Goal: Information Seeking & Learning: Find specific fact

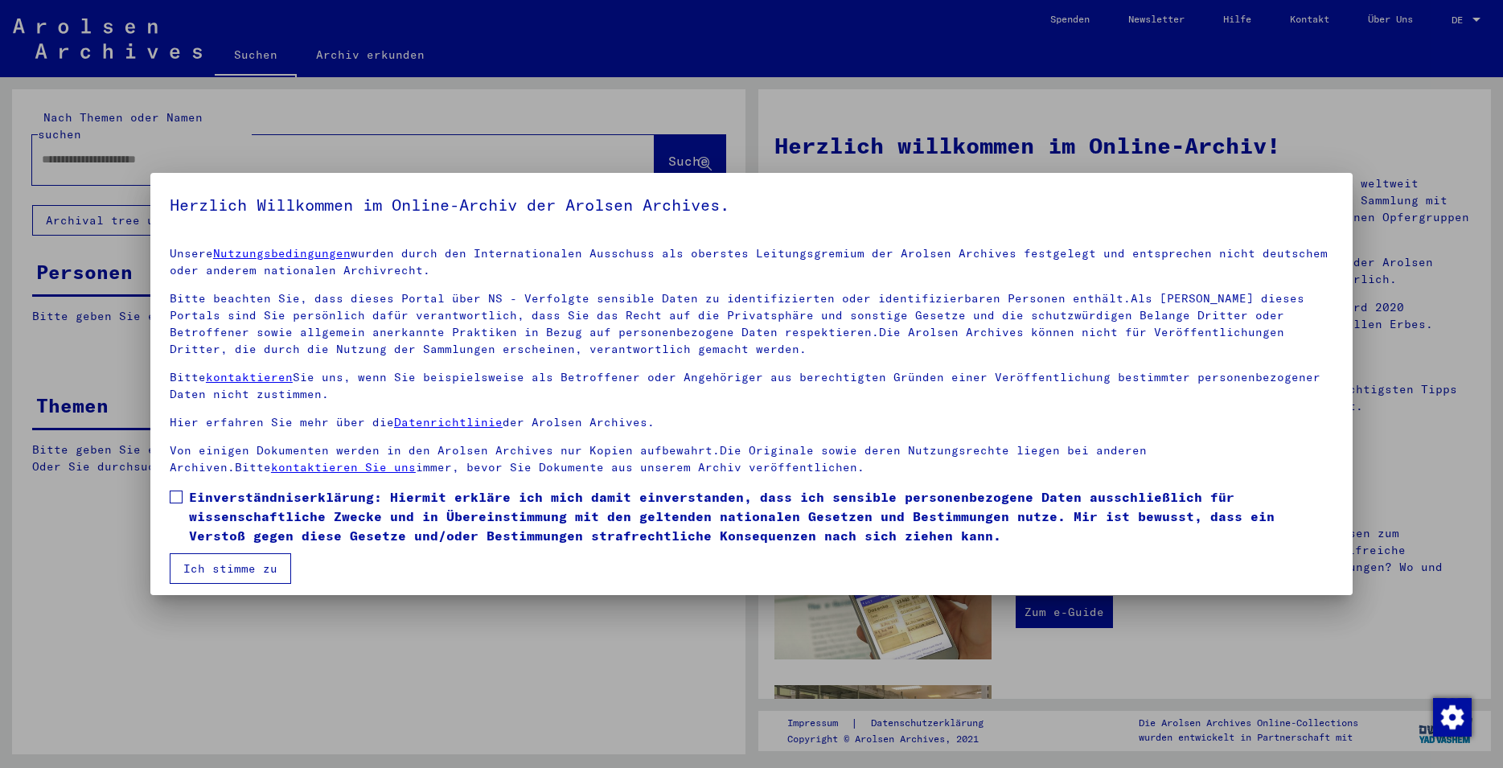
click at [173, 495] on span at bounding box center [176, 497] width 13 height 13
click at [203, 579] on button "Ich stimme zu" at bounding box center [230, 568] width 121 height 31
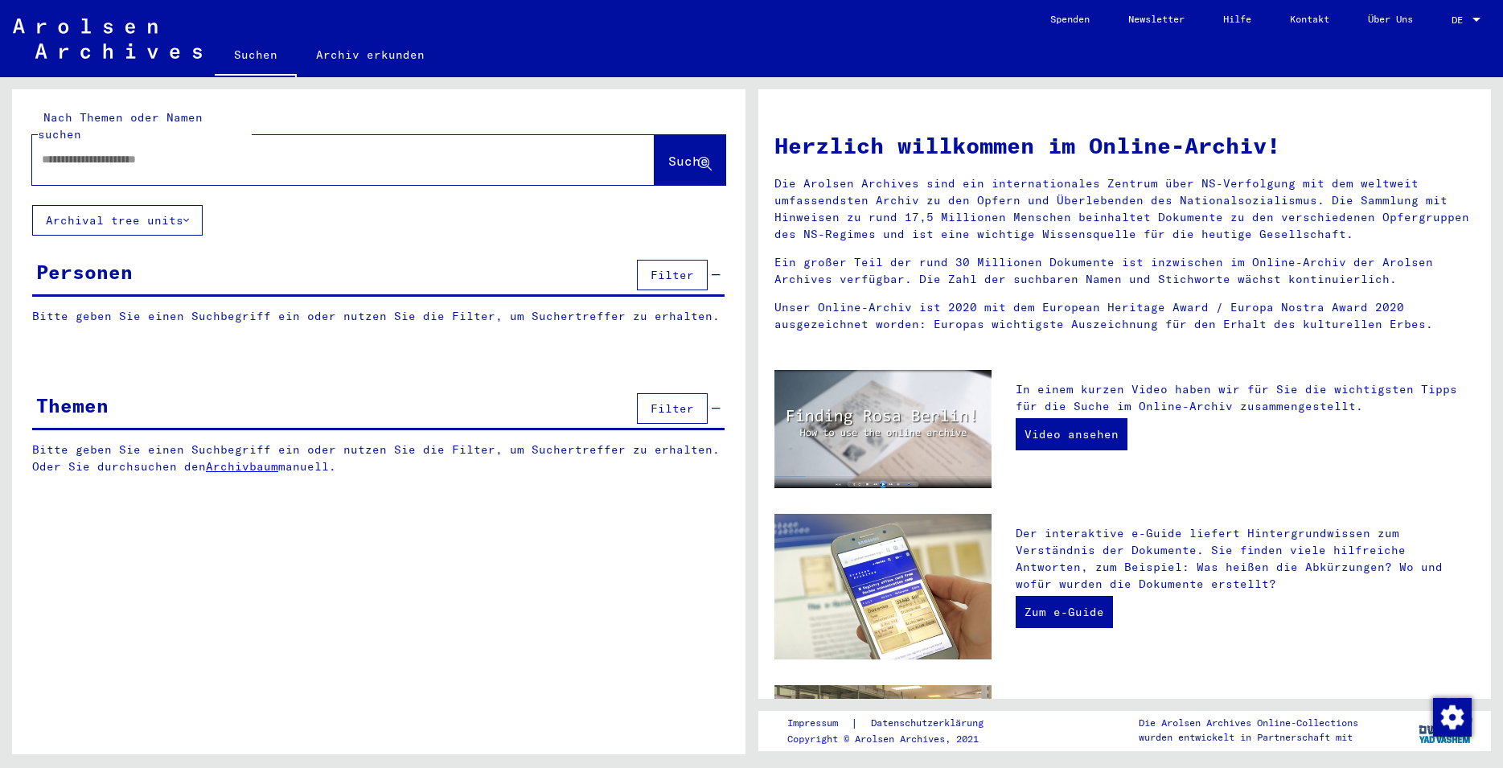
click at [179, 151] on input "text" at bounding box center [324, 159] width 565 height 17
click at [136, 151] on input "text" at bounding box center [324, 159] width 565 height 17
type input "**********"
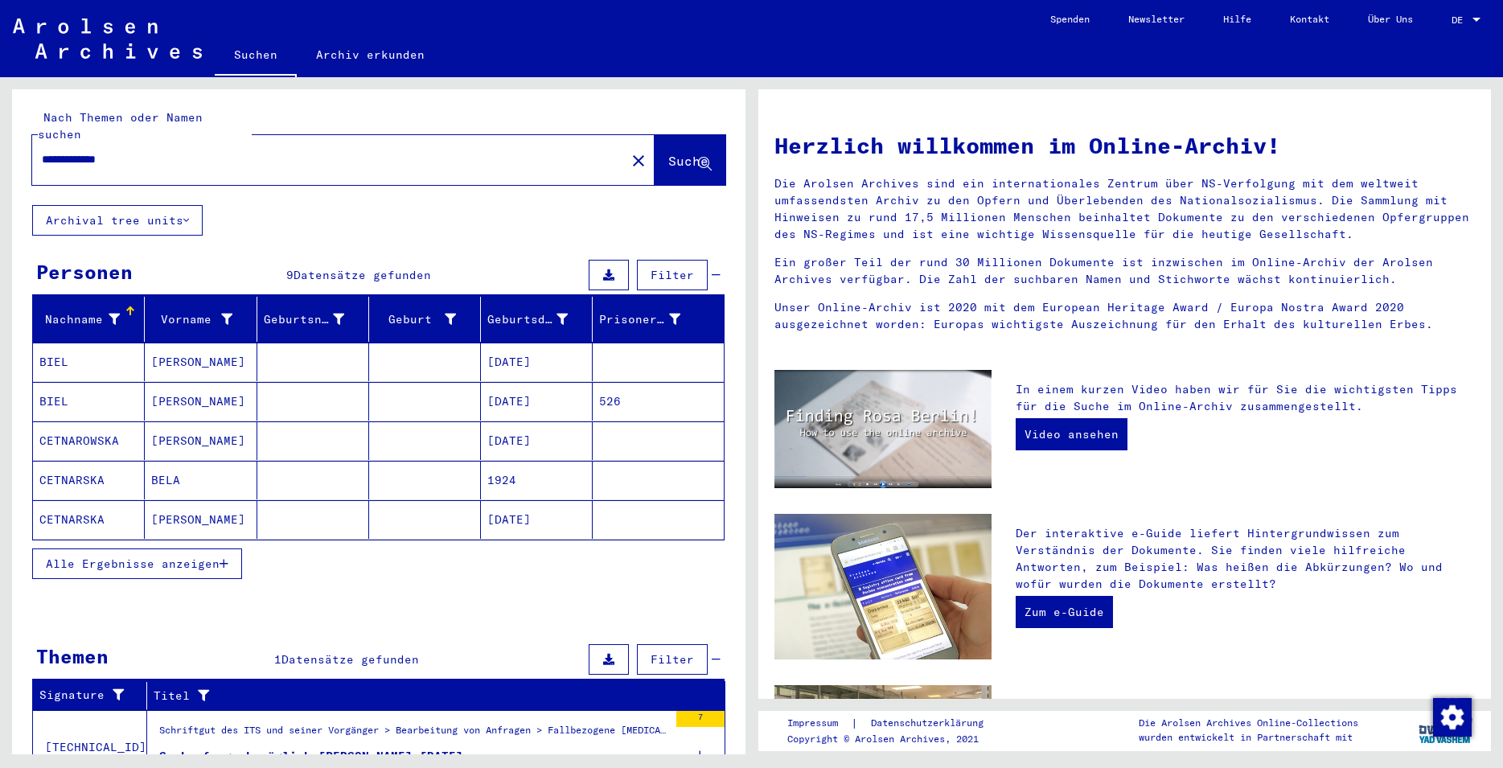
click at [154, 549] on button "Alle Ergebnisse anzeigen" at bounding box center [137, 564] width 210 height 31
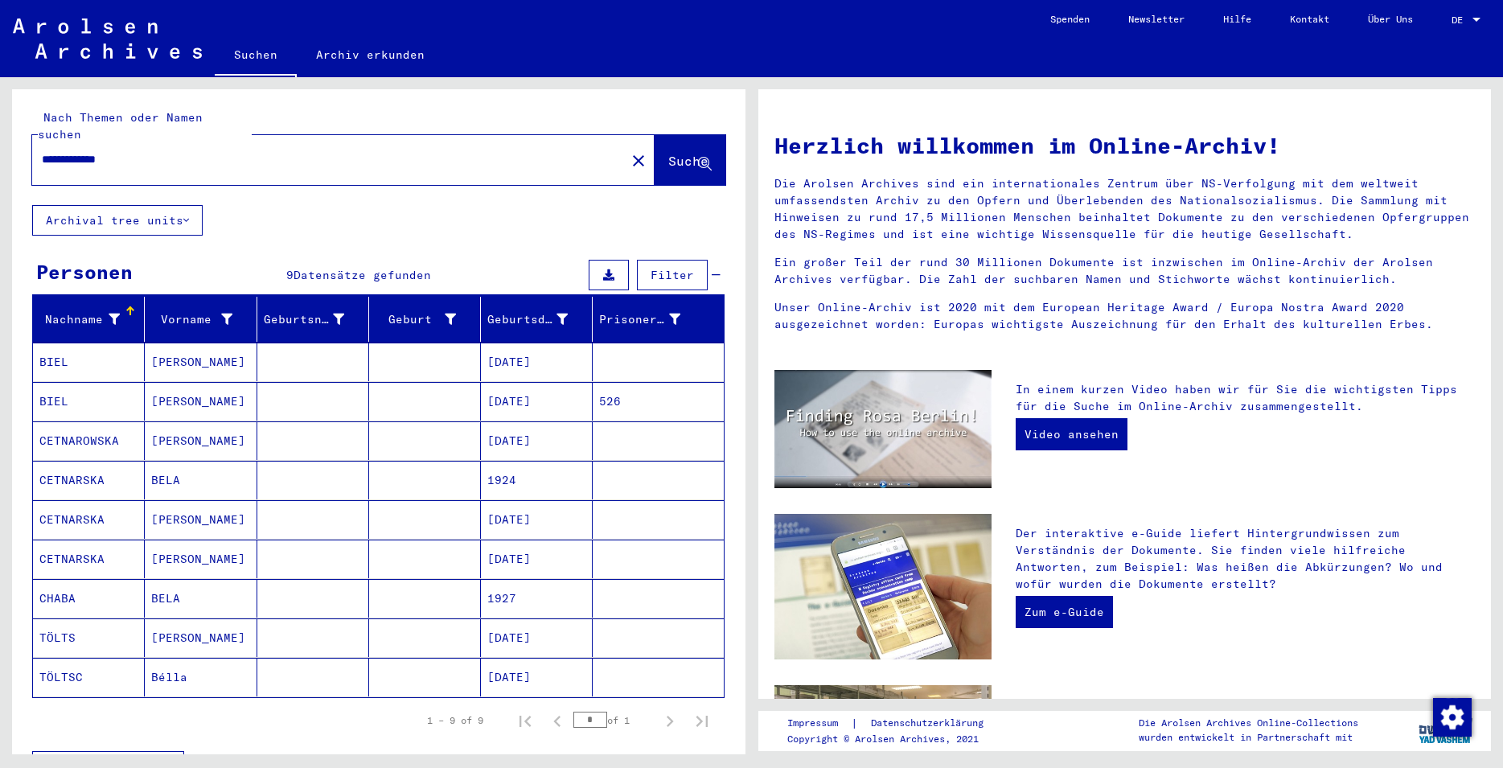
click at [252, 355] on mat-cell "[PERSON_NAME]" at bounding box center [201, 362] width 112 height 39
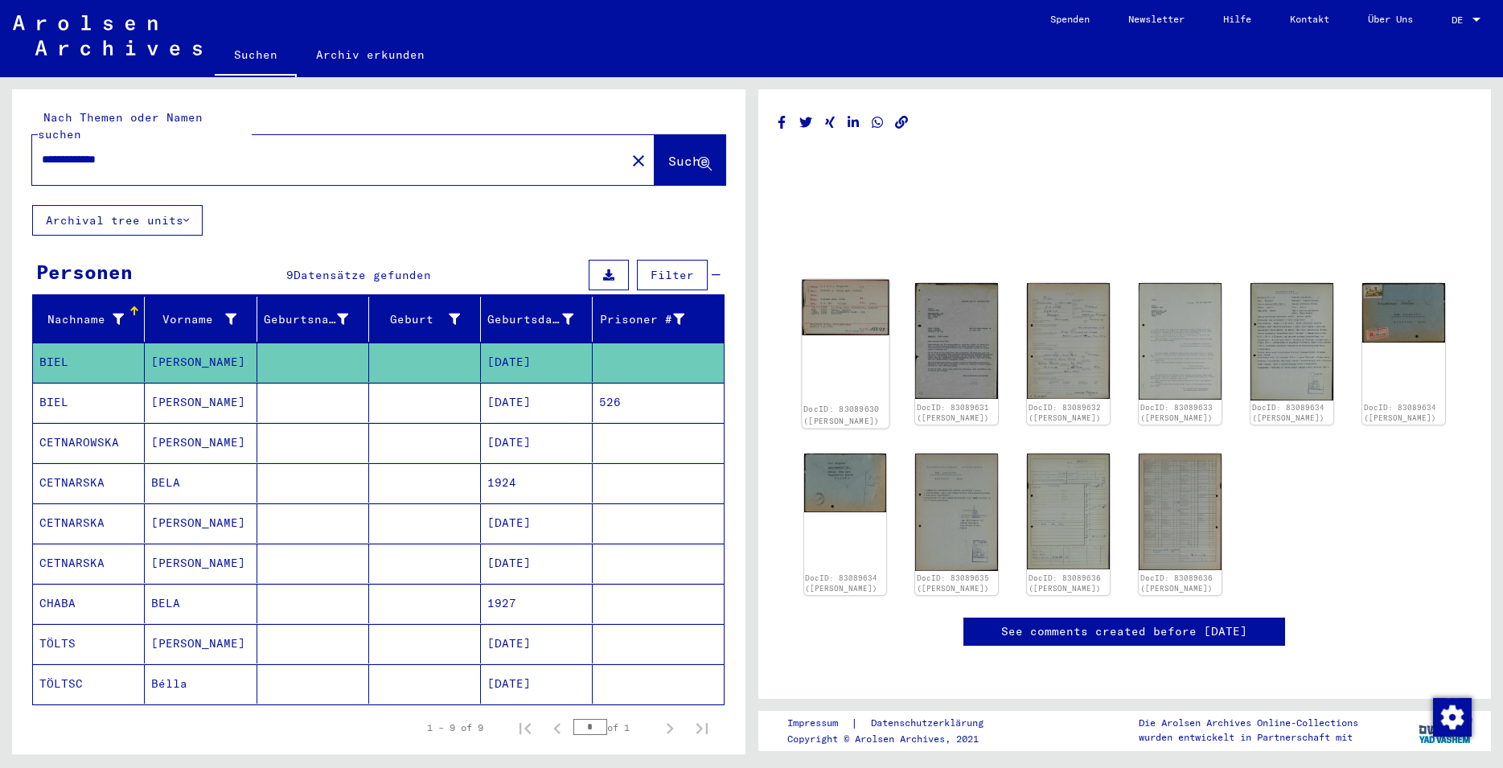
click at [841, 339] on div "DocID: 83089630 ([PERSON_NAME])" at bounding box center [845, 354] width 87 height 149
click at [839, 357] on div "DocID: 83089630 ([PERSON_NAME])" at bounding box center [845, 354] width 87 height 149
click at [849, 290] on img at bounding box center [845, 308] width 87 height 56
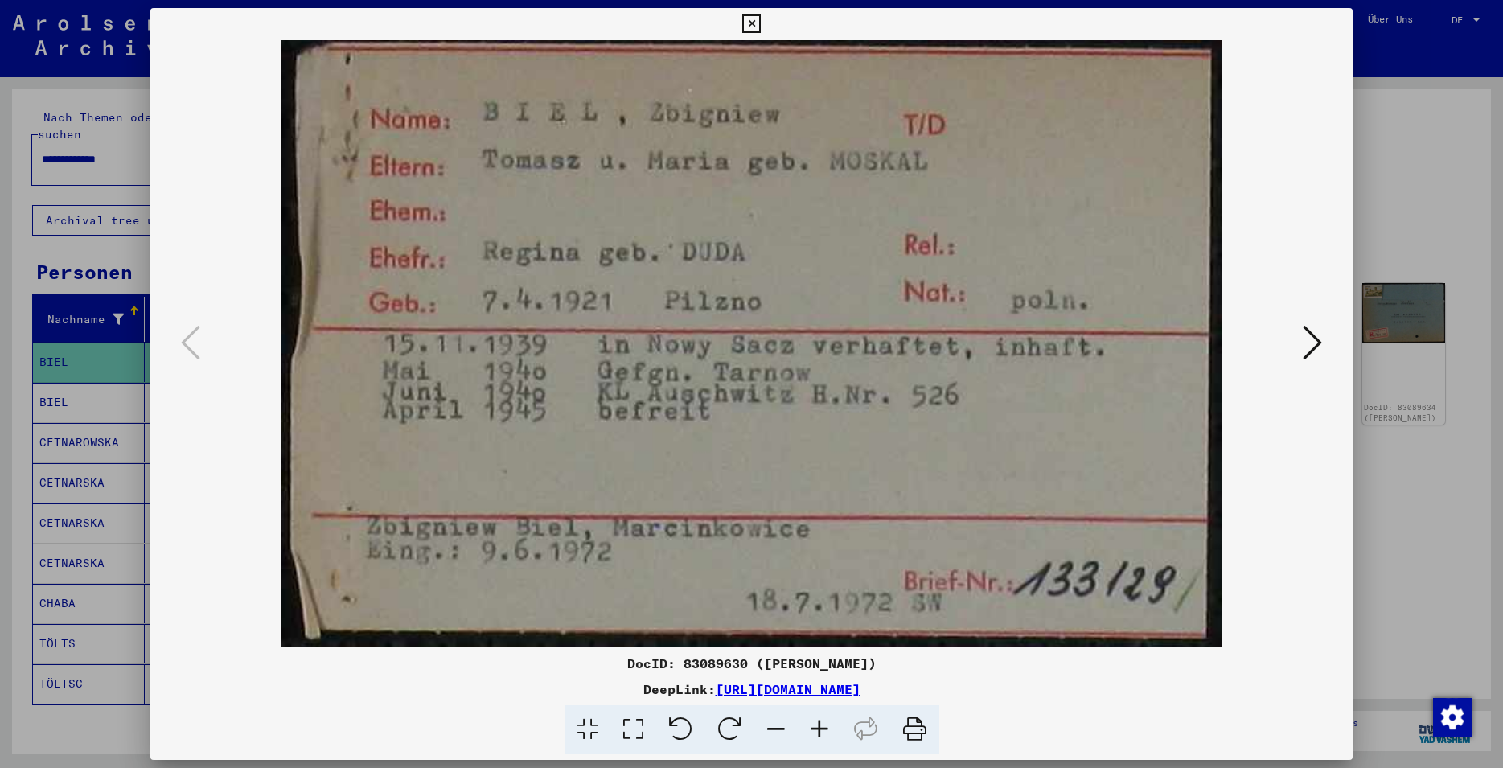
click at [761, 32] on icon at bounding box center [751, 23] width 19 height 19
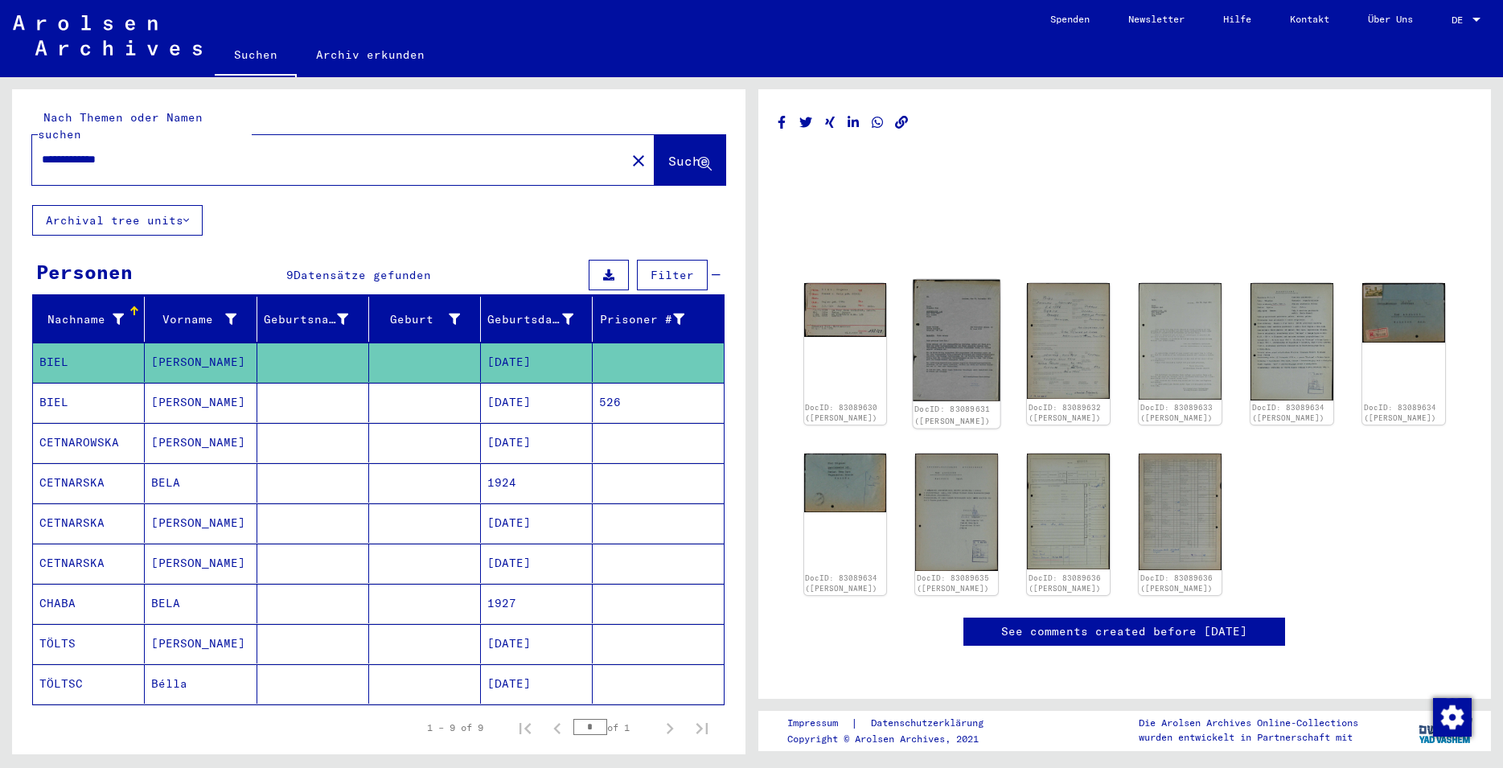
click at [963, 302] on img at bounding box center [957, 340] width 87 height 121
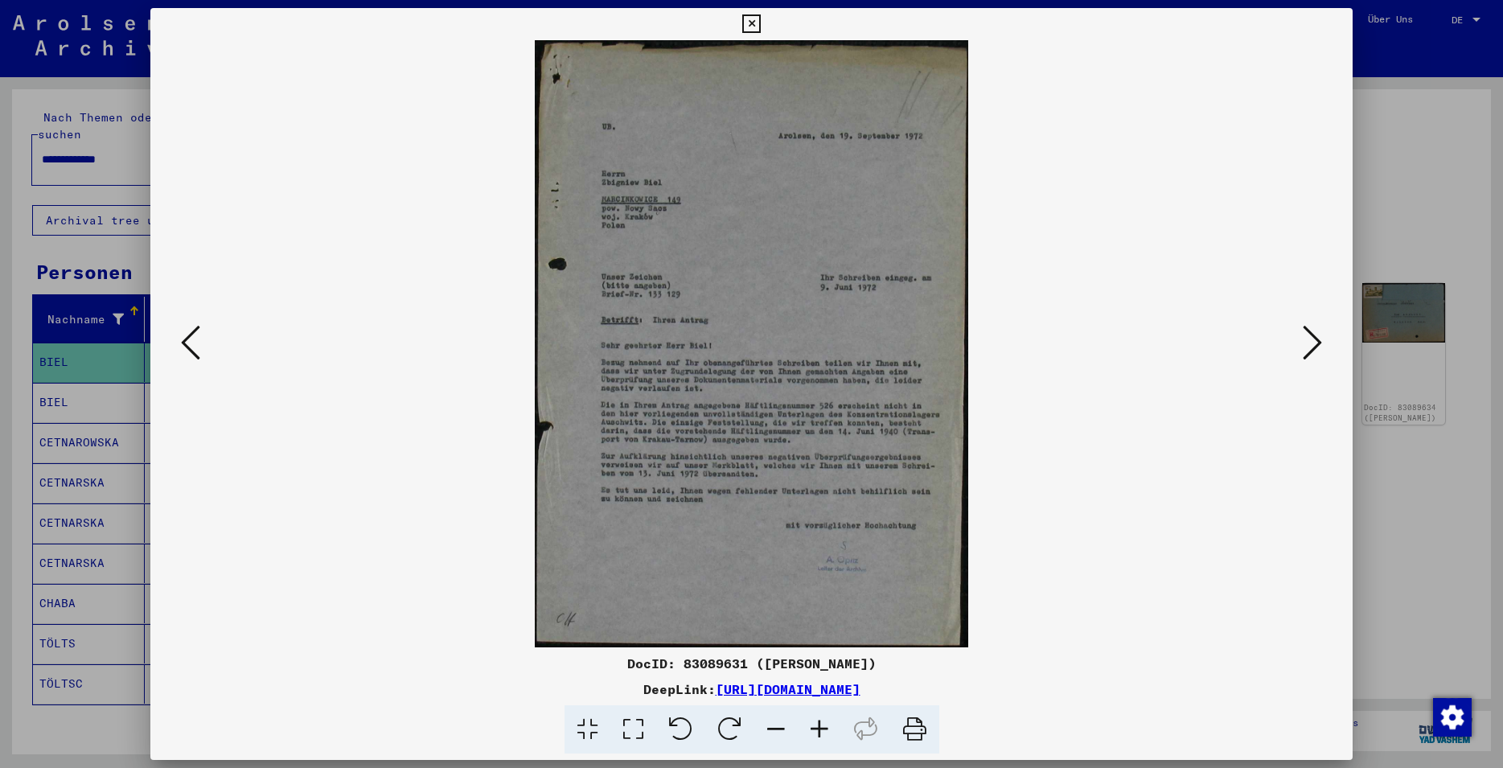
click at [1312, 331] on icon at bounding box center [1312, 342] width 19 height 39
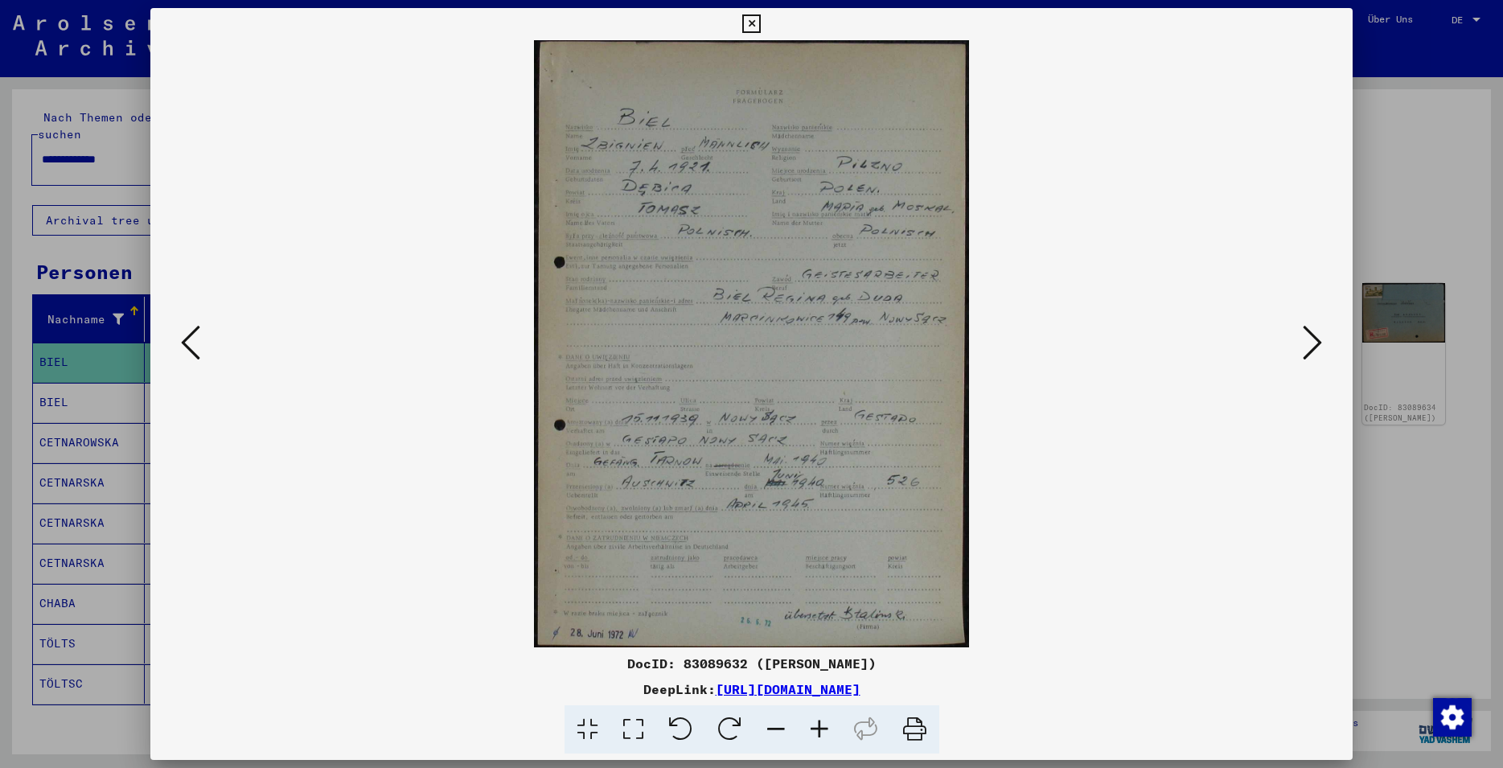
click at [1312, 331] on icon at bounding box center [1312, 342] width 19 height 39
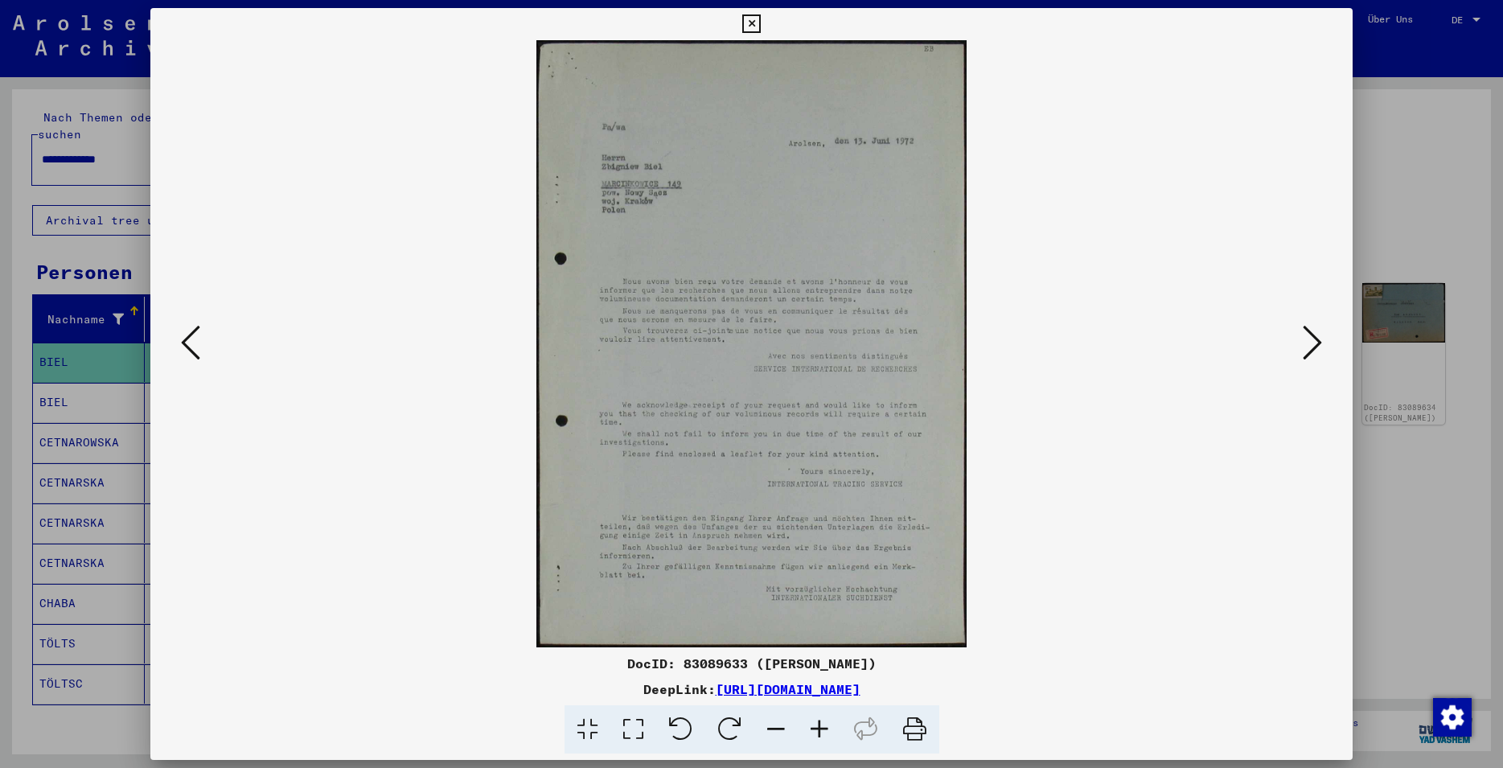
click at [1313, 323] on button at bounding box center [1312, 344] width 29 height 46
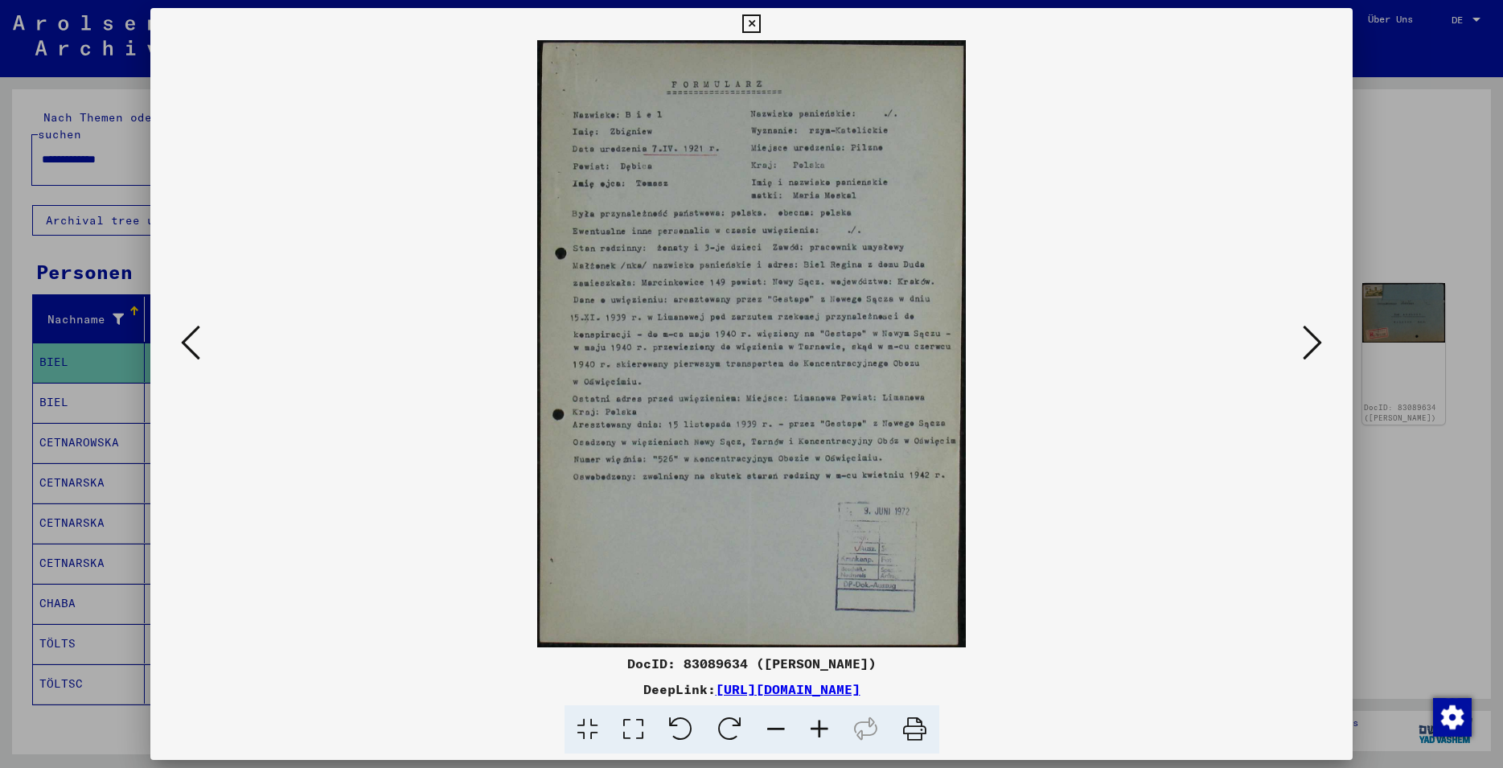
click at [1312, 323] on button at bounding box center [1312, 344] width 29 height 46
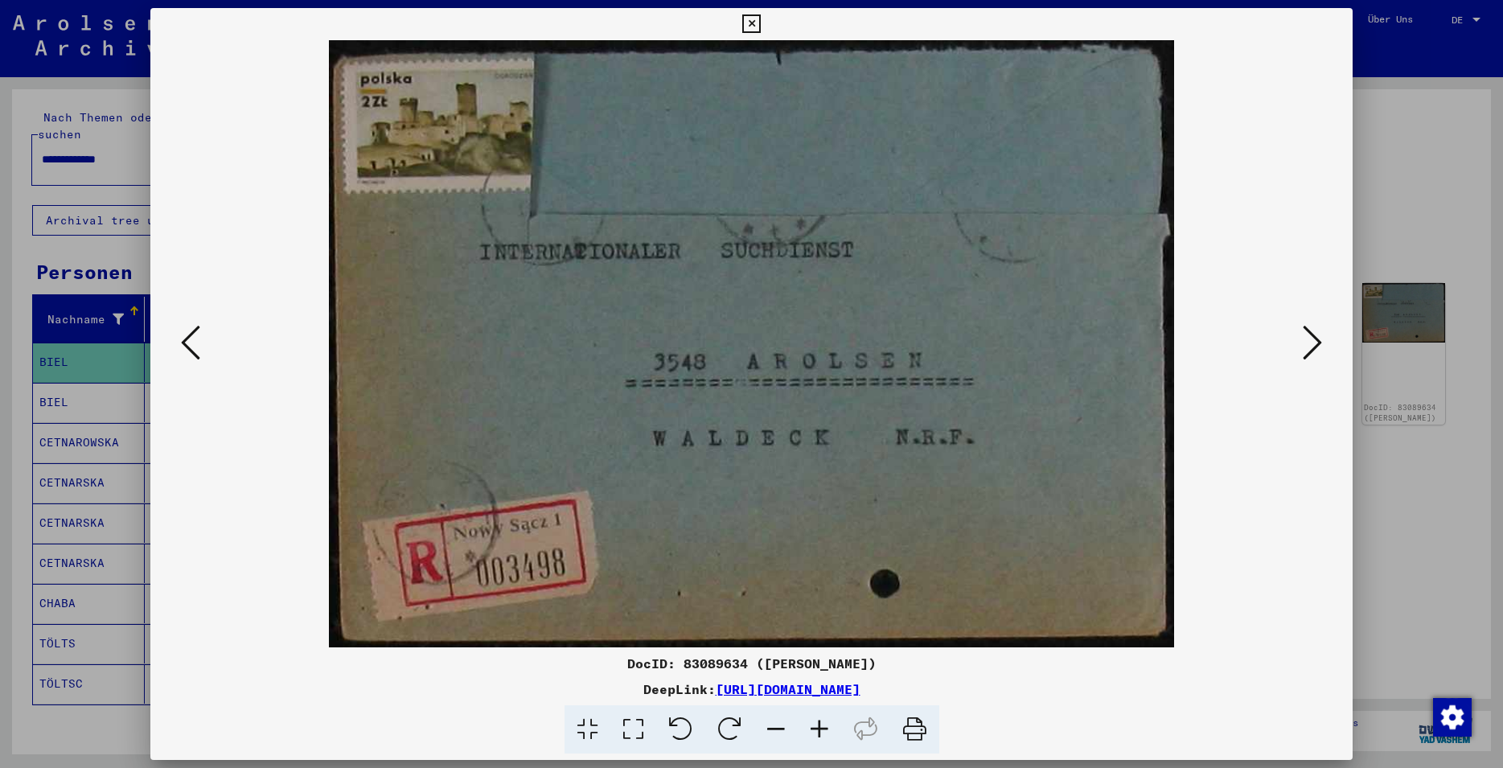
click at [1312, 323] on button at bounding box center [1312, 344] width 29 height 46
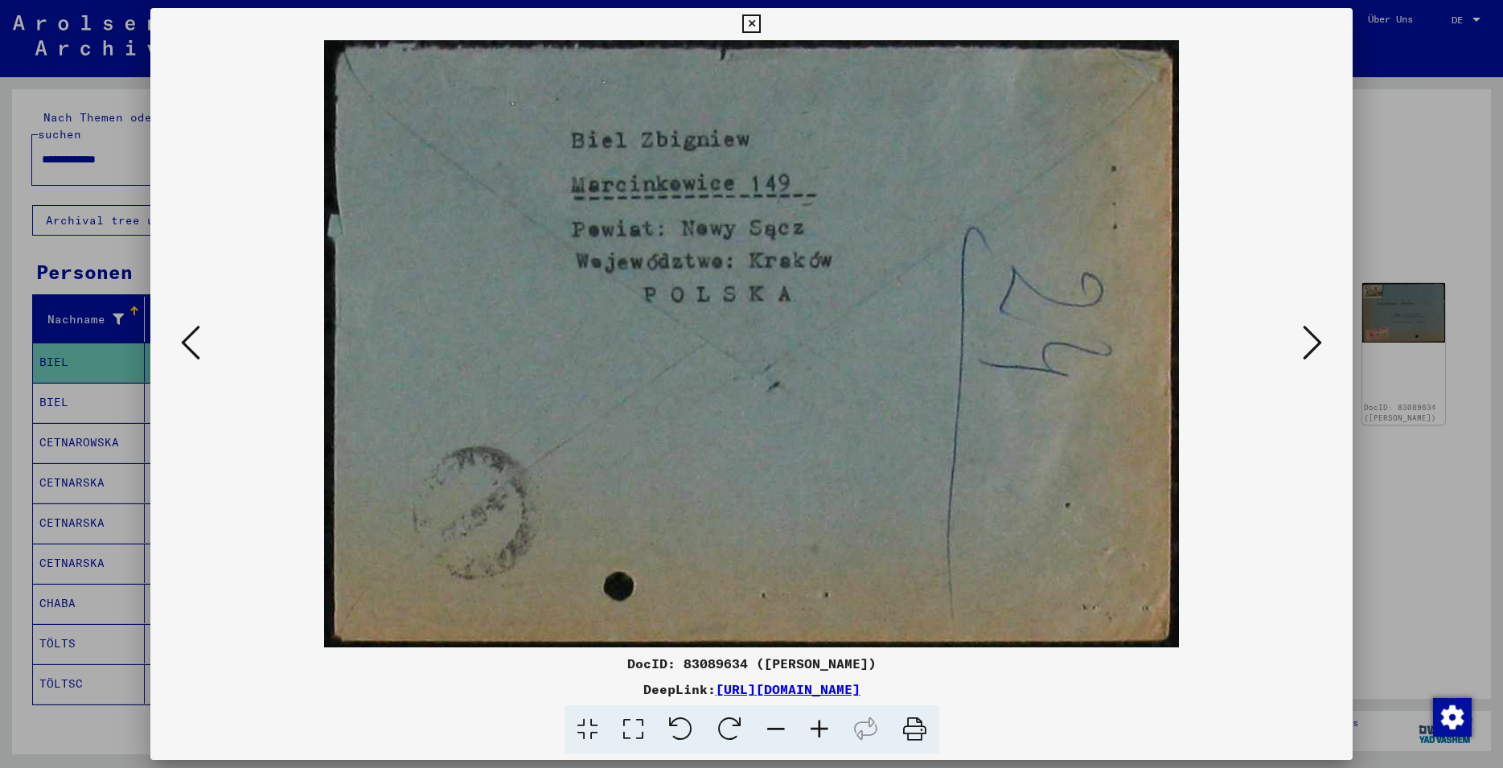
click at [1312, 323] on button at bounding box center [1312, 344] width 29 height 46
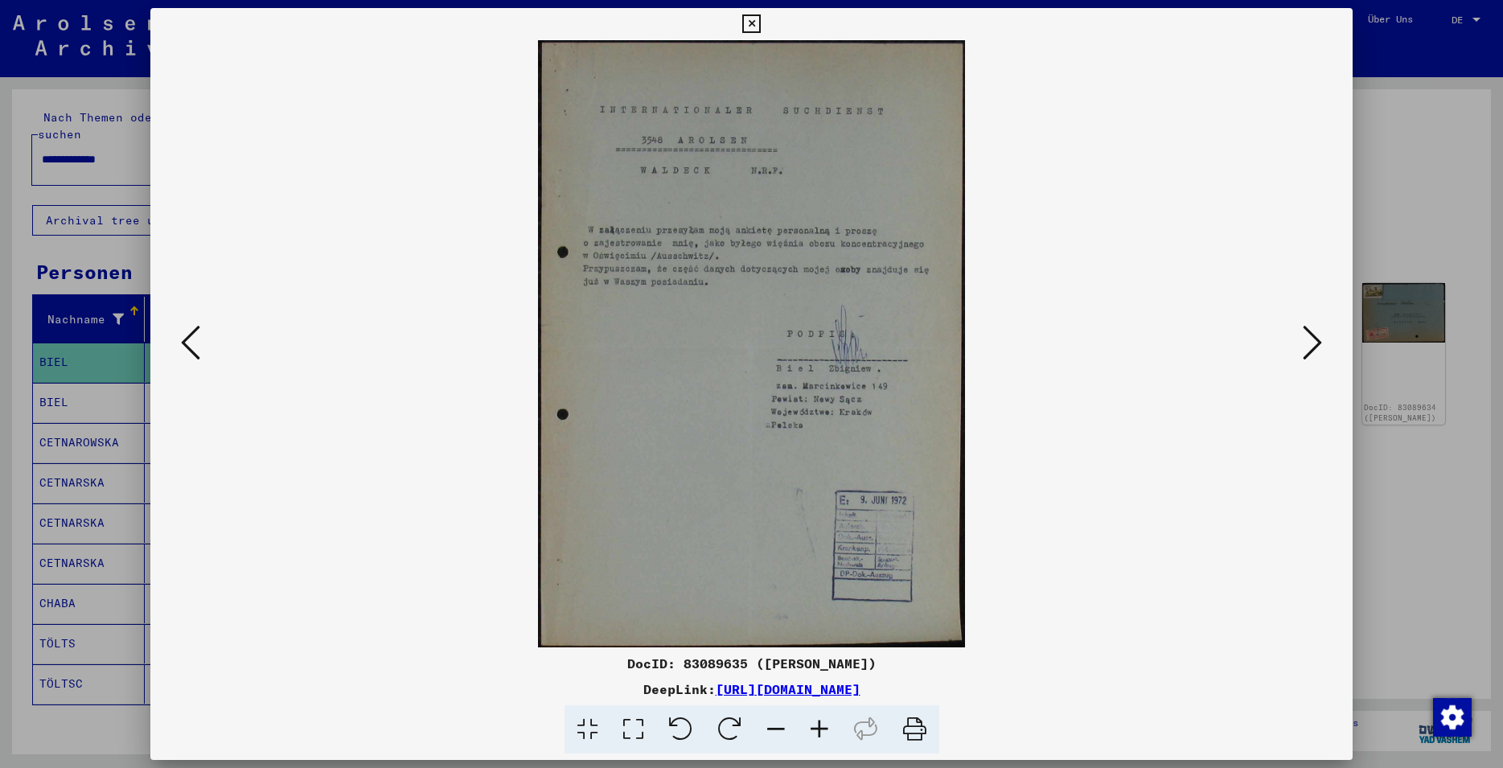
click at [1312, 323] on button at bounding box center [1312, 344] width 29 height 46
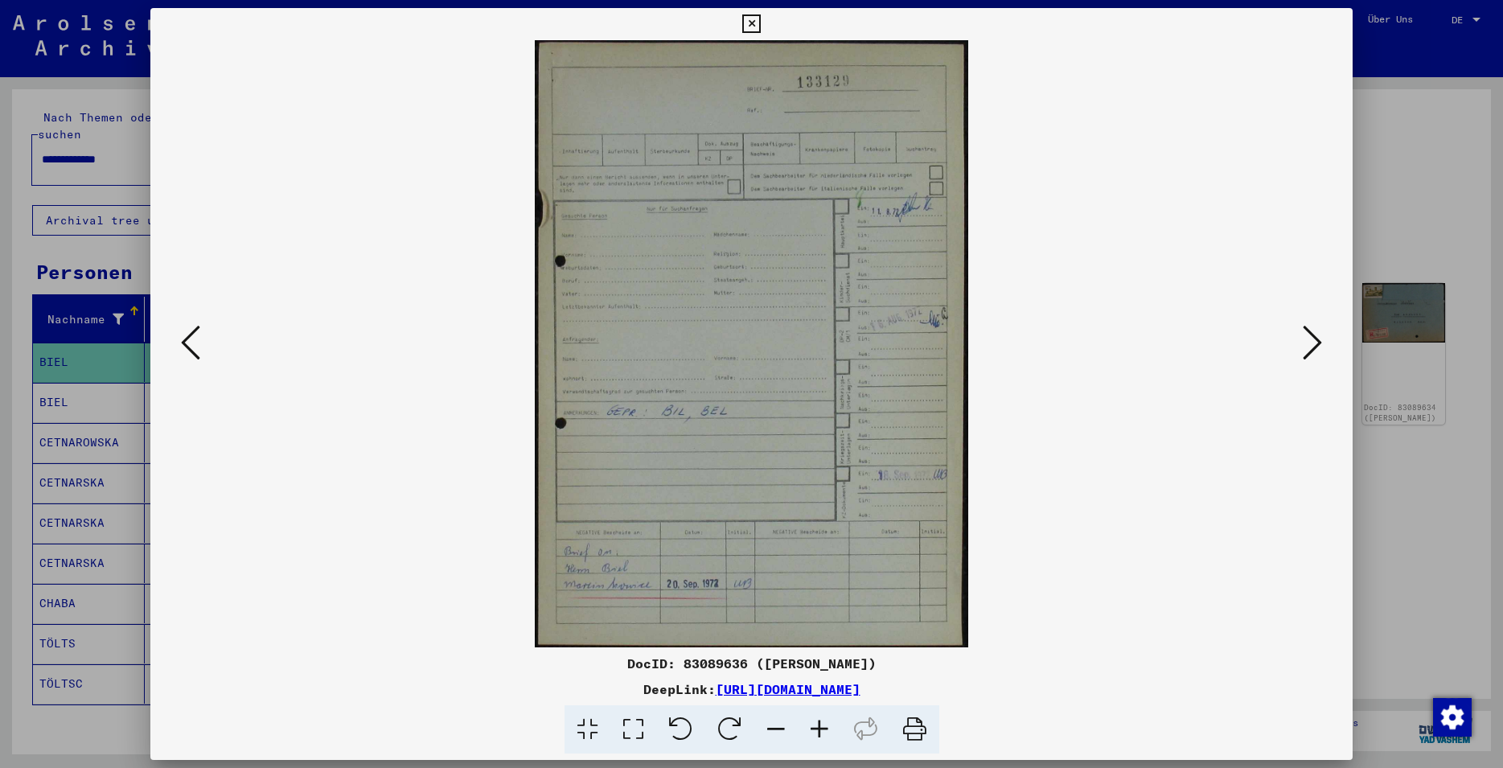
click at [1312, 323] on button at bounding box center [1312, 344] width 29 height 46
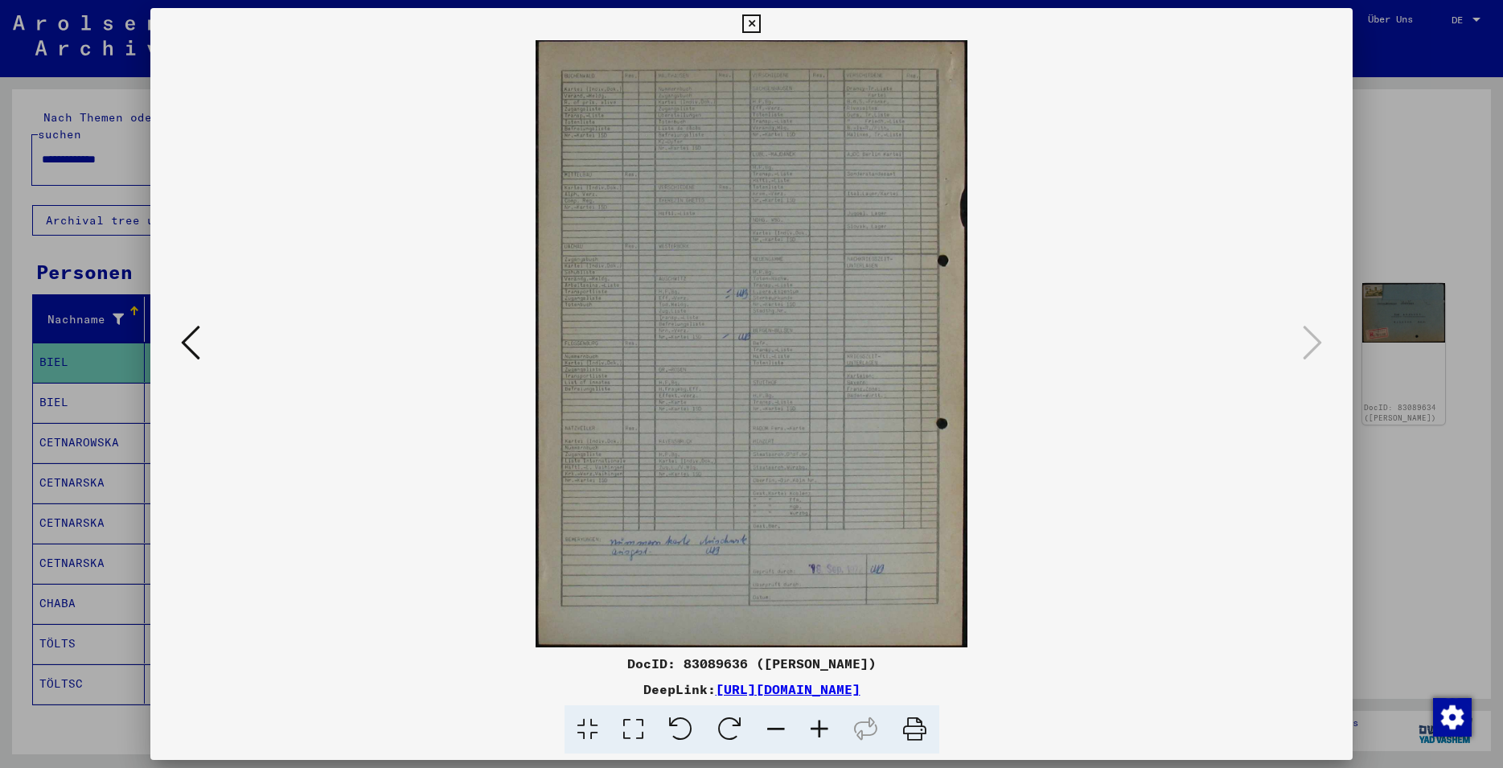
click at [761, 20] on icon at bounding box center [751, 23] width 19 height 19
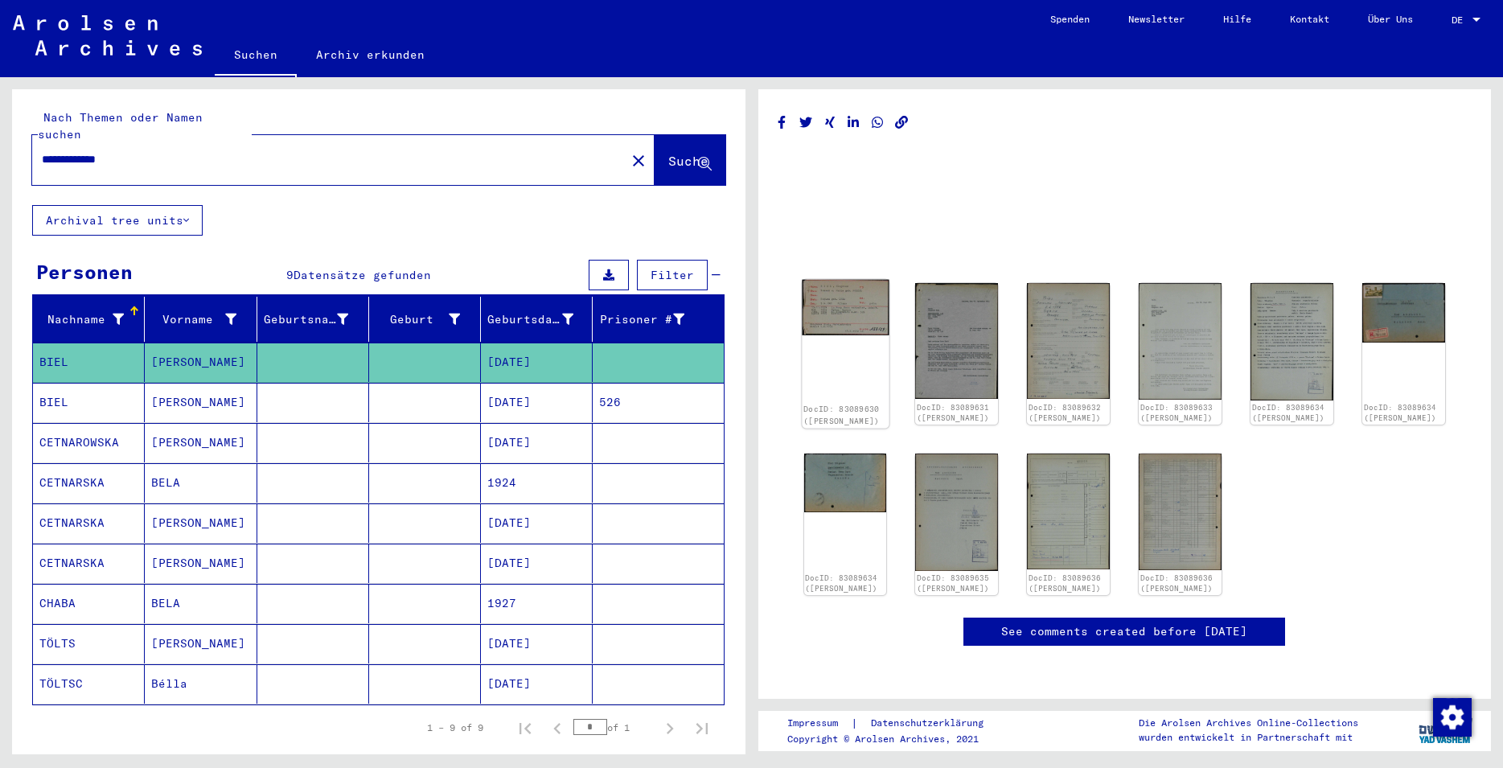
click at [868, 336] on div "DocID: 83089630 ([PERSON_NAME])" at bounding box center [845, 354] width 87 height 149
click at [850, 293] on img at bounding box center [845, 308] width 87 height 56
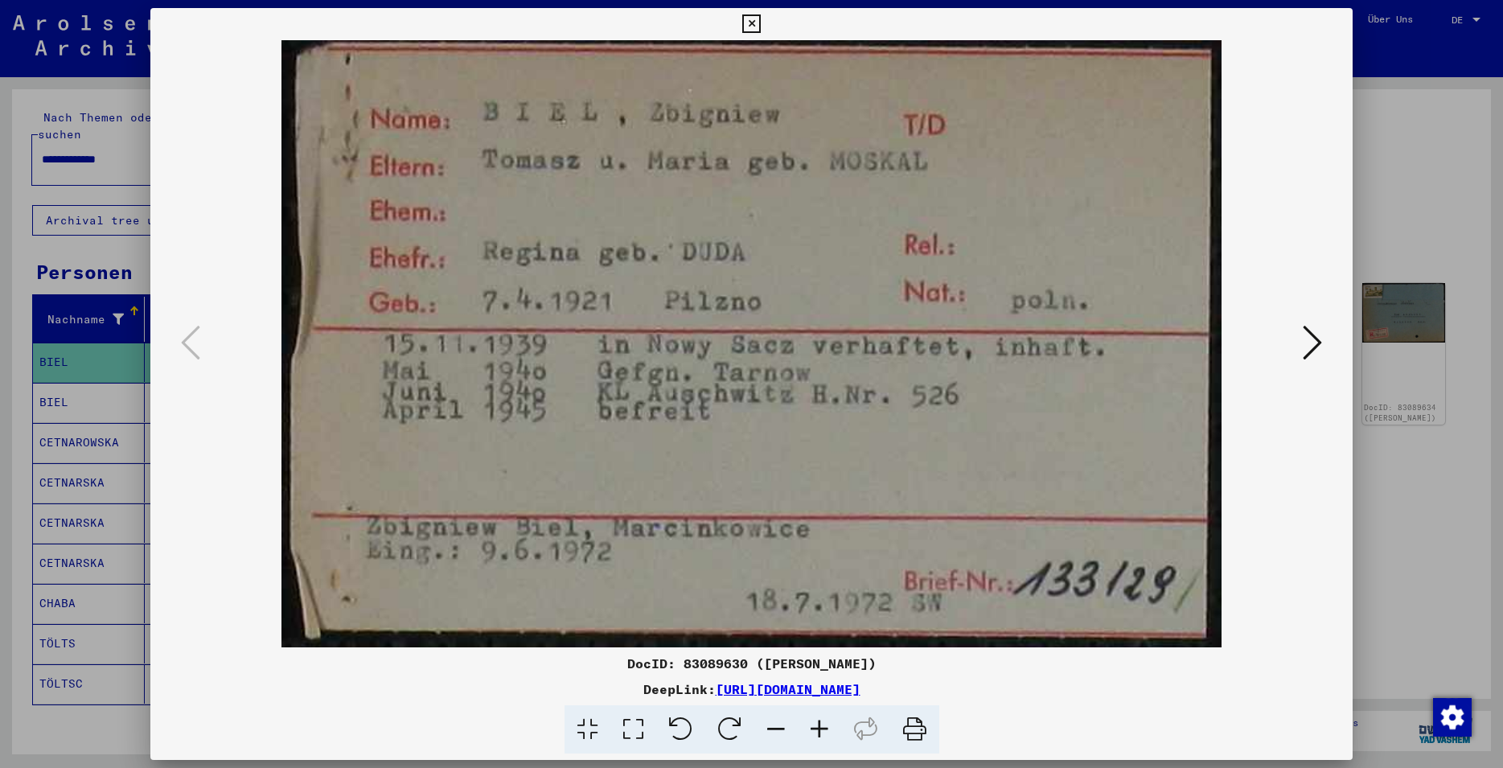
click at [761, 24] on icon at bounding box center [751, 23] width 19 height 19
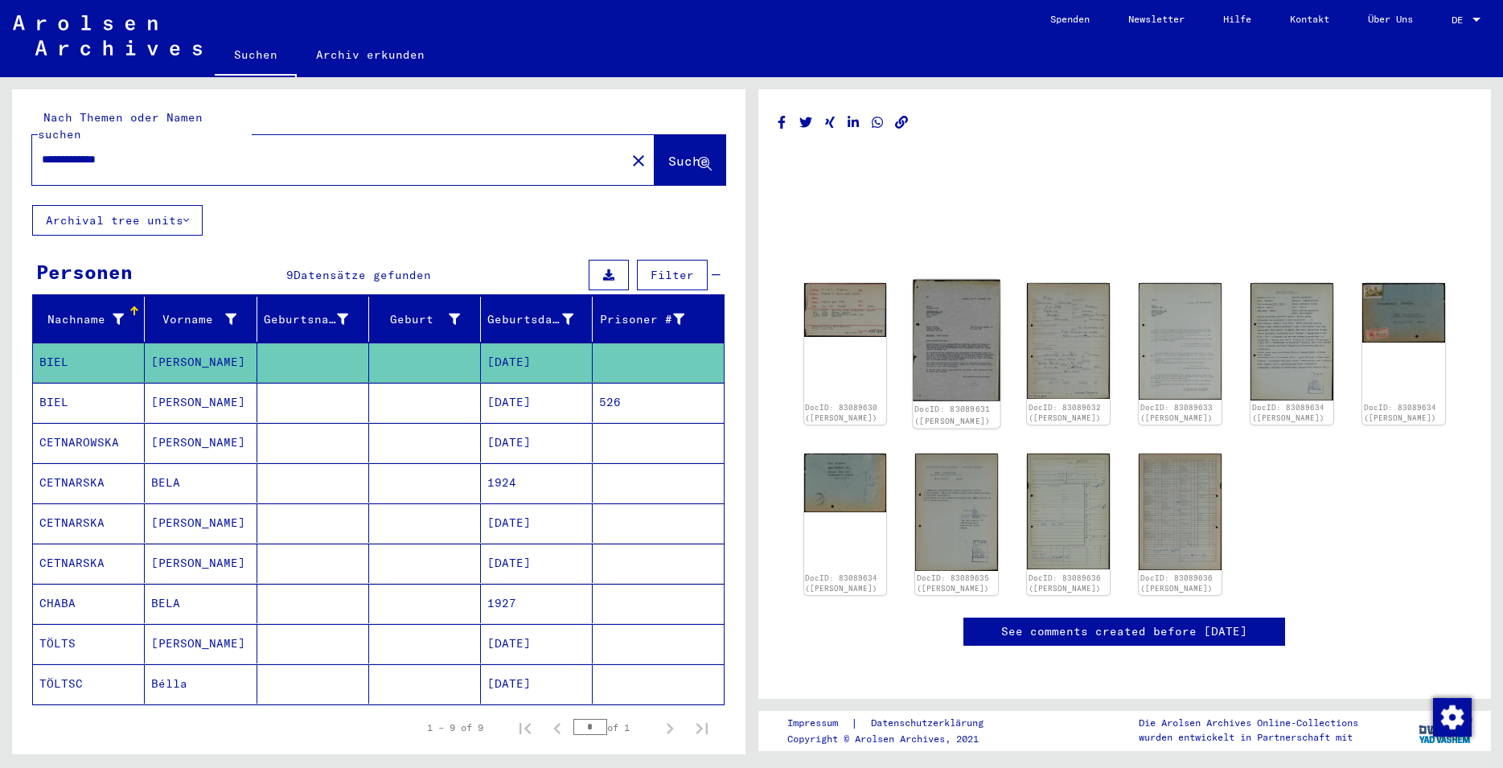
click at [943, 352] on img at bounding box center [957, 340] width 87 height 121
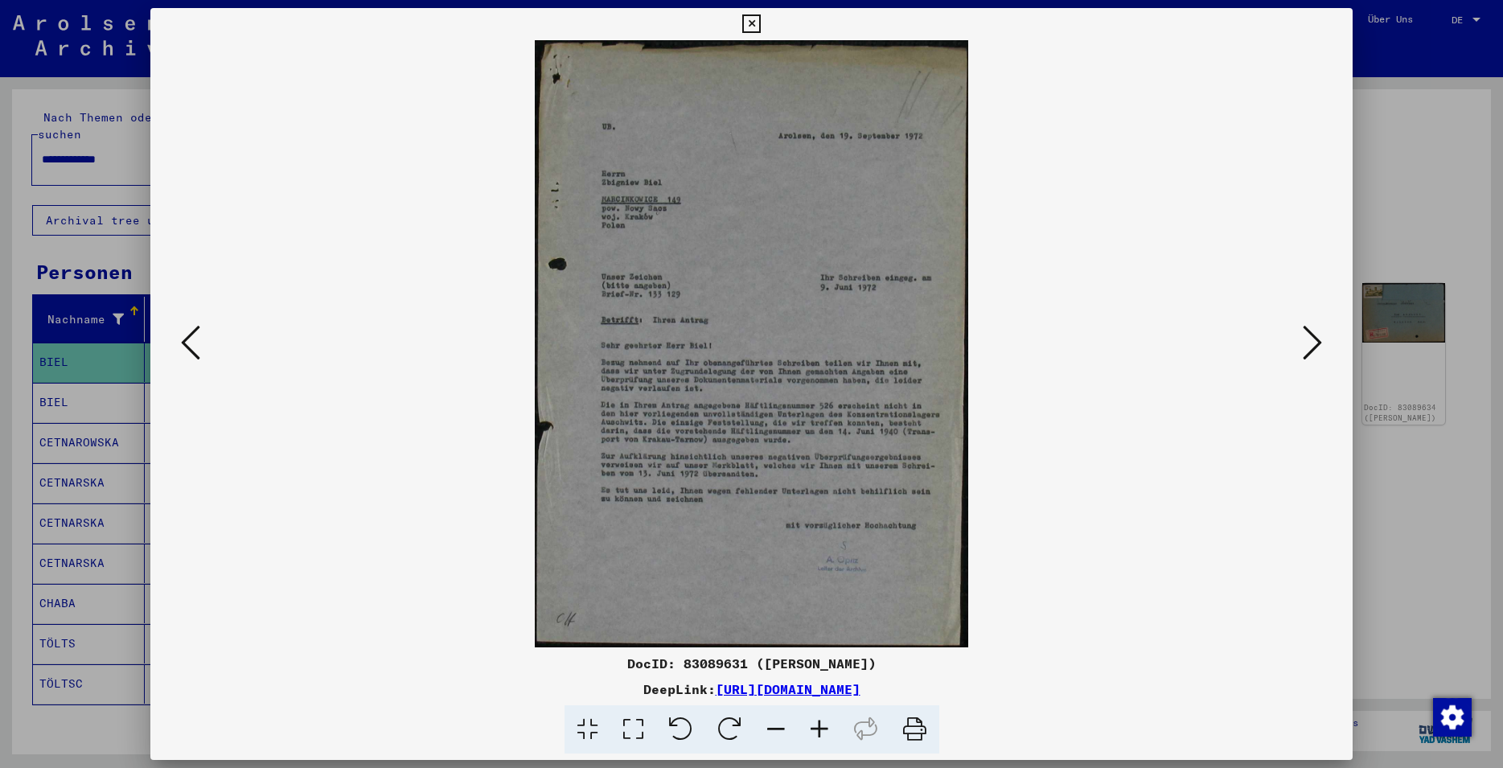
click at [761, 28] on icon at bounding box center [751, 23] width 19 height 19
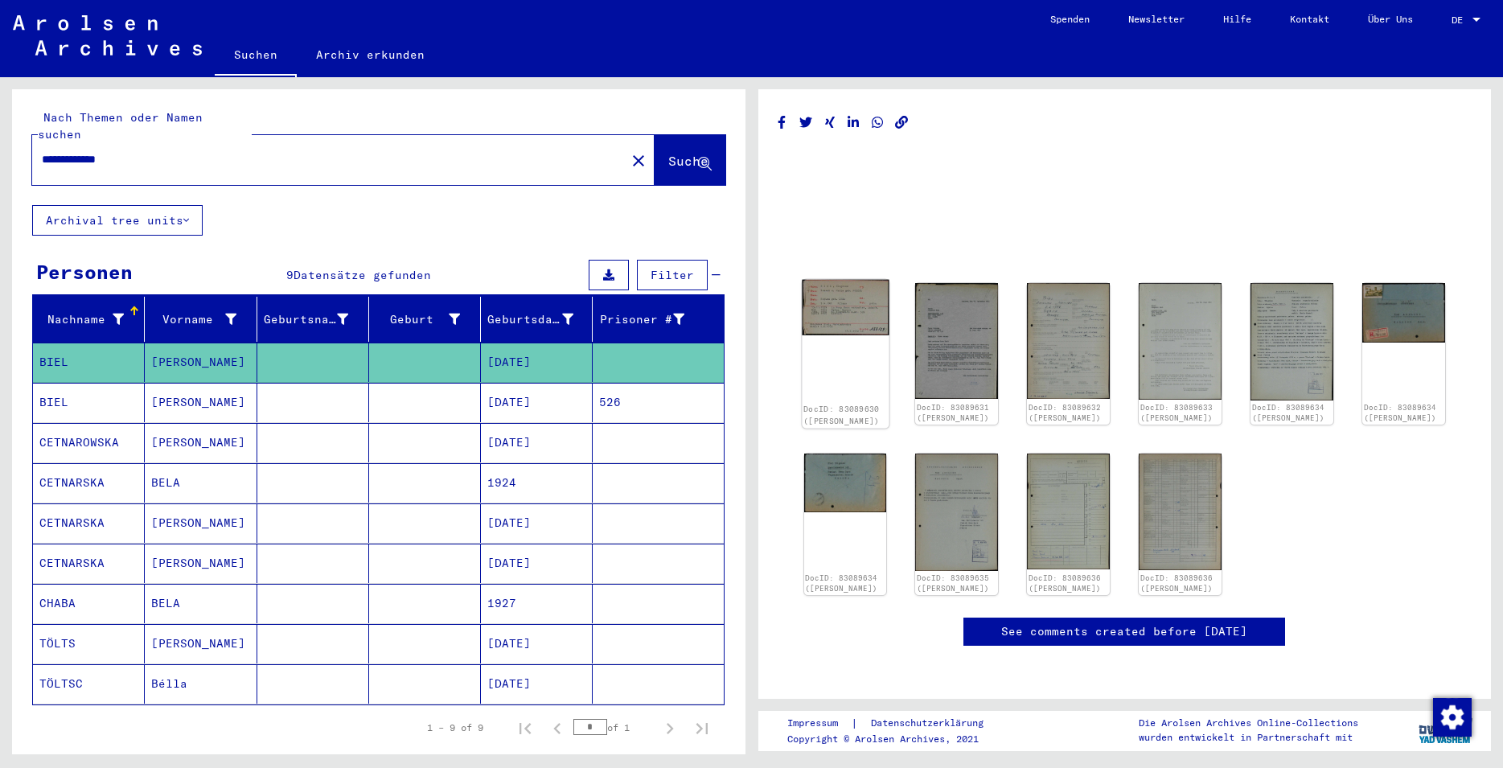
click at [847, 336] on div "DocID: 83089630 ([PERSON_NAME])" at bounding box center [845, 354] width 87 height 149
click at [851, 309] on img at bounding box center [845, 308] width 87 height 56
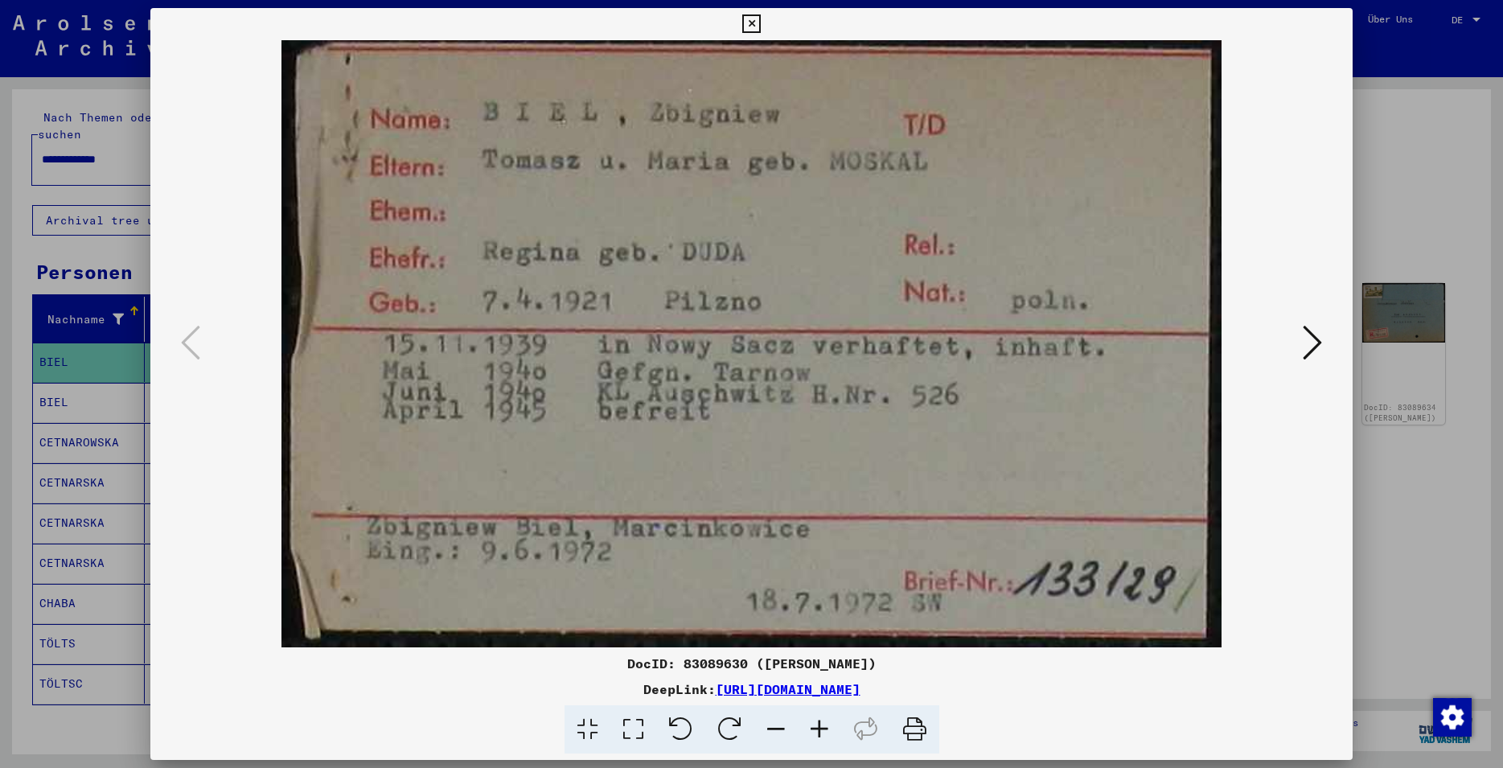
click at [761, 32] on icon at bounding box center [751, 23] width 19 height 19
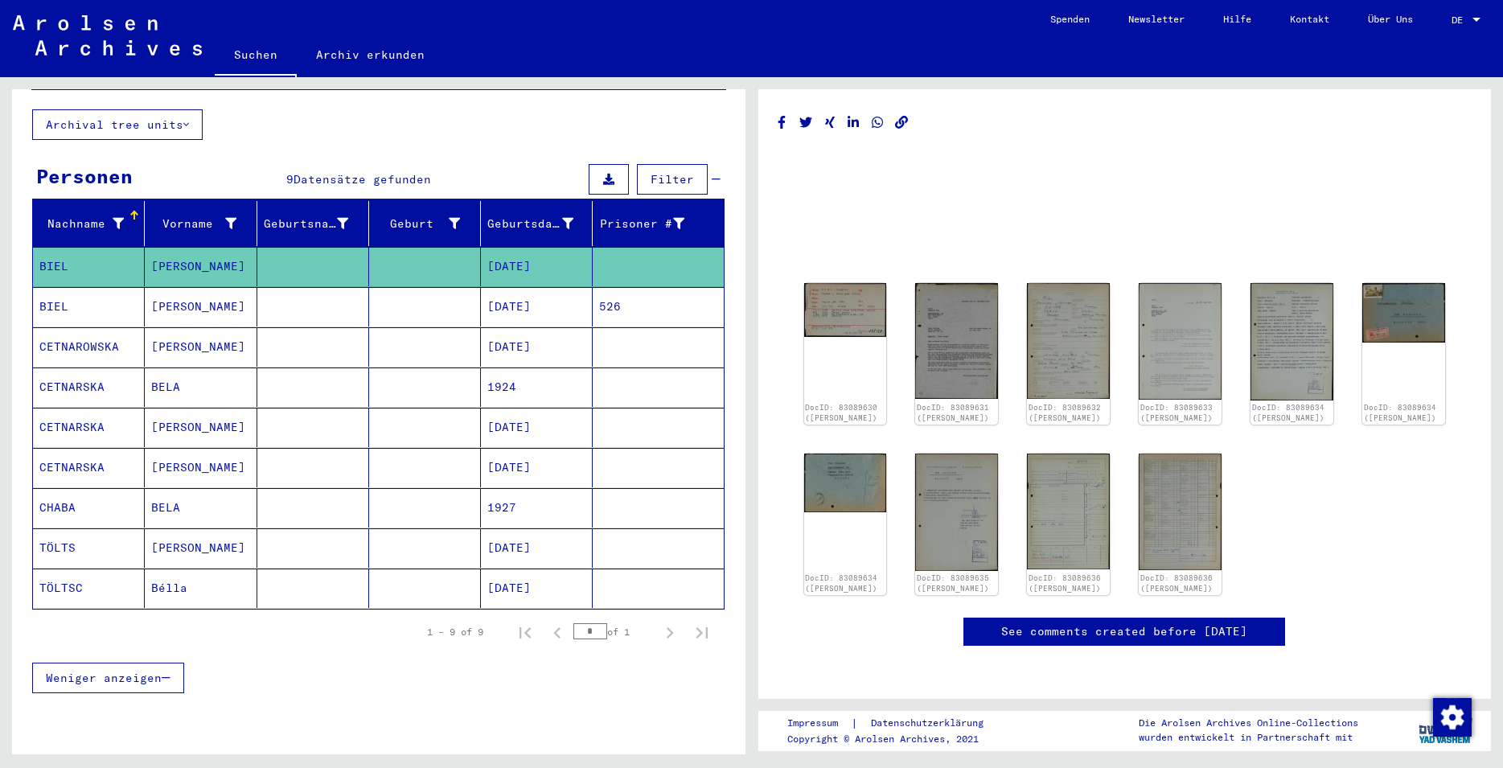
scroll to position [258, 0]
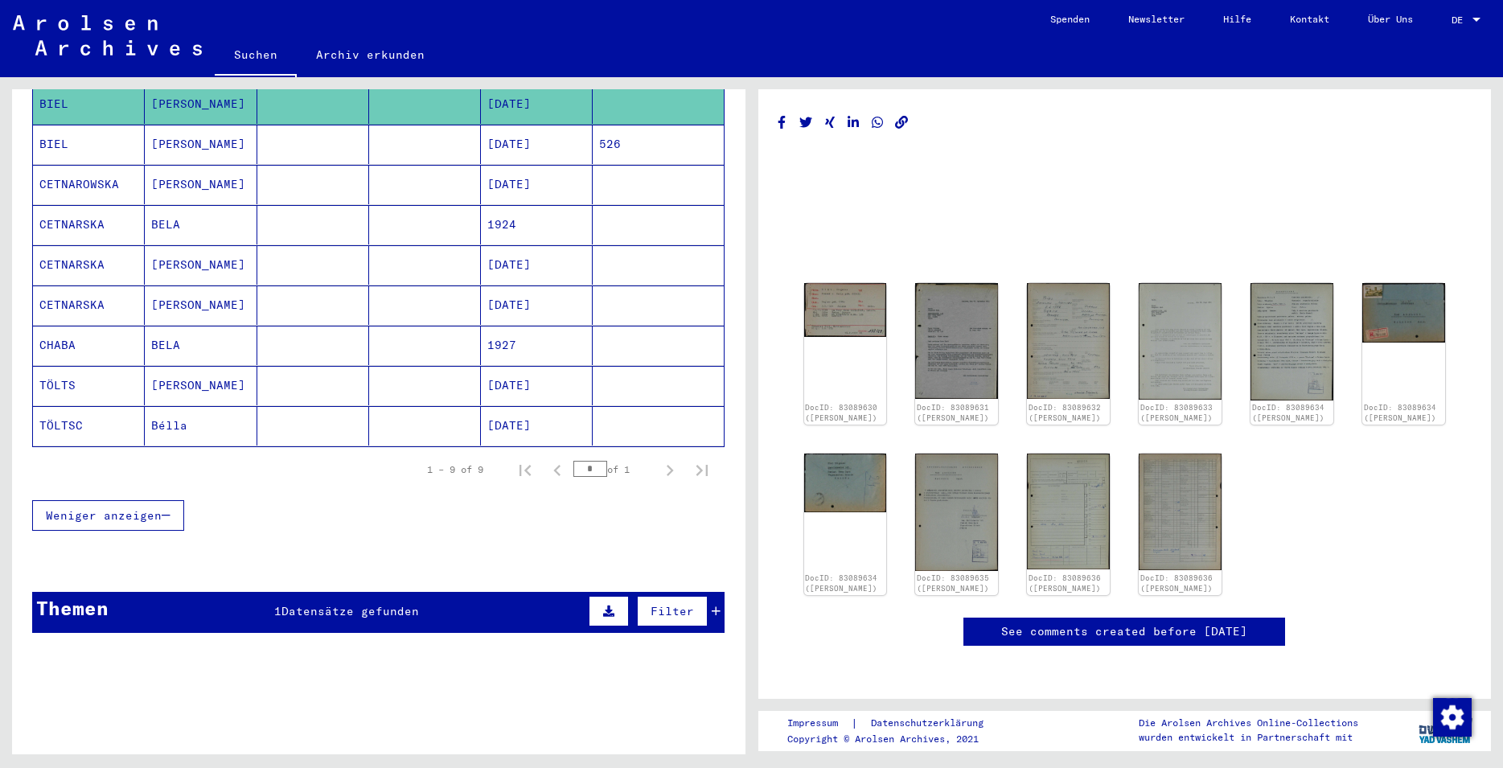
click at [274, 604] on span "1" at bounding box center [277, 611] width 7 height 14
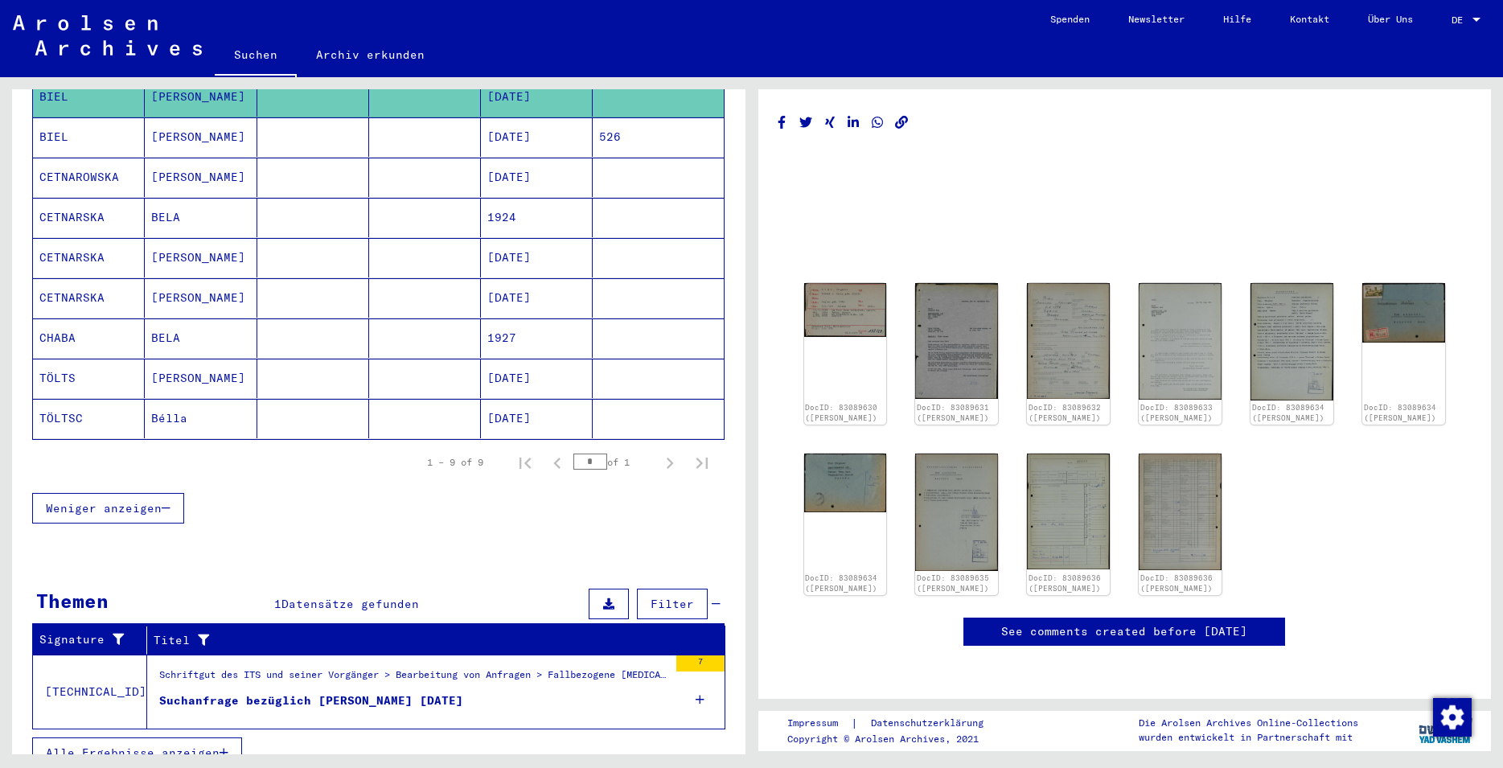
scroll to position [271, 0]
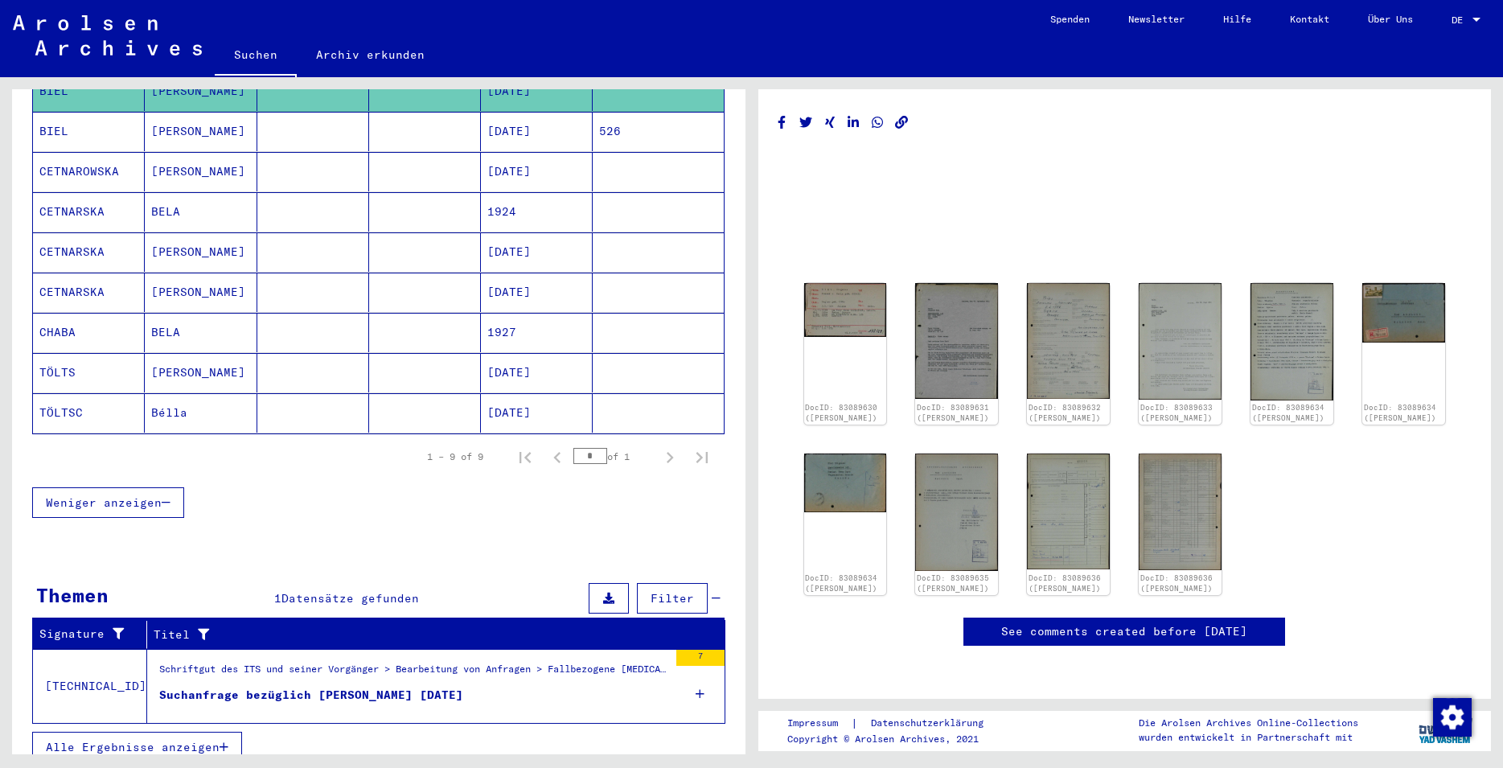
click at [354, 668] on figure "Schriftgut des ITS und seiner Vorgänger > Bearbeitung von Anfragen > Fallbezoge…" at bounding box center [413, 674] width 509 height 24
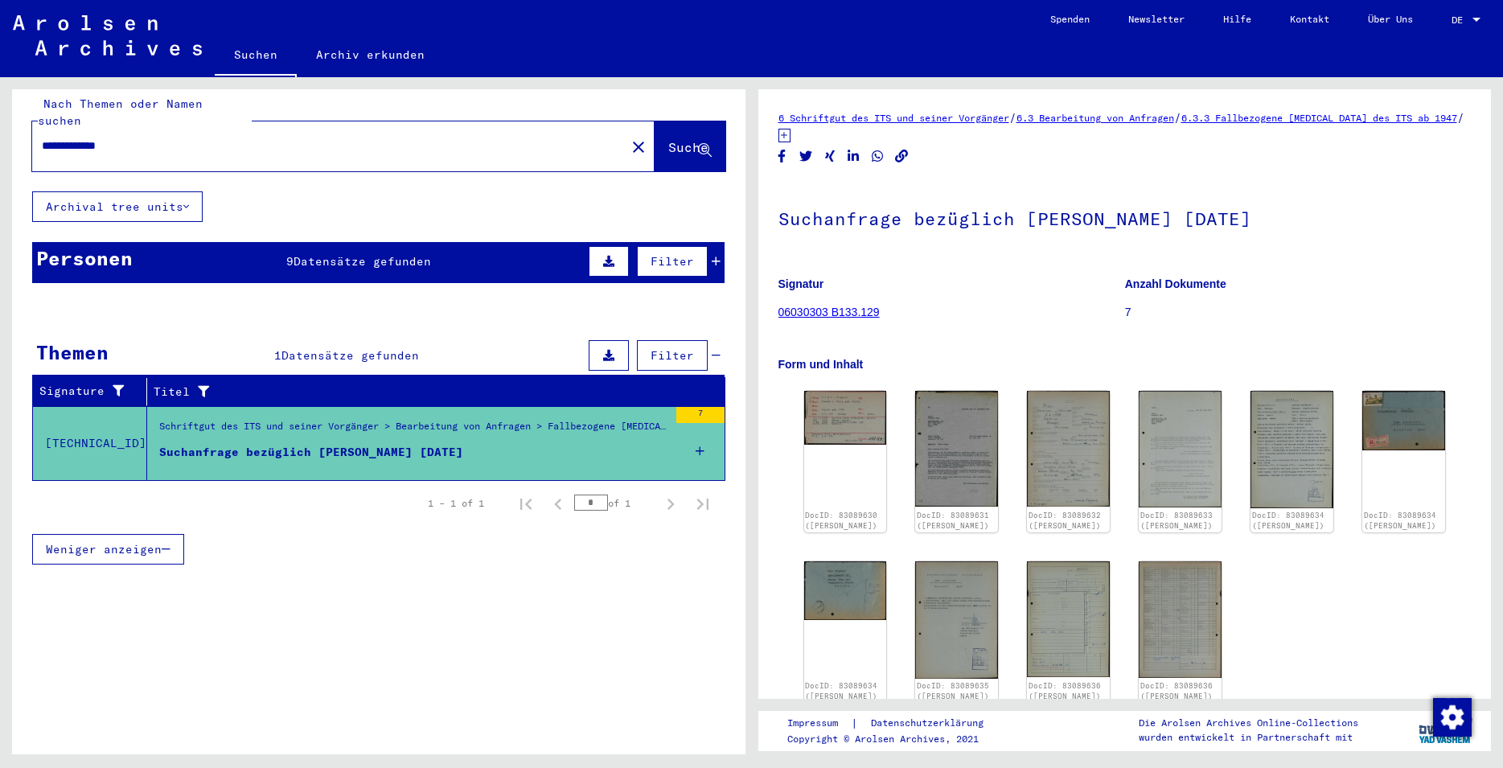
drag, startPoint x: 882, startPoint y: 314, endPoint x: 780, endPoint y: 318, distance: 102.2
click at [780, 318] on figure "Signatur 06030303 B133.129" at bounding box center [952, 301] width 346 height 72
copy link "06030303 B133.129"
click at [837, 480] on div "DocID: 83089630 ([PERSON_NAME])" at bounding box center [845, 462] width 87 height 149
click at [848, 480] on div "DocID: 83089630 ([PERSON_NAME])" at bounding box center [845, 462] width 87 height 149
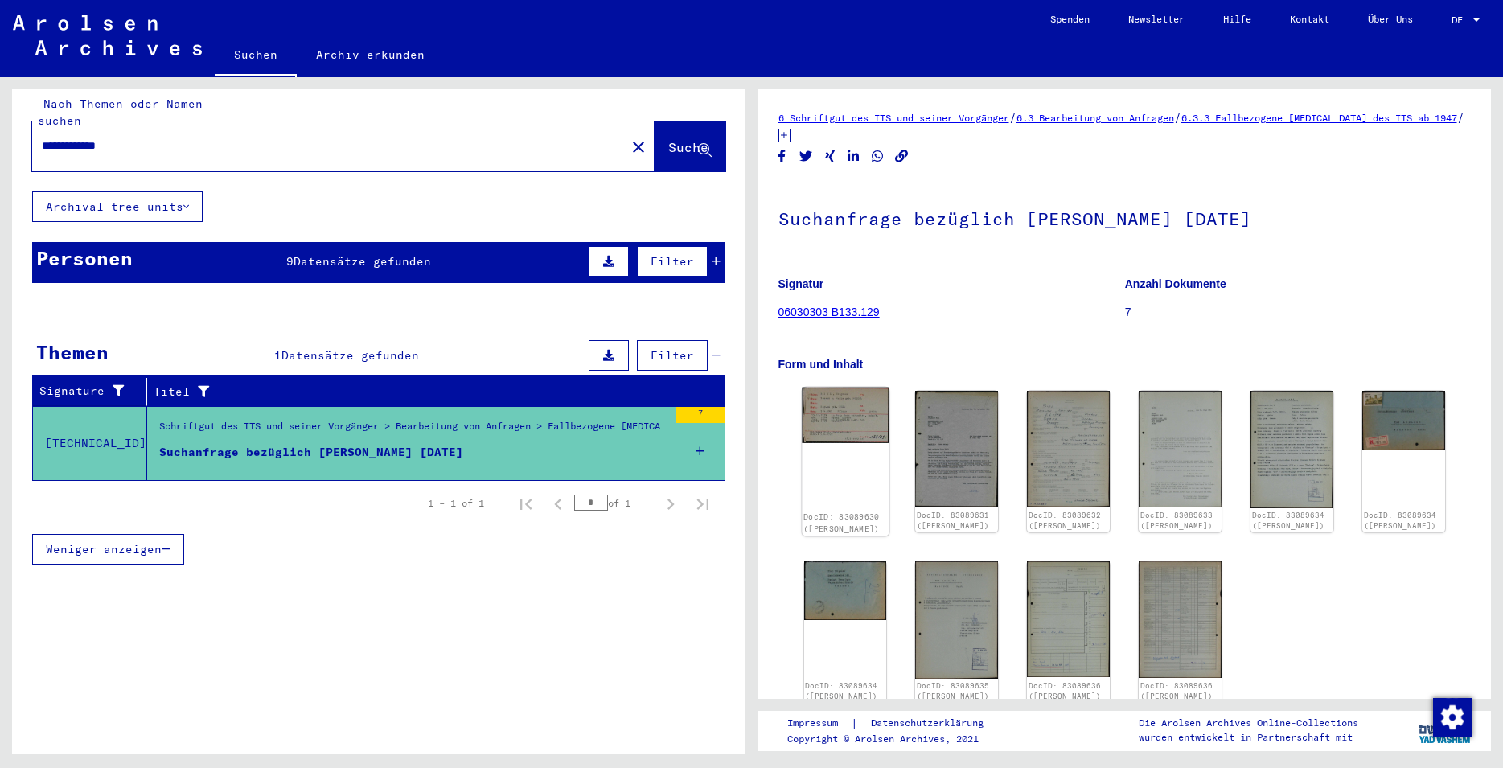
click at [848, 451] on div "DocID: 83089630 ([PERSON_NAME])" at bounding box center [845, 462] width 87 height 149
click at [837, 417] on img at bounding box center [845, 416] width 87 height 56
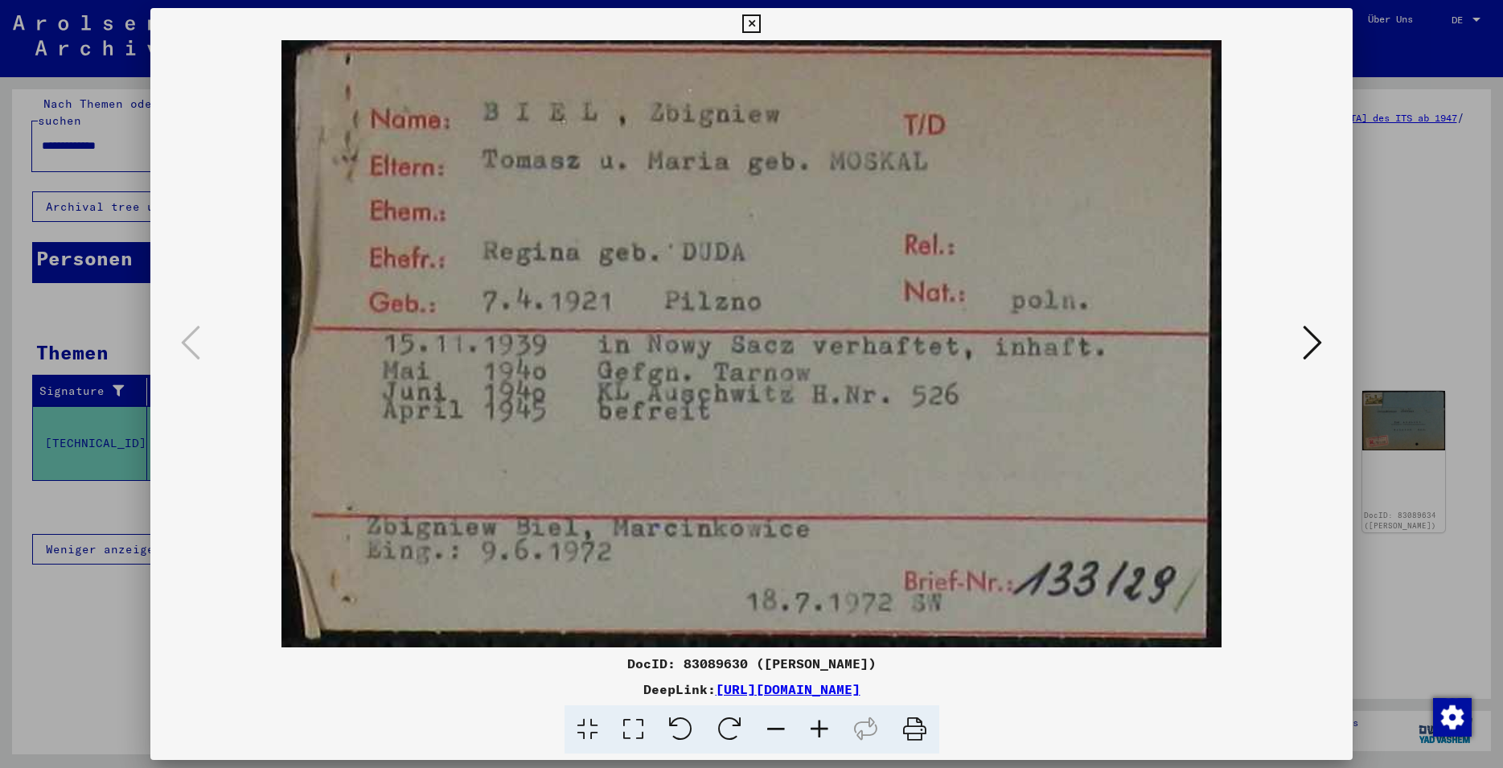
drag, startPoint x: 747, startPoint y: 663, endPoint x: 687, endPoint y: 668, distance: 60.6
click at [687, 668] on div "DocID: 83089630 ([PERSON_NAME])" at bounding box center [751, 663] width 1203 height 19
copy div "83089630"
click at [761, 31] on icon at bounding box center [751, 23] width 19 height 19
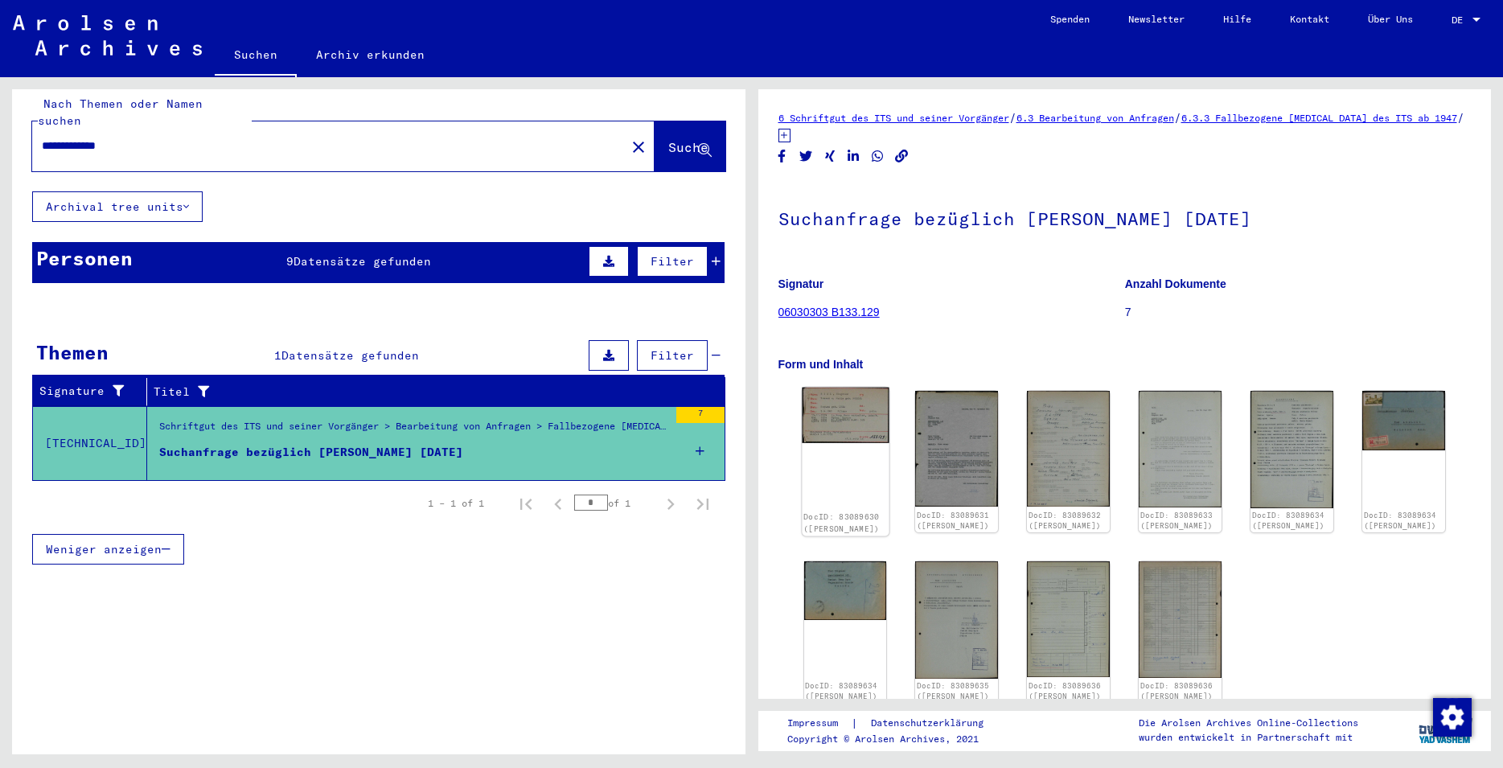
click at [819, 464] on div "DocID: 83089630 ([PERSON_NAME])" at bounding box center [845, 462] width 87 height 149
click at [837, 448] on div "DocID: 83089630 ([PERSON_NAME])" at bounding box center [845, 462] width 87 height 149
click at [834, 444] on div "DocID: 83089630 ([PERSON_NAME])" at bounding box center [845, 462] width 87 height 149
click at [833, 427] on img at bounding box center [845, 416] width 87 height 56
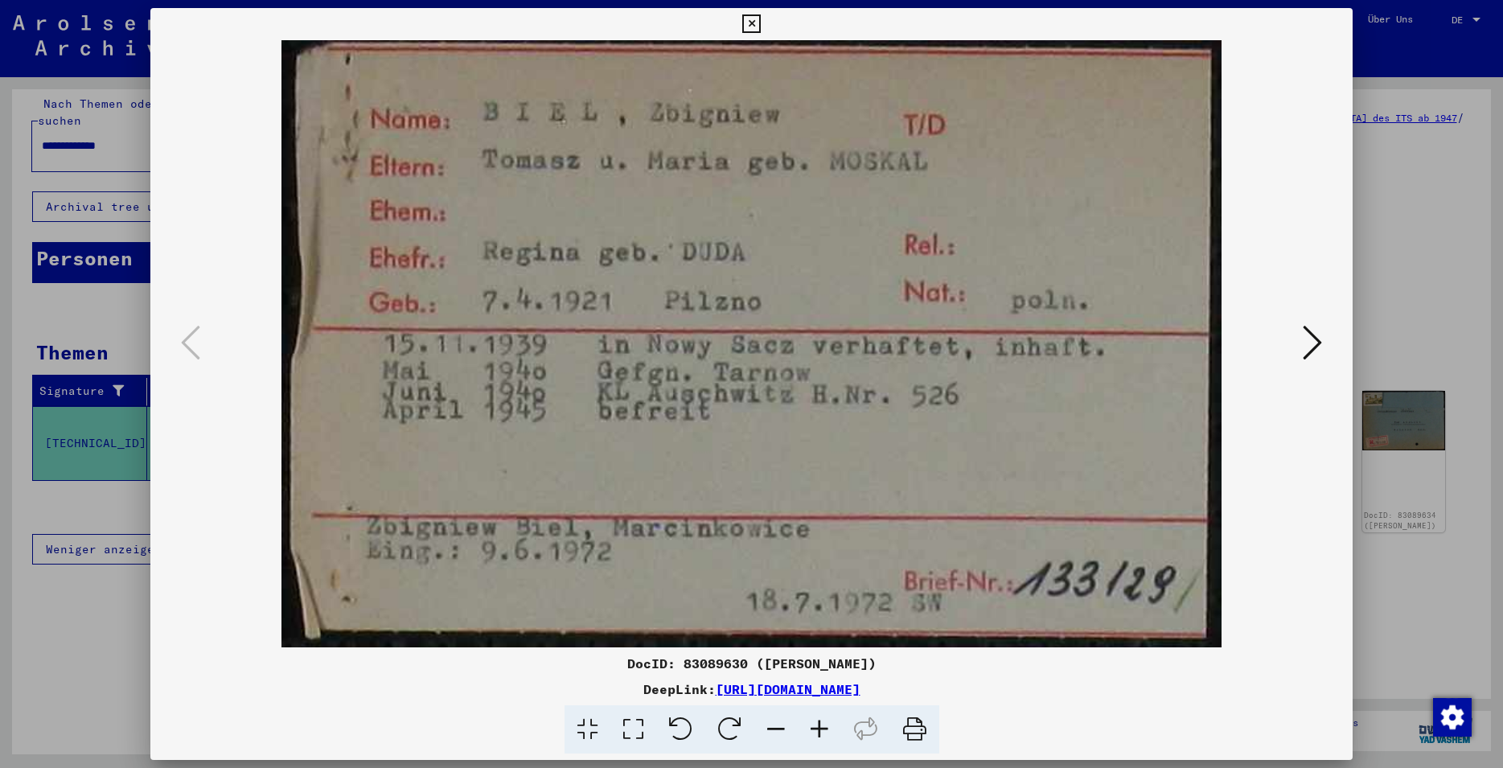
click at [1314, 340] on icon at bounding box center [1312, 342] width 19 height 39
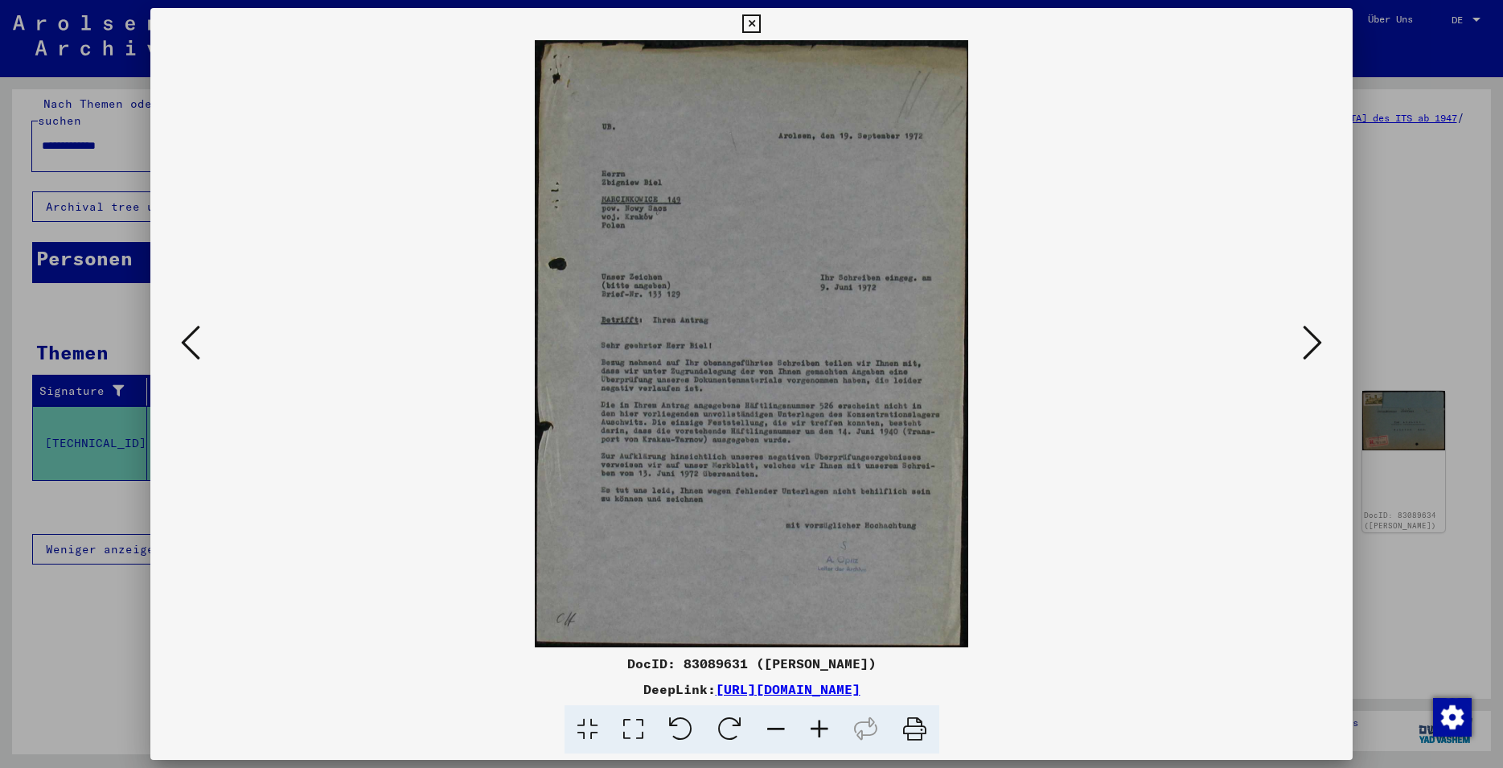
click at [1321, 345] on icon at bounding box center [1312, 342] width 19 height 39
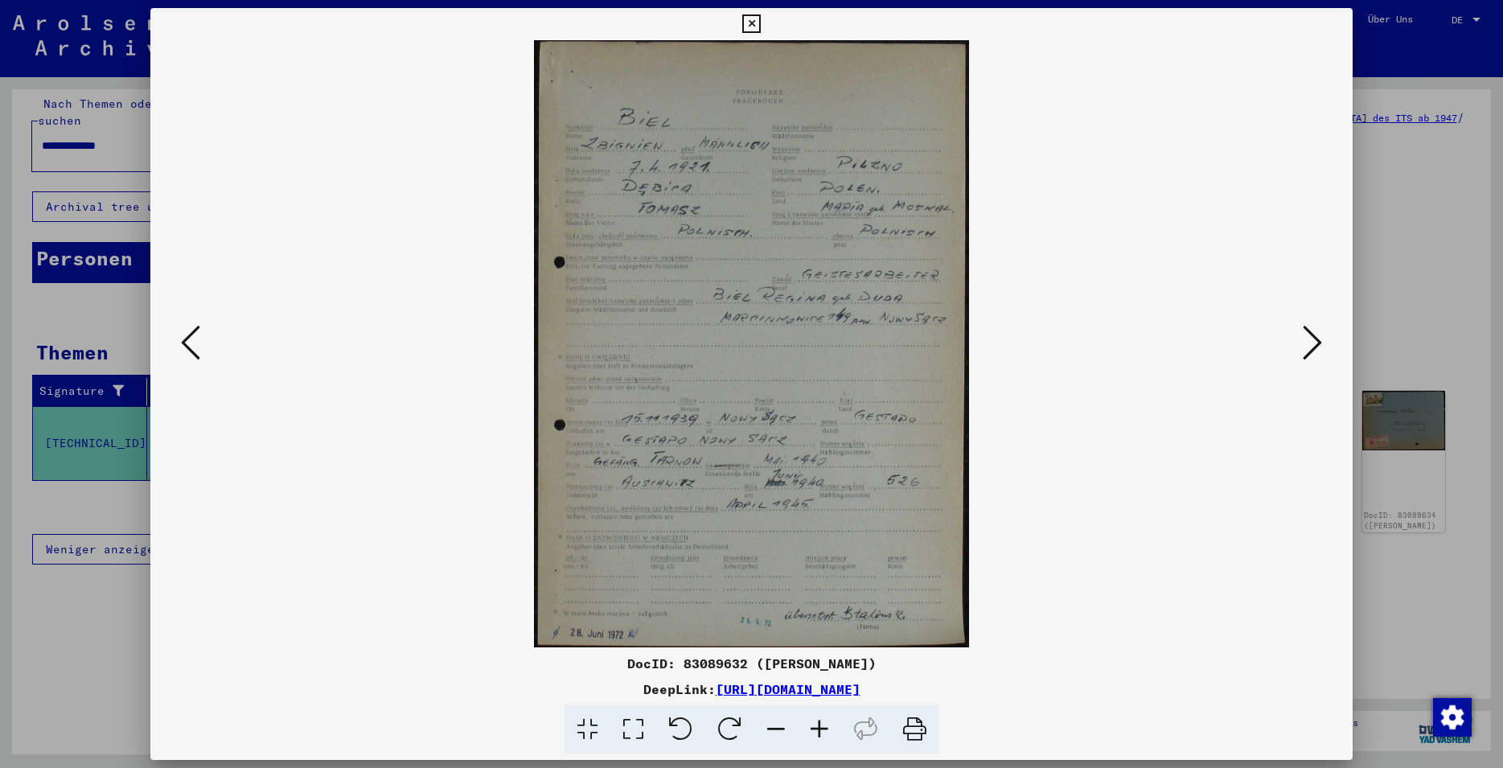
click at [1320, 354] on icon at bounding box center [1312, 342] width 19 height 39
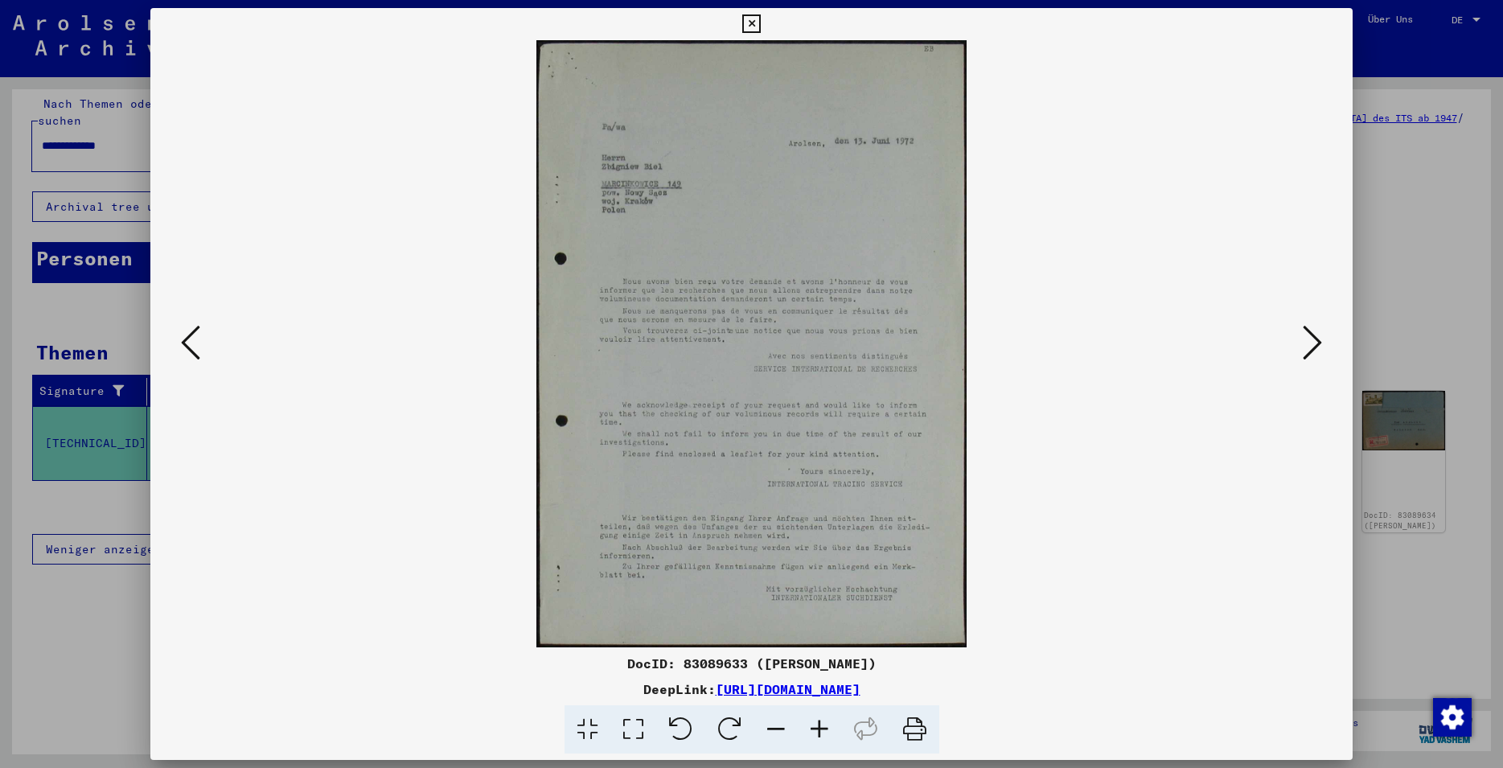
click at [1321, 350] on icon at bounding box center [1312, 342] width 19 height 39
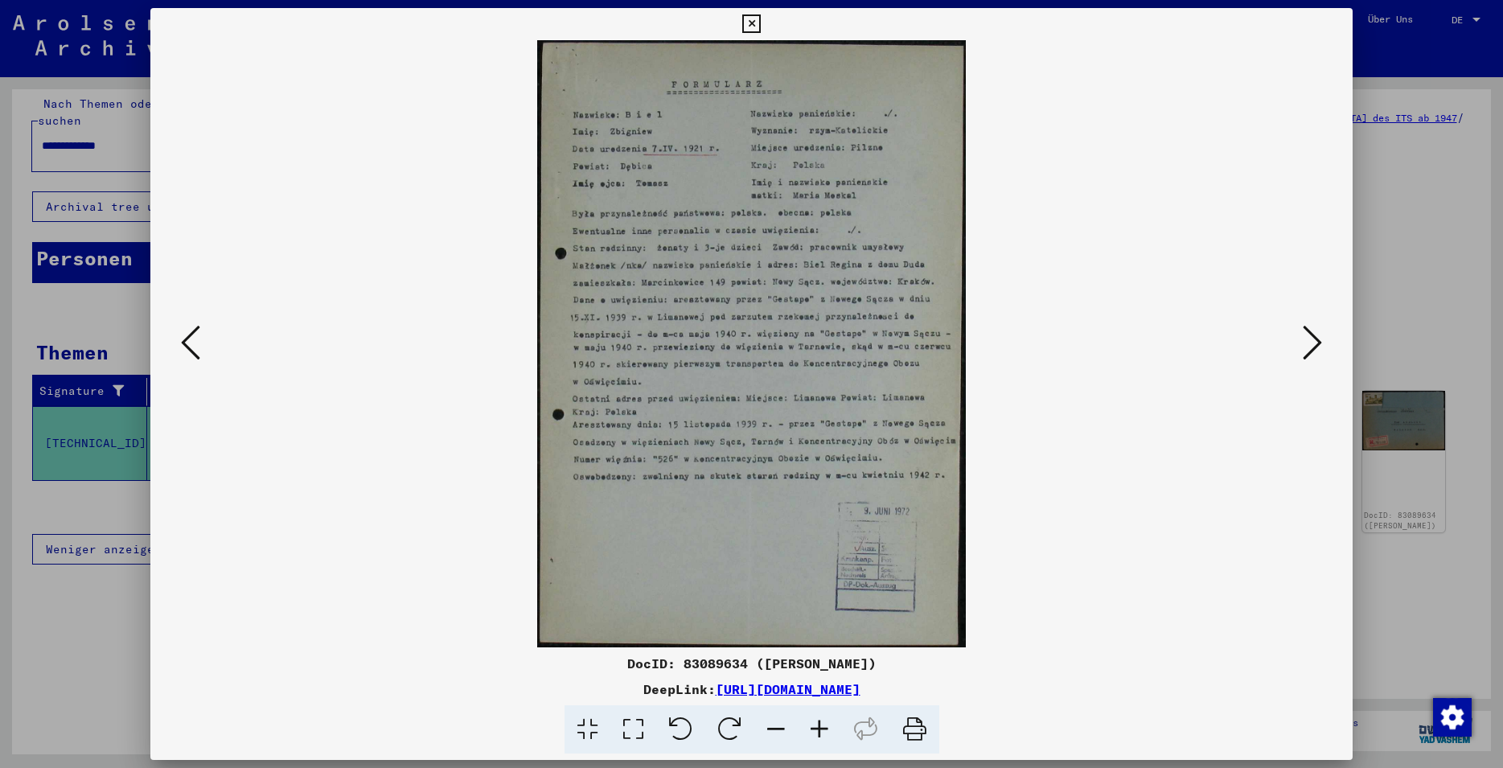
click at [1315, 356] on icon at bounding box center [1312, 342] width 19 height 39
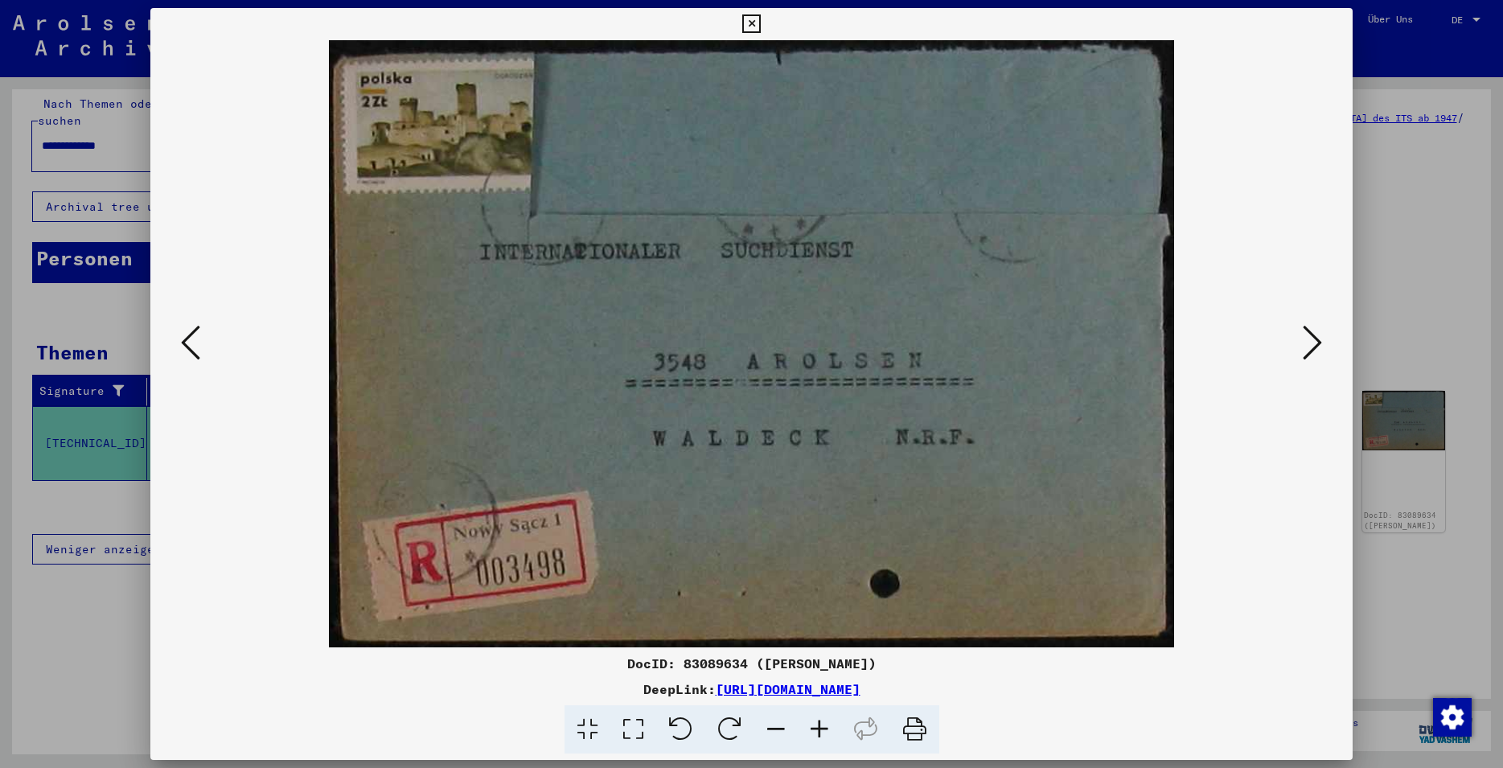
click at [1318, 350] on icon at bounding box center [1312, 342] width 19 height 39
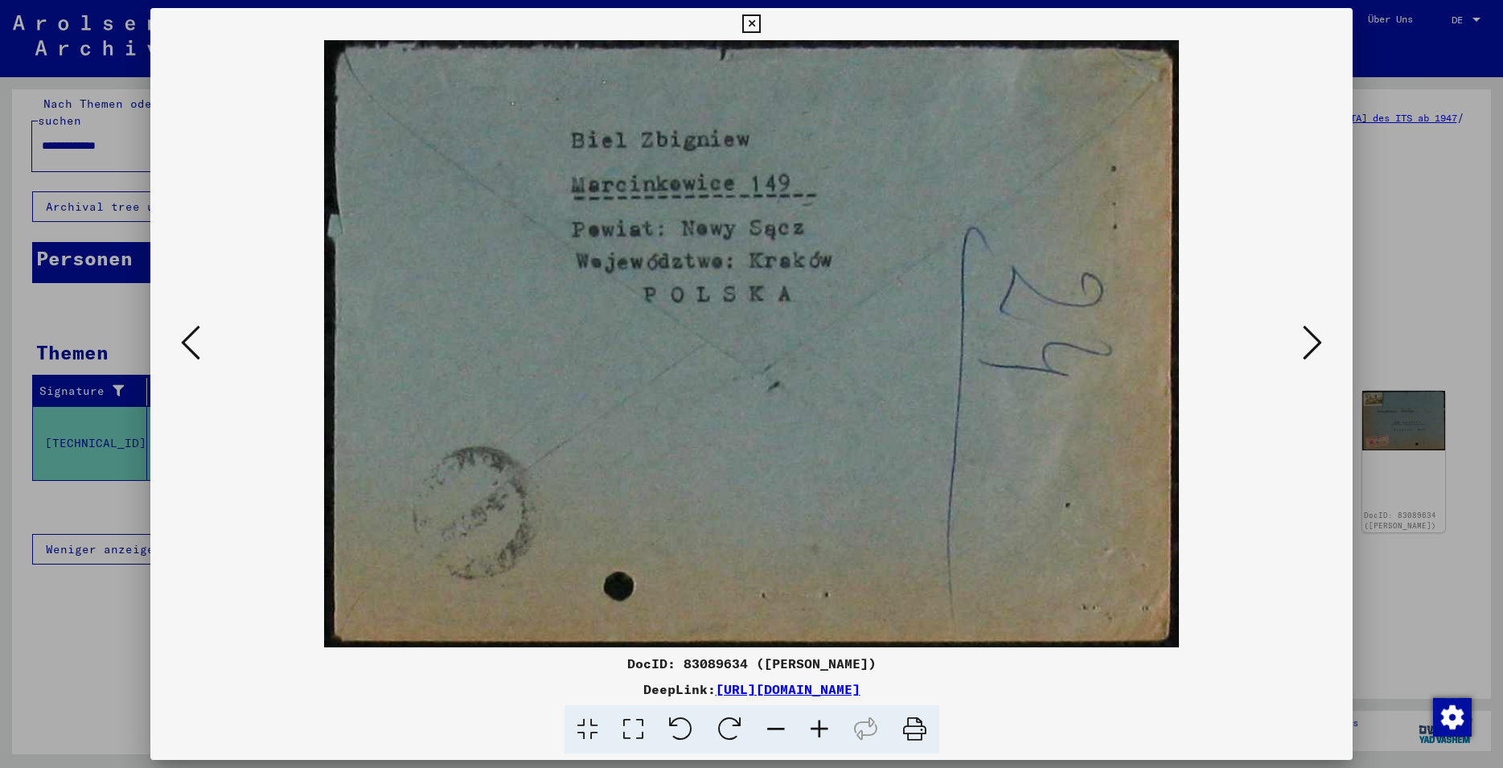
click at [198, 346] on icon at bounding box center [190, 342] width 19 height 39
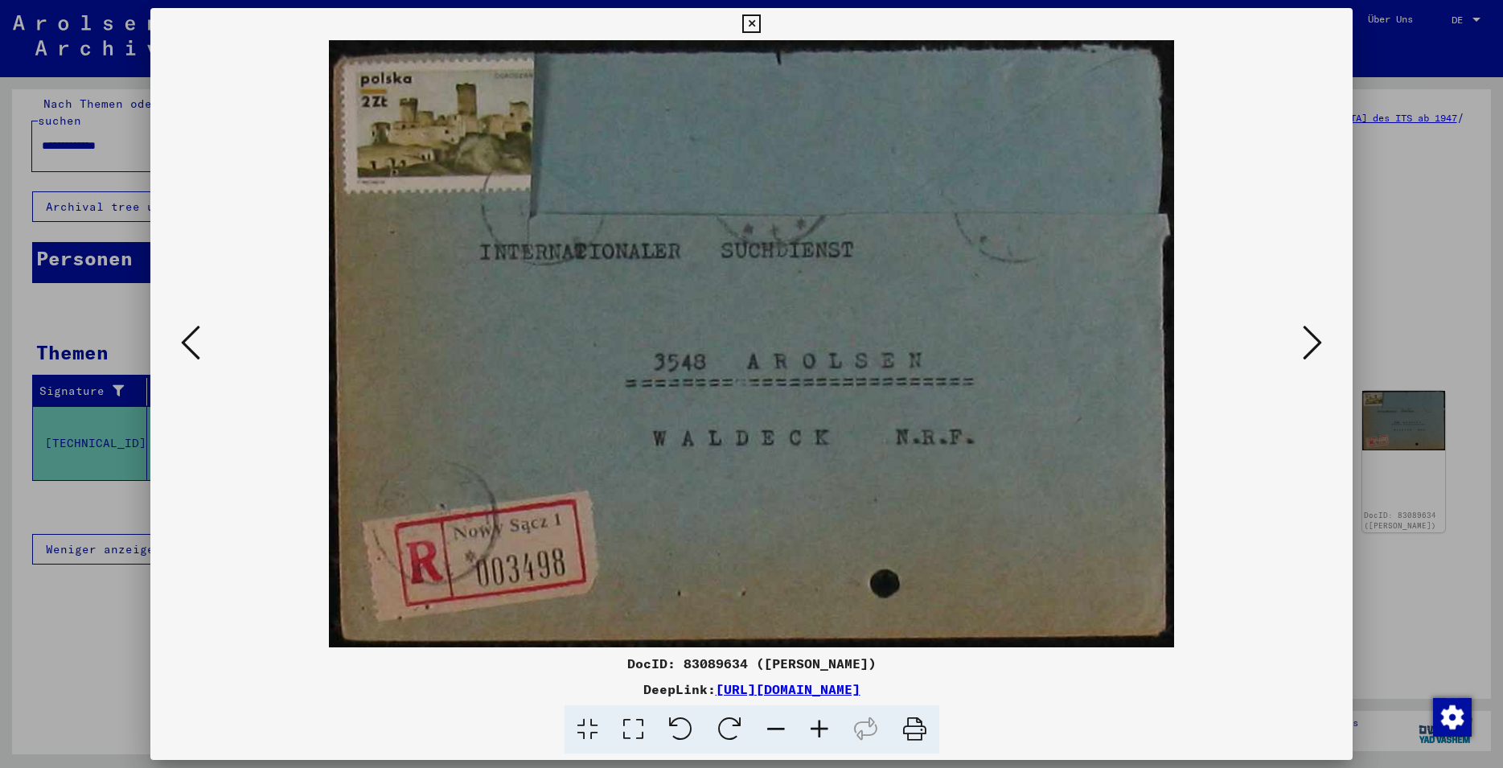
click at [198, 346] on icon at bounding box center [190, 342] width 19 height 39
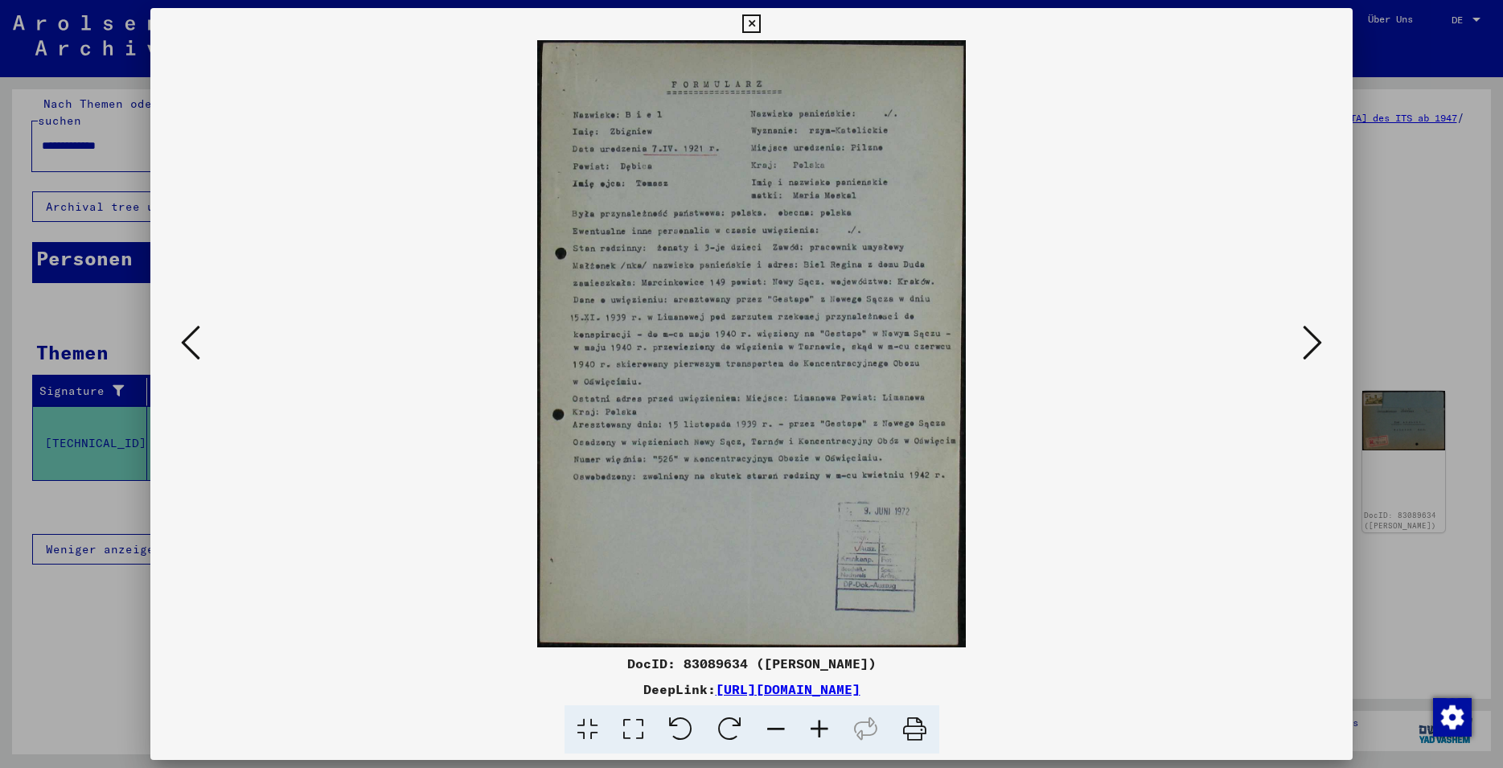
click at [1312, 351] on icon at bounding box center [1312, 342] width 19 height 39
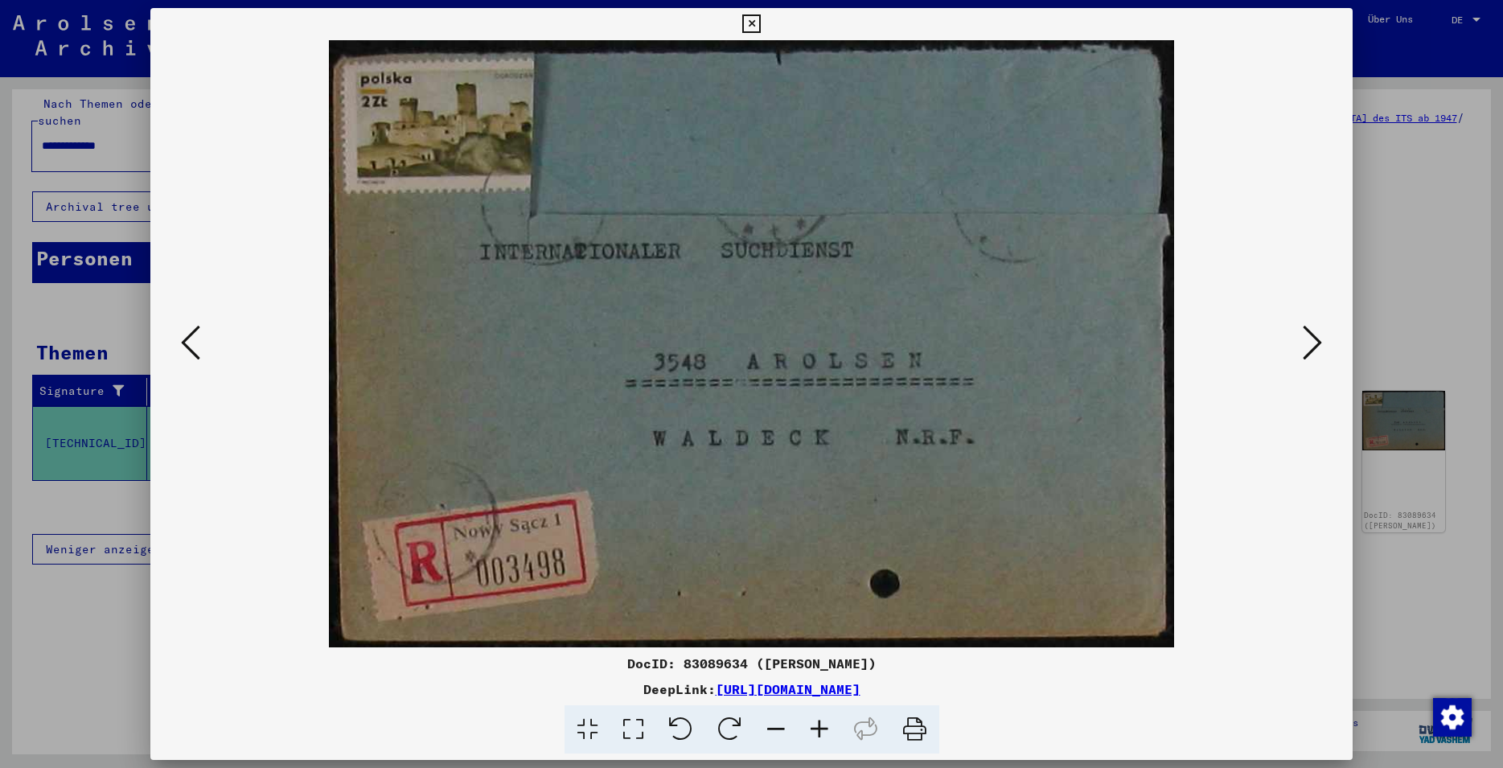
click at [1312, 351] on icon at bounding box center [1312, 342] width 19 height 39
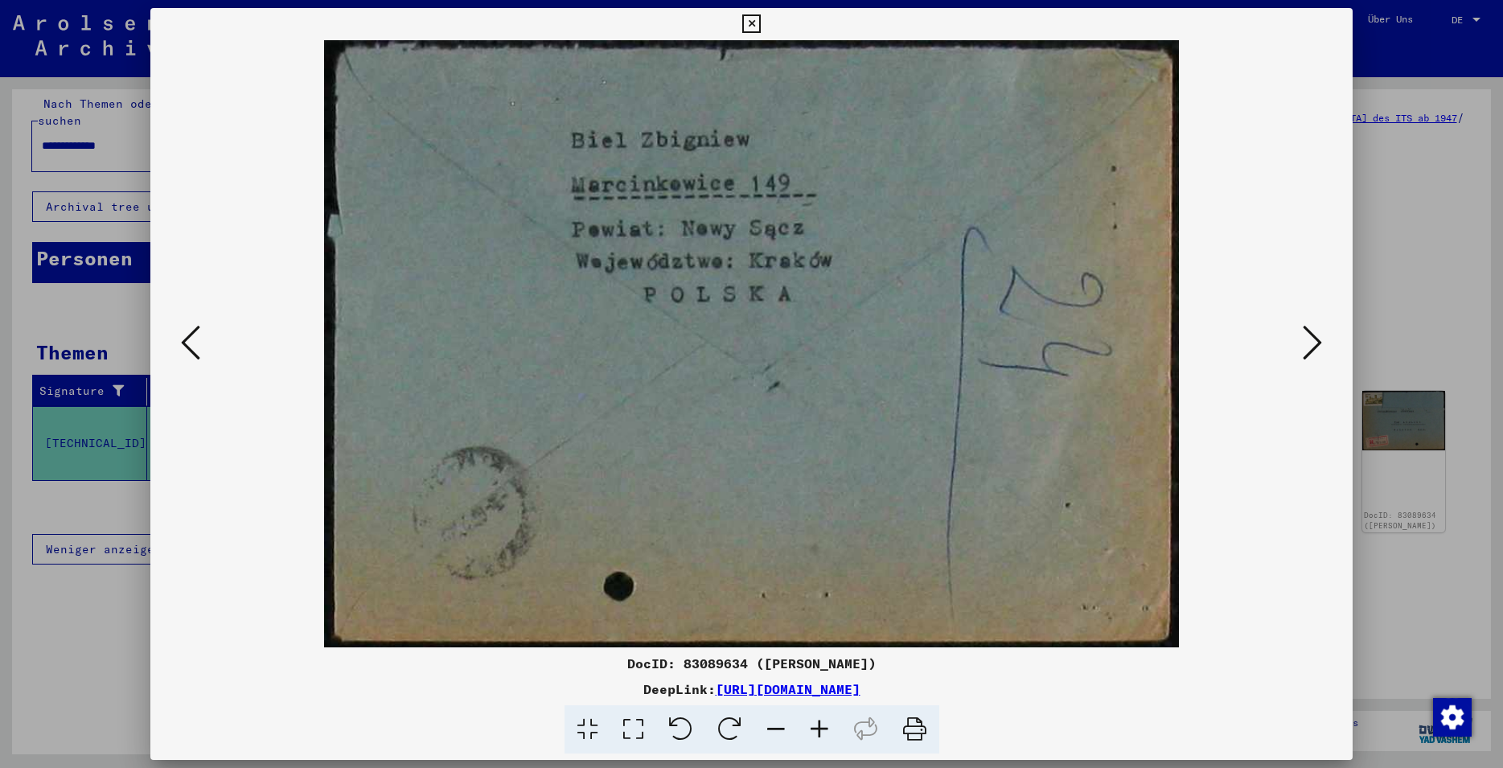
click at [1312, 351] on icon at bounding box center [1312, 342] width 19 height 39
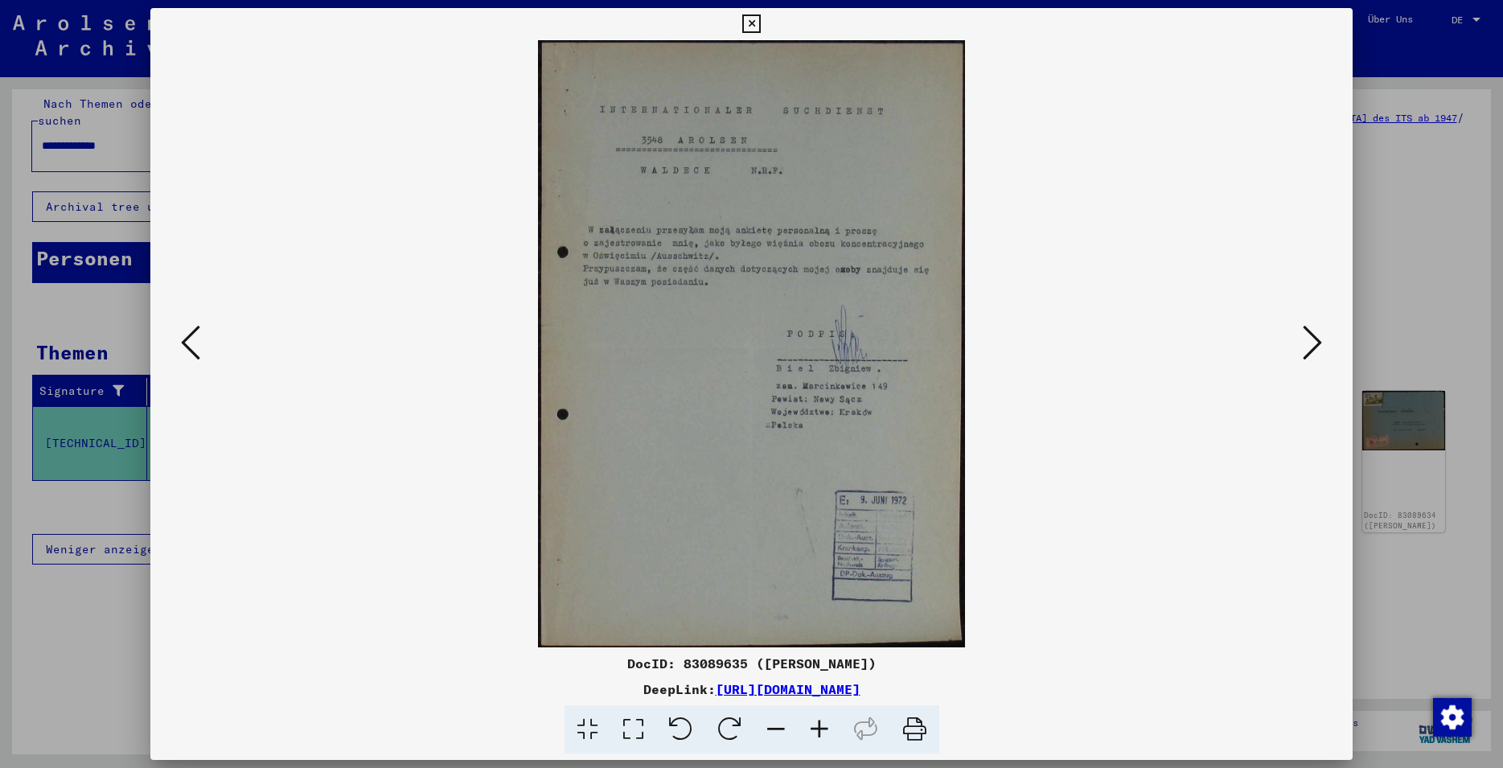
click at [189, 333] on icon at bounding box center [190, 342] width 19 height 39
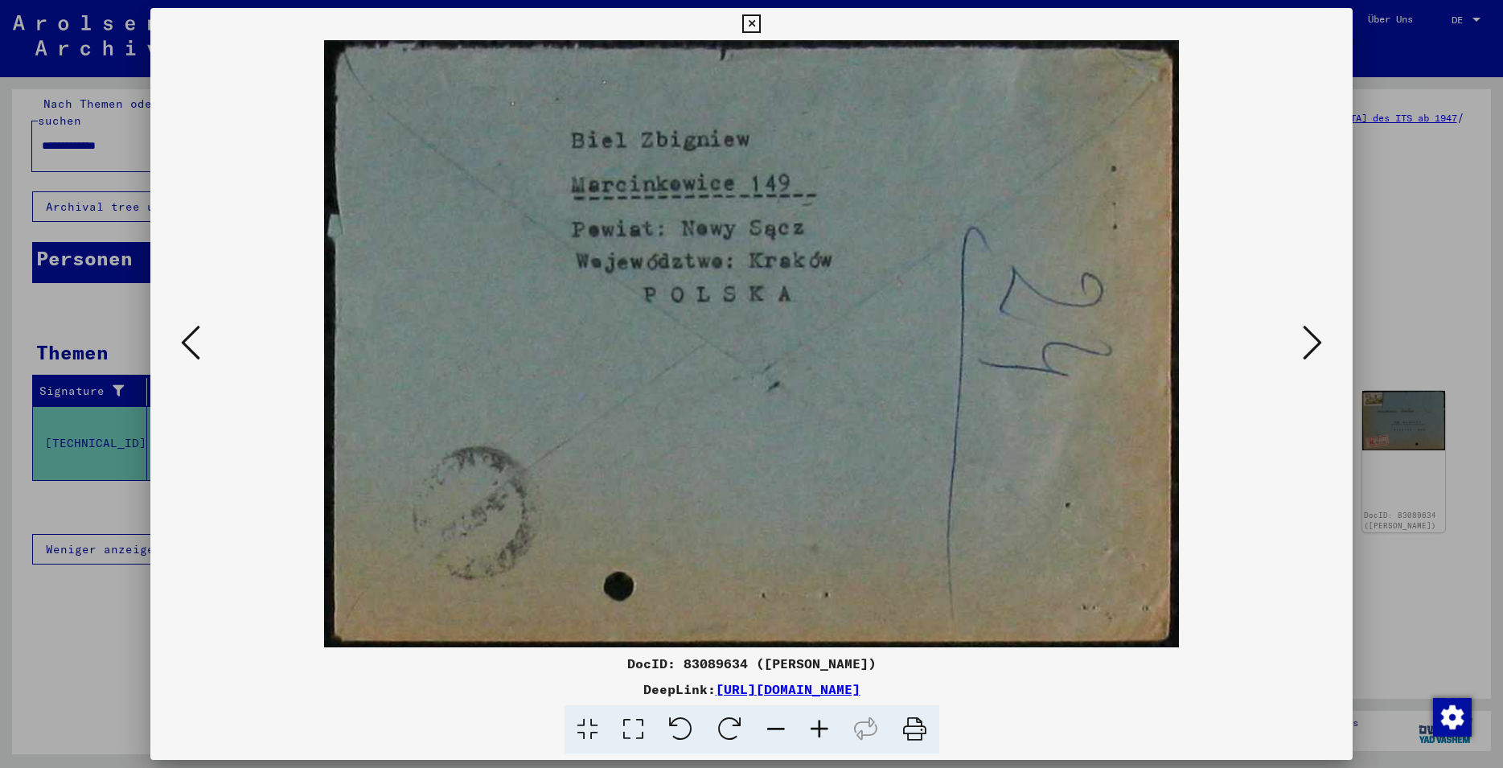
click at [192, 352] on icon at bounding box center [190, 342] width 19 height 39
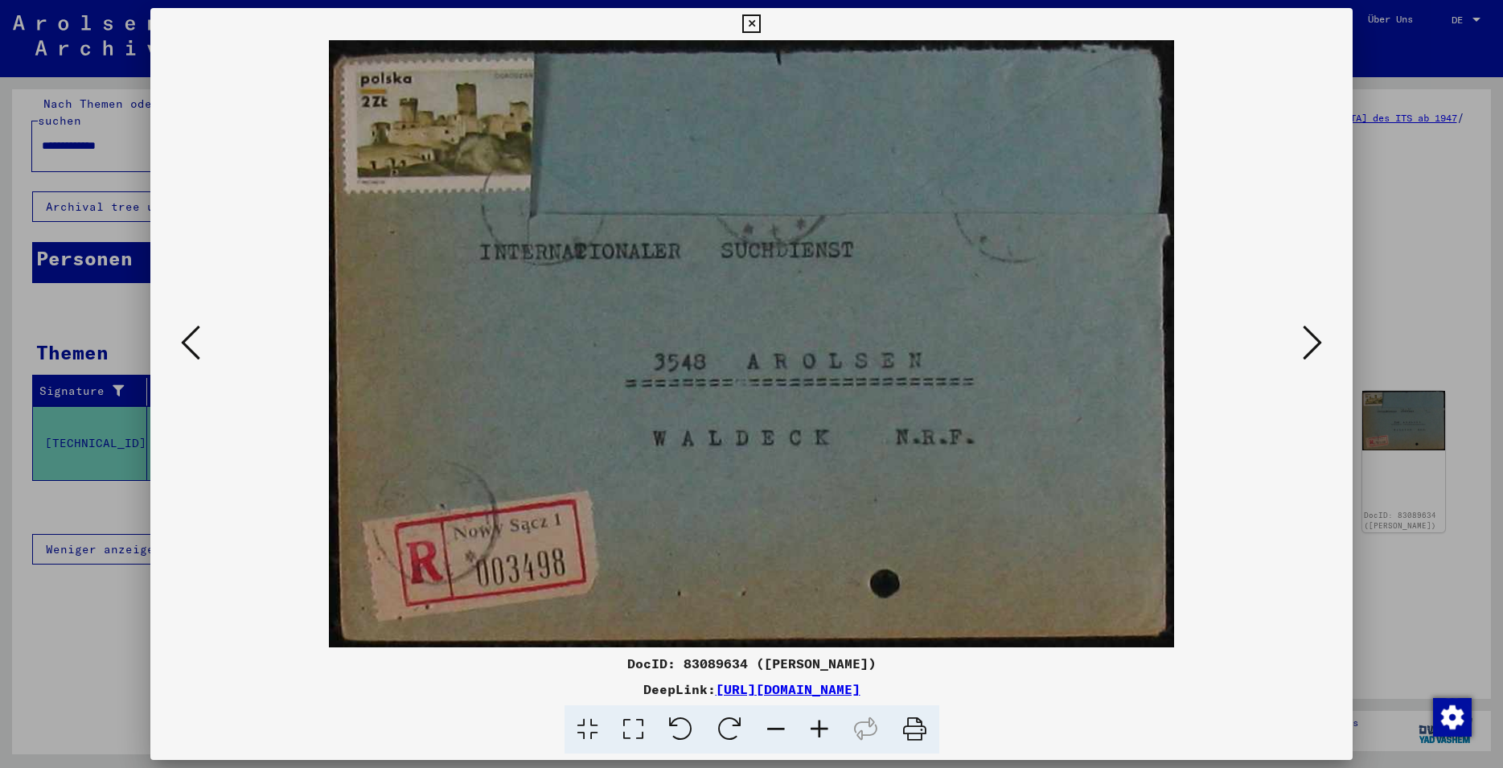
click at [1314, 352] on icon at bounding box center [1312, 342] width 19 height 39
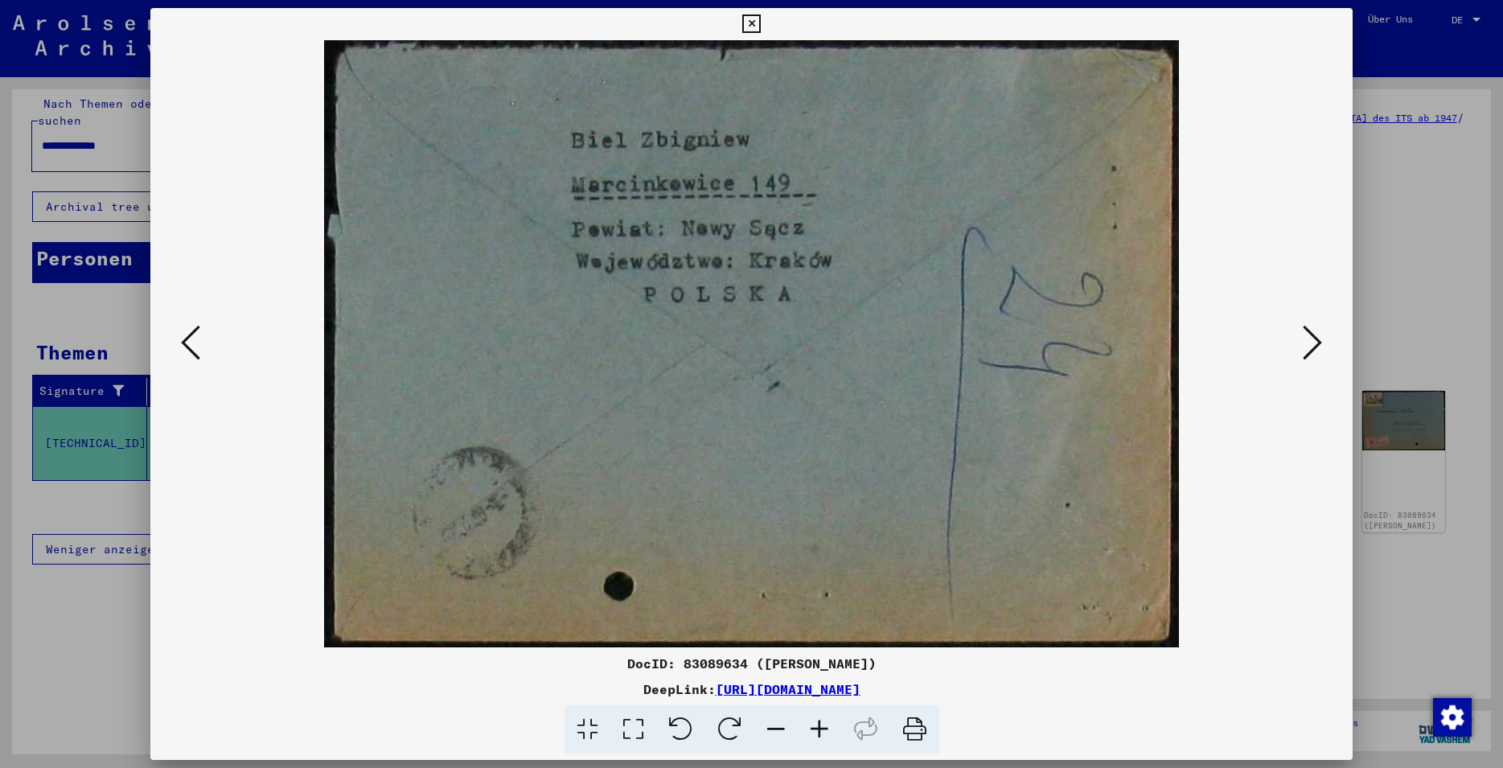
click at [1315, 357] on icon at bounding box center [1312, 342] width 19 height 39
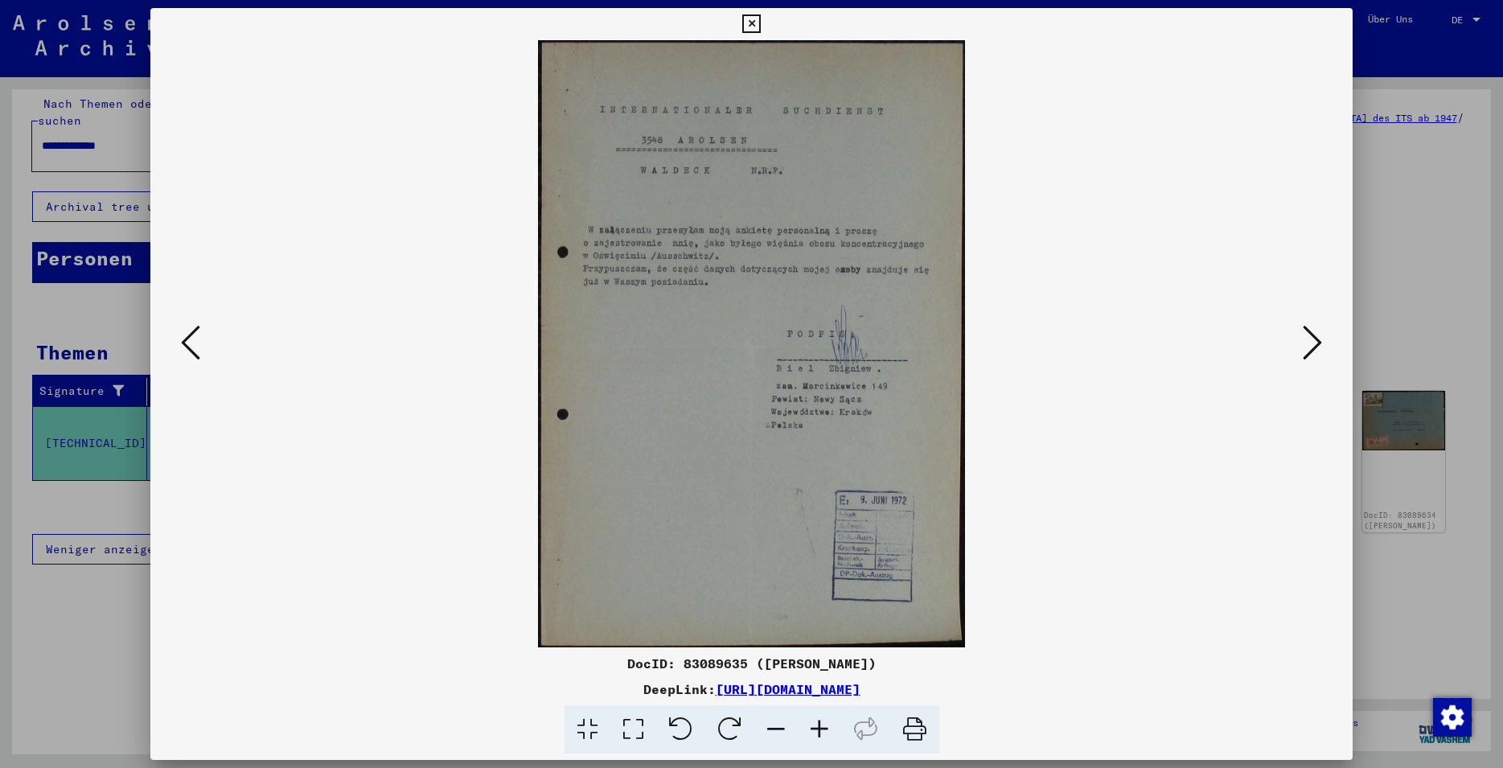
click at [1318, 357] on icon at bounding box center [1312, 342] width 19 height 39
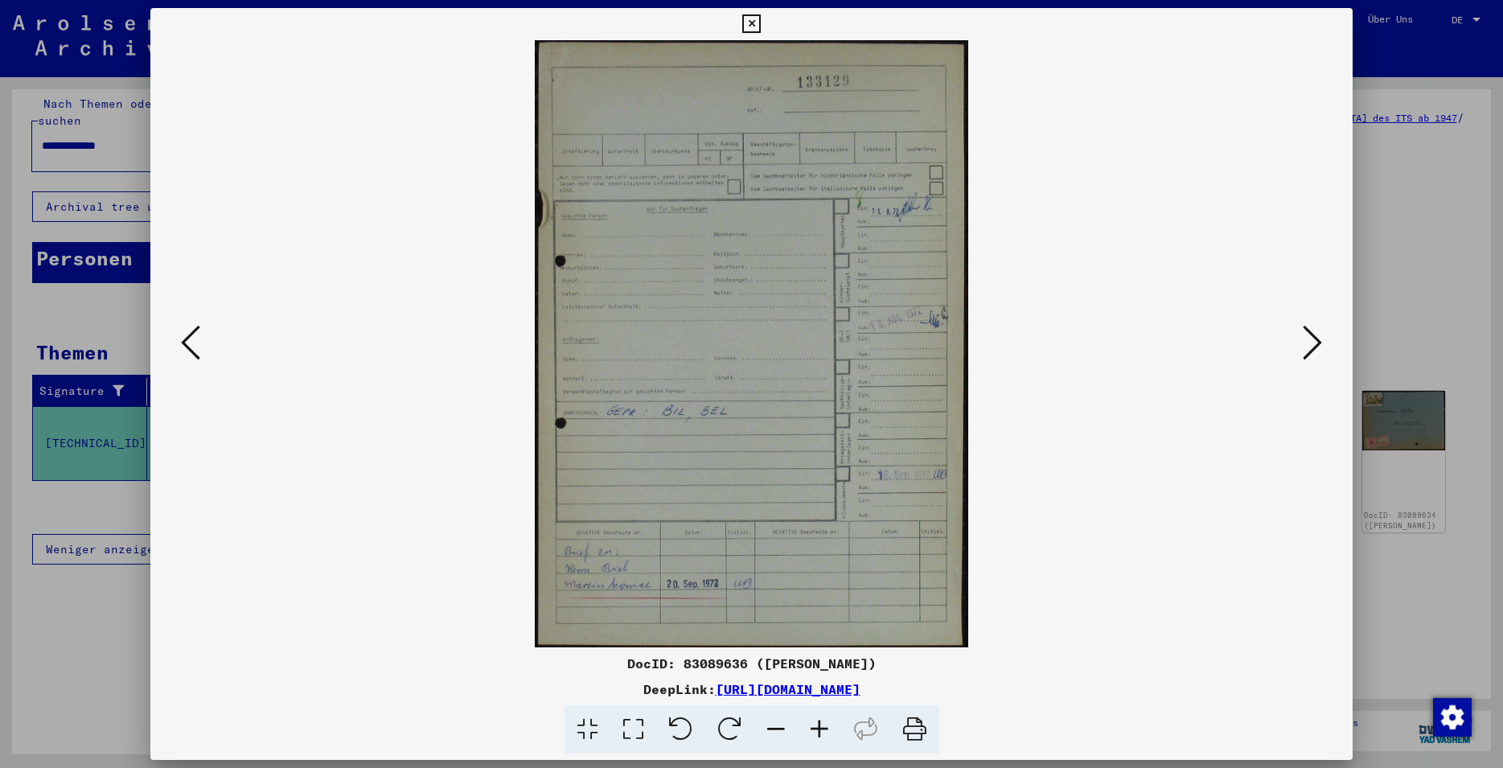
click at [1318, 346] on icon at bounding box center [1312, 342] width 19 height 39
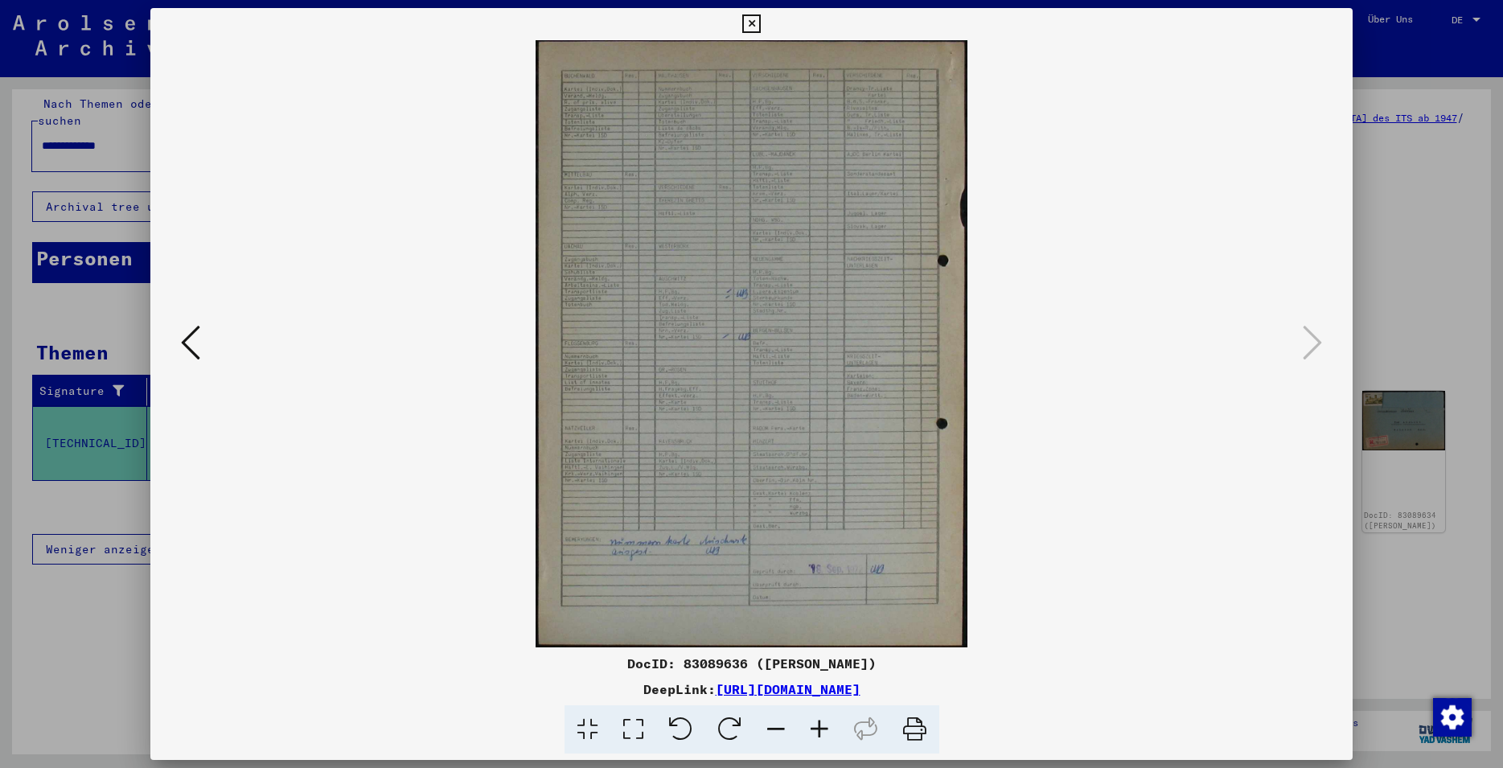
click at [761, 31] on icon at bounding box center [751, 23] width 19 height 19
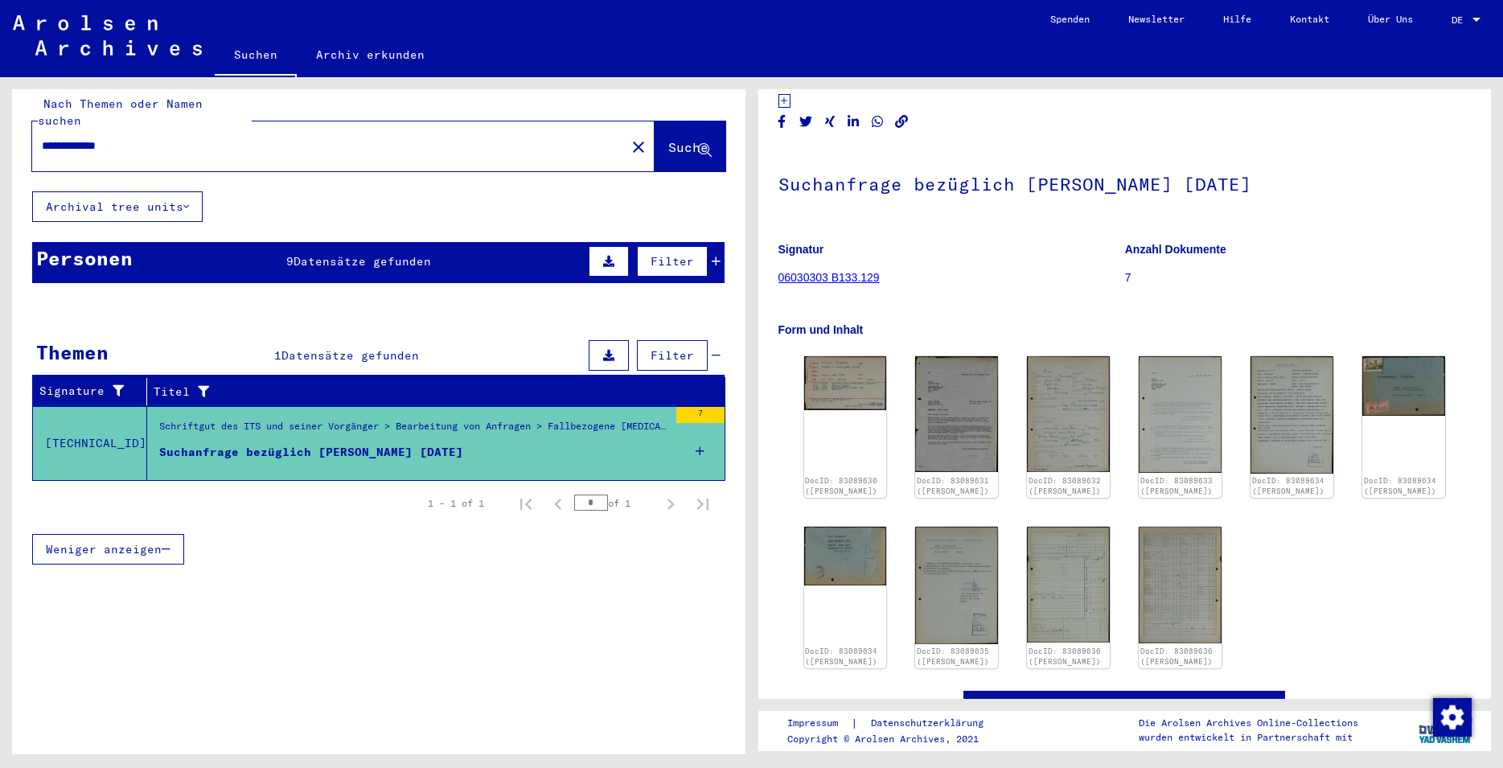
scroll to position [87, 0]
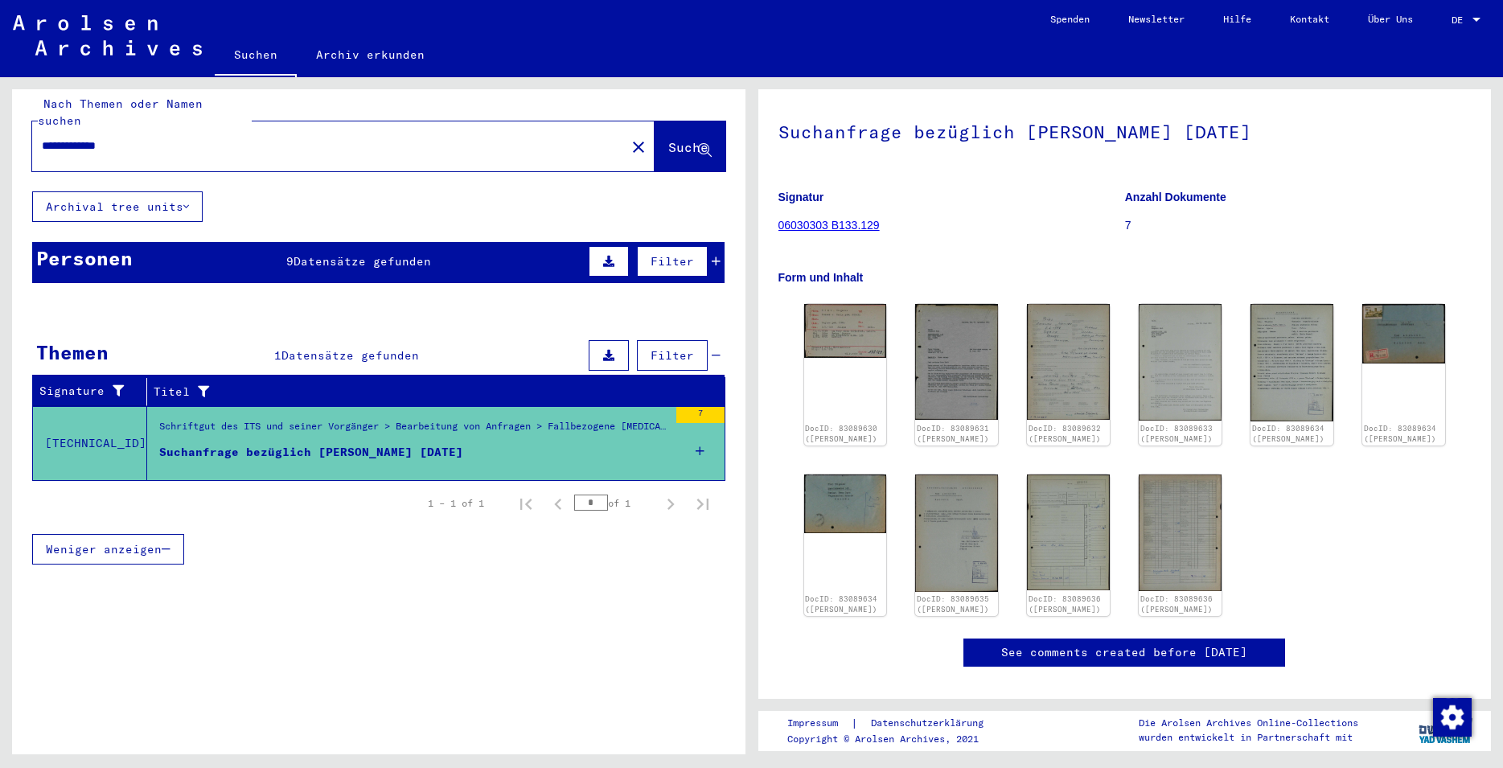
click at [252, 242] on div "Personen 9 Datensätze gefunden Filter" at bounding box center [378, 262] width 693 height 41
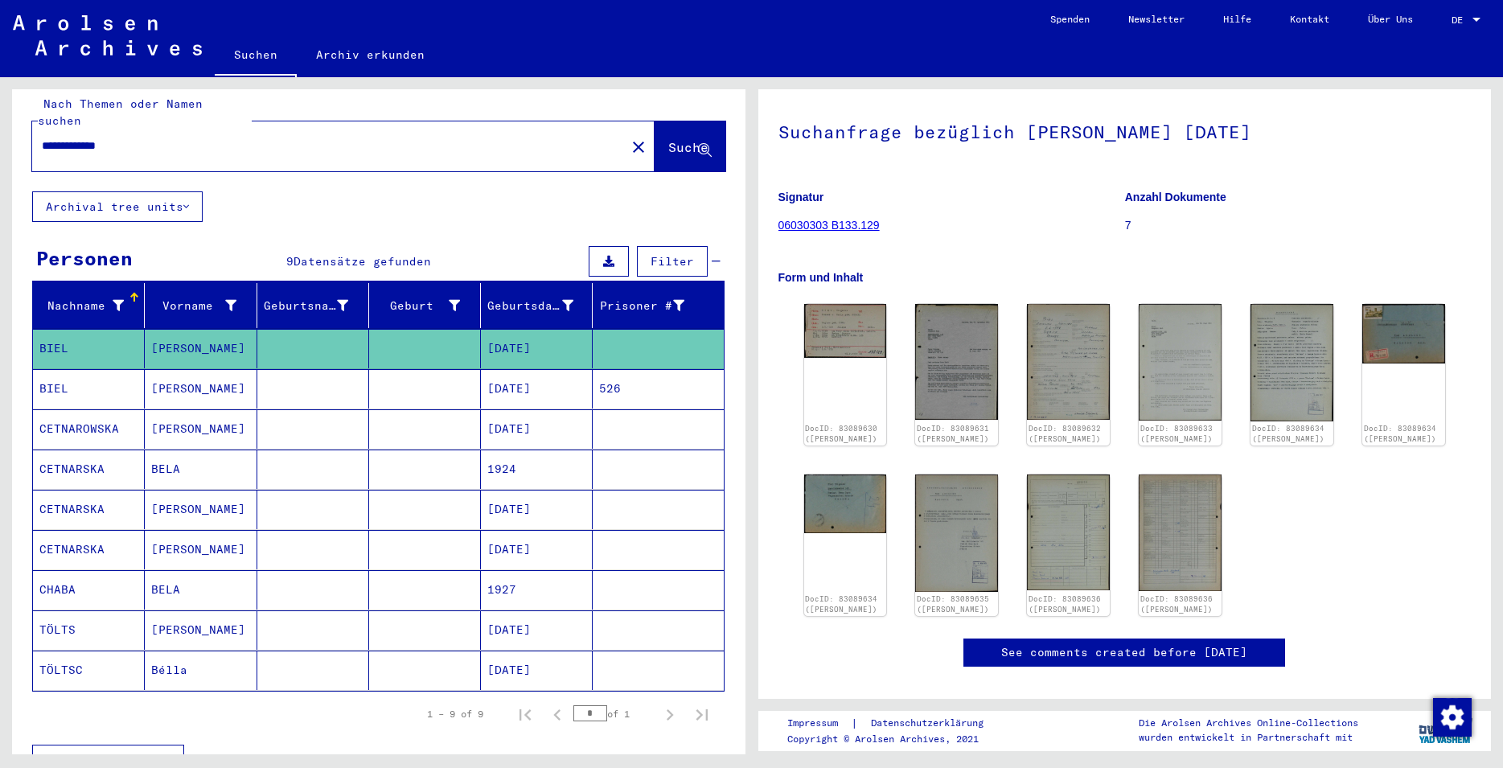
click at [228, 370] on mat-cell "[PERSON_NAME]" at bounding box center [201, 388] width 112 height 39
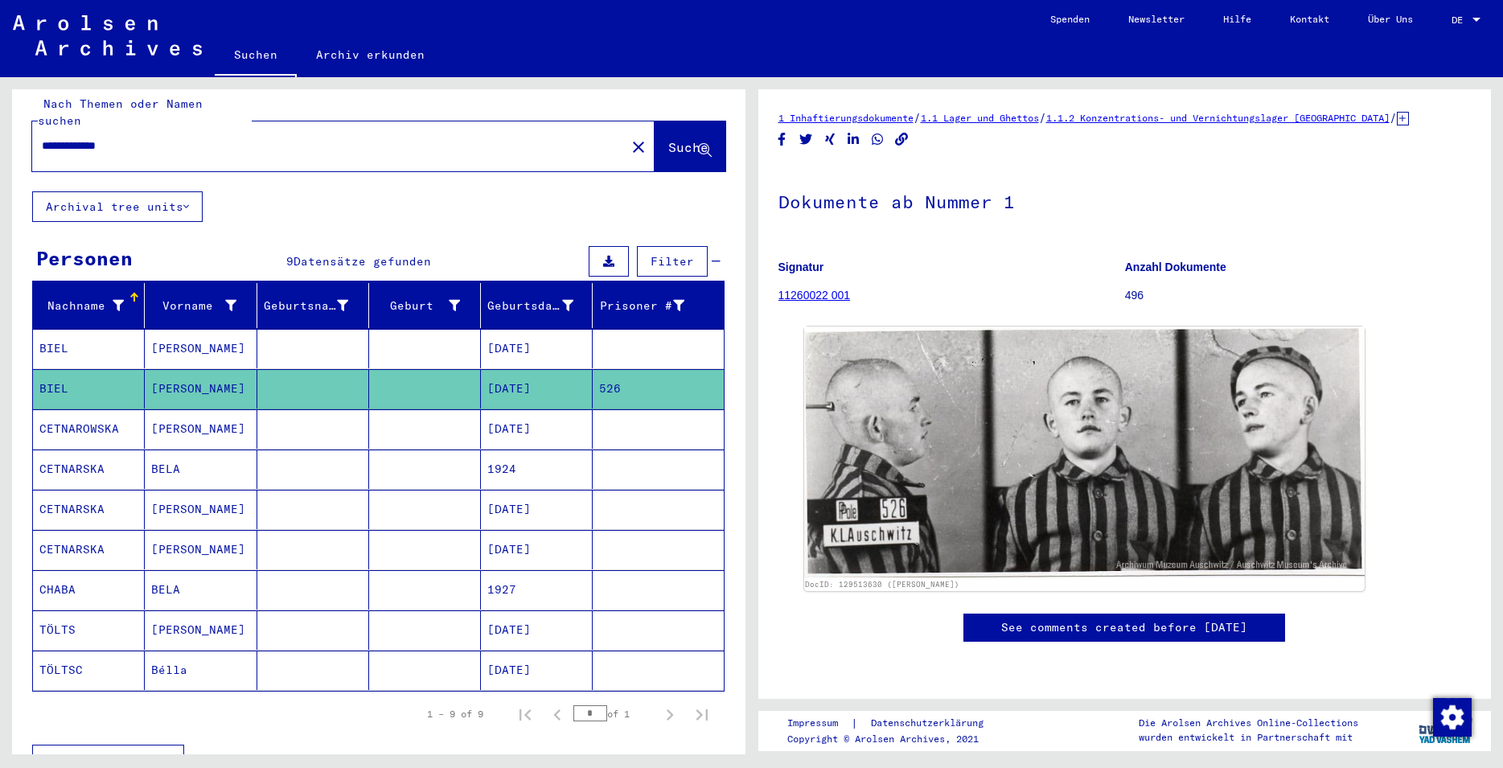
drag, startPoint x: 151, startPoint y: 130, endPoint x: 6, endPoint y: 143, distance: 145.4
click at [42, 143] on input "**********" at bounding box center [329, 146] width 574 height 17
type input "**********"
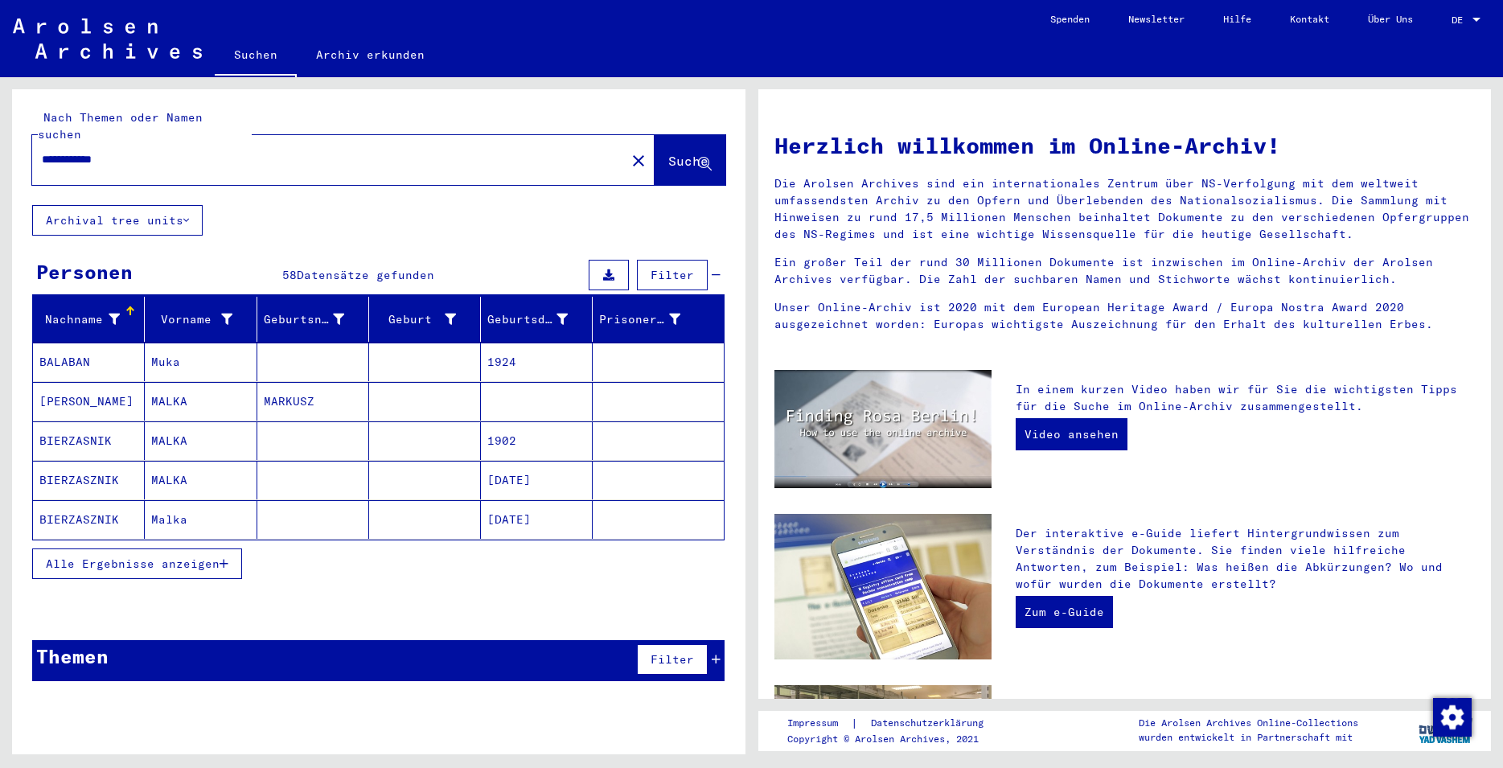
click at [148, 557] on span "Alle Ergebnisse anzeigen" at bounding box center [133, 564] width 174 height 14
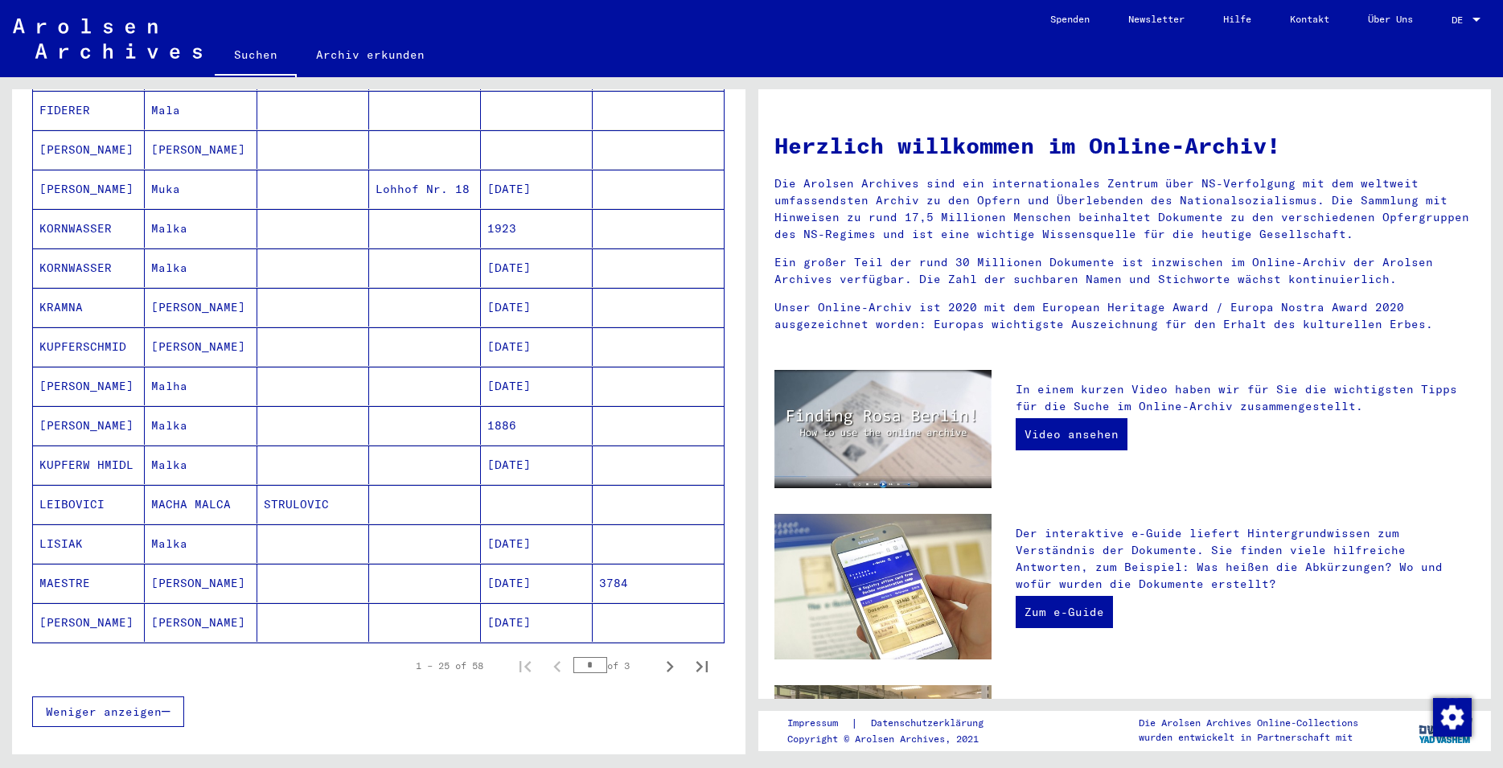
scroll to position [695, 0]
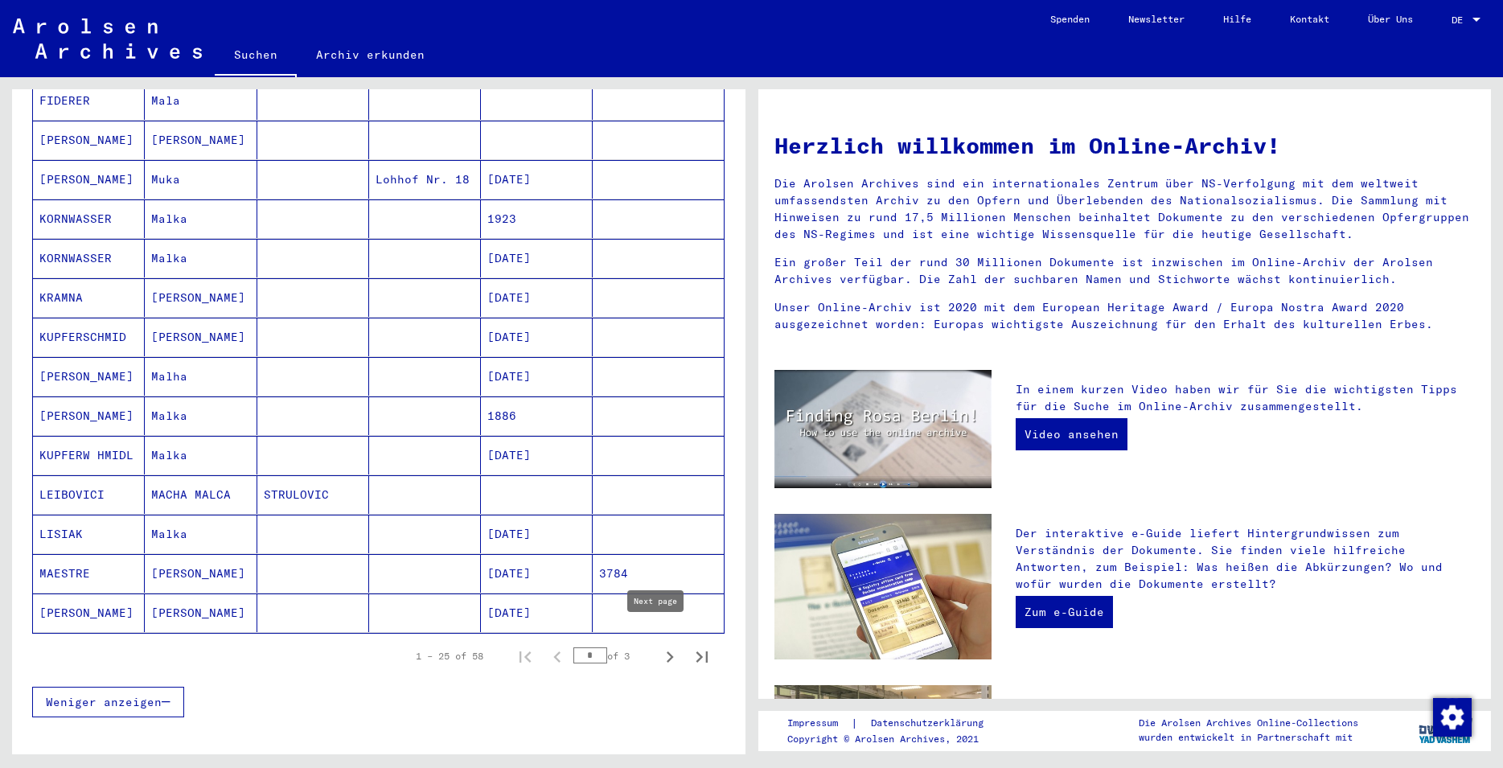
click at [664, 646] on icon "Next page" at bounding box center [670, 657] width 23 height 23
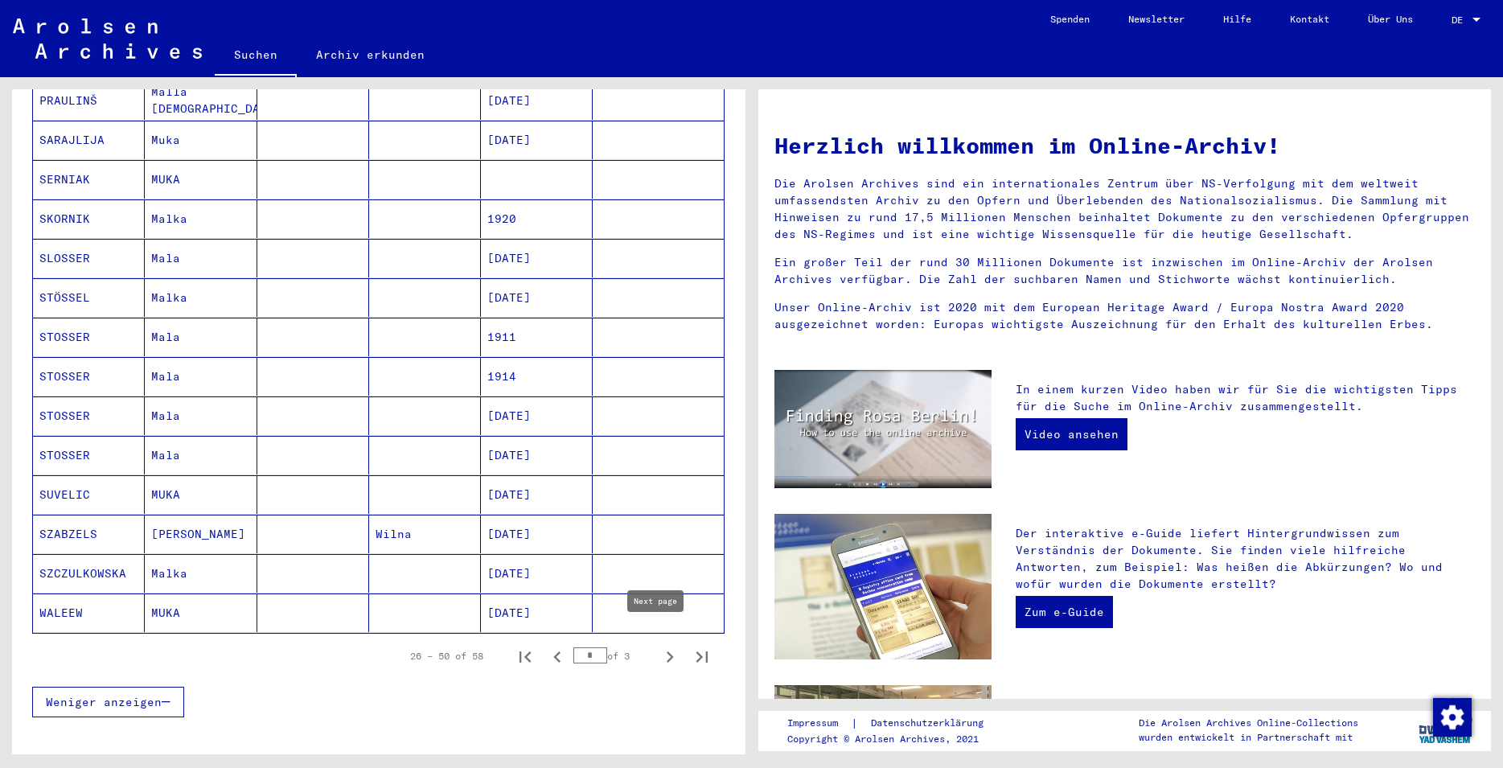
click at [659, 646] on icon "Next page" at bounding box center [670, 657] width 23 height 23
type input "*"
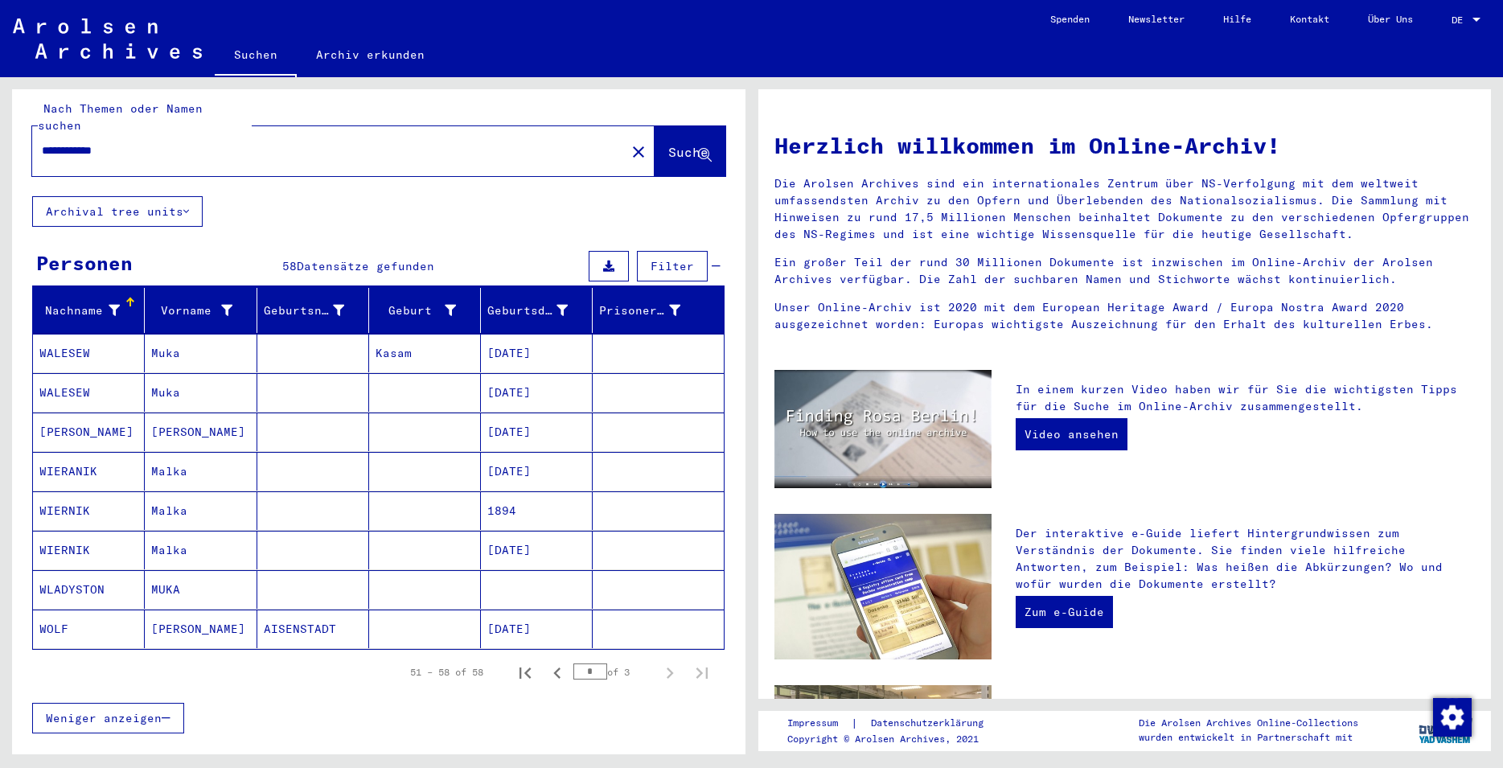
scroll to position [0, 0]
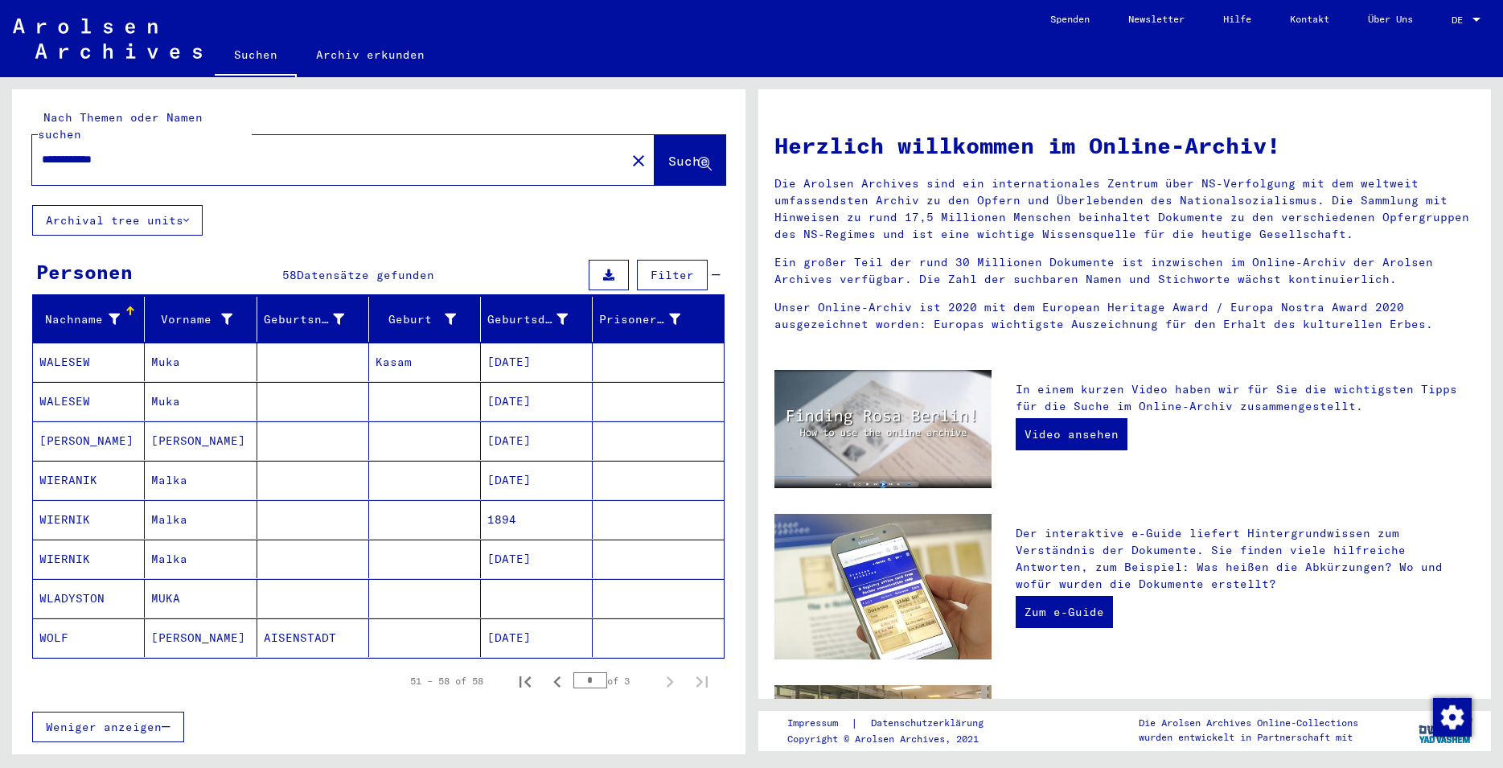
drag, startPoint x: 151, startPoint y: 149, endPoint x: -29, endPoint y: 154, distance: 180.3
click at [42, 154] on input "**********" at bounding box center [324, 159] width 565 height 17
type input "**********"
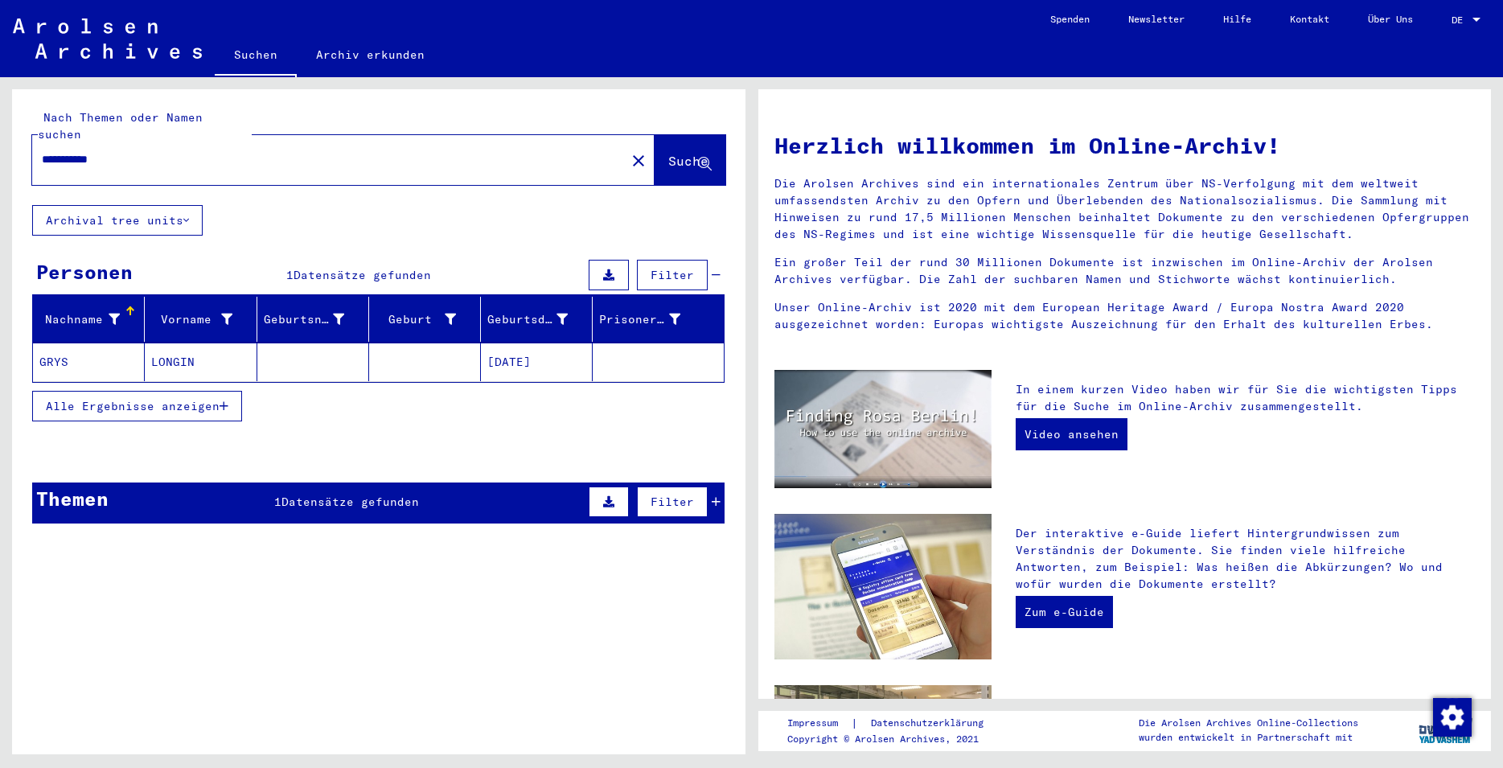
click at [232, 487] on div "Themen 1 Datensätze gefunden Filter" at bounding box center [378, 503] width 693 height 41
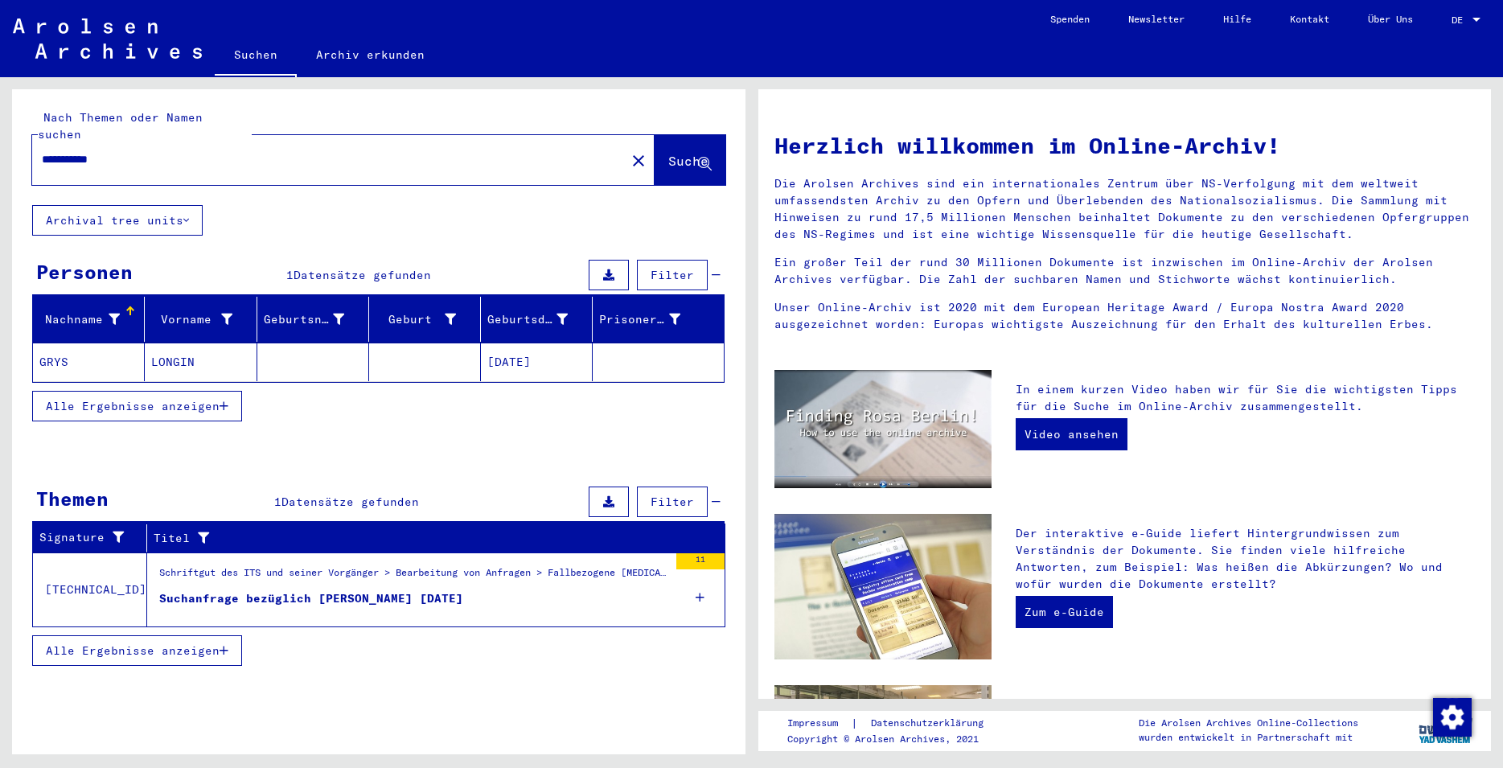
click at [343, 590] on div "Suchanfrage bezüglich [PERSON_NAME] [DATE]" at bounding box center [311, 598] width 304 height 17
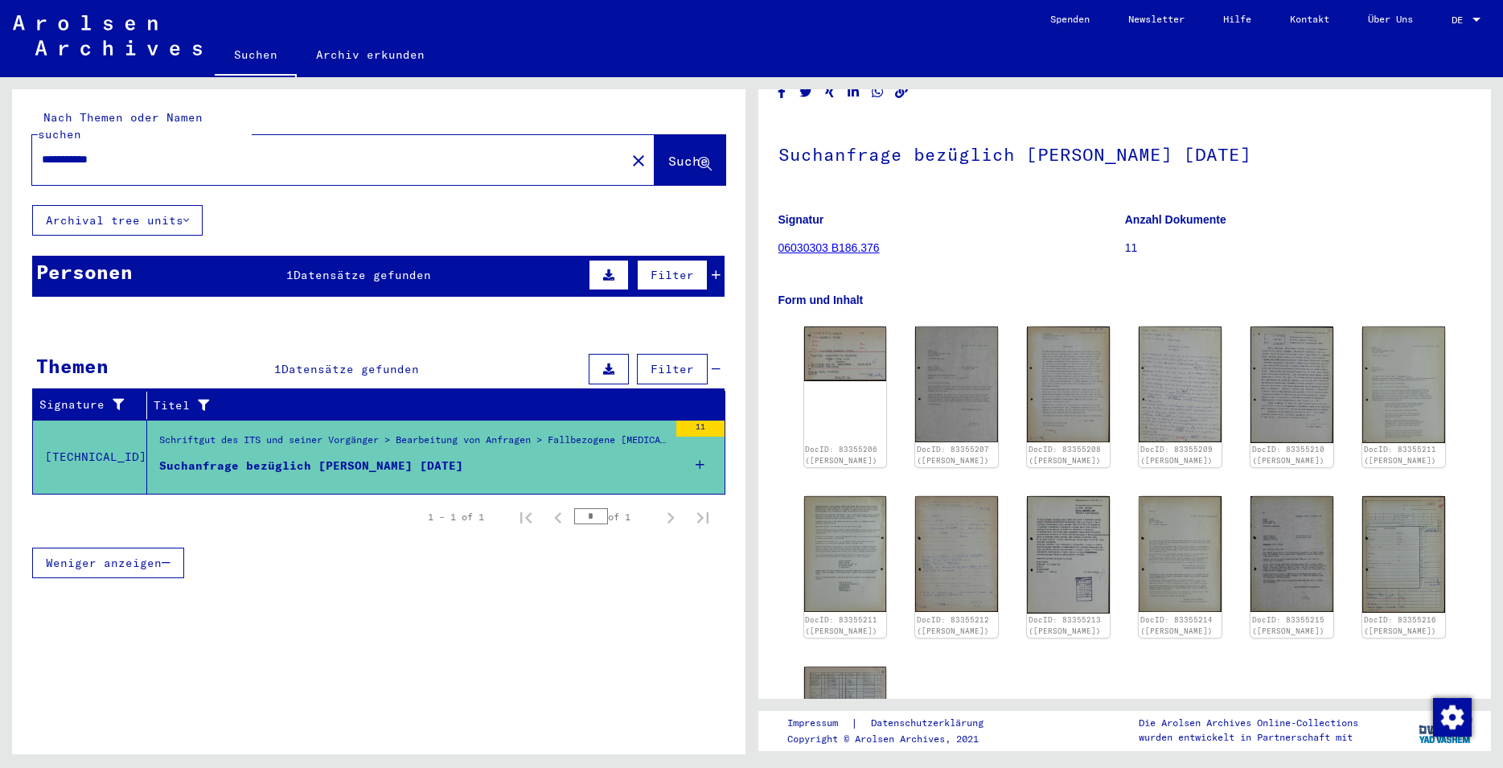
scroll to position [87, 0]
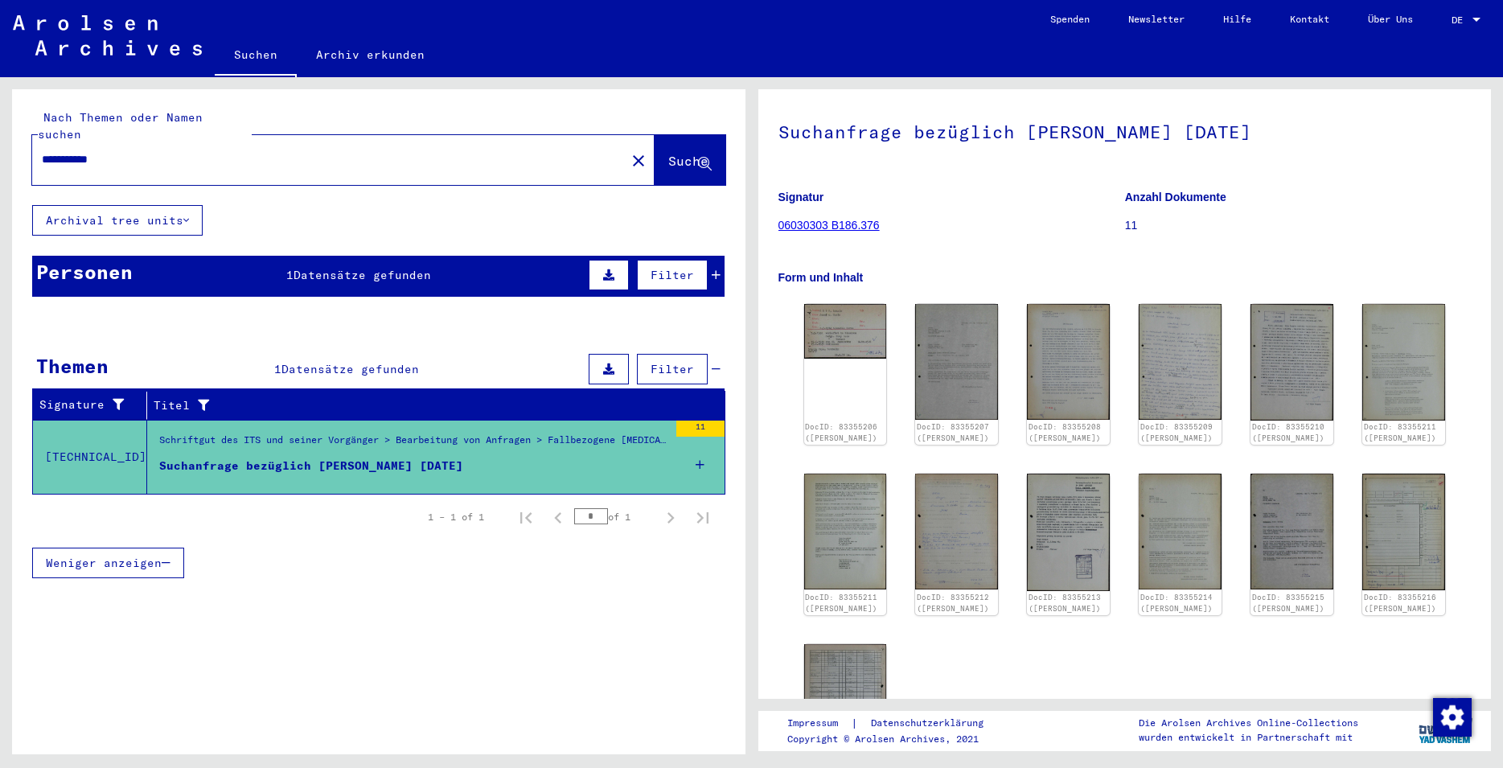
drag, startPoint x: 1259, startPoint y: 135, endPoint x: 782, endPoint y: 140, distance: 477.0
click at [782, 140] on h1 "Suchanfrage bezüglich [PERSON_NAME] [DATE]" at bounding box center [1125, 130] width 693 height 71
copy h1 "Suchanfrage bezüglich [PERSON_NAME] [DATE]"
drag, startPoint x: 883, startPoint y: 228, endPoint x: 779, endPoint y: 232, distance: 104.6
click at [779, 232] on figure "Signatur 06030303 B186.376" at bounding box center [952, 214] width 346 height 72
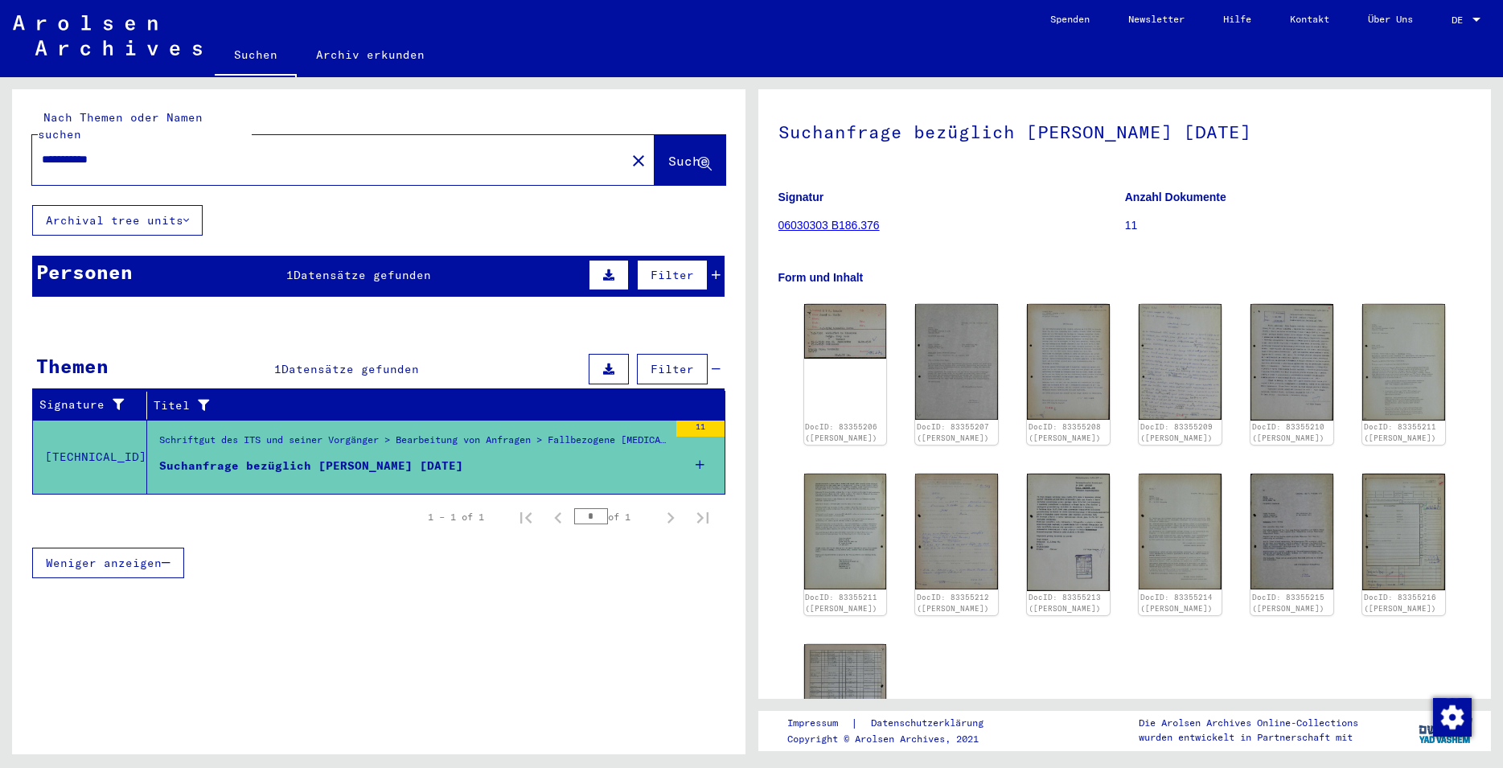
copy link "06030303 B186.376"
click at [855, 392] on div "DocID: 83355206 ([PERSON_NAME])" at bounding box center [845, 375] width 87 height 148
click at [843, 335] on img at bounding box center [845, 330] width 87 height 58
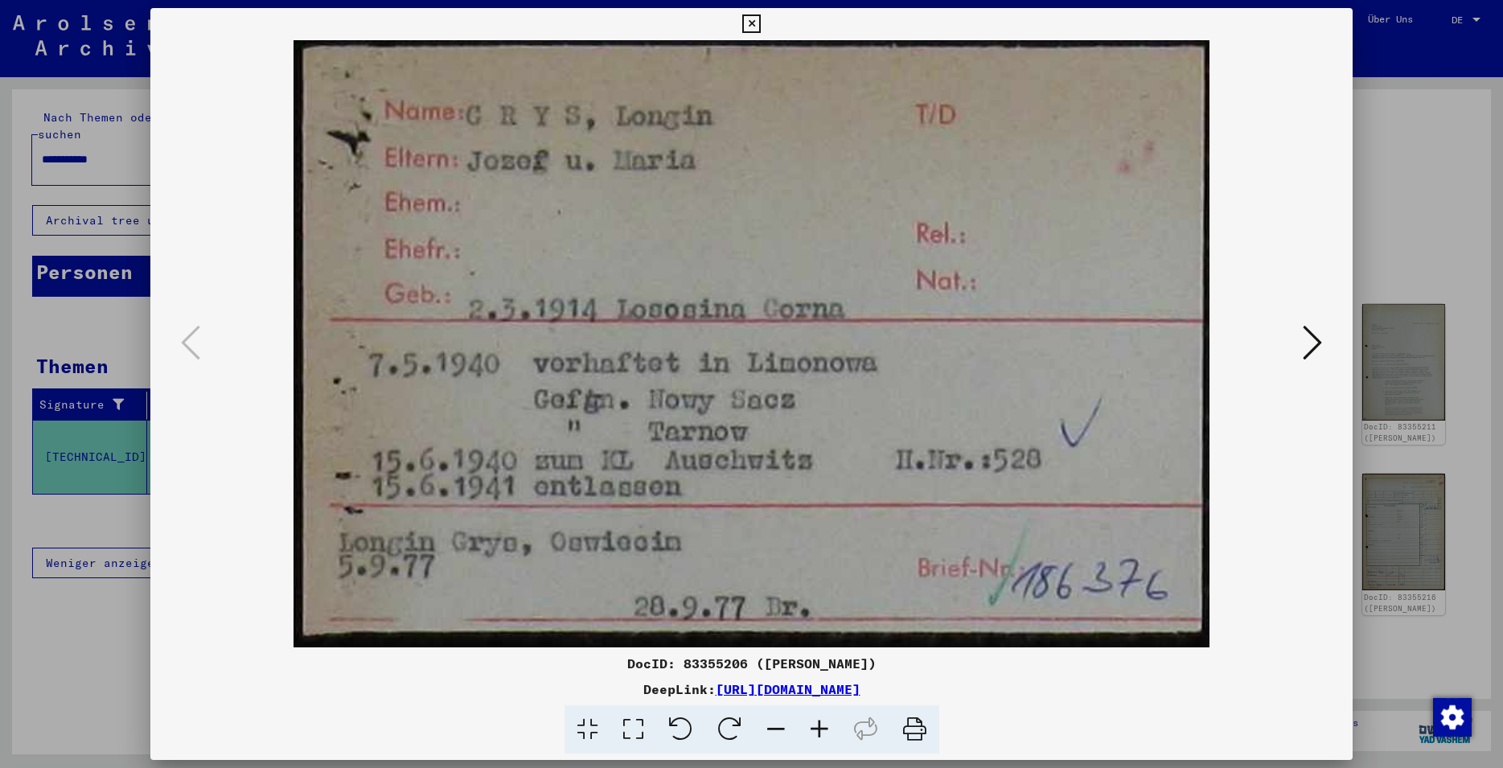
drag, startPoint x: 755, startPoint y: 660, endPoint x: 689, endPoint y: 662, distance: 66.8
click at [689, 662] on div "DocID: 83355206 ([PERSON_NAME])" at bounding box center [751, 663] width 1203 height 19
copy div "83355206"
click at [761, 27] on icon at bounding box center [751, 23] width 19 height 19
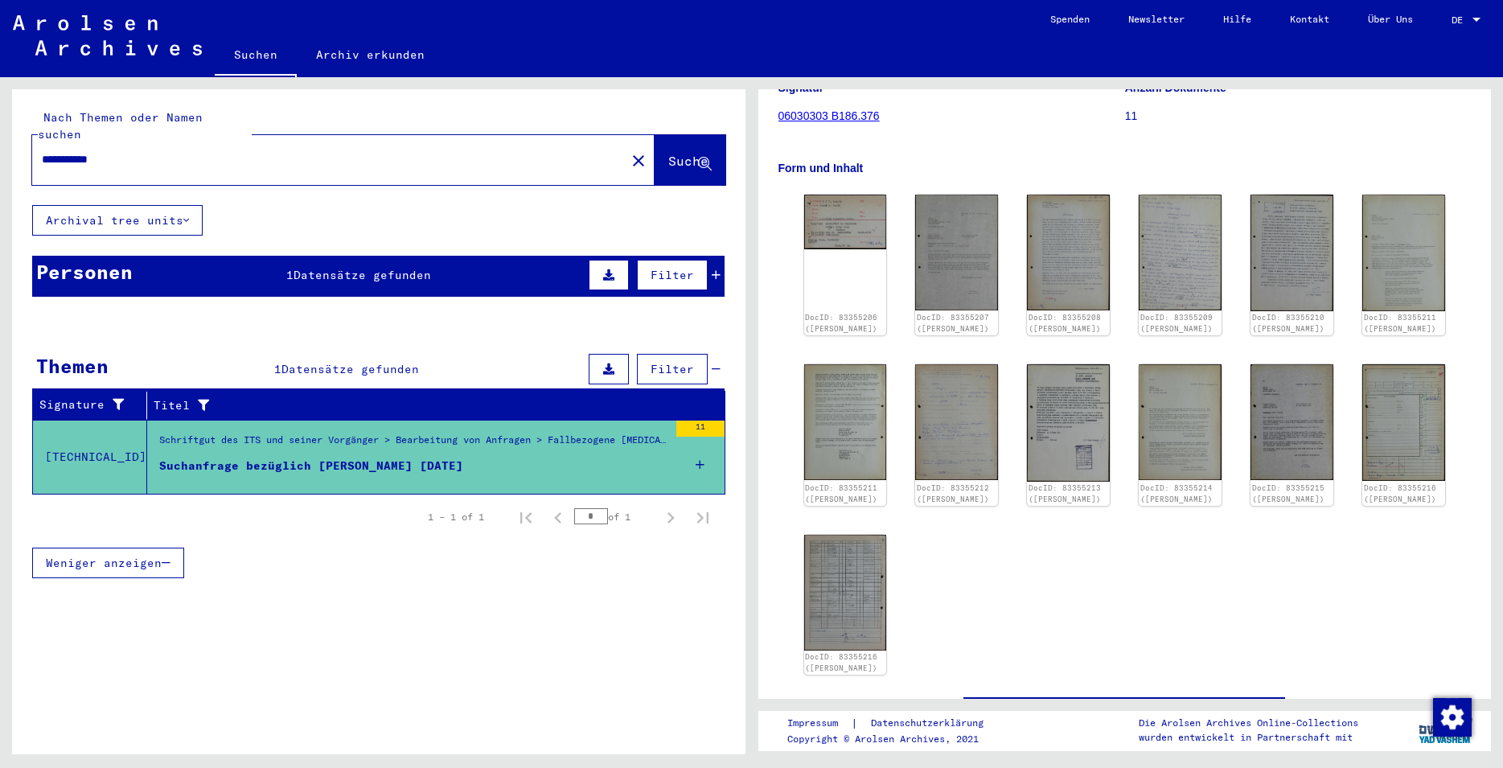
scroll to position [261, 0]
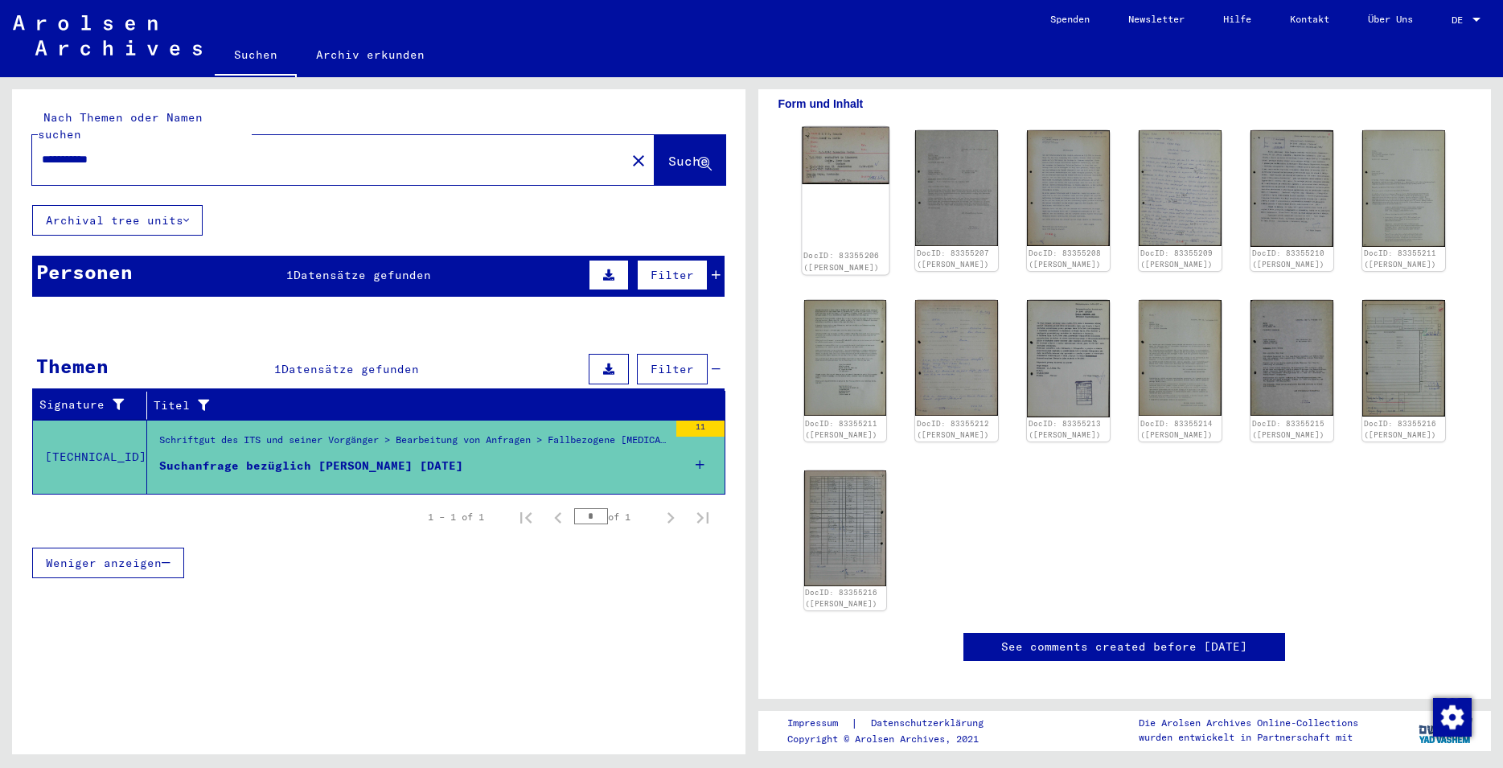
click at [862, 201] on div "DocID: 83355206 ([PERSON_NAME])" at bounding box center [845, 201] width 87 height 148
click at [825, 183] on img at bounding box center [845, 156] width 87 height 58
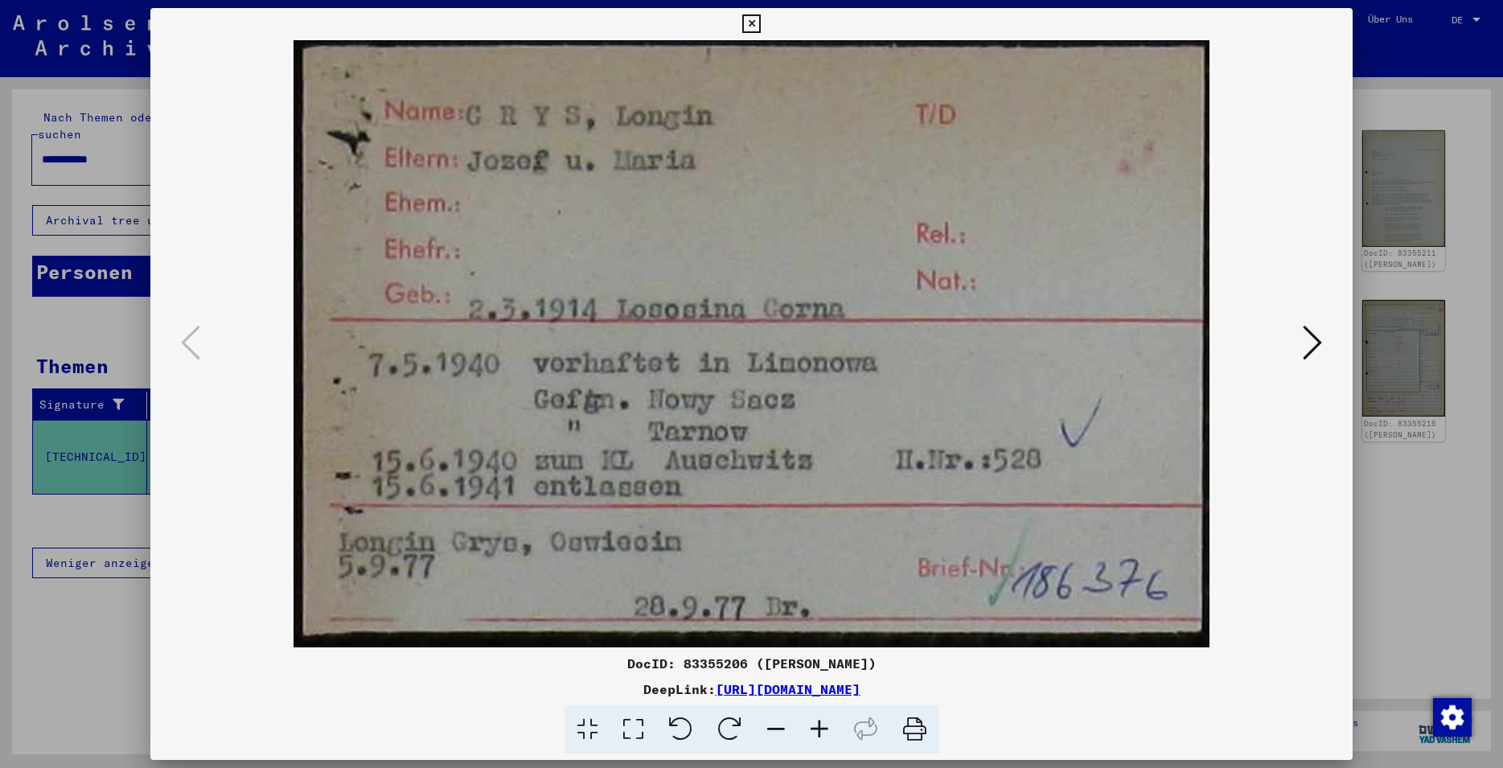
click at [1315, 344] on icon at bounding box center [1312, 342] width 19 height 39
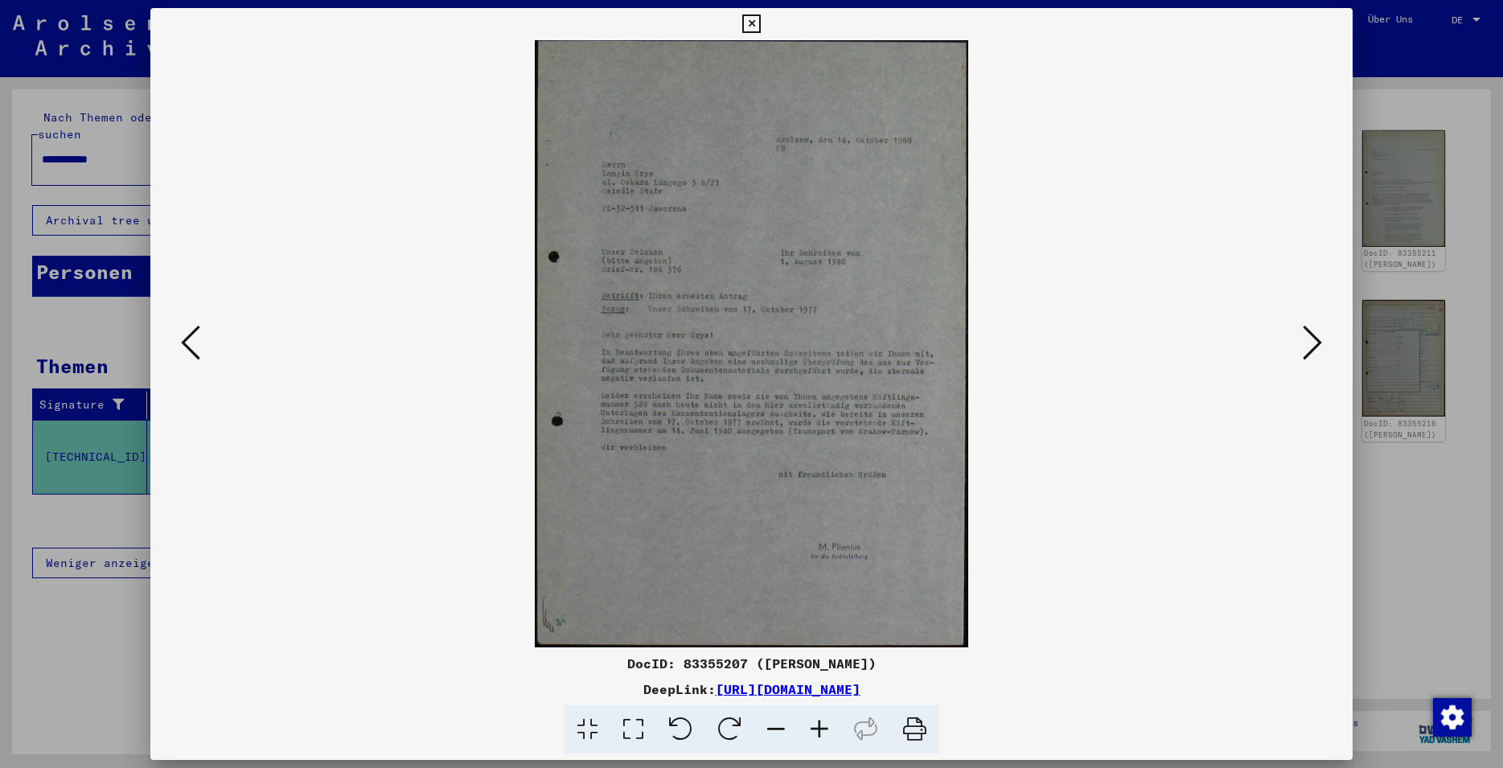
click at [189, 352] on icon at bounding box center [190, 342] width 19 height 39
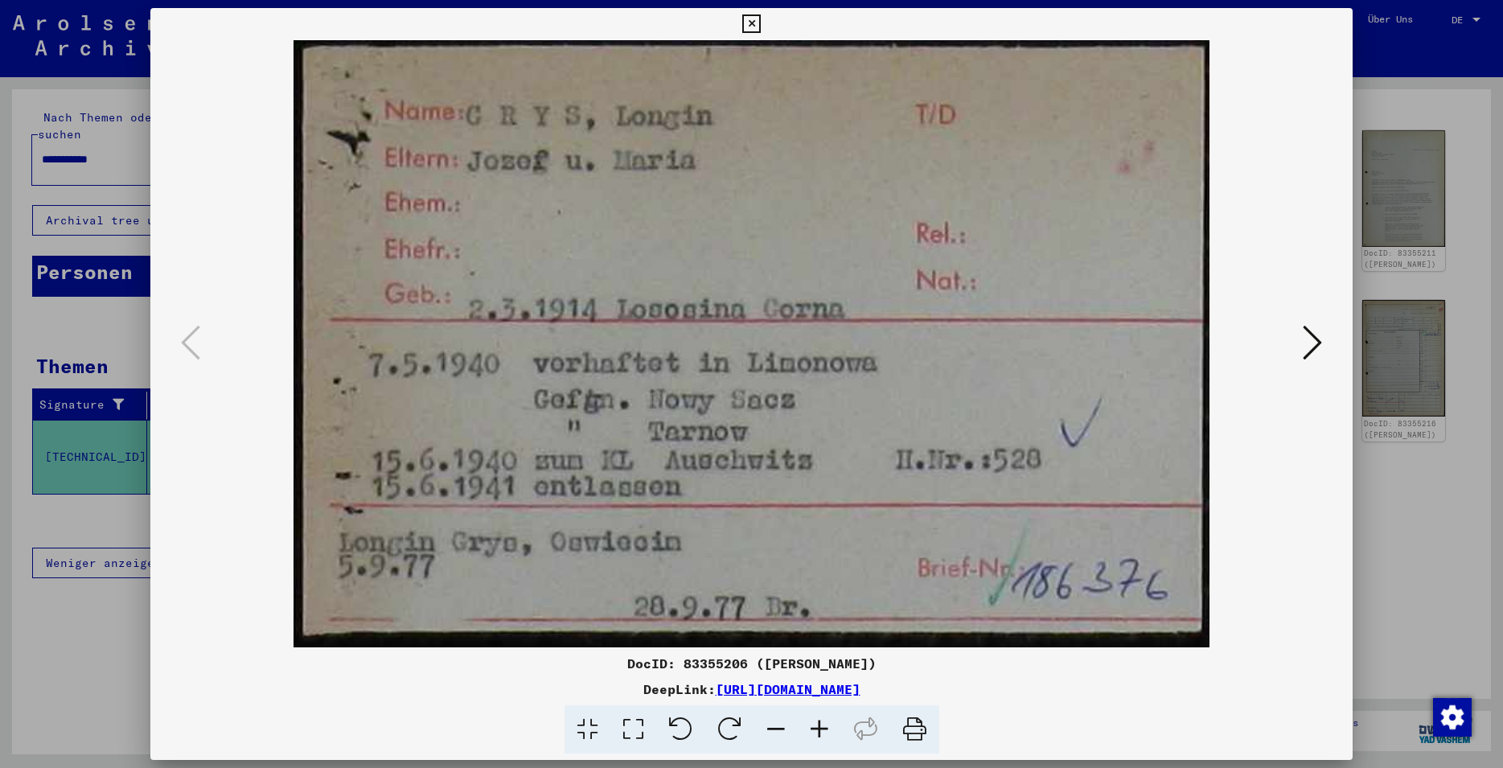
click at [1322, 337] on icon at bounding box center [1312, 342] width 19 height 39
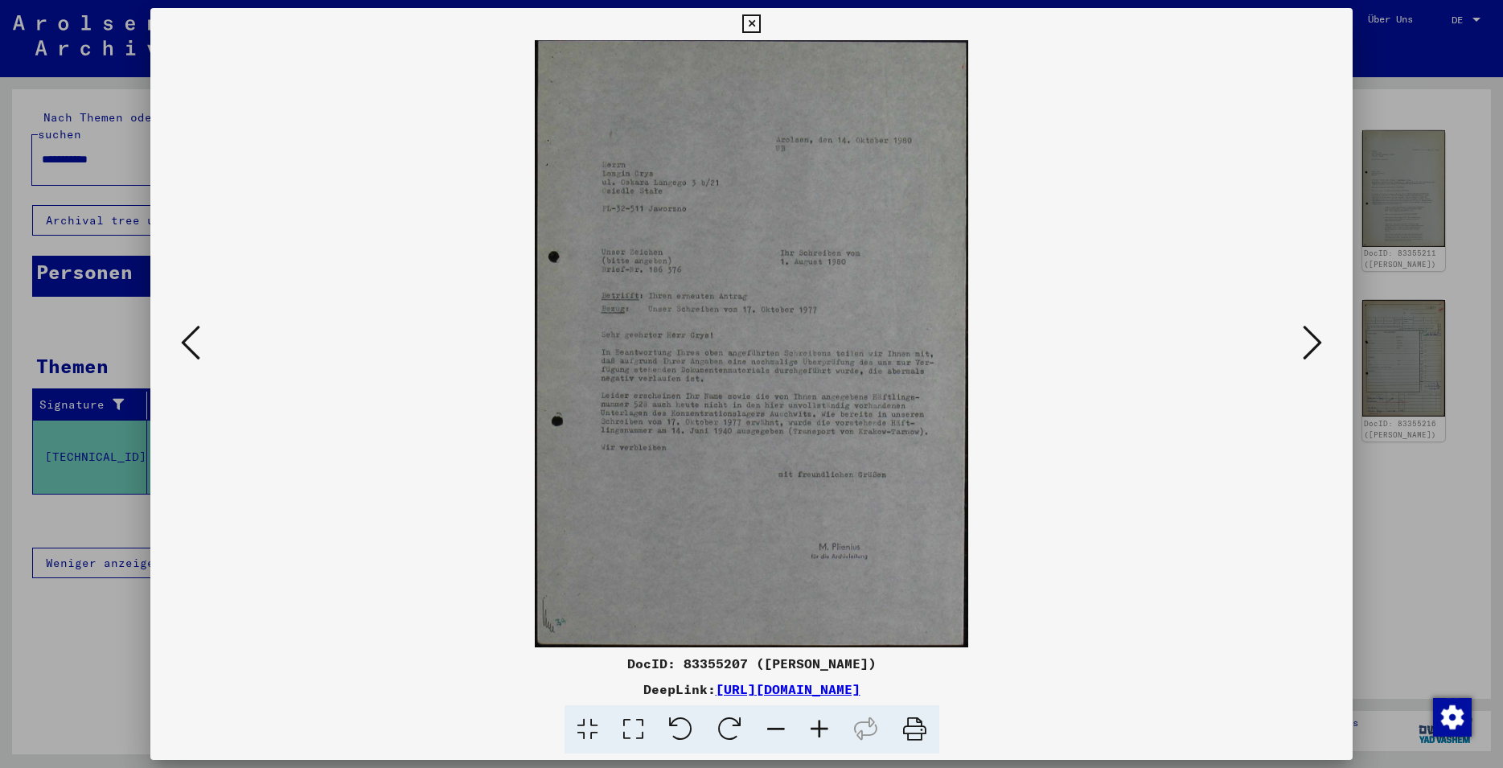
click at [1318, 352] on icon at bounding box center [1312, 342] width 19 height 39
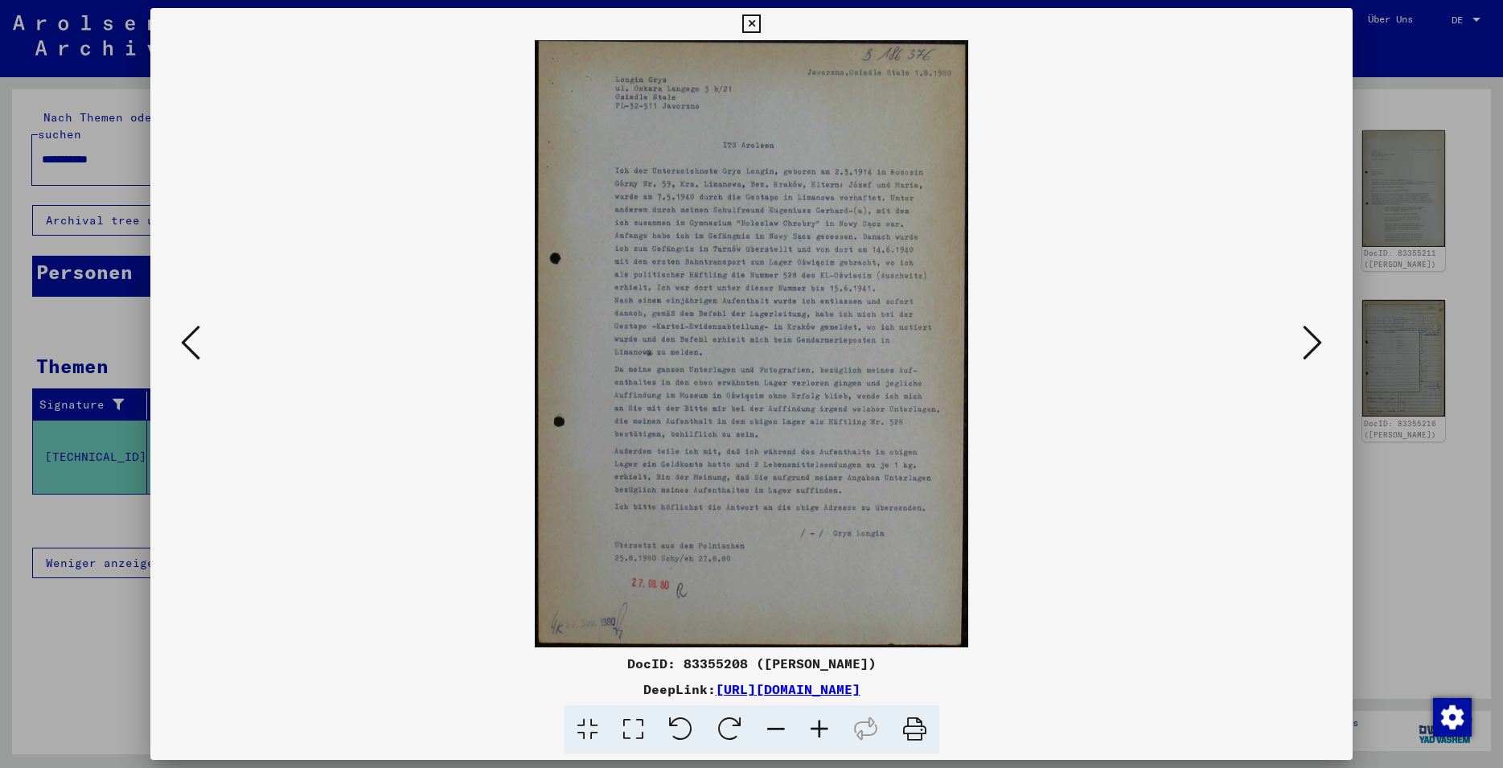
click at [1311, 340] on icon at bounding box center [1312, 342] width 19 height 39
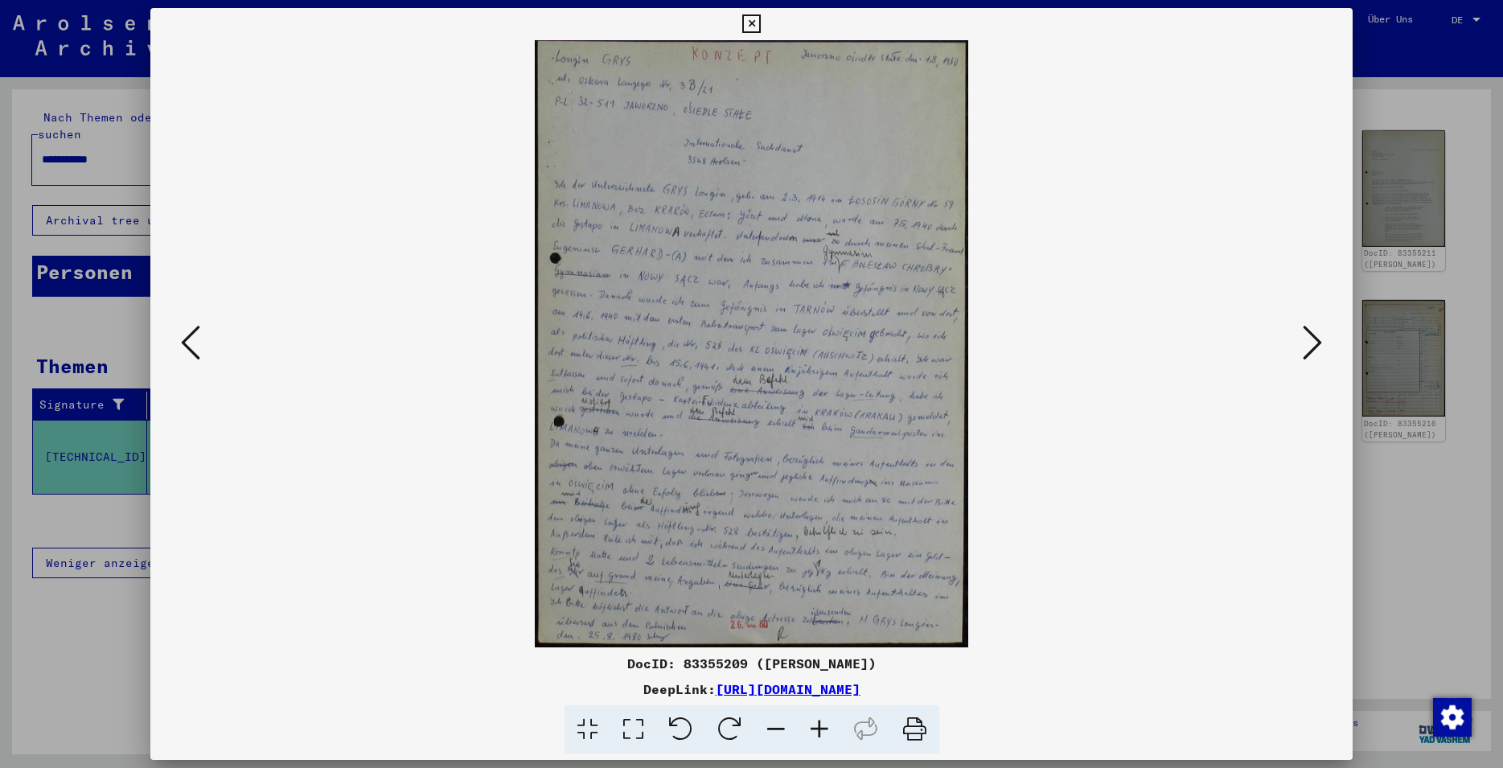
click at [749, 436] on img at bounding box center [751, 343] width 1093 height 607
click at [191, 338] on icon at bounding box center [190, 342] width 19 height 39
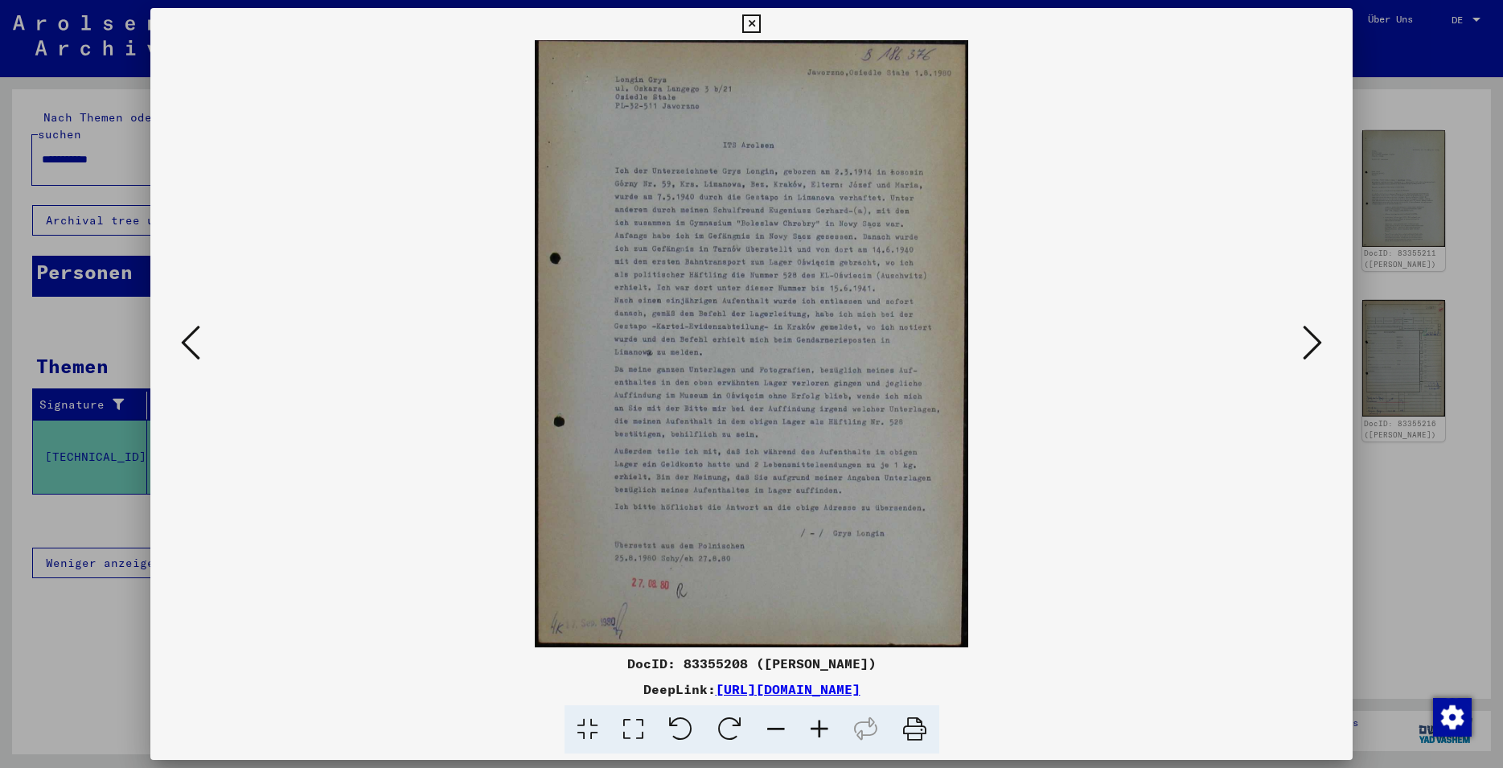
click at [191, 338] on icon at bounding box center [190, 342] width 19 height 39
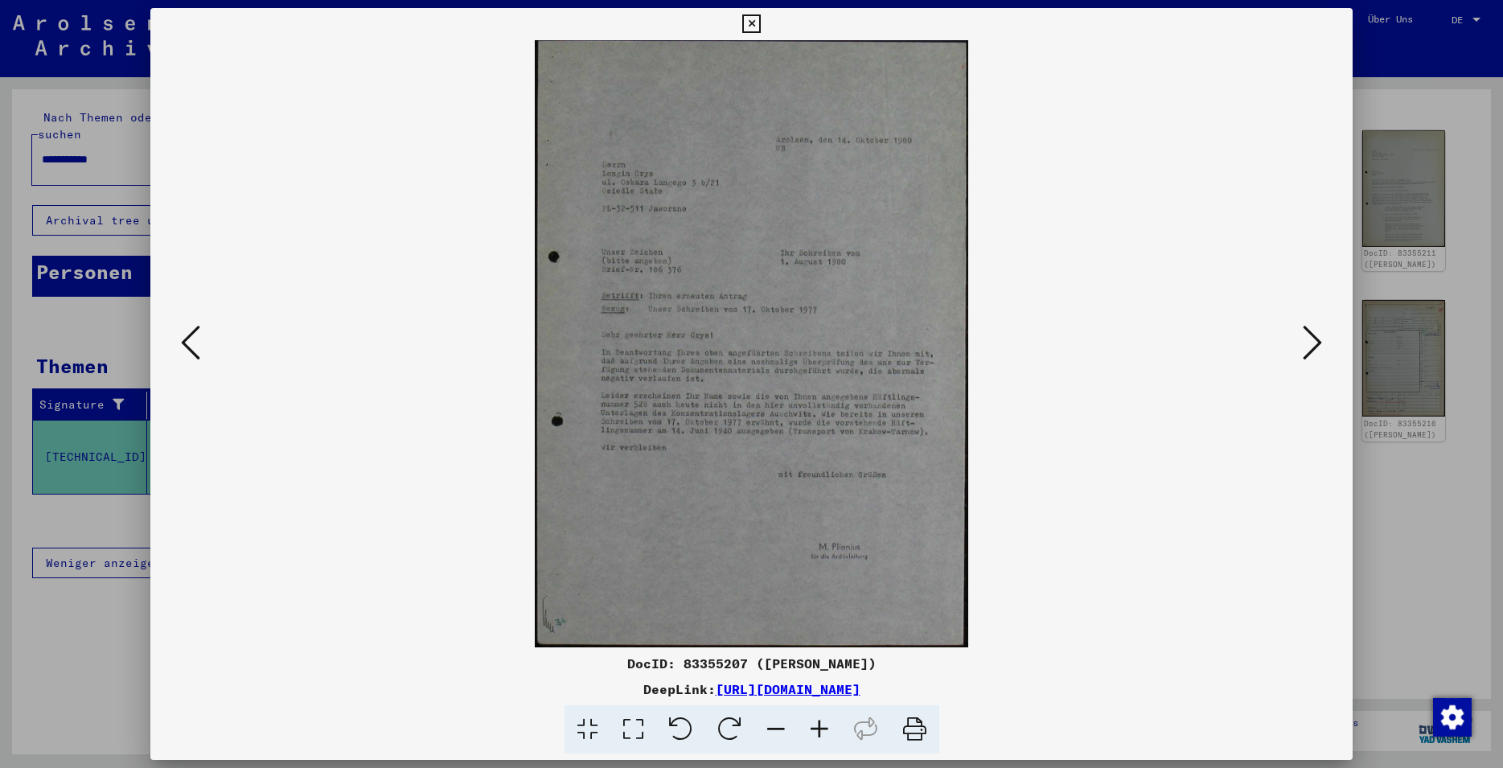
click at [195, 343] on icon at bounding box center [190, 342] width 19 height 39
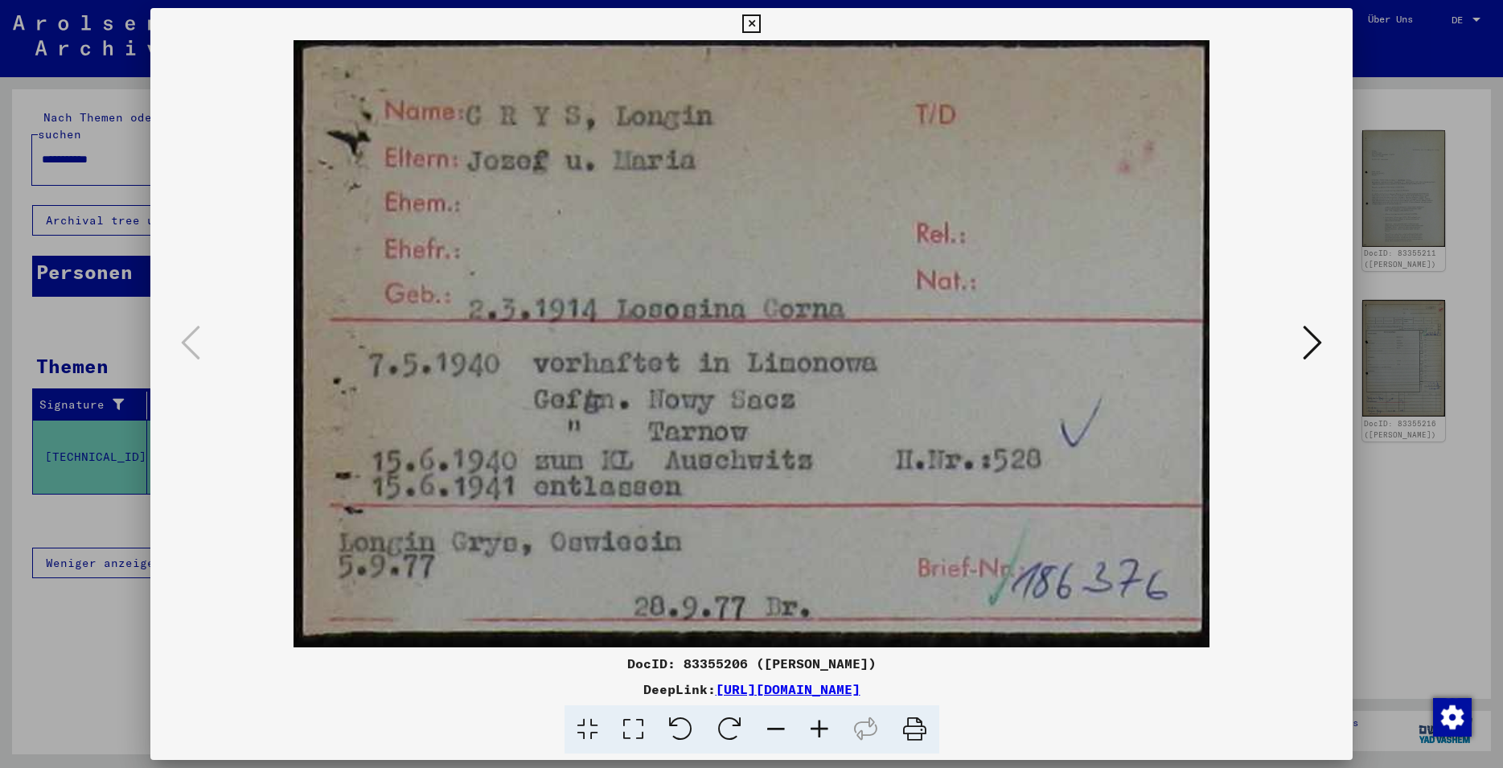
click at [1322, 343] on icon at bounding box center [1312, 342] width 19 height 39
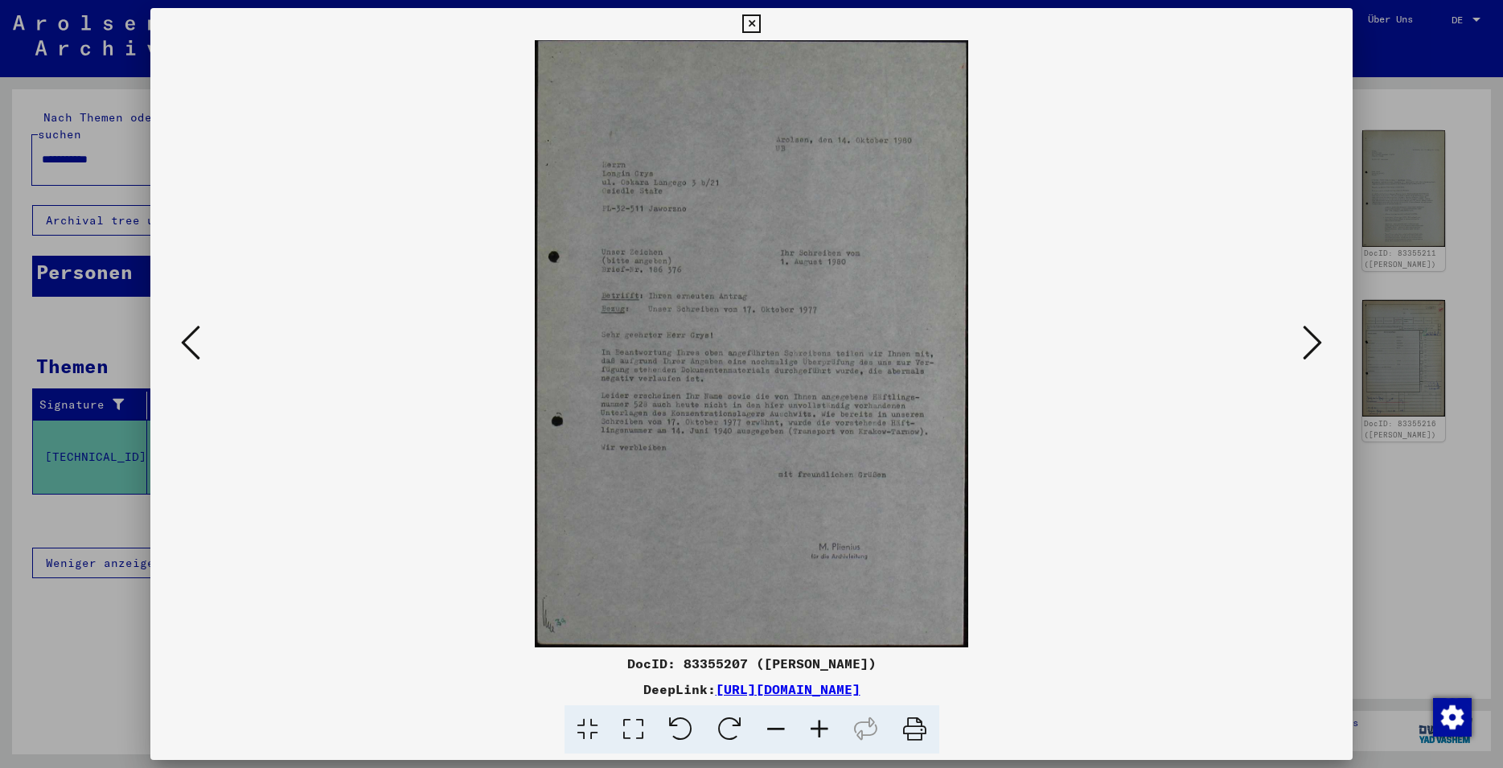
click at [1322, 343] on icon at bounding box center [1312, 342] width 19 height 39
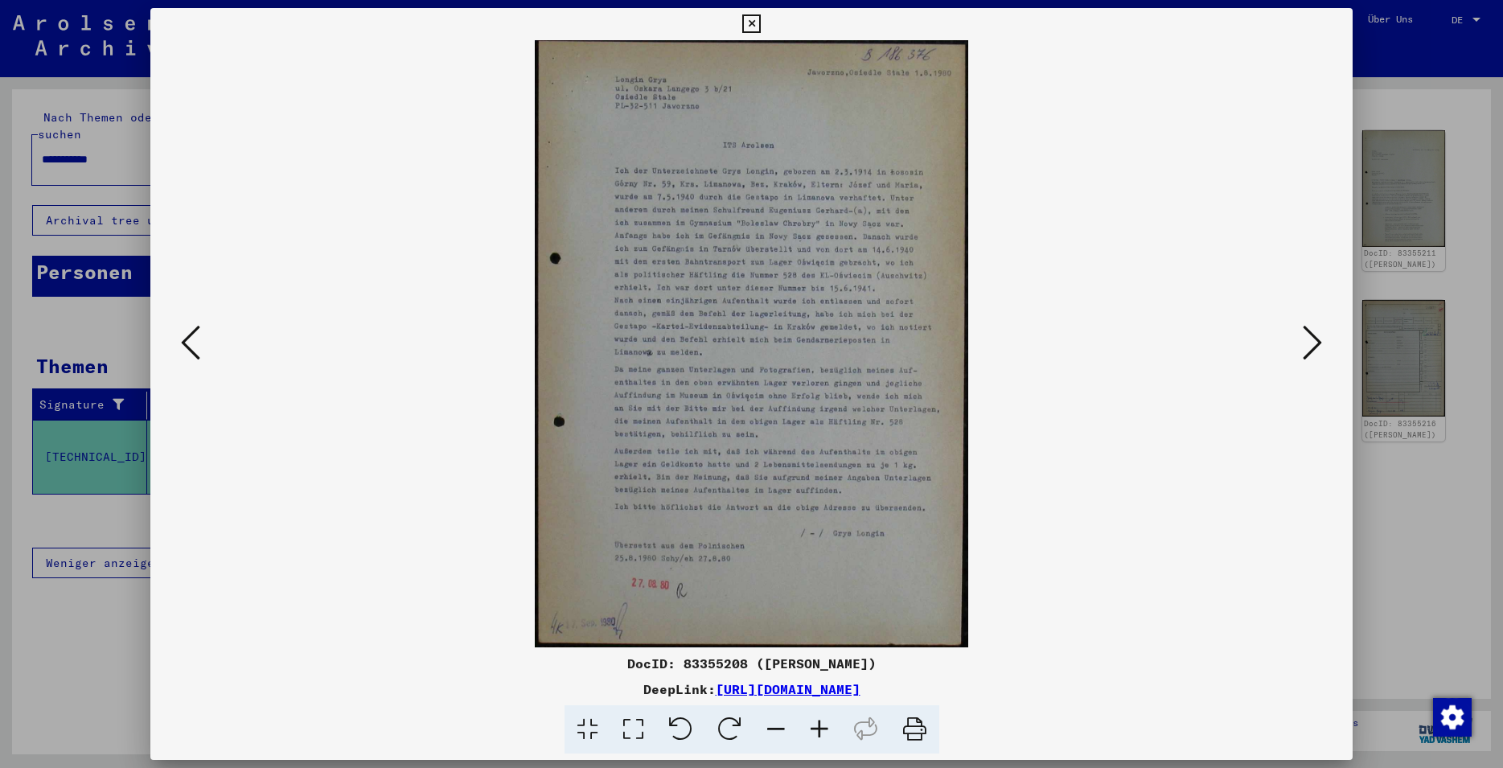
click at [1322, 343] on icon at bounding box center [1312, 342] width 19 height 39
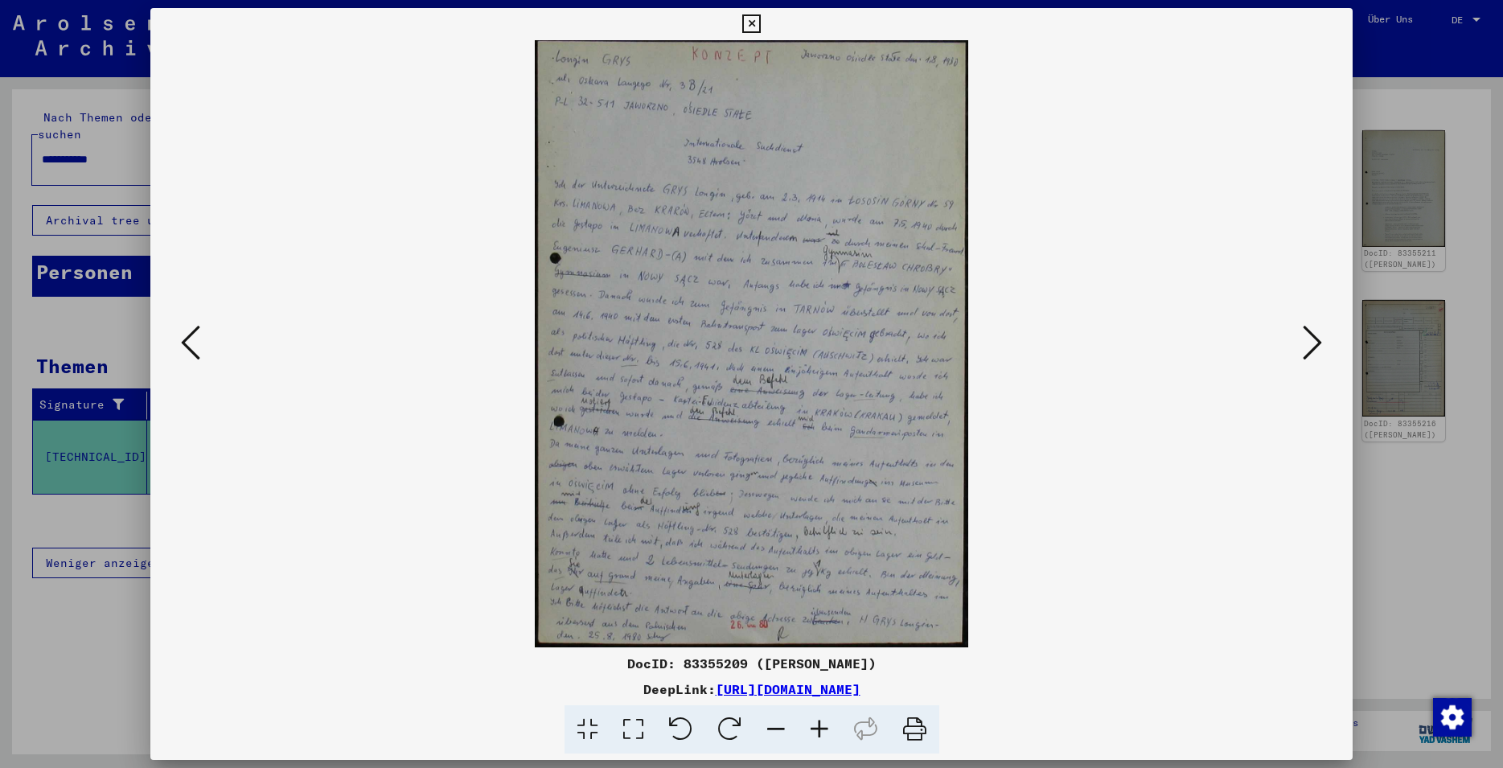
click at [1322, 343] on icon at bounding box center [1312, 342] width 19 height 39
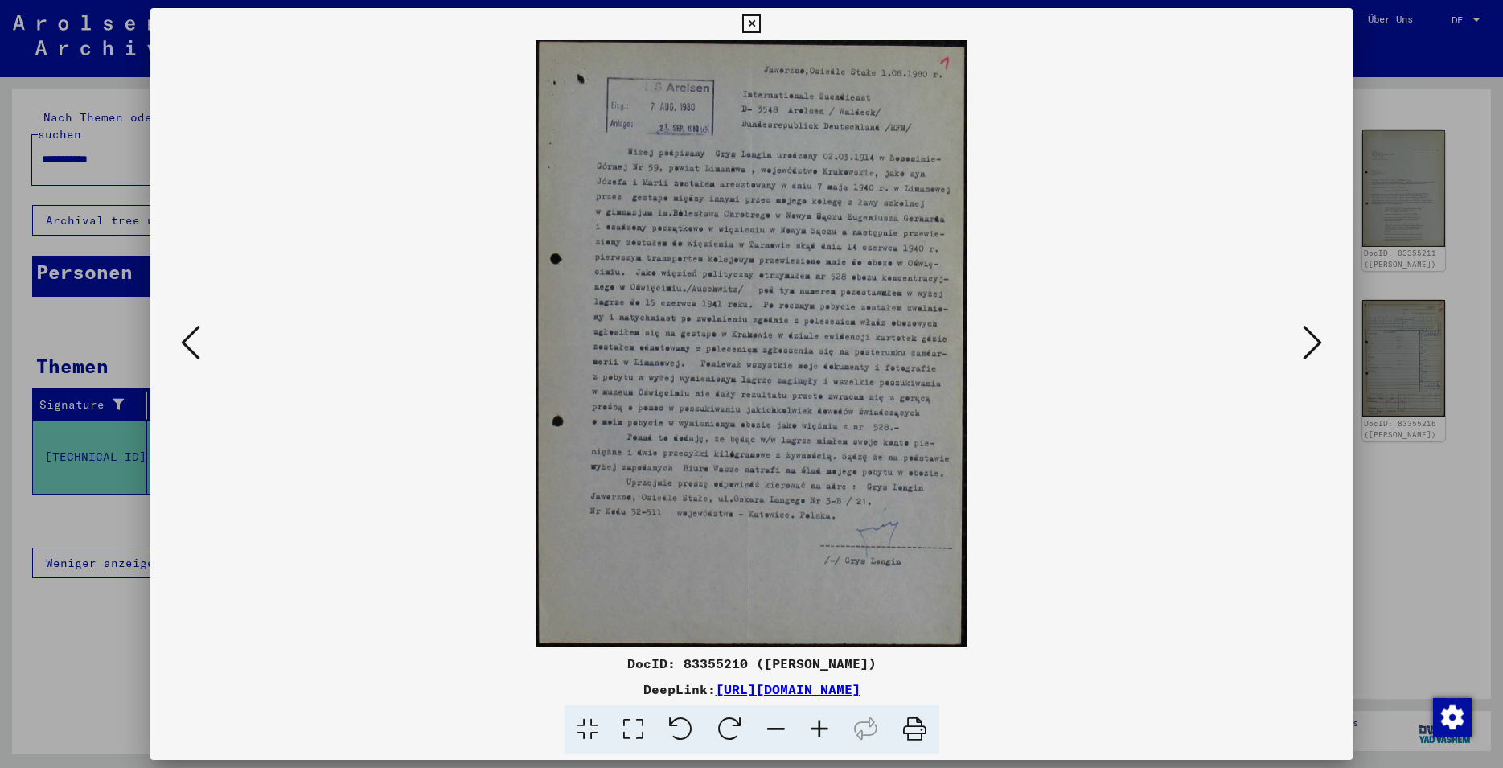
click at [199, 342] on button at bounding box center [190, 344] width 29 height 46
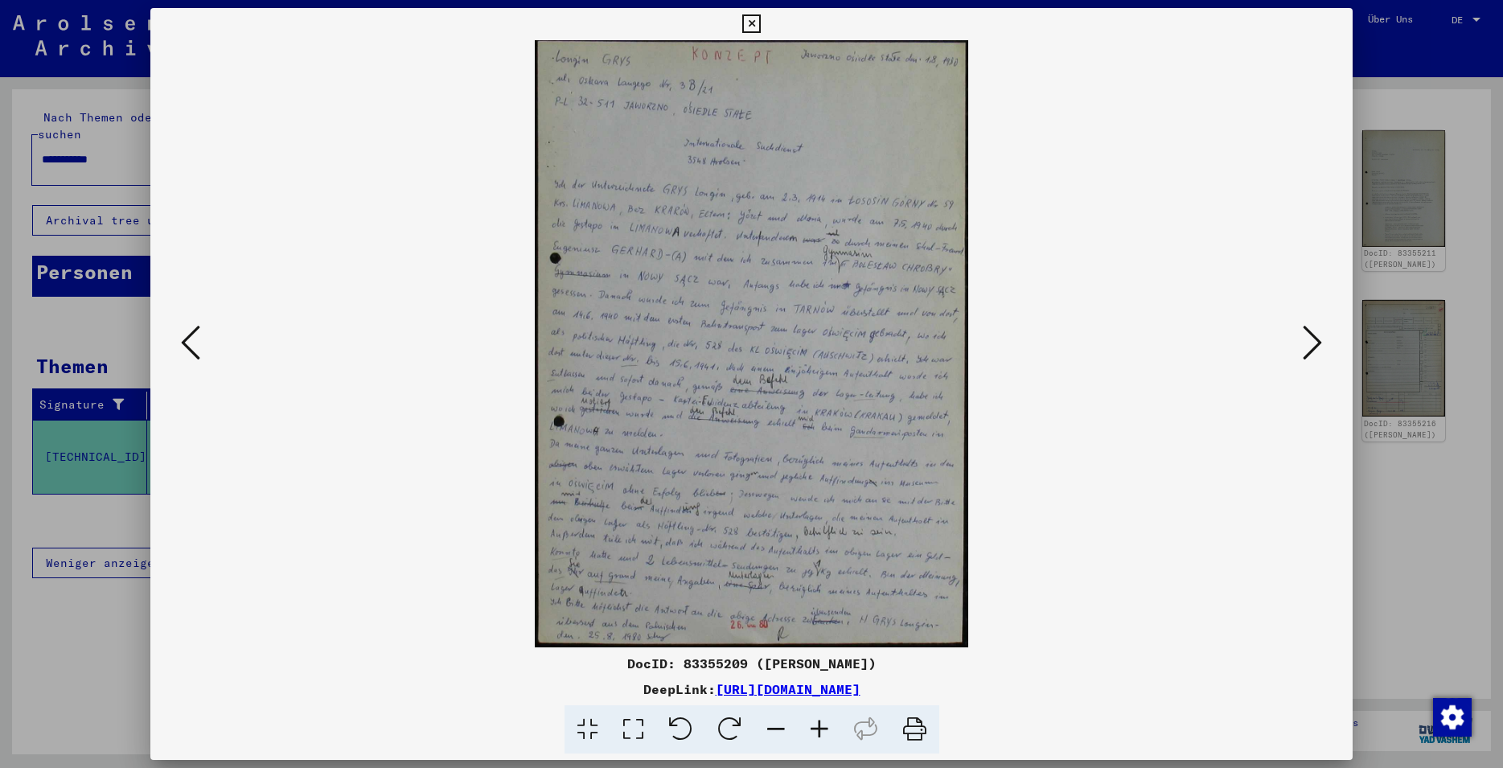
click at [1312, 354] on icon at bounding box center [1312, 342] width 19 height 39
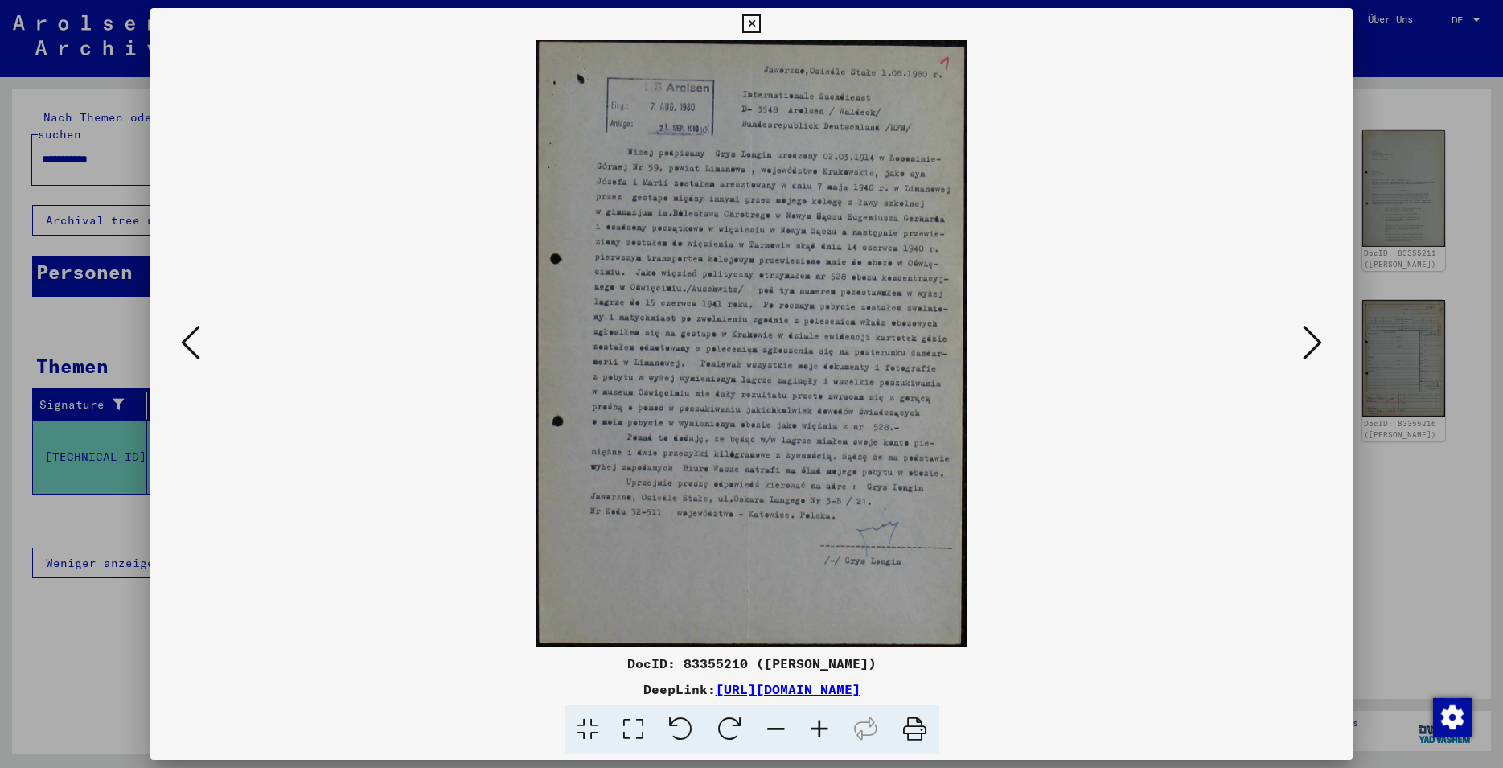
click at [1326, 352] on button at bounding box center [1312, 344] width 29 height 46
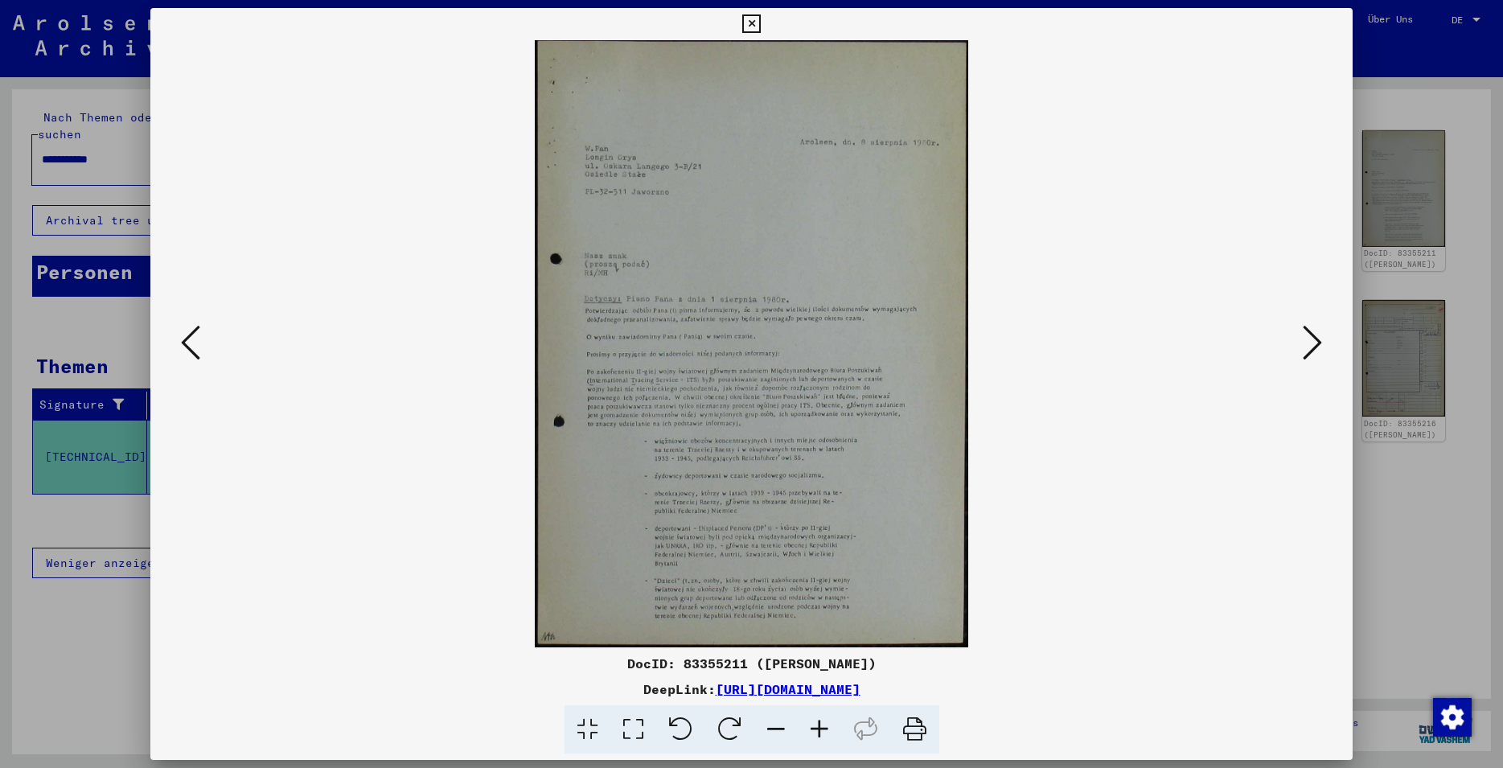
click at [1305, 343] on button at bounding box center [1312, 344] width 29 height 46
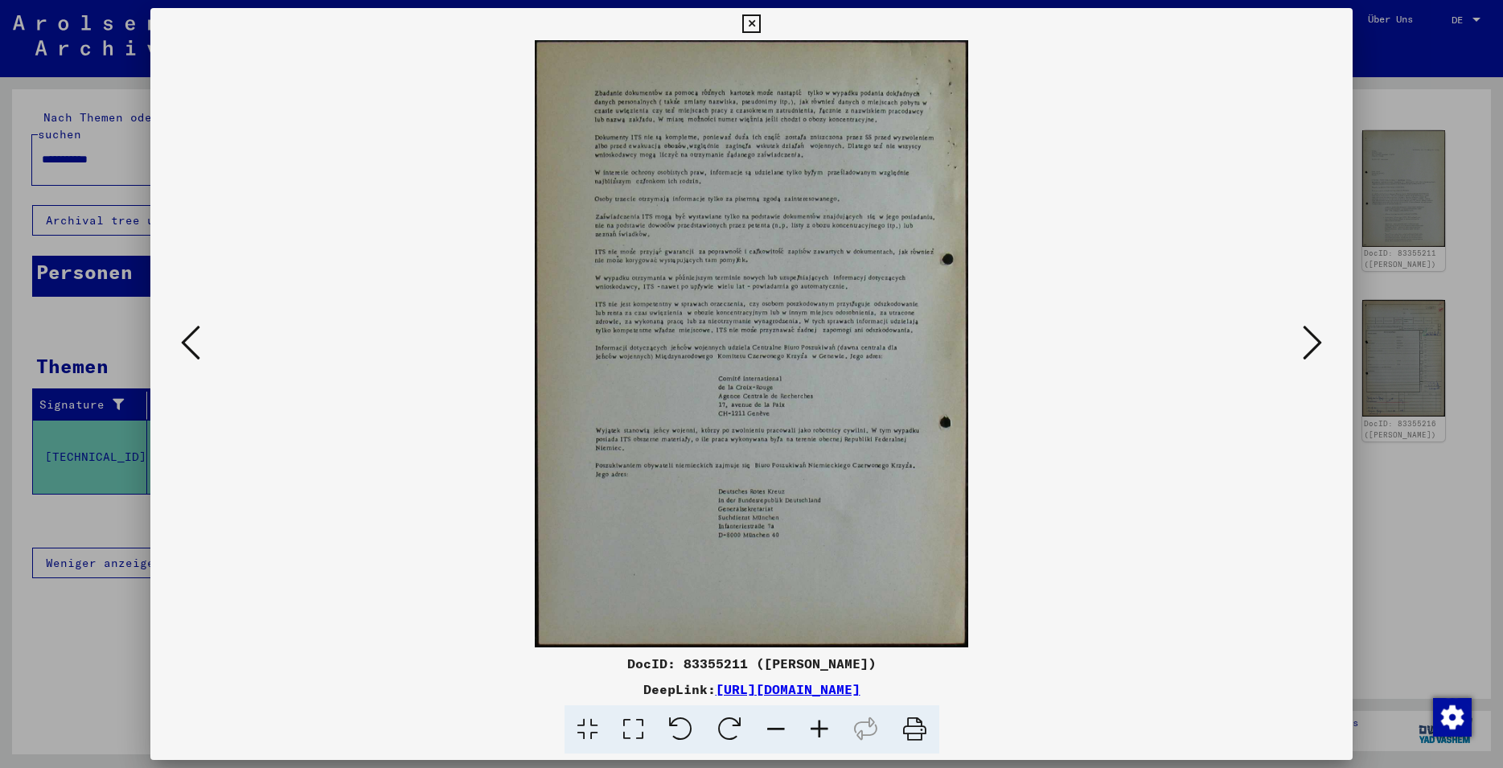
click at [1308, 353] on icon at bounding box center [1312, 342] width 19 height 39
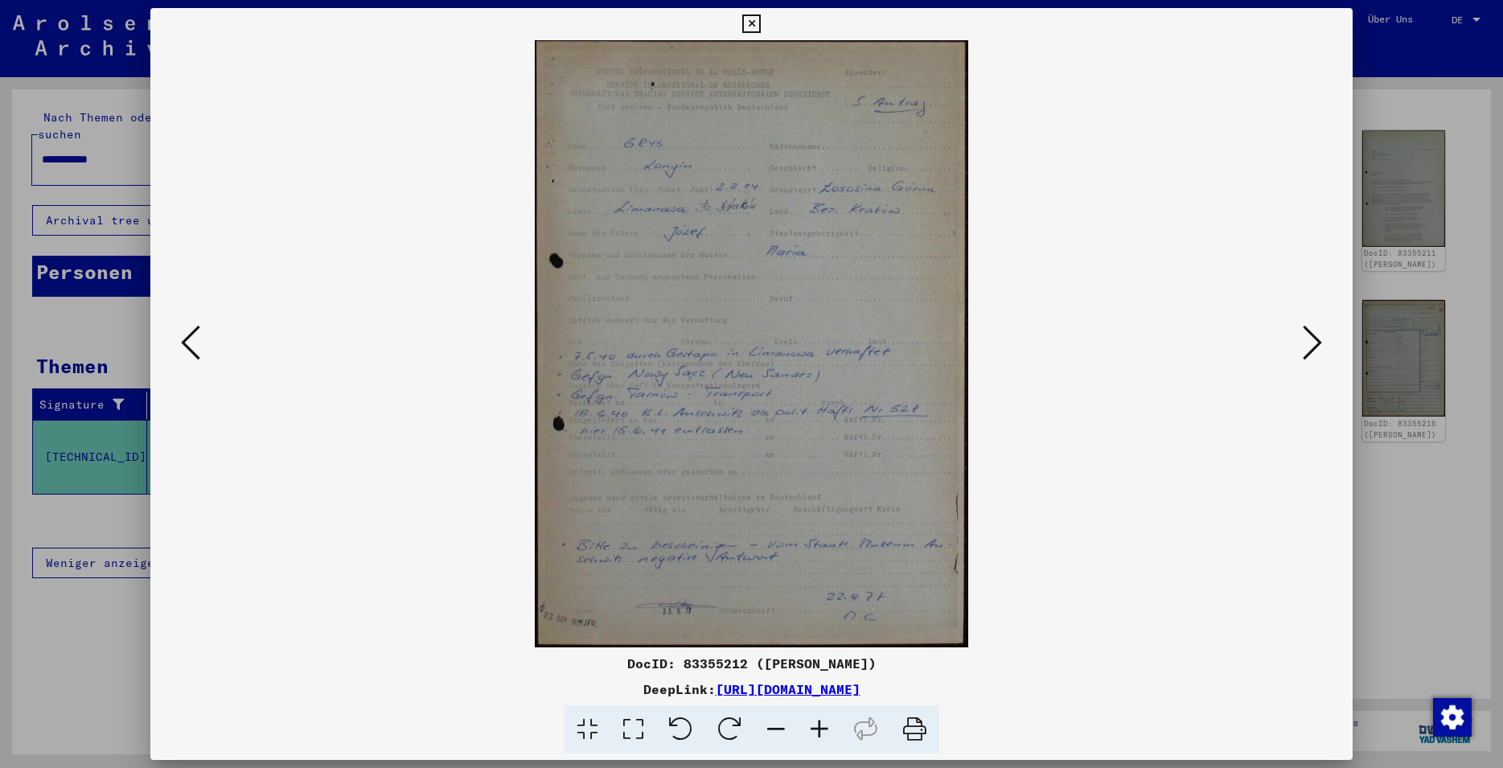
click at [1322, 343] on icon at bounding box center [1312, 342] width 19 height 39
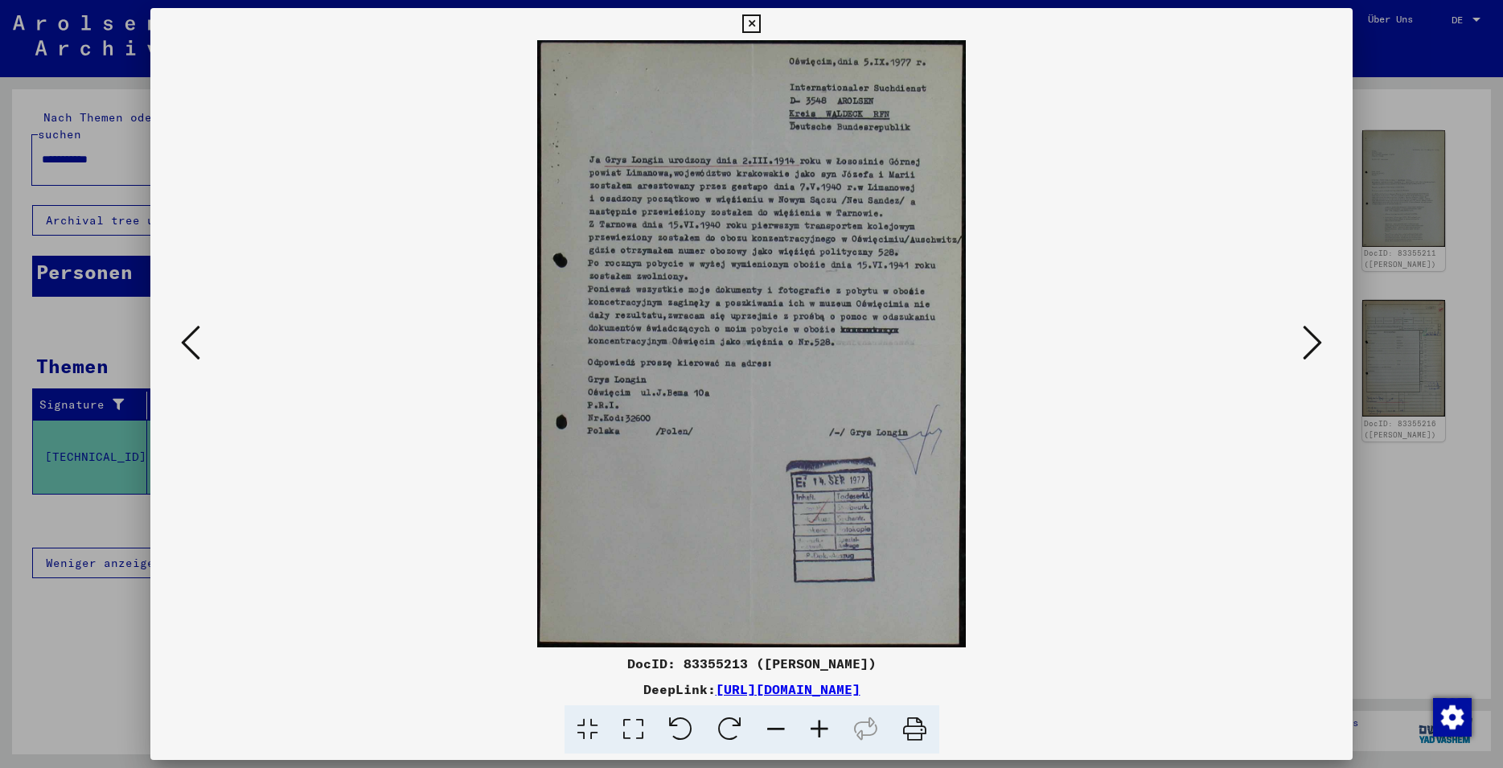
click at [1313, 343] on icon at bounding box center [1312, 342] width 19 height 39
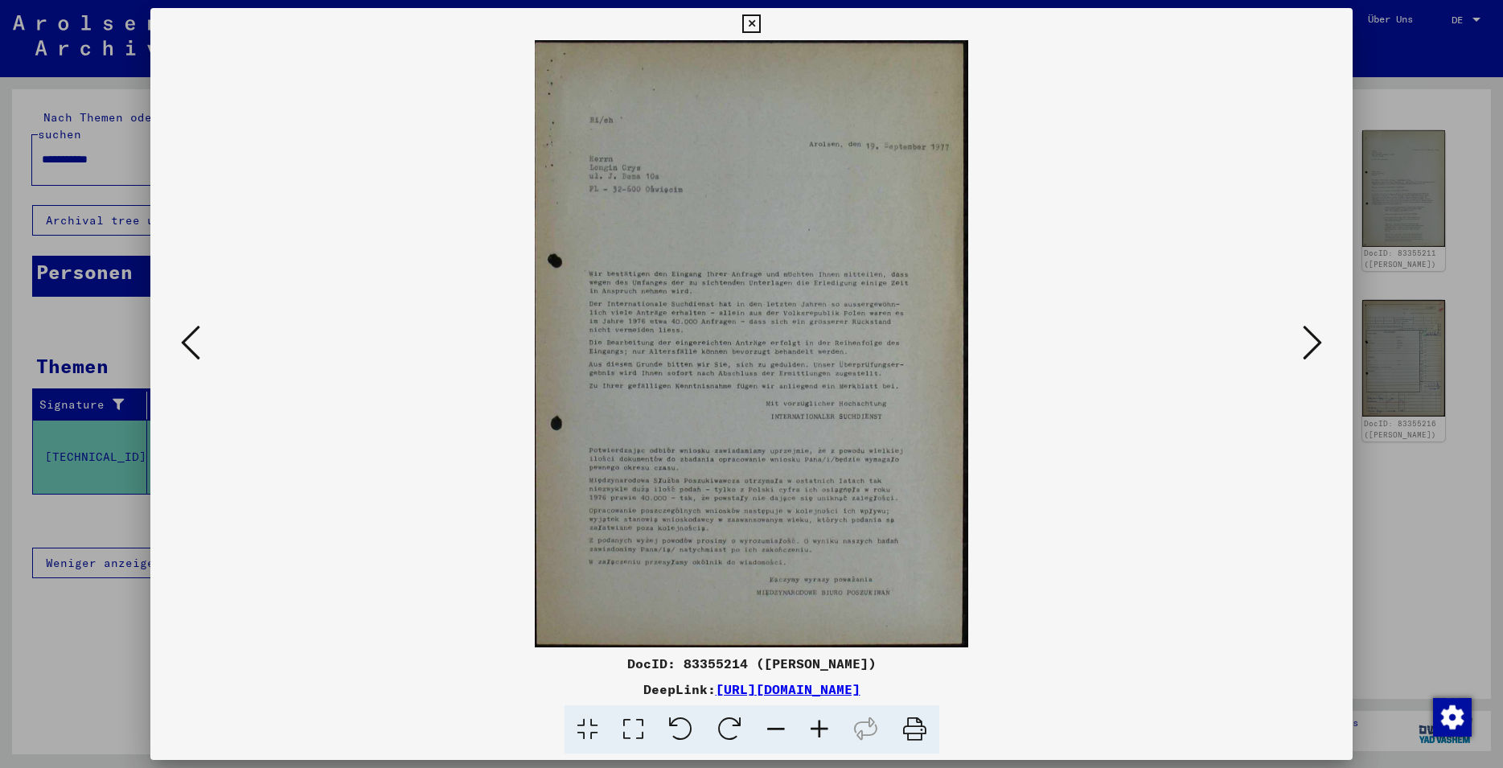
click at [1311, 345] on icon at bounding box center [1312, 342] width 19 height 39
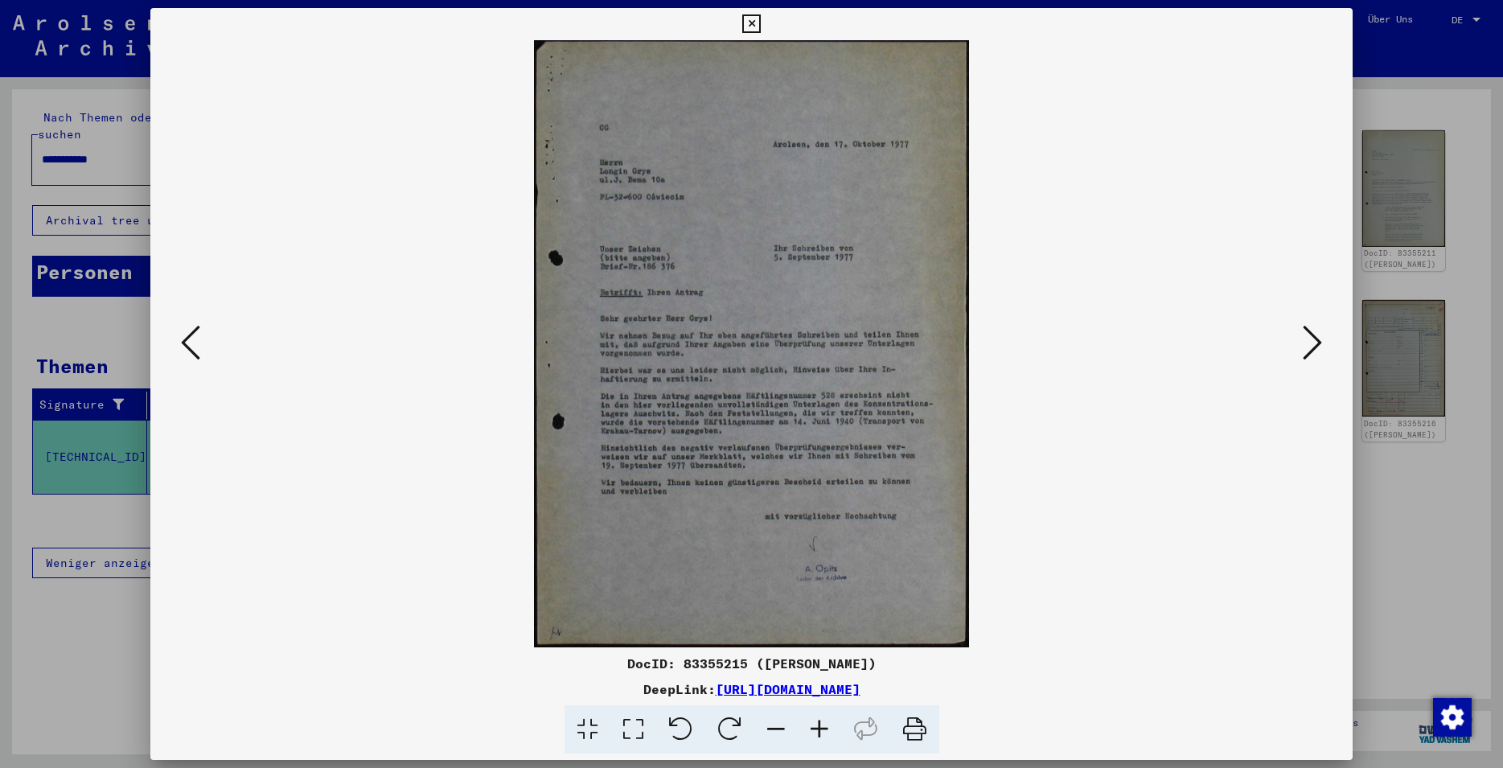
click at [1314, 346] on icon at bounding box center [1312, 342] width 19 height 39
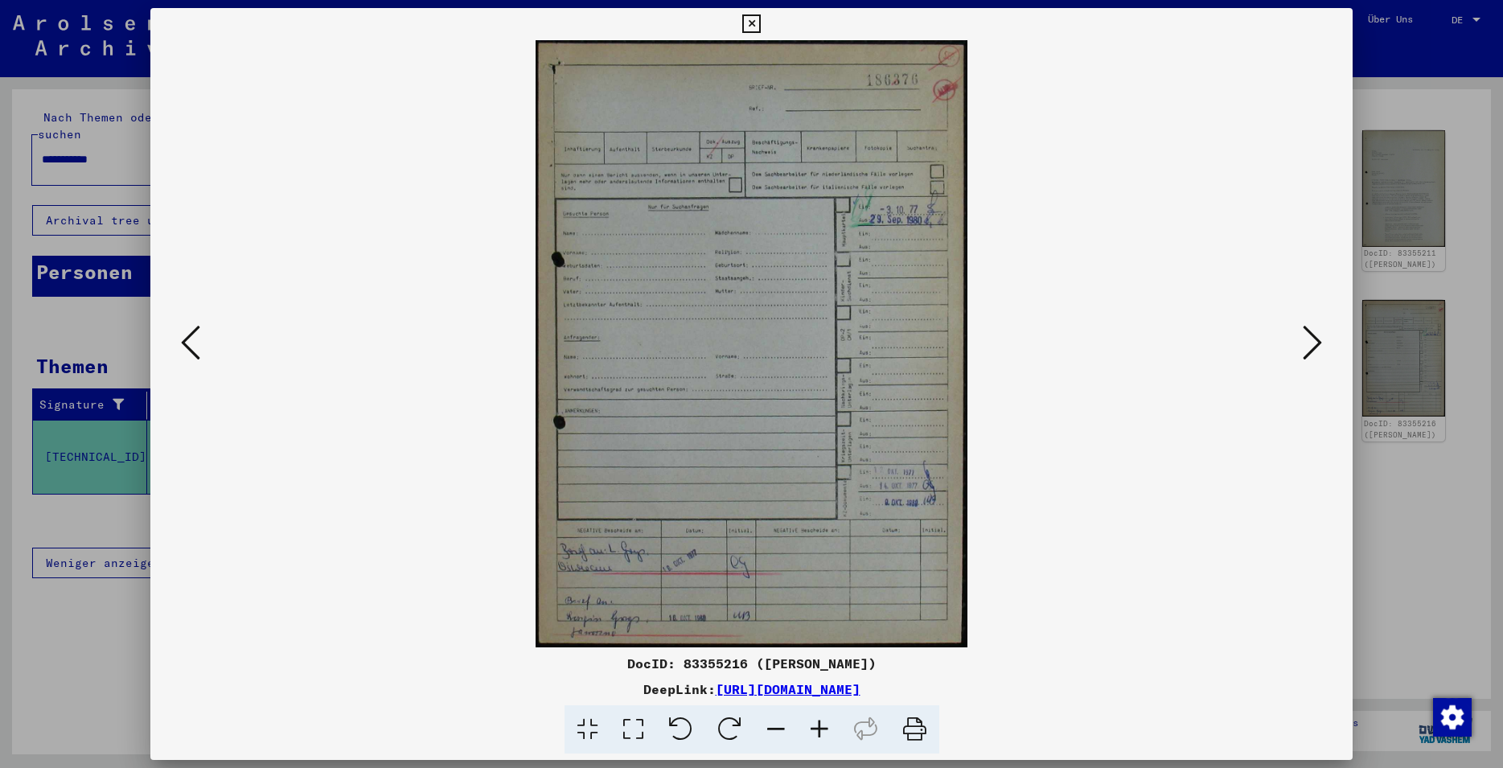
click at [1326, 343] on button at bounding box center [1312, 344] width 29 height 46
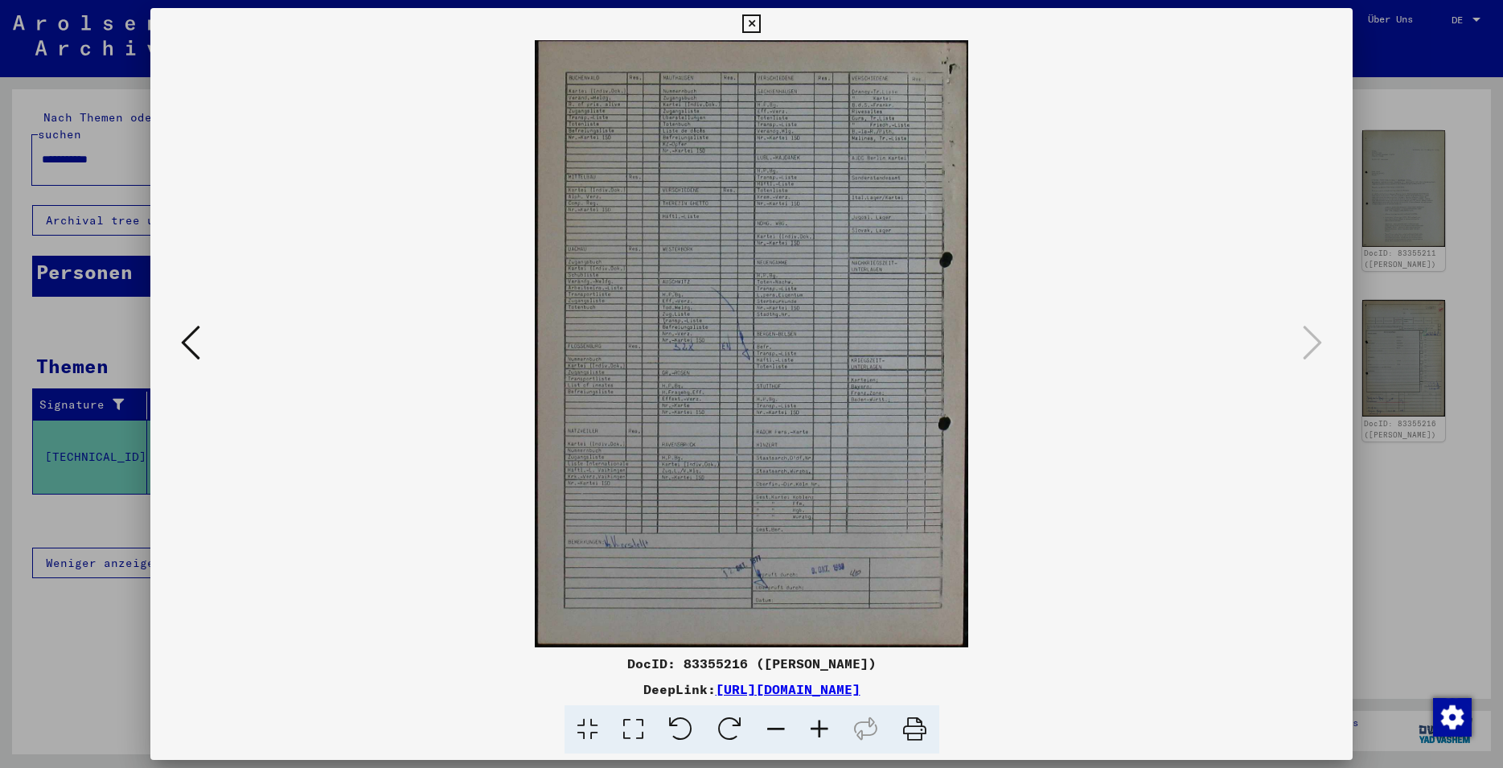
click at [761, 31] on icon at bounding box center [751, 23] width 19 height 19
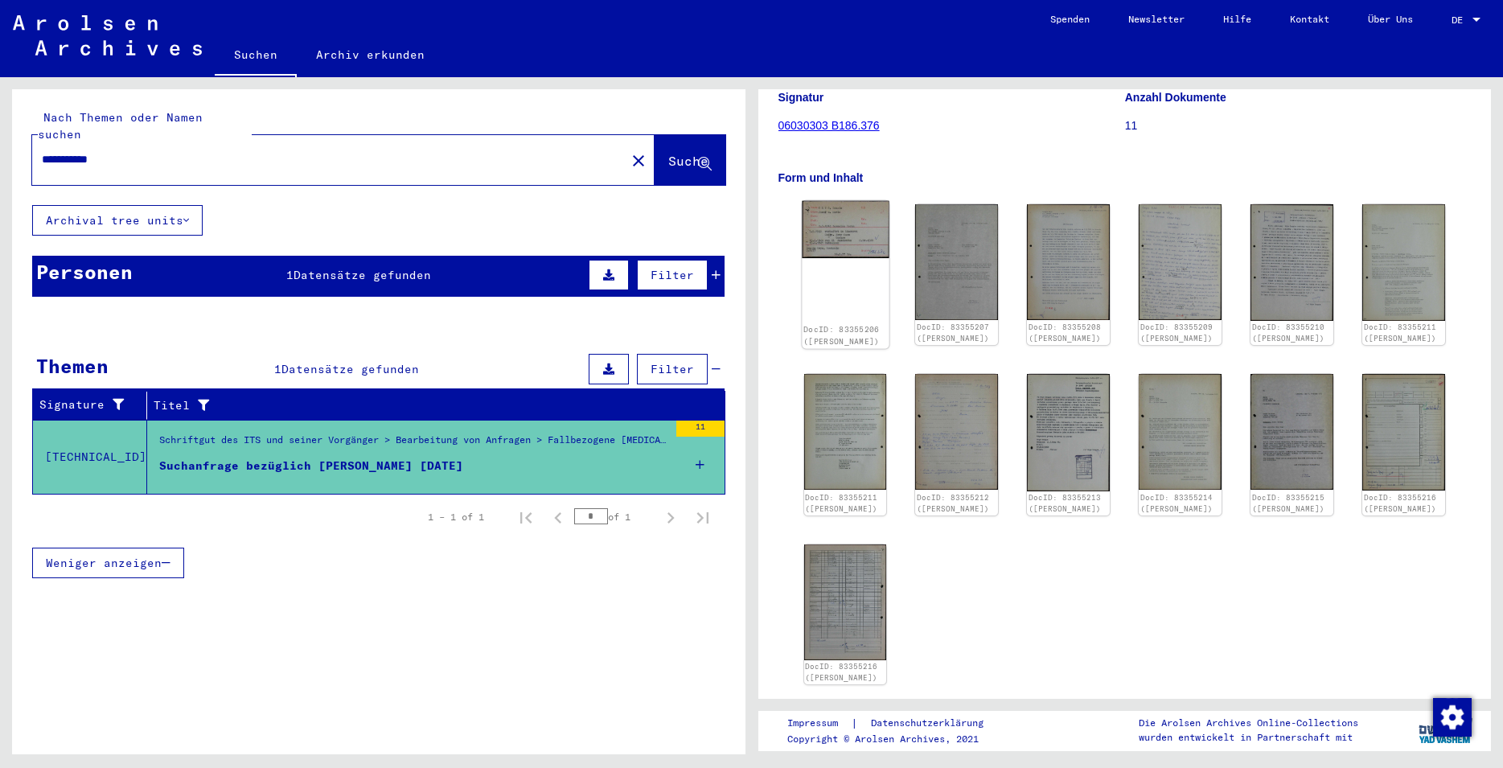
scroll to position [0, 0]
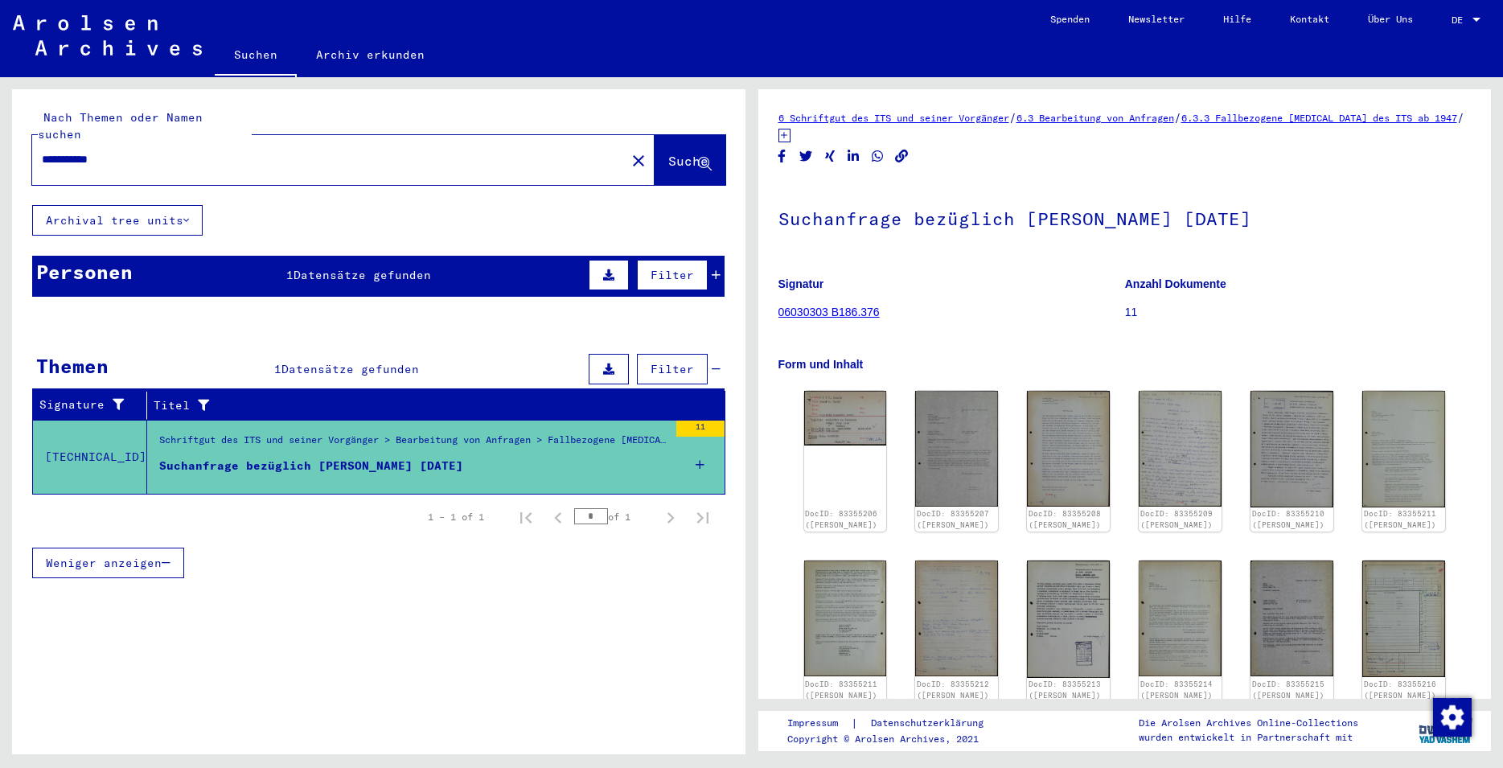
click at [337, 268] on span "Datensätze gefunden" at bounding box center [363, 275] width 138 height 14
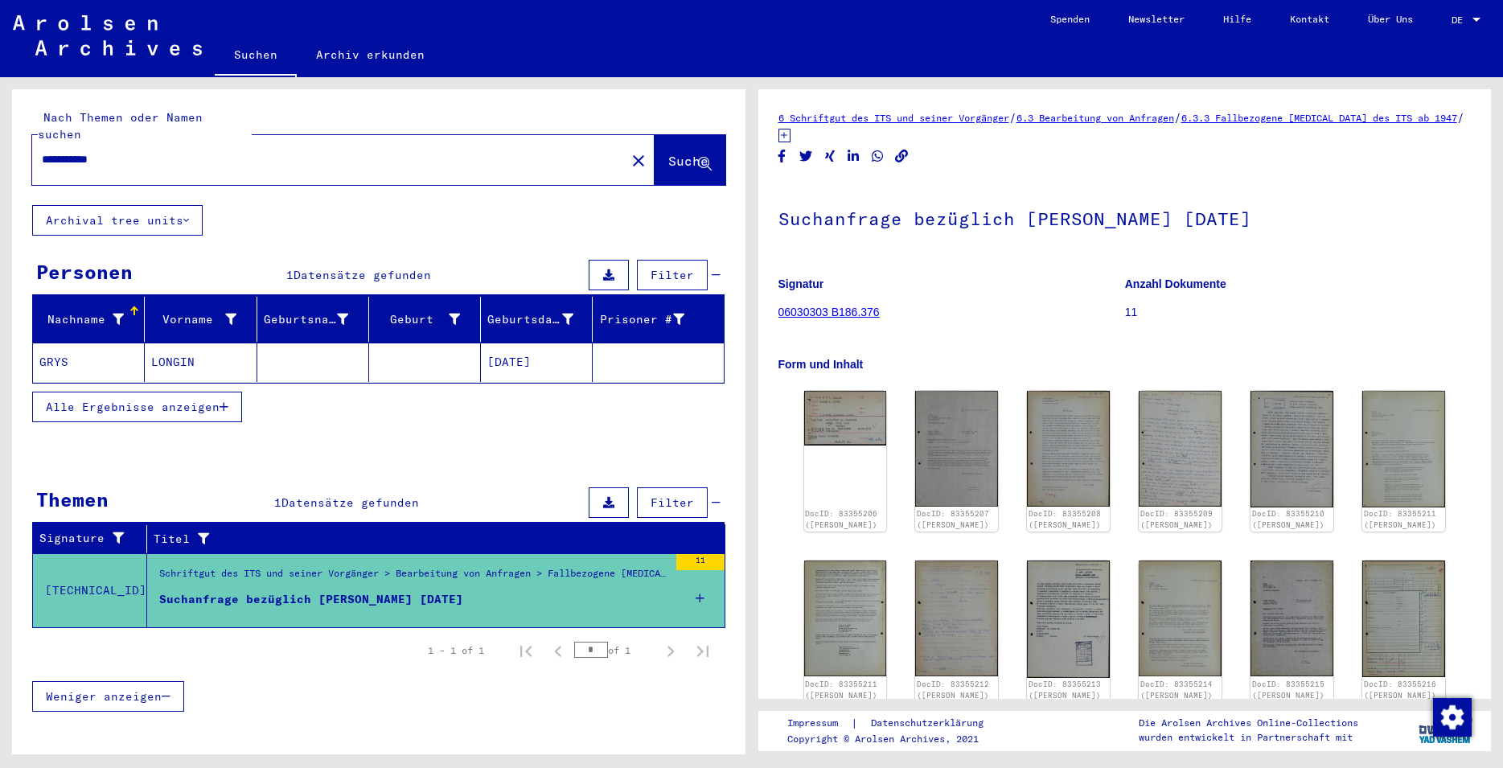
click at [278, 347] on mat-cell at bounding box center [313, 362] width 112 height 39
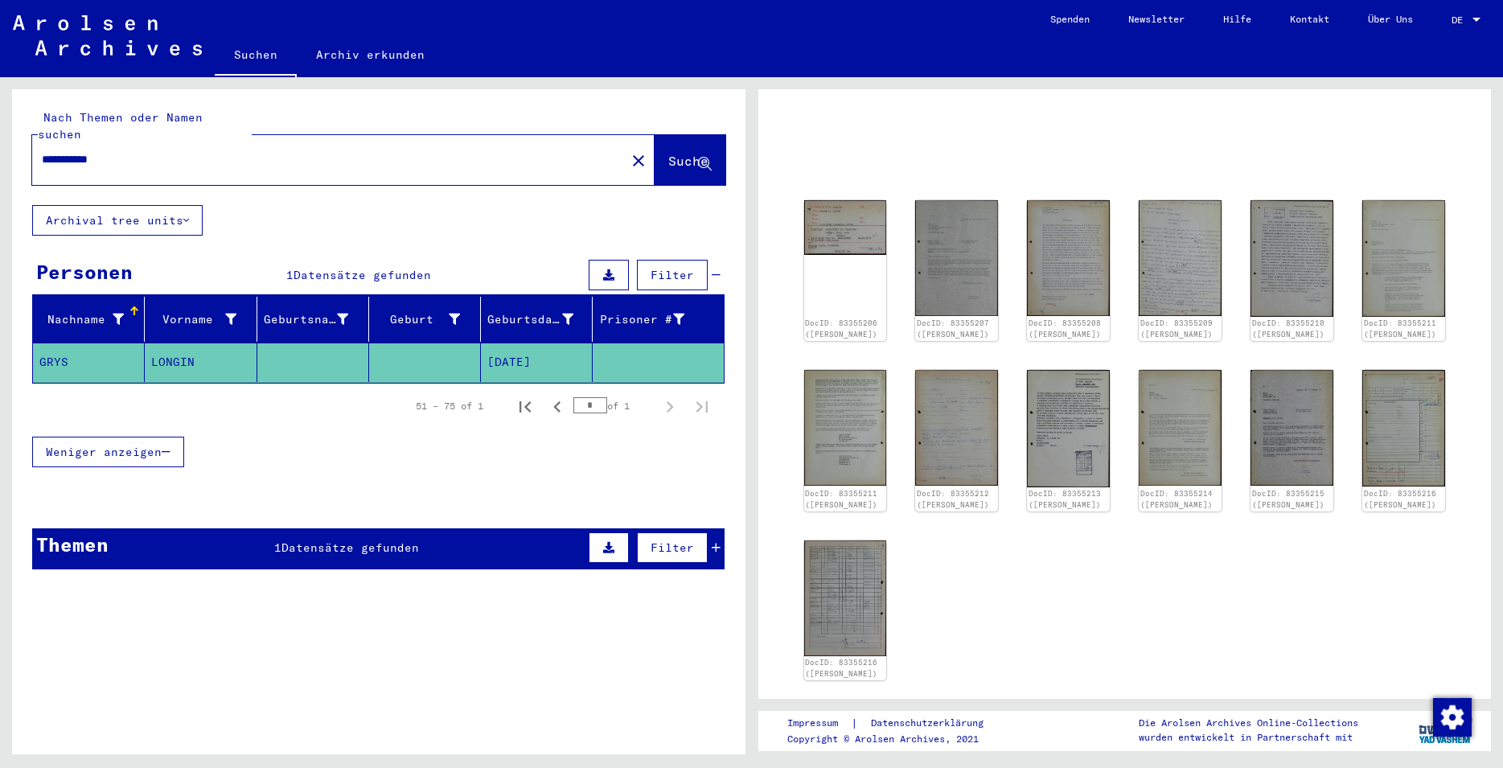
scroll to position [125, 0]
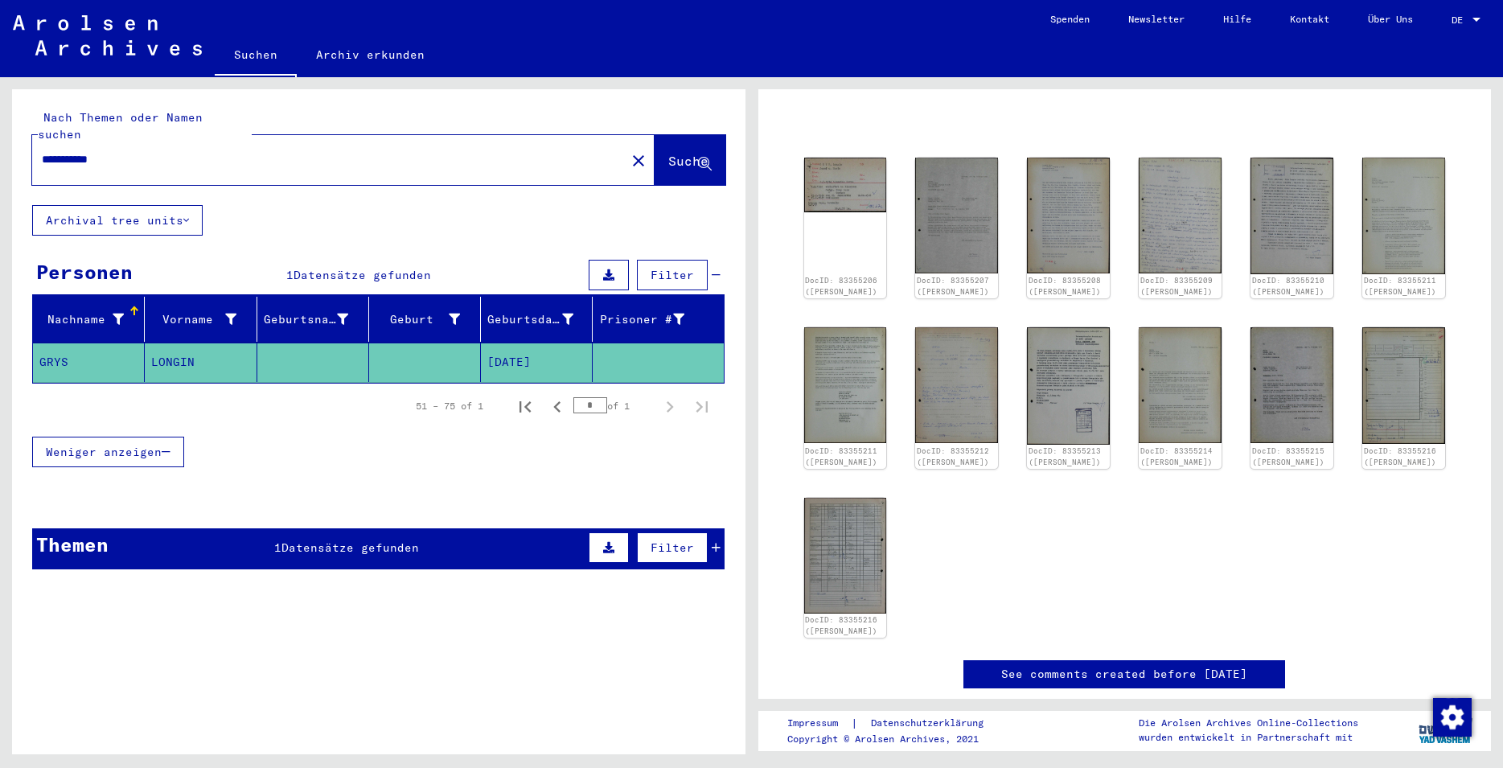
drag, startPoint x: 131, startPoint y: 149, endPoint x: 11, endPoint y: 147, distance: 119.9
click at [42, 151] on input "**********" at bounding box center [329, 159] width 574 height 17
type input "**********"
click at [668, 153] on span "Suche" at bounding box center [688, 161] width 40 height 16
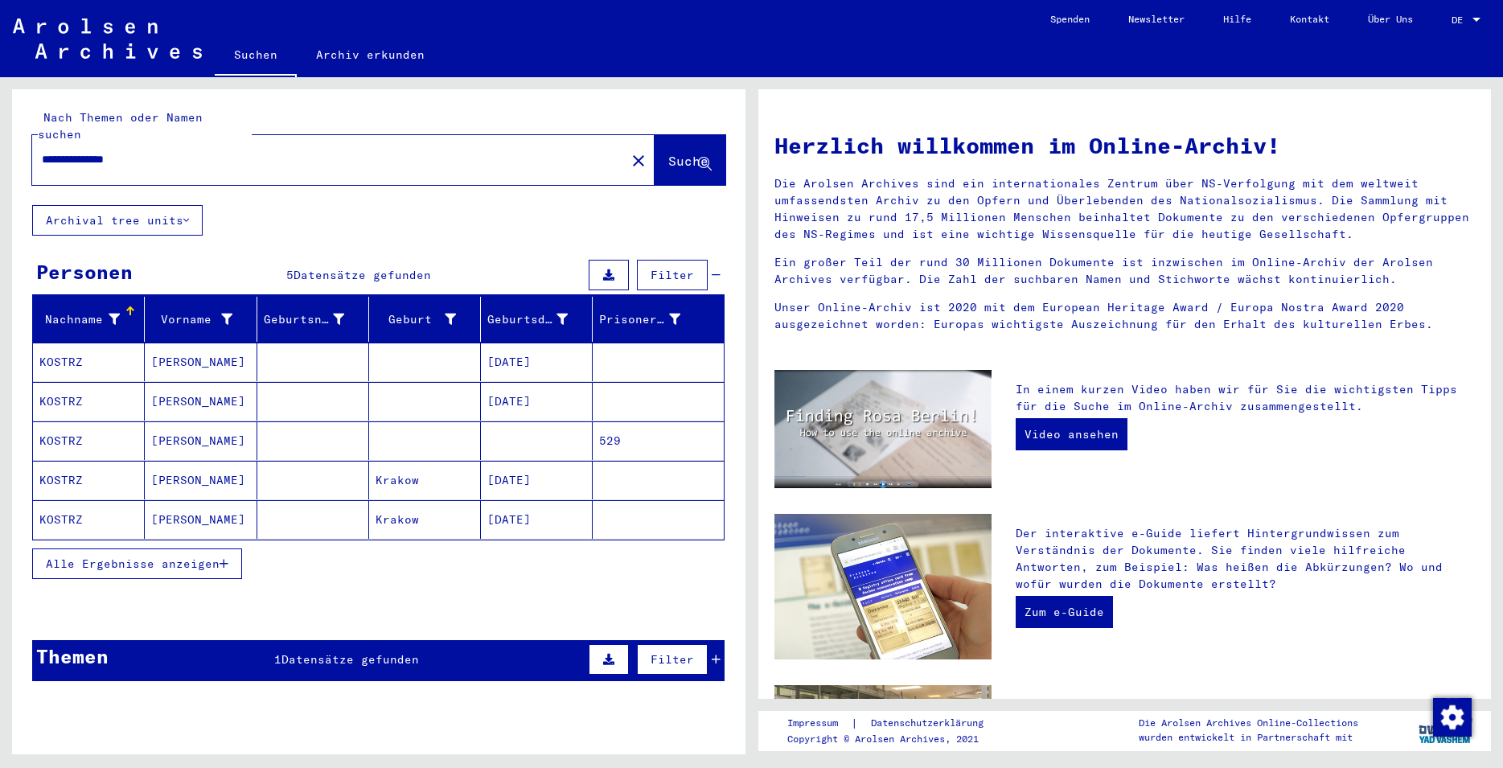
click at [397, 625] on div "**********" at bounding box center [379, 391] width 734 height 605
click at [397, 640] on div "Themen 1 Datensätze gefunden Filter" at bounding box center [378, 660] width 693 height 41
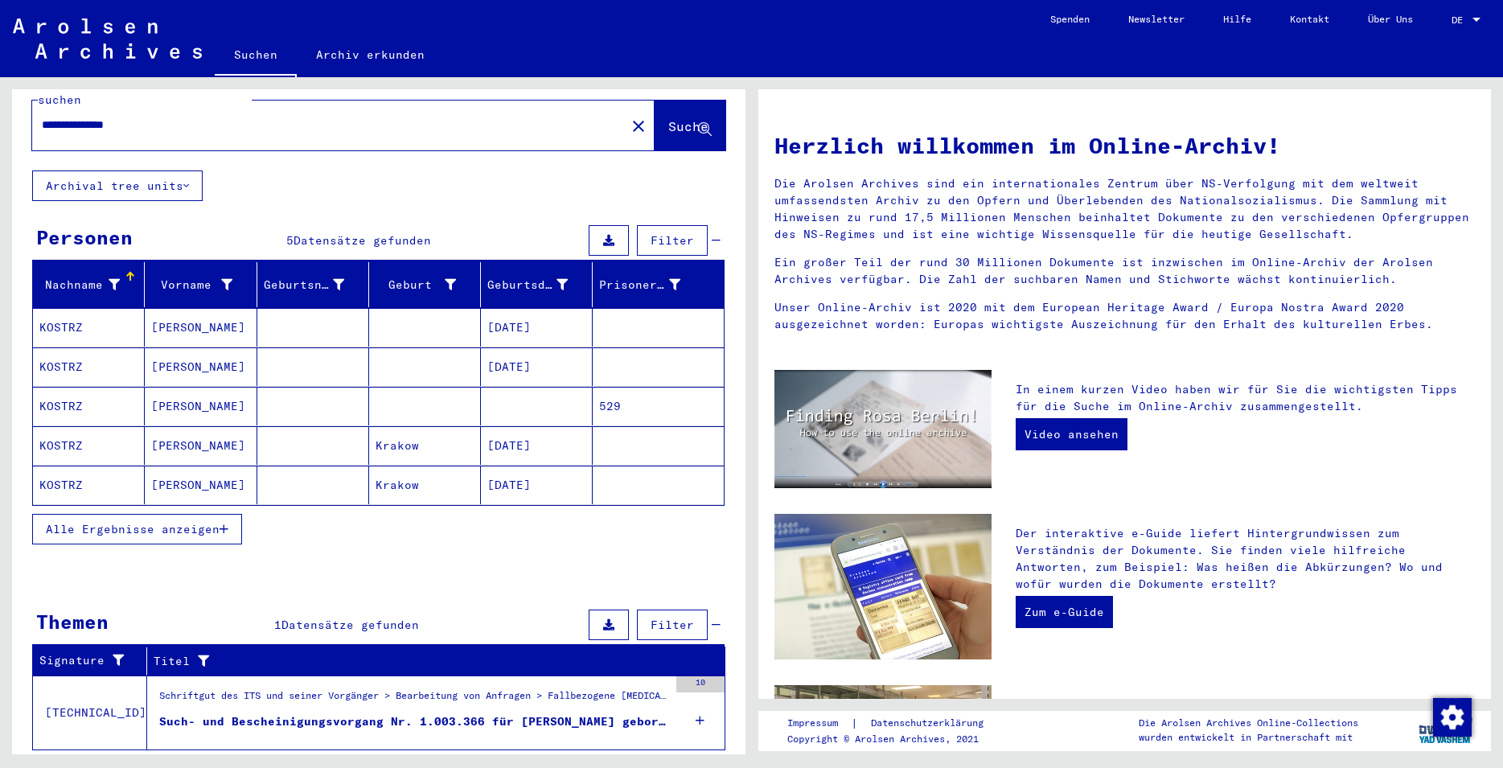
scroll to position [61, 0]
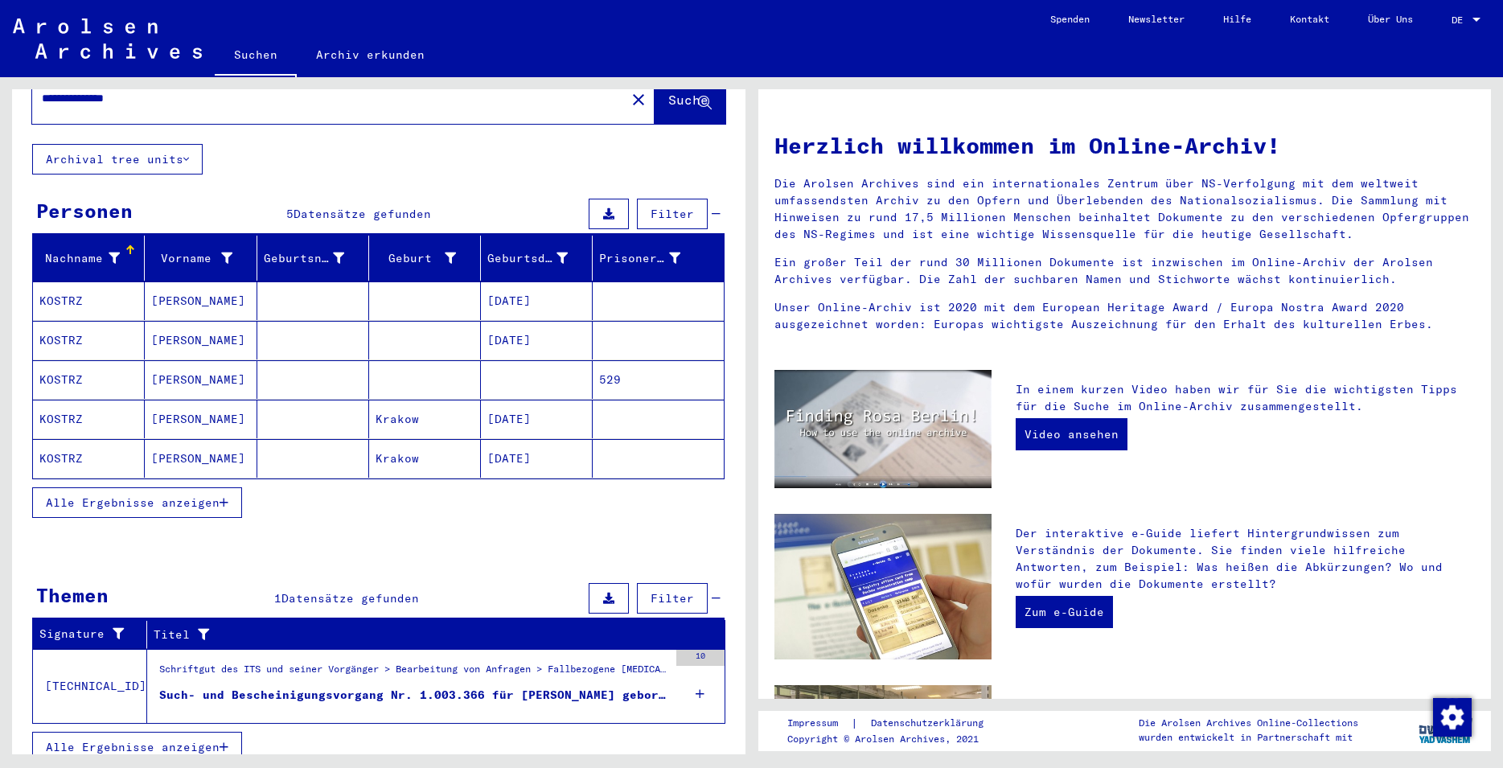
click at [421, 687] on div "Such- und Bescheinigungsvorgang Nr. 1.003.366 für [PERSON_NAME] geboren [DEMOGR…" at bounding box center [413, 695] width 509 height 17
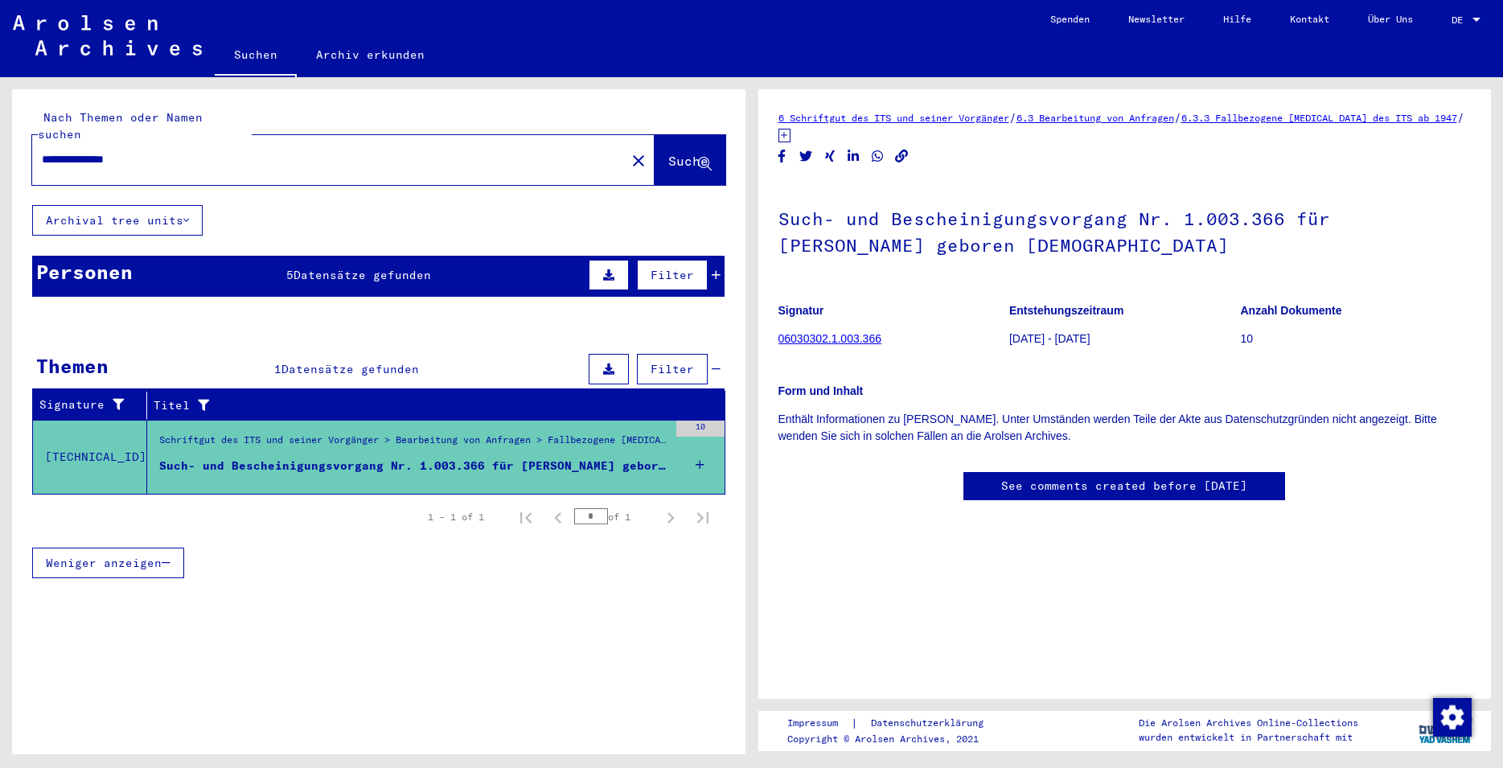
drag, startPoint x: 884, startPoint y: 339, endPoint x: 780, endPoint y: 341, distance: 103.8
click at [780, 341] on figure "Signatur 06030302.1.003.366" at bounding box center [894, 327] width 230 height 72
copy link "06030302.1.003.366"
click at [379, 270] on div "Personen 5 Datensätze gefunden Filter" at bounding box center [378, 276] width 693 height 41
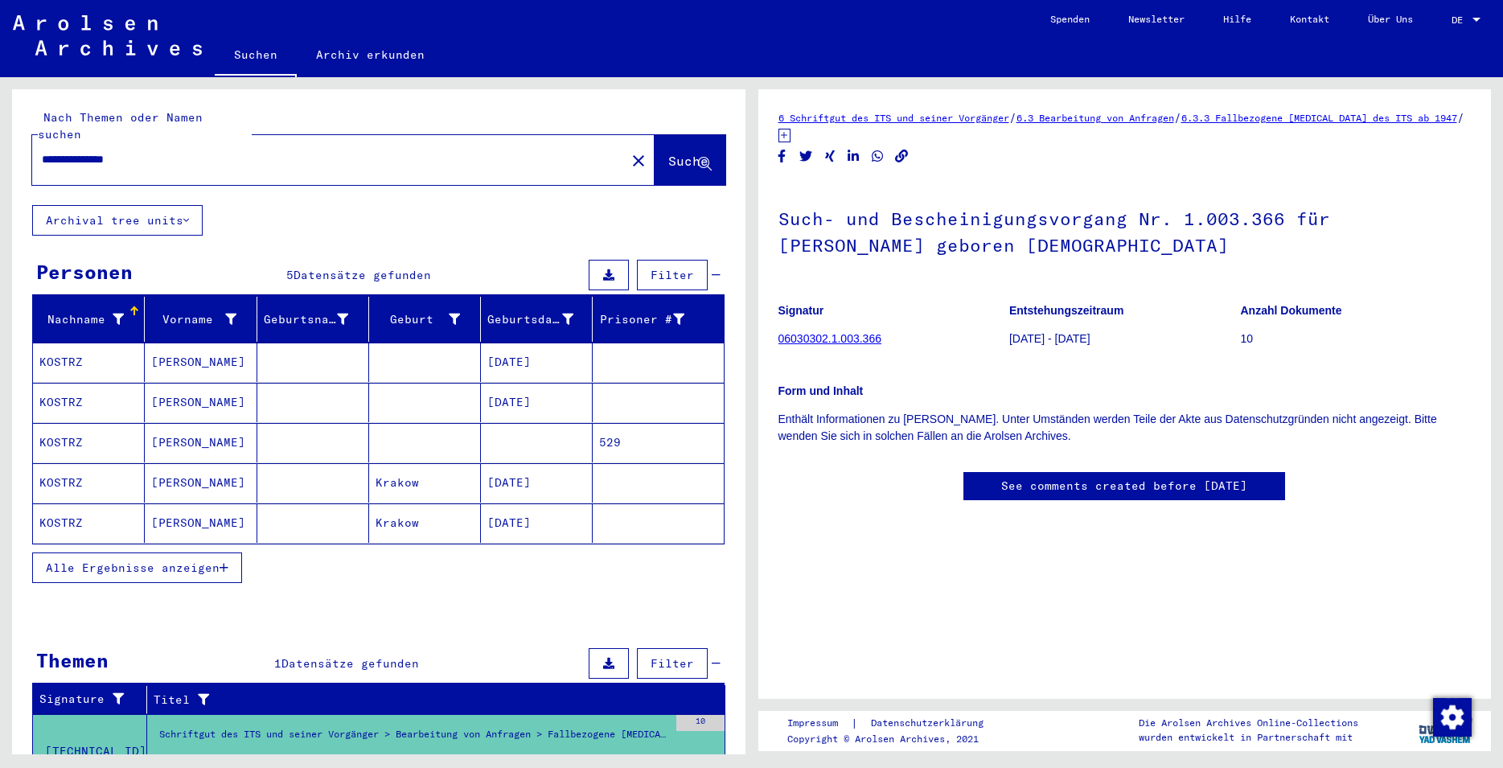
click at [228, 351] on mat-cell "[PERSON_NAME]" at bounding box center [201, 362] width 112 height 39
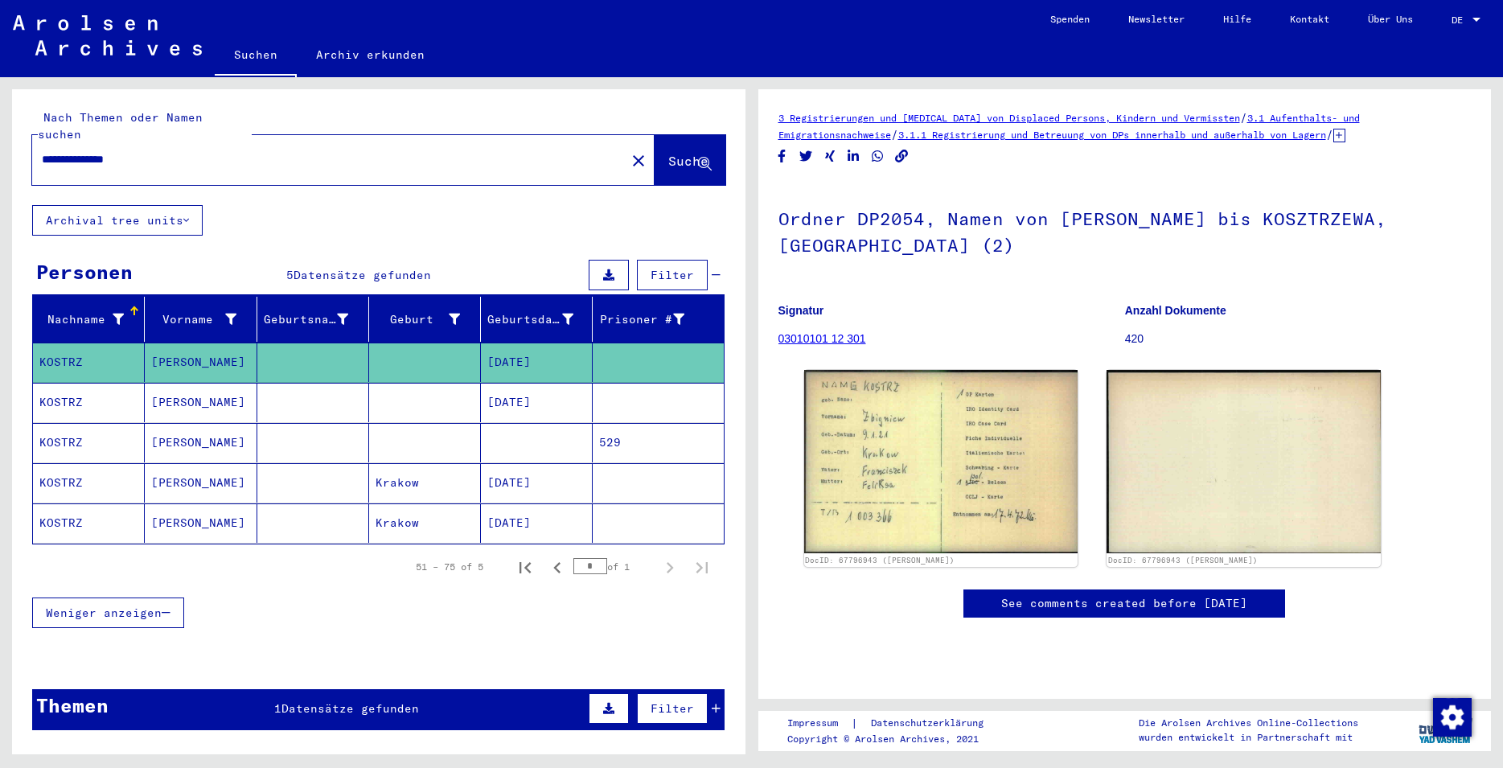
drag, startPoint x: 907, startPoint y: 249, endPoint x: 782, endPoint y: 221, distance: 128.6
click at [782, 221] on h1 "Ordner DP2054, Namen von [PERSON_NAME] bis KOSZTRZEWA, [GEOGRAPHIC_DATA] (2)" at bounding box center [1125, 230] width 693 height 97
copy h1 "Ordner DP2054, Namen von [PERSON_NAME] bis KOSZTRZEWA, [GEOGRAPHIC_DATA] (2)"
drag, startPoint x: 874, startPoint y: 343, endPoint x: 781, endPoint y: 329, distance: 93.5
click at [781, 329] on figure "Signatur 03010101 12 301" at bounding box center [952, 327] width 346 height 72
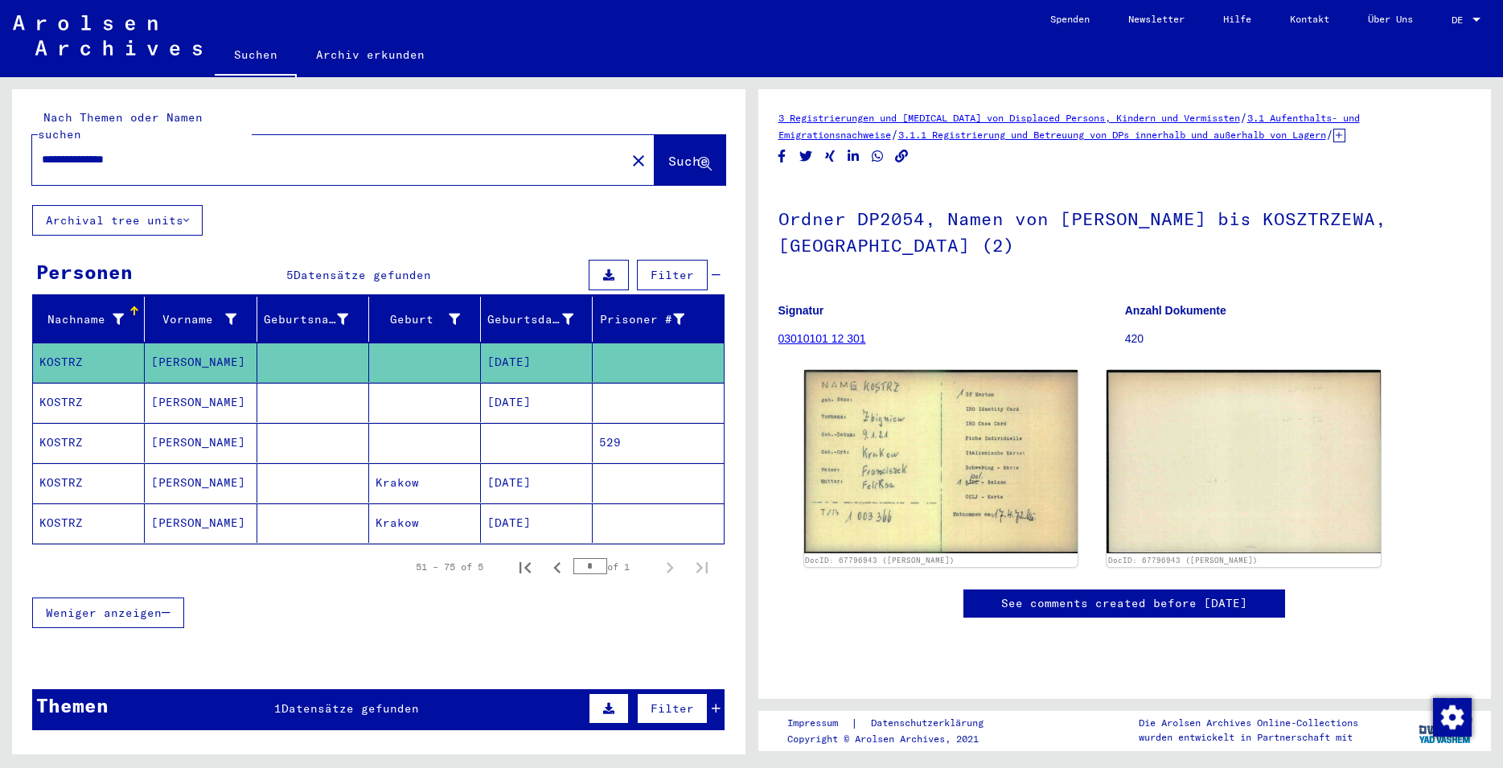
copy link "03010101 12 301"
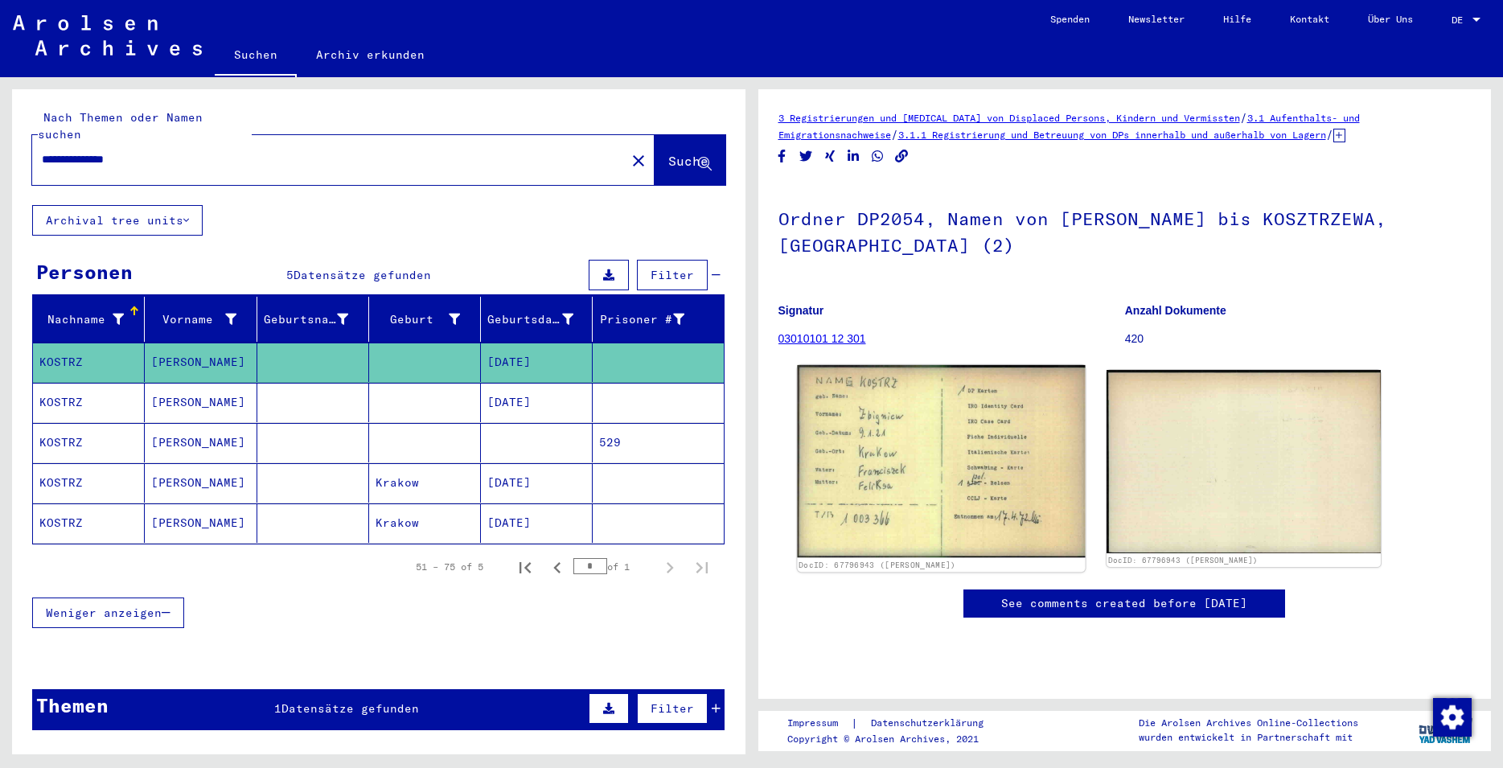
click at [979, 476] on img at bounding box center [941, 461] width 288 height 192
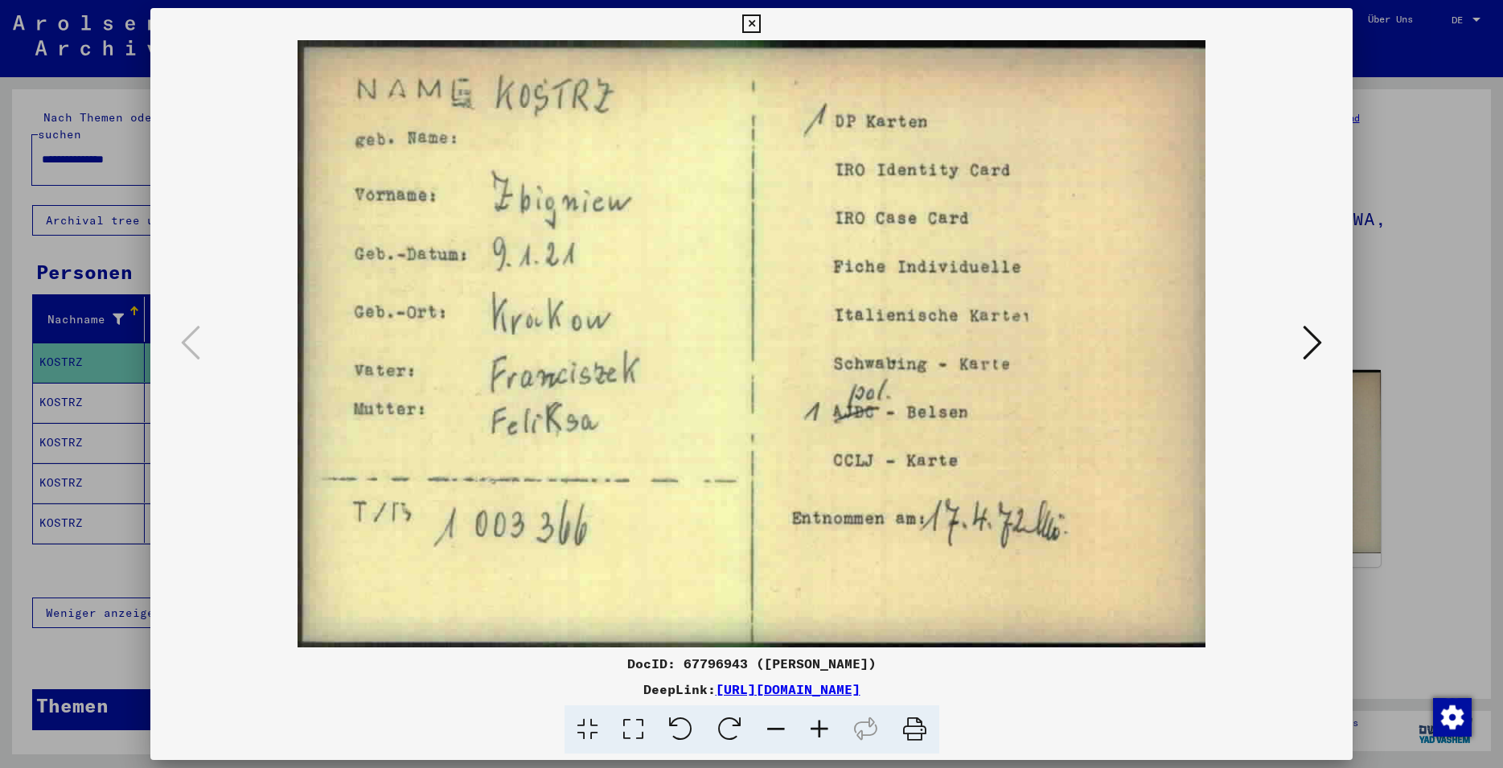
drag, startPoint x: 738, startPoint y: 664, endPoint x: 679, endPoint y: 664, distance: 58.7
click at [679, 664] on div "DocID: 67796943 ([PERSON_NAME])" at bounding box center [751, 663] width 1203 height 19
click at [761, 23] on icon at bounding box center [751, 23] width 19 height 19
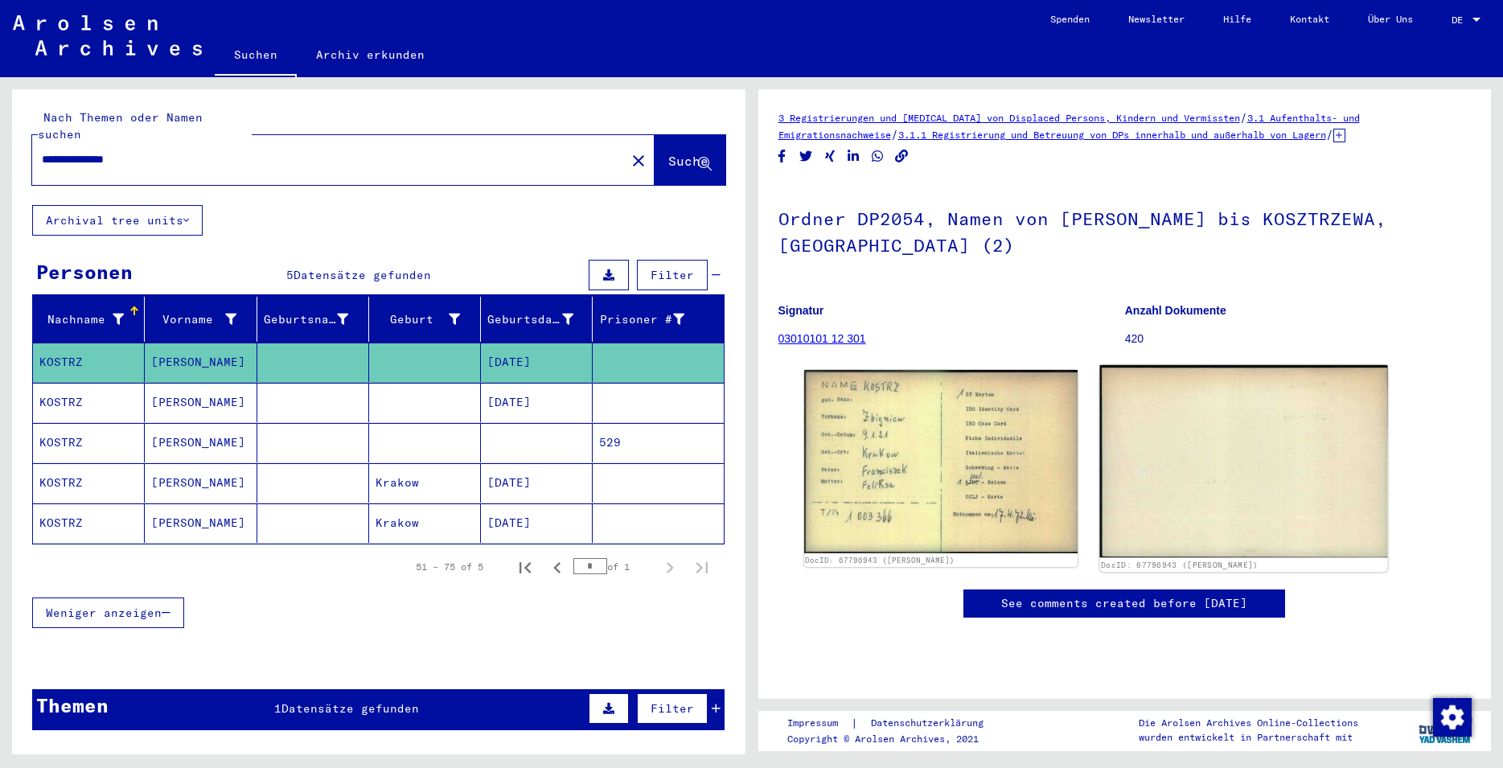
click at [1171, 483] on img at bounding box center [1244, 461] width 288 height 192
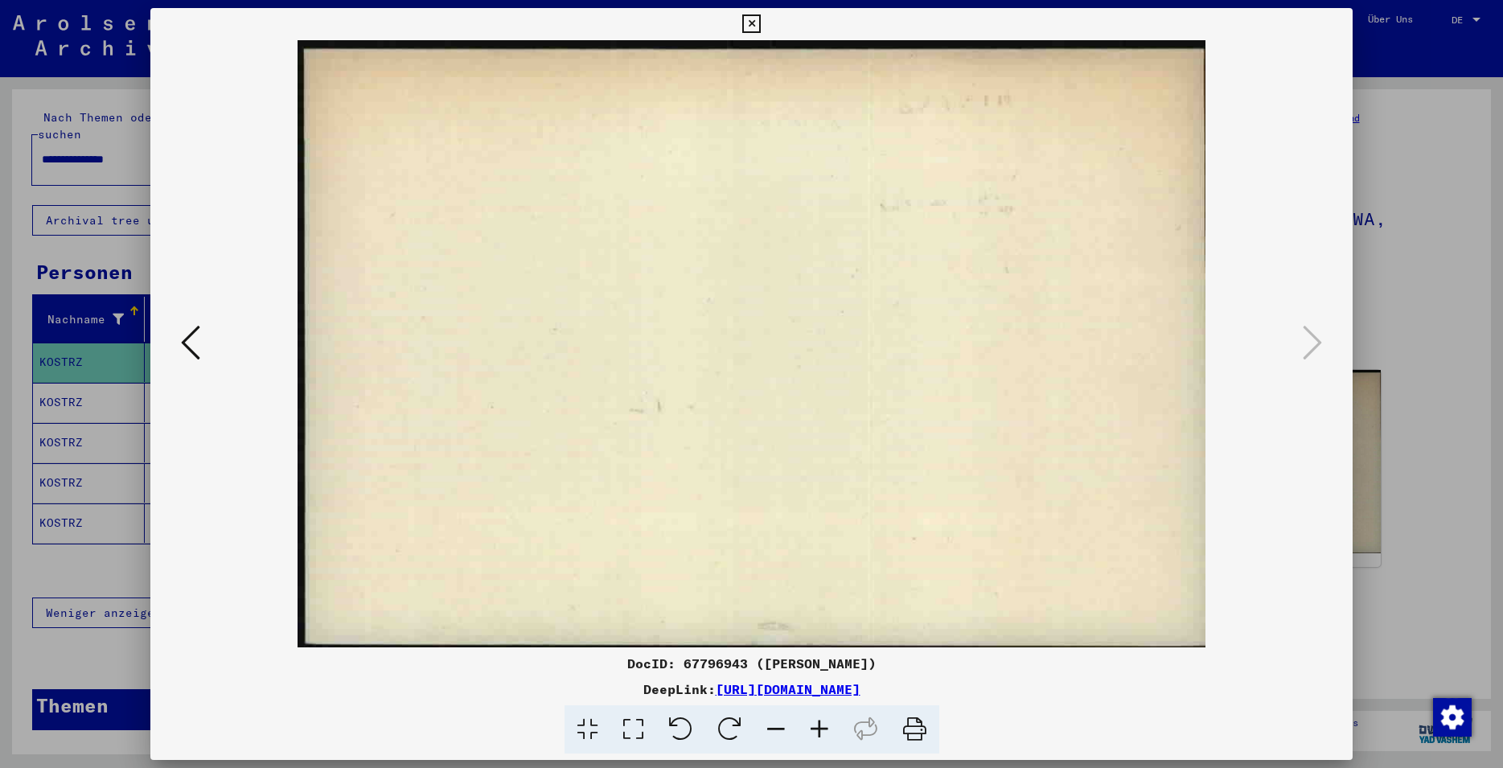
click at [761, 22] on icon at bounding box center [751, 23] width 19 height 19
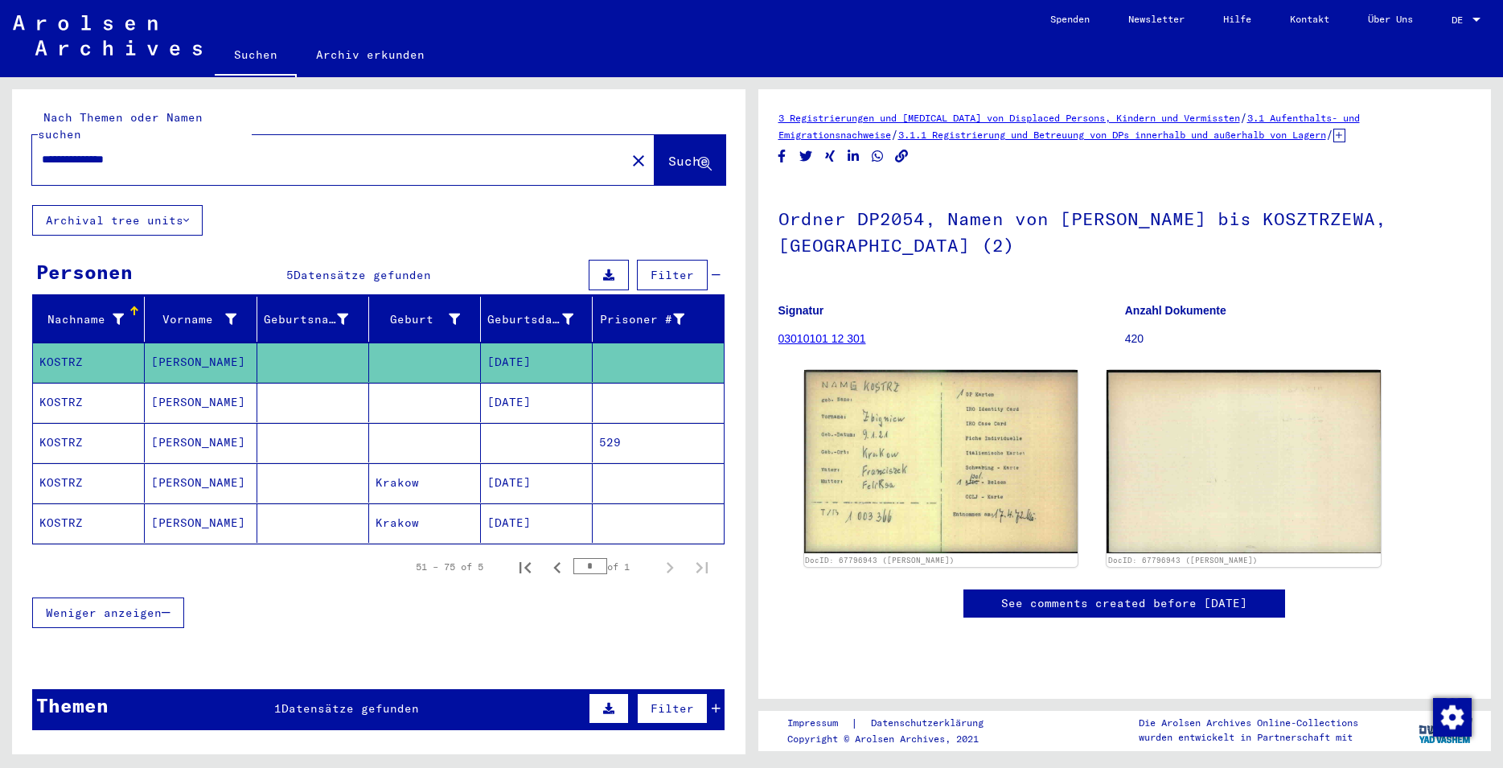
click at [838, 339] on link "03010101 12 301" at bounding box center [823, 338] width 88 height 13
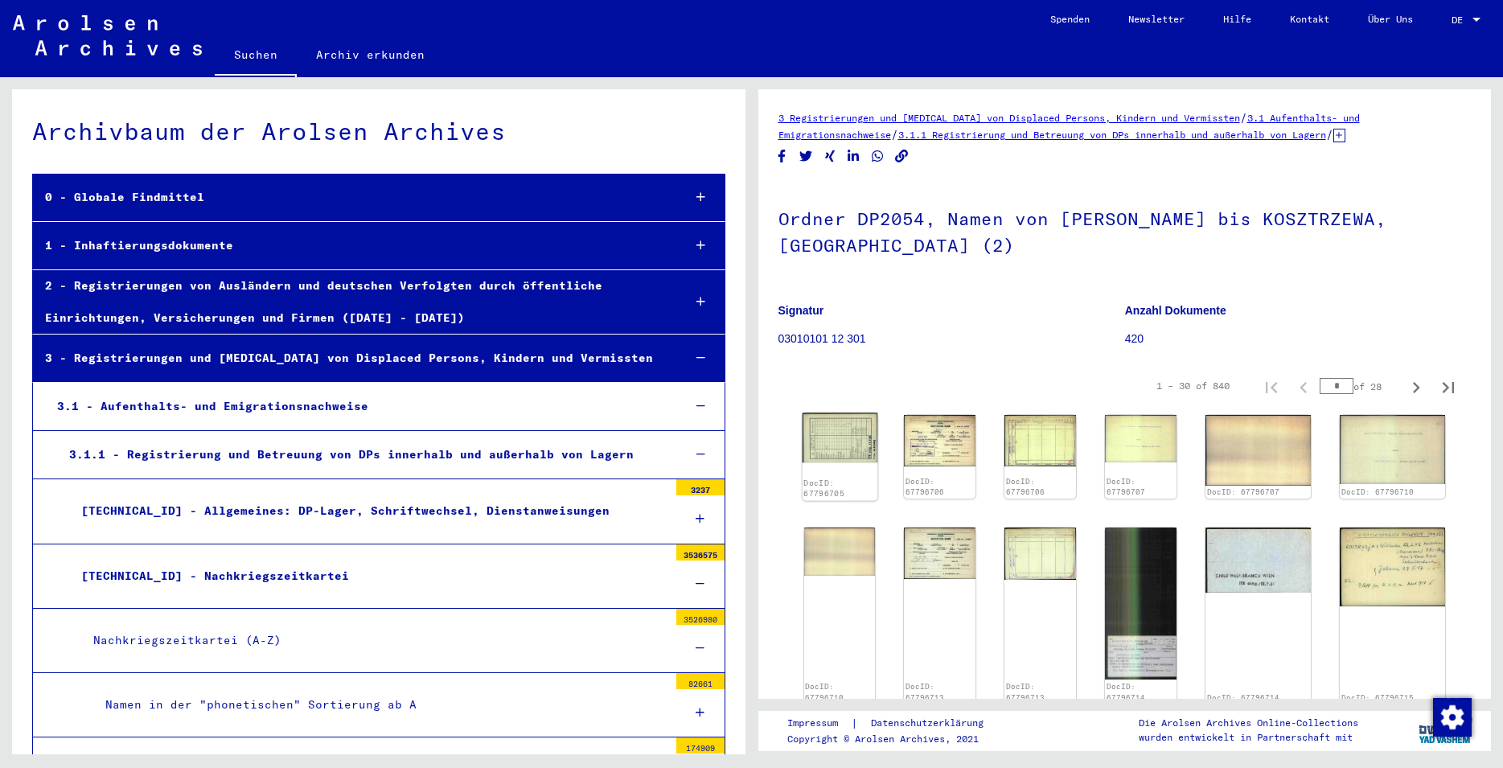
click at [845, 440] on img at bounding box center [839, 438] width 75 height 50
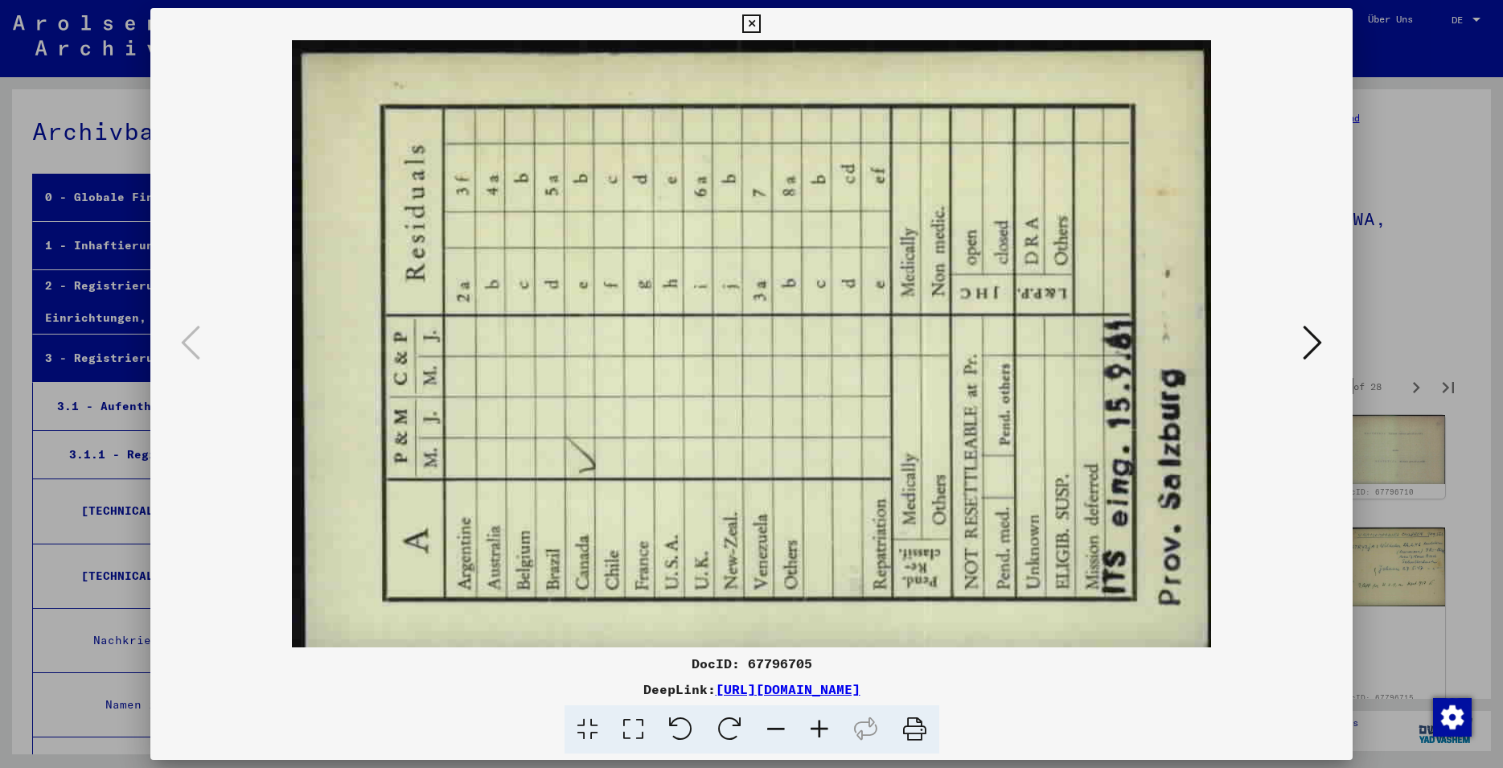
click at [1308, 354] on icon at bounding box center [1312, 342] width 19 height 39
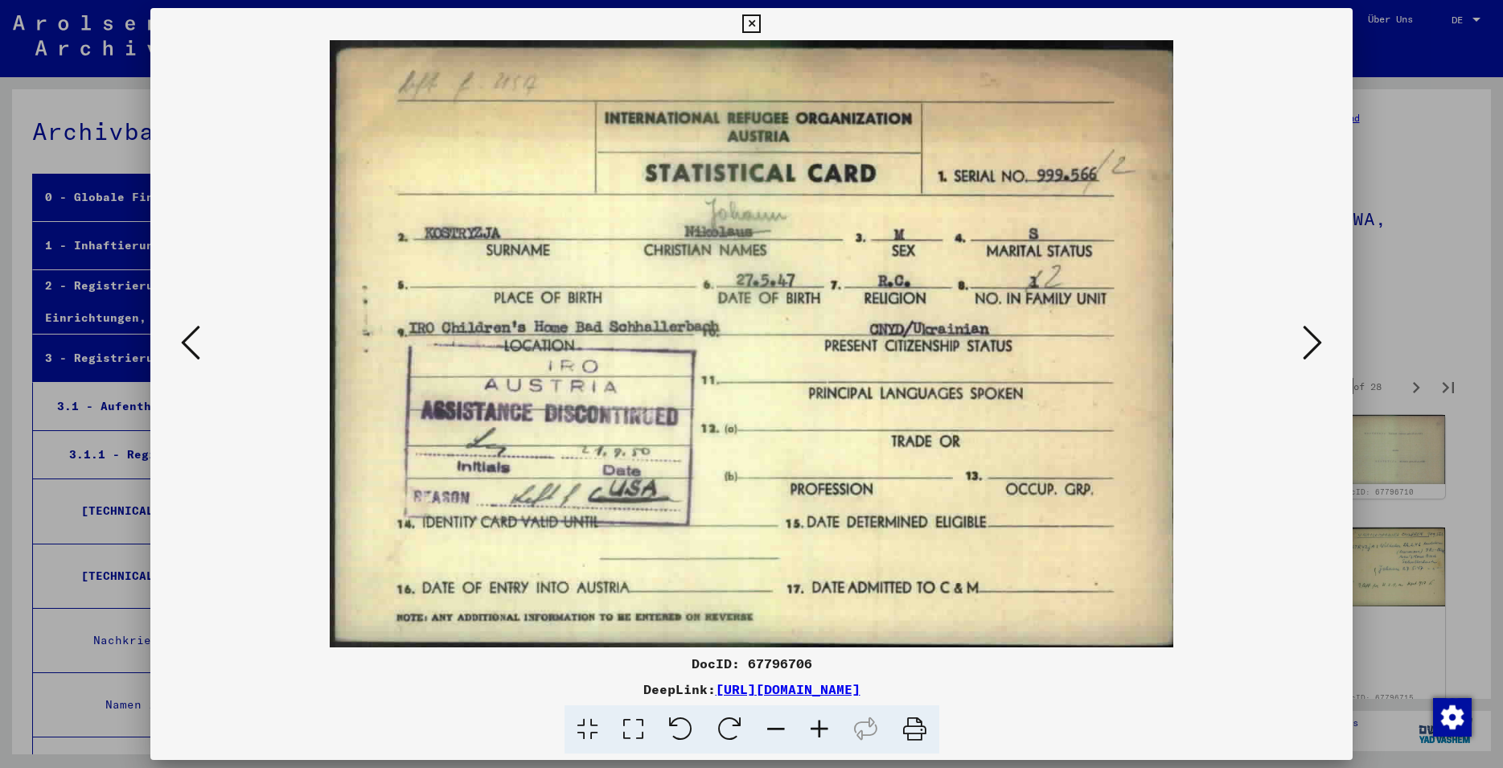
click at [1296, 357] on img at bounding box center [751, 343] width 1093 height 607
click at [1320, 354] on icon at bounding box center [1312, 342] width 19 height 39
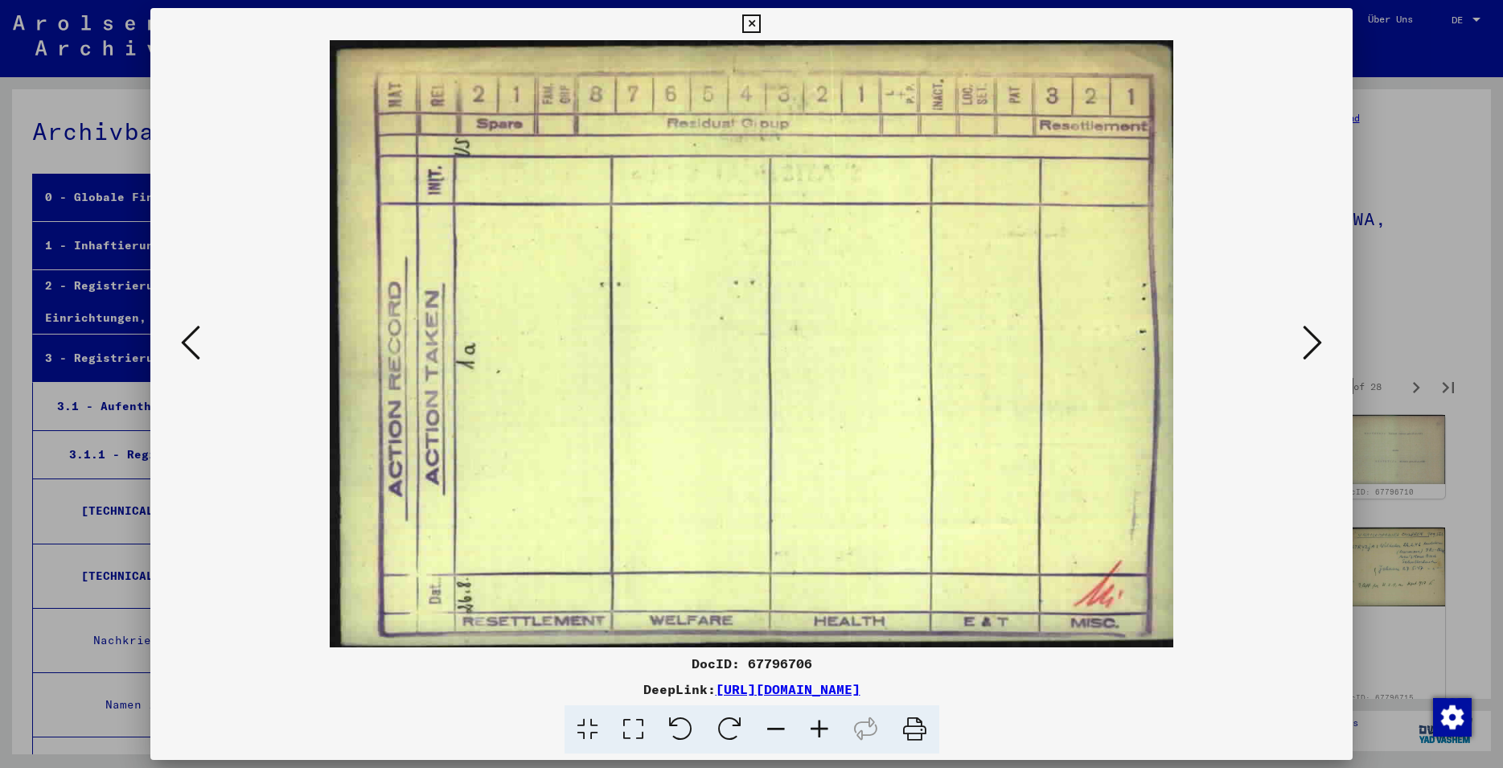
click at [1320, 354] on icon at bounding box center [1312, 342] width 19 height 39
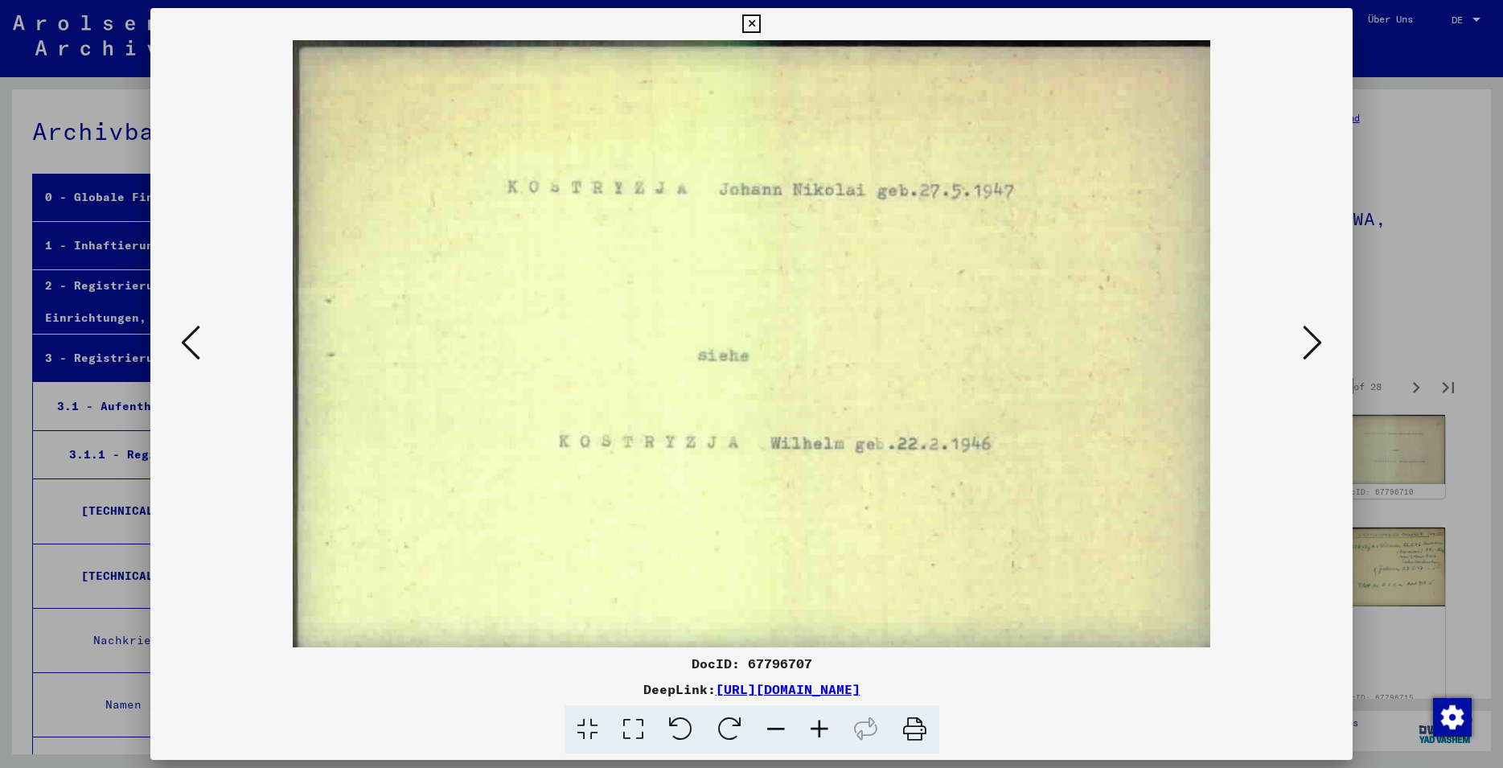
click at [1320, 354] on icon at bounding box center [1312, 342] width 19 height 39
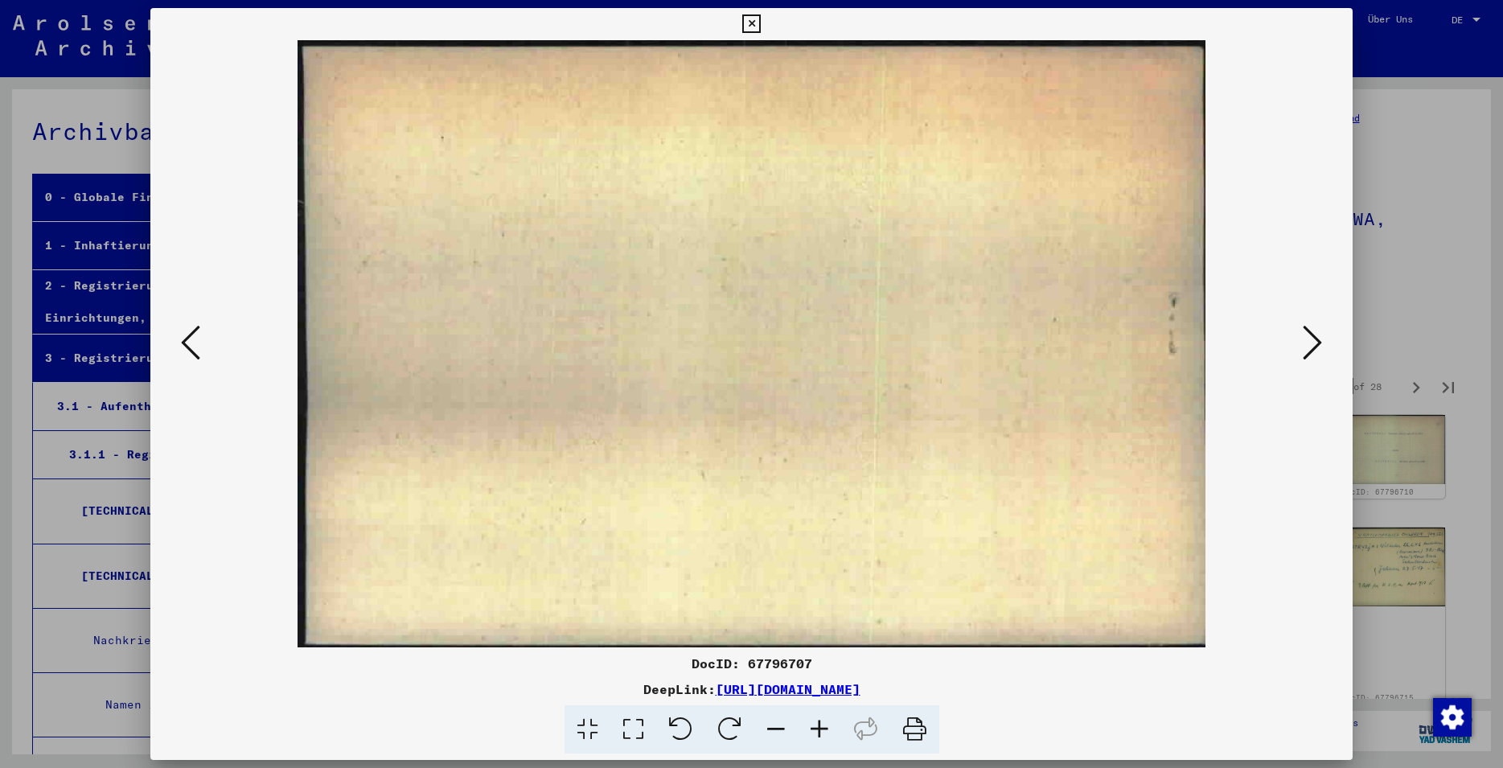
click at [191, 340] on icon at bounding box center [190, 342] width 19 height 39
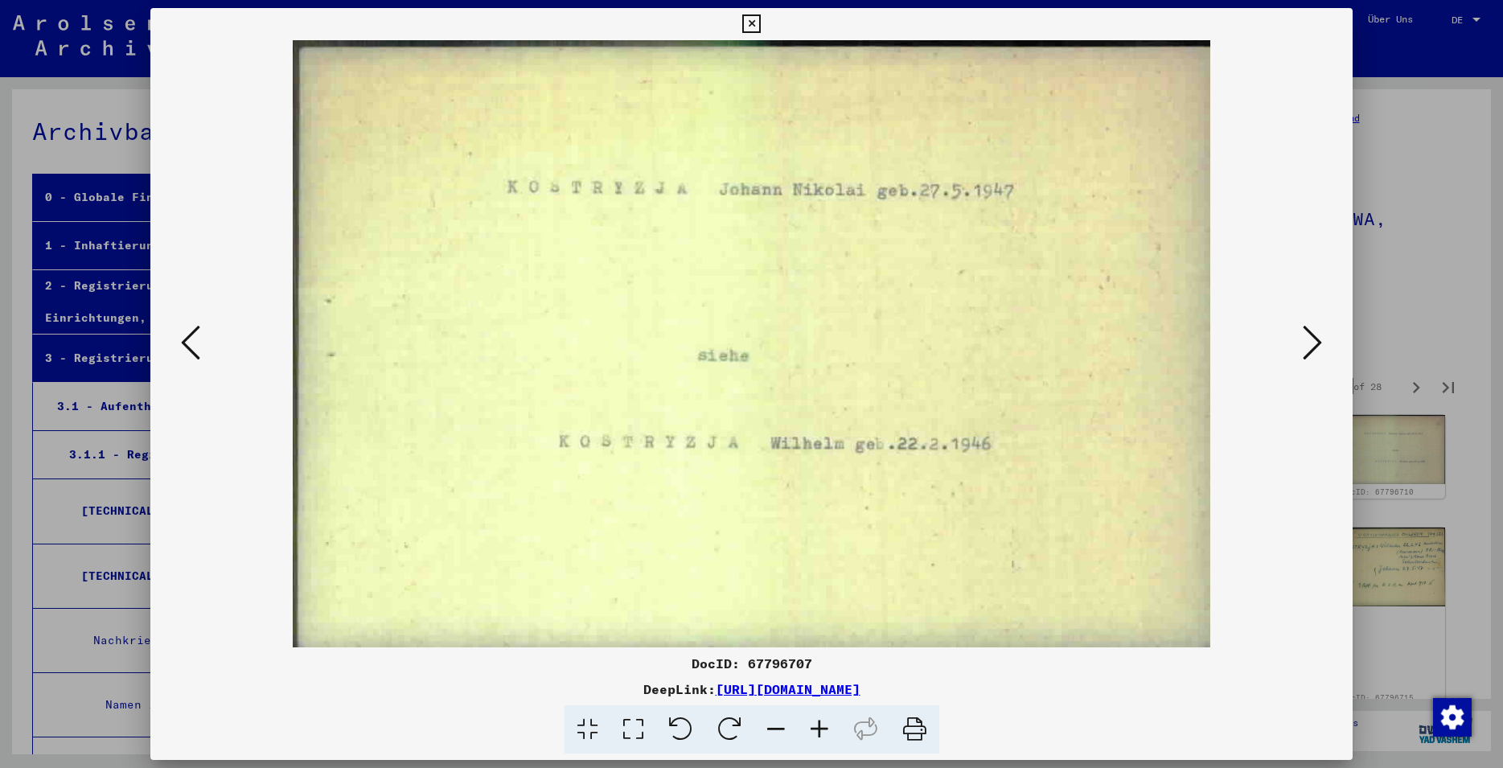
click at [1330, 347] on div at bounding box center [751, 343] width 1203 height 607
click at [1315, 348] on icon at bounding box center [1312, 342] width 19 height 39
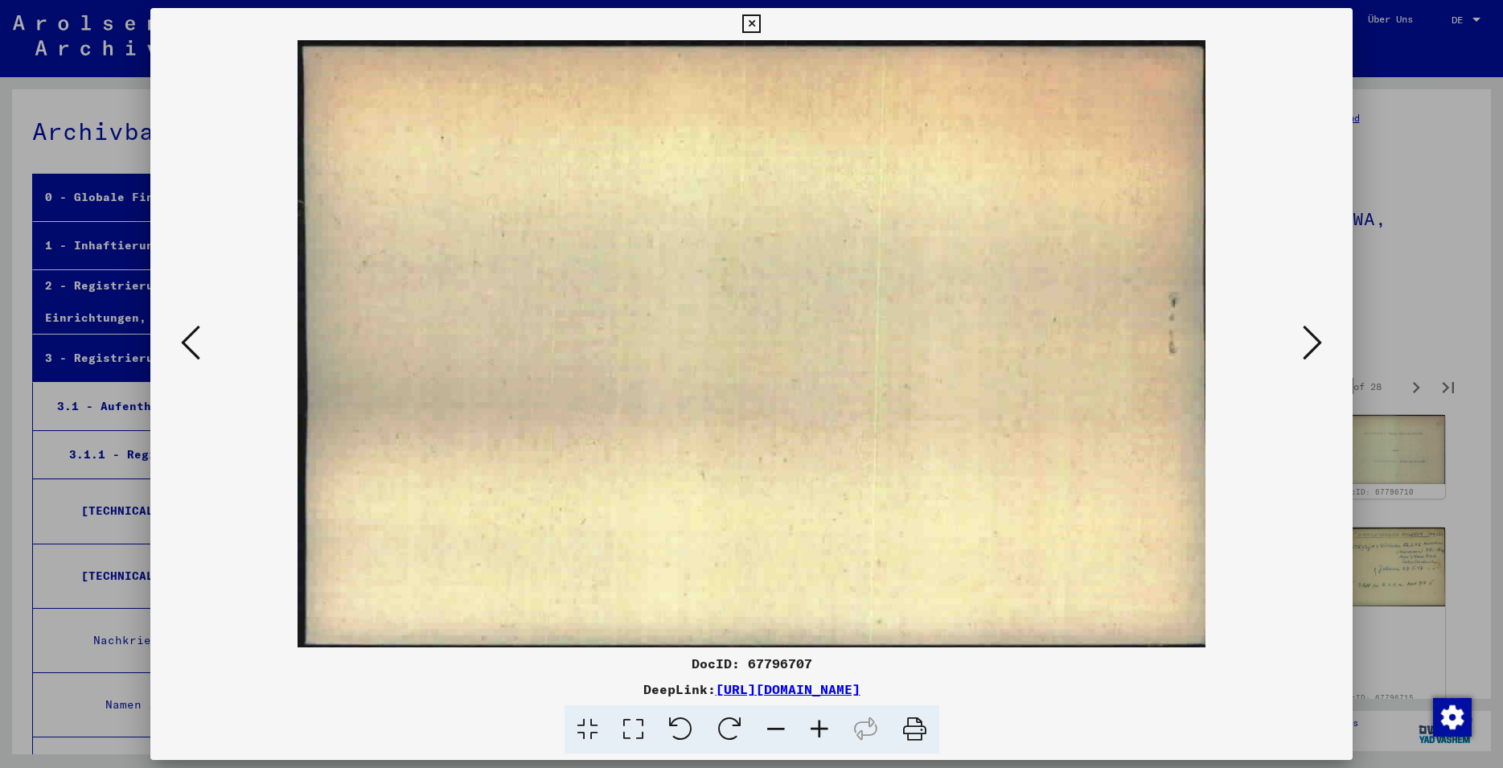
click at [1315, 348] on icon at bounding box center [1312, 342] width 19 height 39
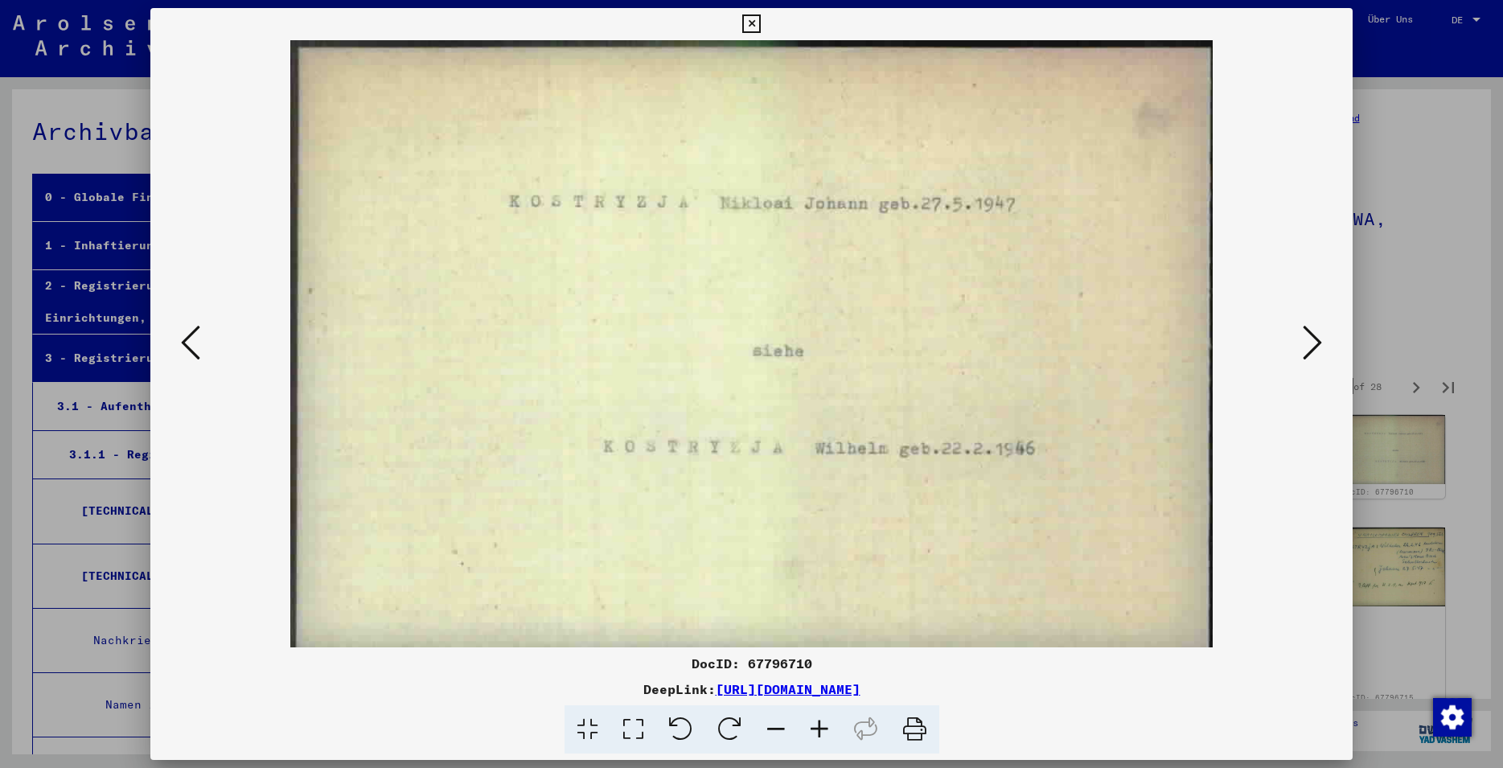
click at [1315, 348] on icon at bounding box center [1312, 342] width 19 height 39
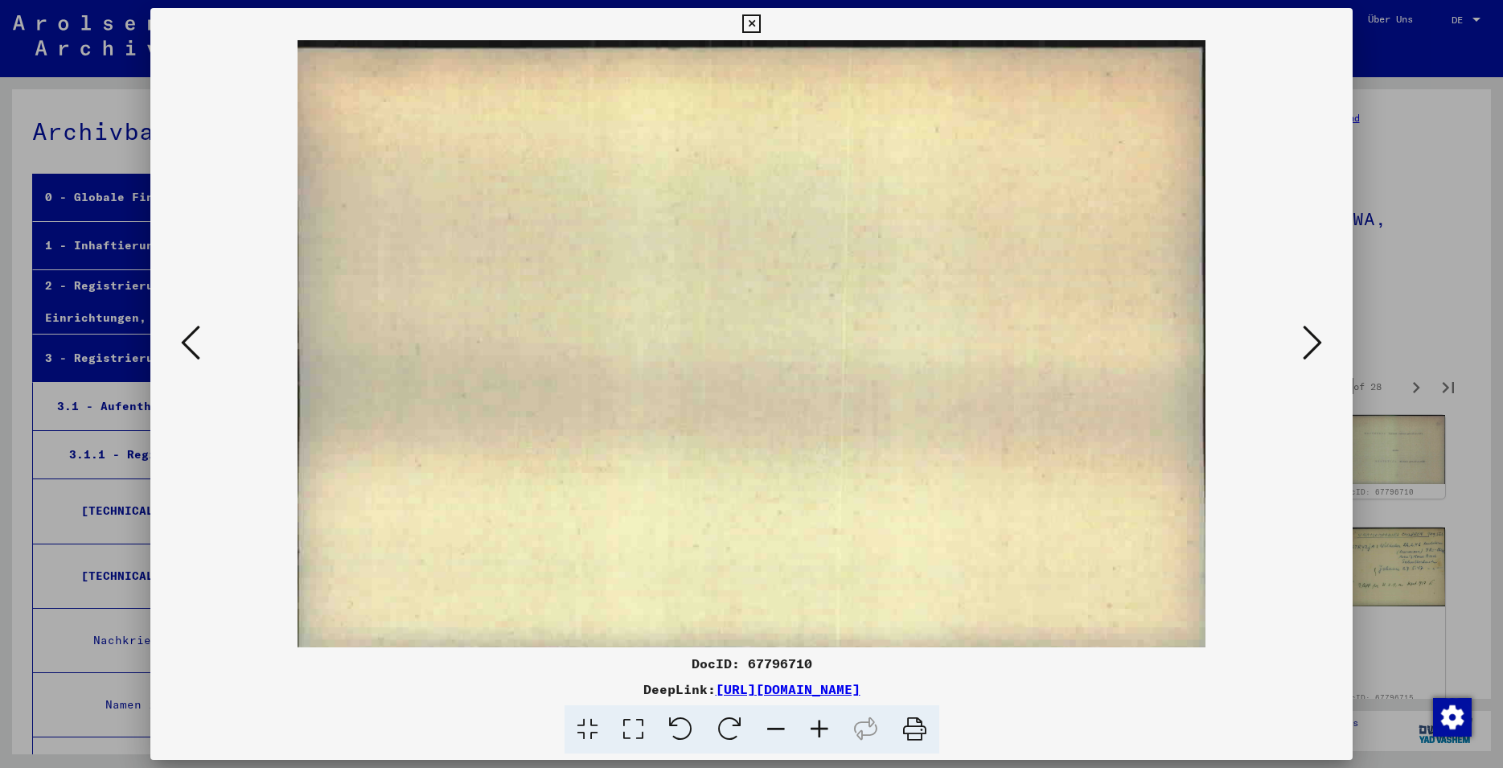
click at [1315, 348] on icon at bounding box center [1312, 342] width 19 height 39
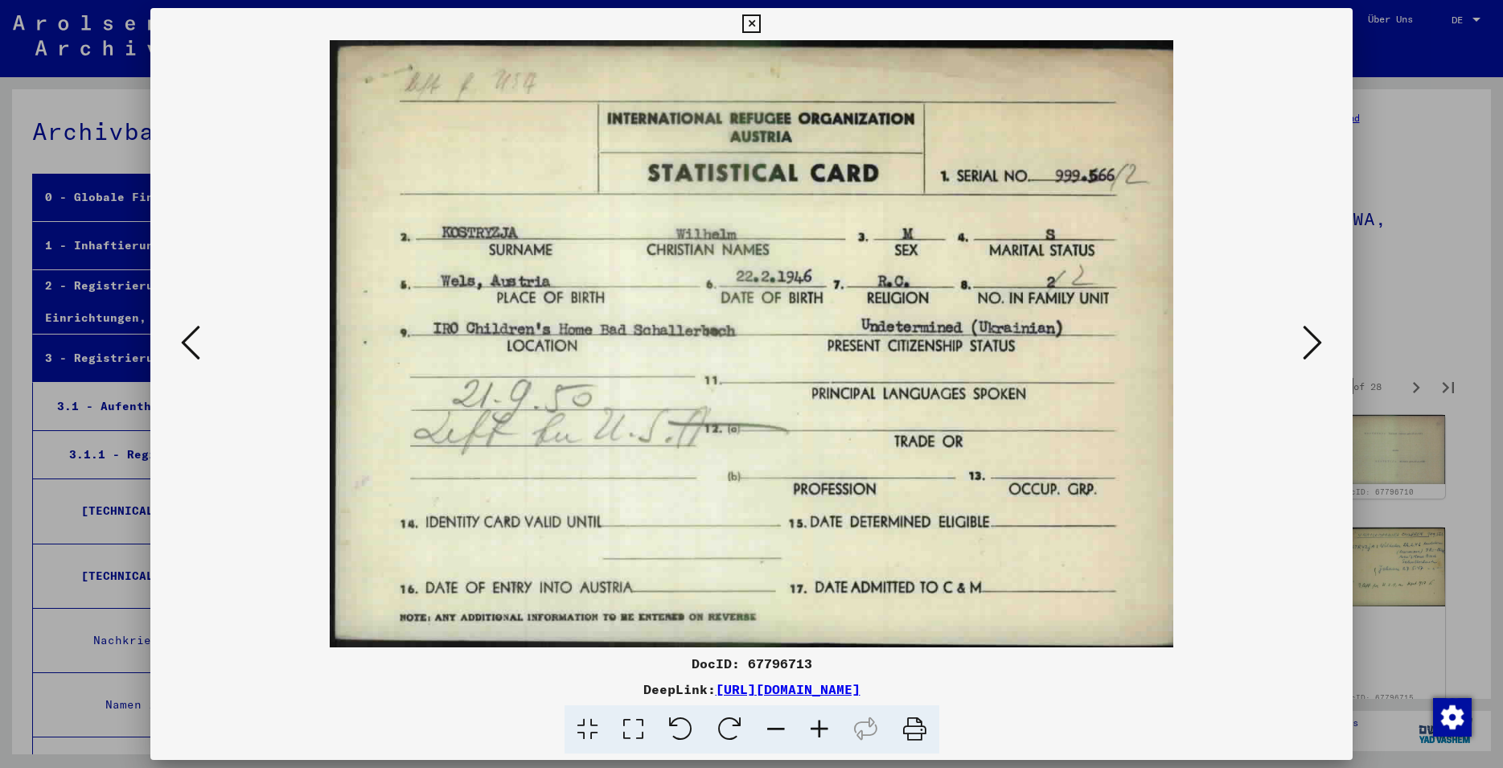
click at [1315, 348] on icon at bounding box center [1312, 342] width 19 height 39
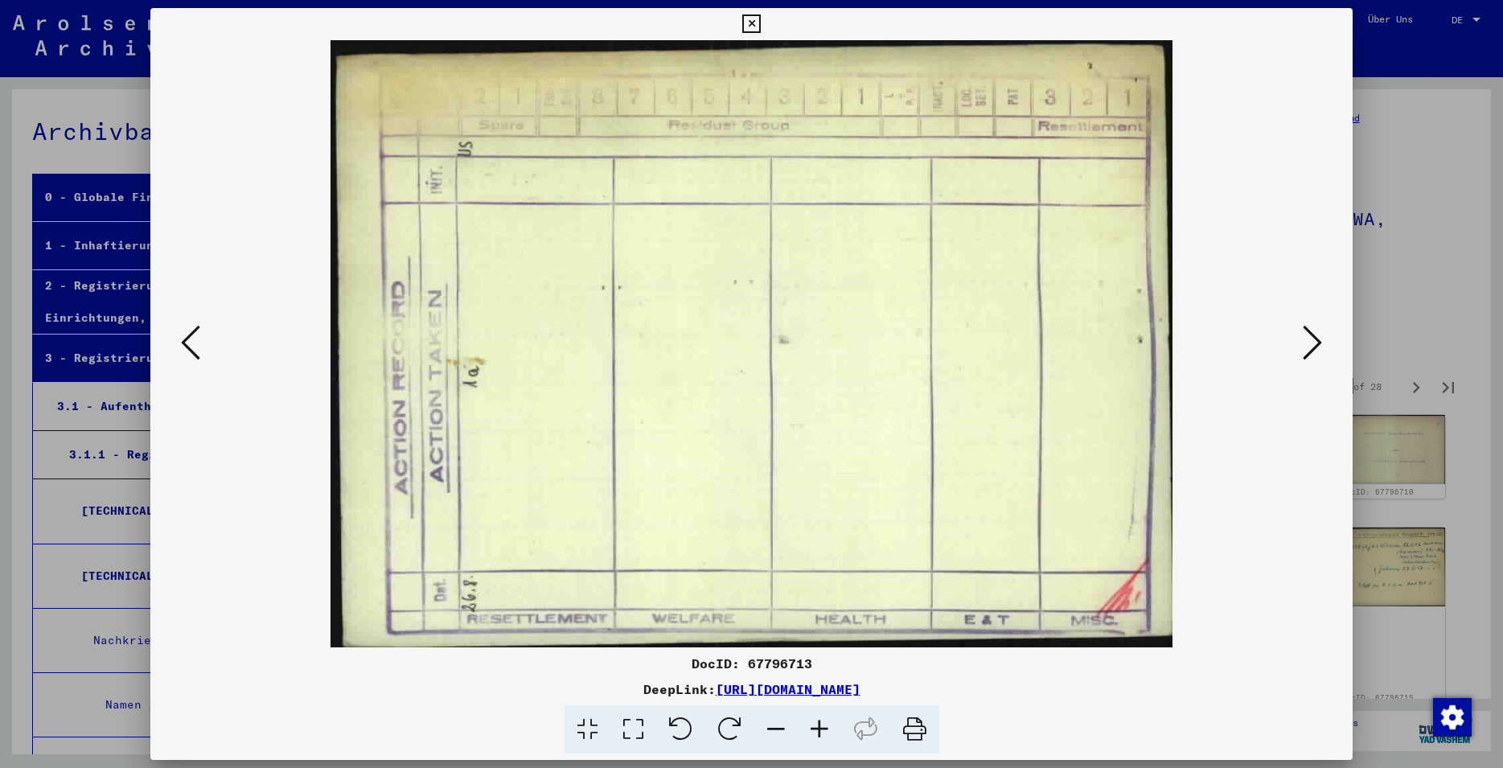
click at [1315, 348] on icon at bounding box center [1312, 342] width 19 height 39
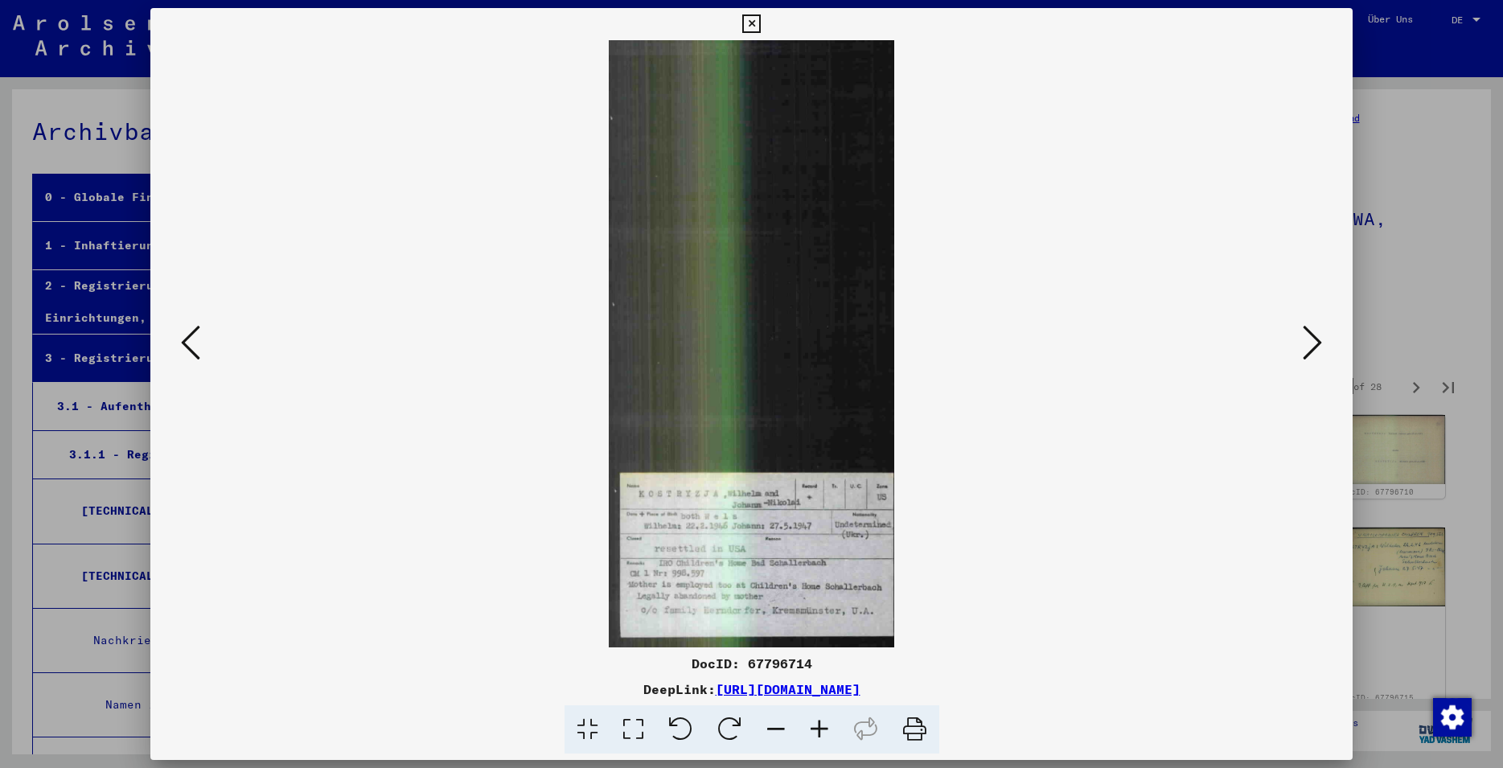
click at [1315, 348] on icon at bounding box center [1312, 342] width 19 height 39
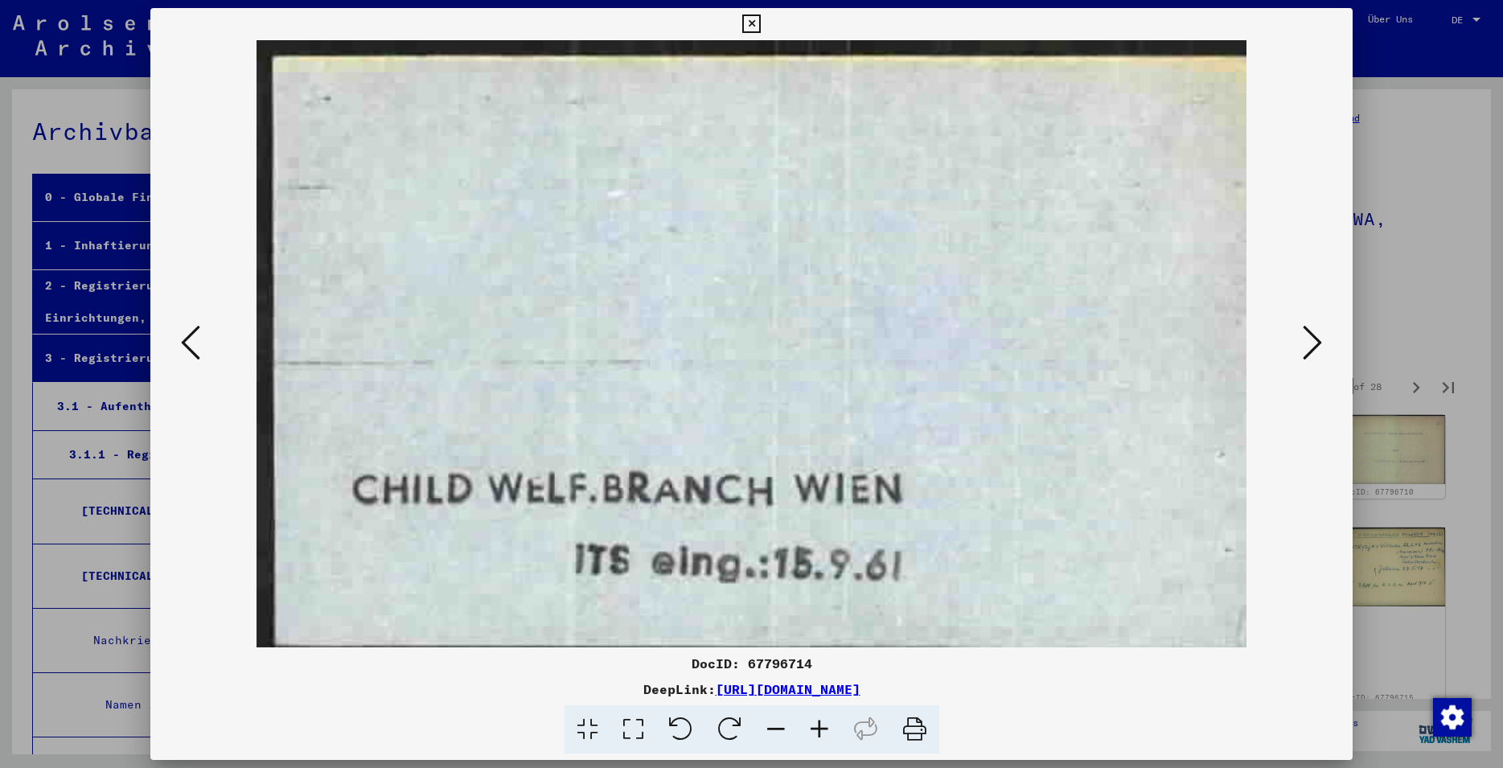
click at [1315, 348] on icon at bounding box center [1312, 342] width 19 height 39
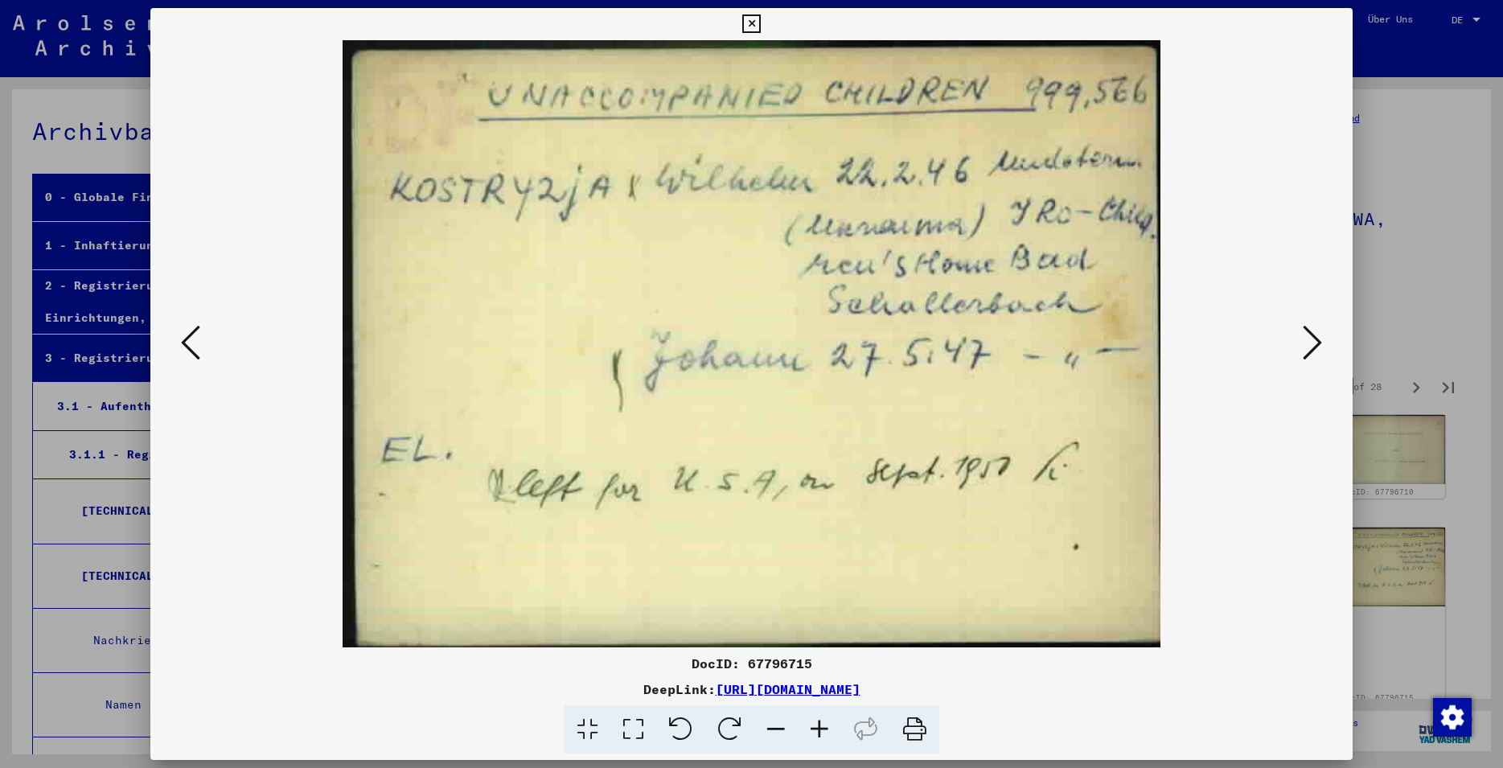
click at [1314, 349] on icon at bounding box center [1312, 342] width 19 height 39
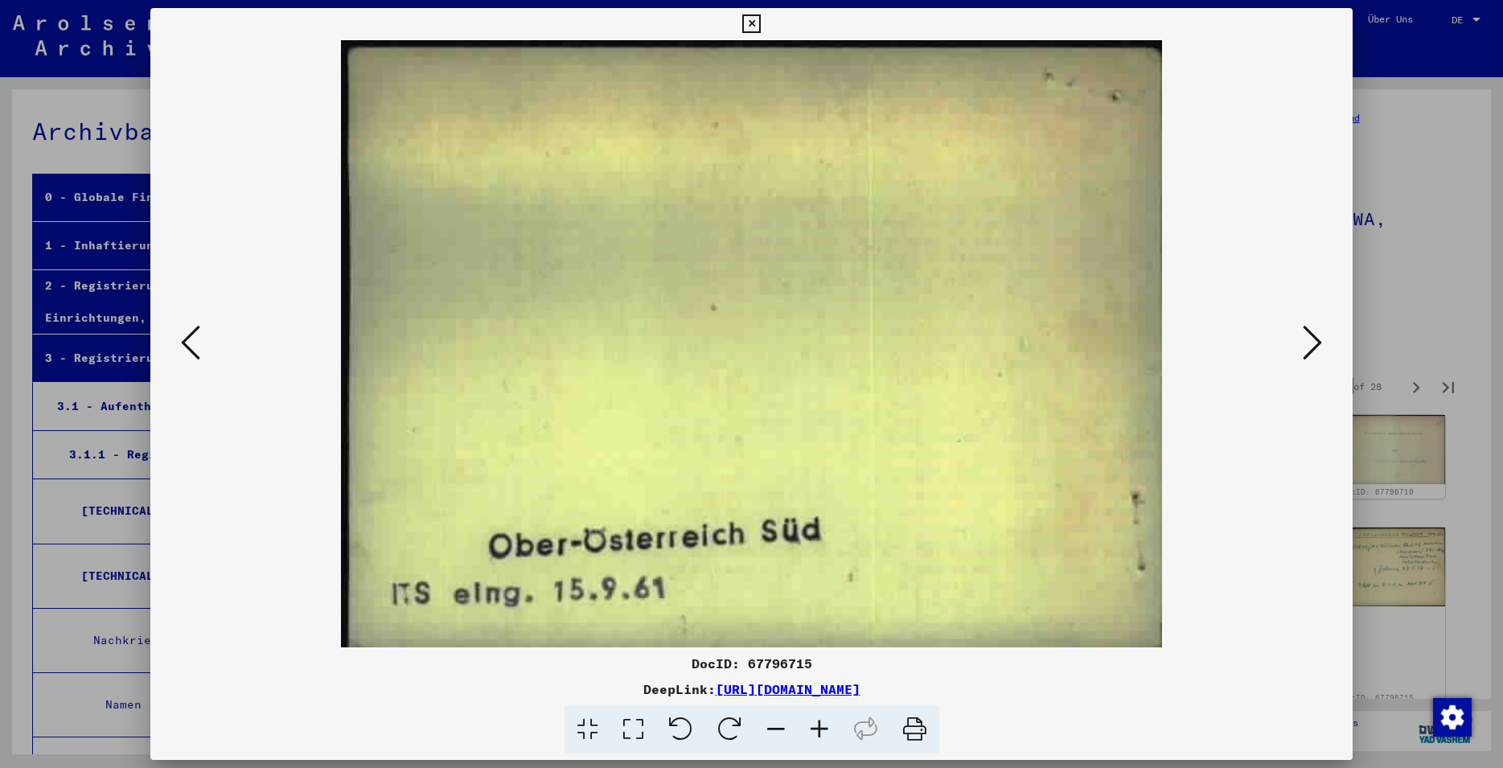
click at [1314, 349] on icon at bounding box center [1312, 342] width 19 height 39
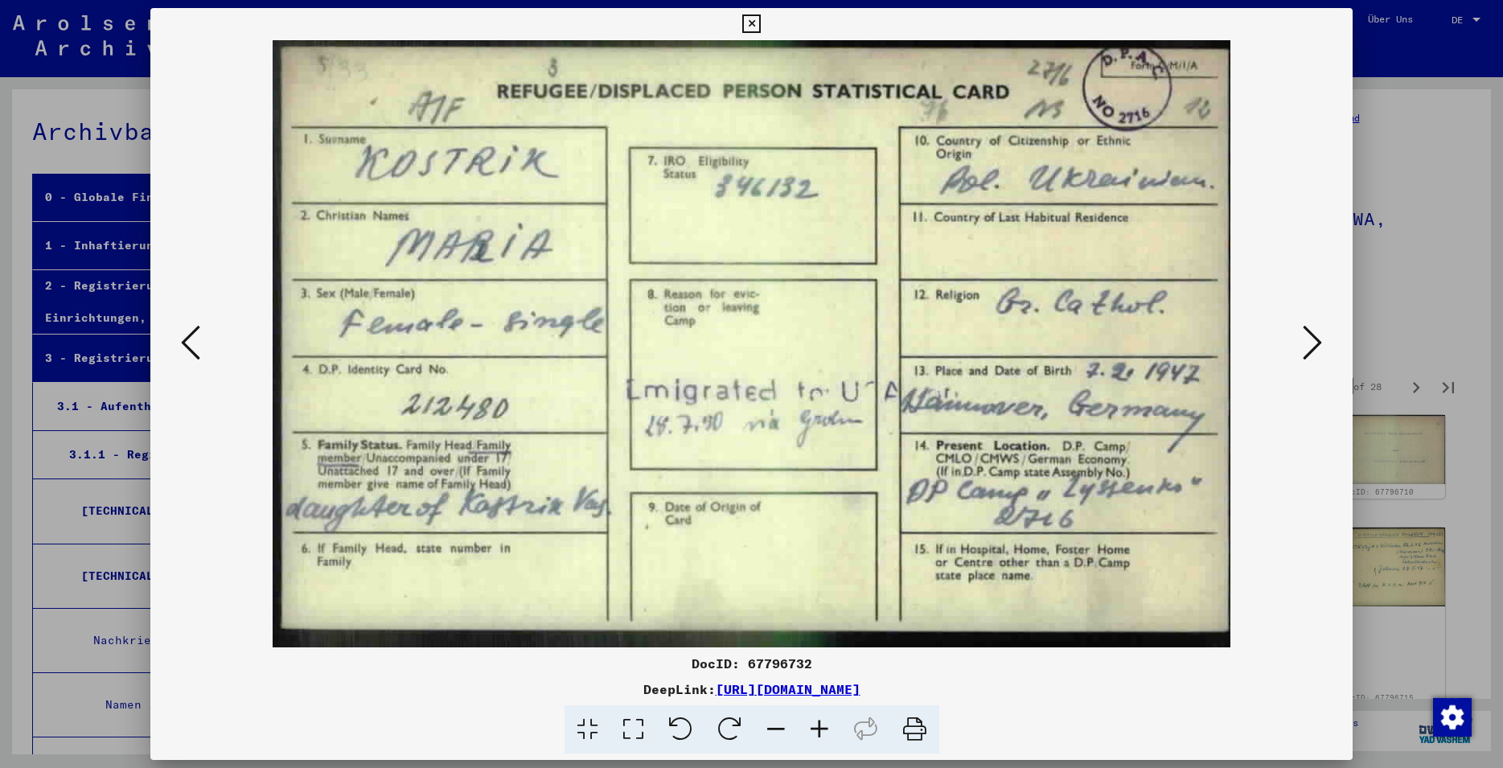
click at [1312, 350] on icon at bounding box center [1312, 342] width 19 height 39
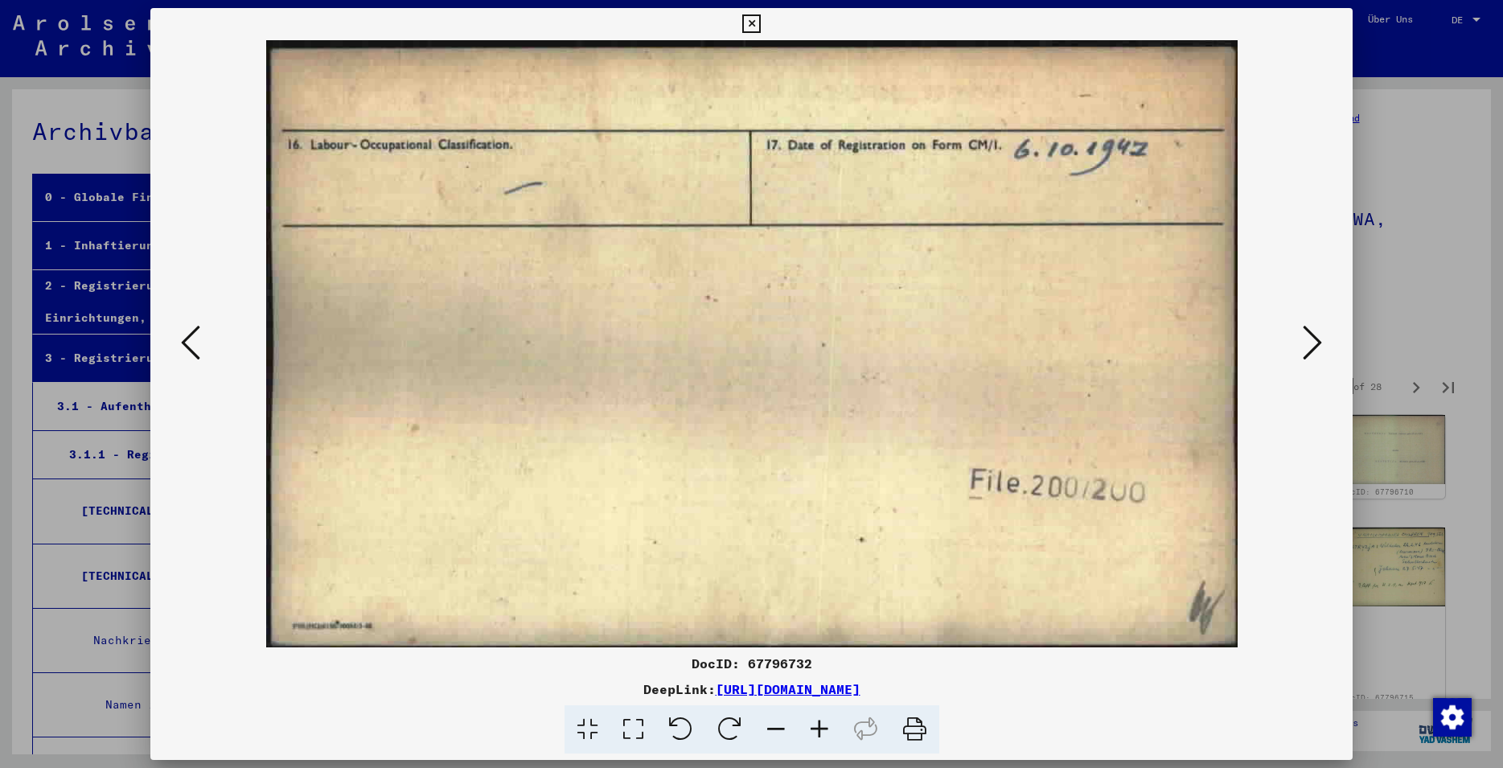
click at [1312, 350] on icon at bounding box center [1312, 342] width 19 height 39
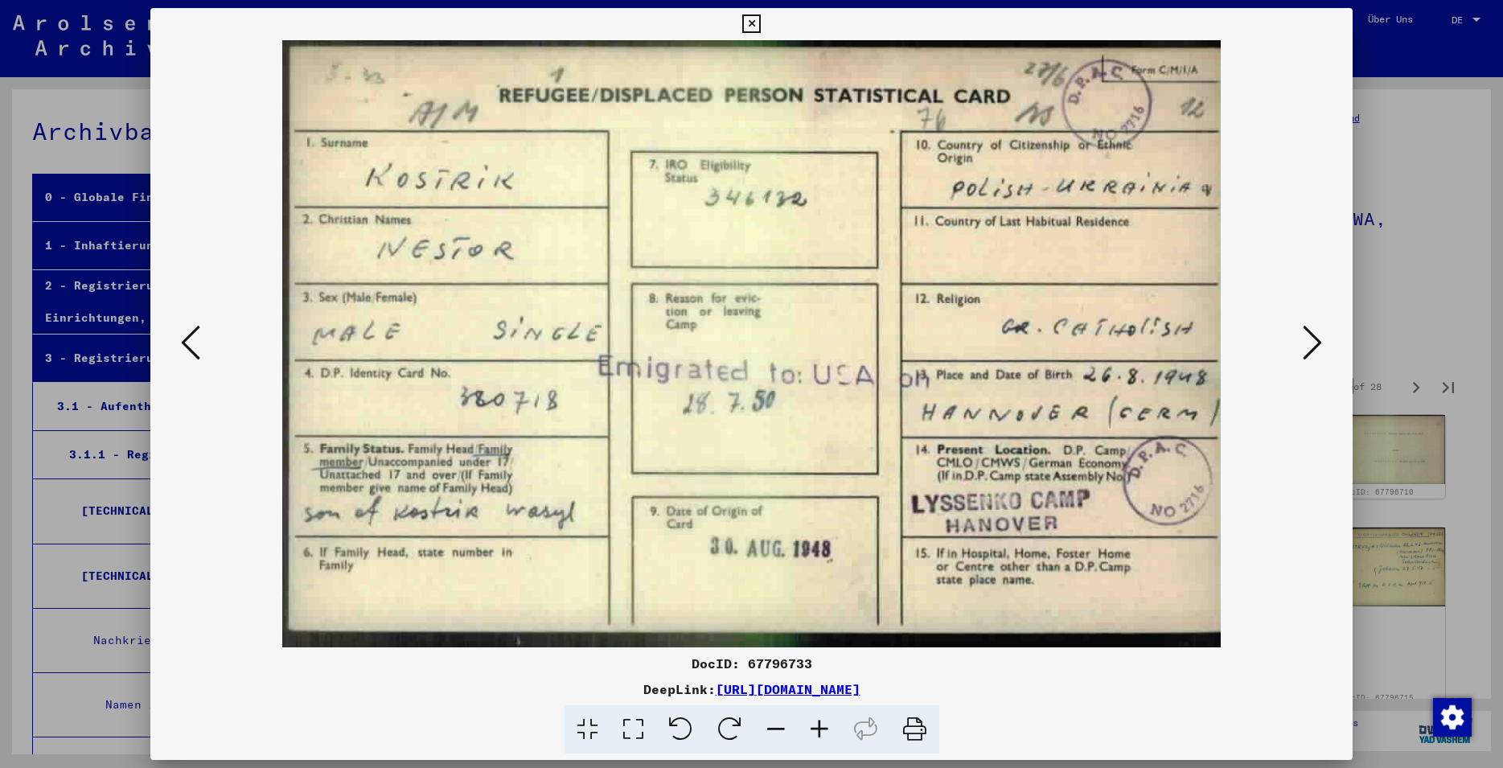
click at [1312, 350] on icon at bounding box center [1312, 342] width 19 height 39
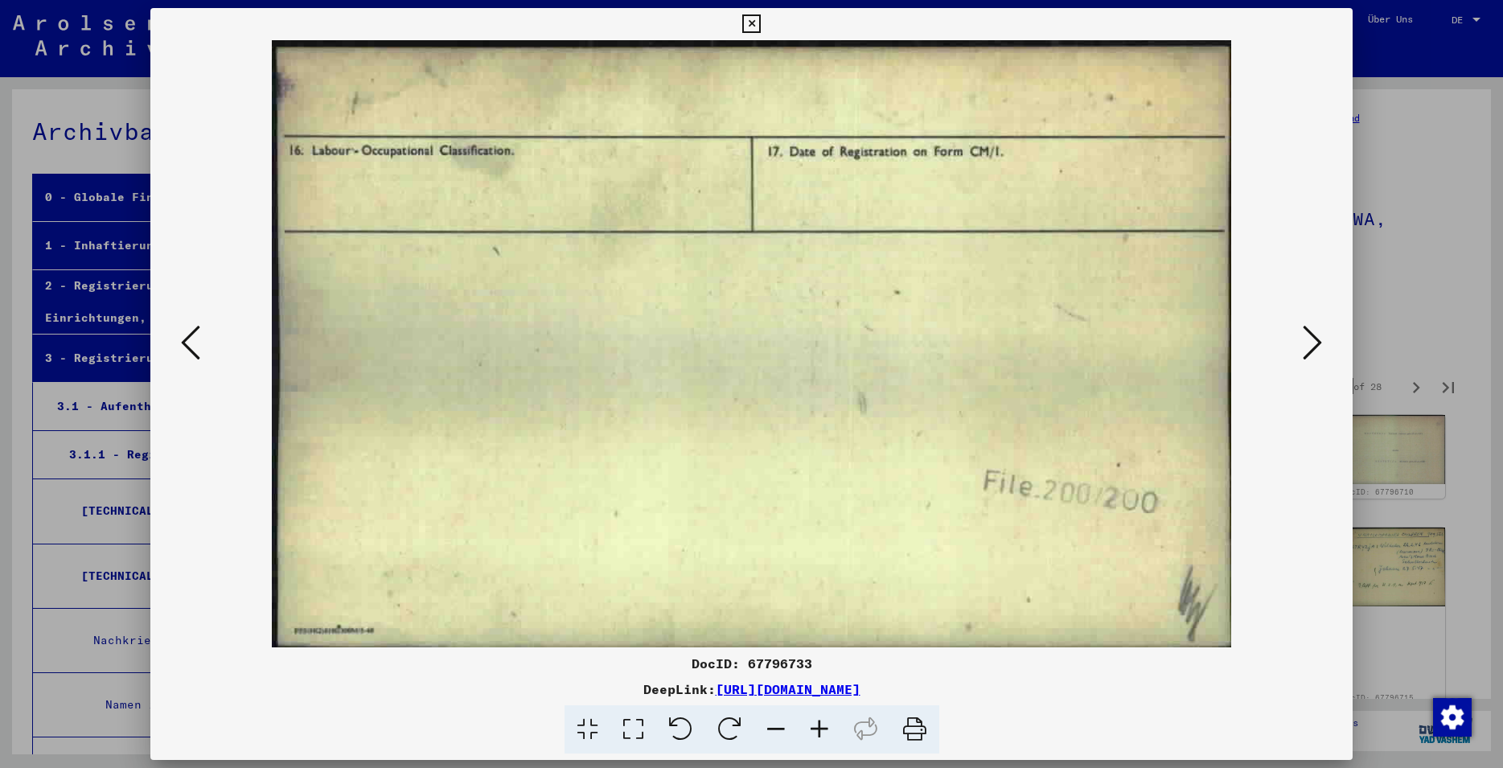
click at [1312, 350] on icon at bounding box center [1312, 342] width 19 height 39
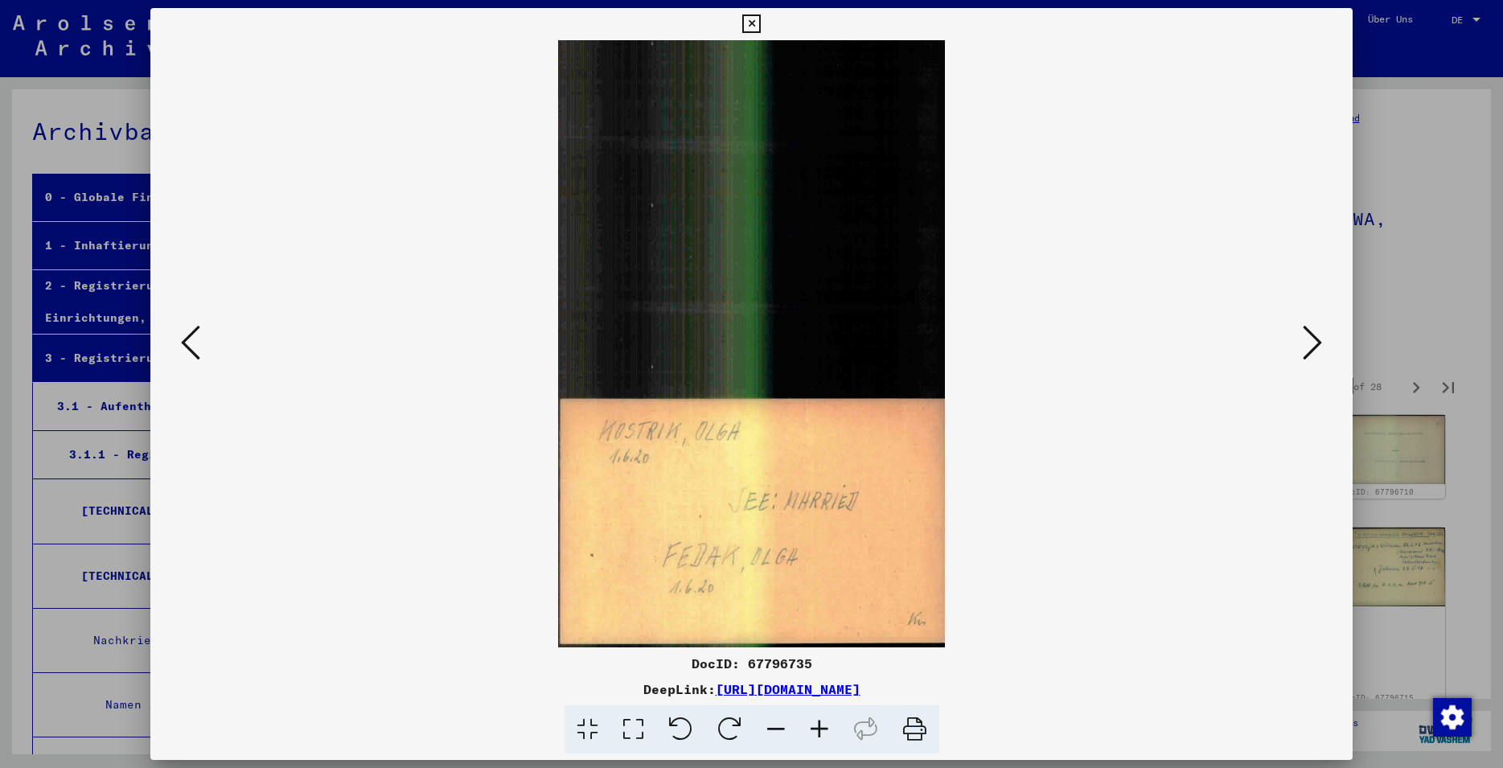
click at [1312, 350] on icon at bounding box center [1312, 342] width 19 height 39
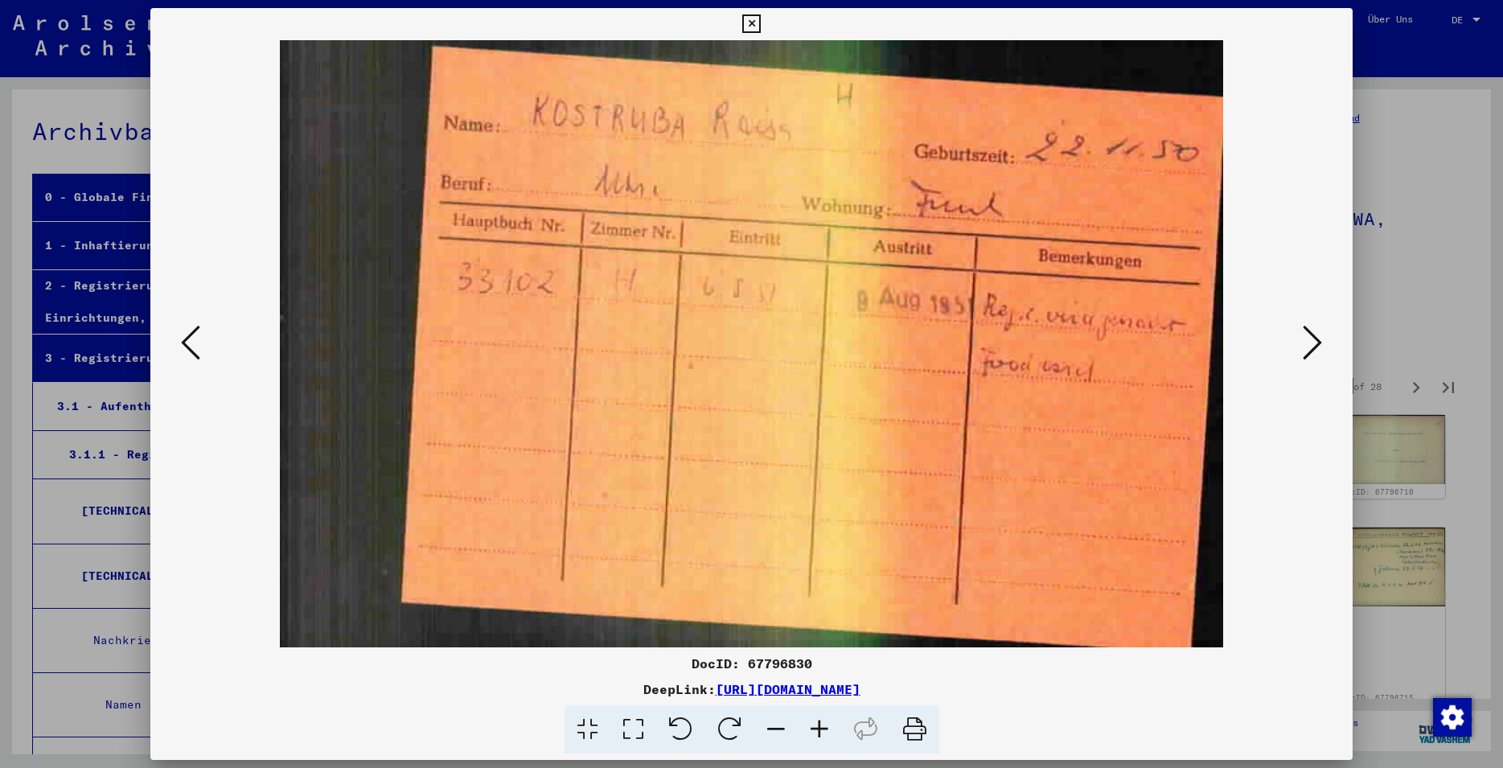
click at [1312, 350] on icon at bounding box center [1312, 342] width 19 height 39
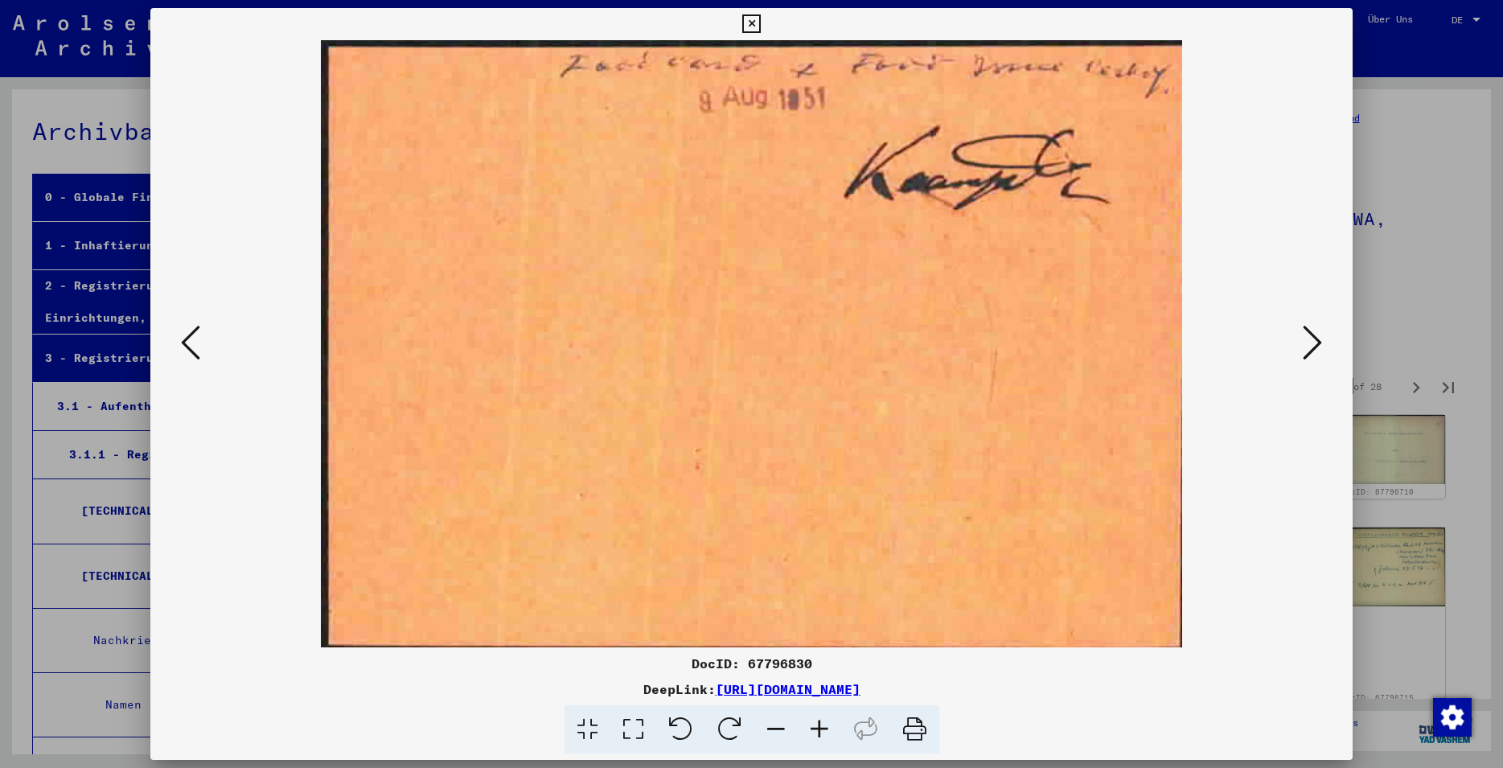
click at [1312, 350] on icon at bounding box center [1312, 342] width 19 height 39
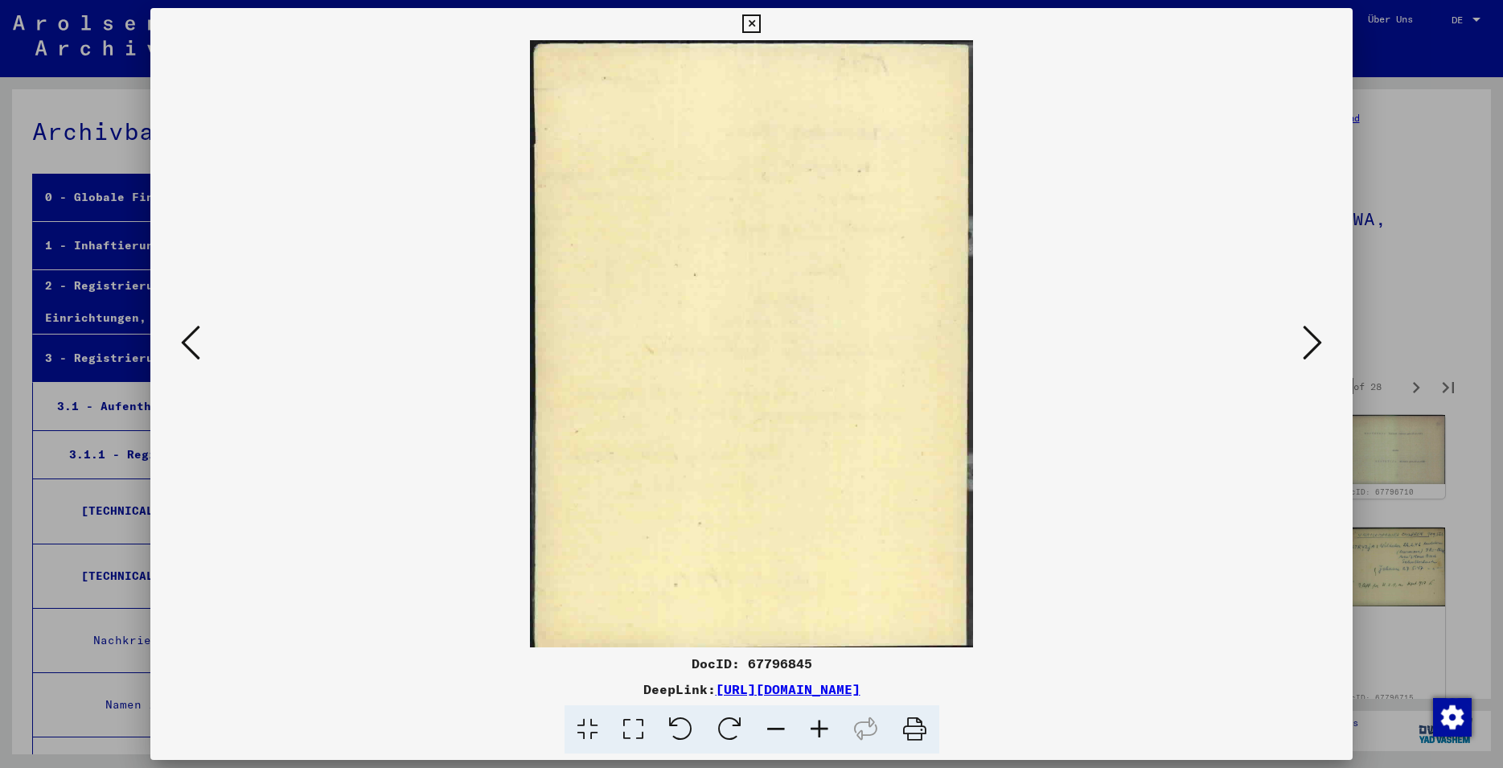
click at [1312, 350] on icon at bounding box center [1312, 342] width 19 height 39
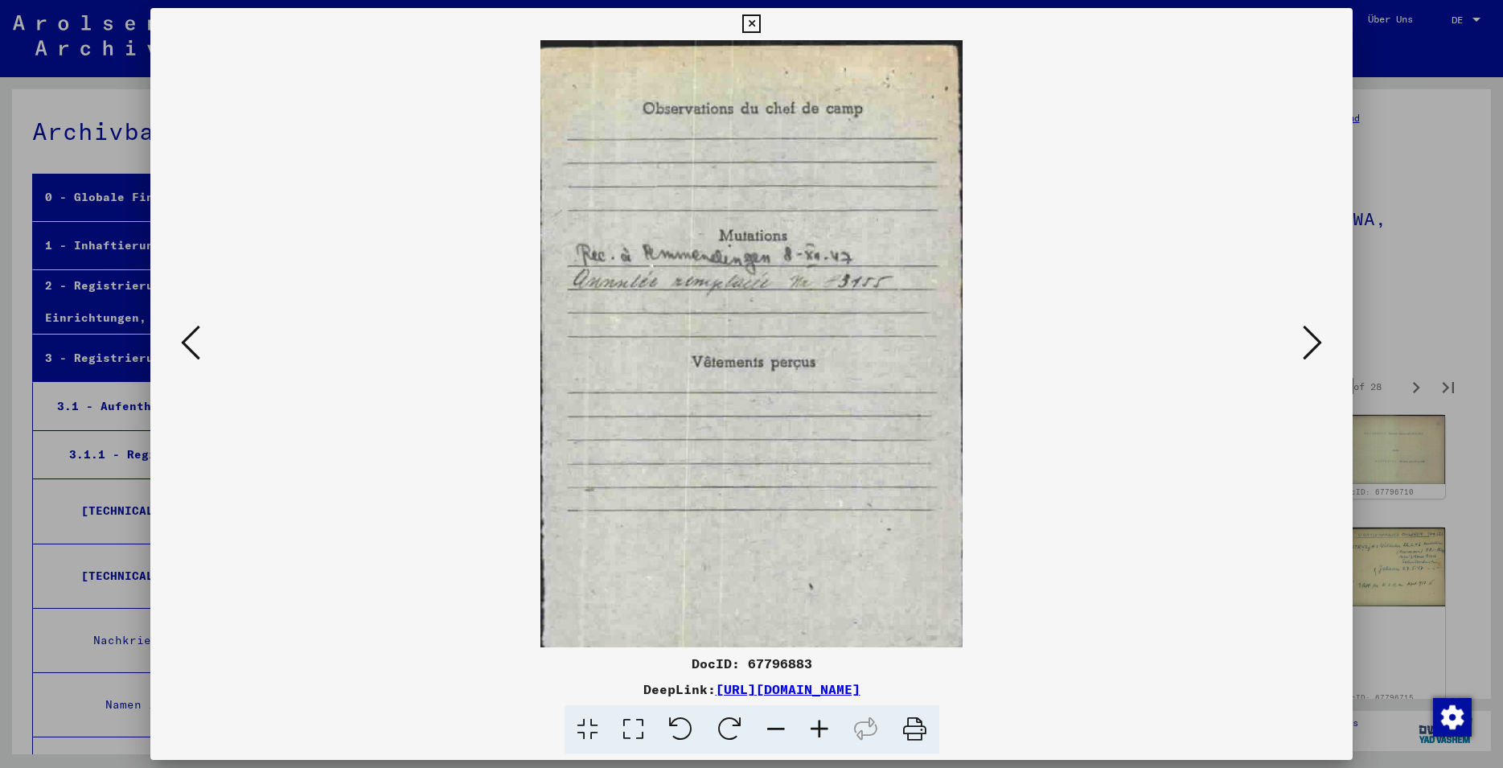
click at [1312, 350] on icon at bounding box center [1312, 342] width 19 height 39
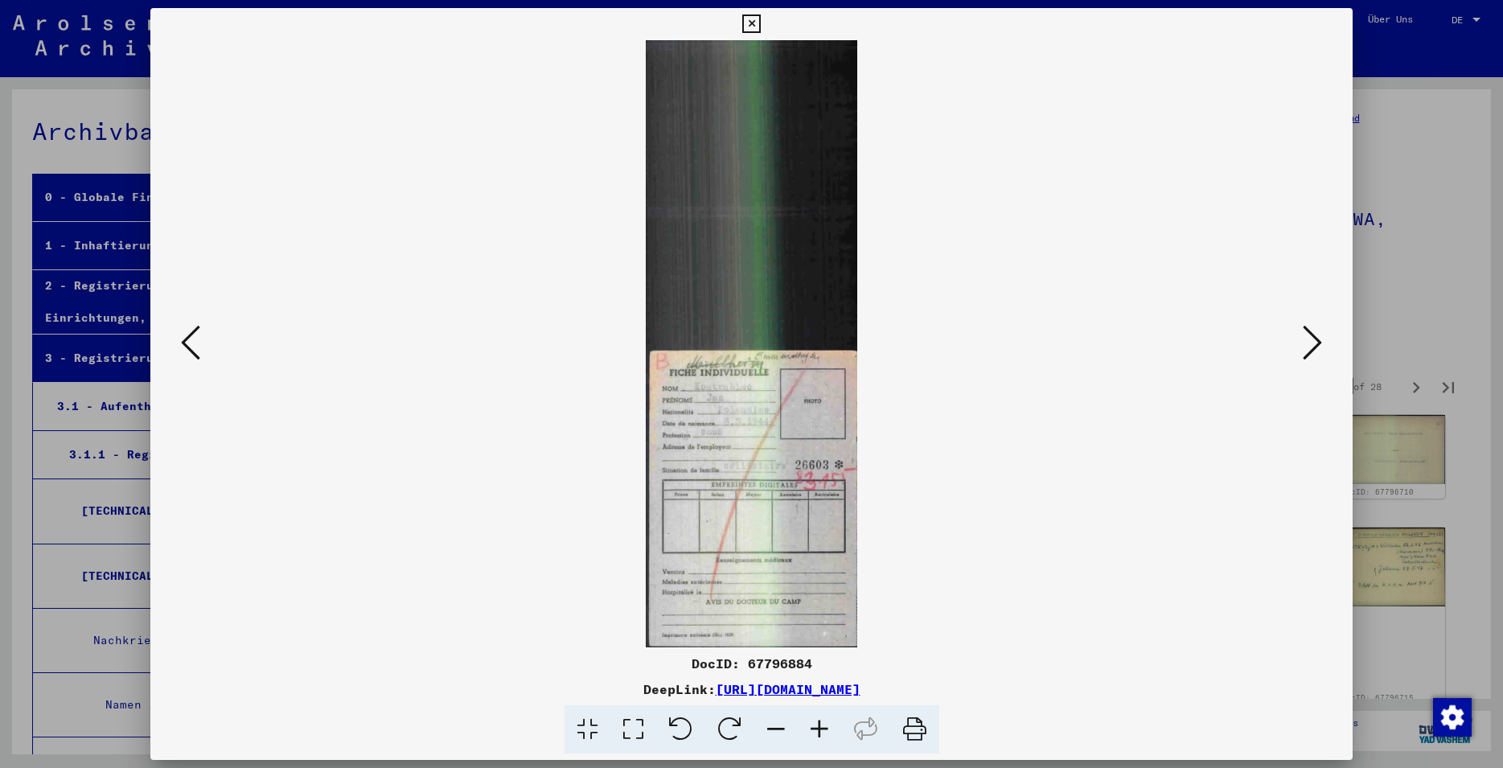
click at [1312, 350] on icon at bounding box center [1312, 342] width 19 height 39
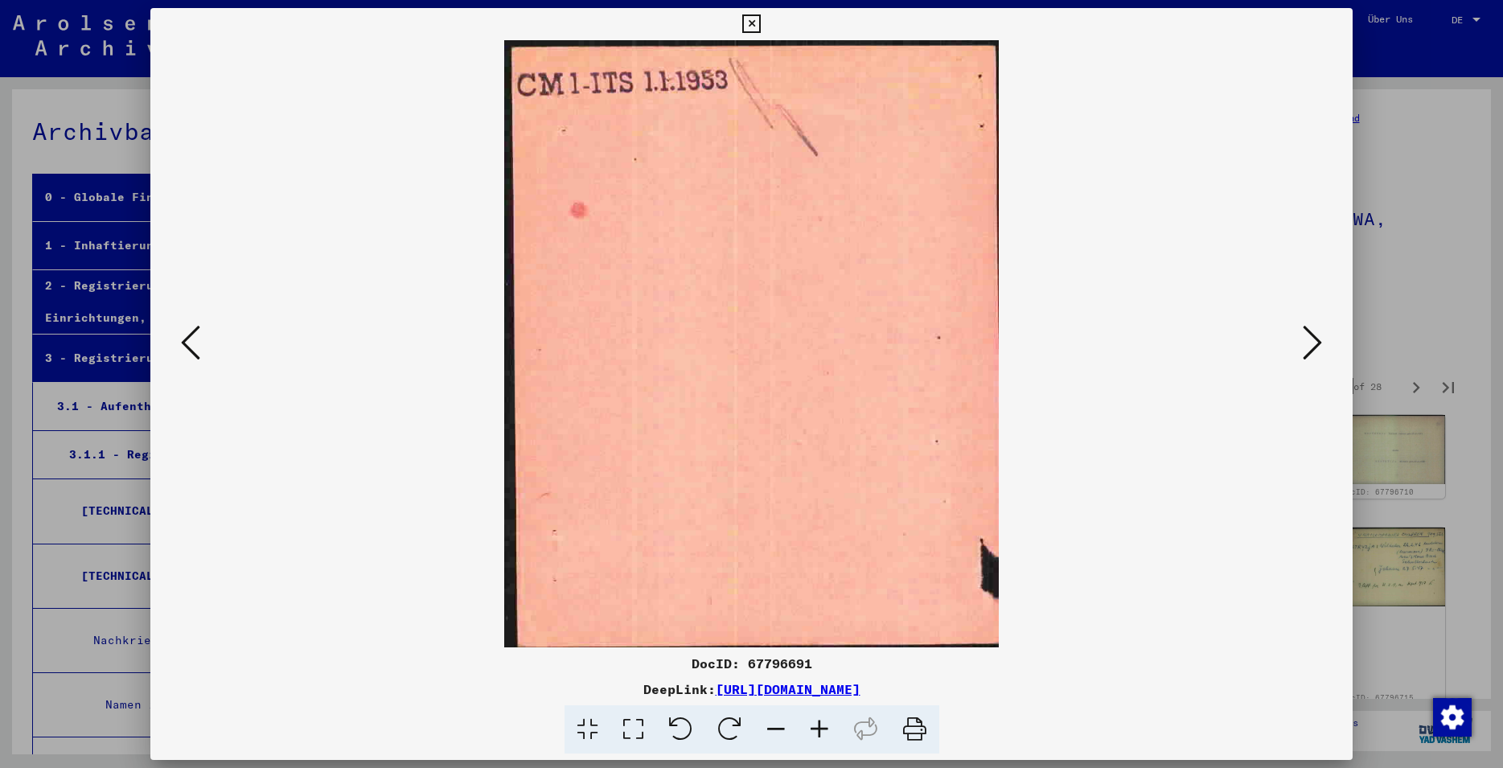
click at [1311, 350] on icon at bounding box center [1312, 342] width 19 height 39
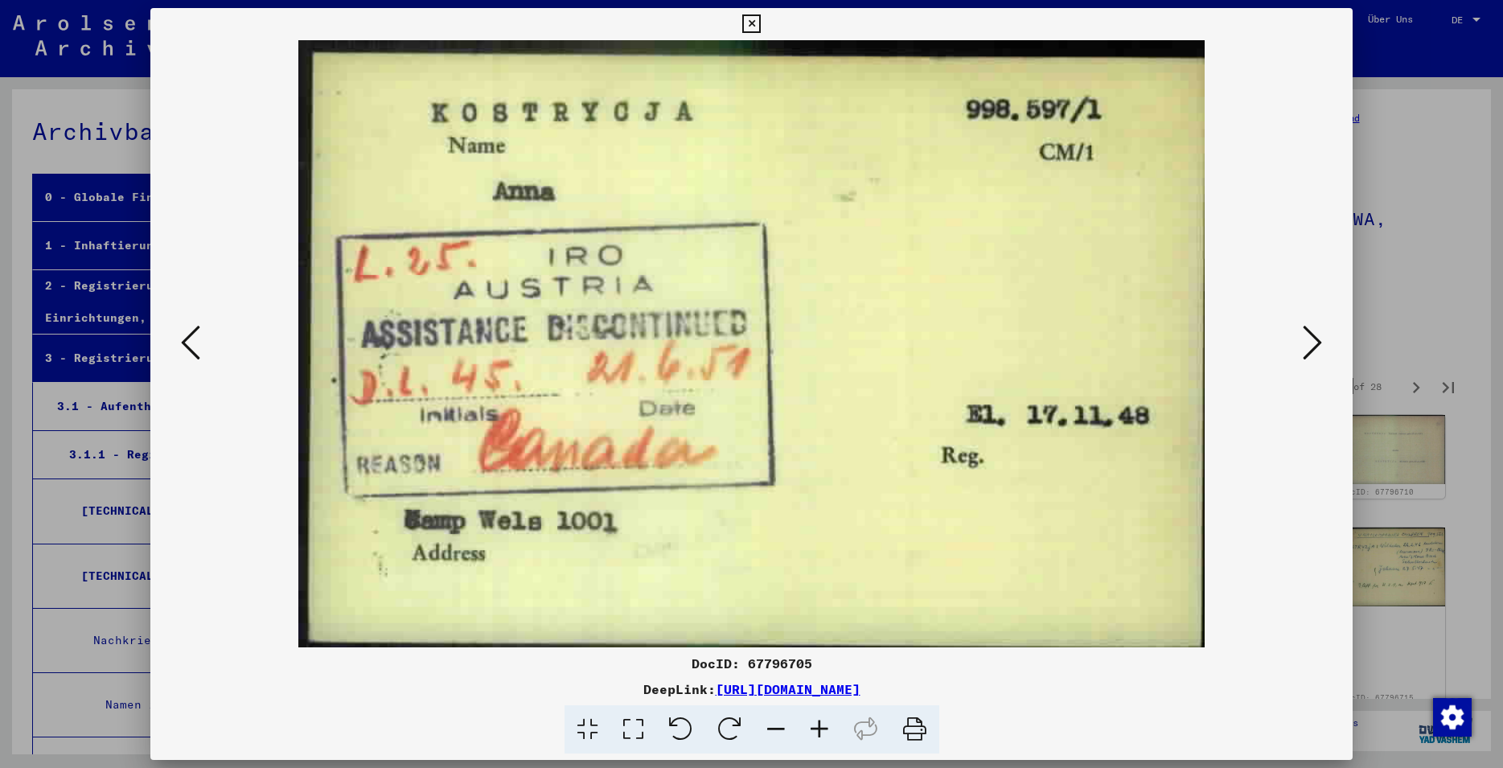
click at [1311, 350] on icon at bounding box center [1312, 342] width 19 height 39
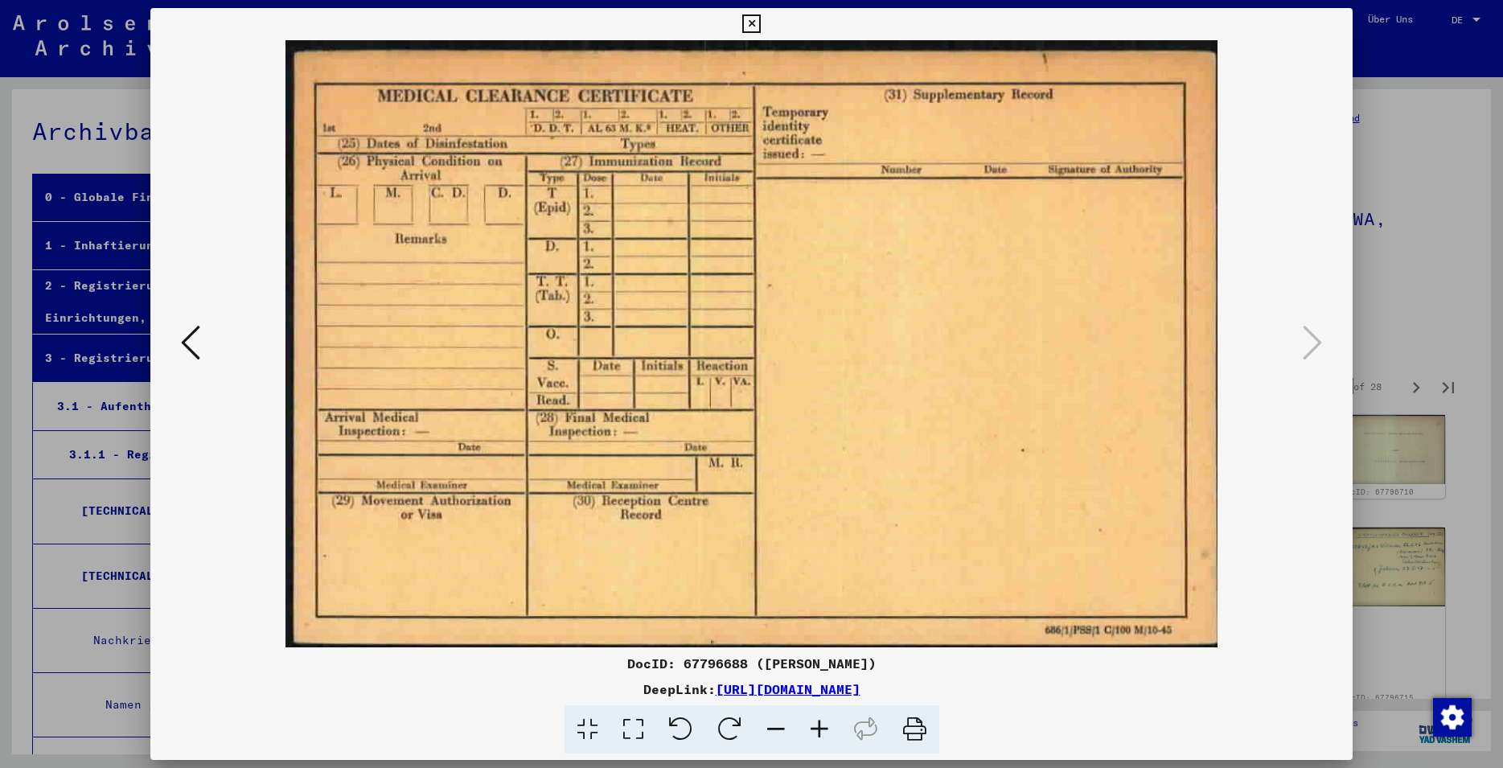
click at [761, 29] on icon at bounding box center [751, 23] width 19 height 19
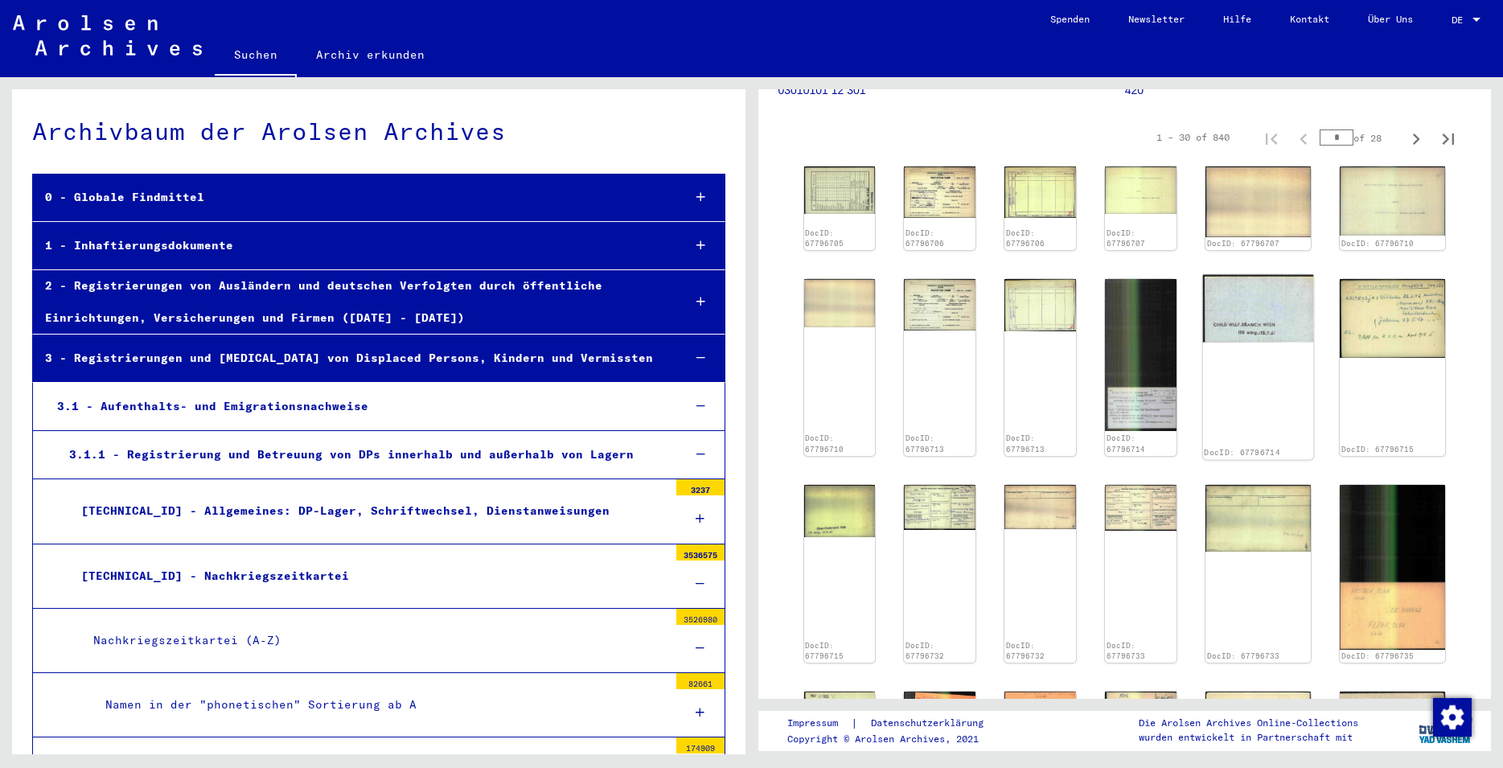
scroll to position [261, 0]
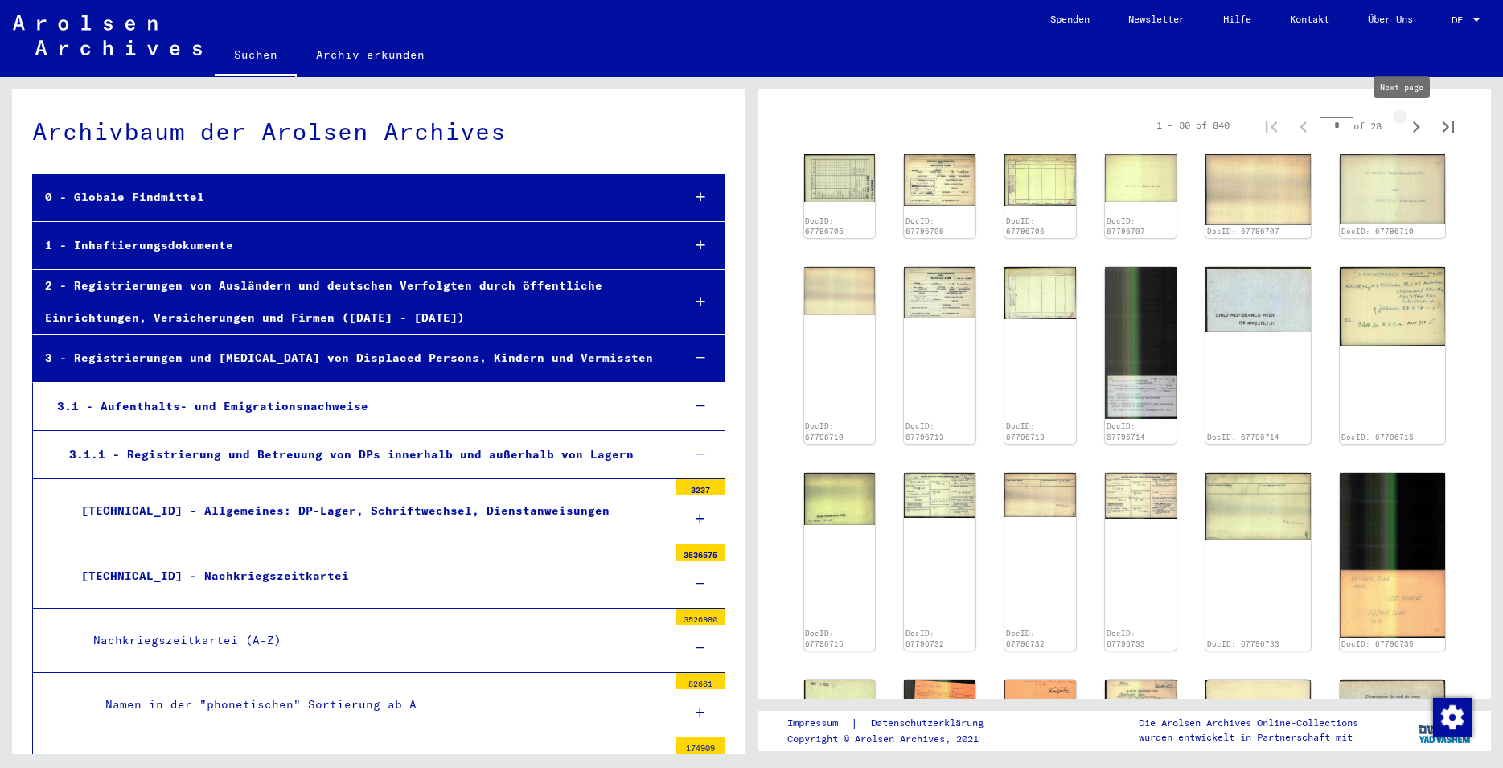
click at [1405, 126] on icon "Next page" at bounding box center [1416, 127] width 23 height 23
type input "*"
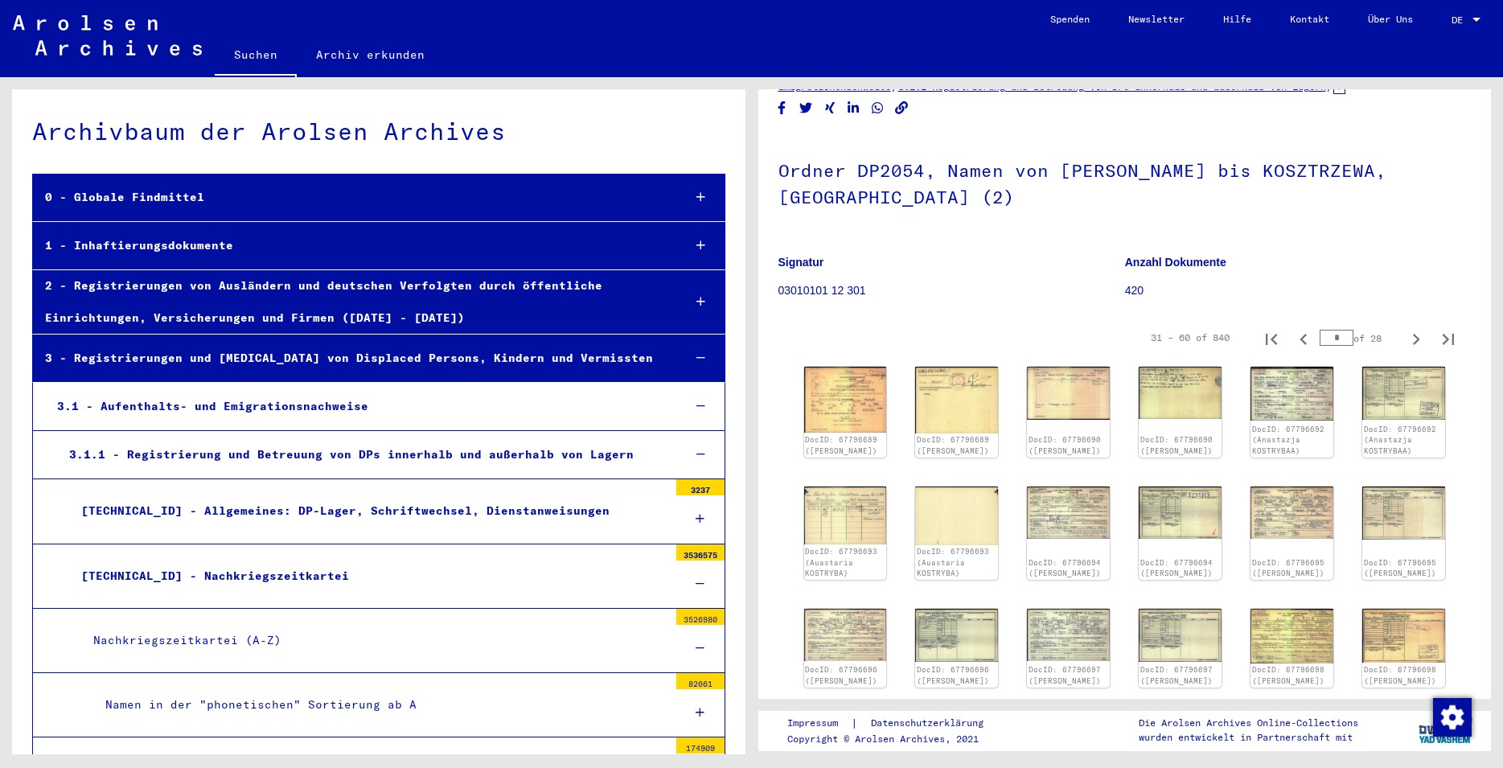
scroll to position [0, 0]
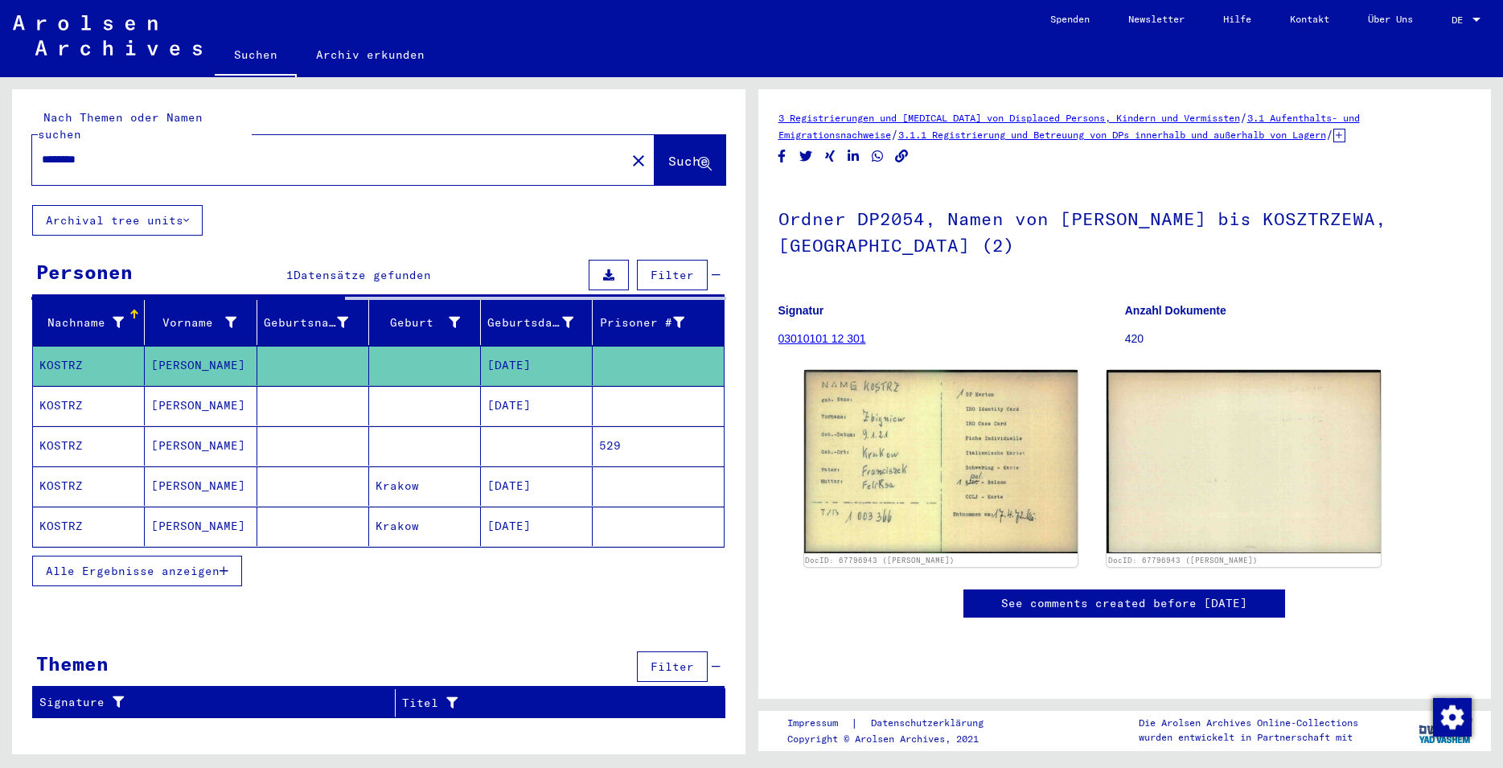
drag, startPoint x: 134, startPoint y: 149, endPoint x: 27, endPoint y: 150, distance: 106.2
click at [42, 152] on input "********" at bounding box center [329, 159] width 574 height 17
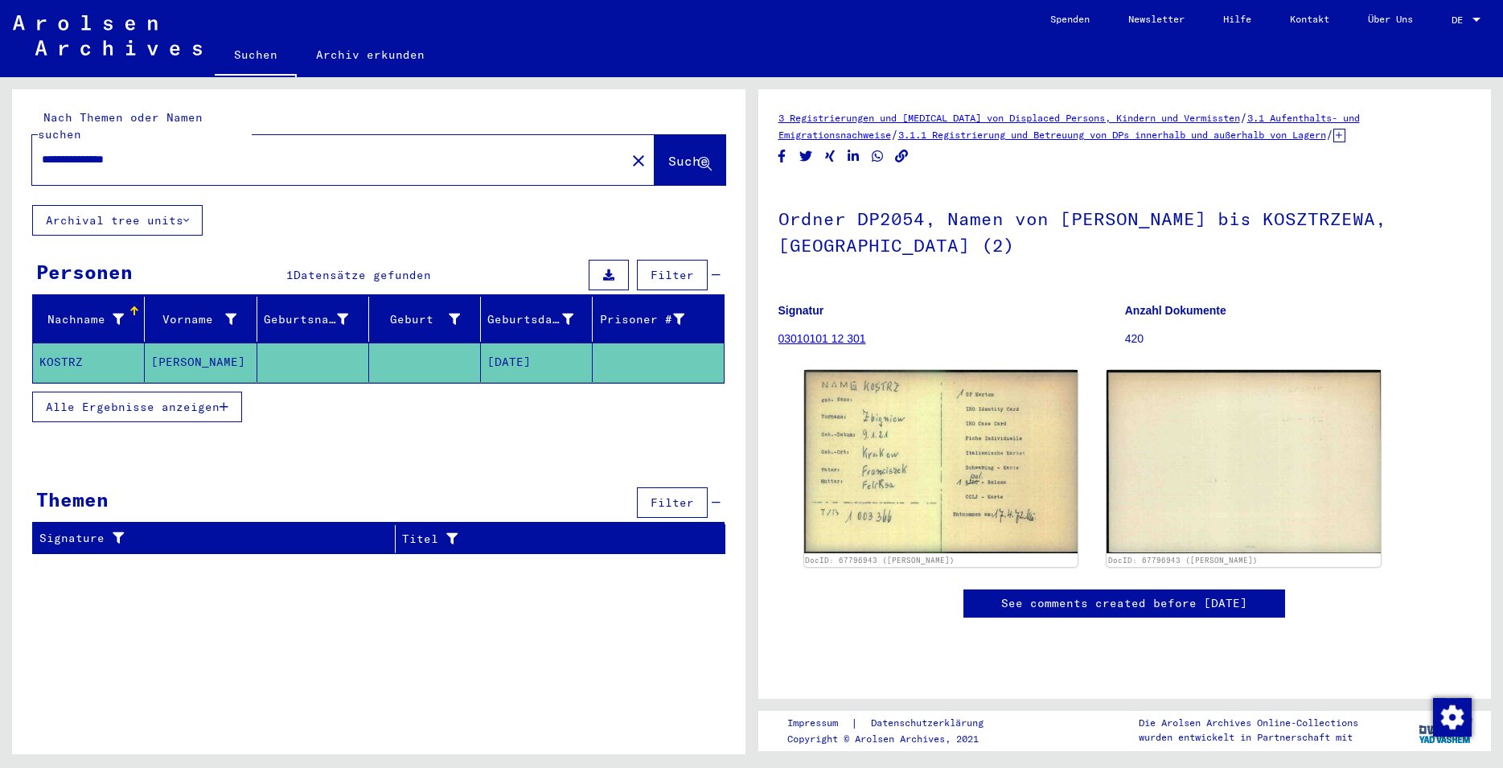
type input "**********"
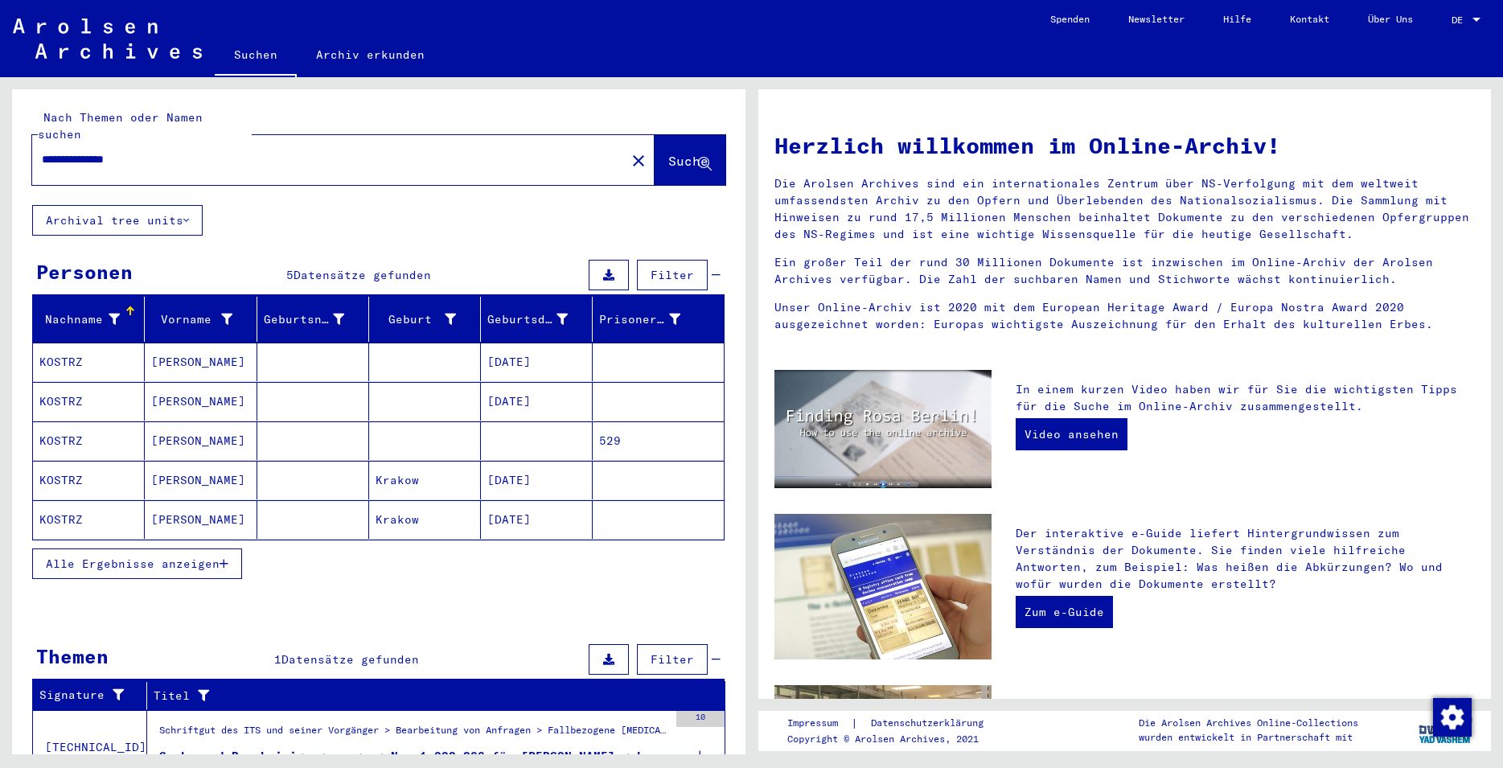
click at [229, 382] on mat-cell "[PERSON_NAME]" at bounding box center [201, 401] width 112 height 39
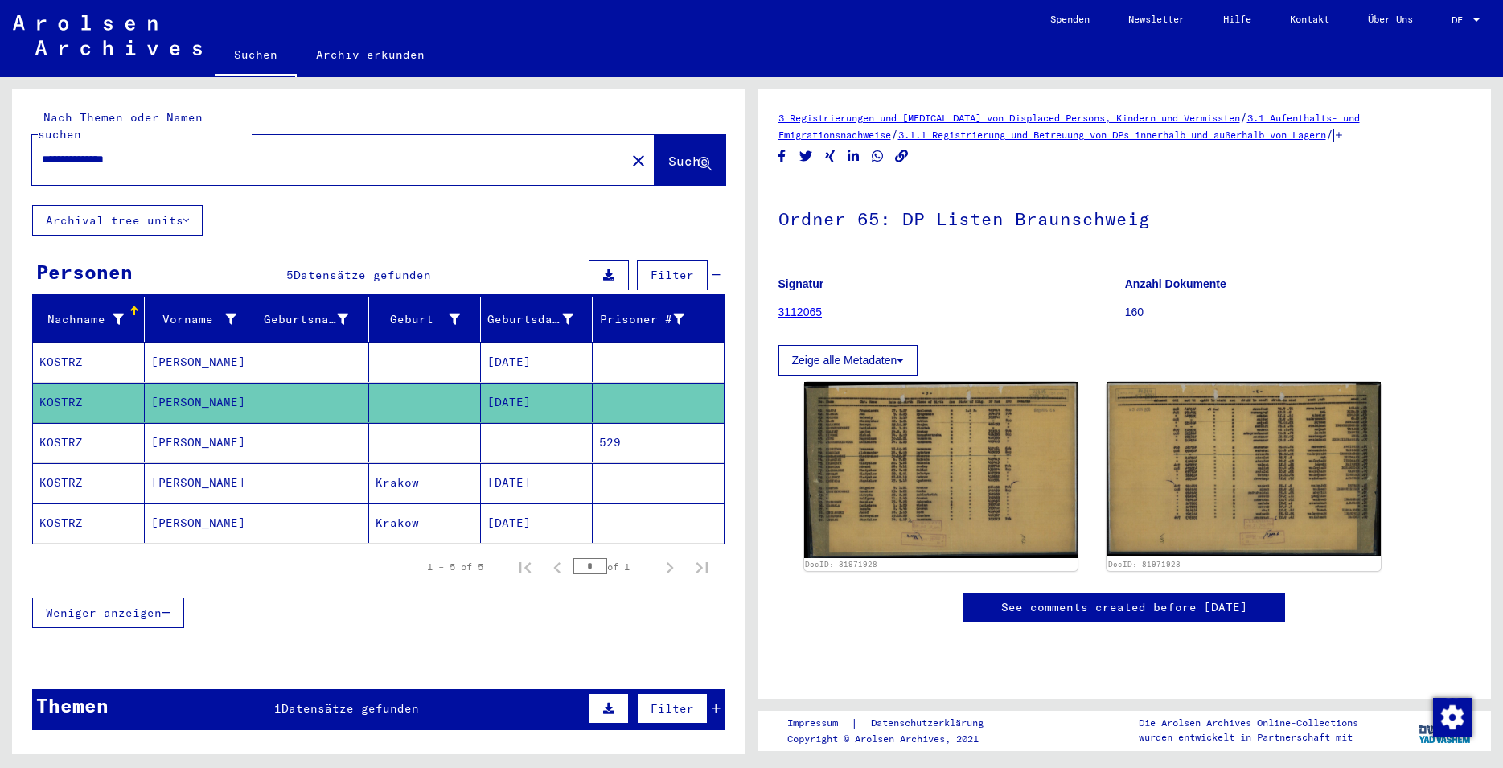
drag, startPoint x: 1139, startPoint y: 223, endPoint x: 784, endPoint y: 230, distance: 355.6
click at [784, 230] on h1 "Ordner 65: DP Listen Braunschweig" at bounding box center [1125, 217] width 693 height 71
copy h1 "Ordner 65: DP Listen Braunschweig"
drag, startPoint x: 836, startPoint y: 315, endPoint x: 780, endPoint y: 315, distance: 55.5
click at [780, 315] on figure "Signatur 3112065" at bounding box center [952, 301] width 346 height 72
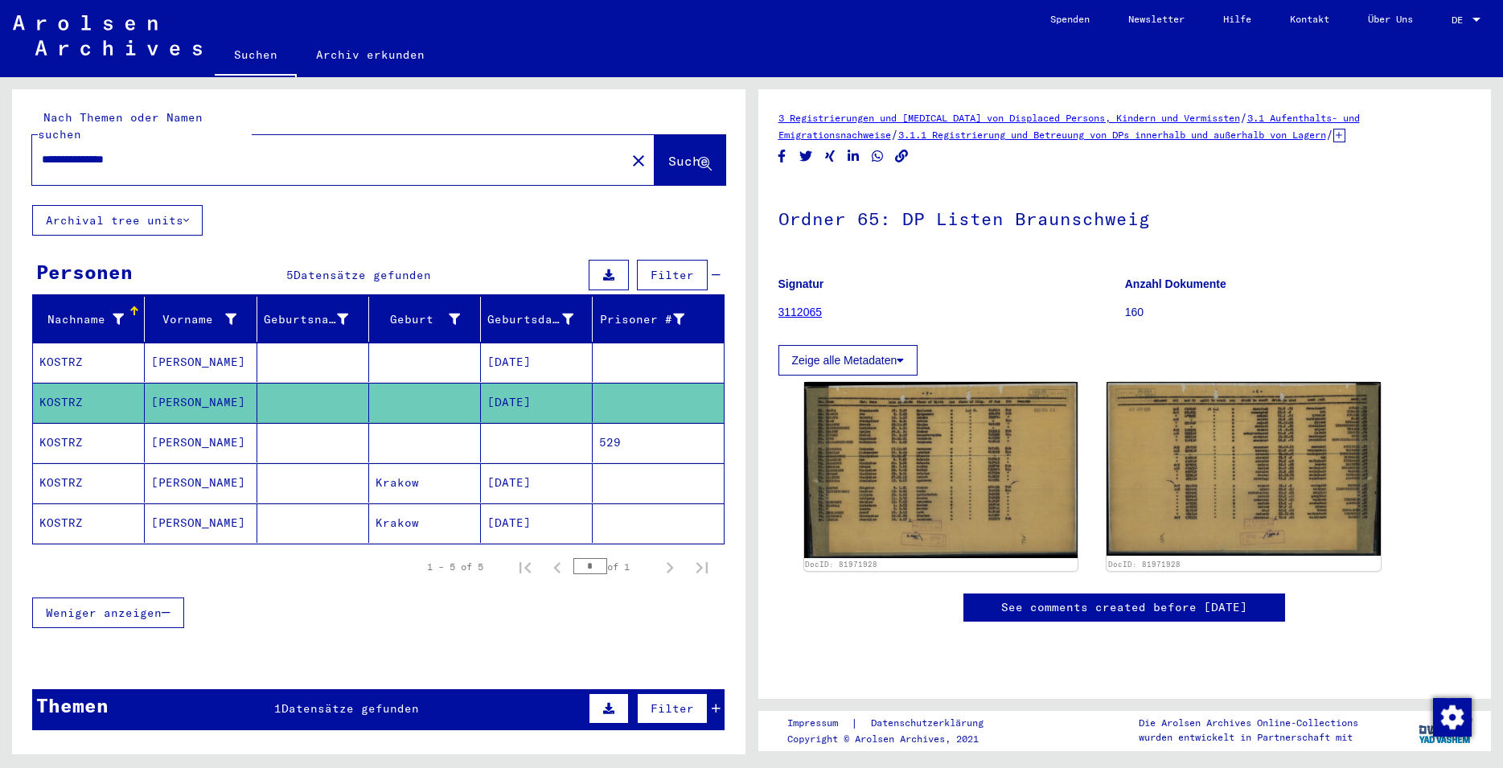
copy link "3112065"
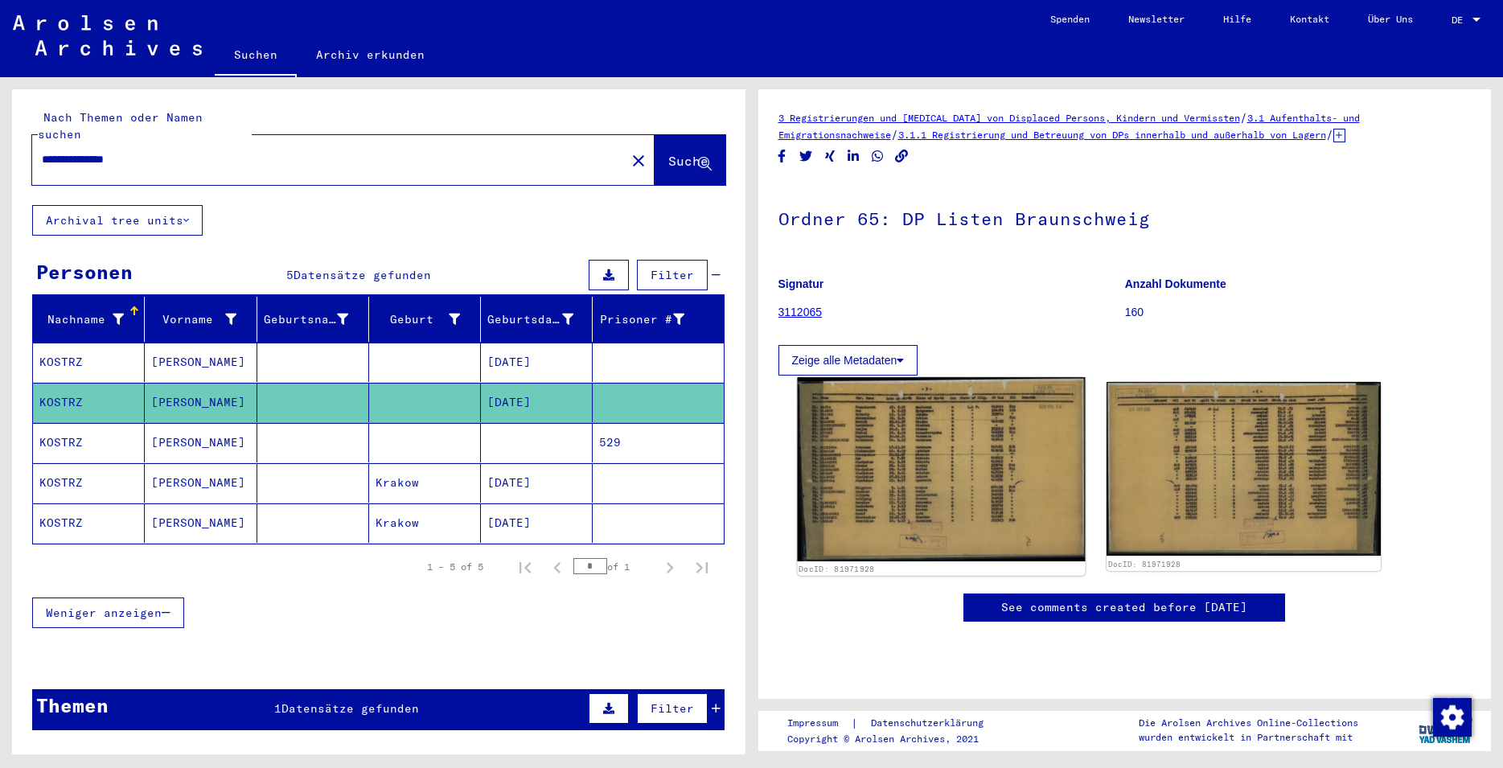
click at [934, 503] on img at bounding box center [941, 469] width 288 height 184
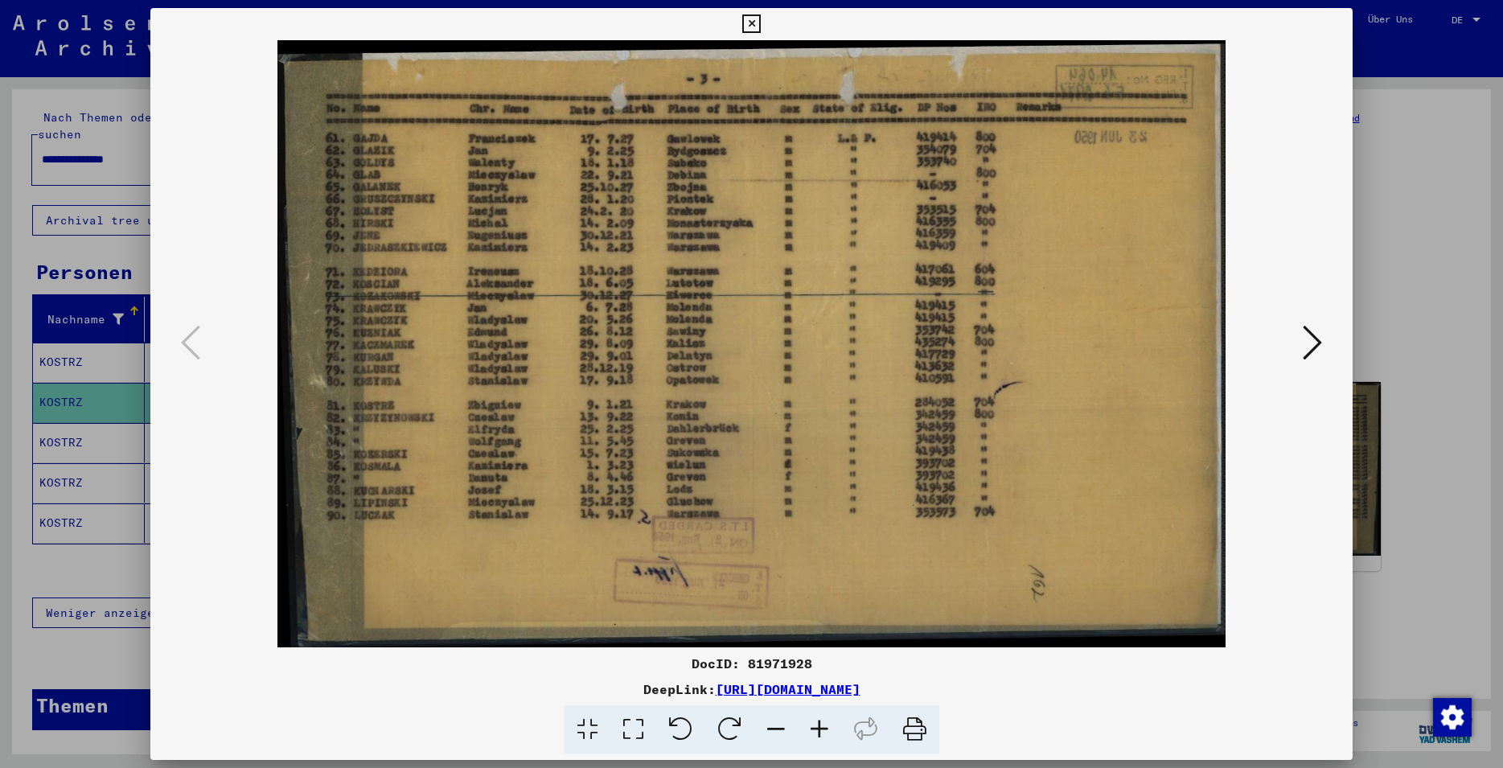
drag, startPoint x: 812, startPoint y: 663, endPoint x: 746, endPoint y: 666, distance: 66.0
click at [746, 666] on div "DocID: 81971928" at bounding box center [751, 663] width 1203 height 19
click at [1306, 350] on icon at bounding box center [1312, 342] width 19 height 39
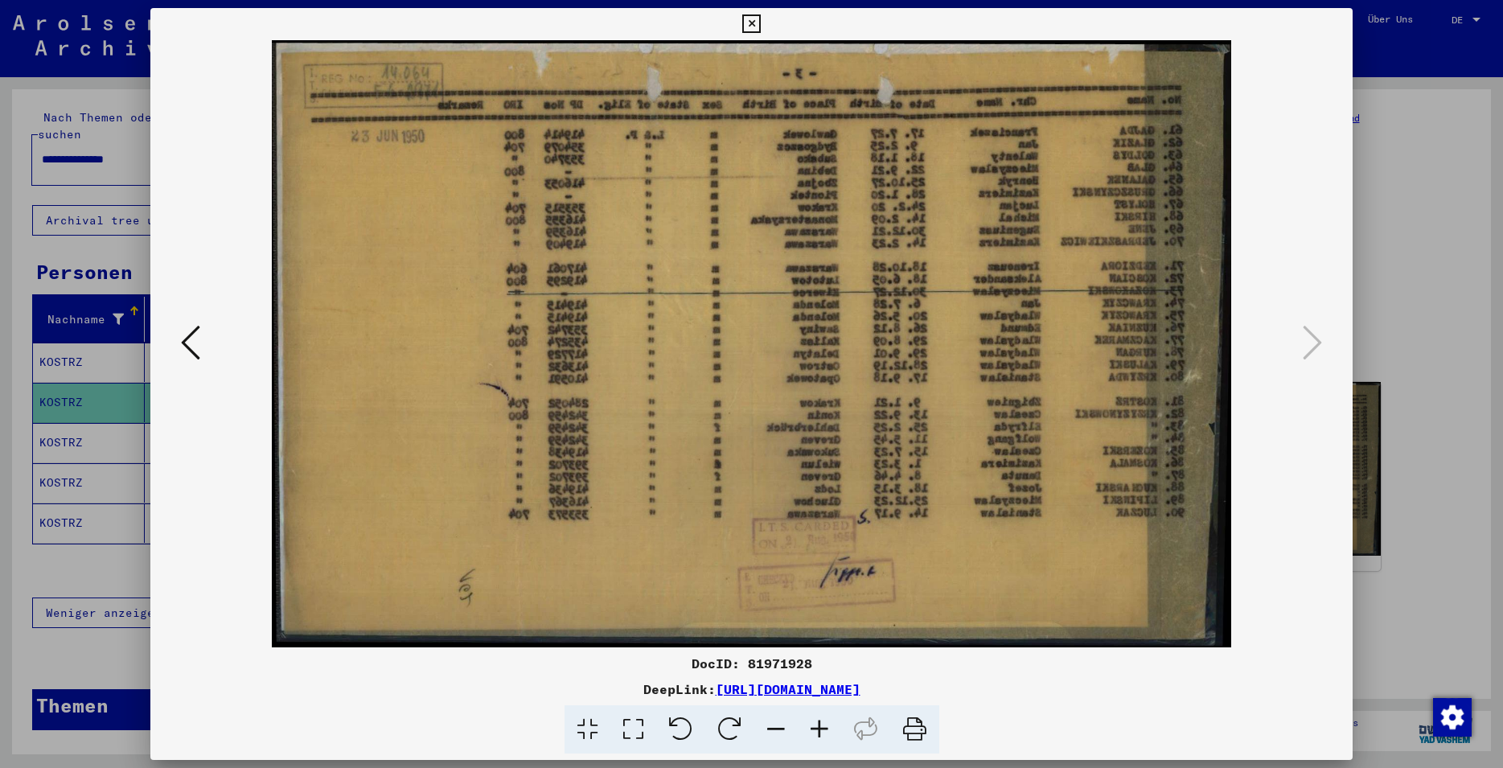
click at [761, 23] on icon at bounding box center [751, 23] width 19 height 19
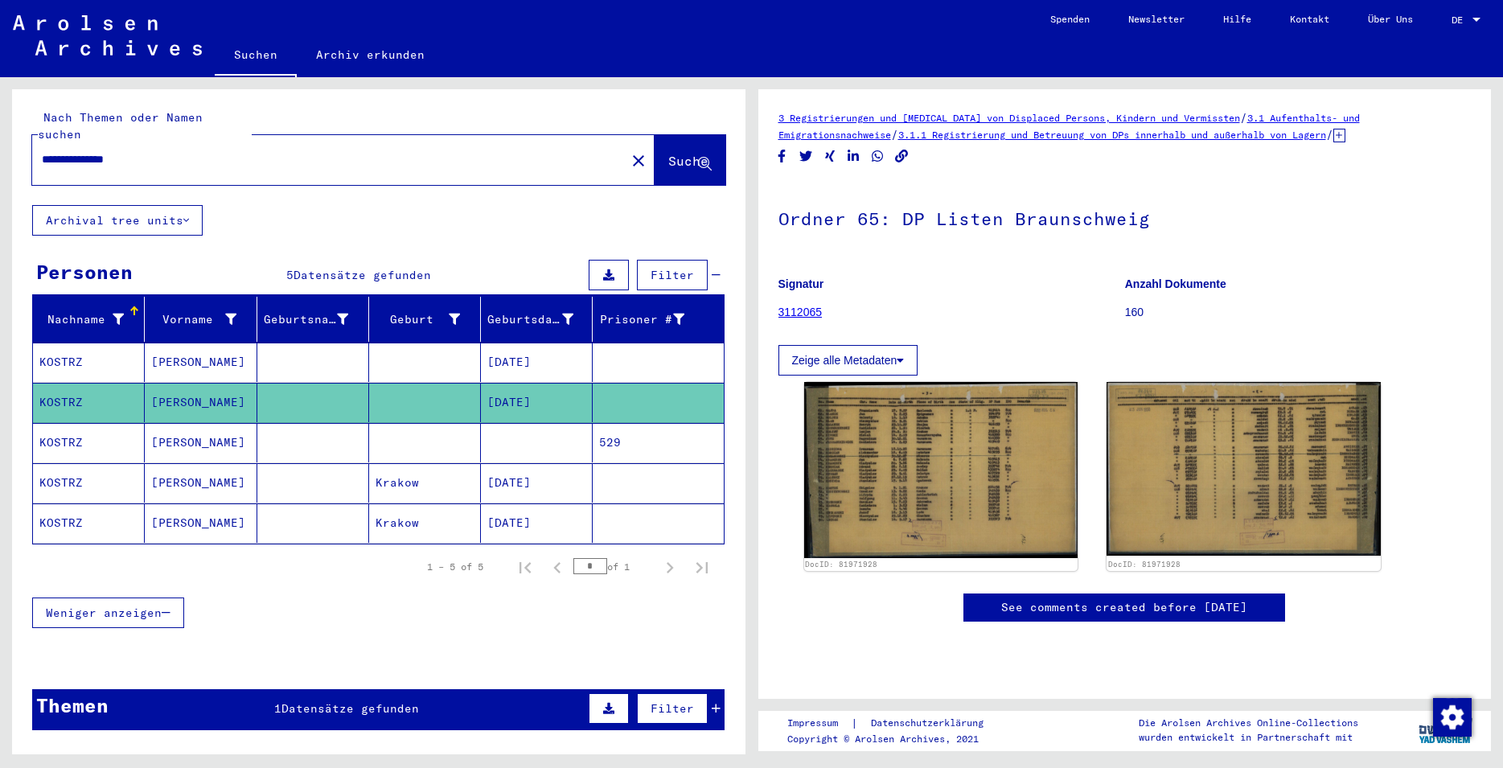
click at [817, 311] on link "3112065" at bounding box center [801, 312] width 44 height 13
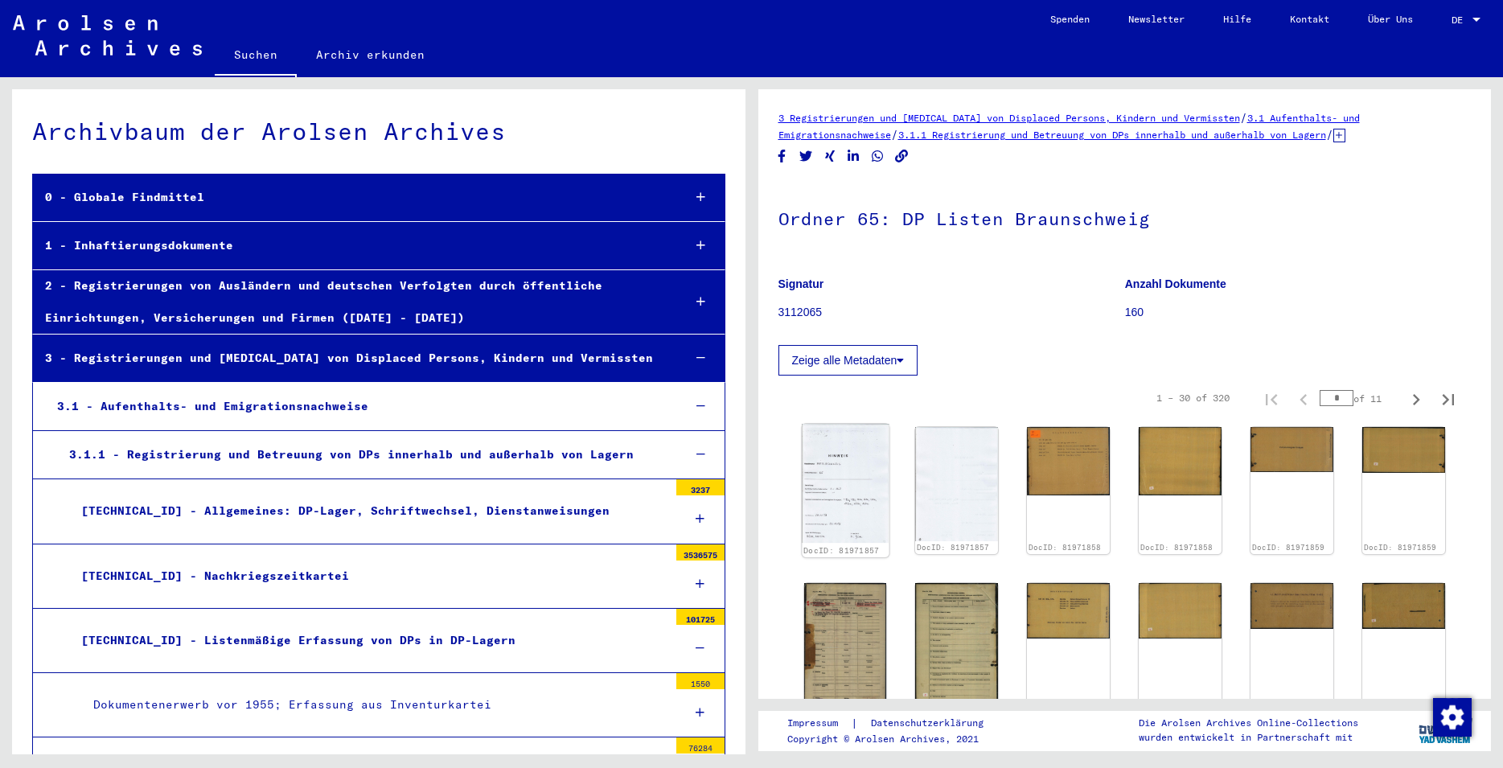
click at [871, 469] on img at bounding box center [845, 484] width 87 height 120
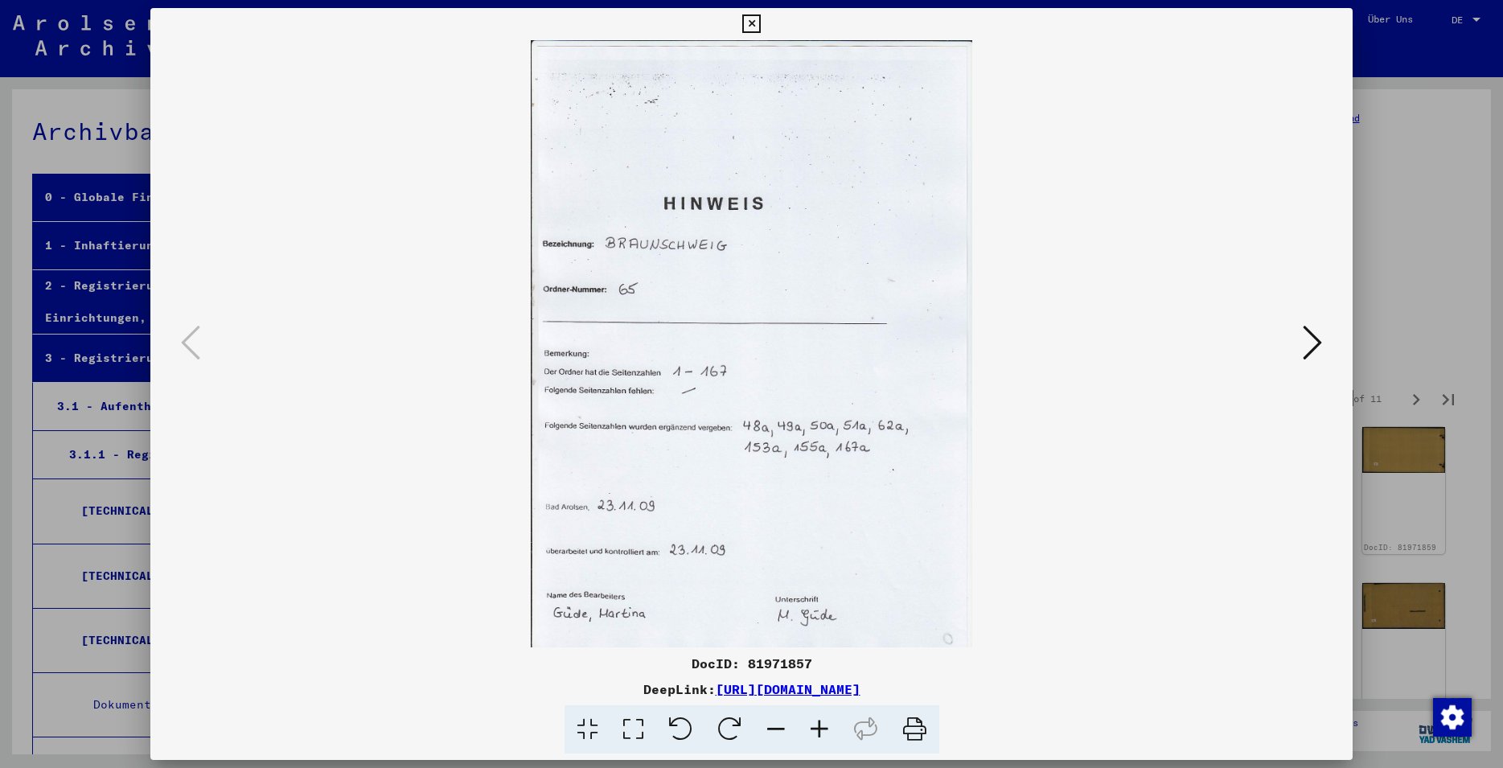
drag, startPoint x: 811, startPoint y: 662, endPoint x: 751, endPoint y: 663, distance: 60.3
click at [751, 663] on div "DocID: 81971857" at bounding box center [751, 663] width 1203 height 19
click at [1318, 348] on icon at bounding box center [1312, 342] width 19 height 39
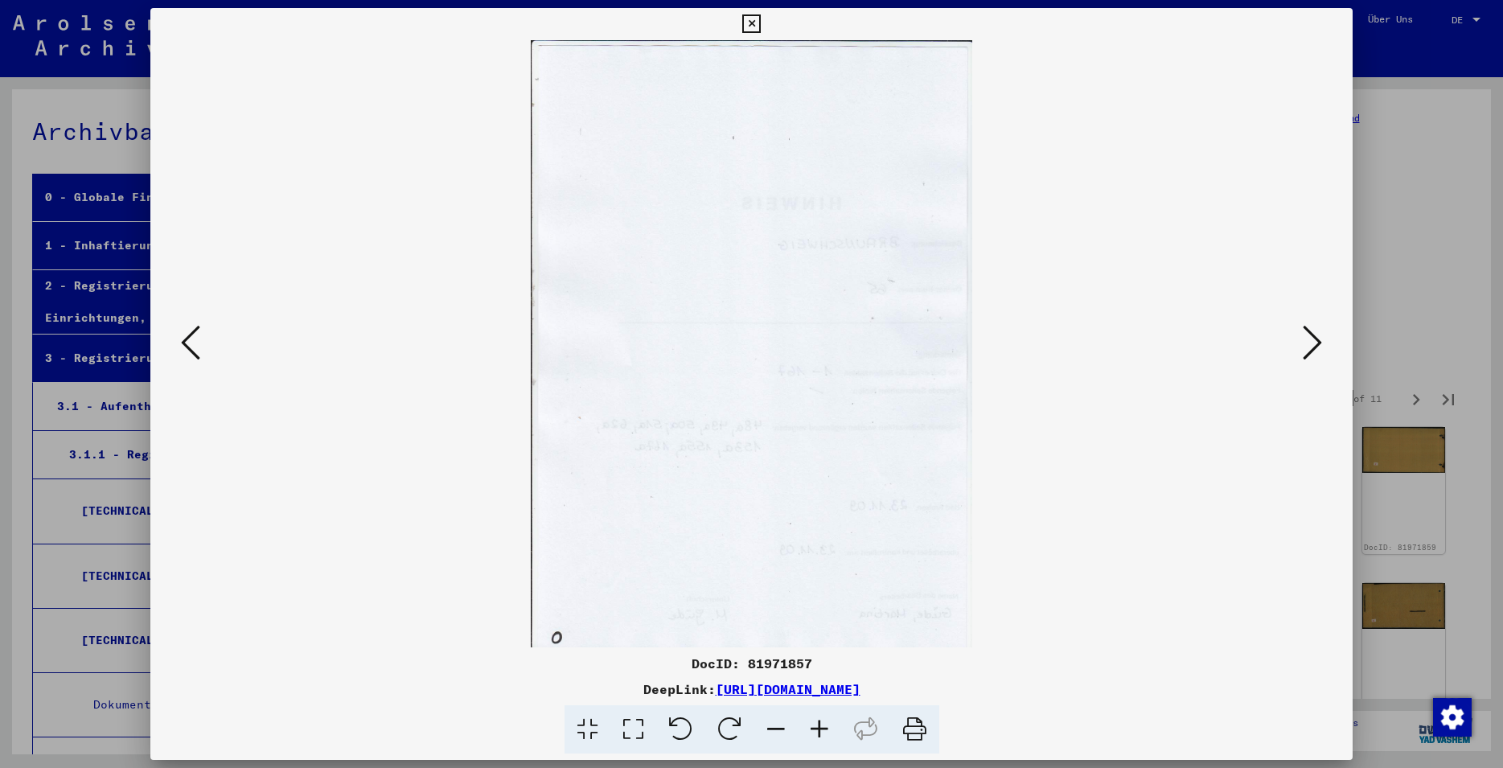
click at [1321, 350] on icon at bounding box center [1312, 342] width 19 height 39
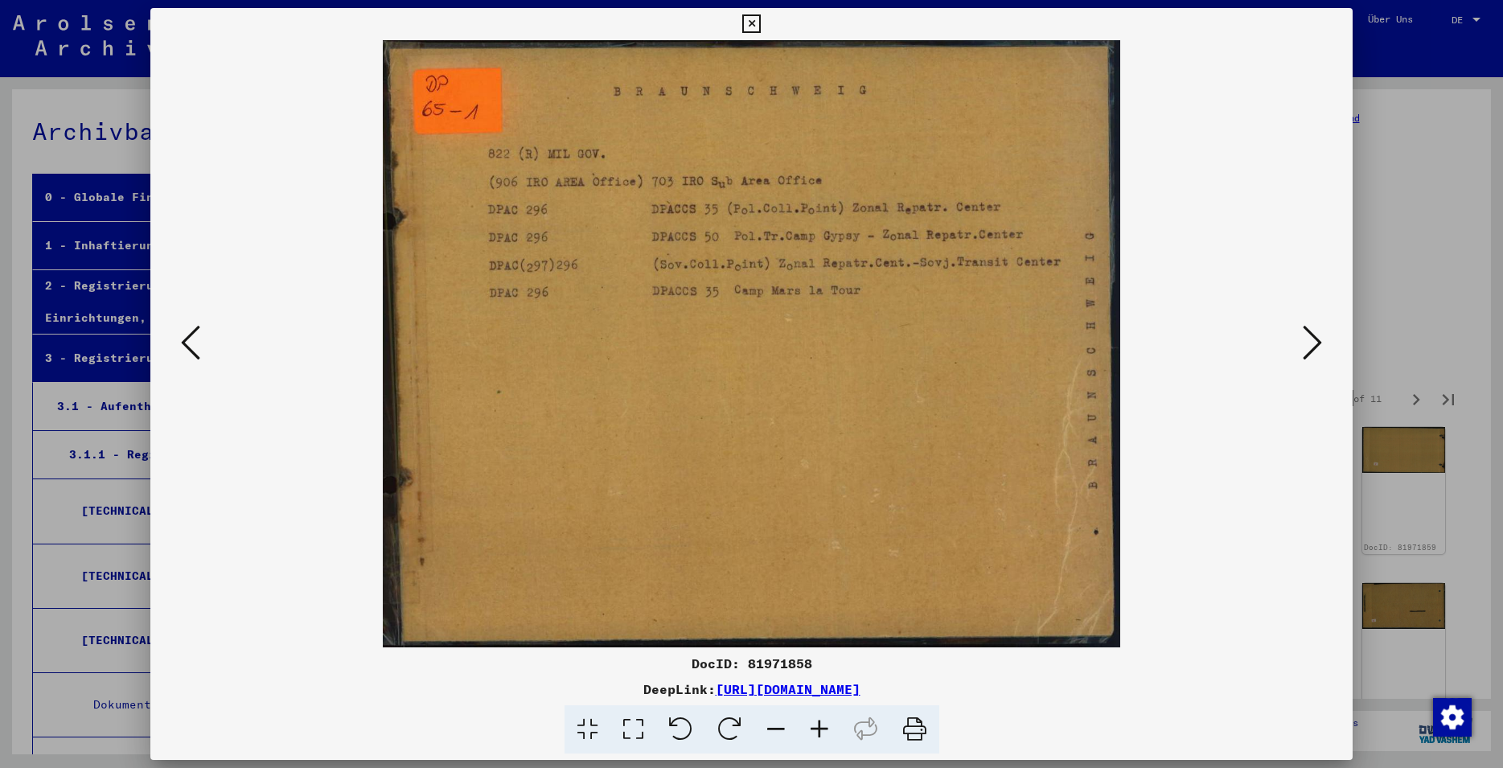
click at [1315, 352] on icon at bounding box center [1312, 342] width 19 height 39
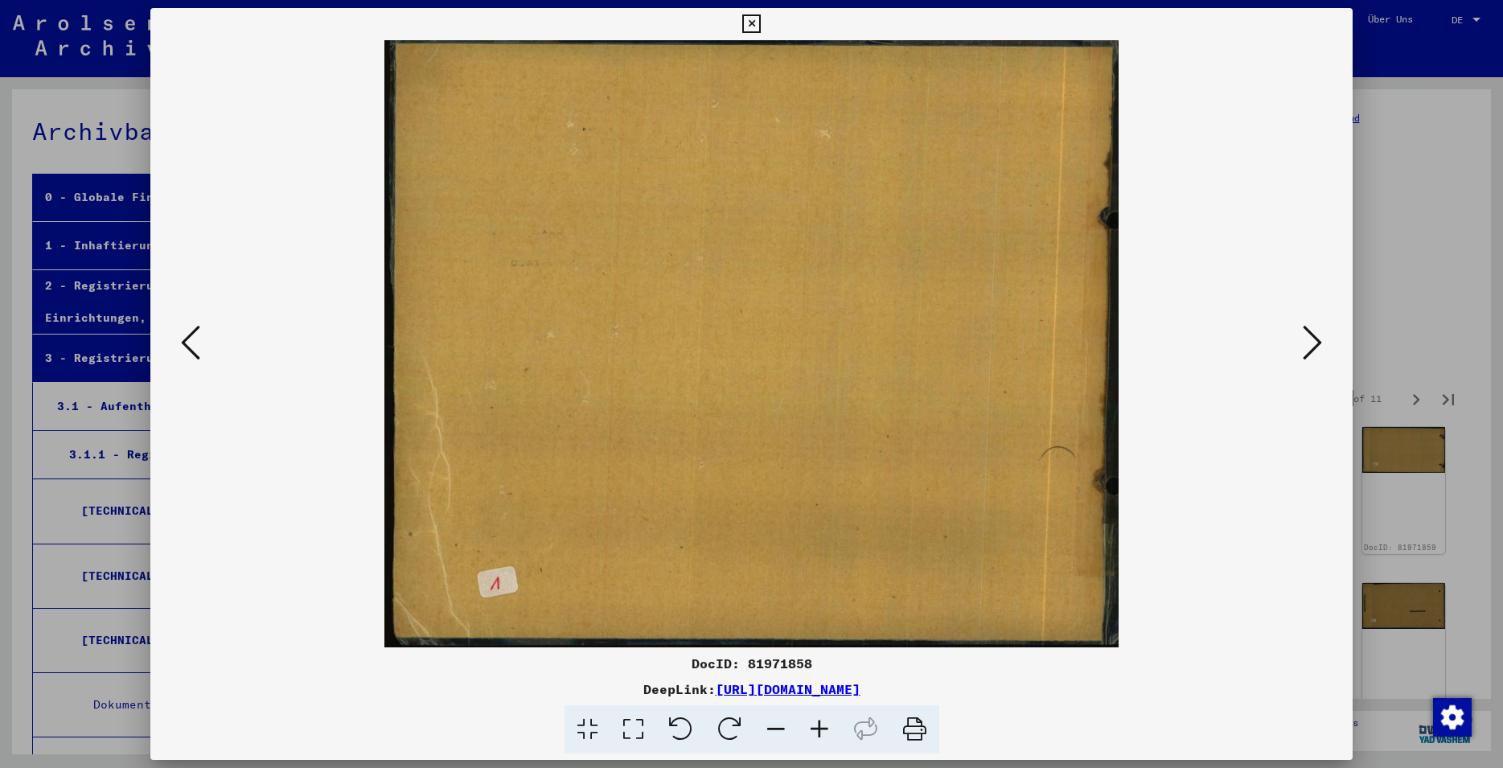
click at [1322, 353] on icon at bounding box center [1312, 342] width 19 height 39
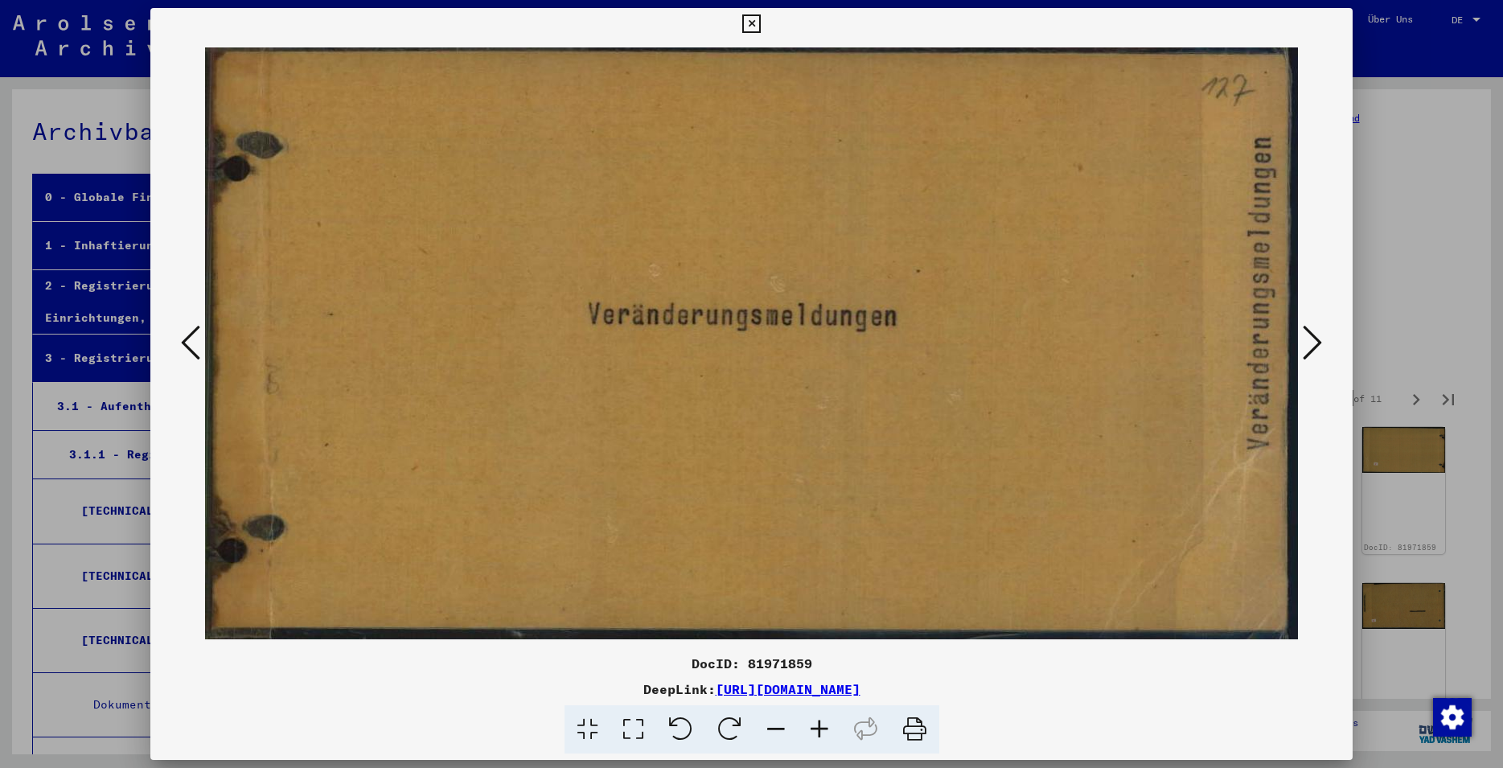
click at [1306, 356] on icon at bounding box center [1312, 342] width 19 height 39
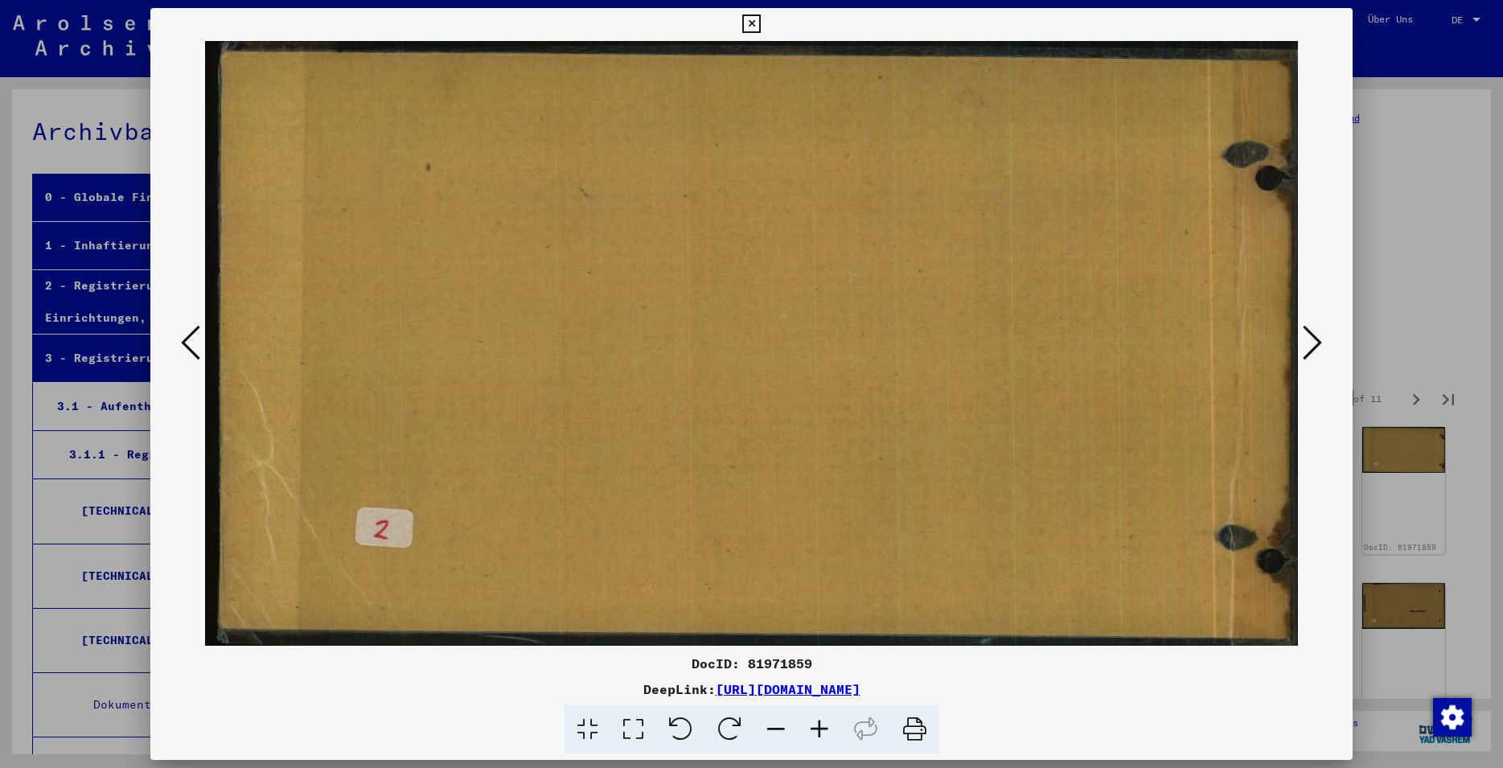
click at [1307, 355] on icon at bounding box center [1312, 342] width 19 height 39
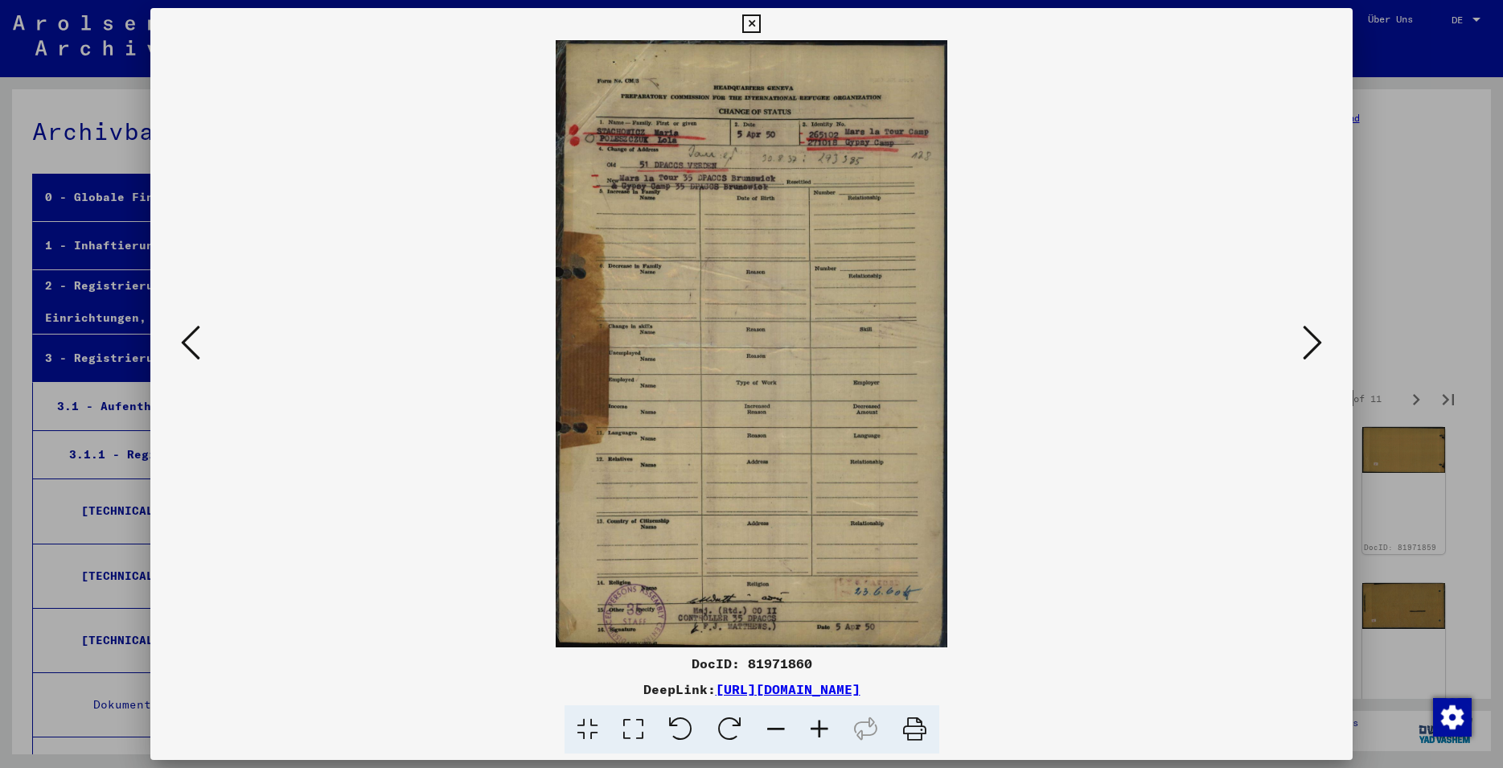
click at [1307, 355] on icon at bounding box center [1312, 342] width 19 height 39
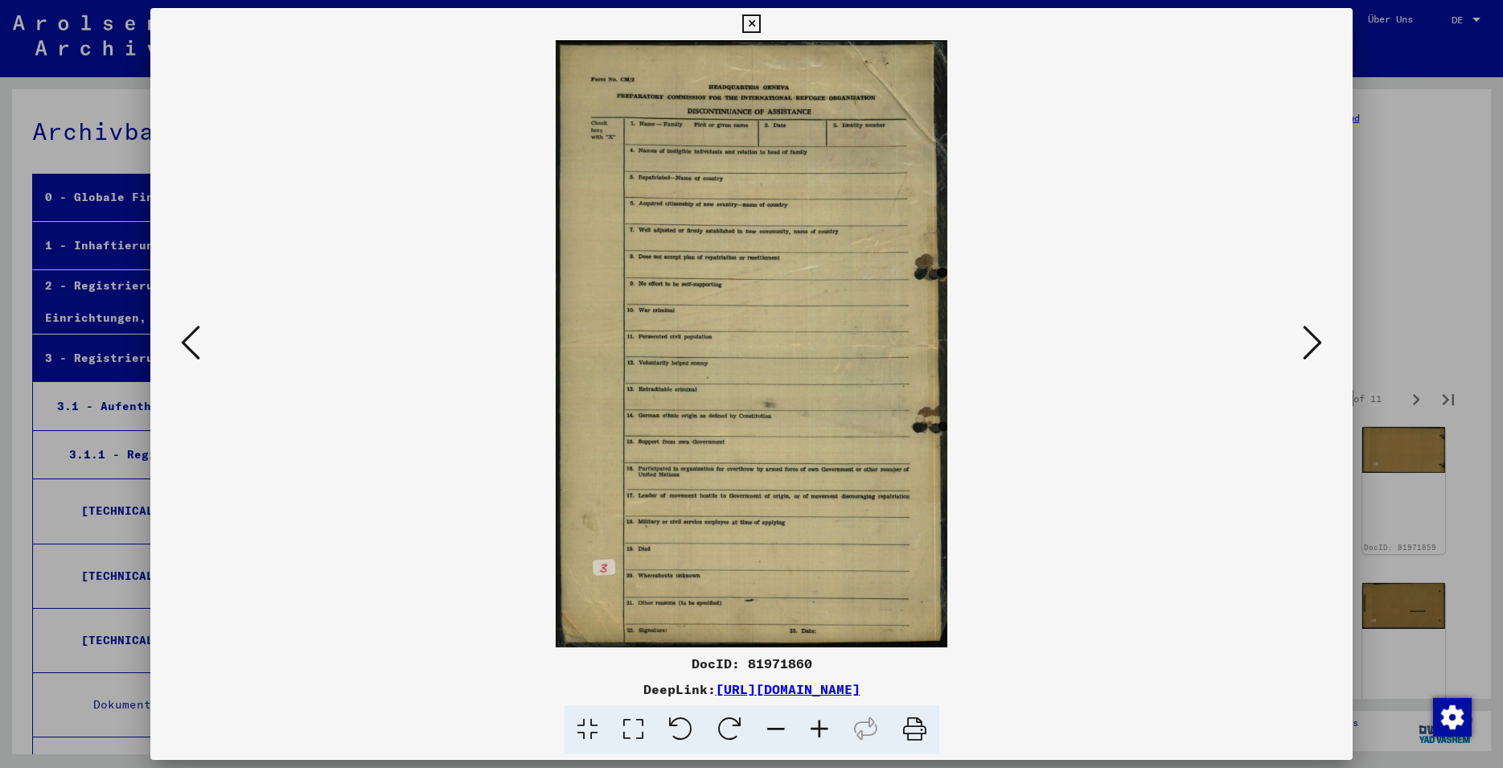
click at [186, 336] on icon at bounding box center [190, 342] width 19 height 39
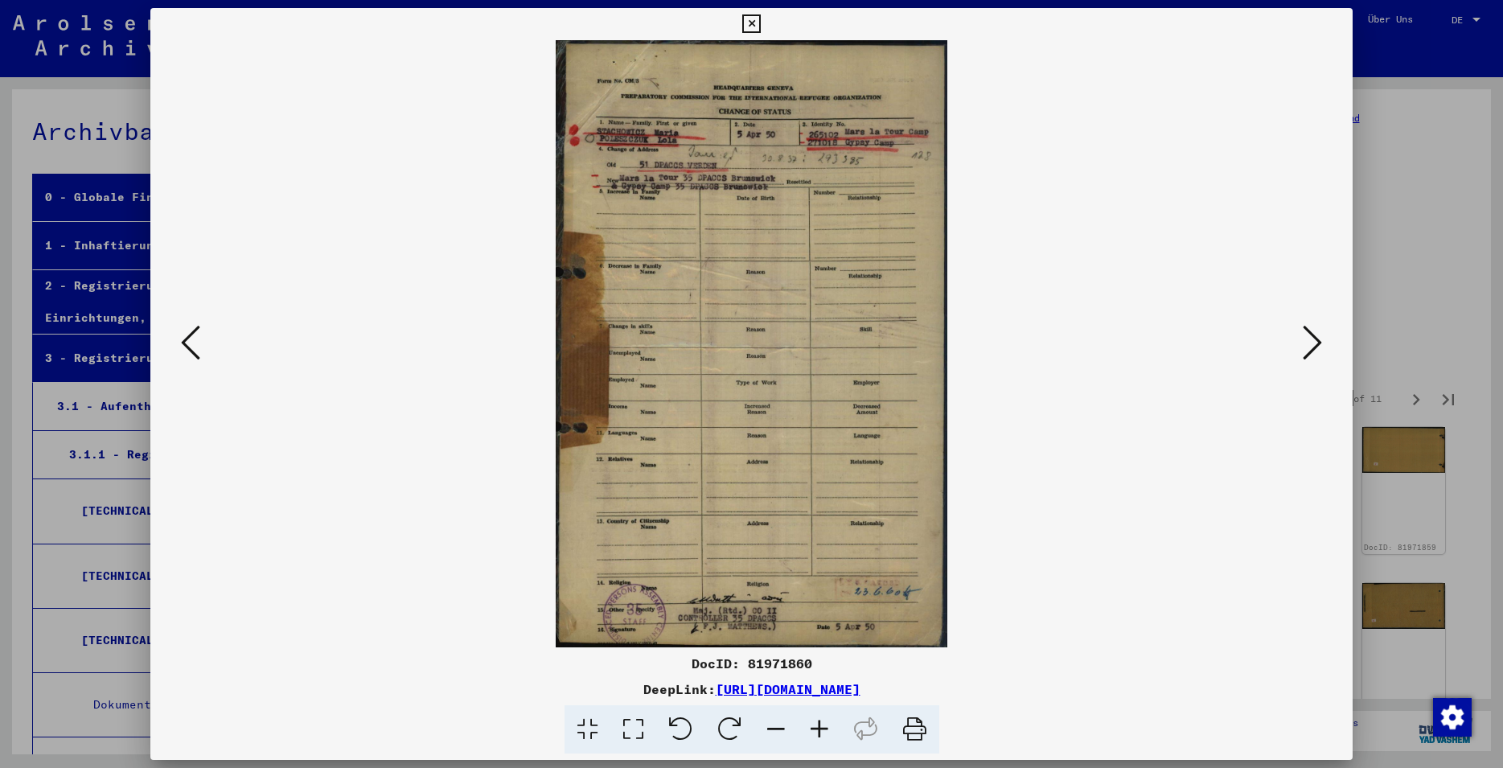
click at [186, 336] on icon at bounding box center [190, 342] width 19 height 39
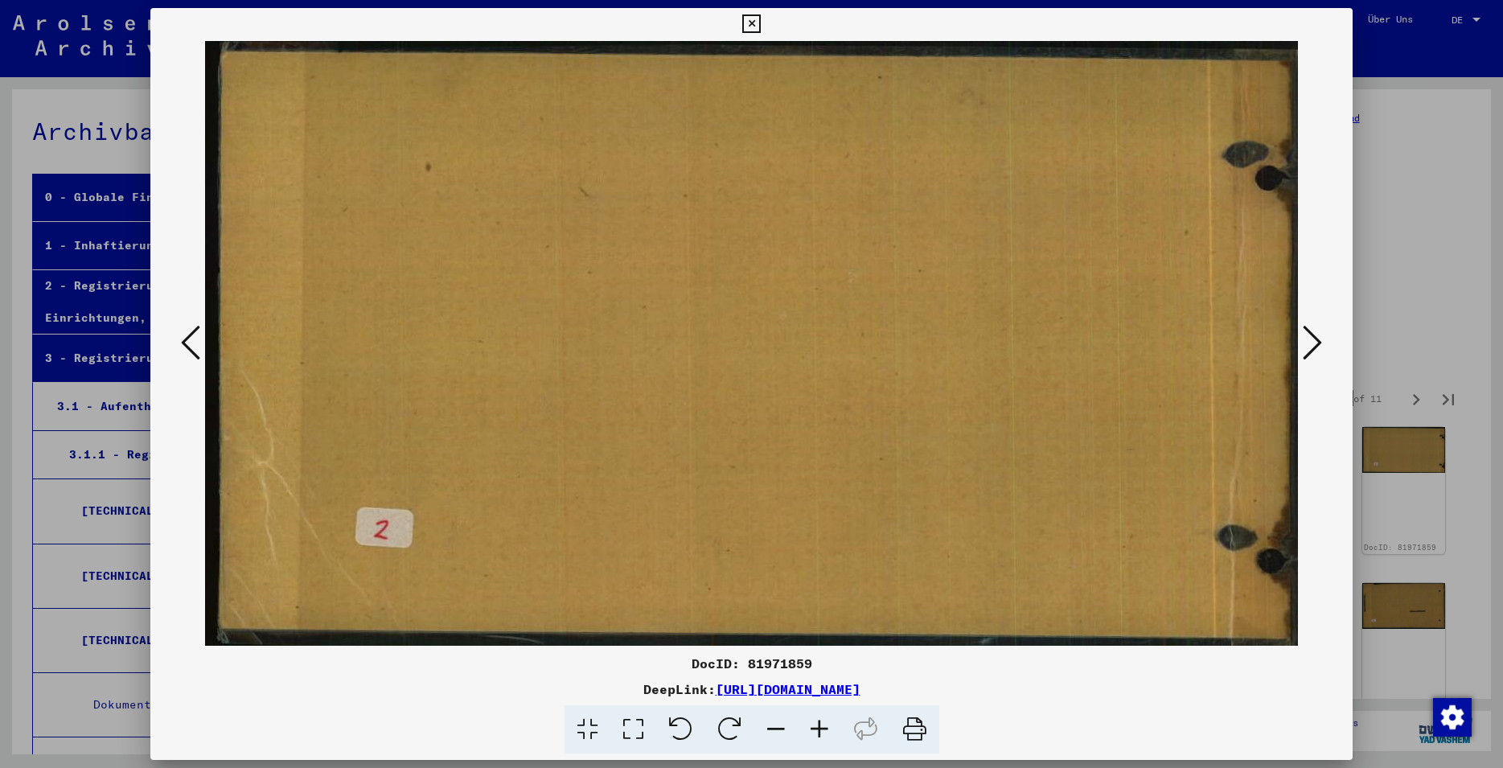
click at [195, 357] on icon at bounding box center [190, 342] width 19 height 39
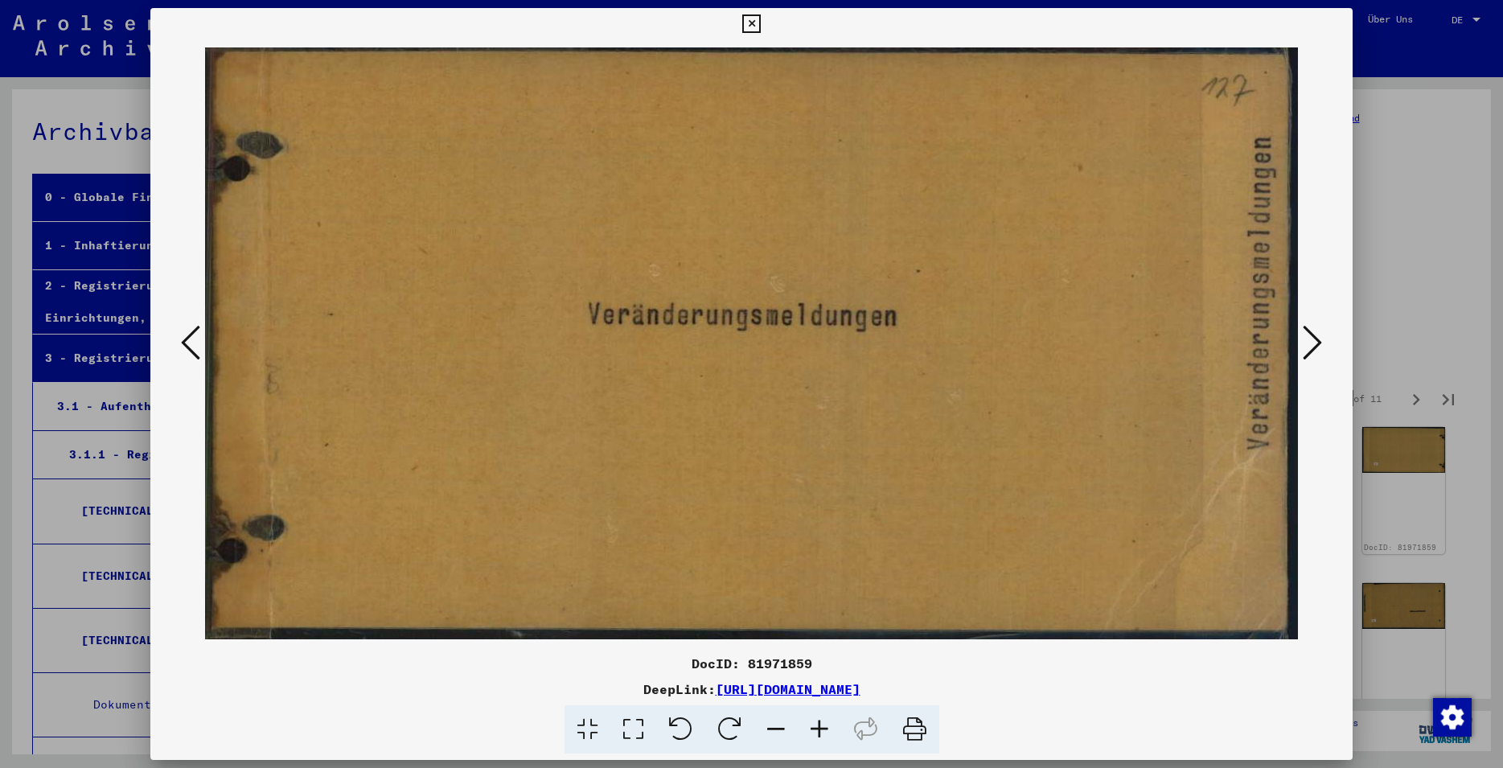
click at [1316, 359] on icon at bounding box center [1312, 342] width 19 height 39
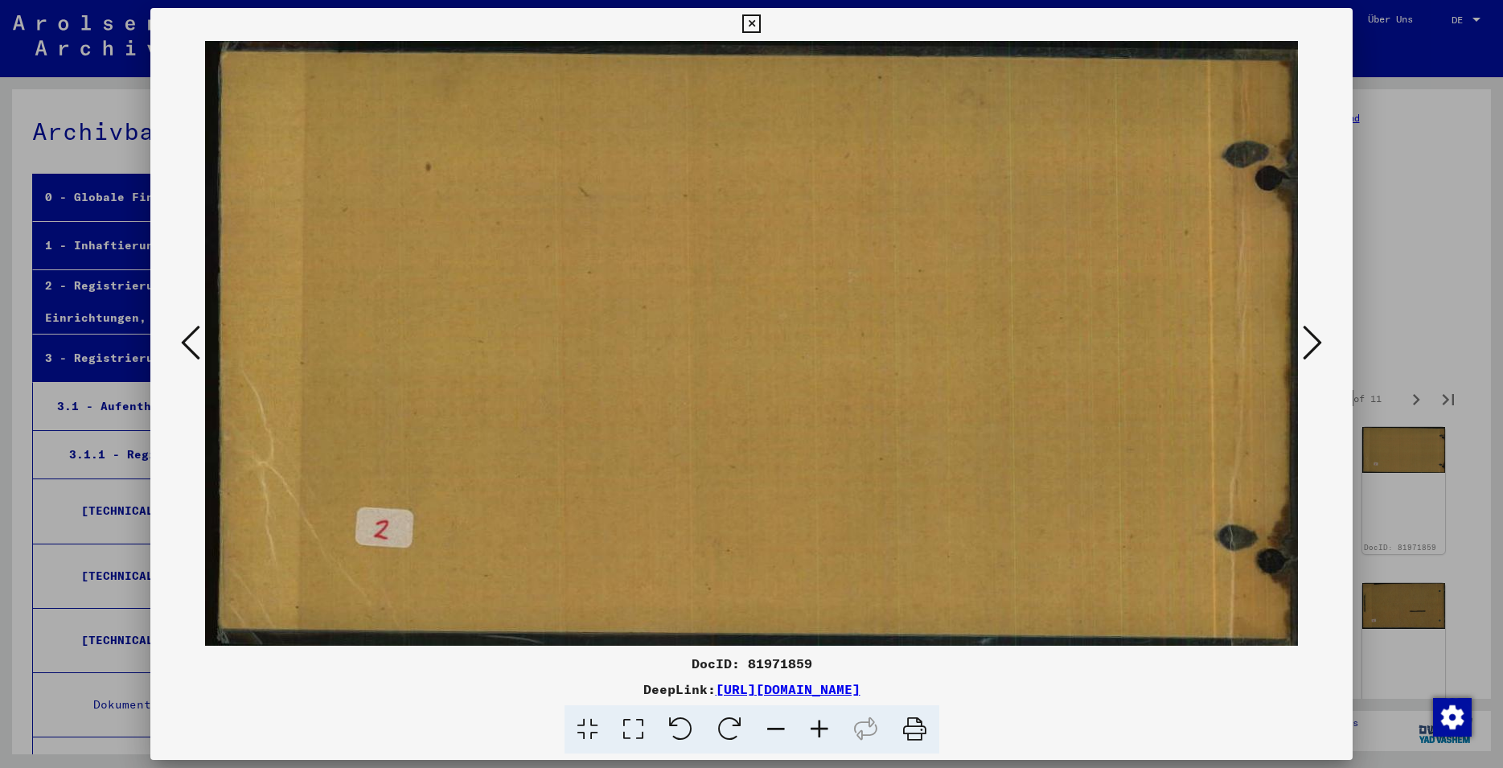
click at [1306, 346] on icon at bounding box center [1312, 342] width 19 height 39
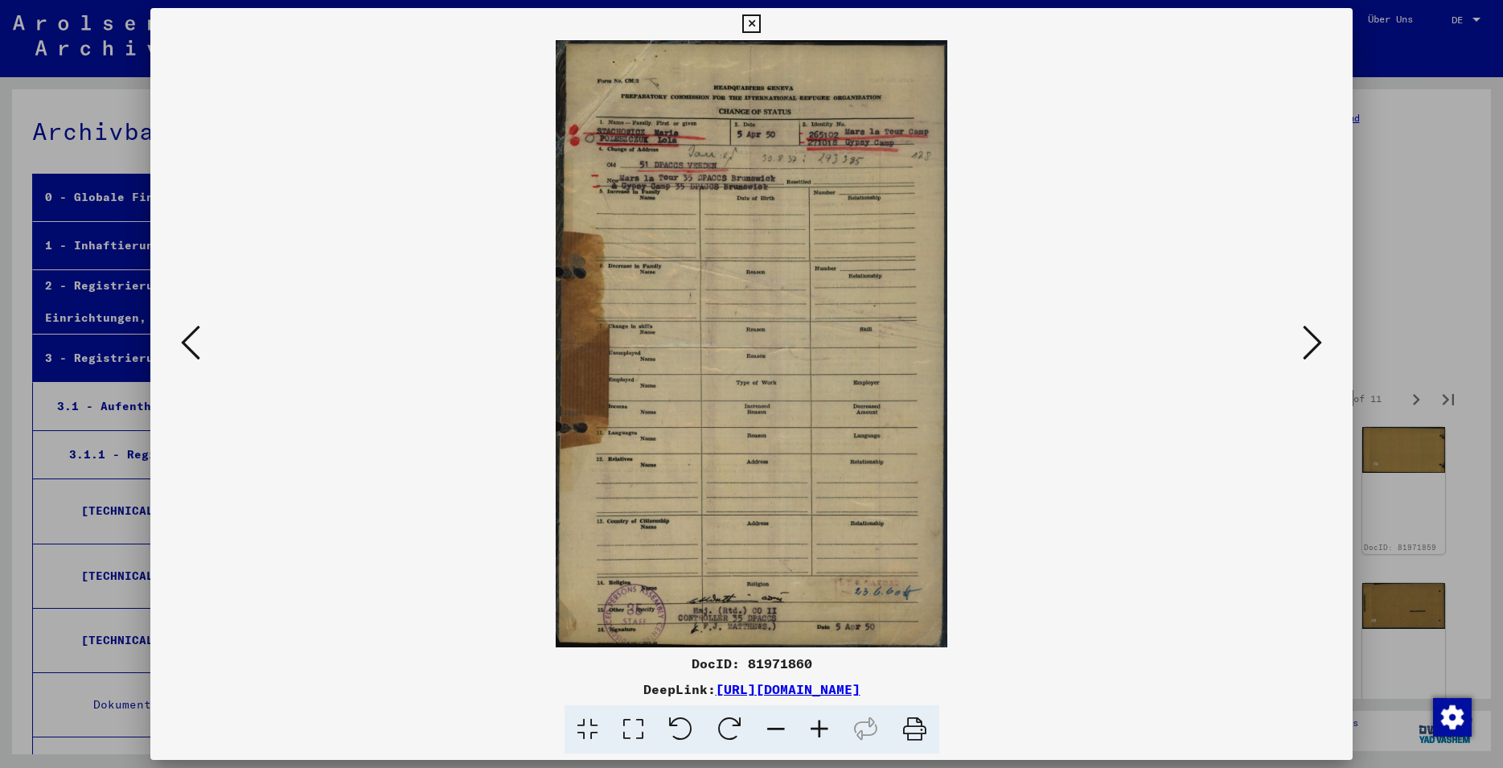
click at [1315, 347] on icon at bounding box center [1312, 342] width 19 height 39
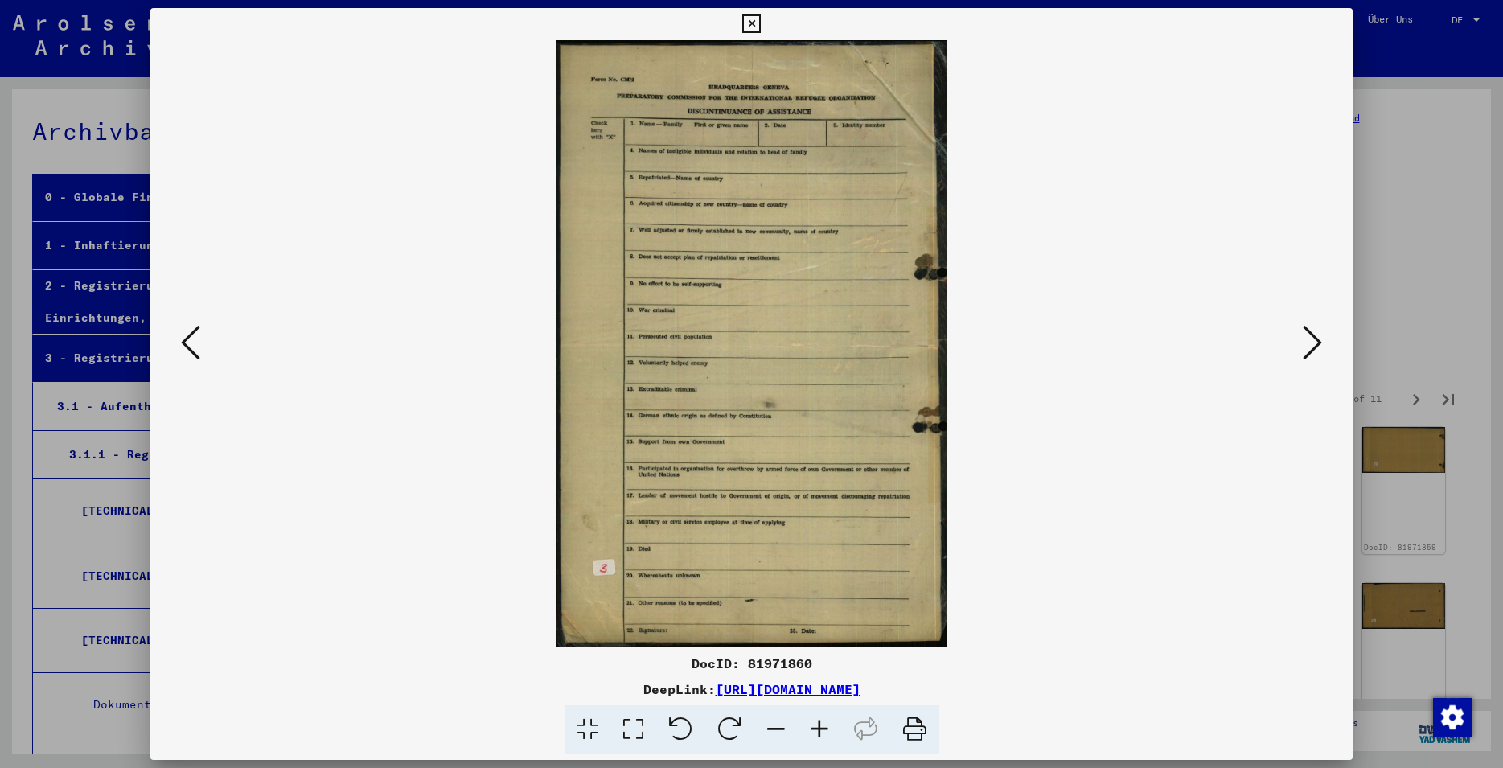
click at [1315, 347] on icon at bounding box center [1312, 342] width 19 height 39
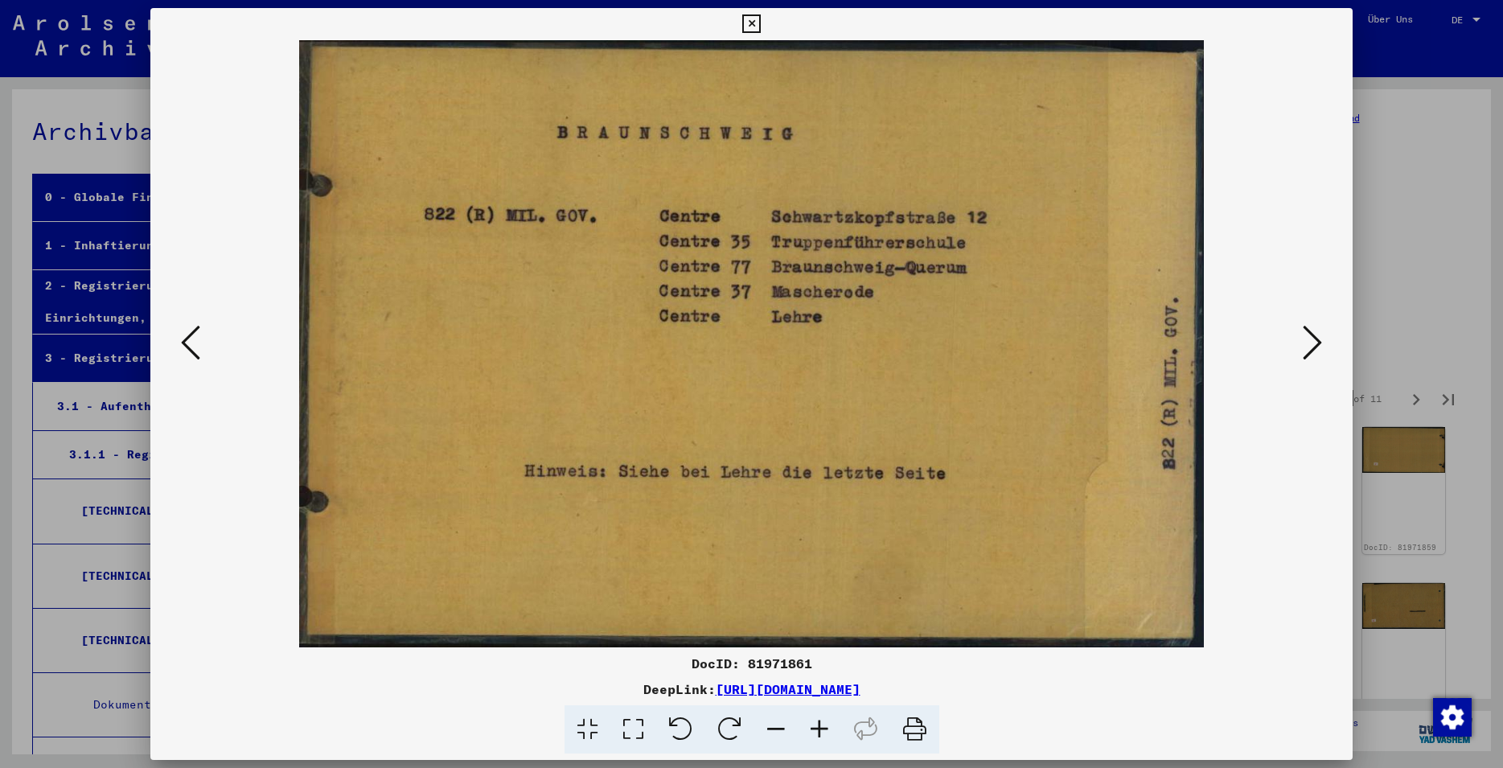
click at [1312, 356] on icon at bounding box center [1312, 342] width 19 height 39
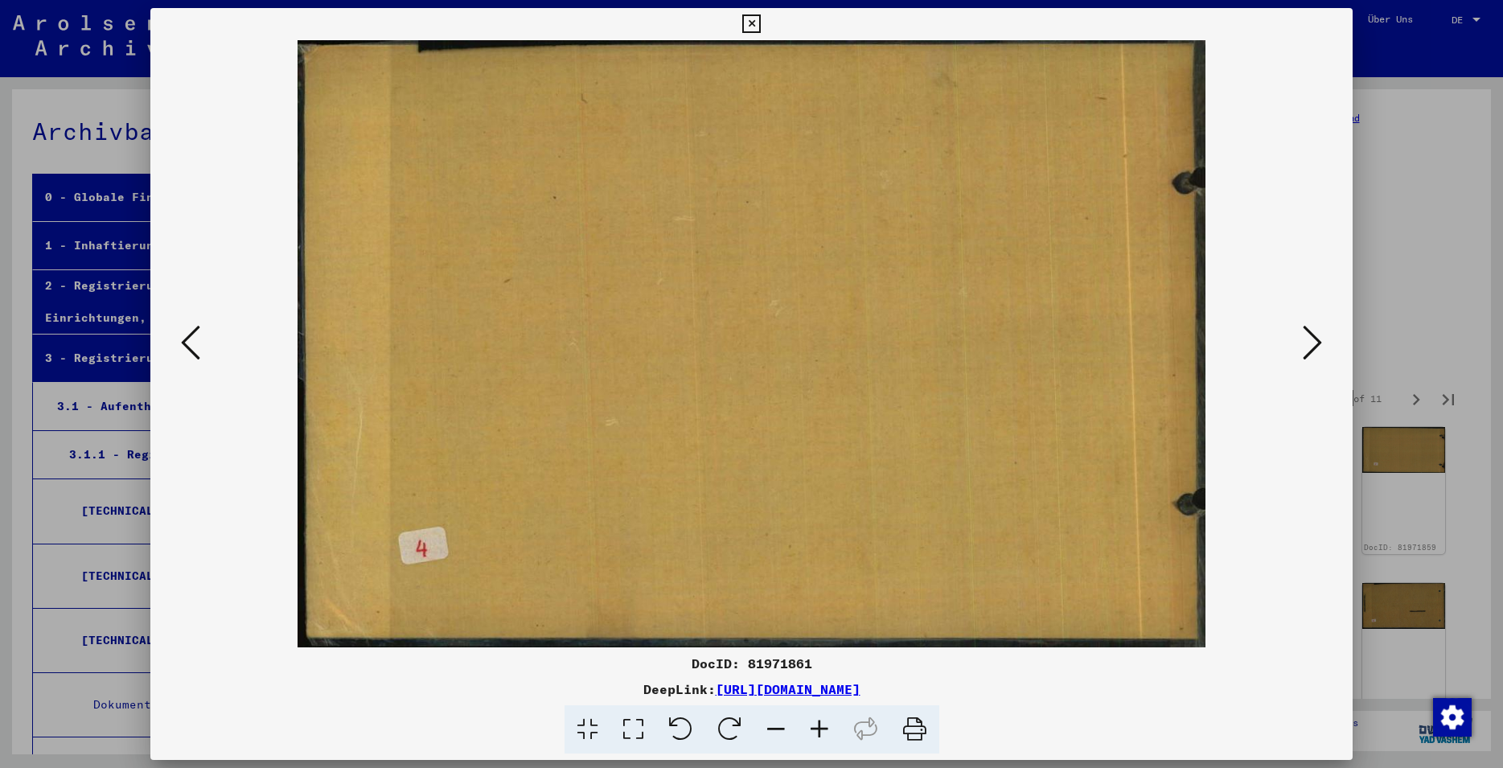
click at [1320, 347] on icon at bounding box center [1312, 342] width 19 height 39
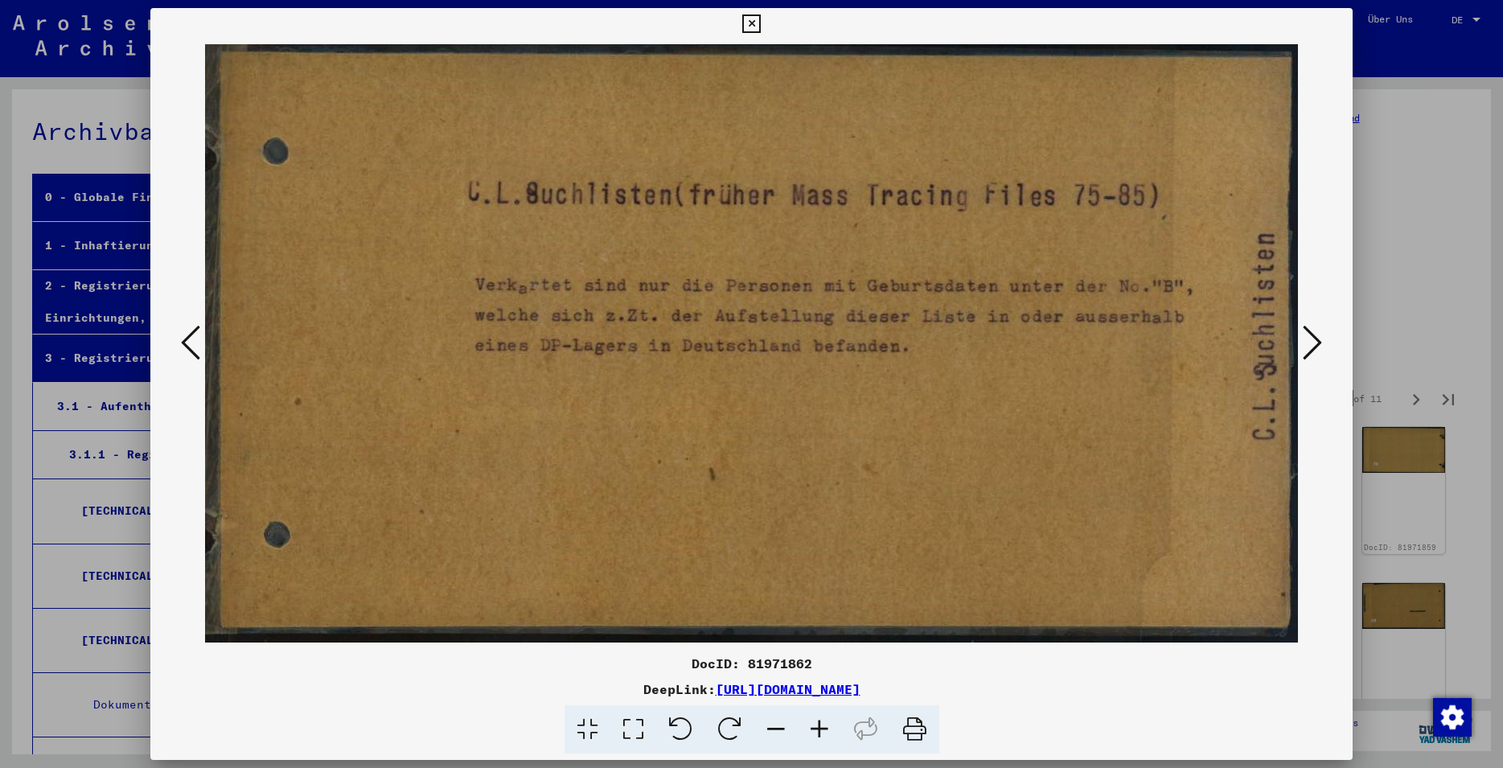
click at [1315, 356] on icon at bounding box center [1312, 342] width 19 height 39
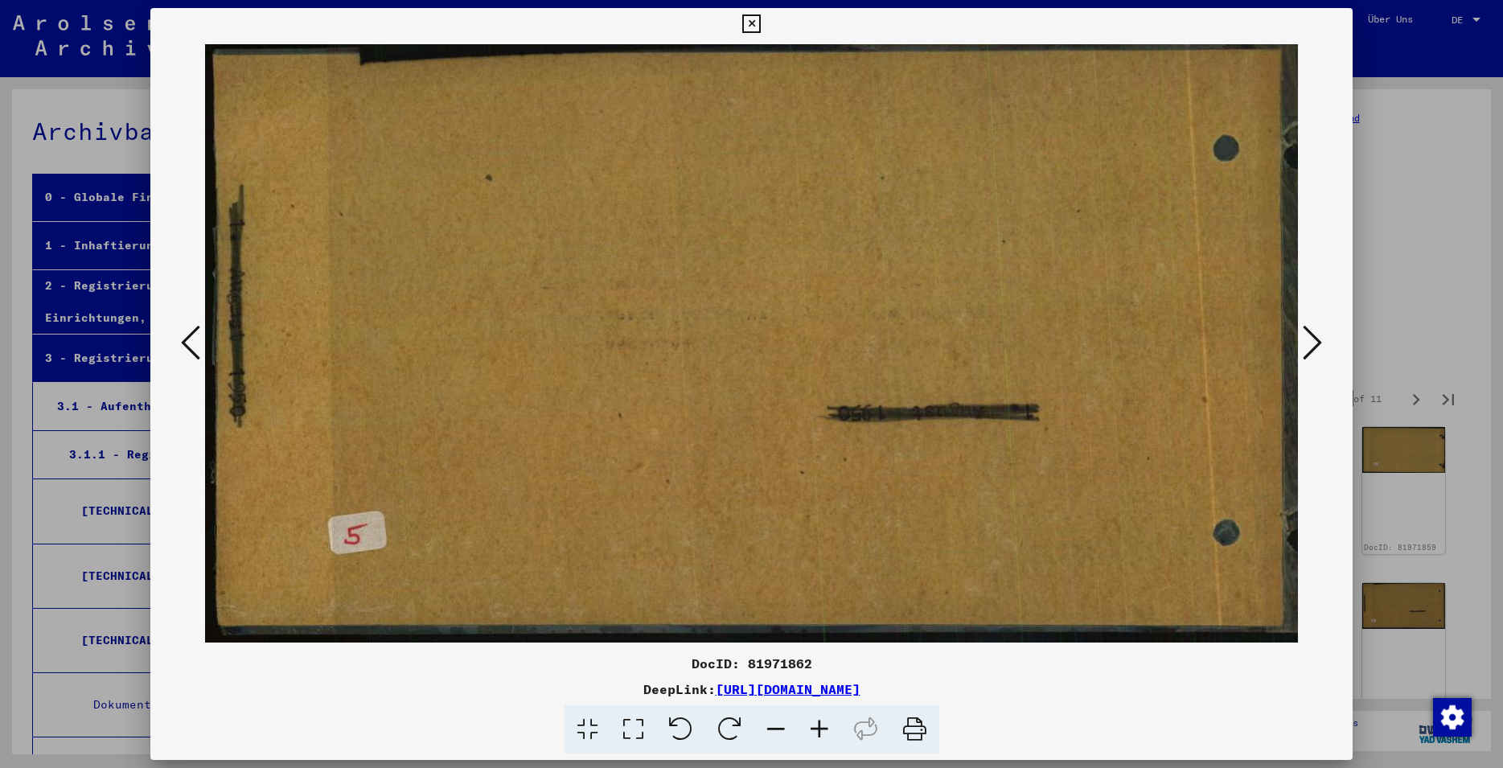
click at [1315, 356] on icon at bounding box center [1312, 342] width 19 height 39
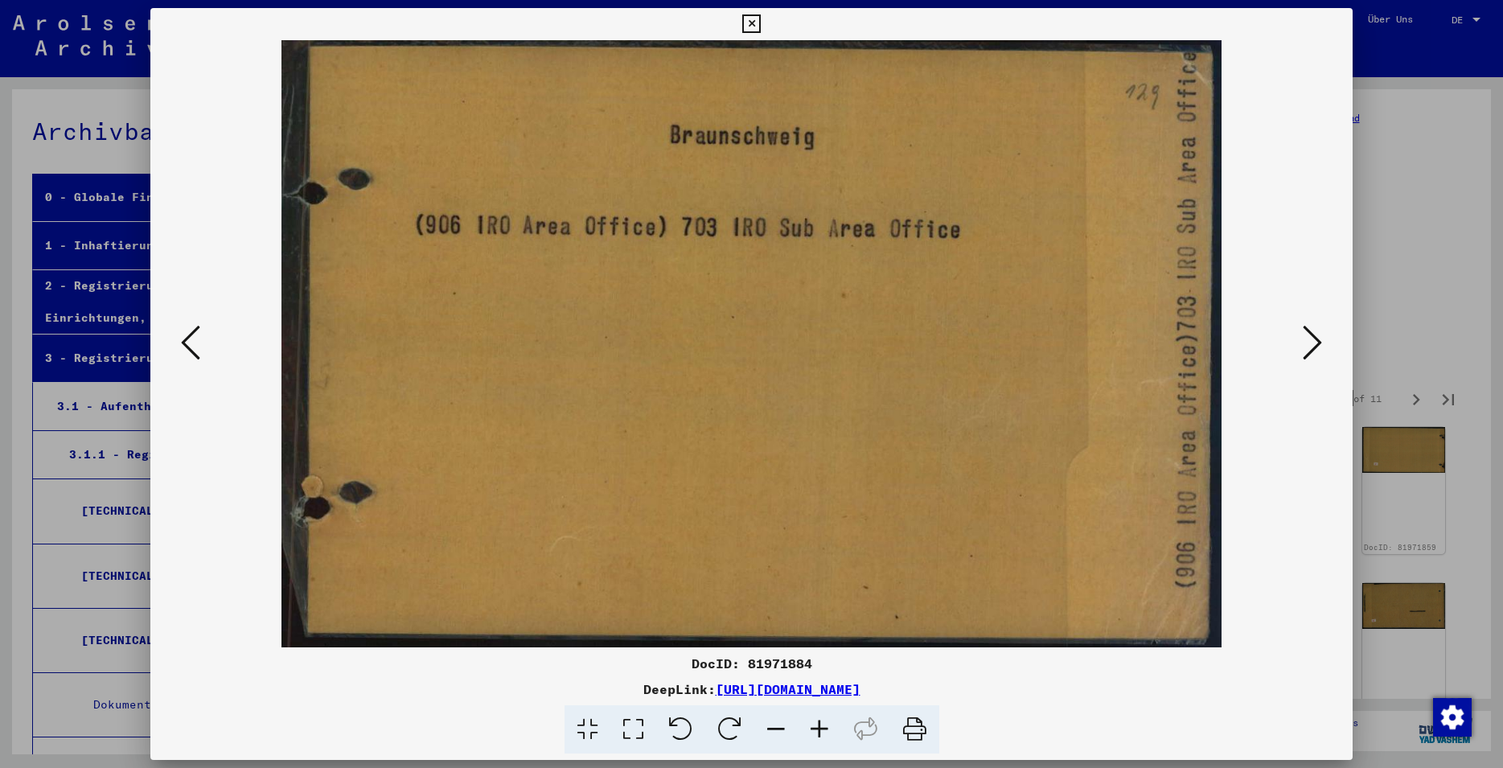
click at [1315, 356] on icon at bounding box center [1312, 342] width 19 height 39
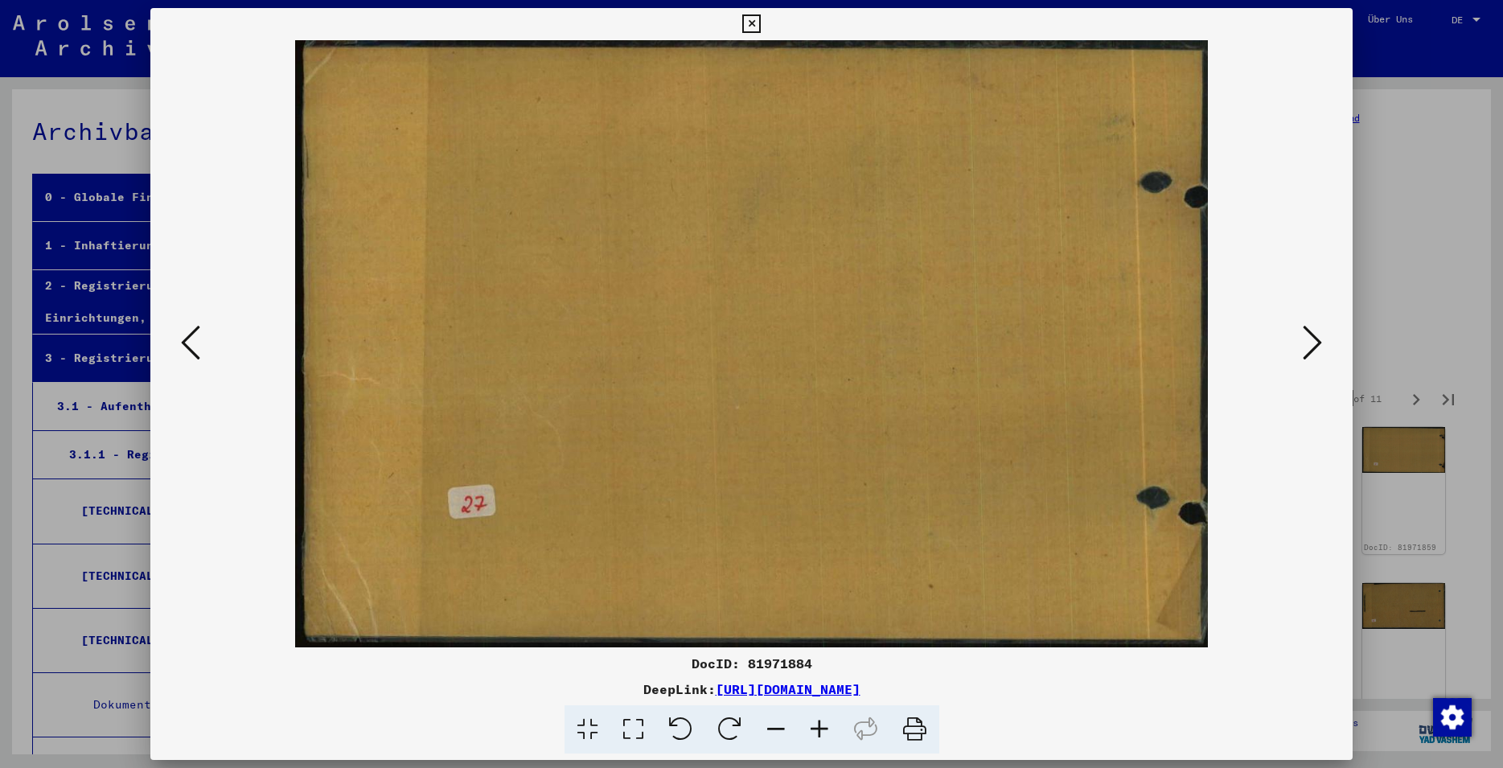
click at [1315, 356] on icon at bounding box center [1312, 342] width 19 height 39
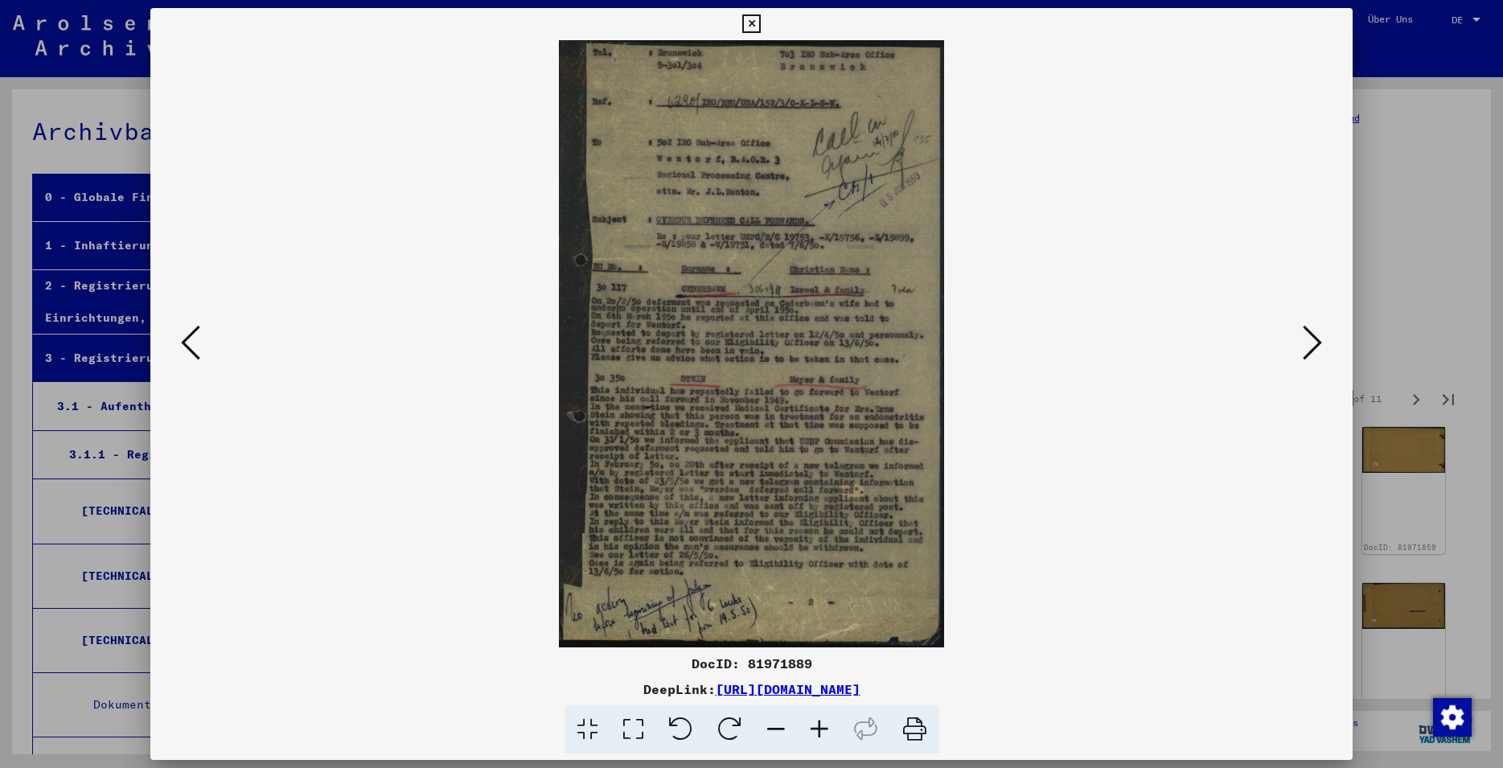
click at [1315, 356] on icon at bounding box center [1312, 342] width 19 height 39
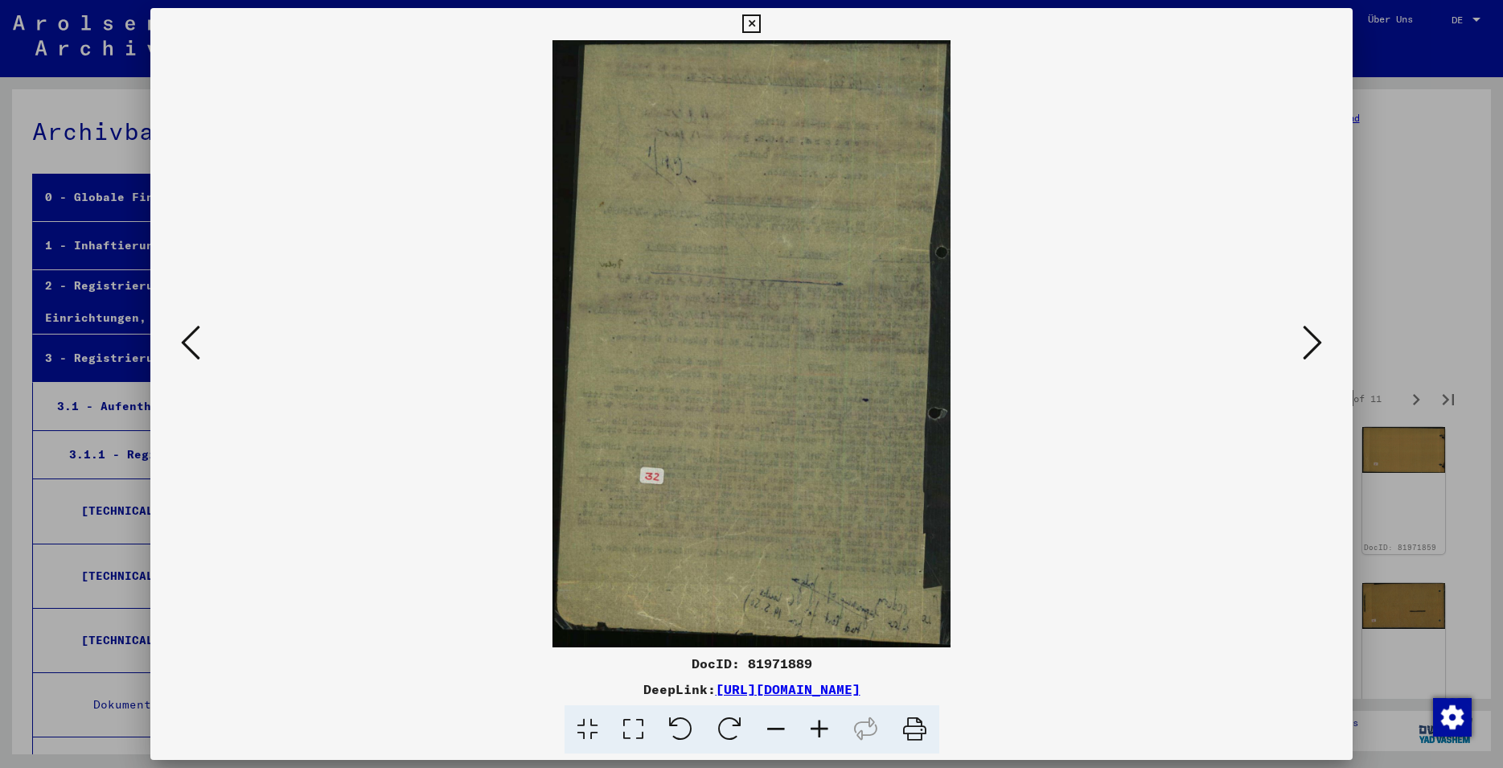
click at [216, 356] on img at bounding box center [751, 343] width 1093 height 607
click at [200, 352] on button at bounding box center [190, 344] width 29 height 46
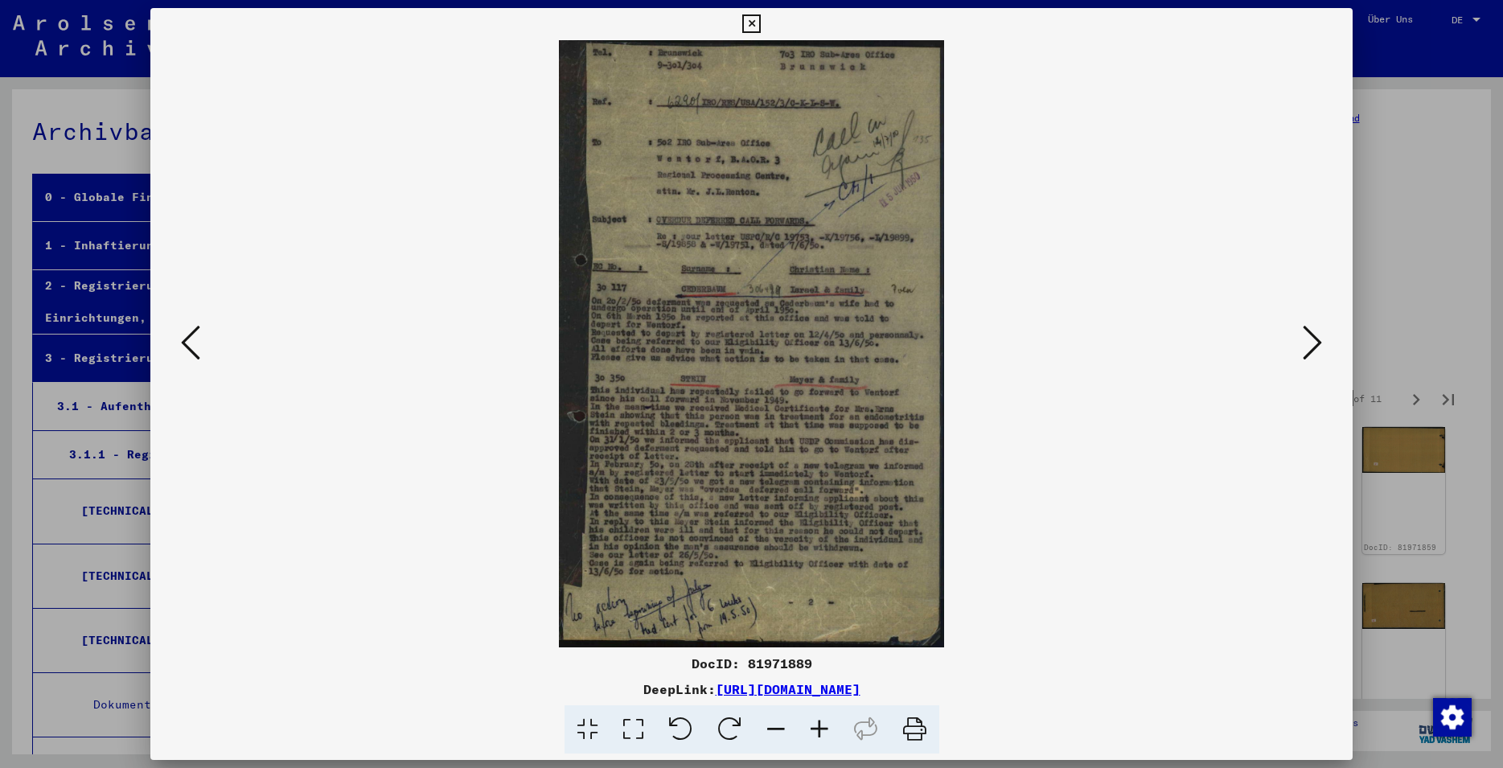
click at [1304, 347] on button at bounding box center [1312, 344] width 29 height 46
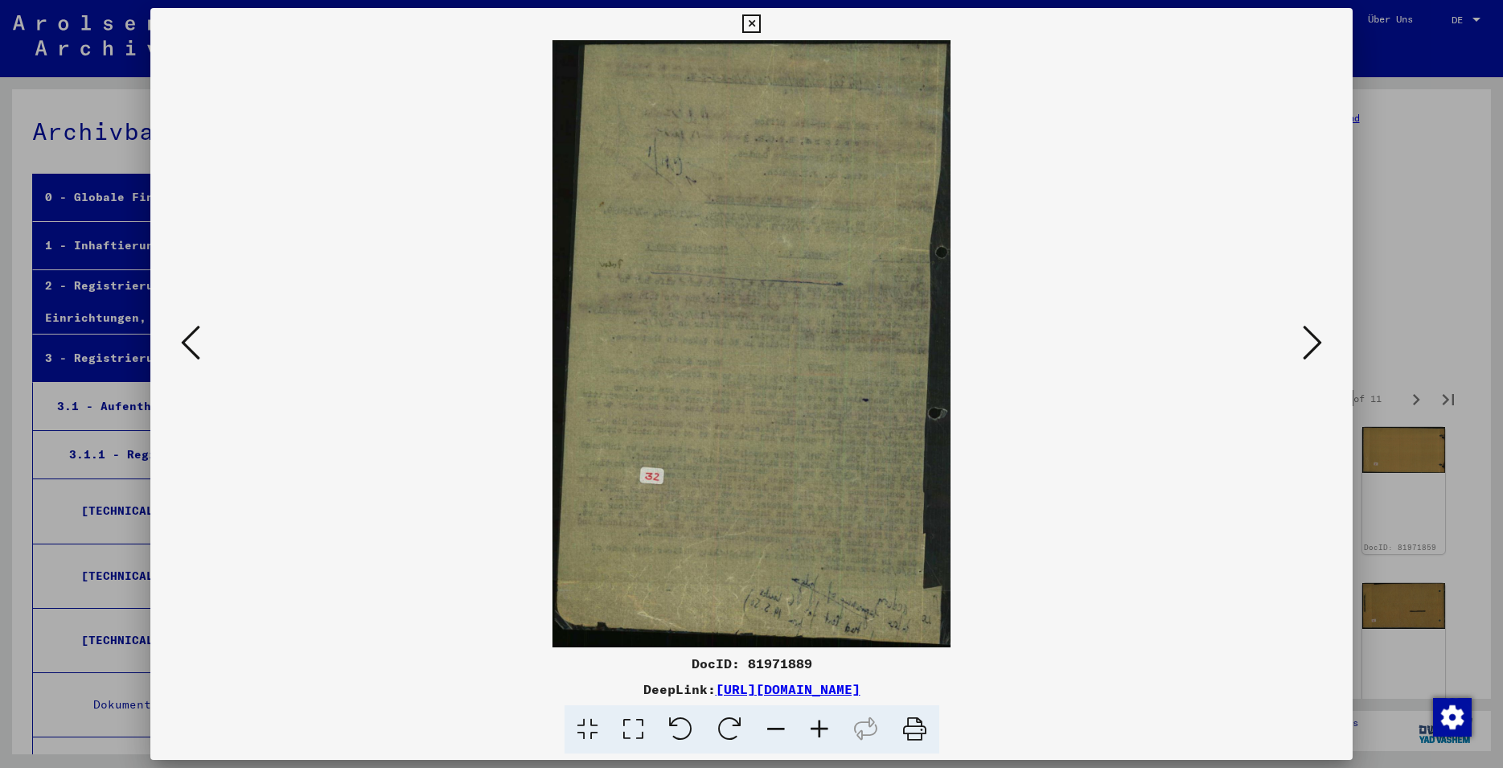
click at [1304, 347] on button at bounding box center [1312, 344] width 29 height 46
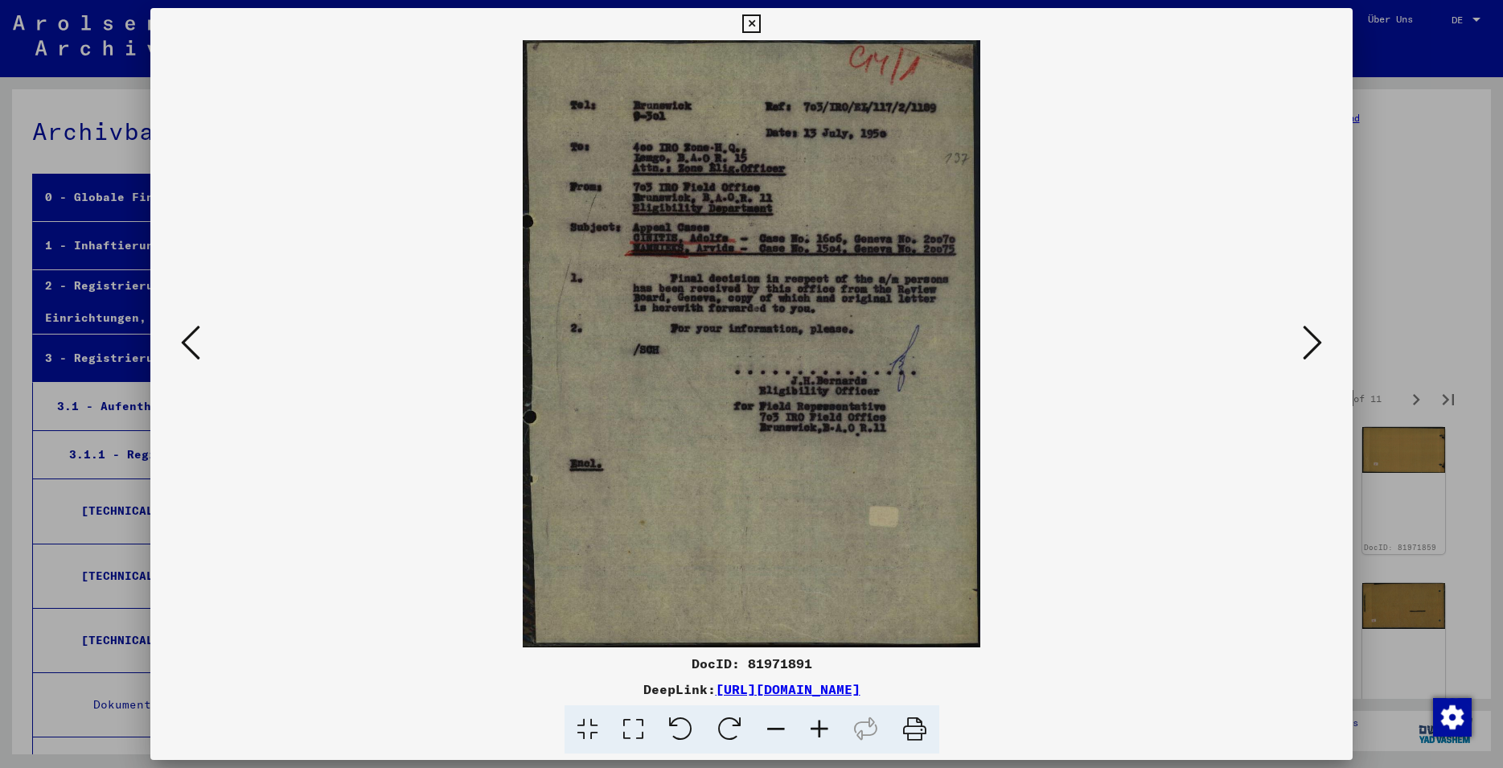
click at [1304, 347] on button at bounding box center [1312, 344] width 29 height 46
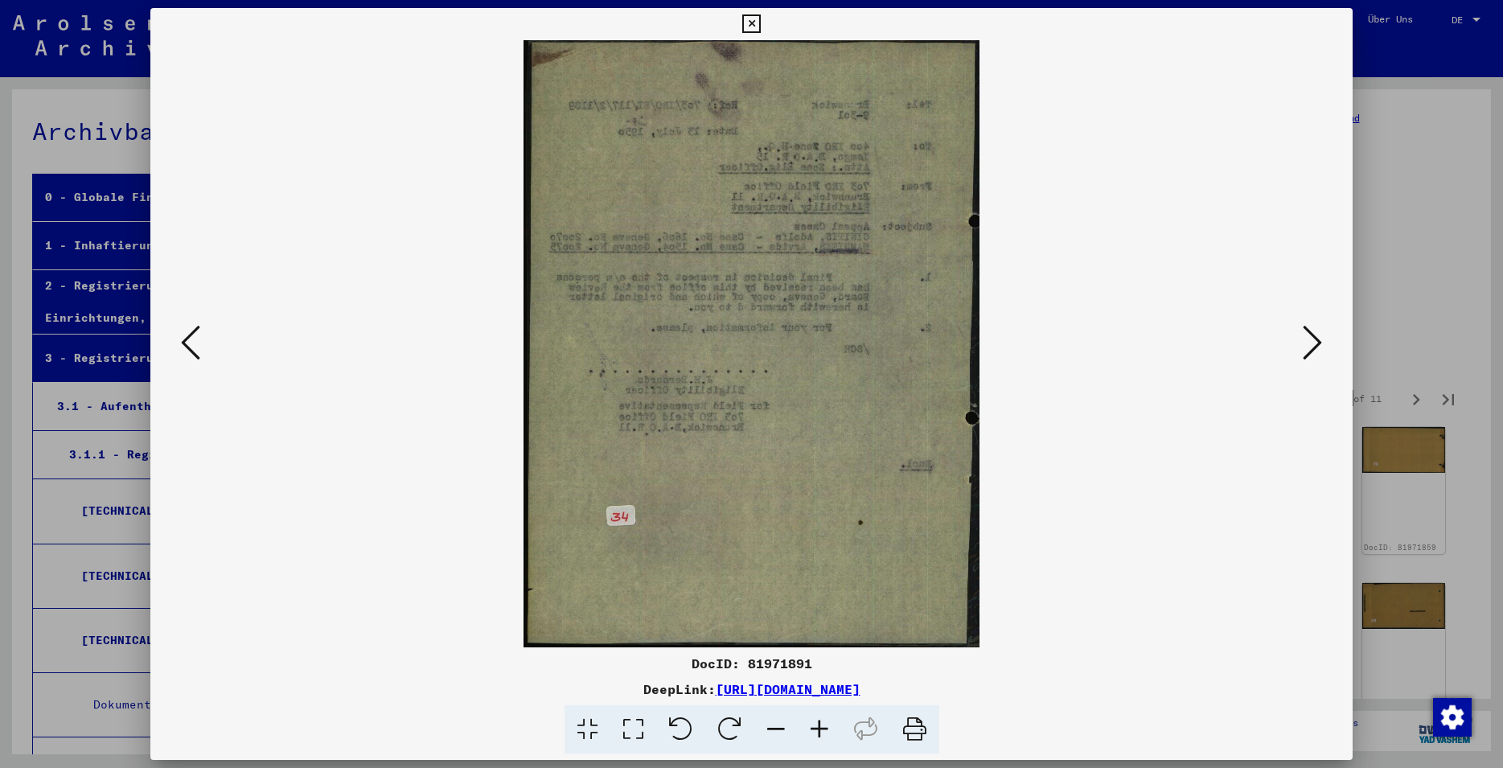
click at [1304, 347] on button at bounding box center [1312, 344] width 29 height 46
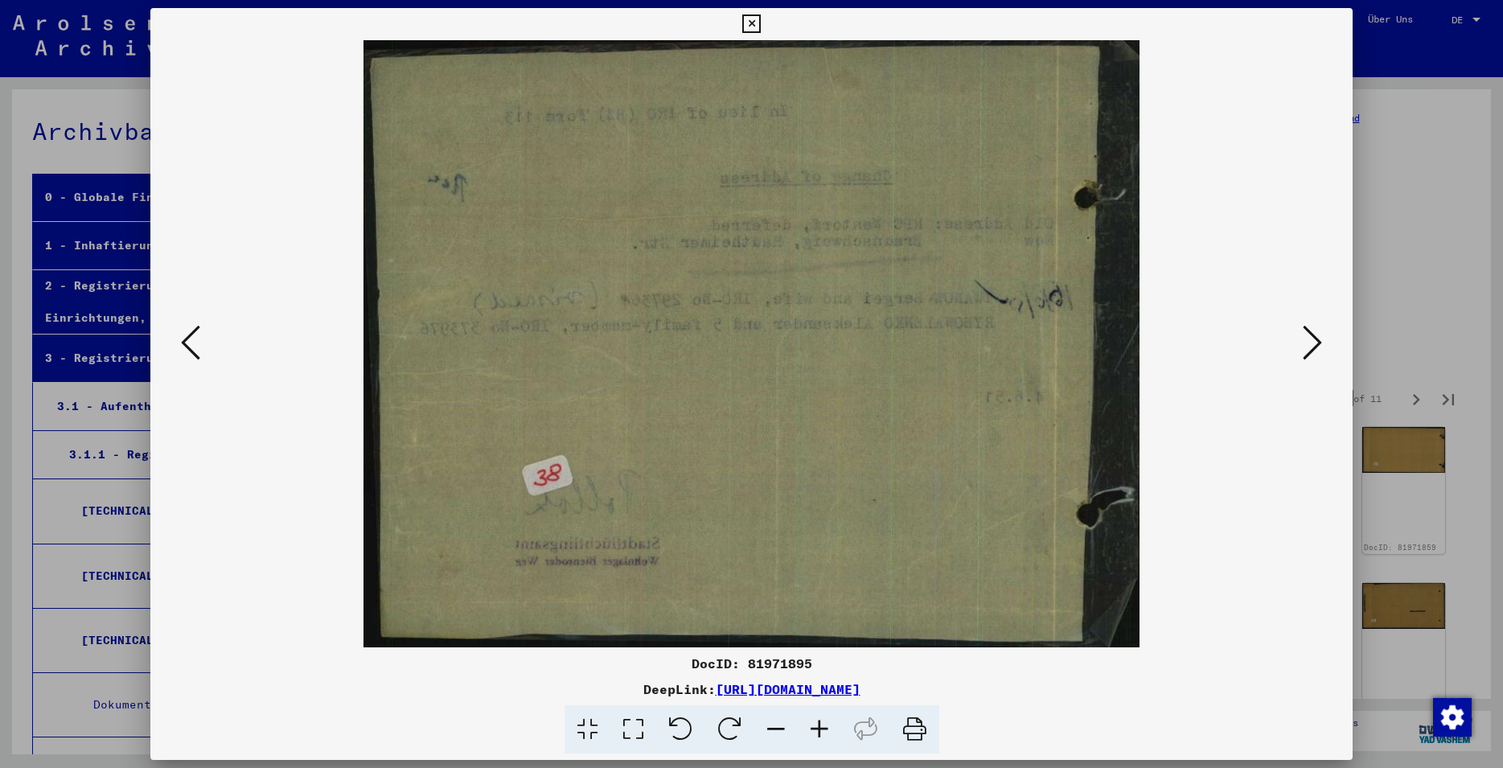
click at [1304, 347] on button at bounding box center [1312, 344] width 29 height 46
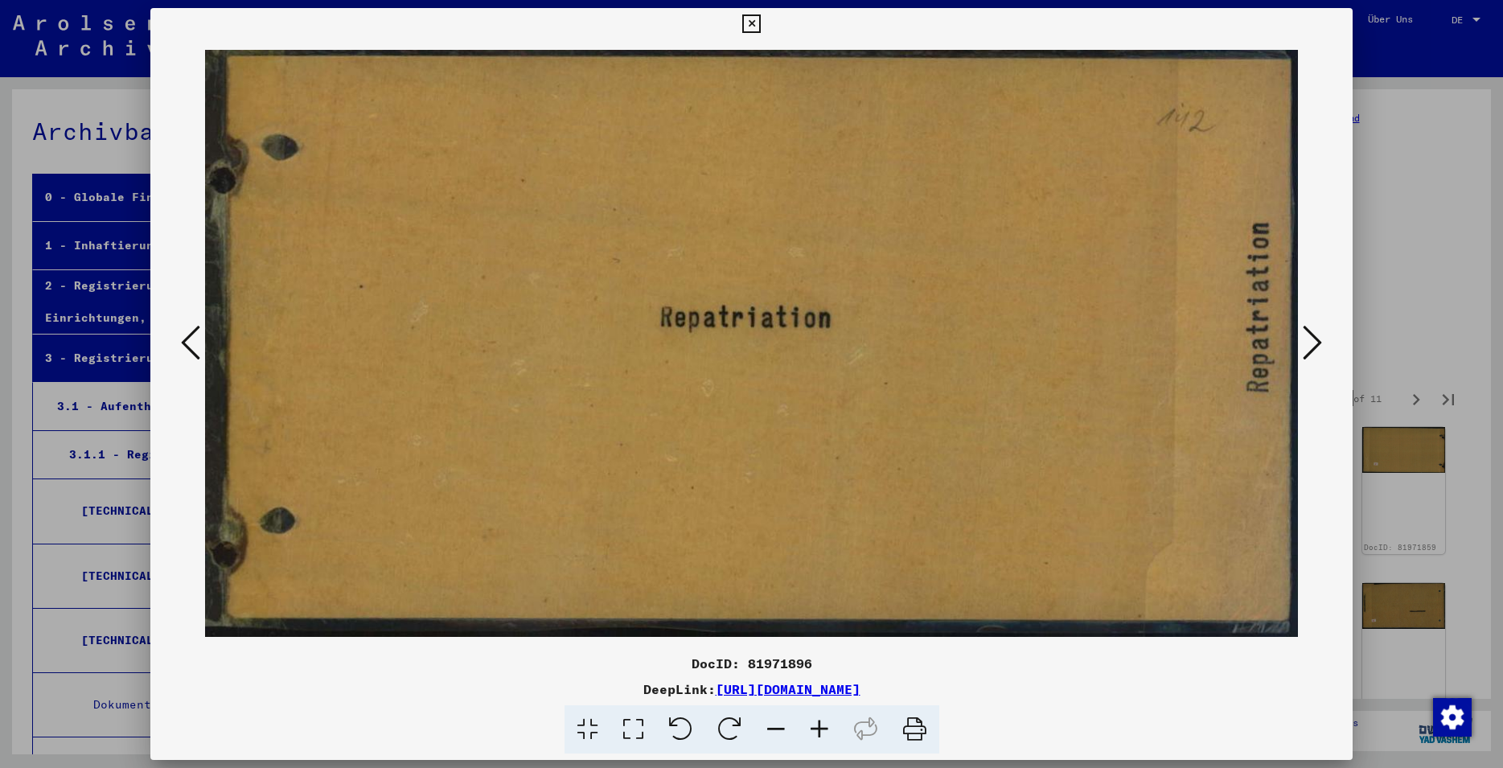
click at [1304, 347] on button at bounding box center [1312, 344] width 29 height 46
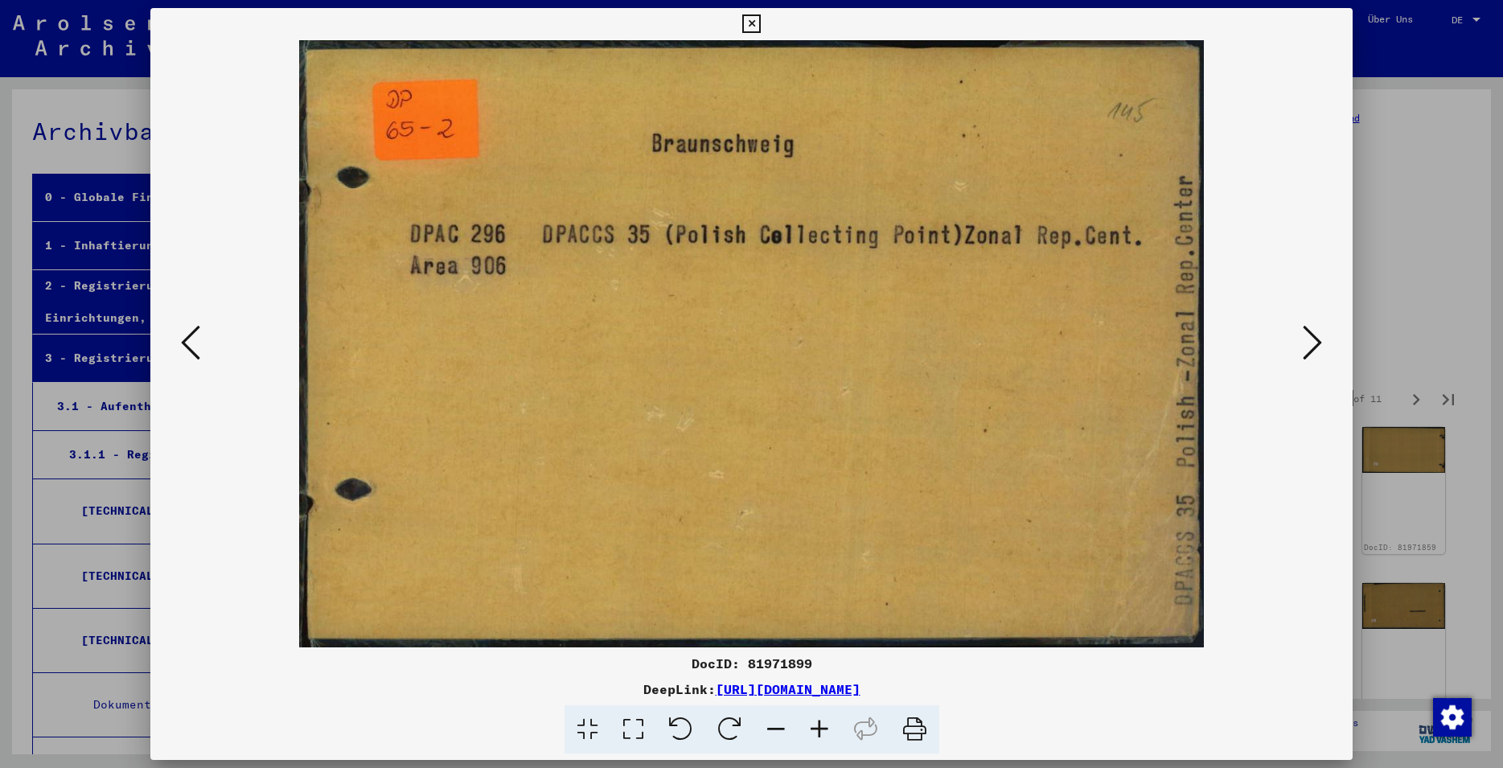
click at [1304, 347] on button at bounding box center [1312, 344] width 29 height 46
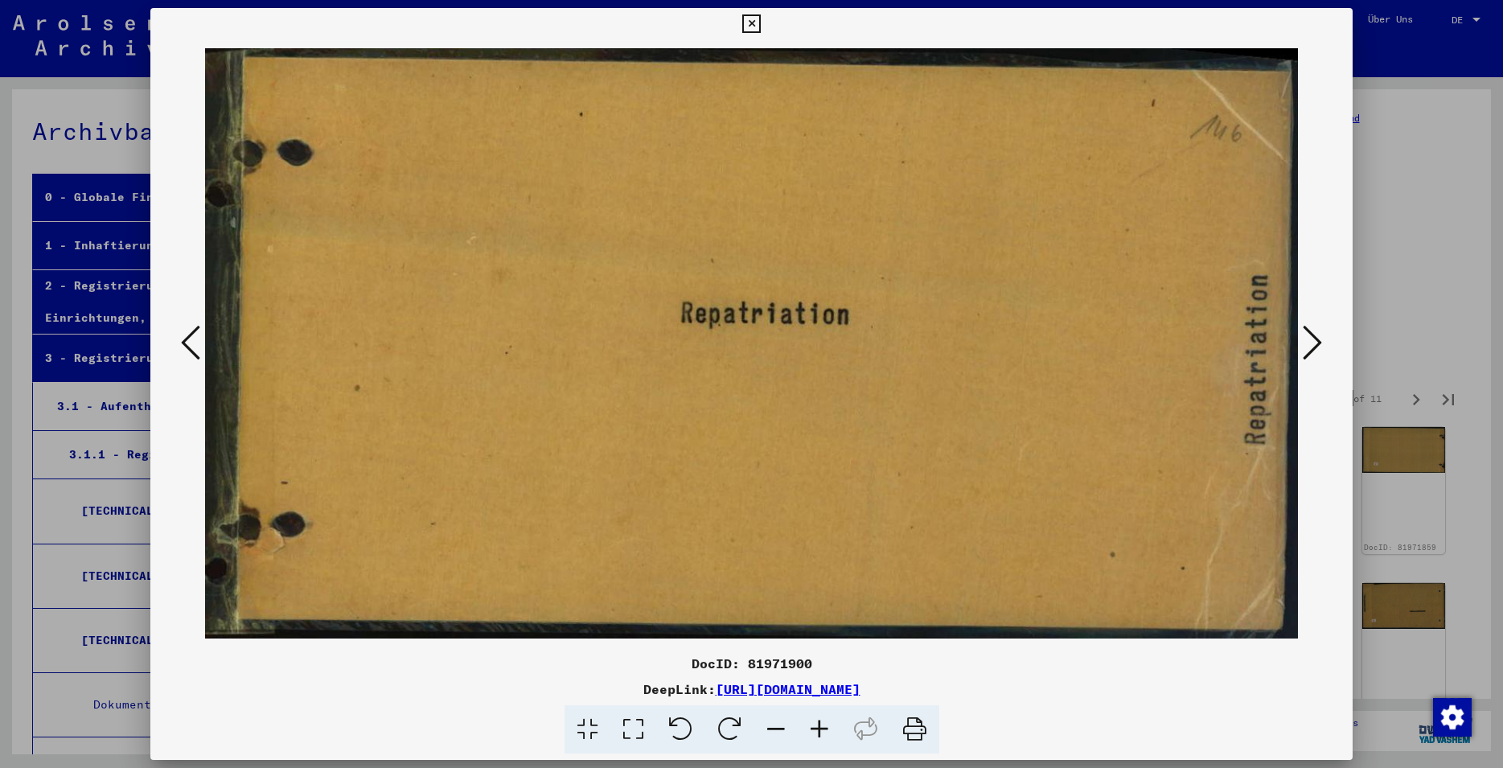
click at [1304, 347] on button at bounding box center [1312, 344] width 29 height 46
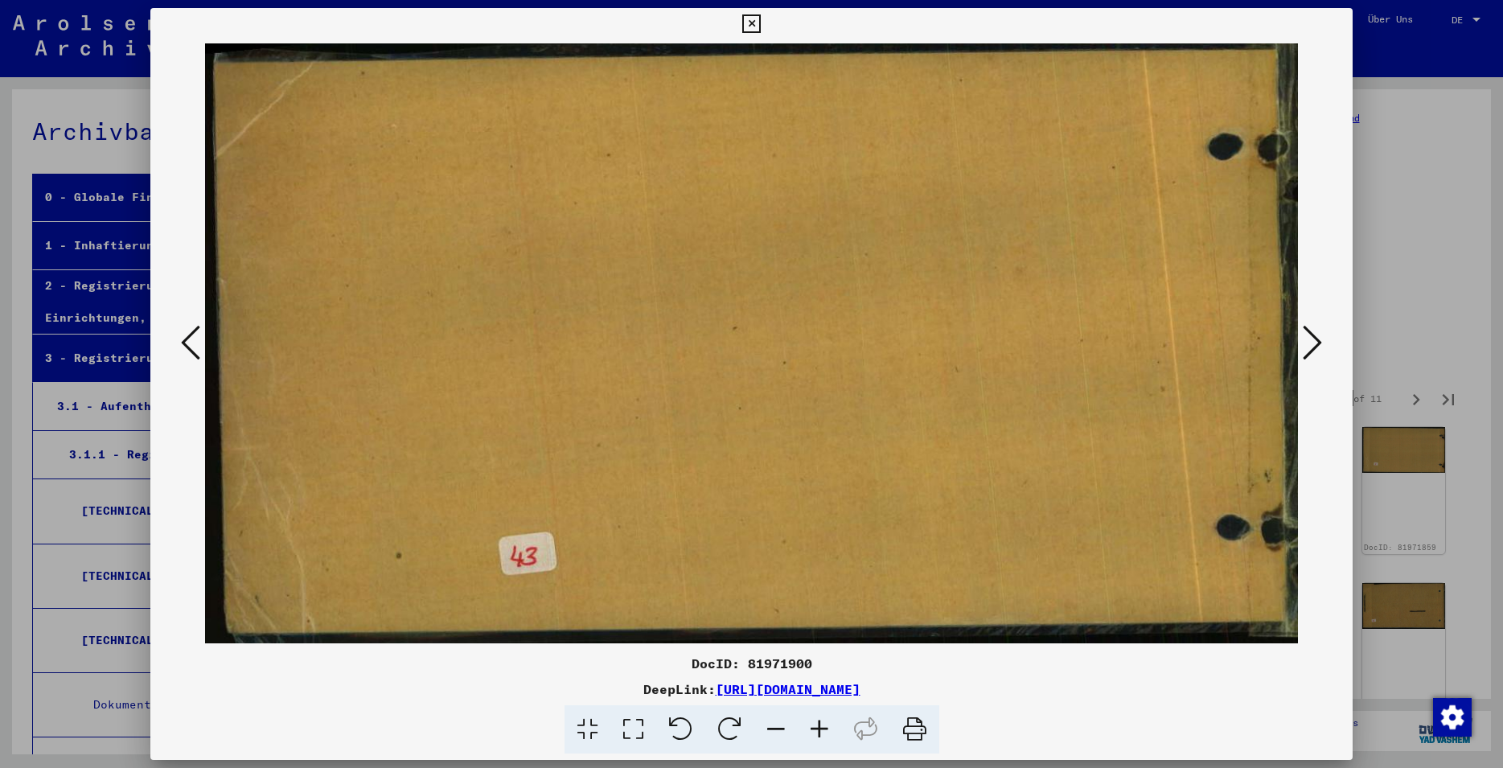
click at [1304, 347] on button at bounding box center [1312, 344] width 29 height 46
click at [1298, 346] on img at bounding box center [751, 343] width 1093 height 607
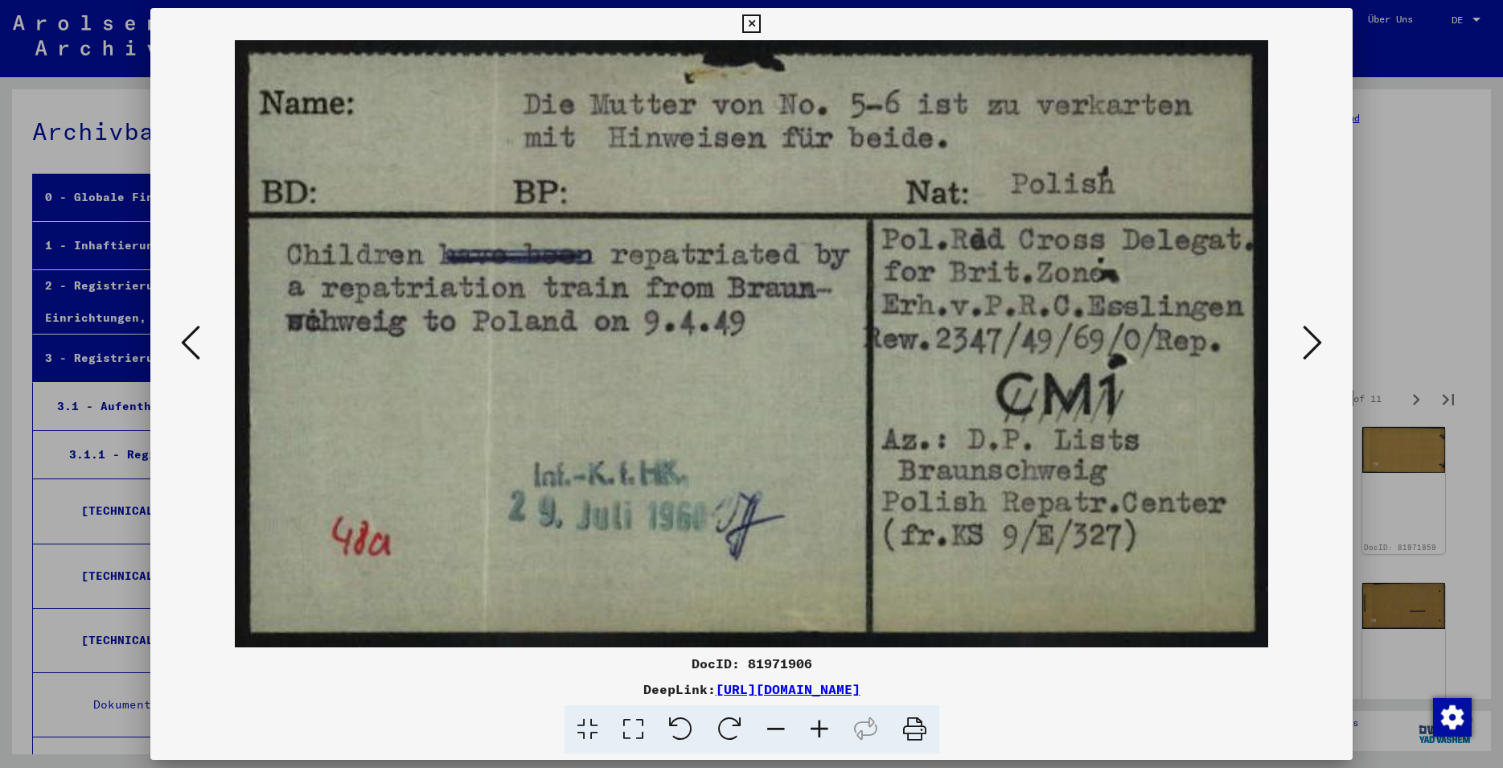
click at [1298, 346] on img at bounding box center [751, 343] width 1093 height 607
click at [761, 20] on icon at bounding box center [751, 23] width 19 height 19
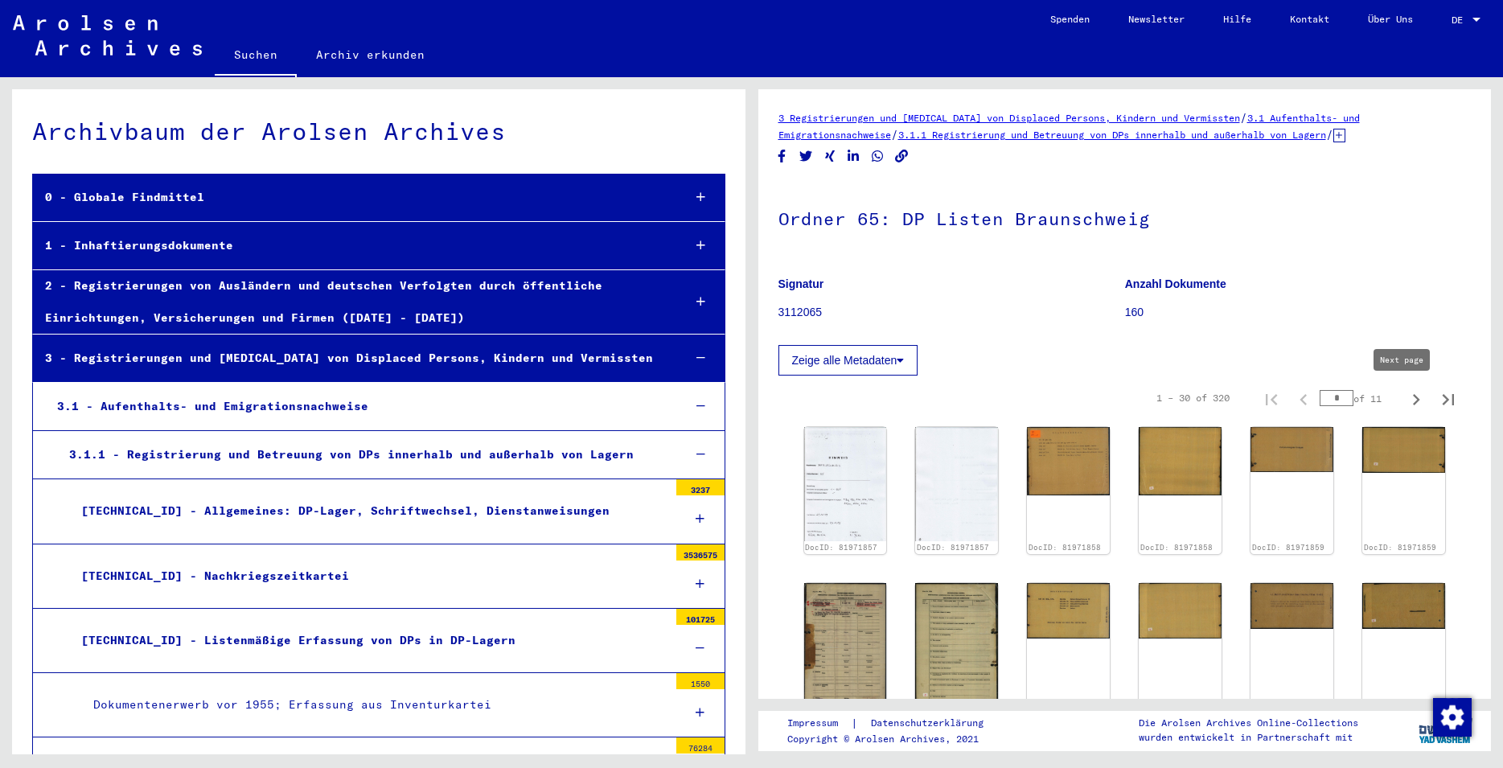
click at [1408, 398] on icon "Next page" at bounding box center [1416, 400] width 23 height 23
type input "*"
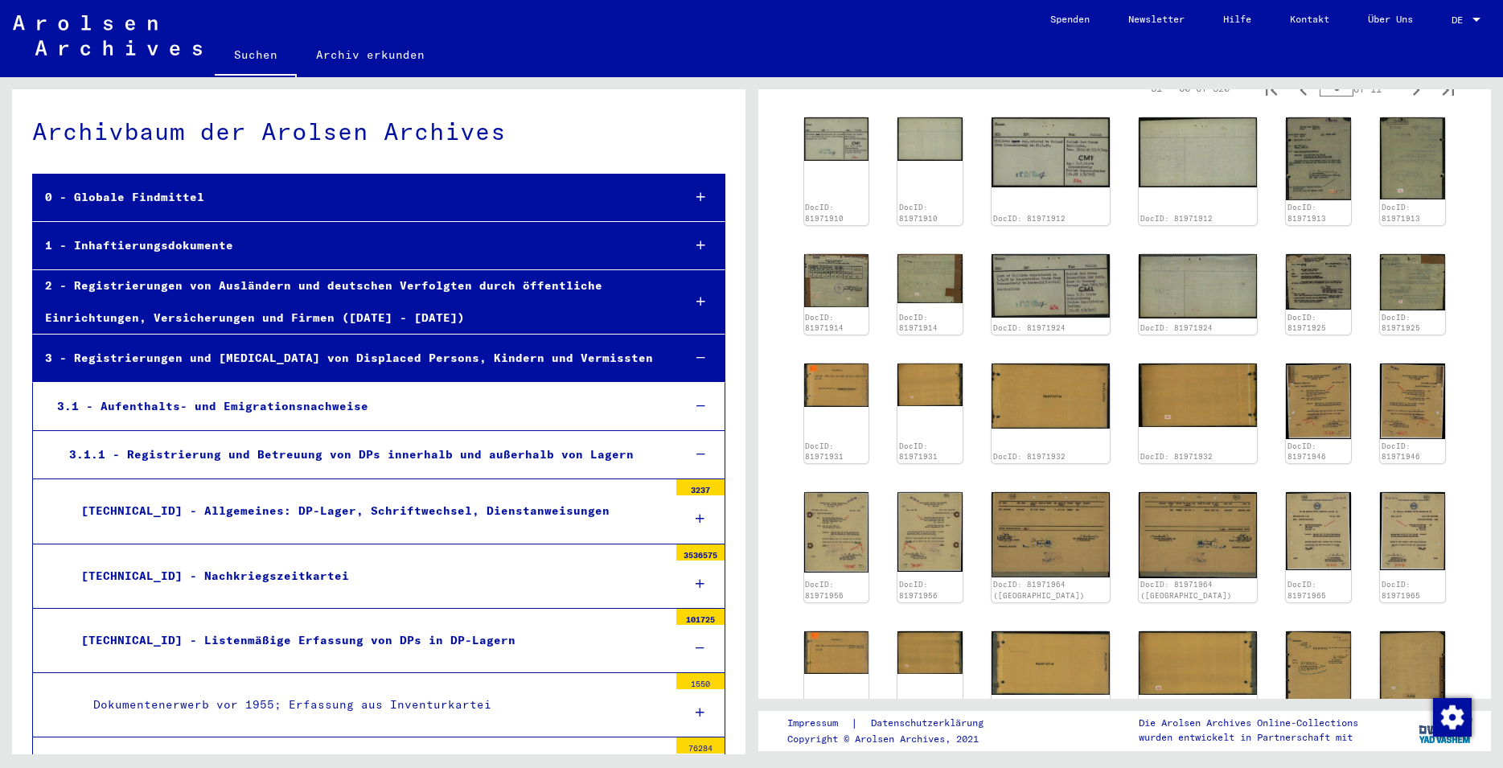
scroll to position [87, 0]
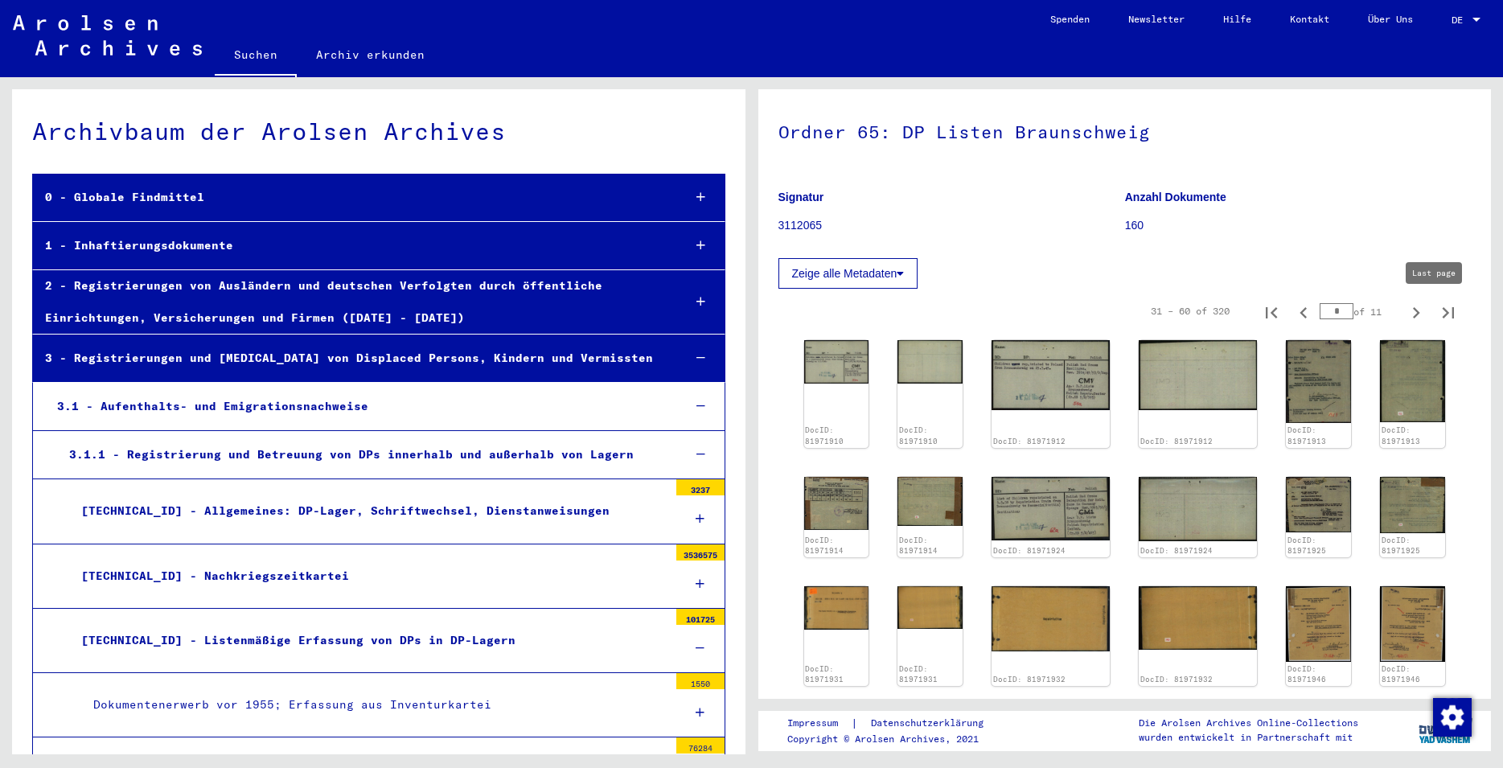
click at [1433, 320] on button "Last page" at bounding box center [1449, 311] width 32 height 32
type input "**"
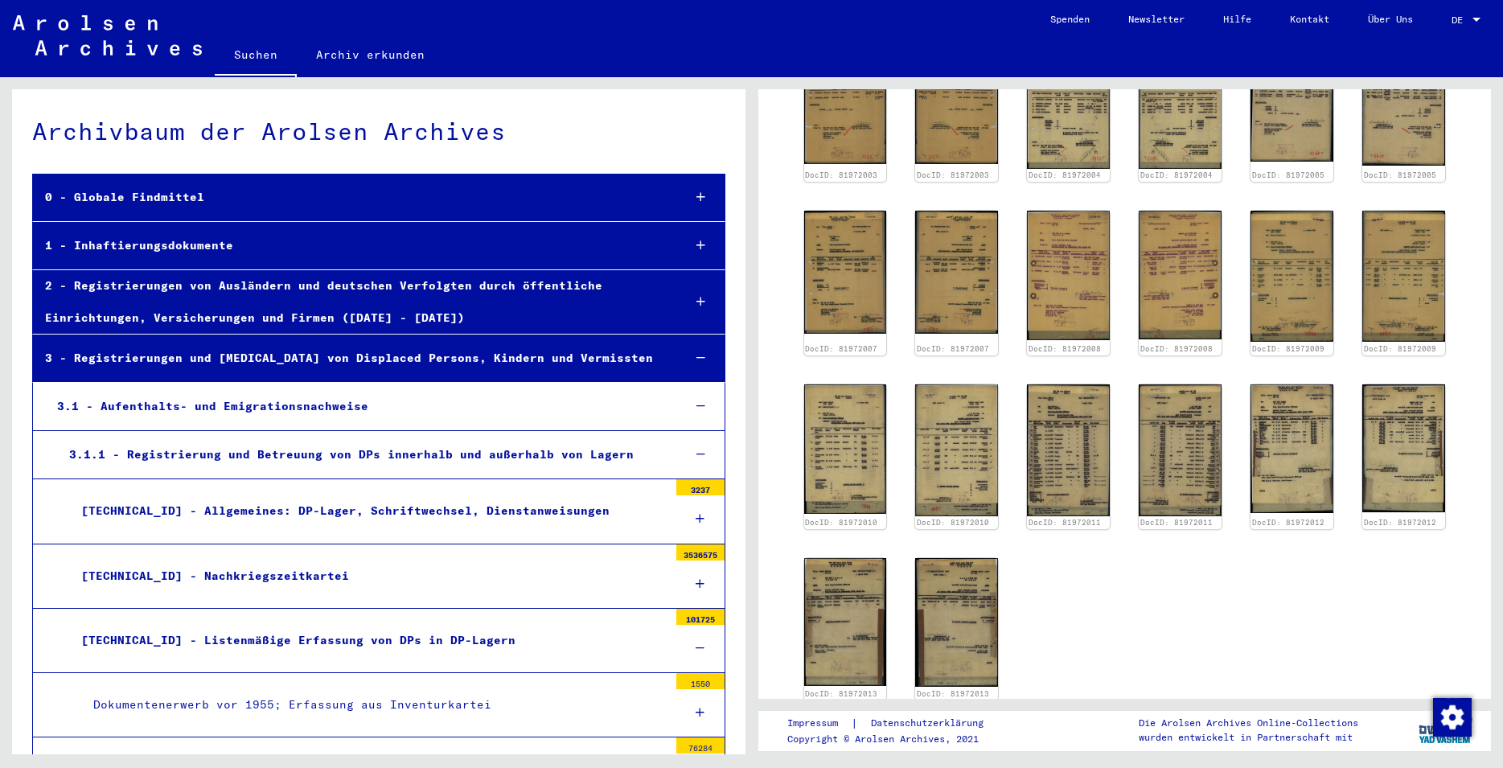
scroll to position [348, 0]
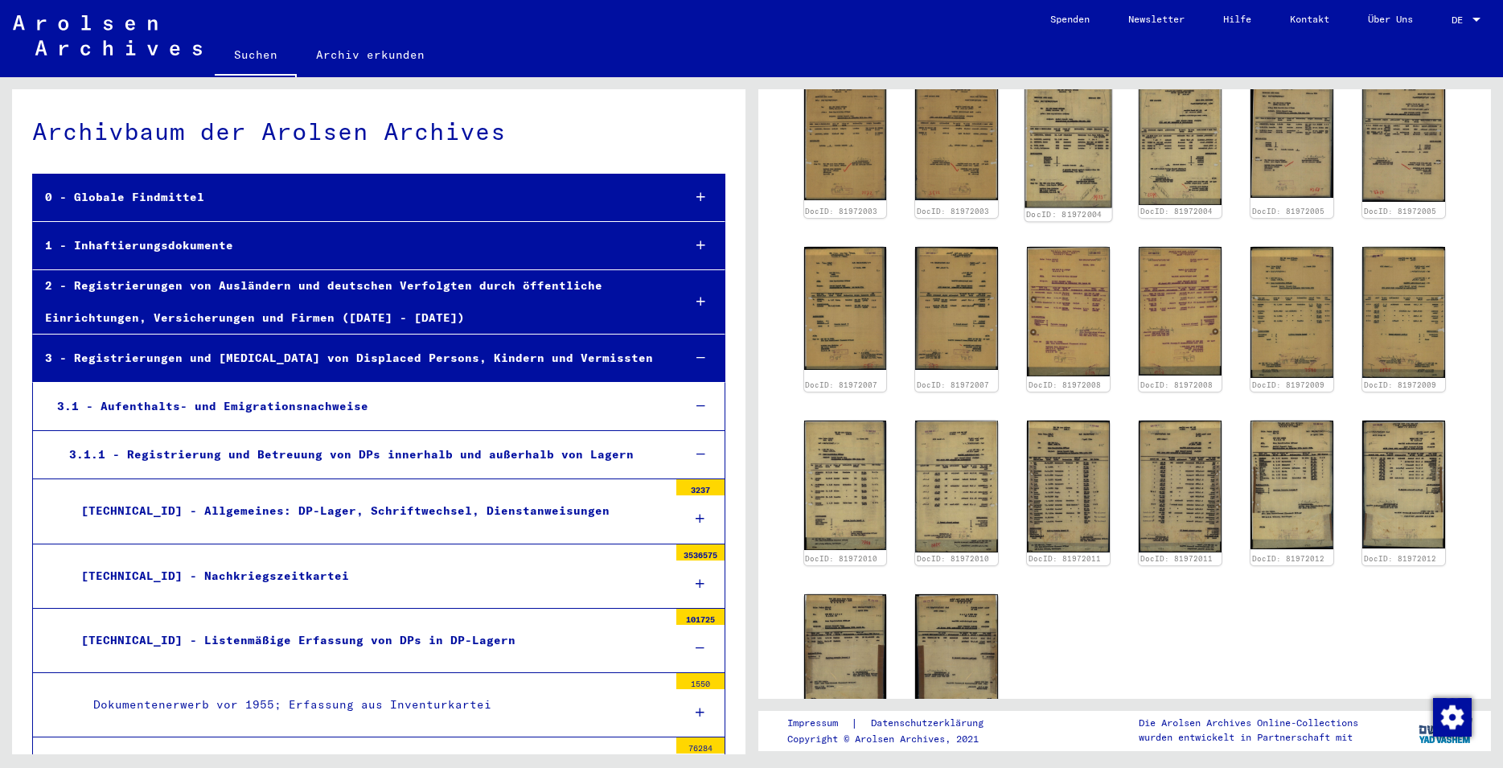
click at [1094, 152] on img at bounding box center [1069, 141] width 87 height 131
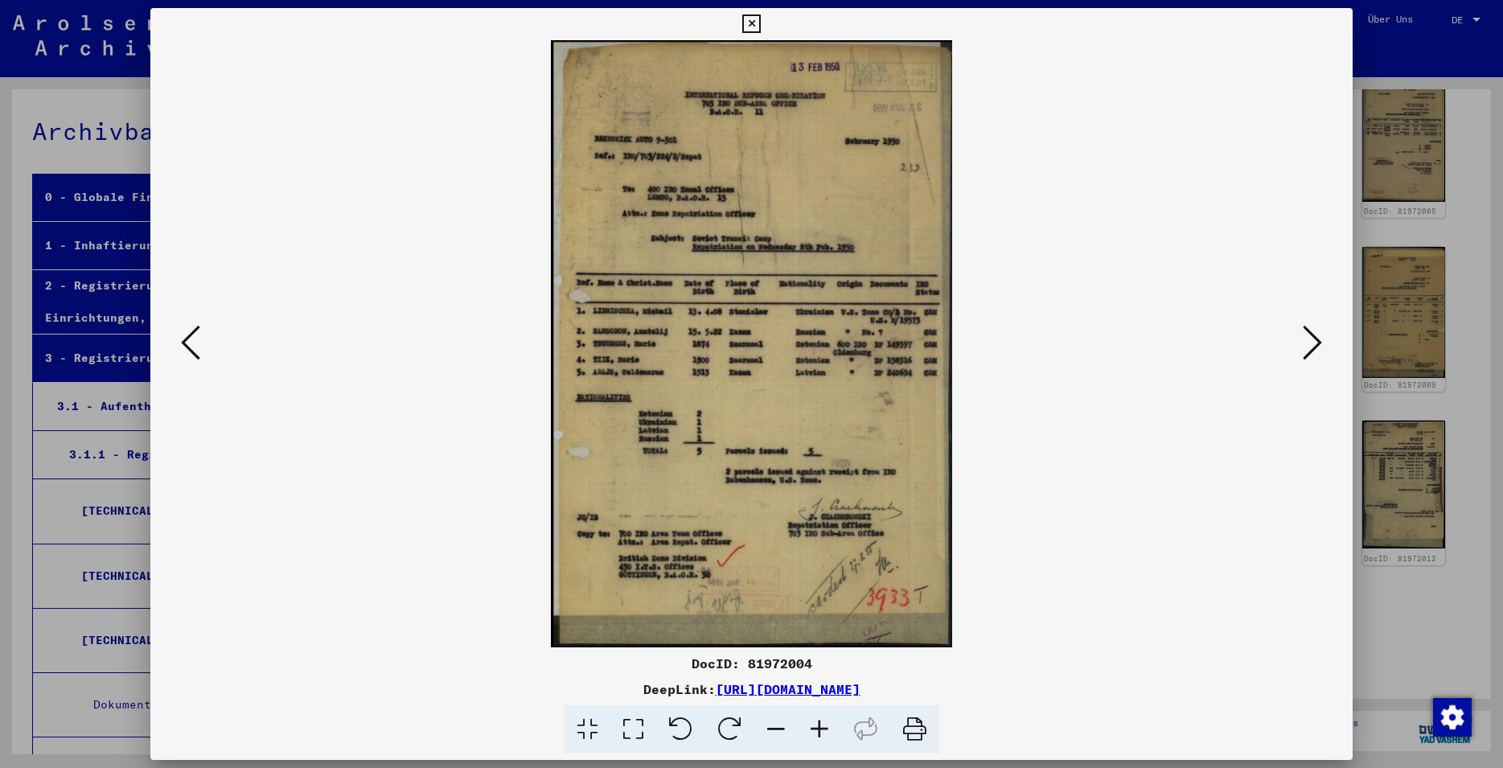
click at [761, 27] on icon at bounding box center [751, 23] width 19 height 19
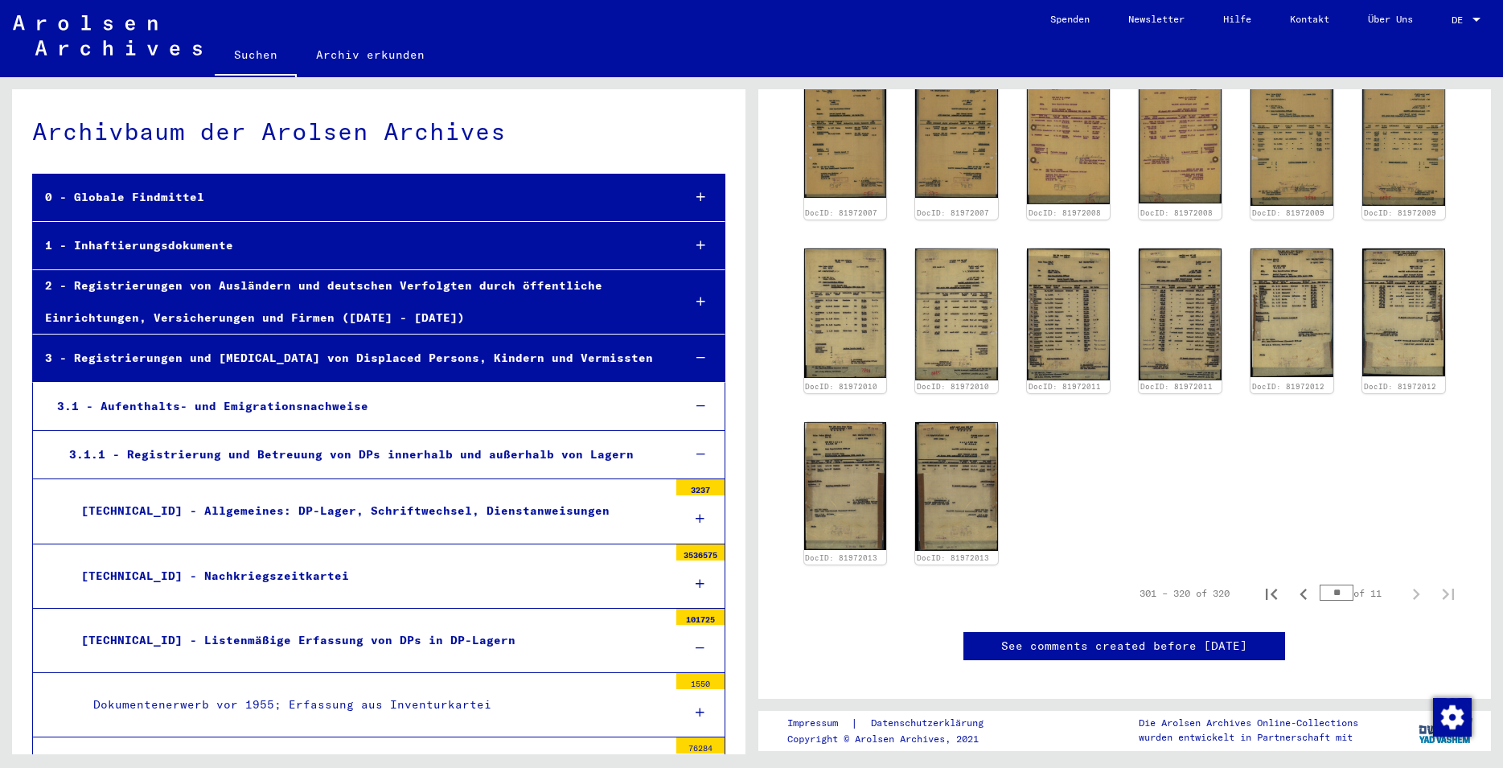
scroll to position [521, 0]
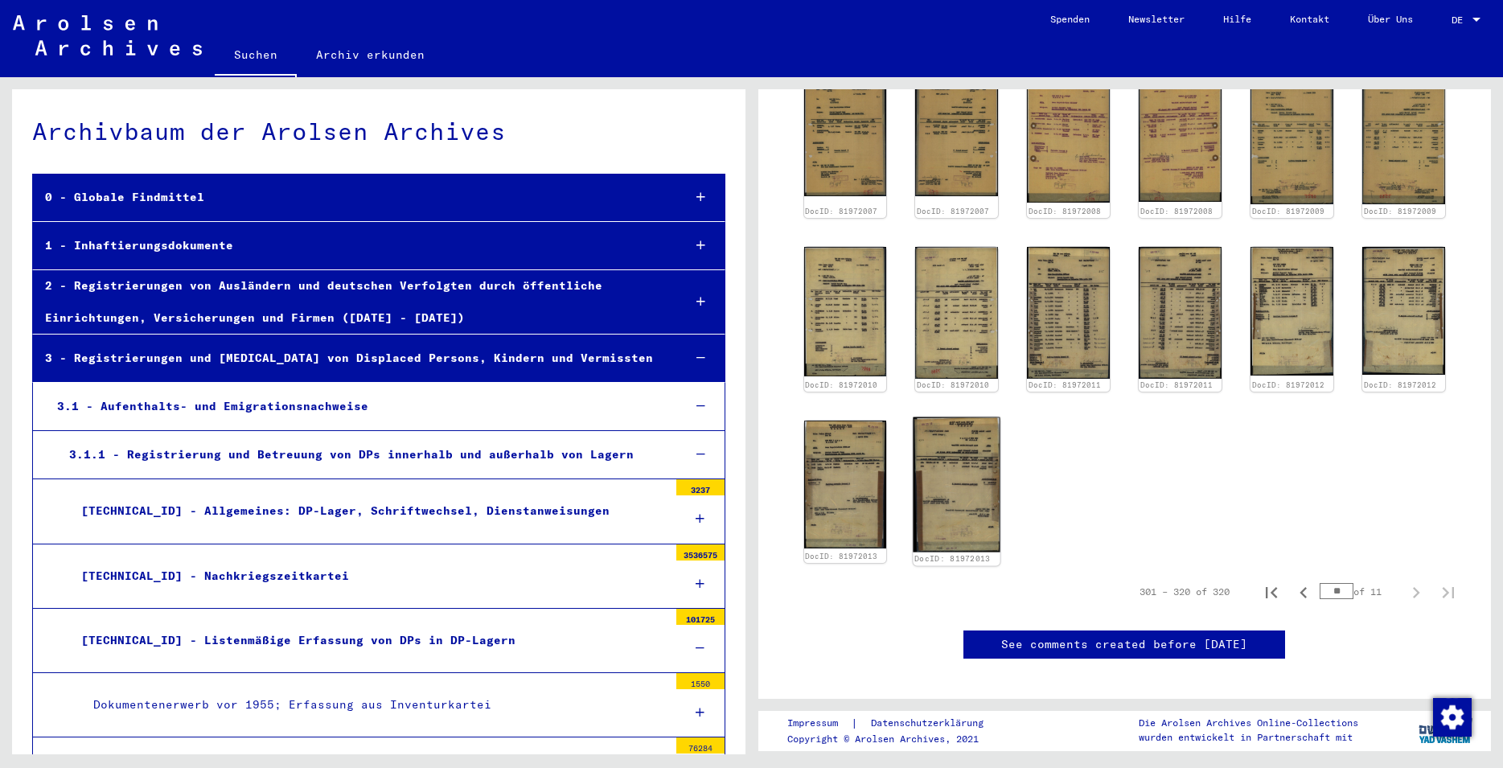
click at [979, 485] on img at bounding box center [957, 484] width 87 height 135
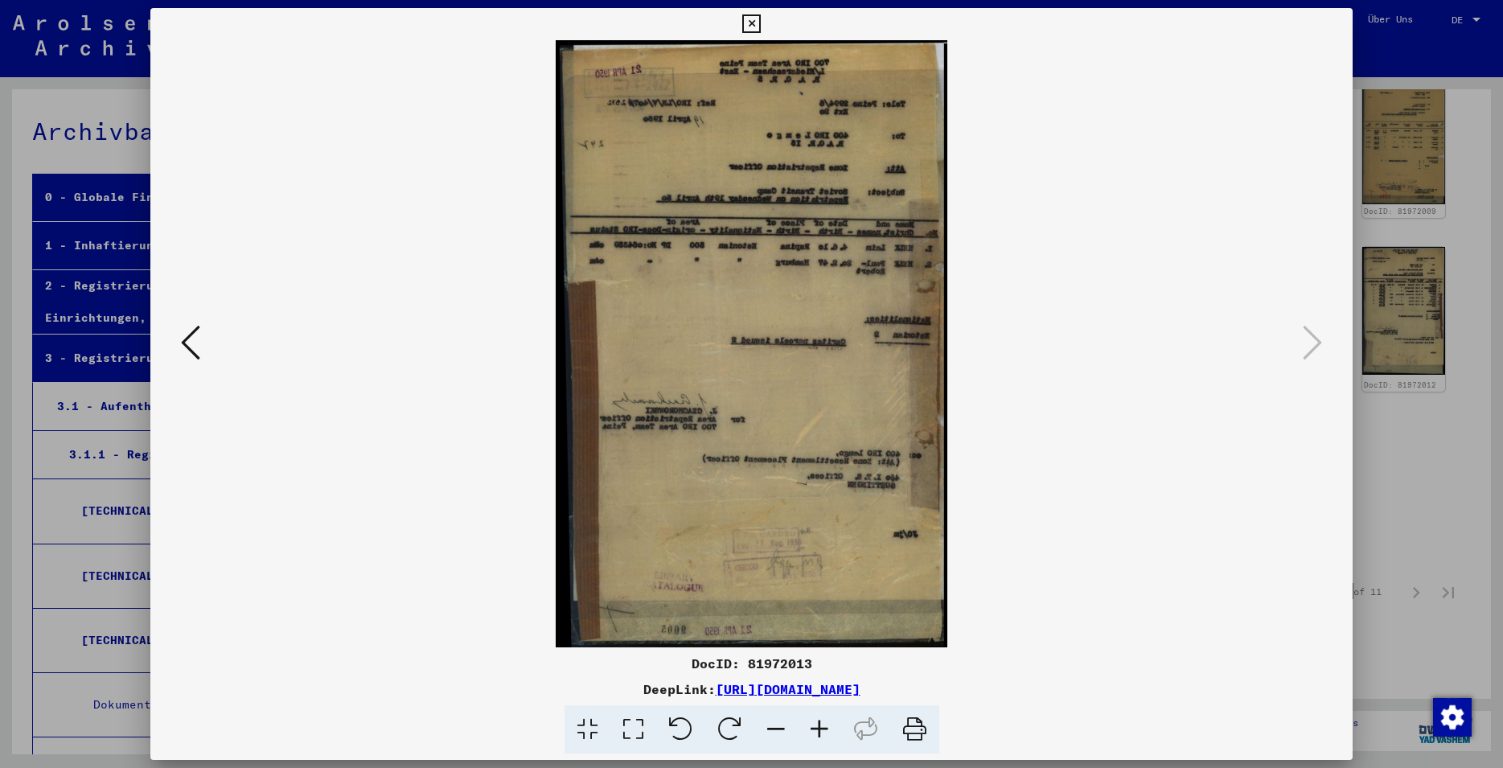
click at [761, 30] on icon at bounding box center [751, 23] width 19 height 19
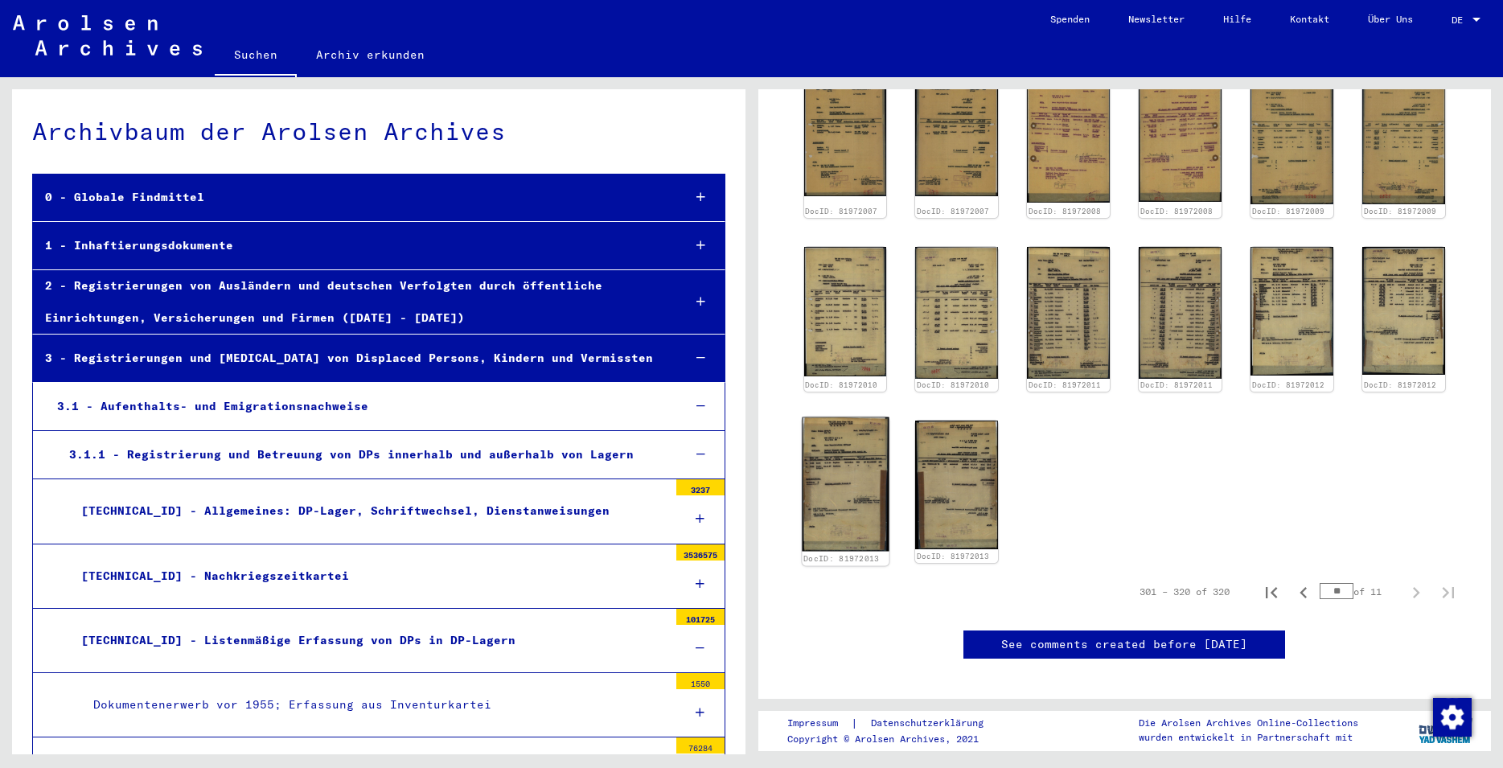
click at [843, 467] on img at bounding box center [845, 484] width 87 height 134
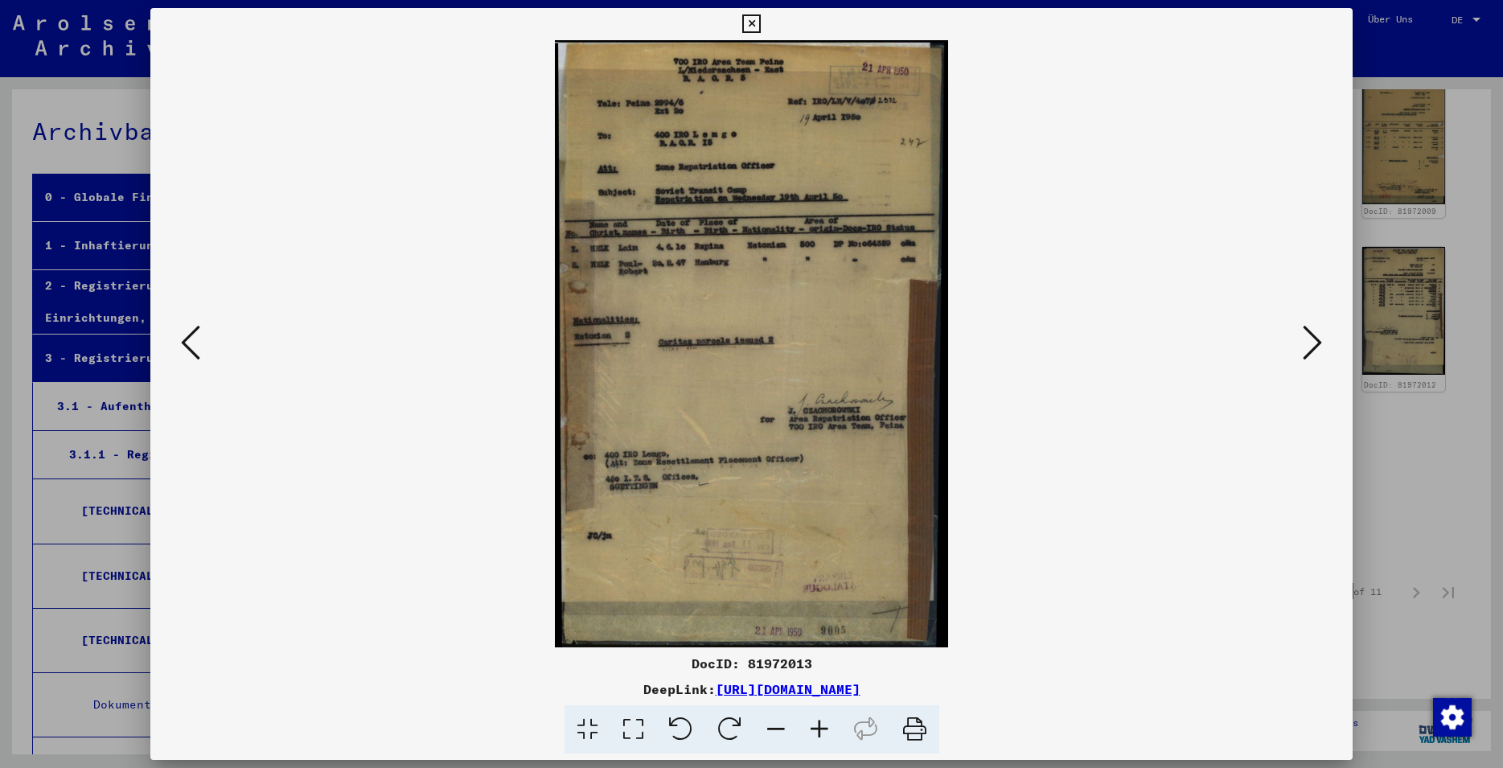
drag, startPoint x: 812, startPoint y: 660, endPoint x: 750, endPoint y: 665, distance: 62.9
click at [750, 665] on div "DocID: 81972013" at bounding box center [751, 663] width 1203 height 19
click at [1309, 357] on icon at bounding box center [1312, 342] width 19 height 39
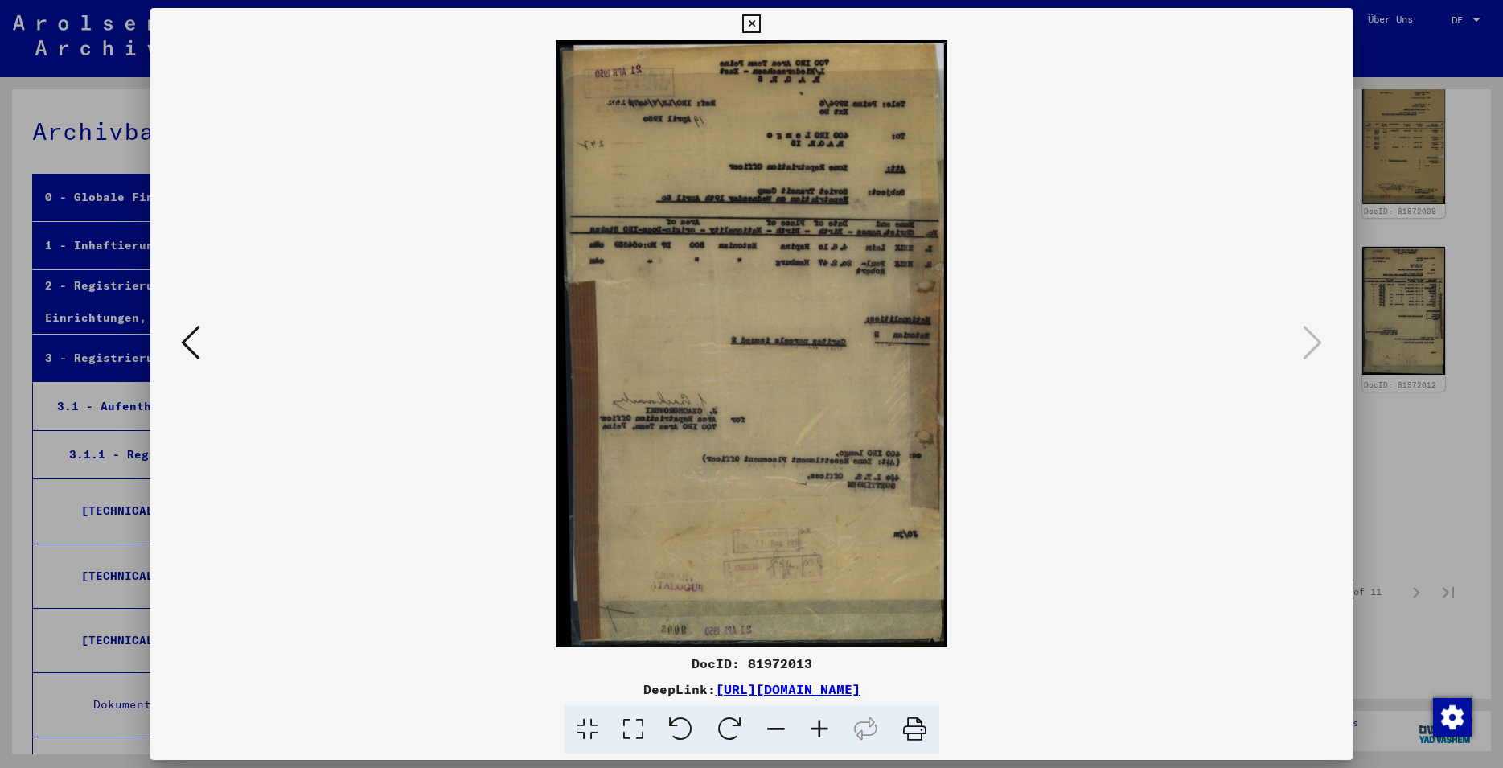
click at [761, 27] on icon at bounding box center [751, 23] width 19 height 19
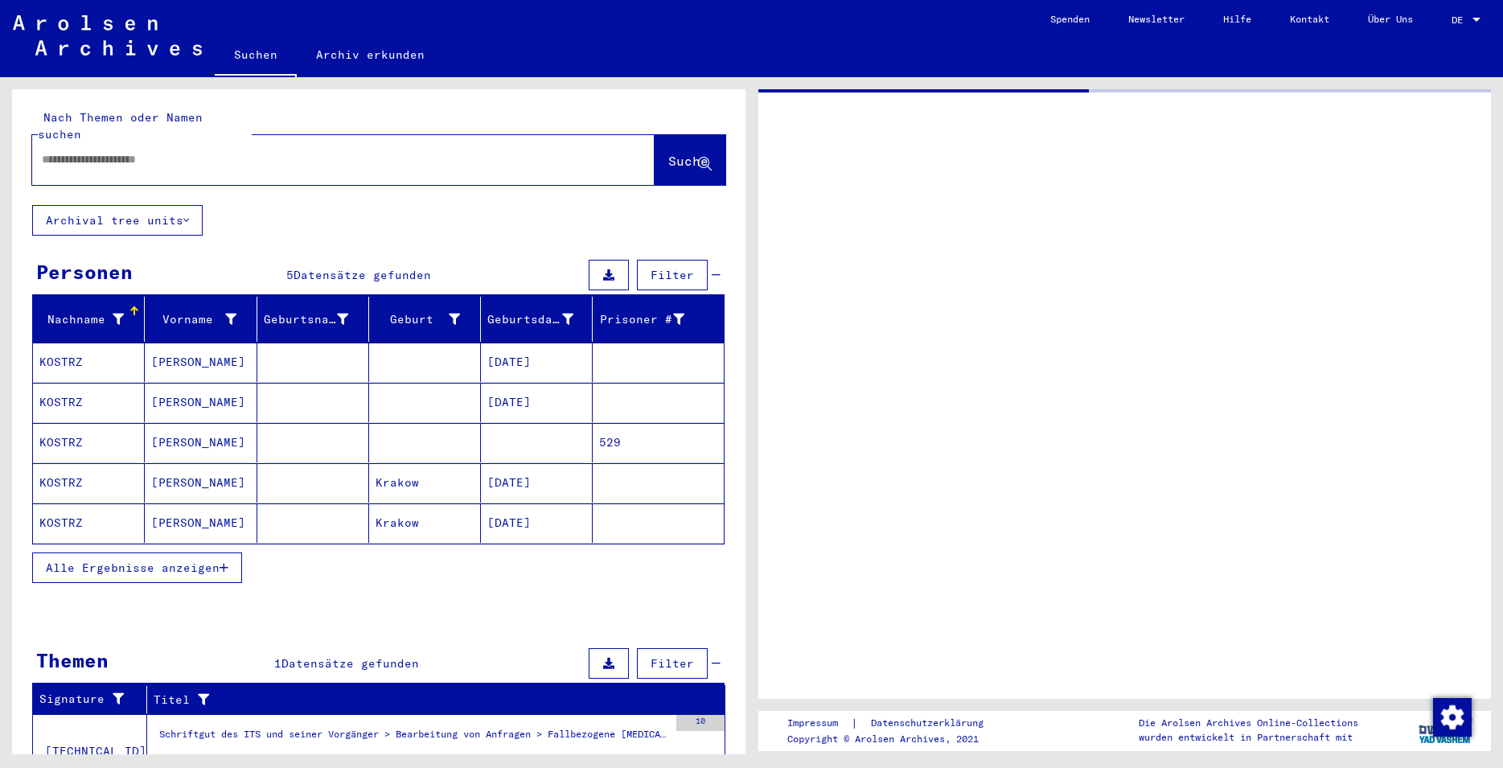
type input "********"
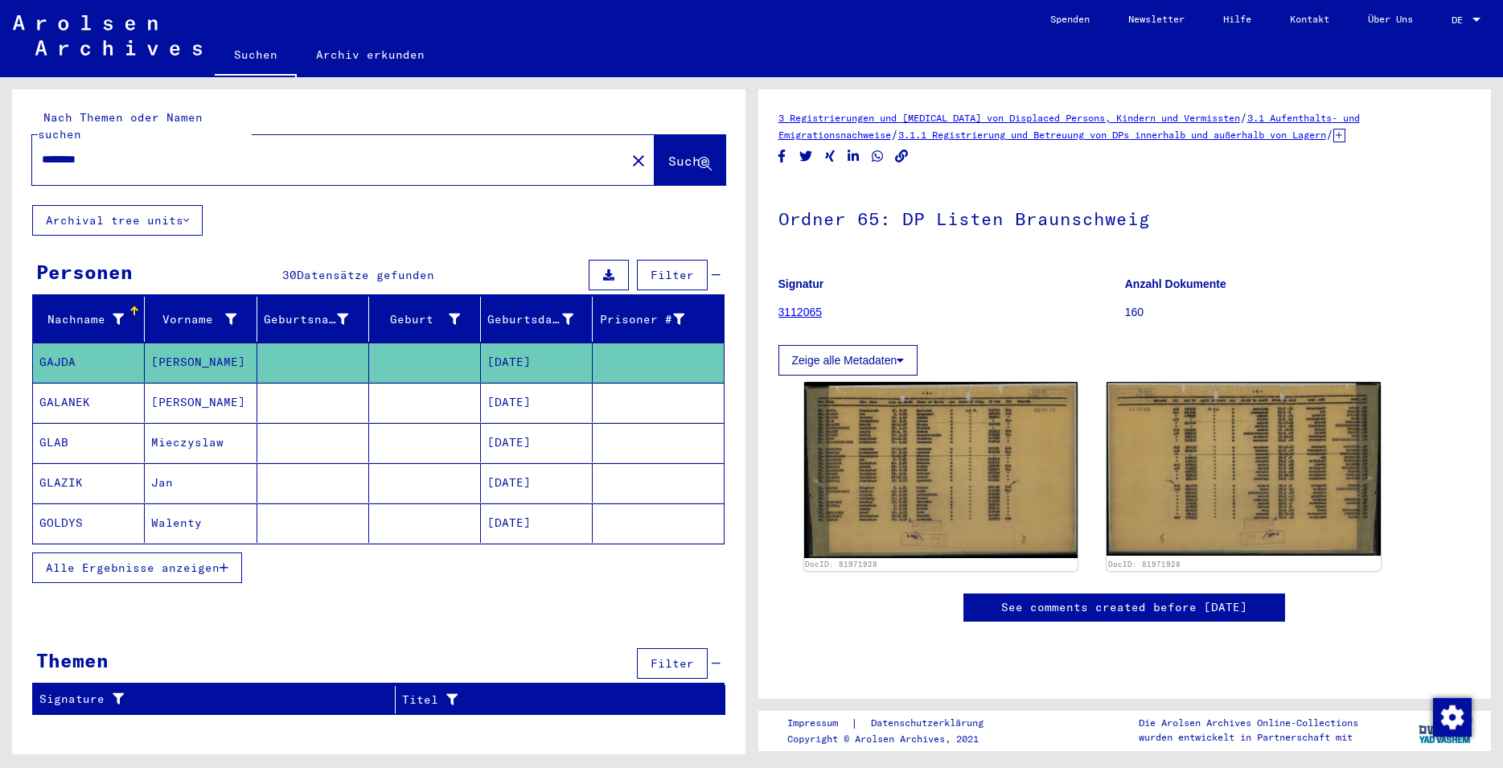
drag, startPoint x: 77, startPoint y: 139, endPoint x: 8, endPoint y: 140, distance: 69.2
click at [42, 151] on input "********" at bounding box center [329, 159] width 574 height 17
type input "**********"
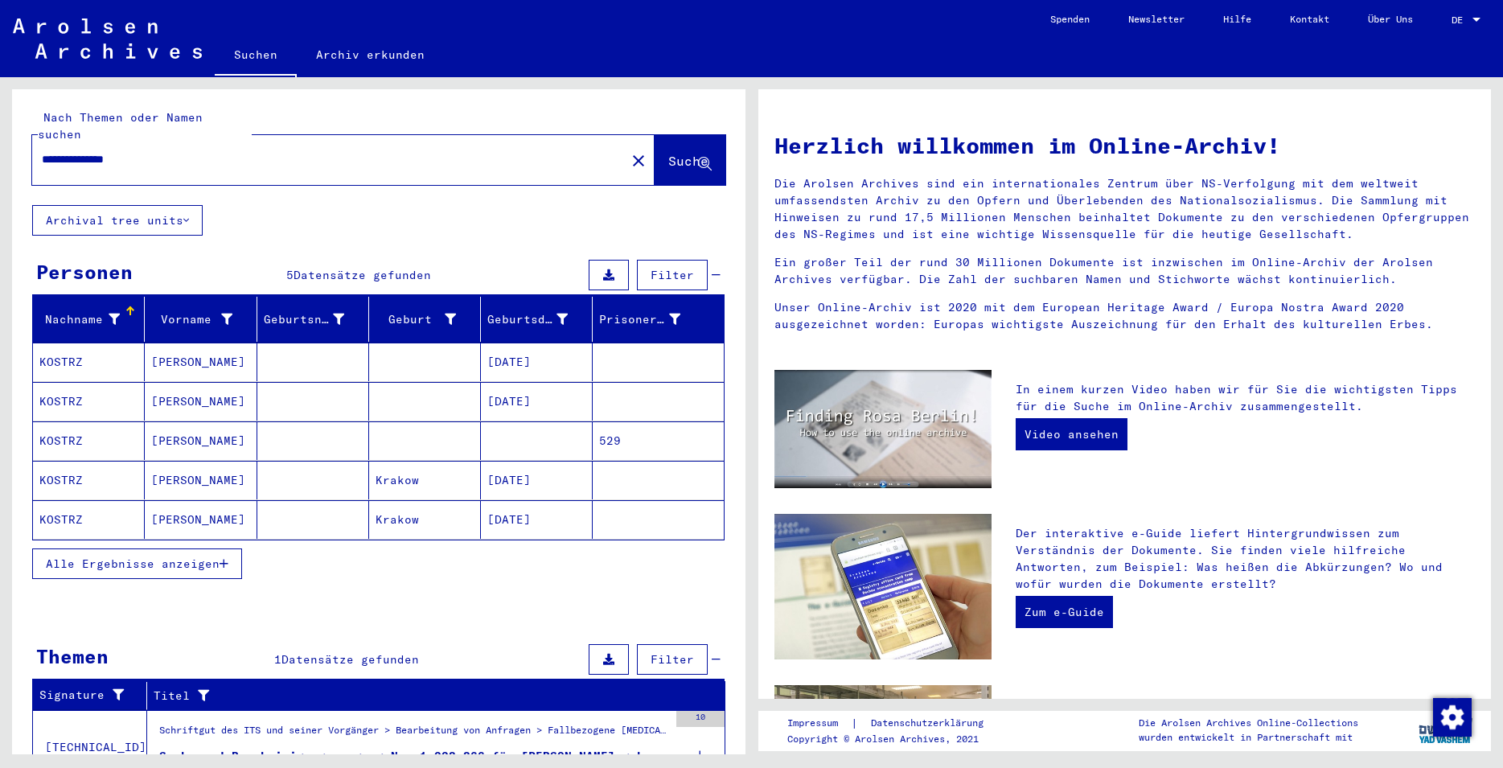
click at [445, 425] on mat-cell at bounding box center [425, 441] width 112 height 39
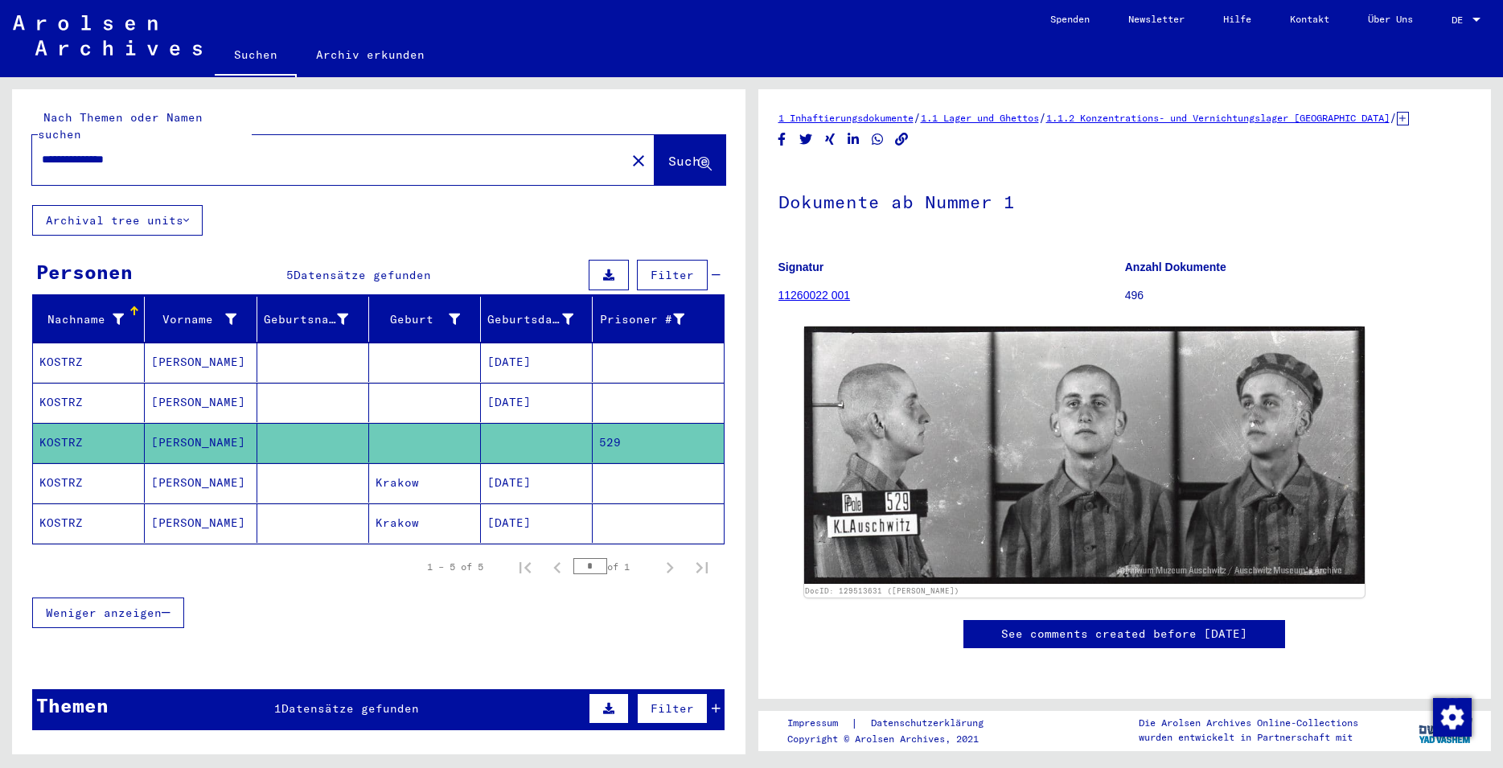
click at [333, 463] on mat-cell at bounding box center [313, 482] width 112 height 39
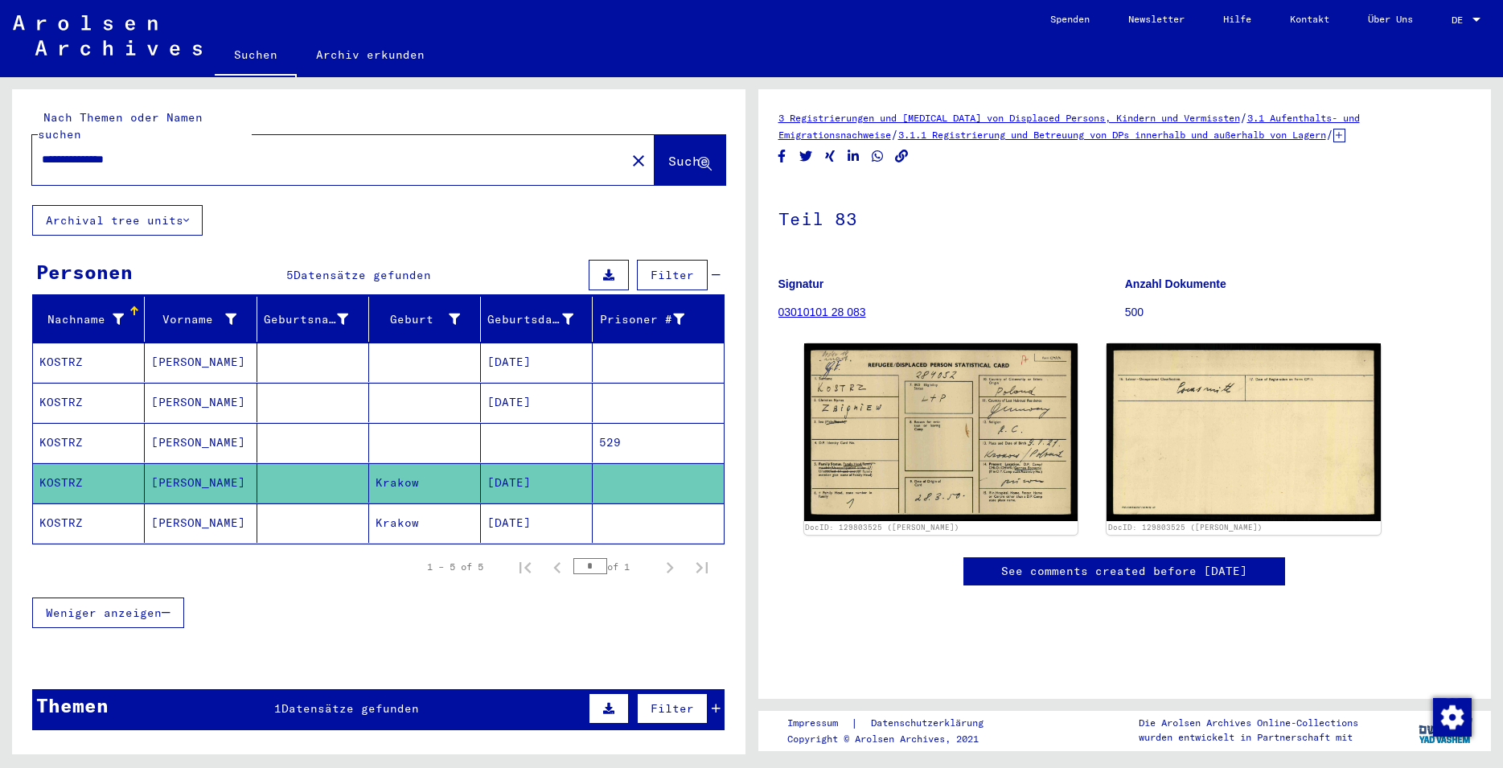
drag, startPoint x: 891, startPoint y: 313, endPoint x: 779, endPoint y: 310, distance: 112.7
click at [779, 310] on figure "Signatur 03010101 28 083" at bounding box center [952, 301] width 346 height 72
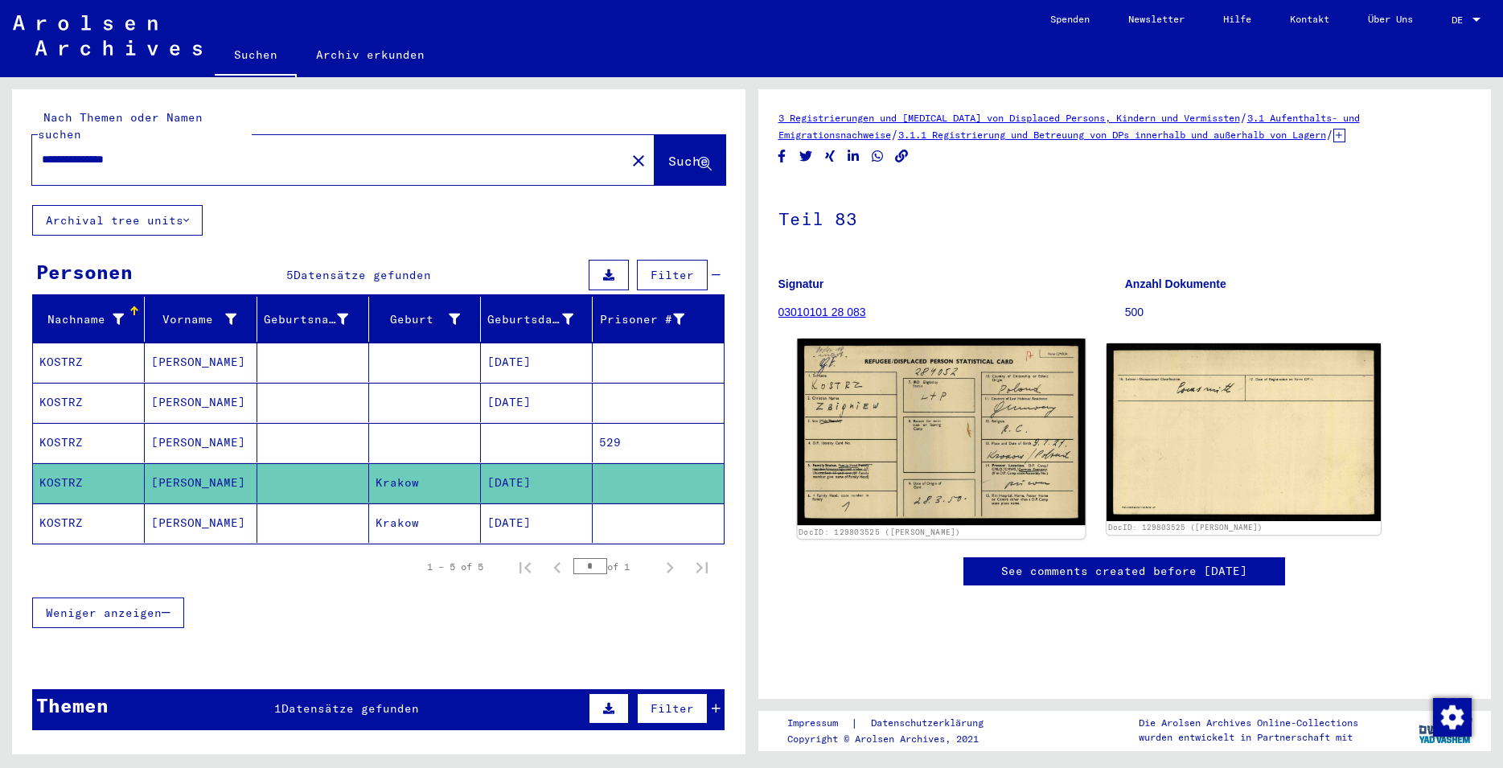
click at [870, 426] on img at bounding box center [941, 432] width 288 height 187
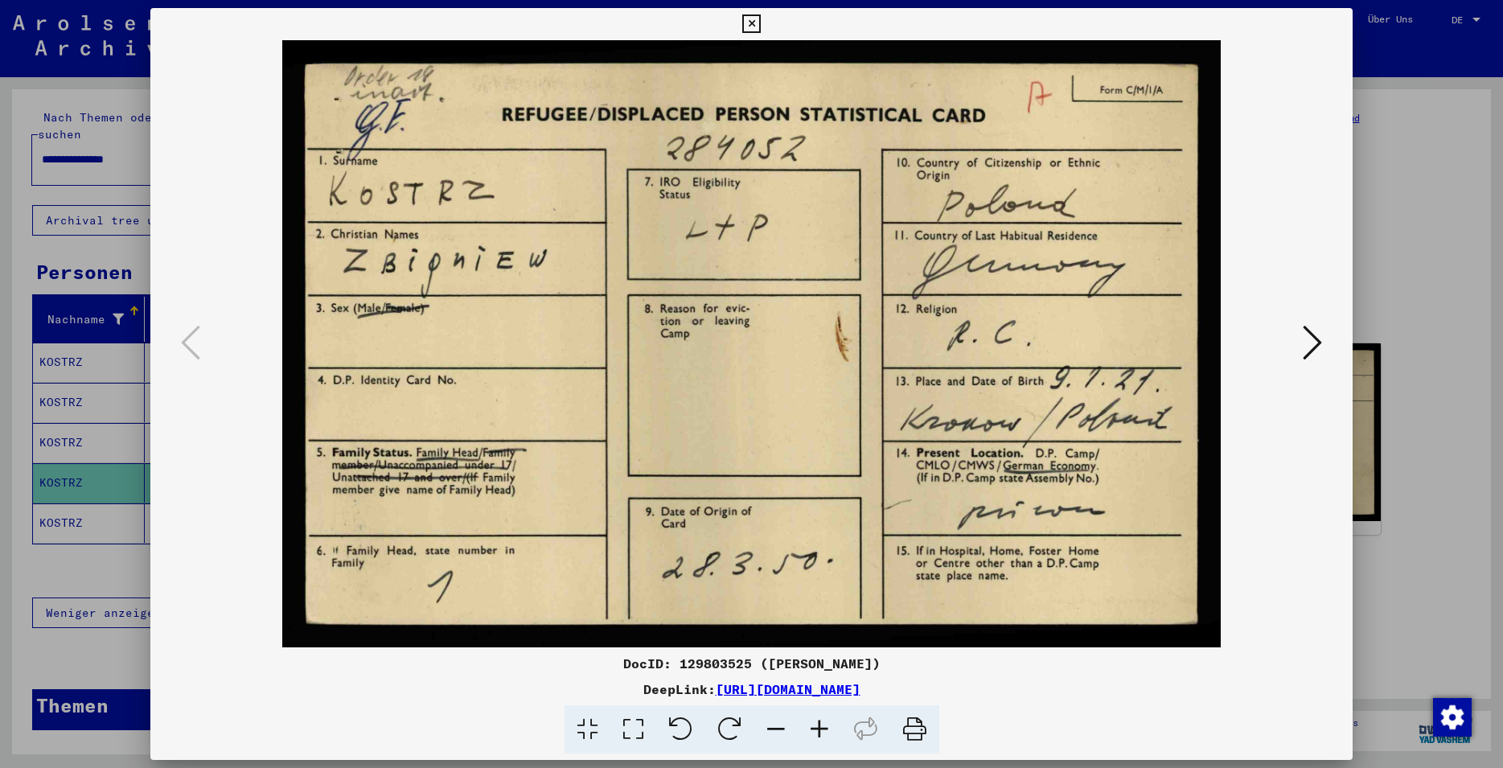
drag, startPoint x: 744, startPoint y: 661, endPoint x: 674, endPoint y: 660, distance: 70.0
click at [674, 660] on div "DocID: 129803525 ([PERSON_NAME])" at bounding box center [751, 663] width 1203 height 19
click at [1314, 353] on icon at bounding box center [1312, 342] width 19 height 39
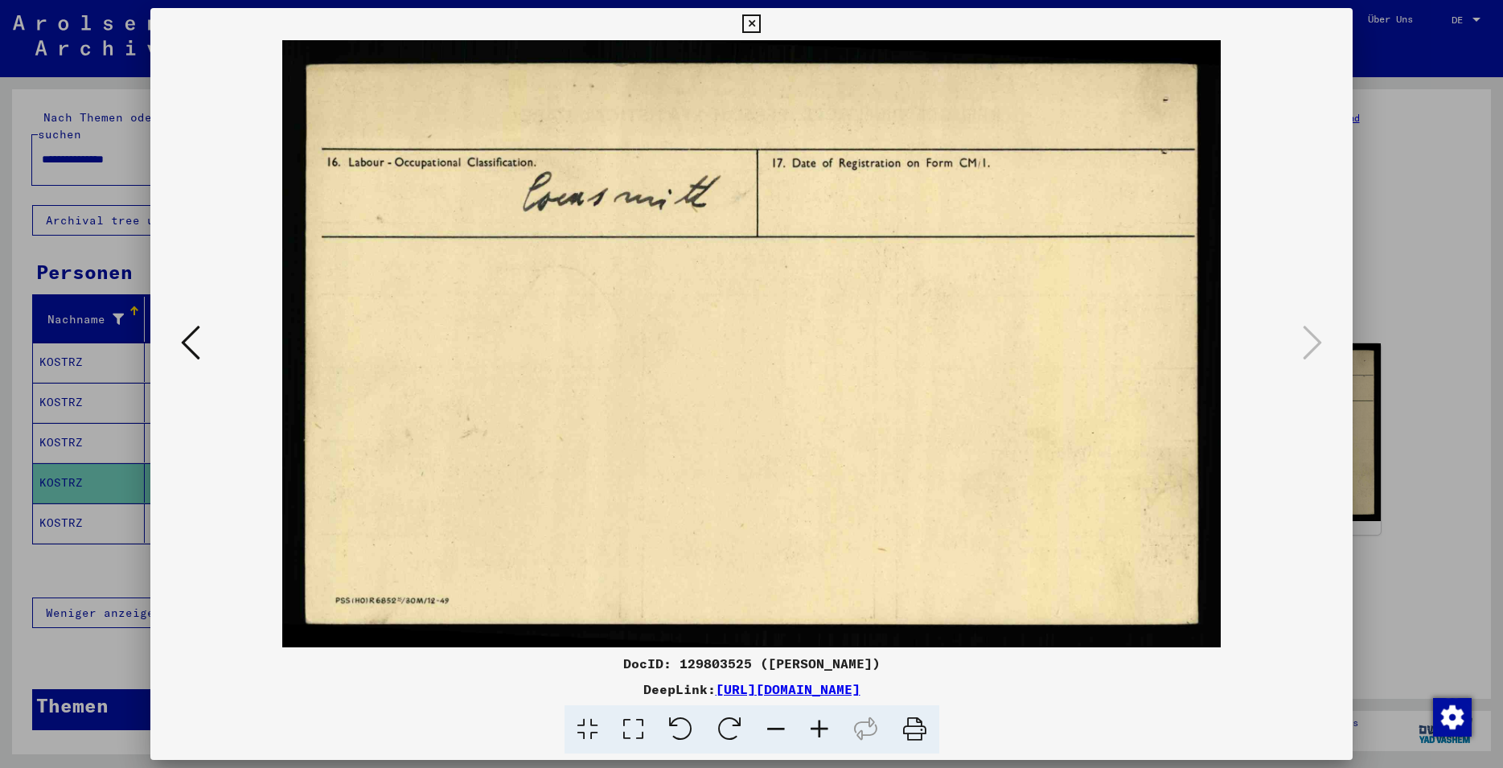
click at [761, 26] on icon at bounding box center [751, 23] width 19 height 19
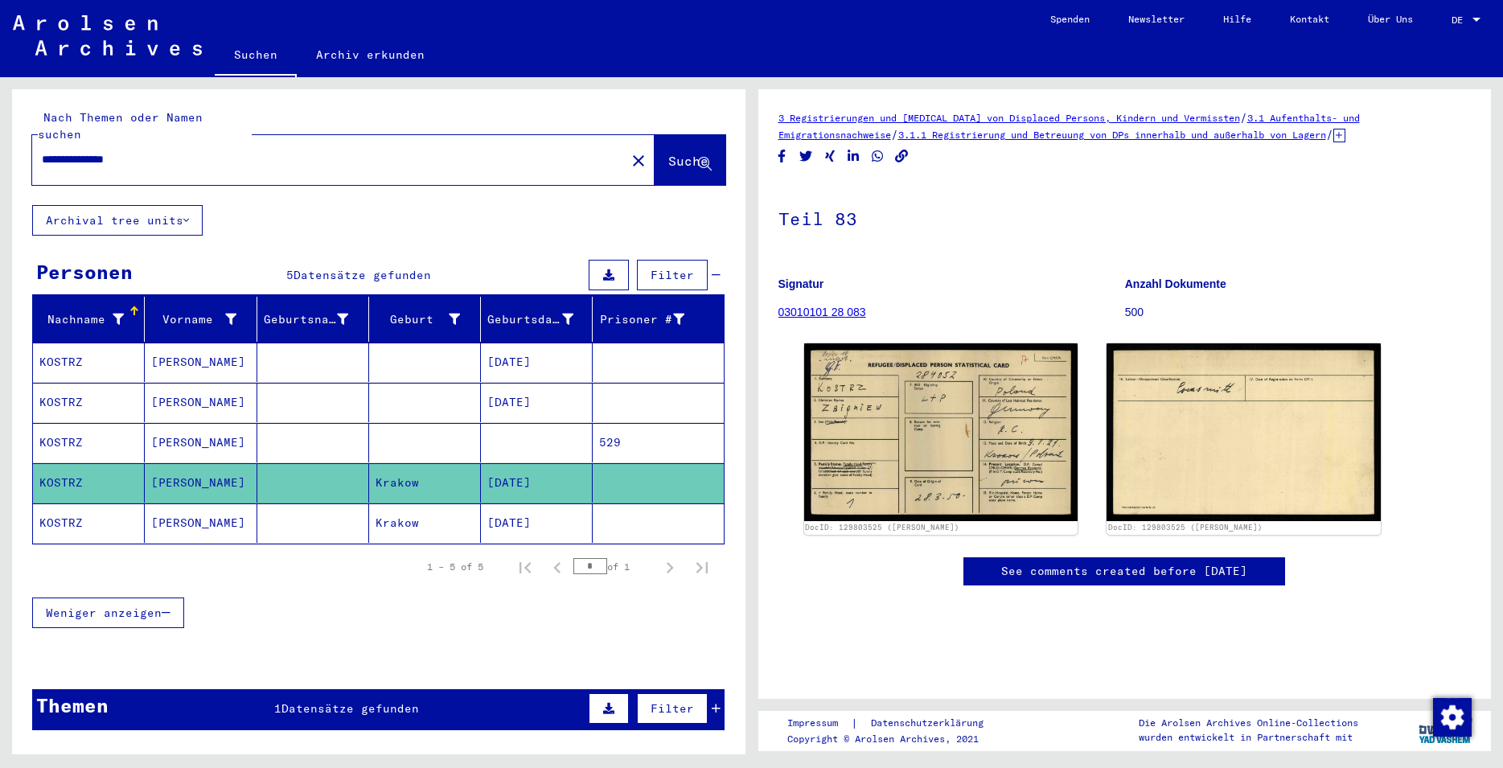
click at [851, 315] on link "03010101 28 083" at bounding box center [823, 312] width 88 height 13
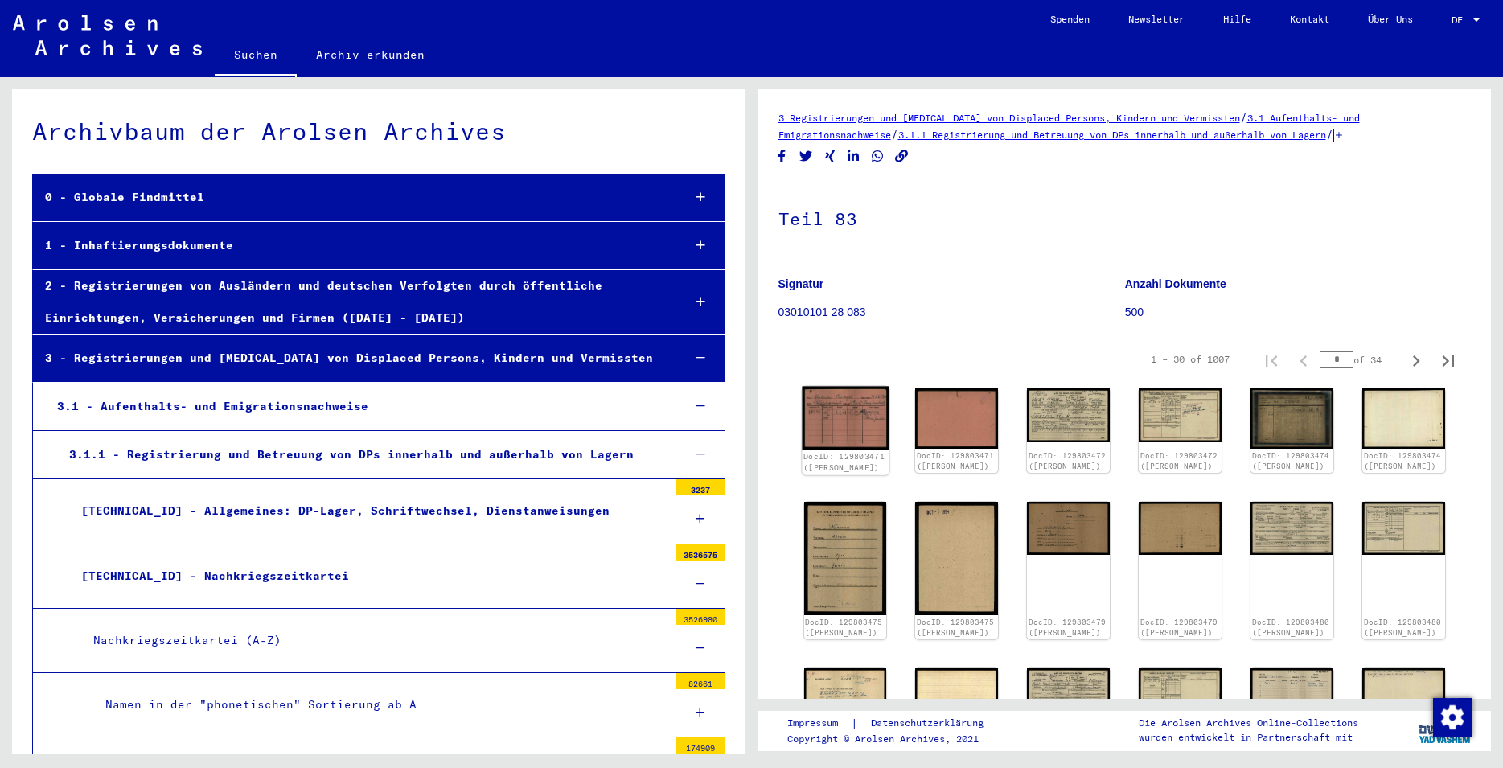
click at [841, 430] on img at bounding box center [845, 418] width 87 height 63
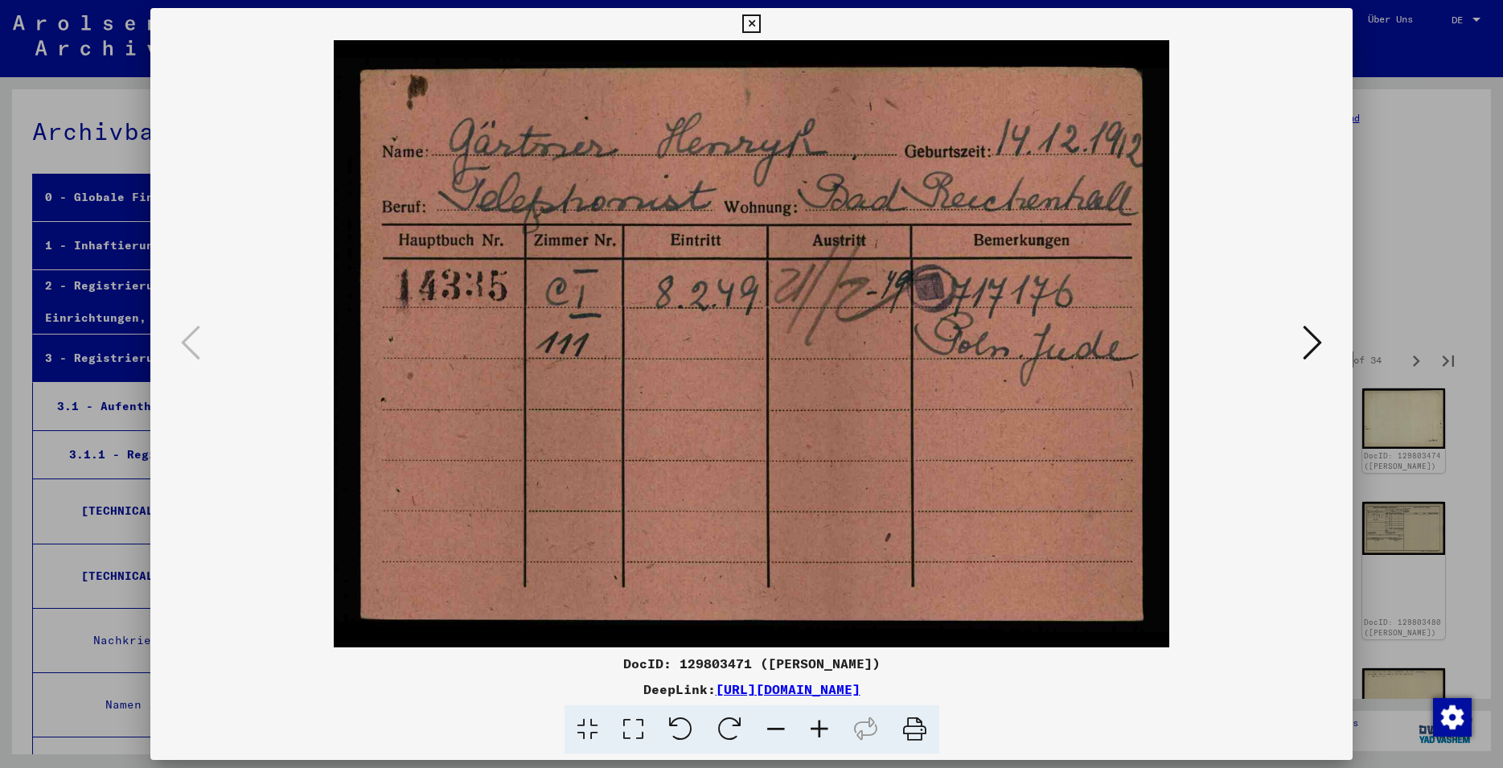
click at [1293, 325] on img at bounding box center [751, 343] width 1093 height 607
click at [1302, 342] on button at bounding box center [1312, 344] width 29 height 46
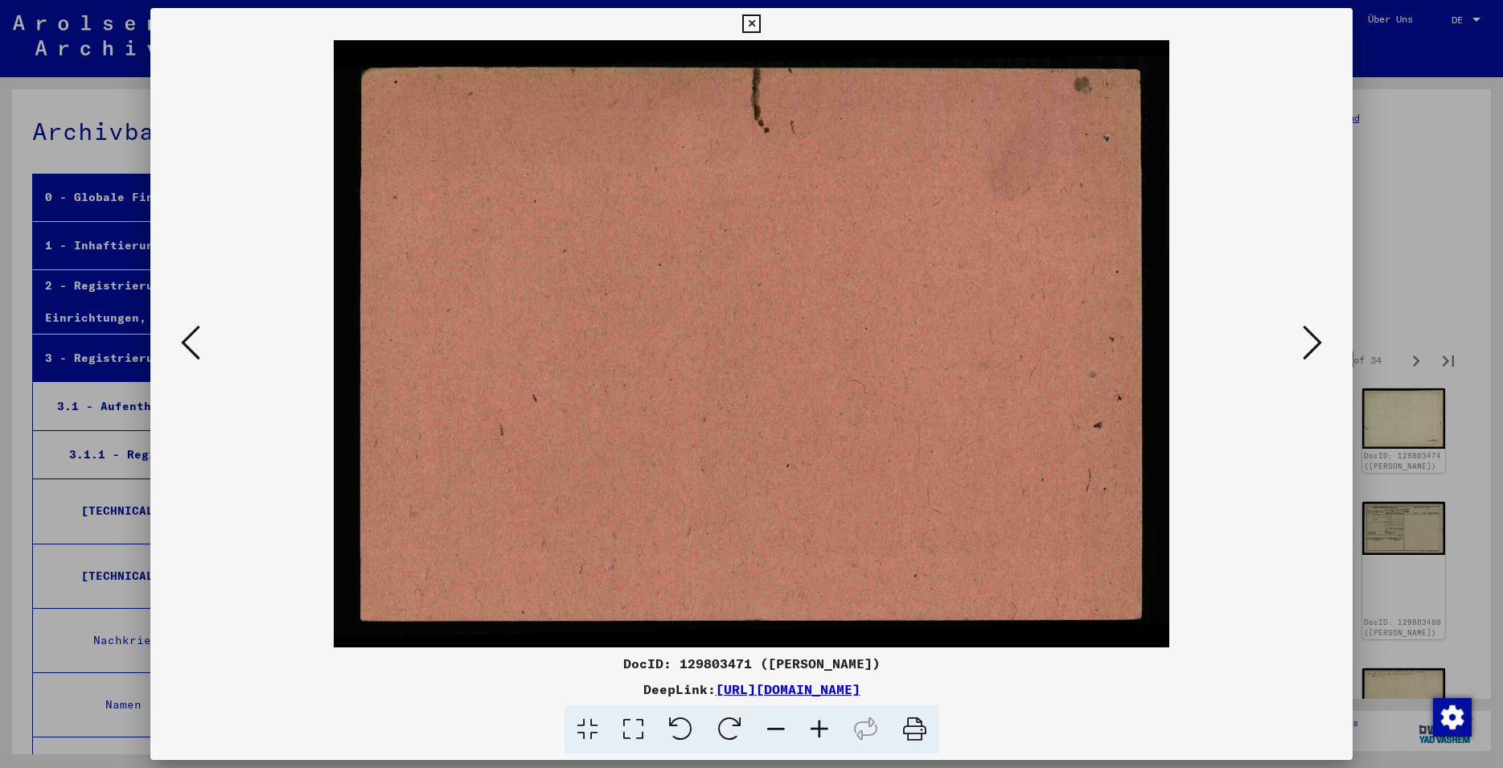
click at [1303, 342] on button at bounding box center [1312, 344] width 29 height 46
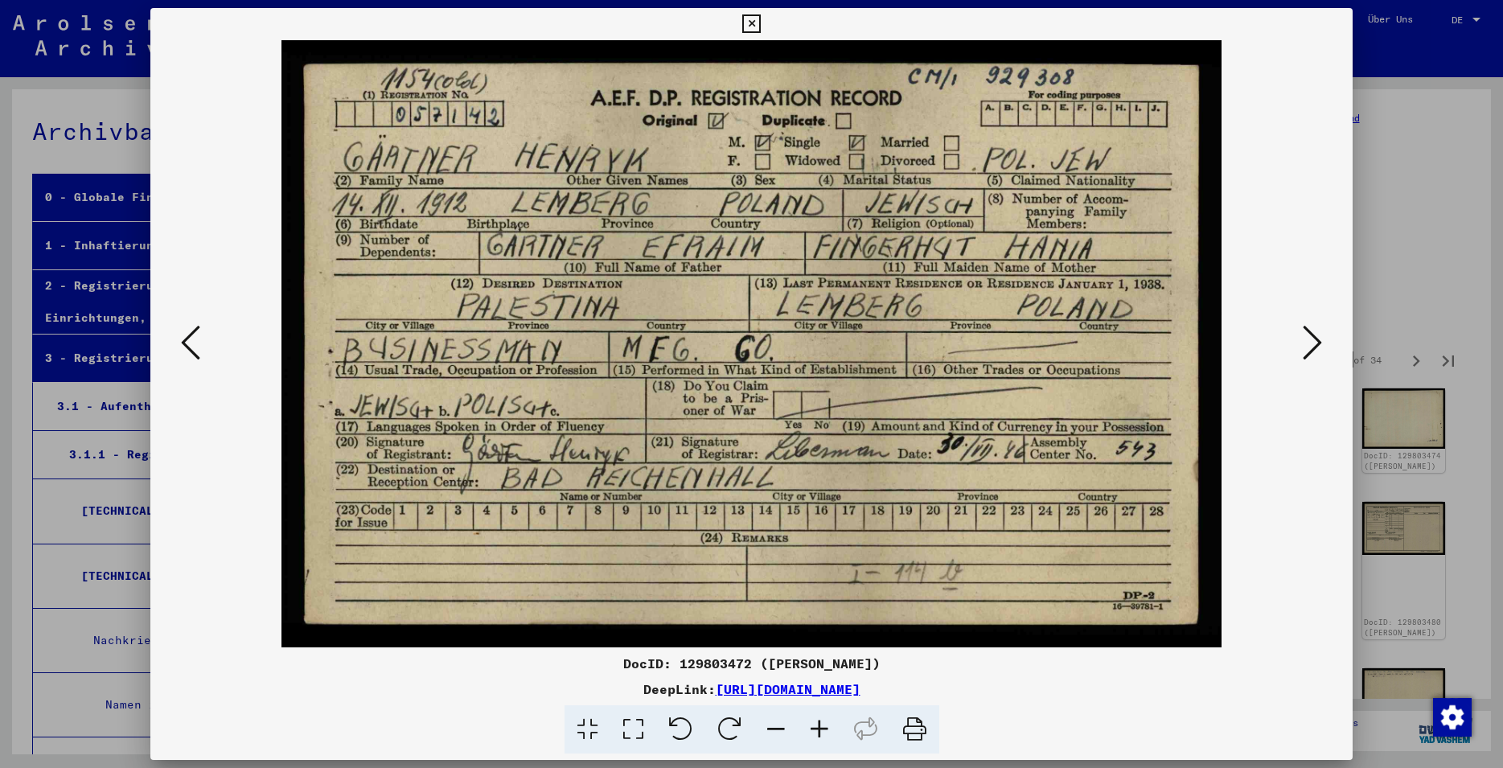
click at [1312, 342] on icon at bounding box center [1312, 342] width 19 height 39
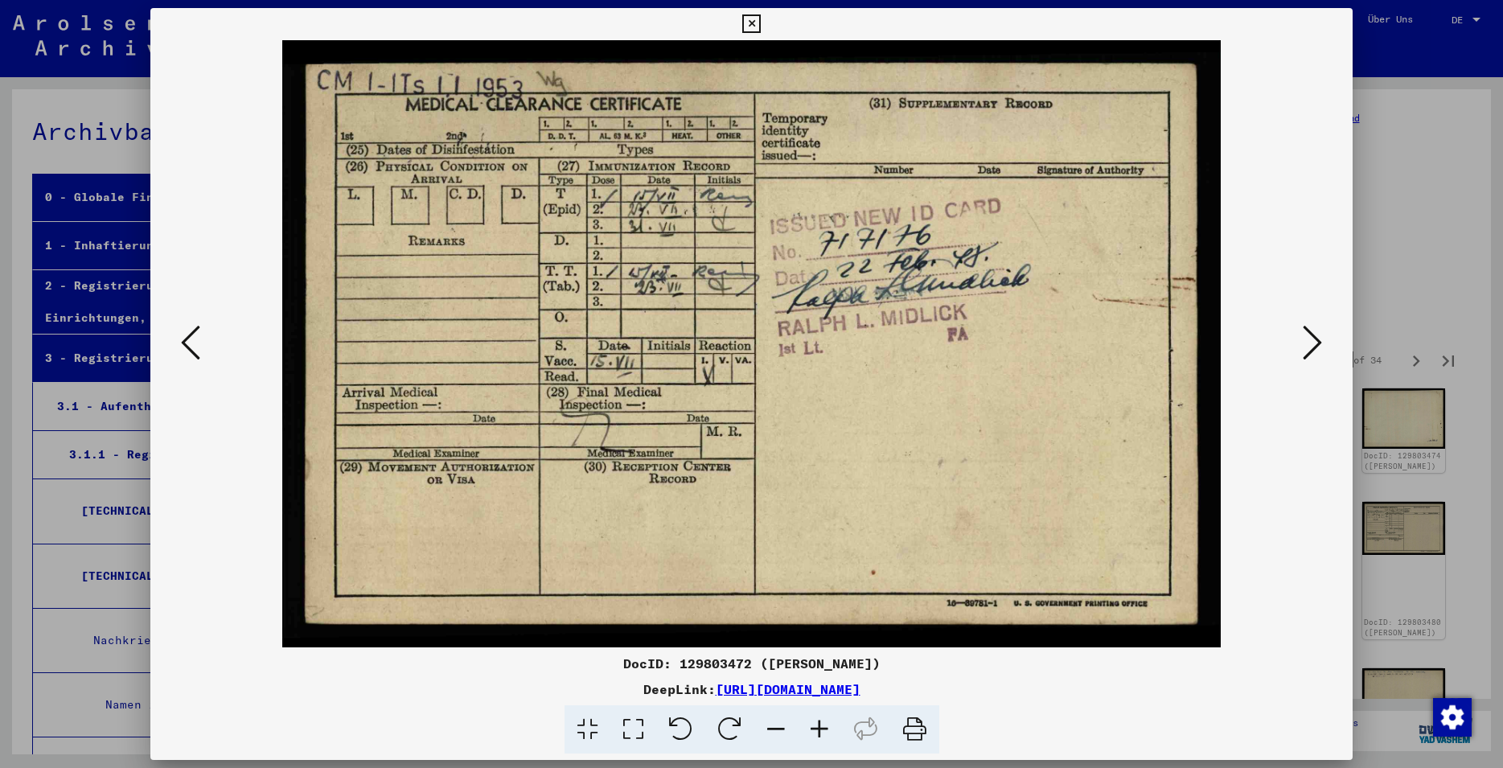
click at [1312, 342] on icon at bounding box center [1312, 342] width 19 height 39
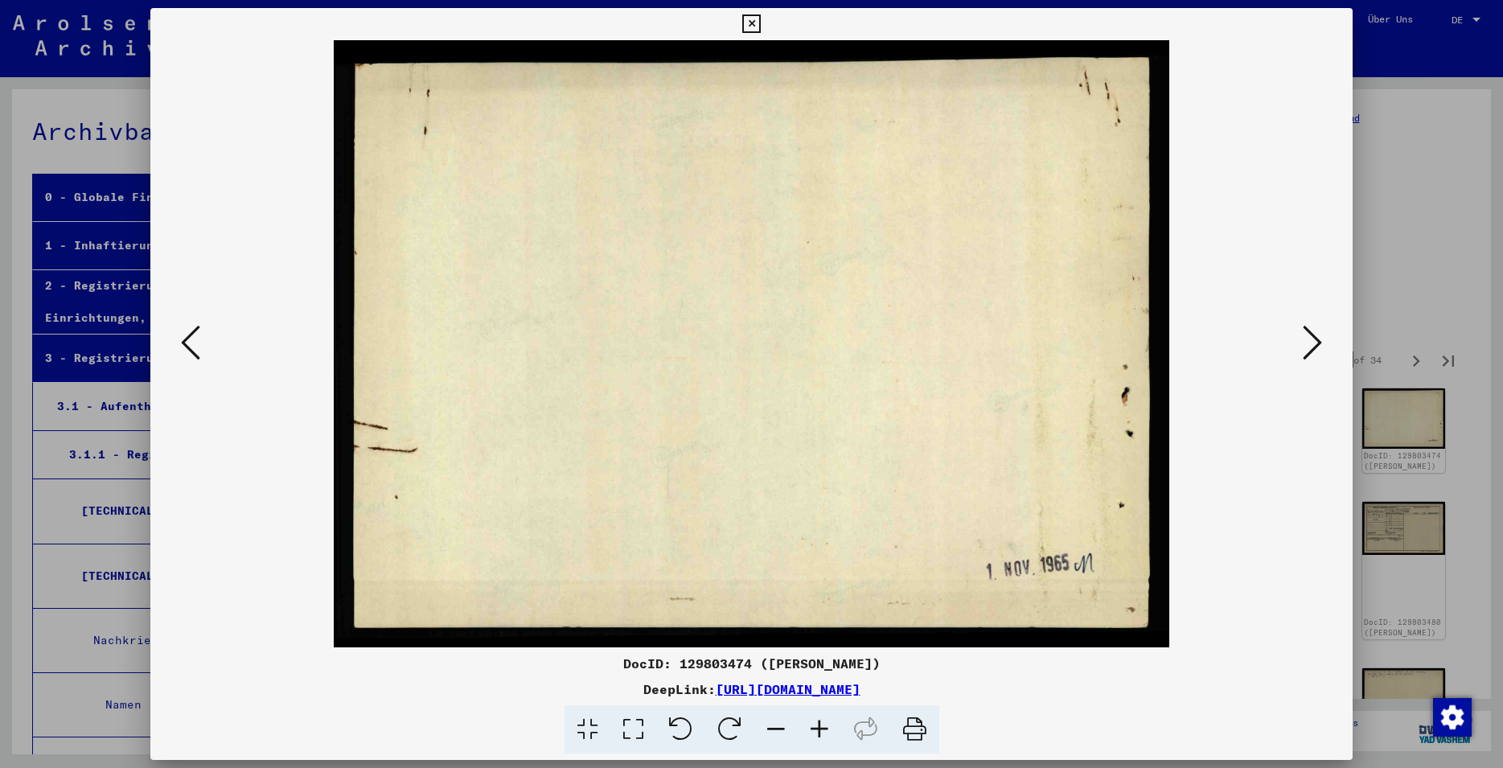
click at [1312, 342] on icon at bounding box center [1312, 342] width 19 height 39
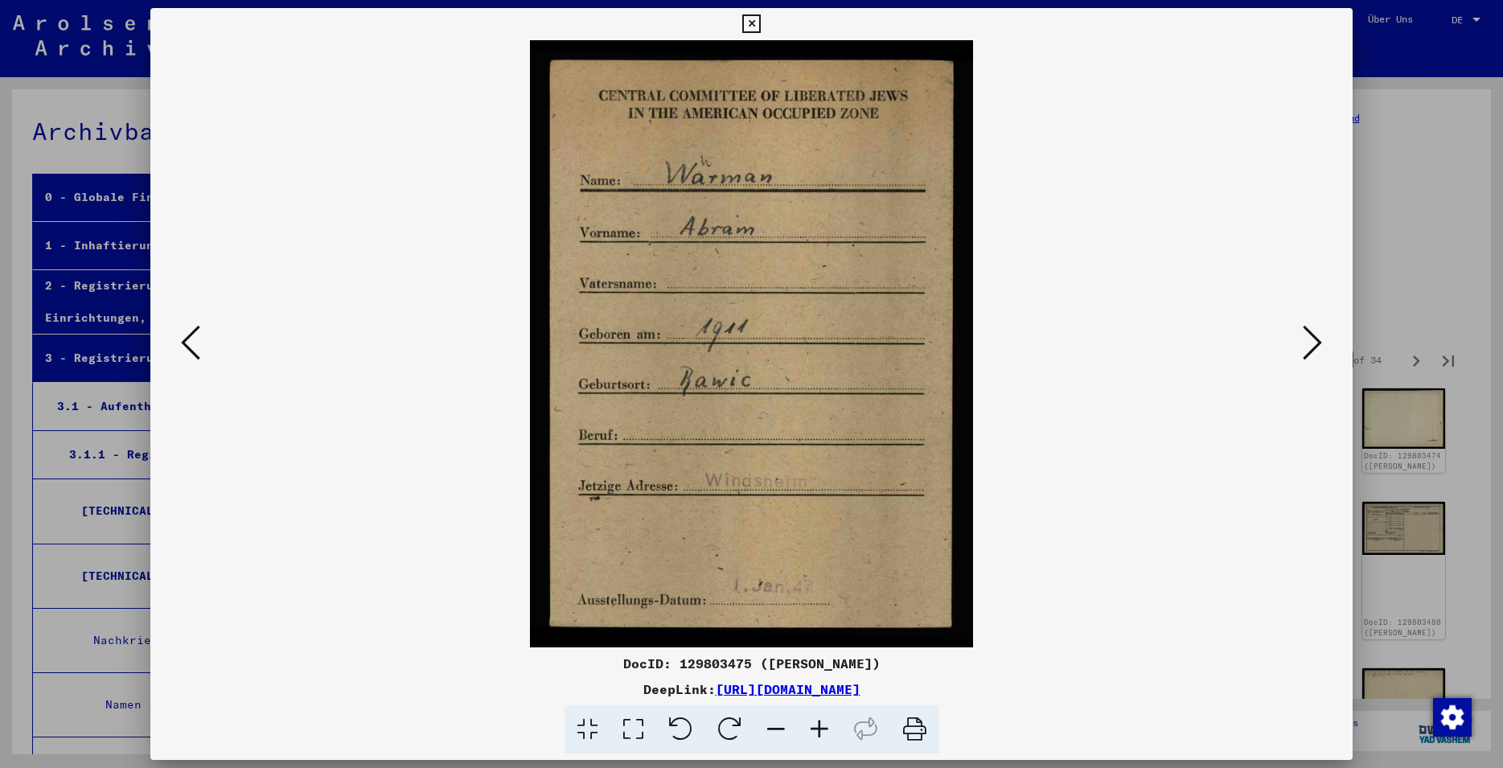
click at [1312, 342] on icon at bounding box center [1312, 342] width 19 height 39
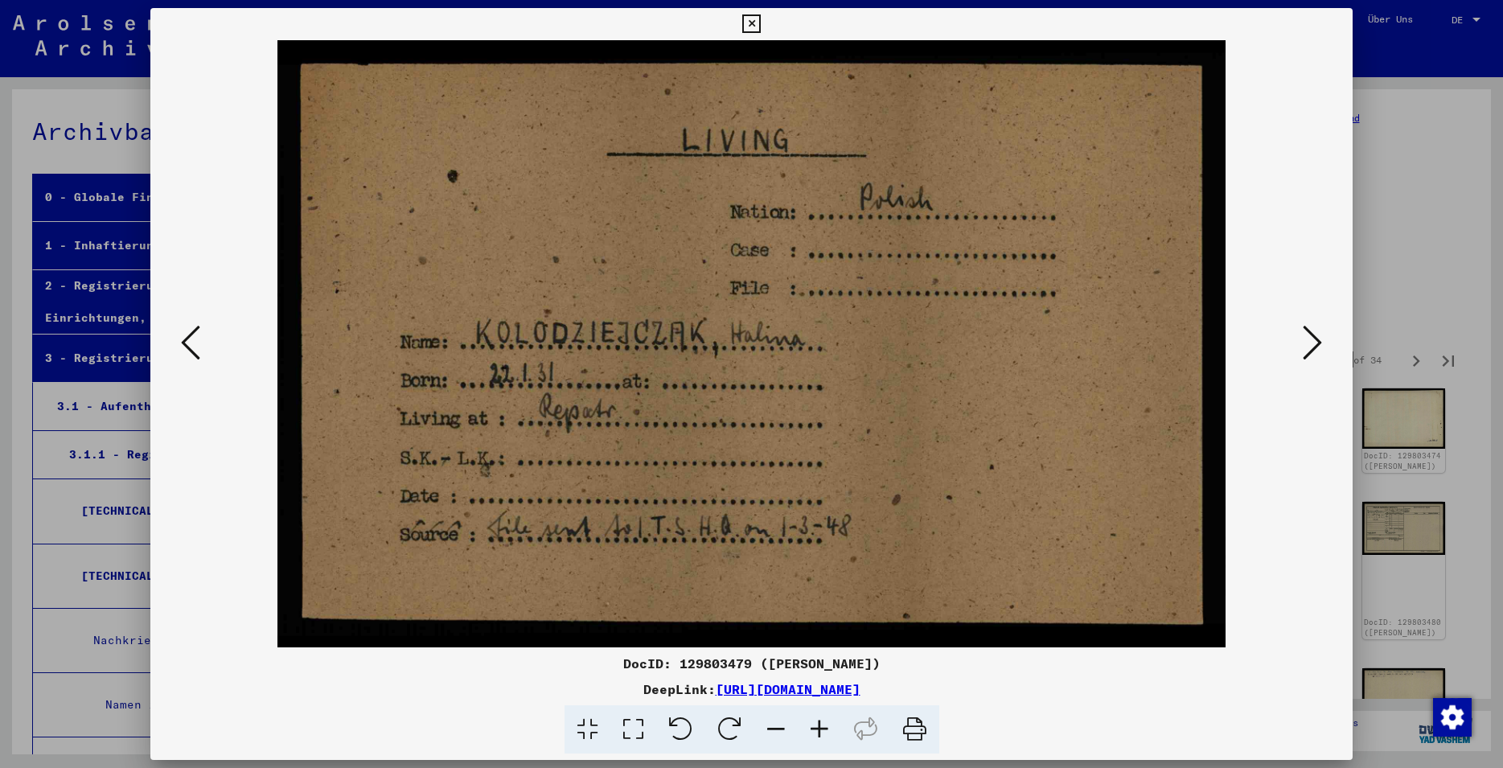
click at [1312, 342] on icon at bounding box center [1312, 342] width 19 height 39
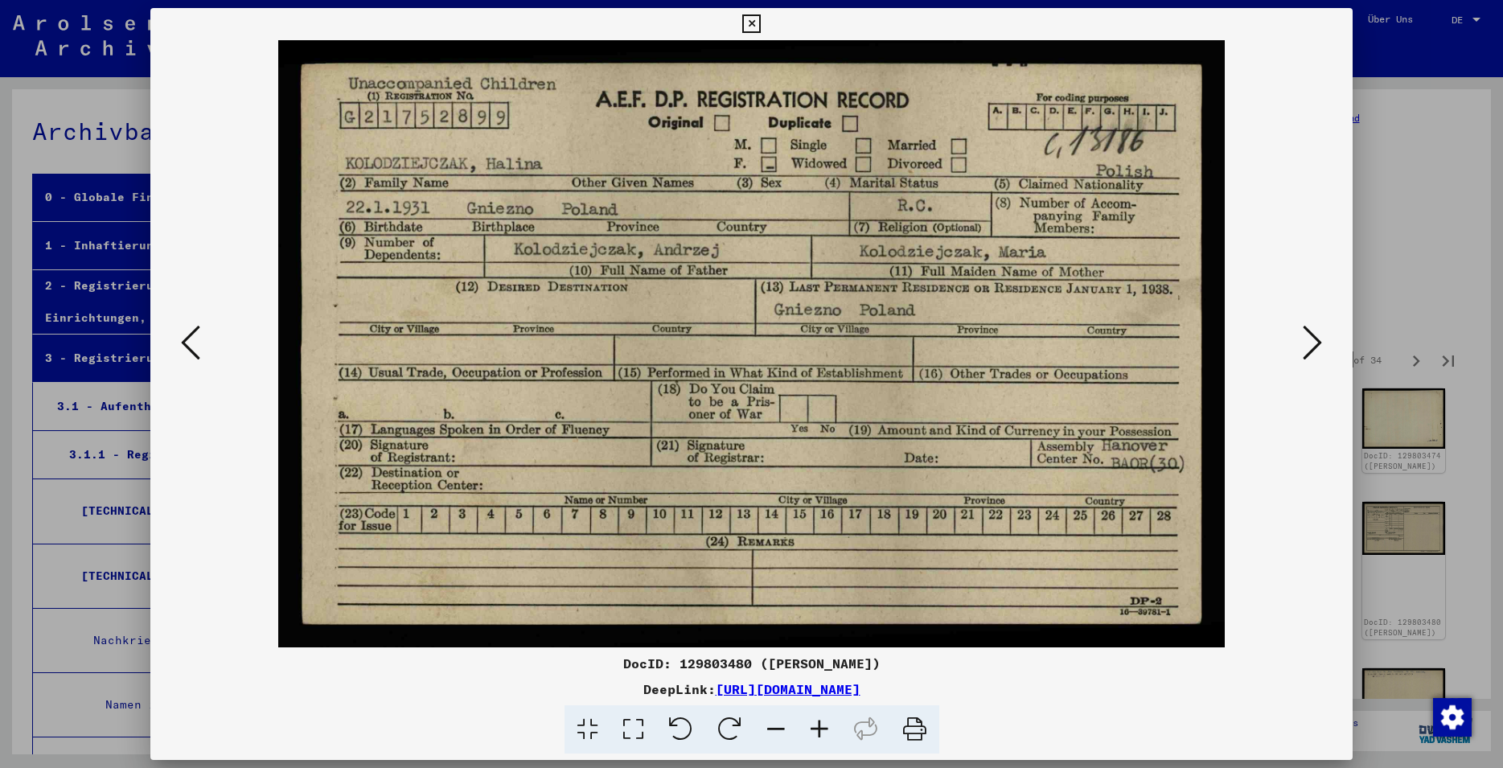
click at [1312, 342] on icon at bounding box center [1312, 342] width 19 height 39
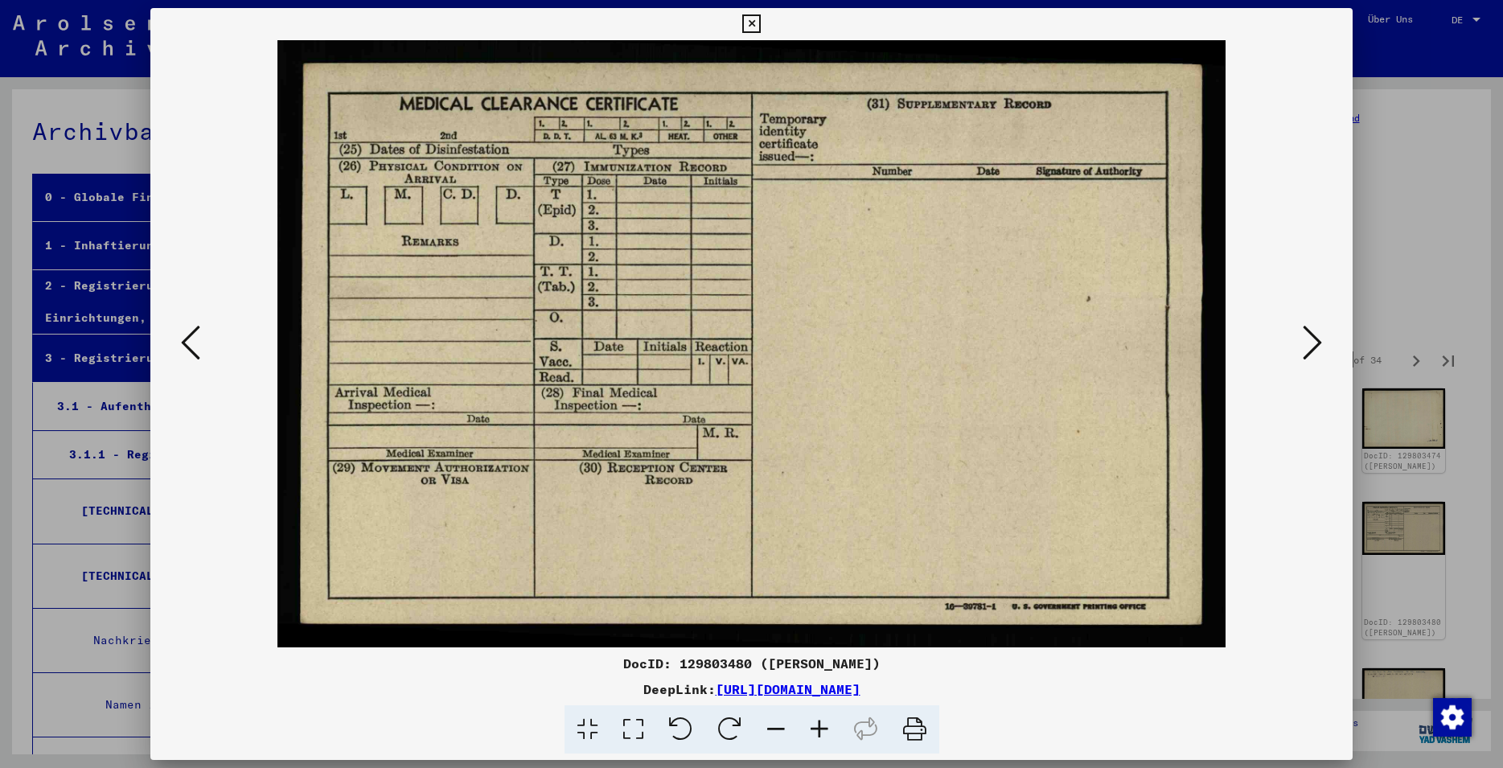
click at [1312, 342] on icon at bounding box center [1312, 342] width 19 height 39
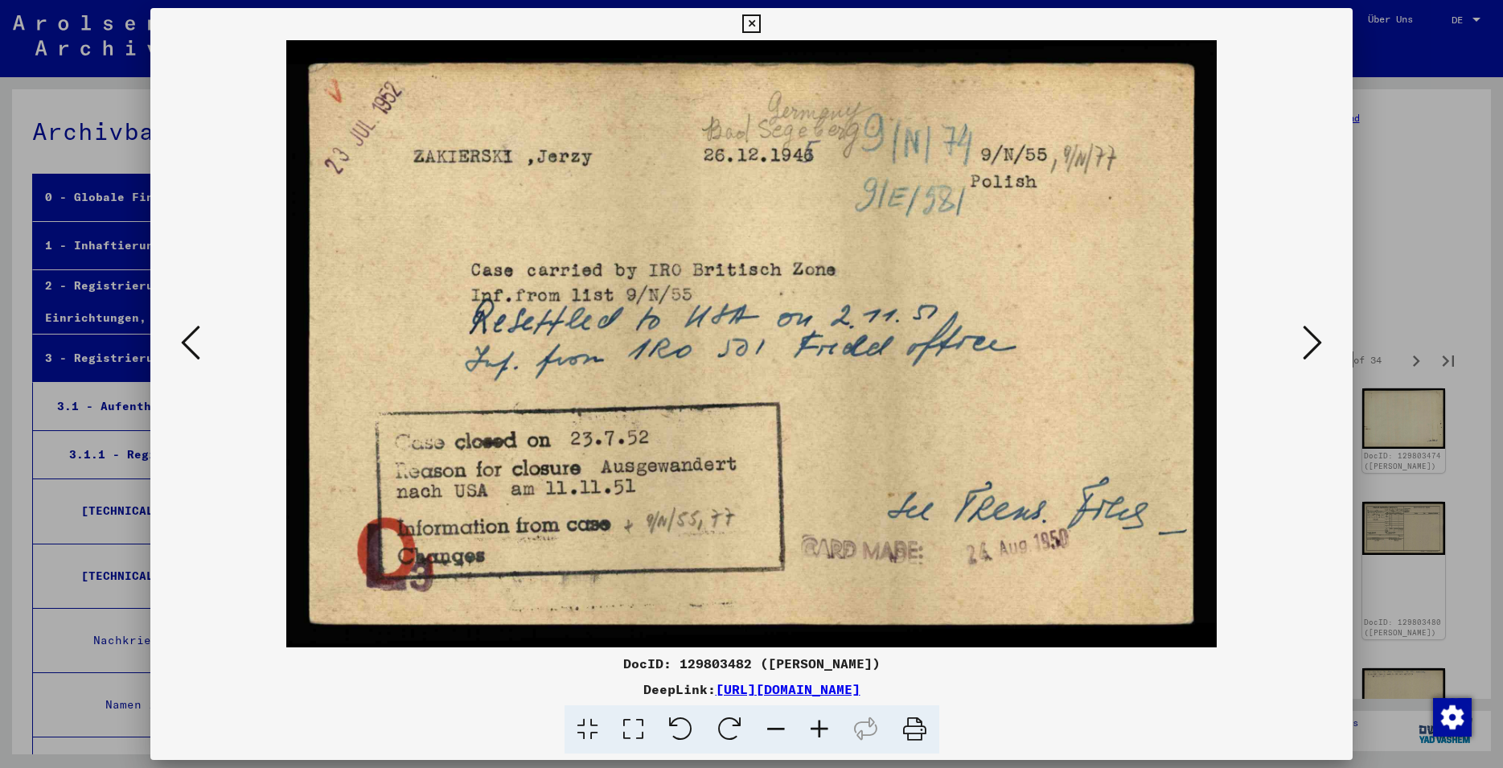
click at [761, 24] on icon at bounding box center [751, 23] width 19 height 19
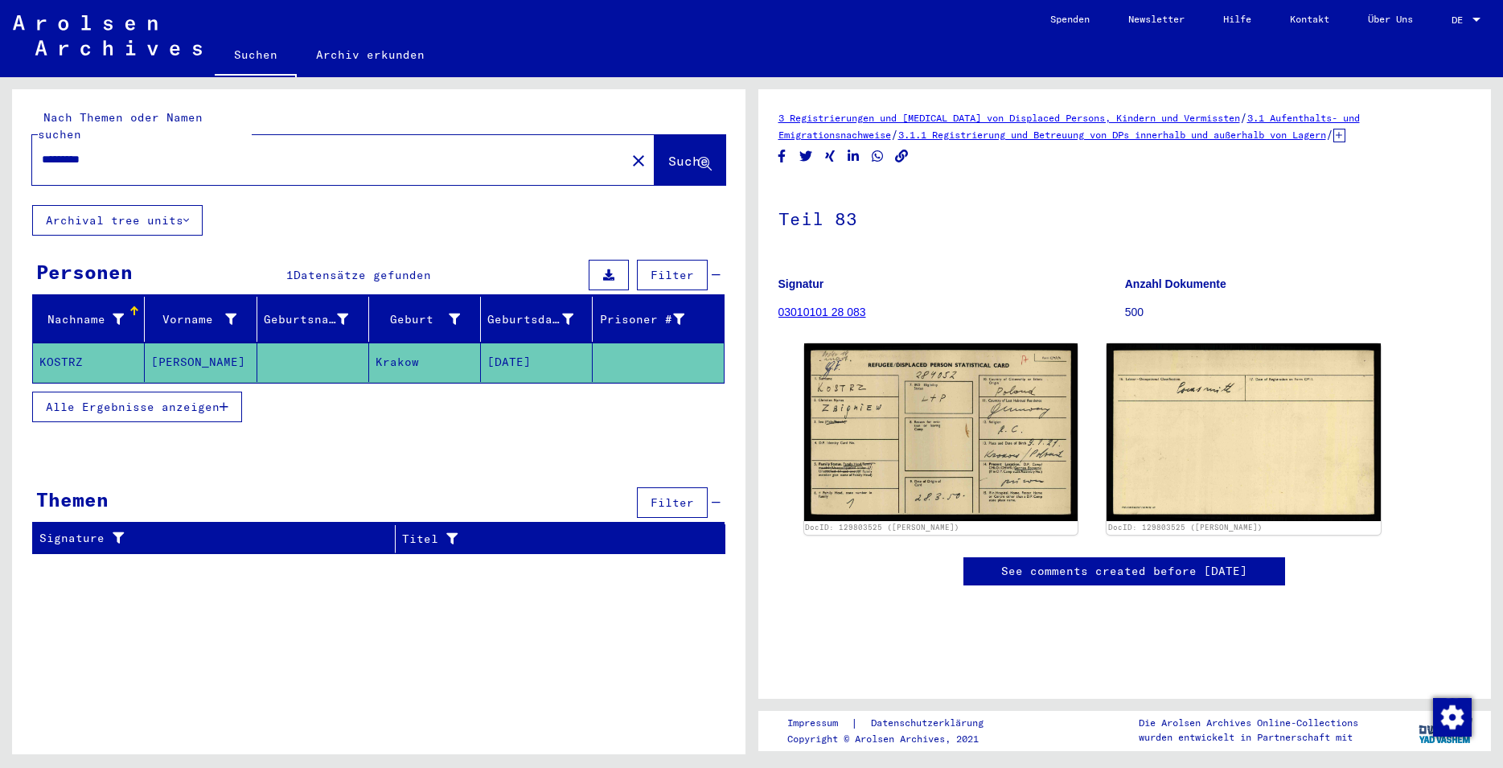
drag, startPoint x: 131, startPoint y: 145, endPoint x: 49, endPoint y: 121, distance: 85.3
click at [42, 151] on input "*********" at bounding box center [329, 159] width 574 height 17
type input "**********"
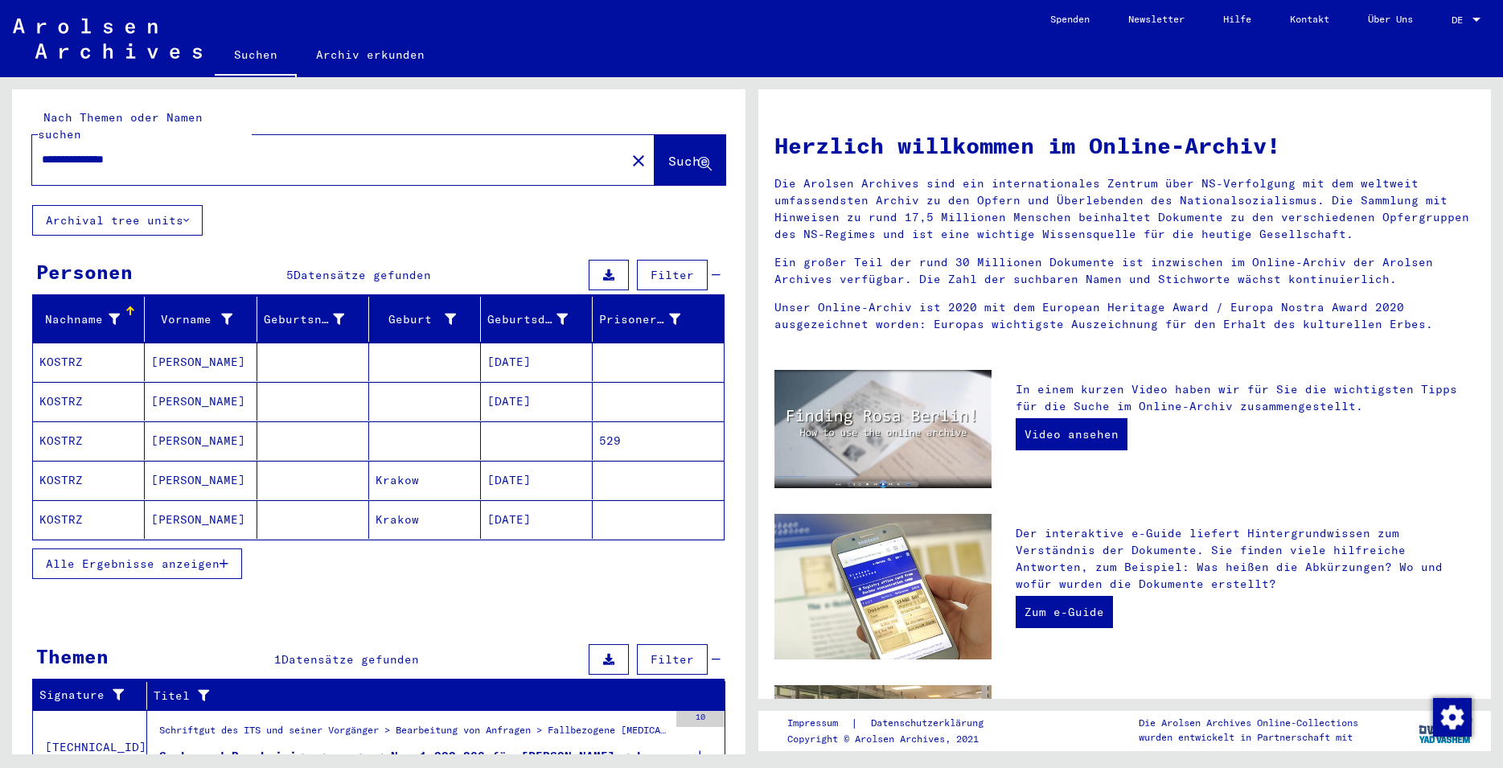
click at [267, 509] on mat-cell at bounding box center [313, 519] width 112 height 39
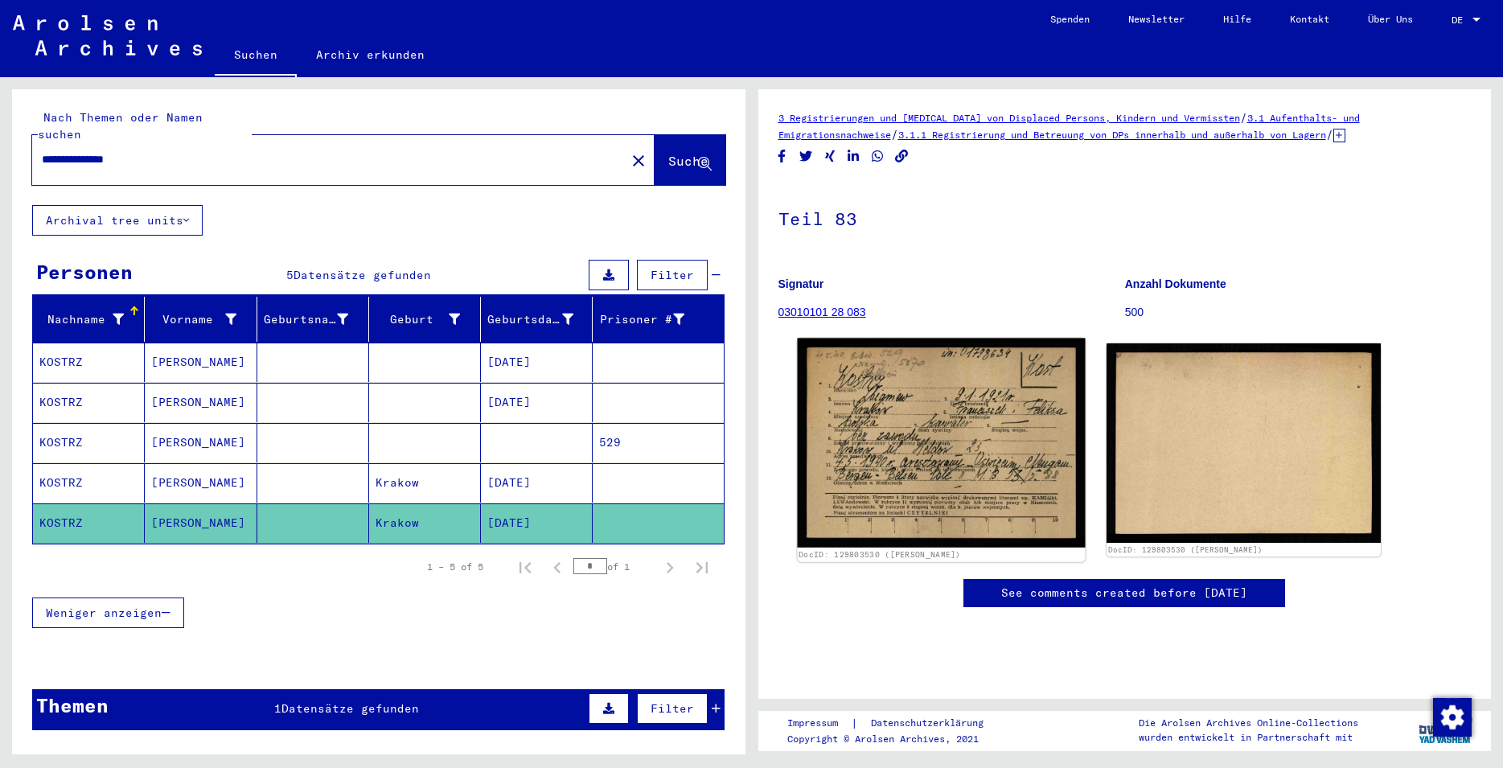
click at [954, 498] on img at bounding box center [941, 443] width 288 height 209
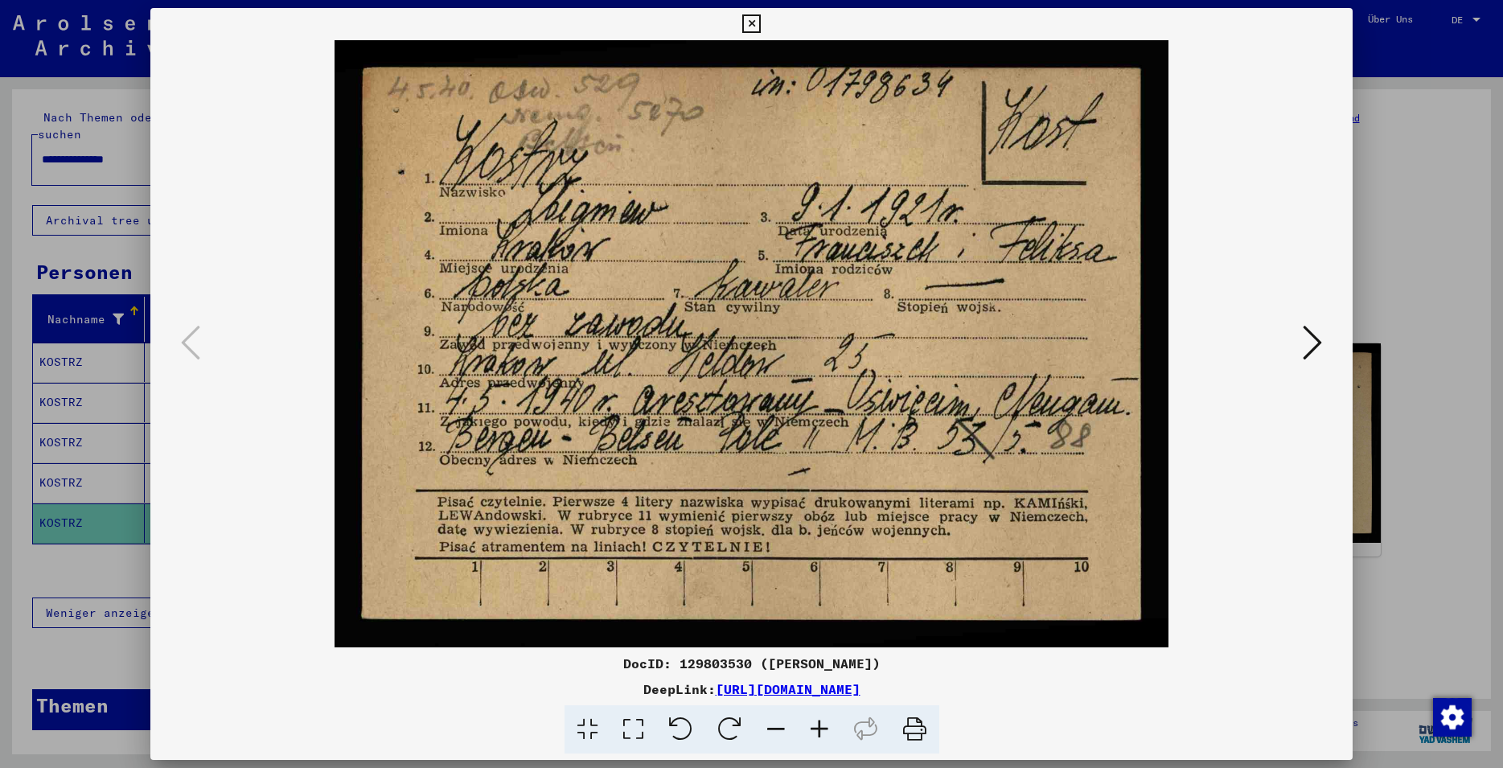
drag, startPoint x: 745, startPoint y: 663, endPoint x: 672, endPoint y: 665, distance: 73.2
click at [672, 665] on div "DocID: 129803530 ([PERSON_NAME])" at bounding box center [751, 663] width 1203 height 19
click at [1319, 340] on icon at bounding box center [1312, 342] width 19 height 39
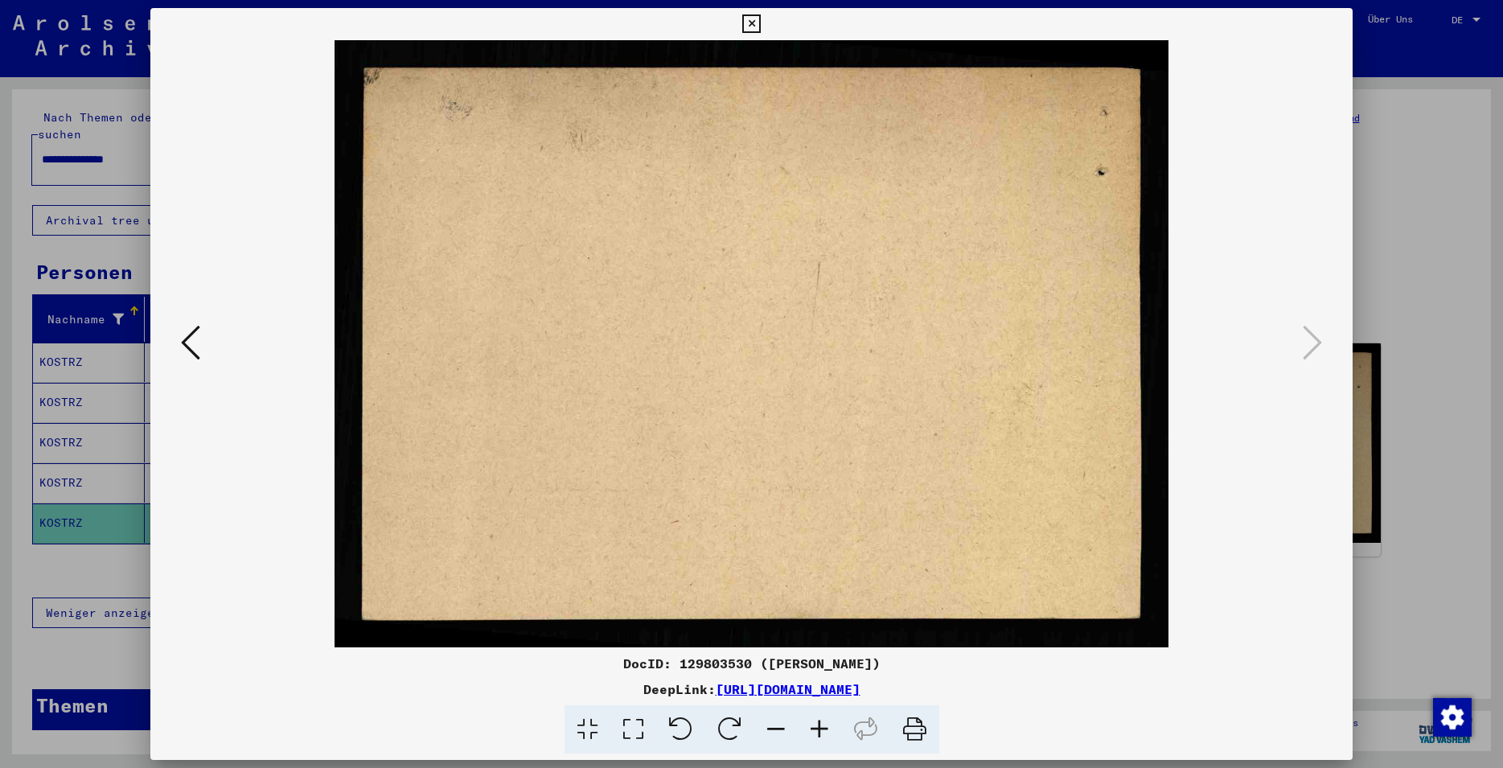
click at [761, 31] on icon at bounding box center [751, 23] width 19 height 19
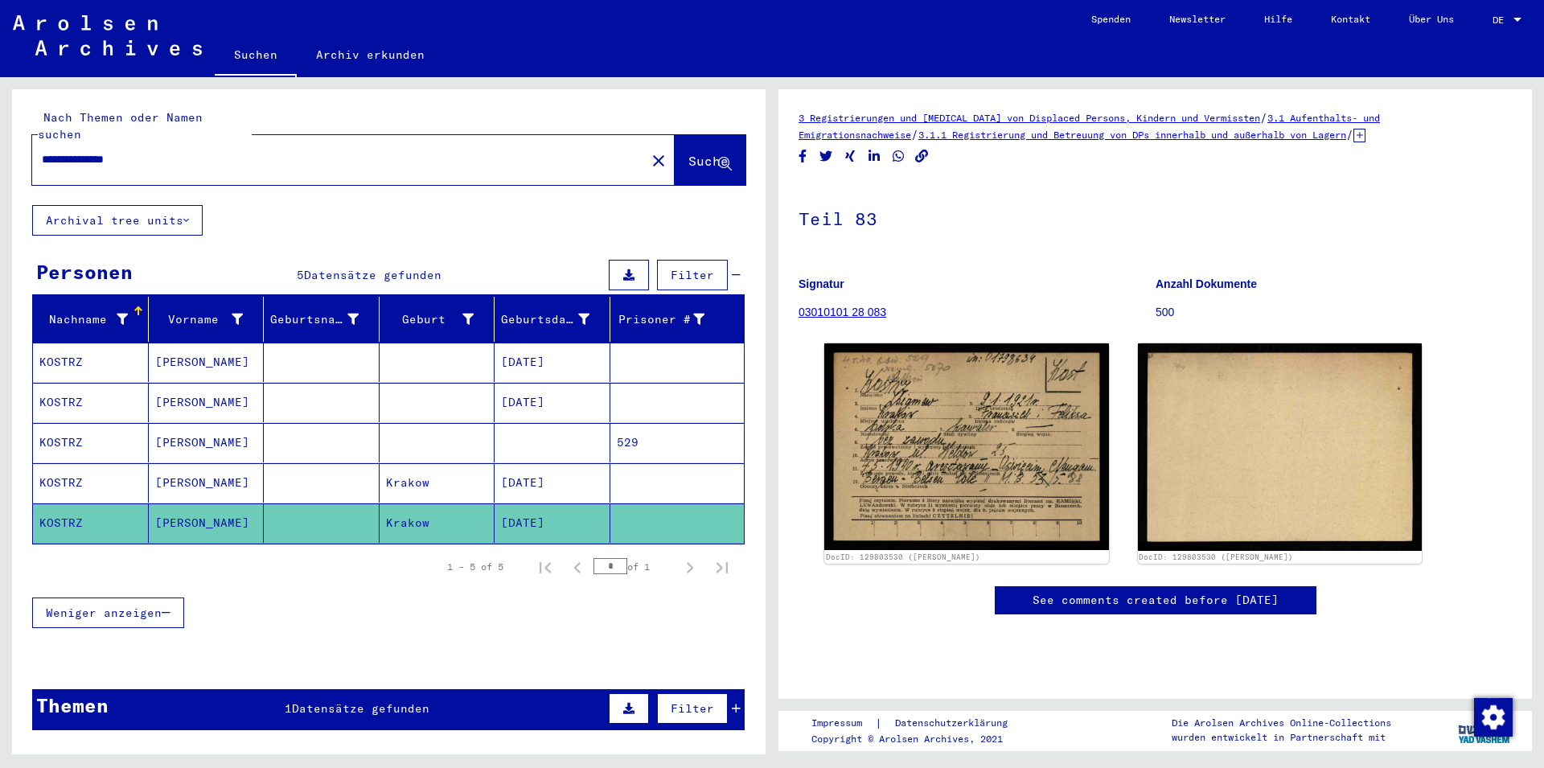
click at [173, 142] on div "**********" at bounding box center [334, 160] width 604 height 36
click at [175, 151] on input "**********" at bounding box center [339, 159] width 594 height 17
drag, startPoint x: 175, startPoint y: 145, endPoint x: 0, endPoint y: 145, distance: 174.6
click at [42, 151] on input "**********" at bounding box center [339, 159] width 594 height 17
type input "**********"
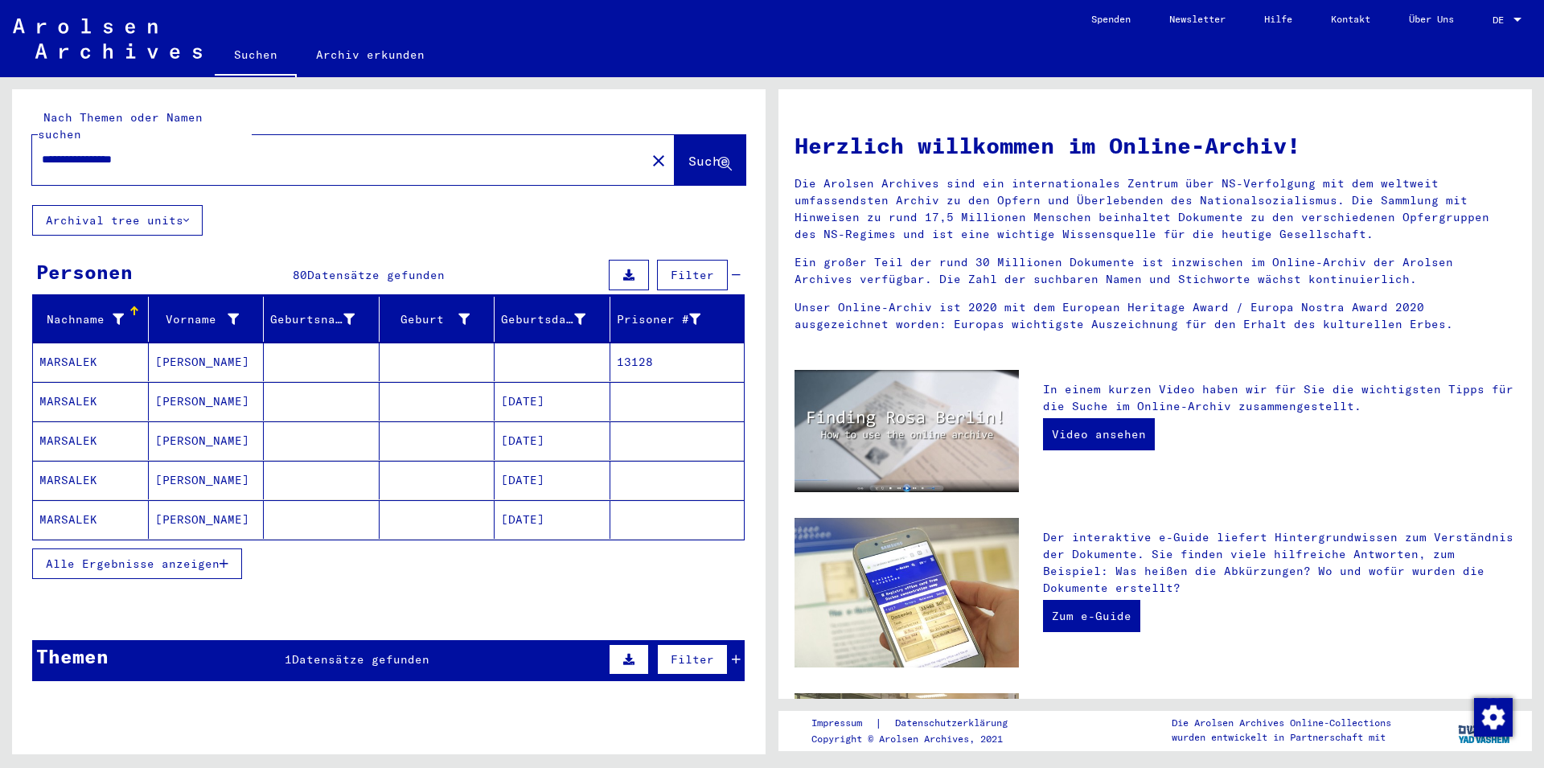
click at [239, 343] on mat-cell "[PERSON_NAME]" at bounding box center [207, 362] width 116 height 39
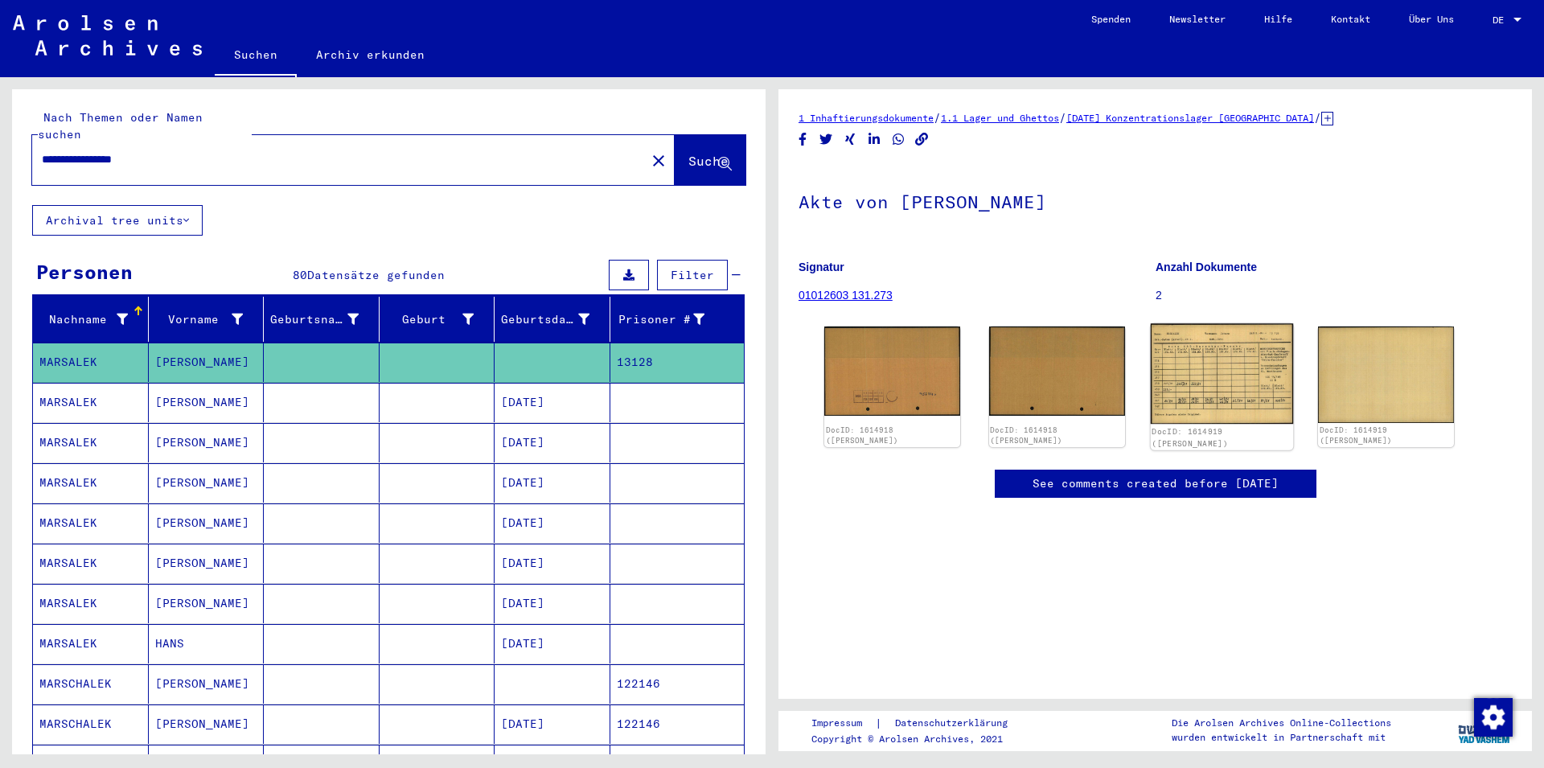
click at [1226, 392] on img at bounding box center [1221, 373] width 142 height 100
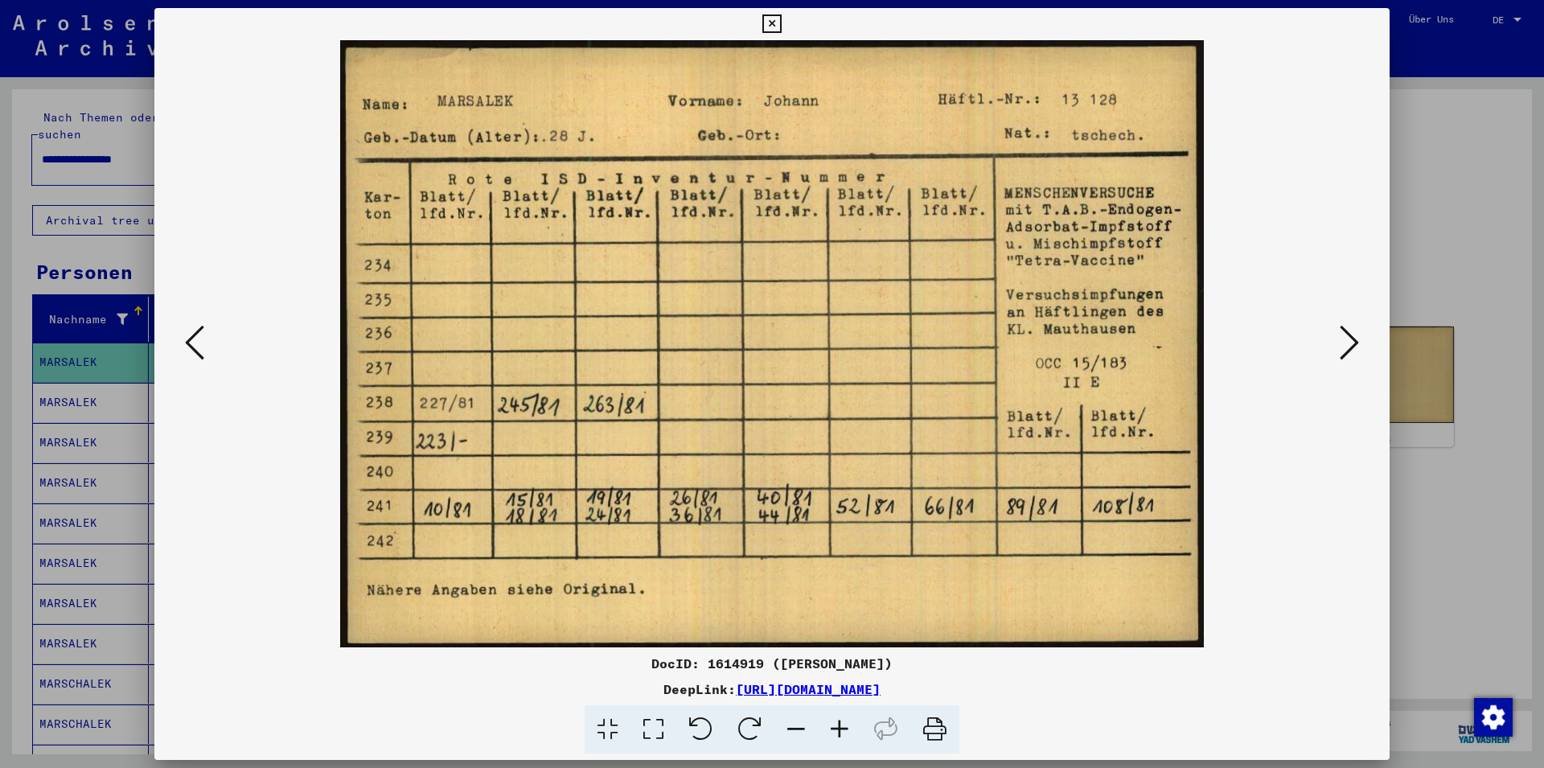
click at [781, 29] on icon at bounding box center [772, 23] width 19 height 19
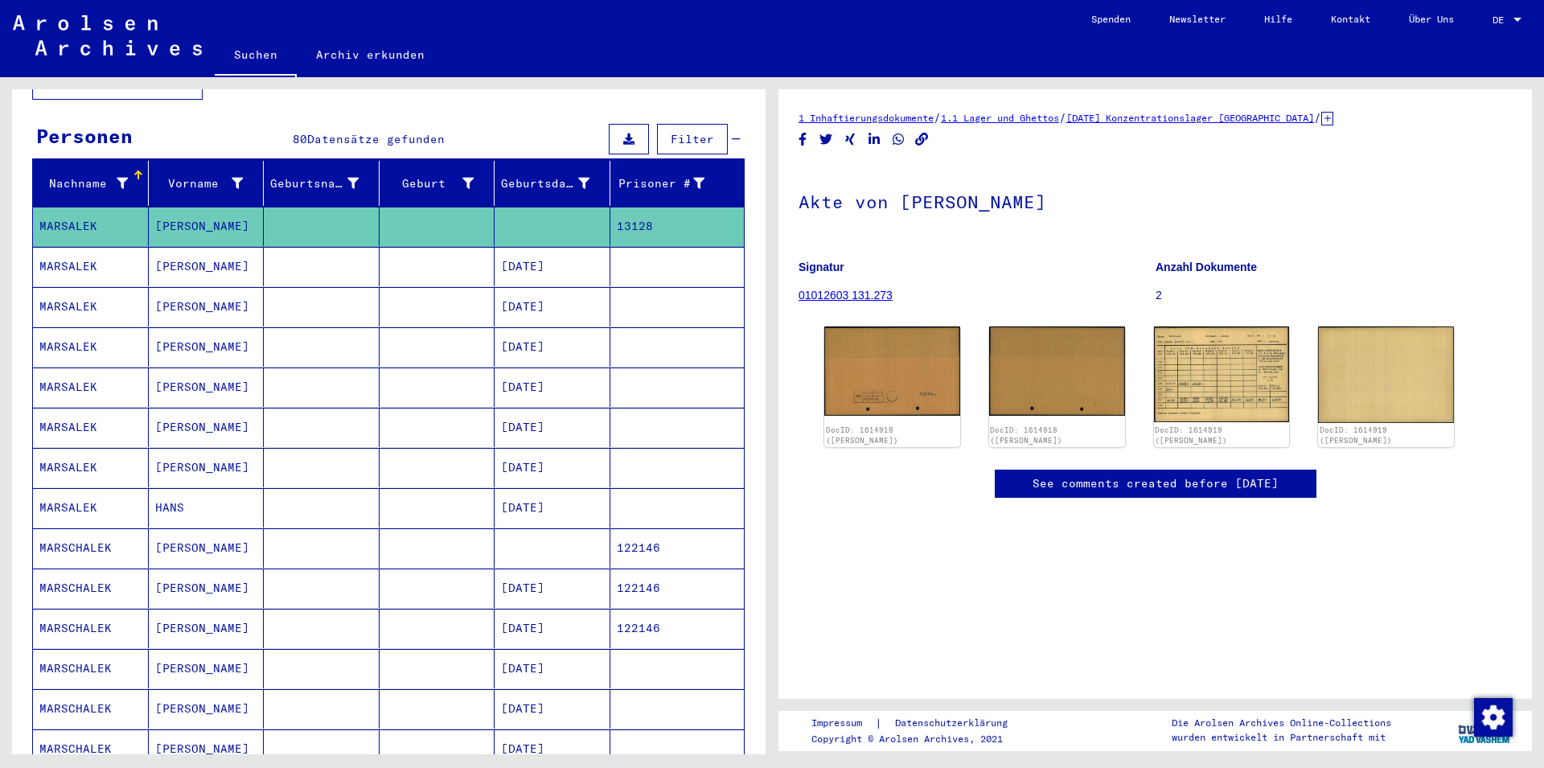
scroll to position [174, 0]
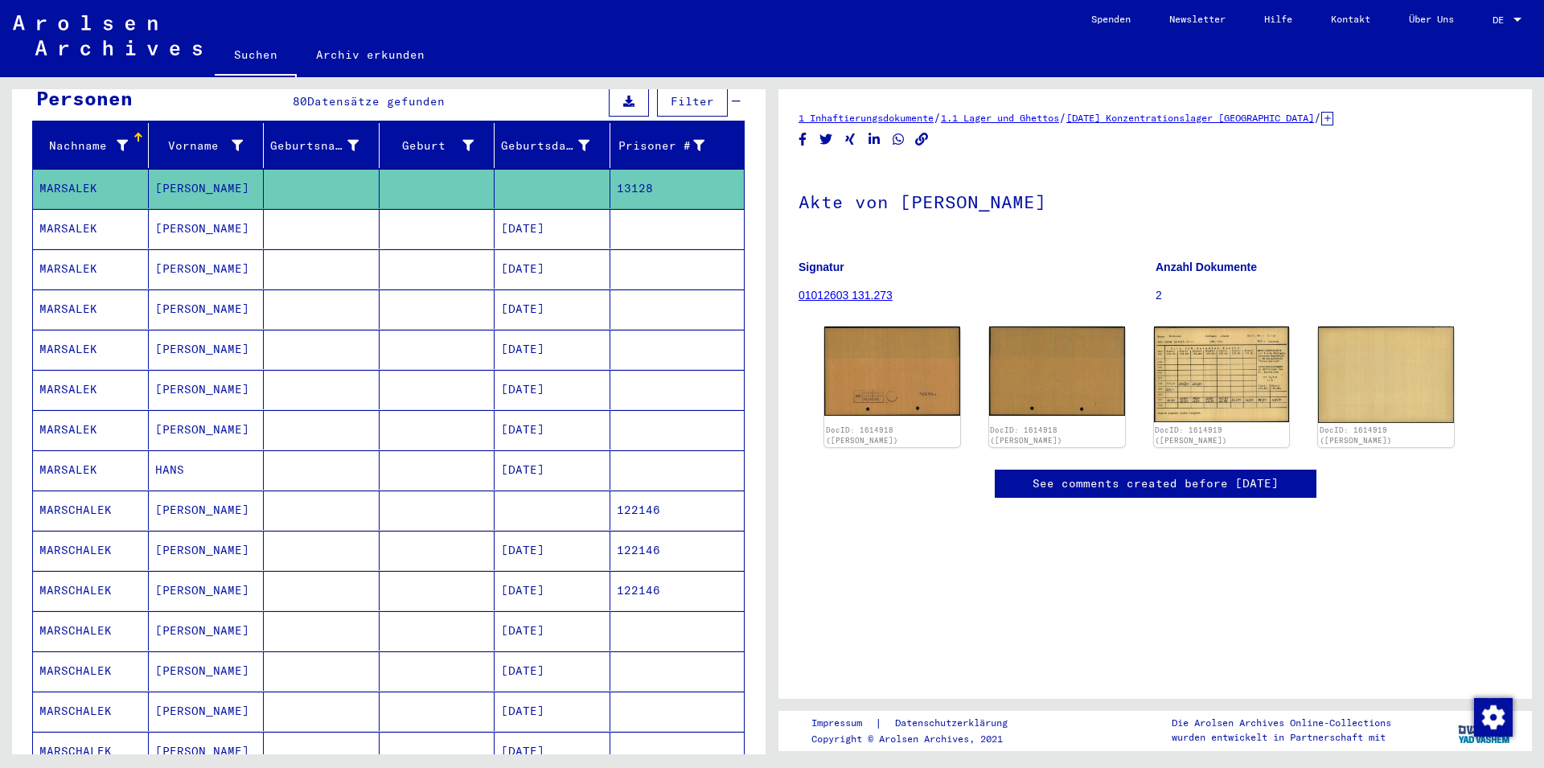
click at [336, 491] on mat-cell at bounding box center [322, 510] width 116 height 39
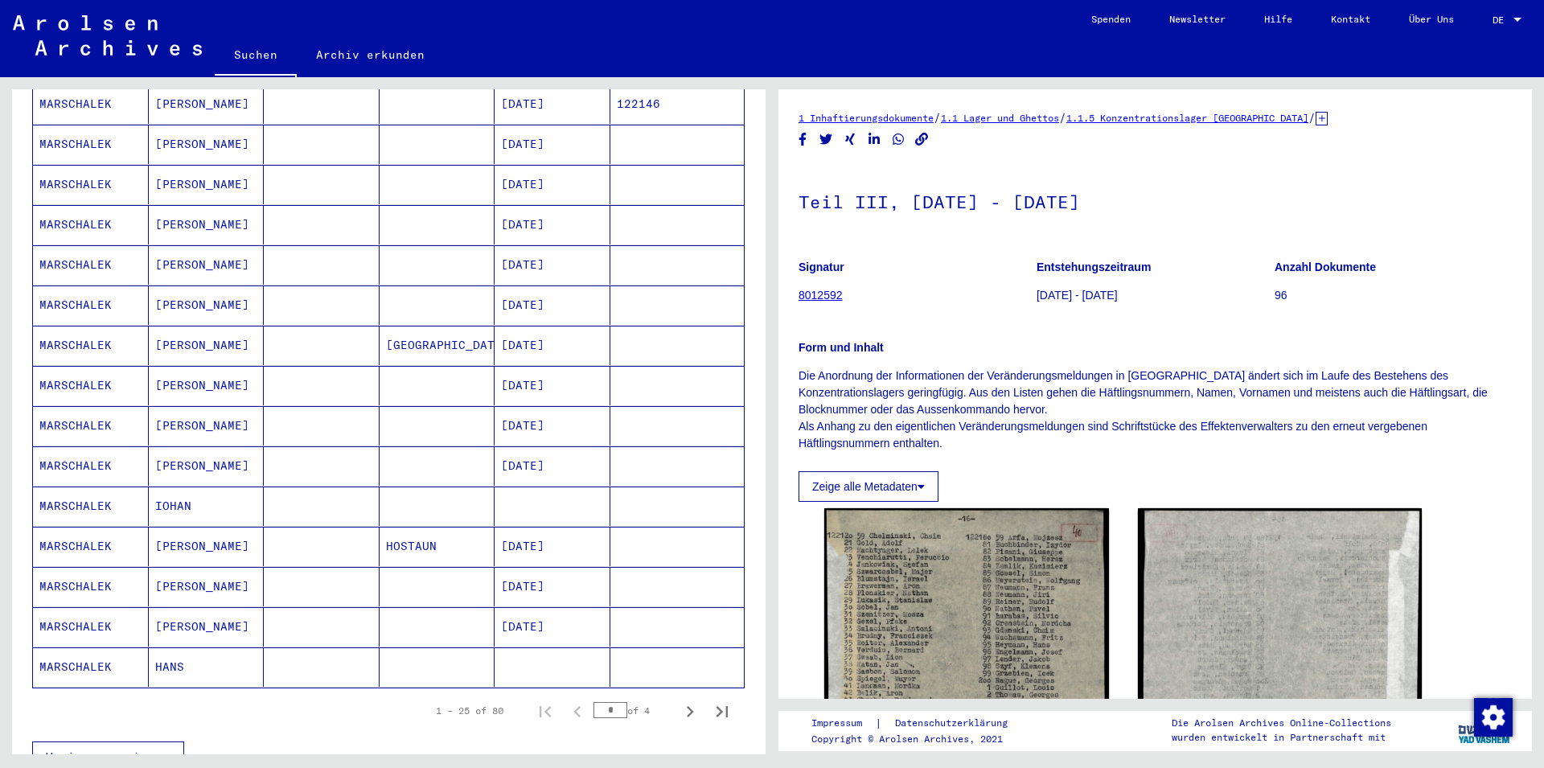
scroll to position [695, 0]
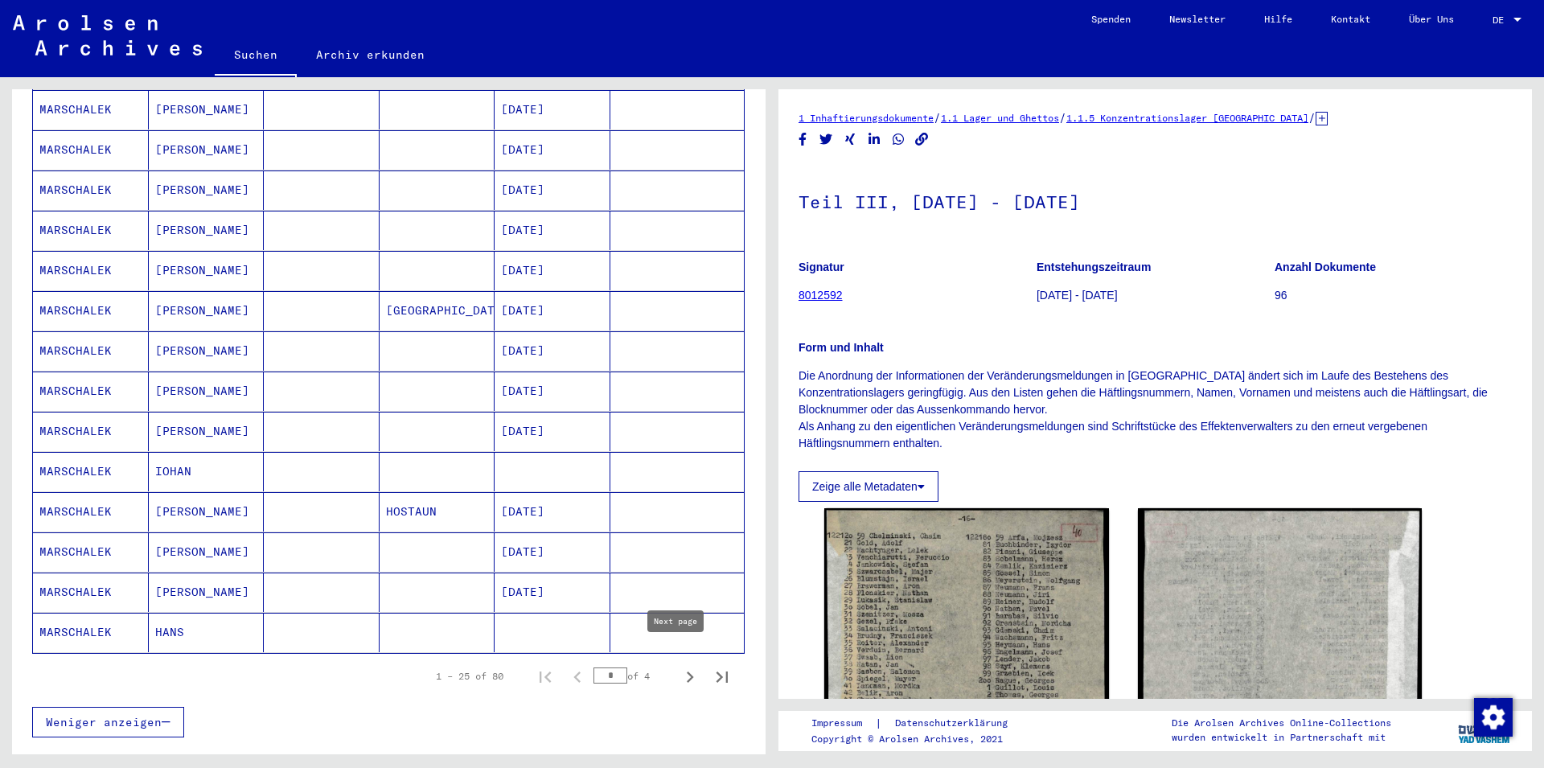
click at [679, 666] on icon "Next page" at bounding box center [690, 677] width 23 height 23
click at [687, 672] on icon "Next page" at bounding box center [690, 677] width 7 height 11
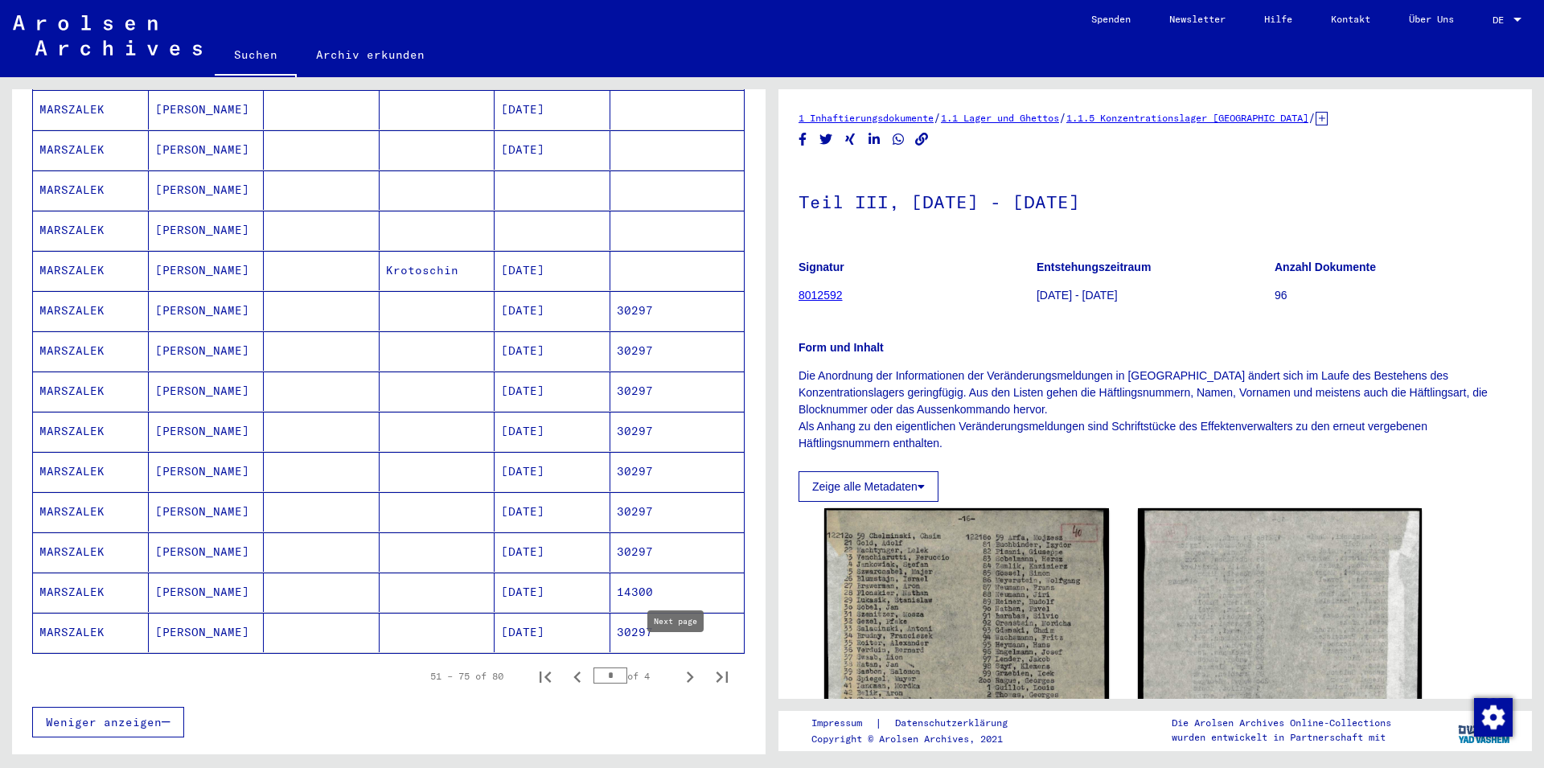
click at [679, 666] on icon "Next page" at bounding box center [690, 677] width 23 height 23
type input "*"
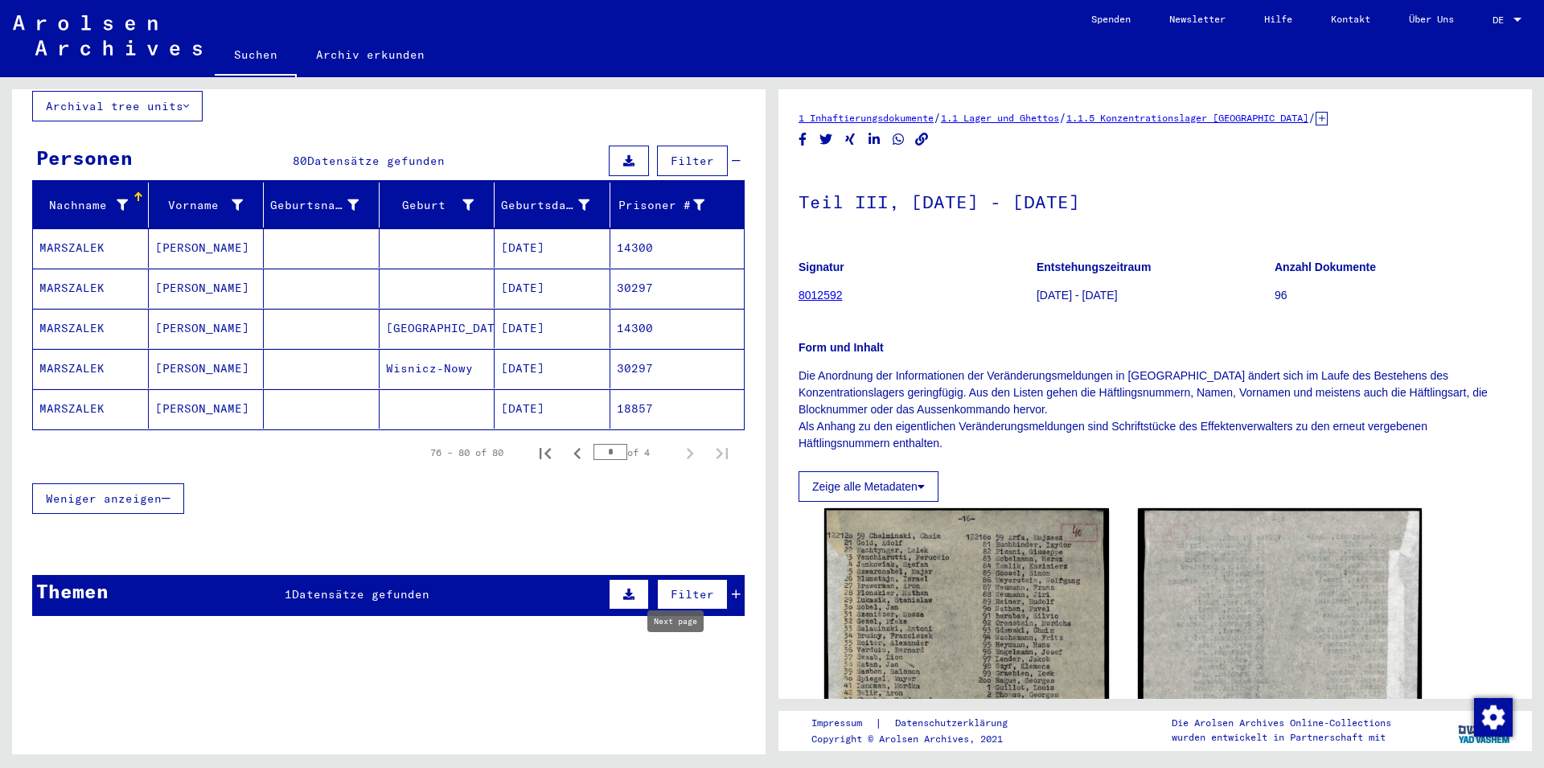
scroll to position [97, 0]
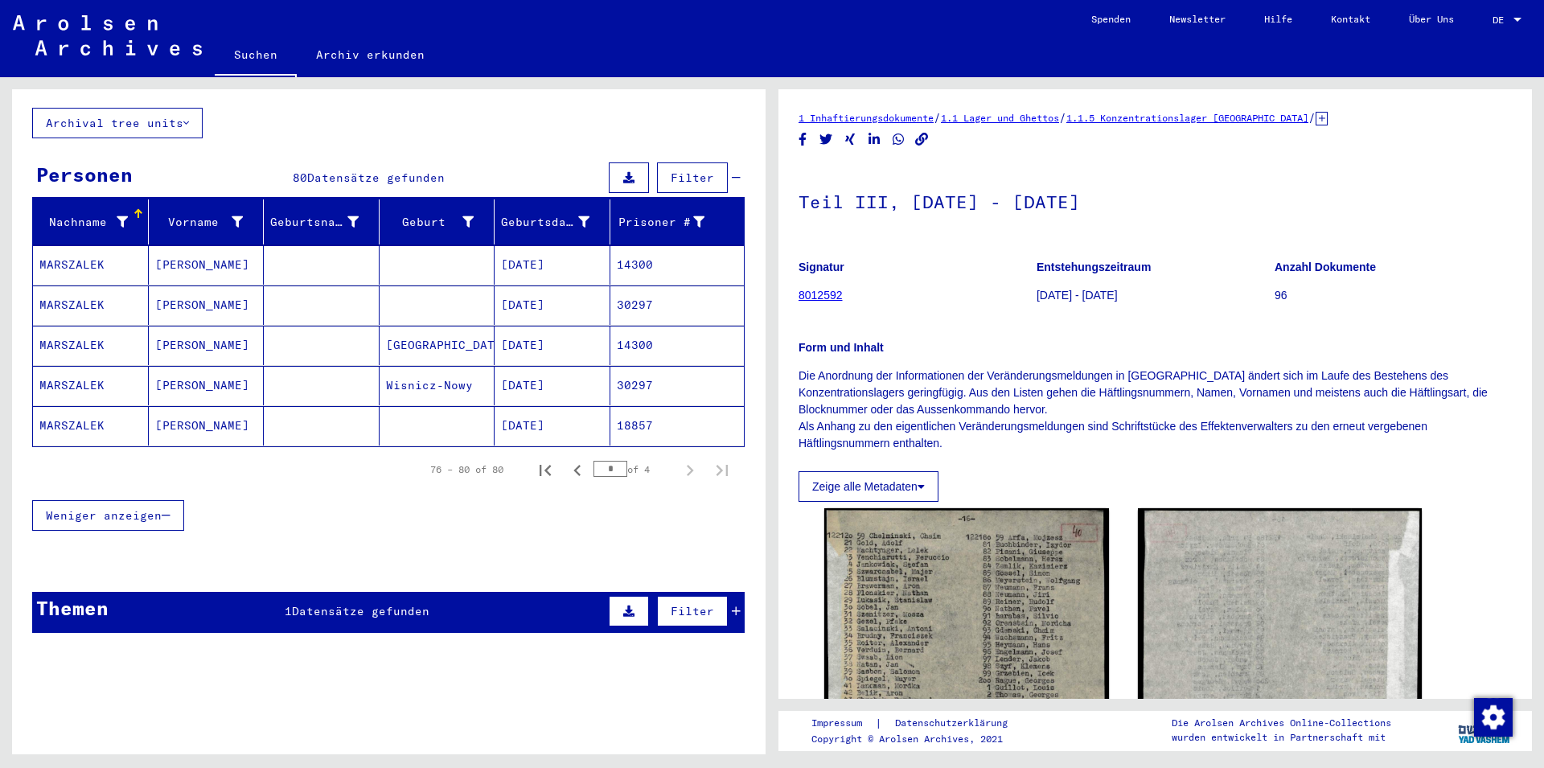
click at [481, 592] on div "Themen 1 Datensätze gefunden Filter" at bounding box center [388, 612] width 713 height 41
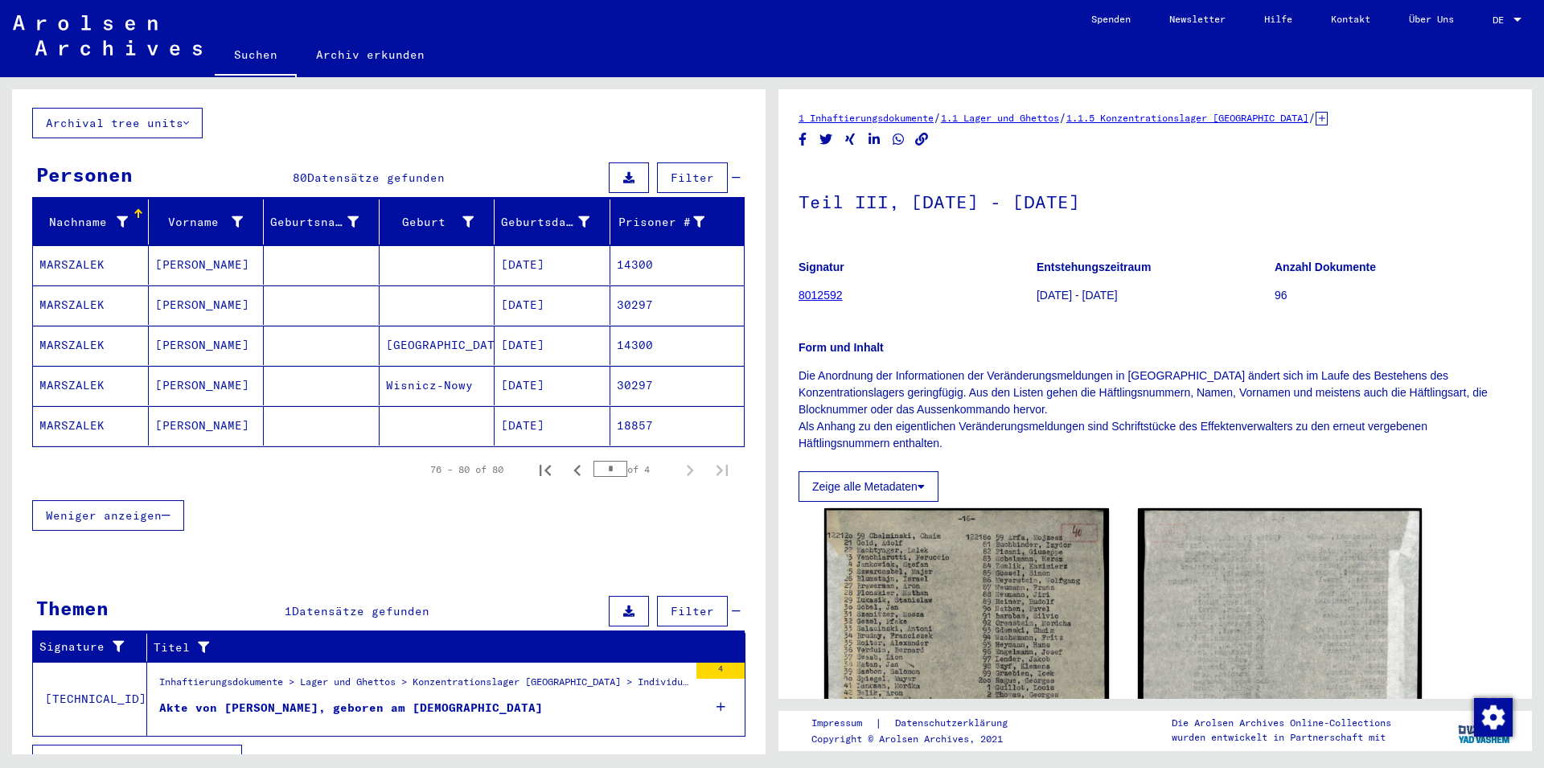
scroll to position [0, 0]
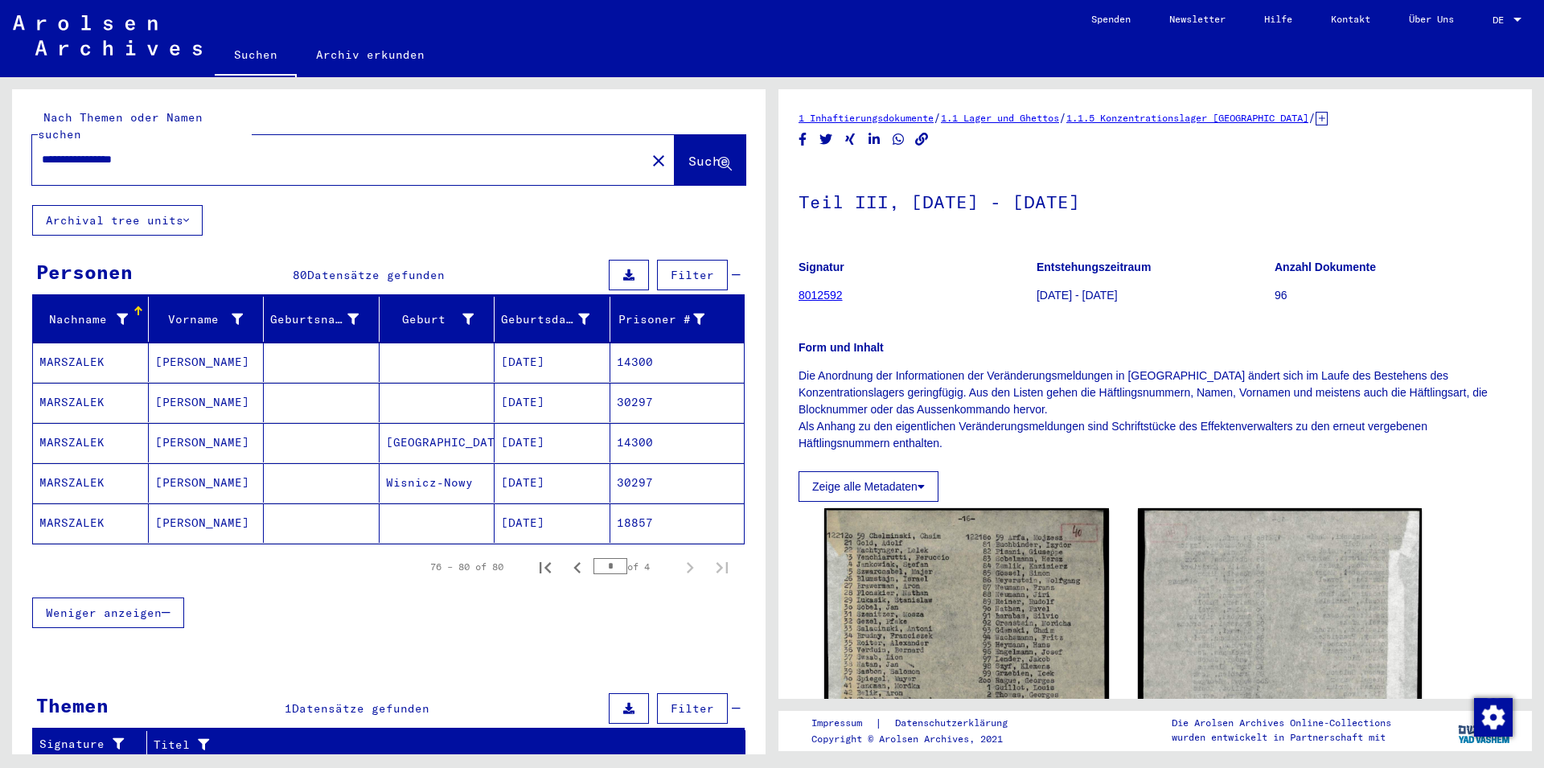
click at [649, 151] on mat-icon "close" at bounding box center [658, 160] width 19 height 19
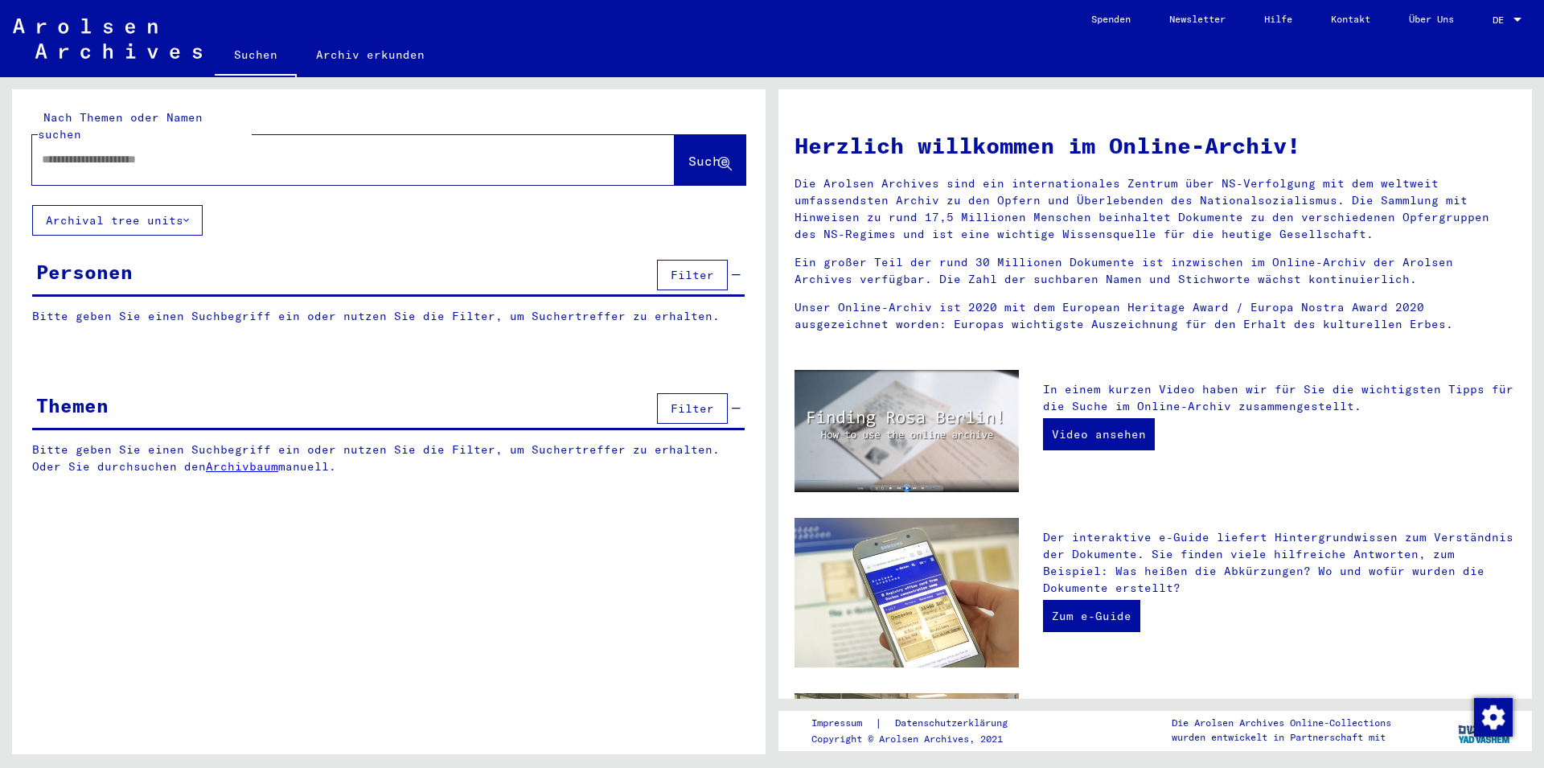
drag, startPoint x: 253, startPoint y: 152, endPoint x: 236, endPoint y: 146, distance: 18.6
click at [247, 150] on div at bounding box center [329, 160] width 594 height 36
click at [106, 151] on input "text" at bounding box center [334, 159] width 585 height 17
paste input "**********"
type input "**********"
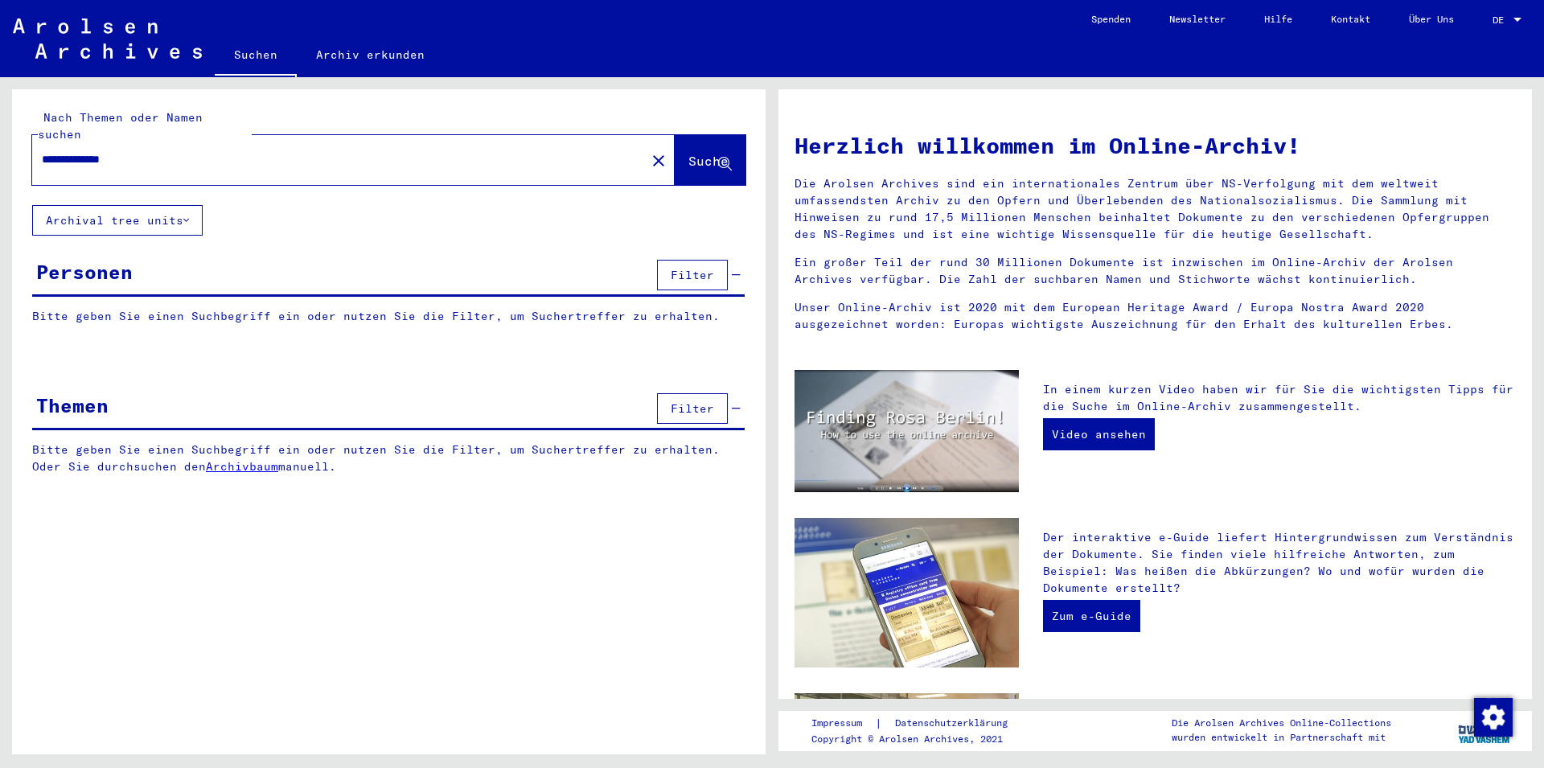
click at [706, 153] on span "Suche" at bounding box center [709, 161] width 40 height 16
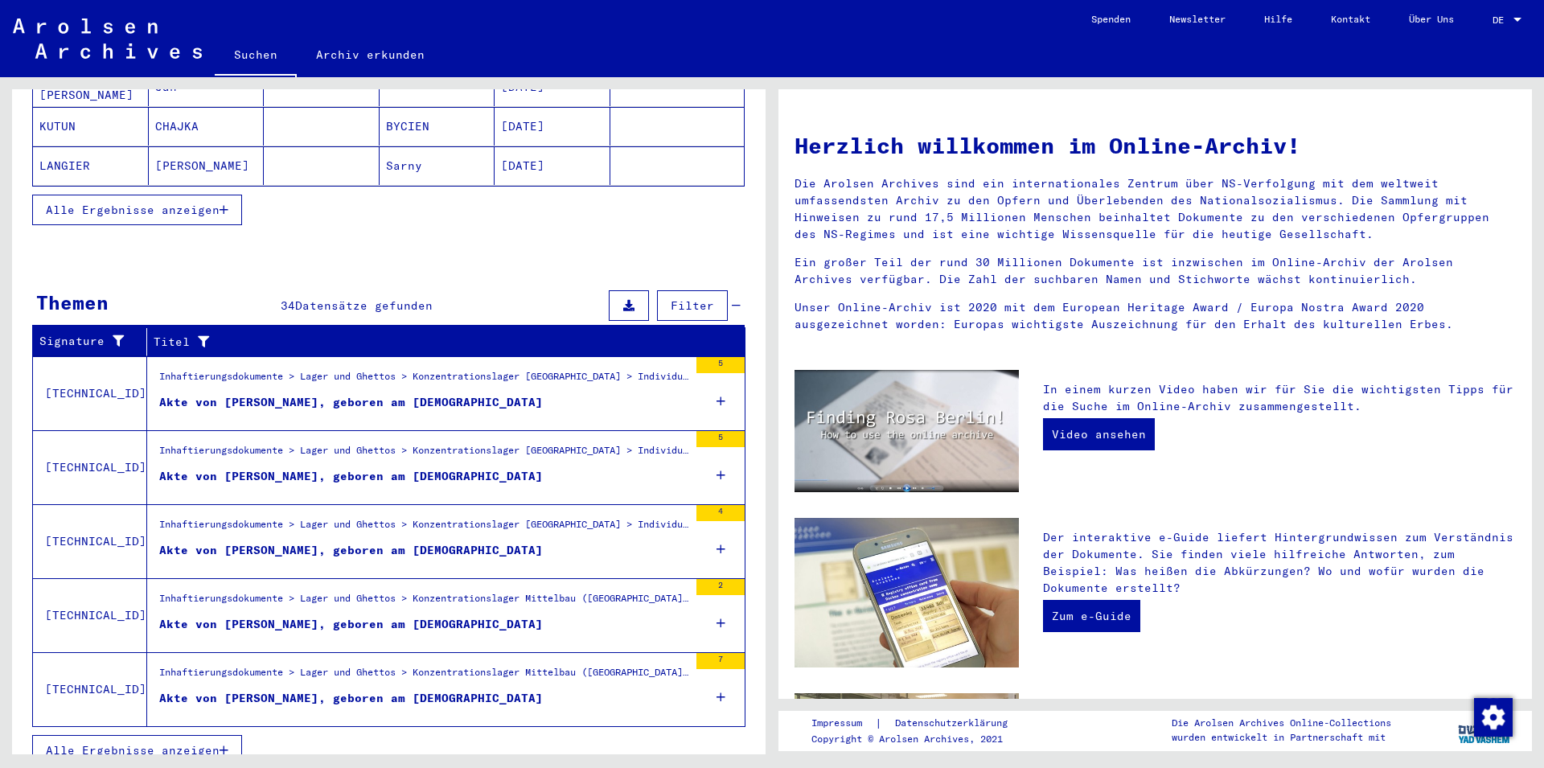
scroll to position [357, 0]
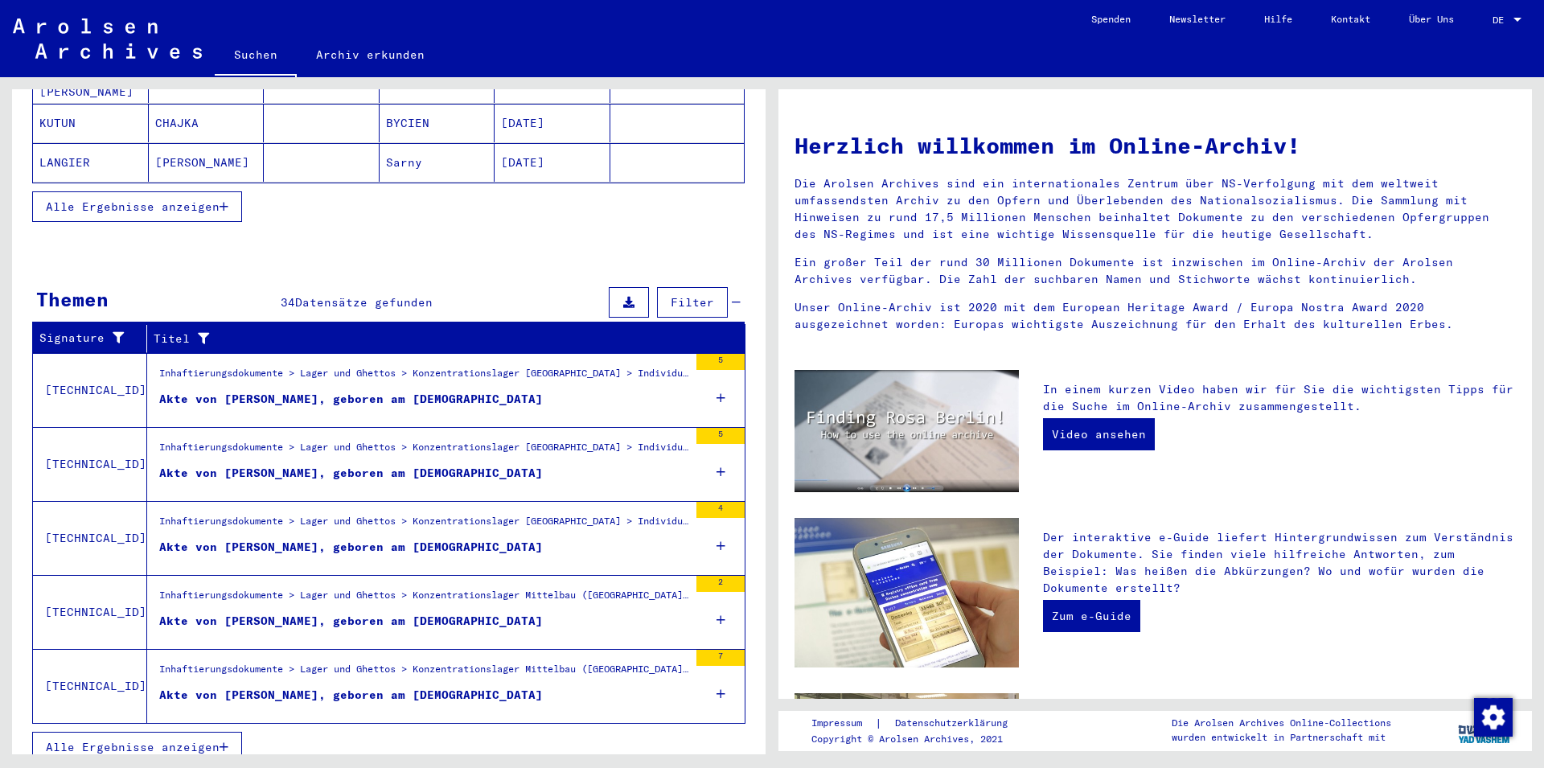
click at [189, 740] on span "Alle Ergebnisse anzeigen" at bounding box center [133, 747] width 174 height 14
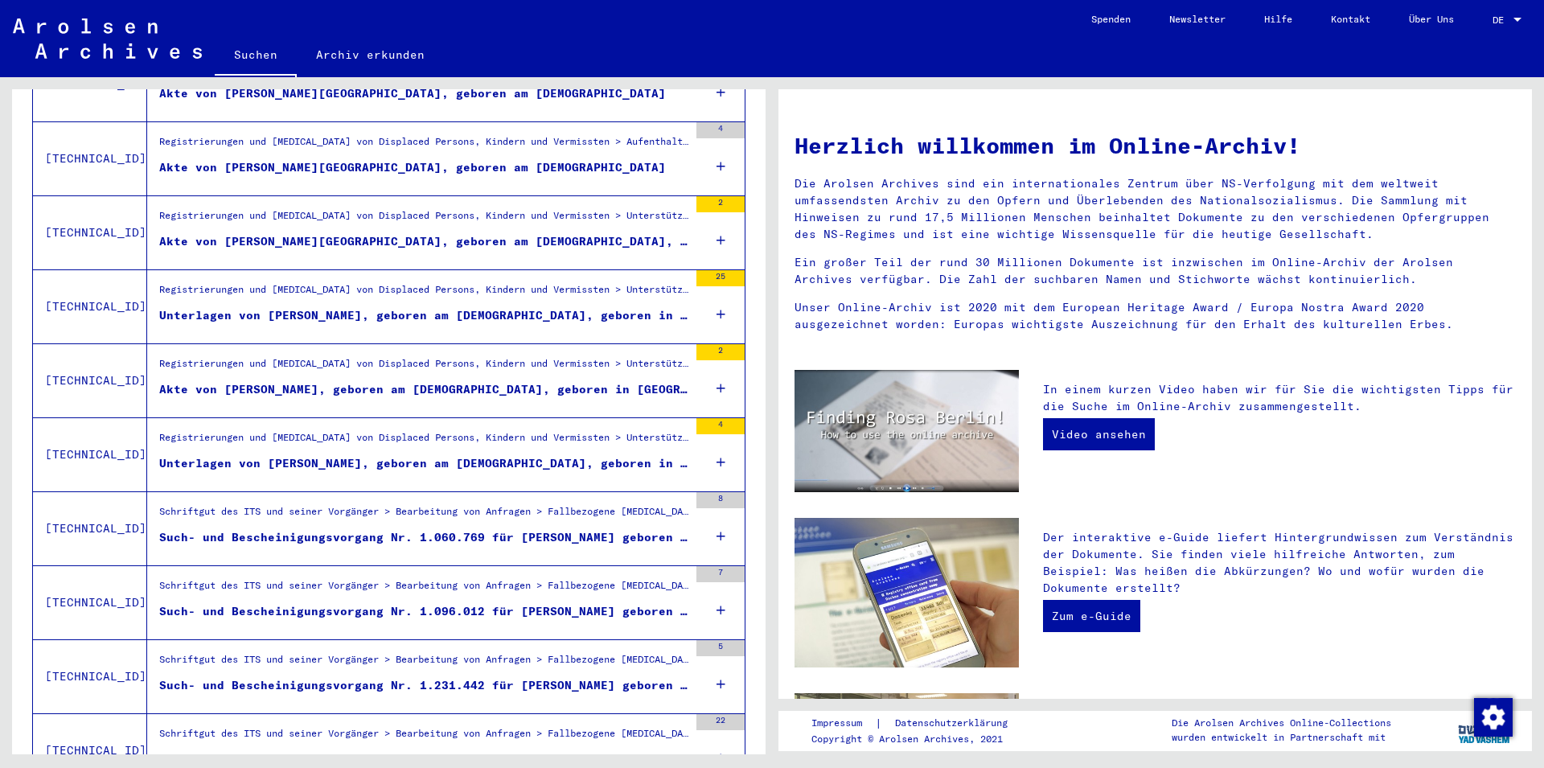
scroll to position [965, 0]
click at [410, 529] on div "Such- und Bescheinigungsvorgang Nr. 1.060.769 für [PERSON_NAME] geboren [DEMOGR…" at bounding box center [423, 537] width 529 height 17
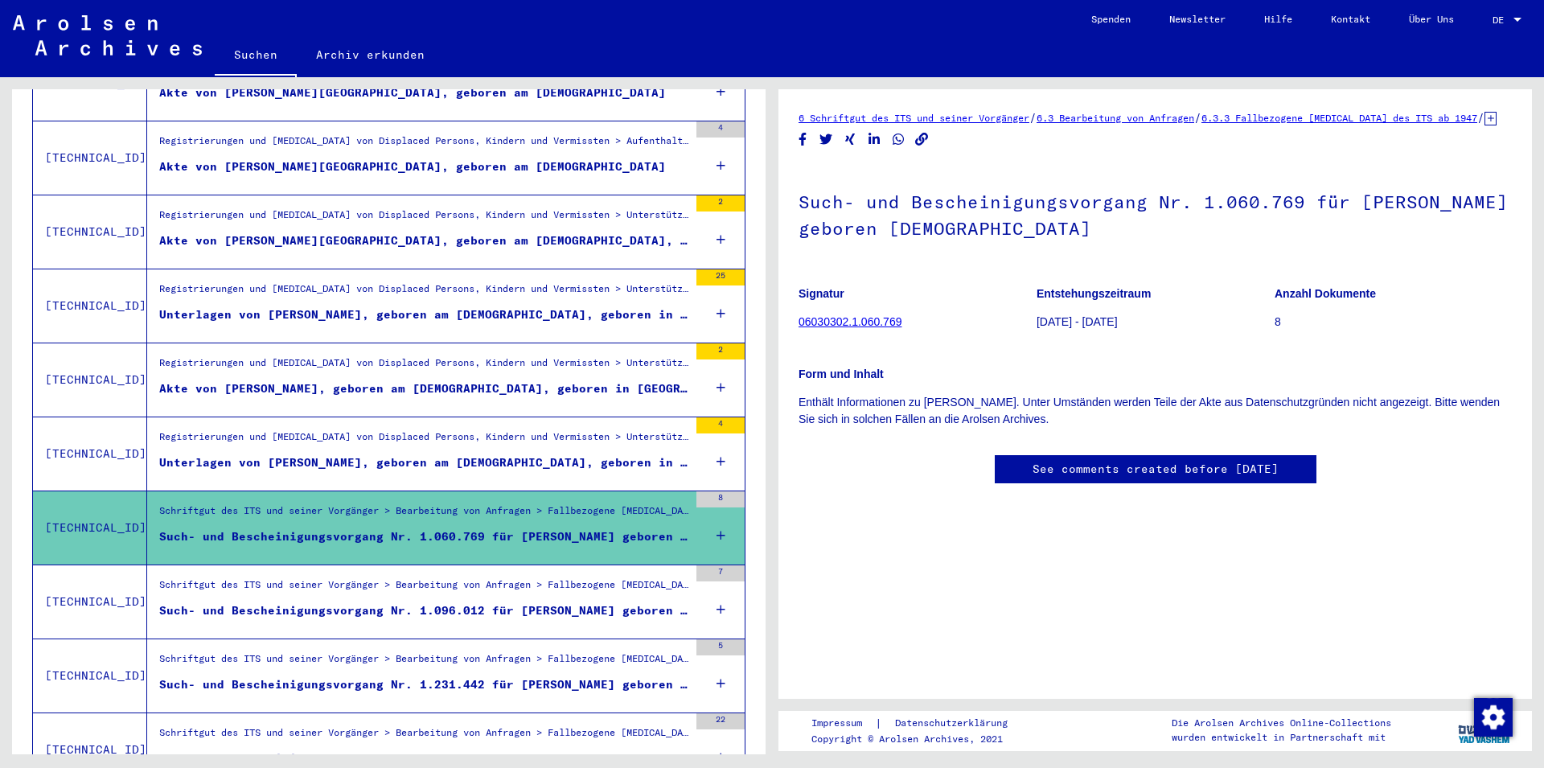
click at [424, 578] on div "Schriftgut des ITS und seiner Vorgänger > Bearbeitung von Anfragen > Fallbezoge…" at bounding box center [423, 589] width 529 height 23
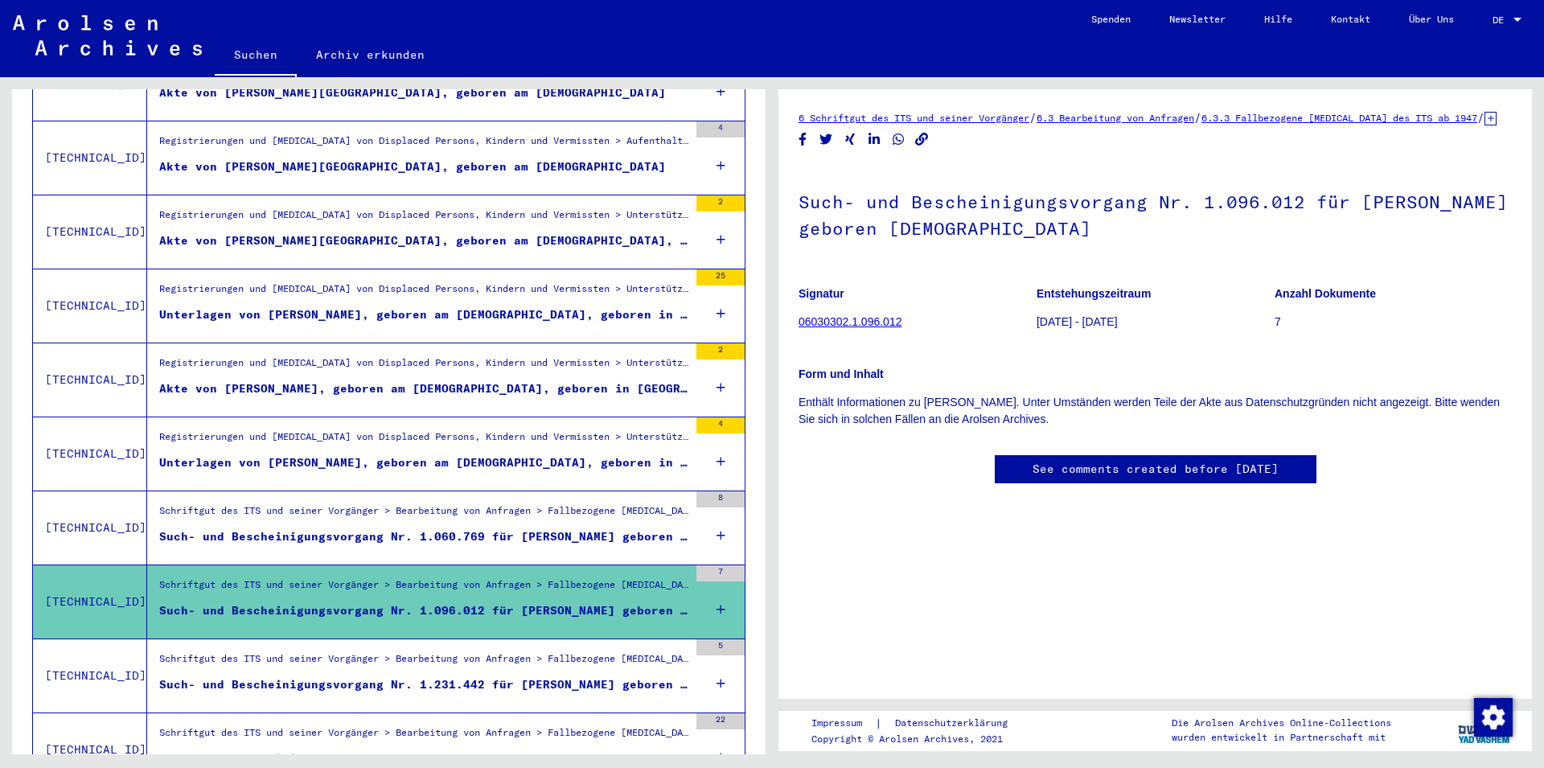
click at [439, 652] on div "Schriftgut des ITS und seiner Vorgänger > Bearbeitung von Anfragen > Fallbezoge…" at bounding box center [423, 663] width 529 height 23
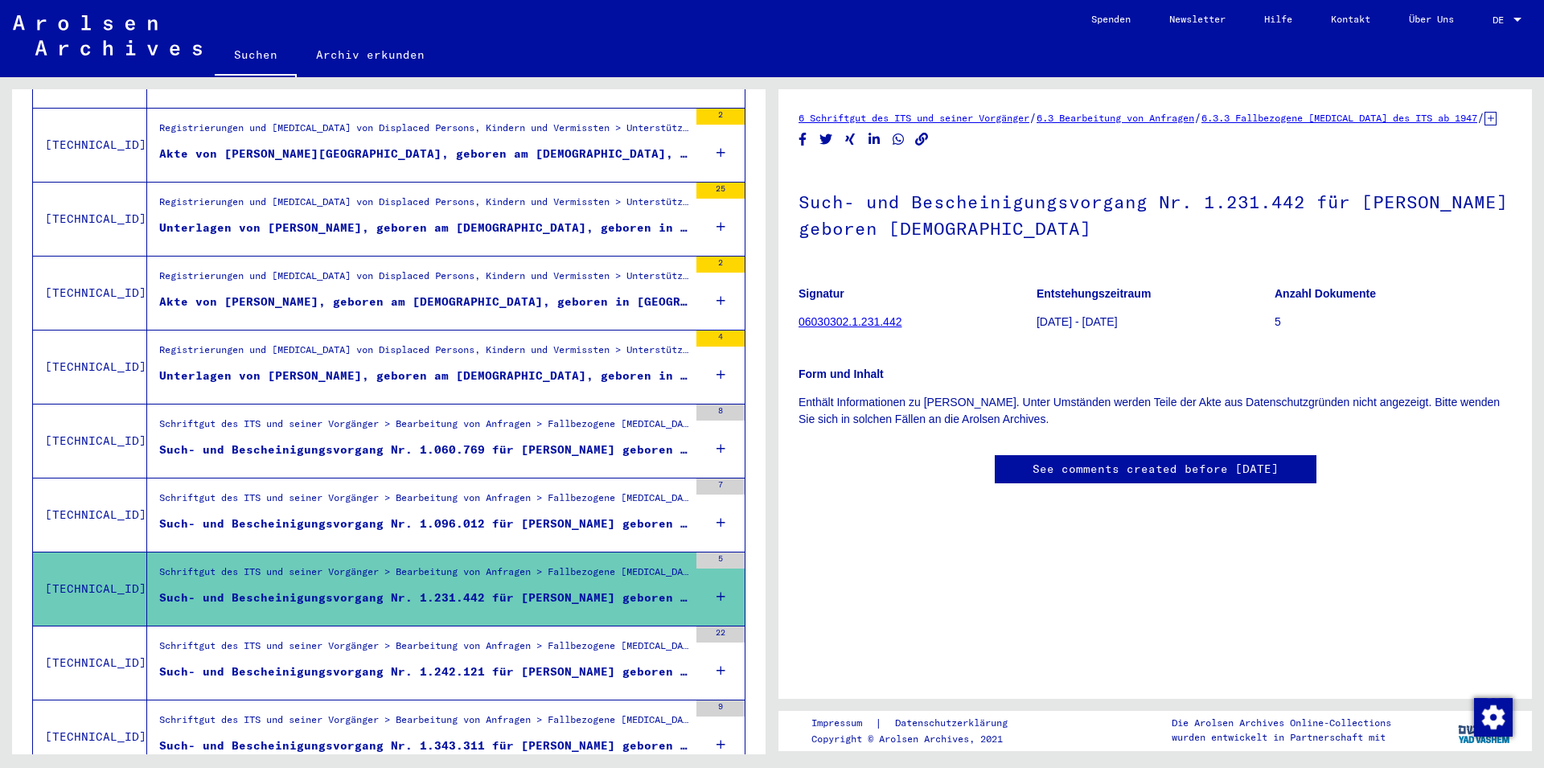
scroll to position [1139, 0]
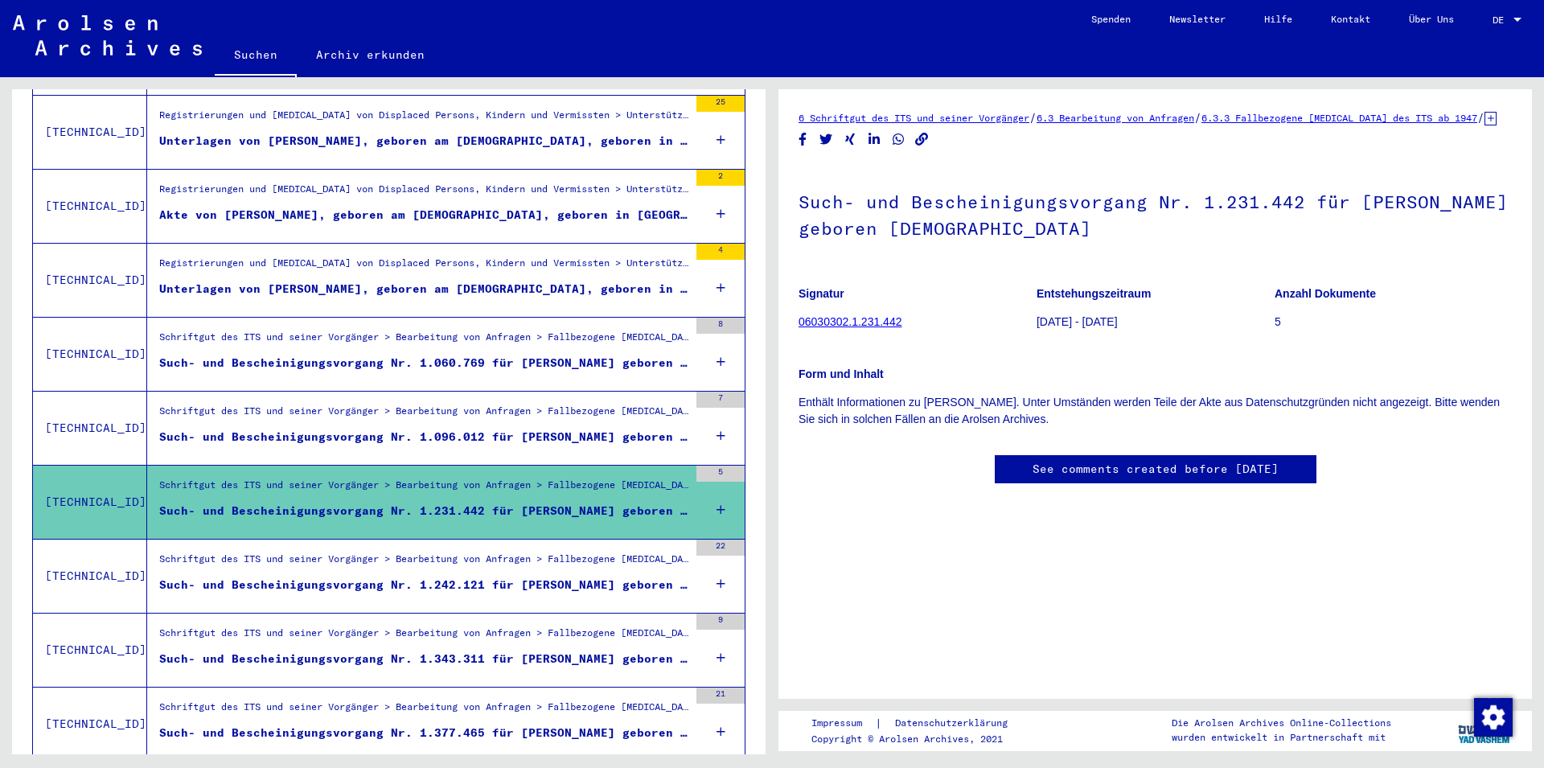
click at [446, 577] on div "Such- und Bescheinigungsvorgang Nr. 1.242.121 für [PERSON_NAME] geboren [DEMOGR…" at bounding box center [423, 585] width 529 height 17
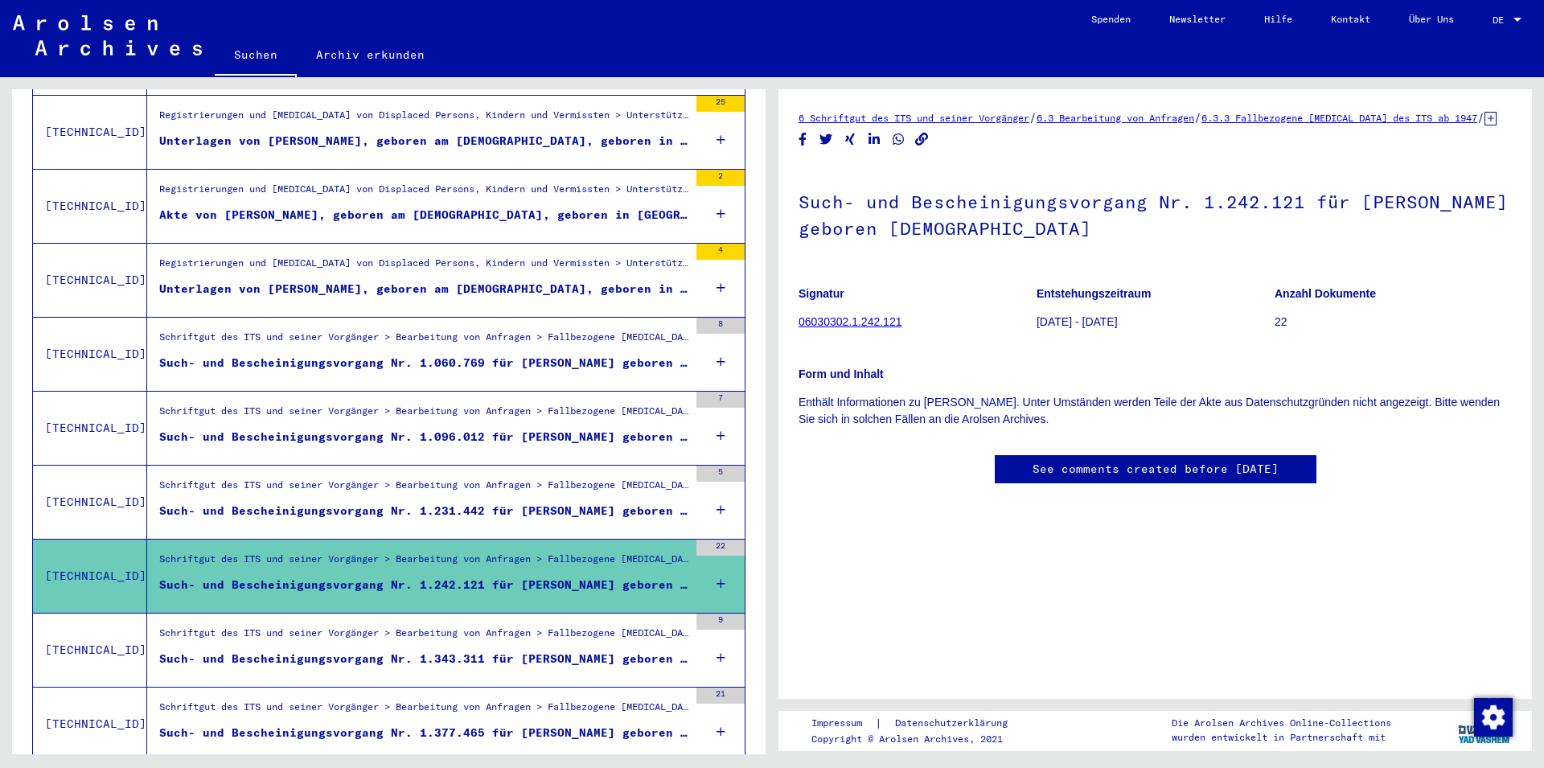
click at [469, 651] on div "Such- und Bescheinigungsvorgang Nr. 1.343.311 für [PERSON_NAME] geboren [DEMOGR…" at bounding box center [423, 659] width 529 height 17
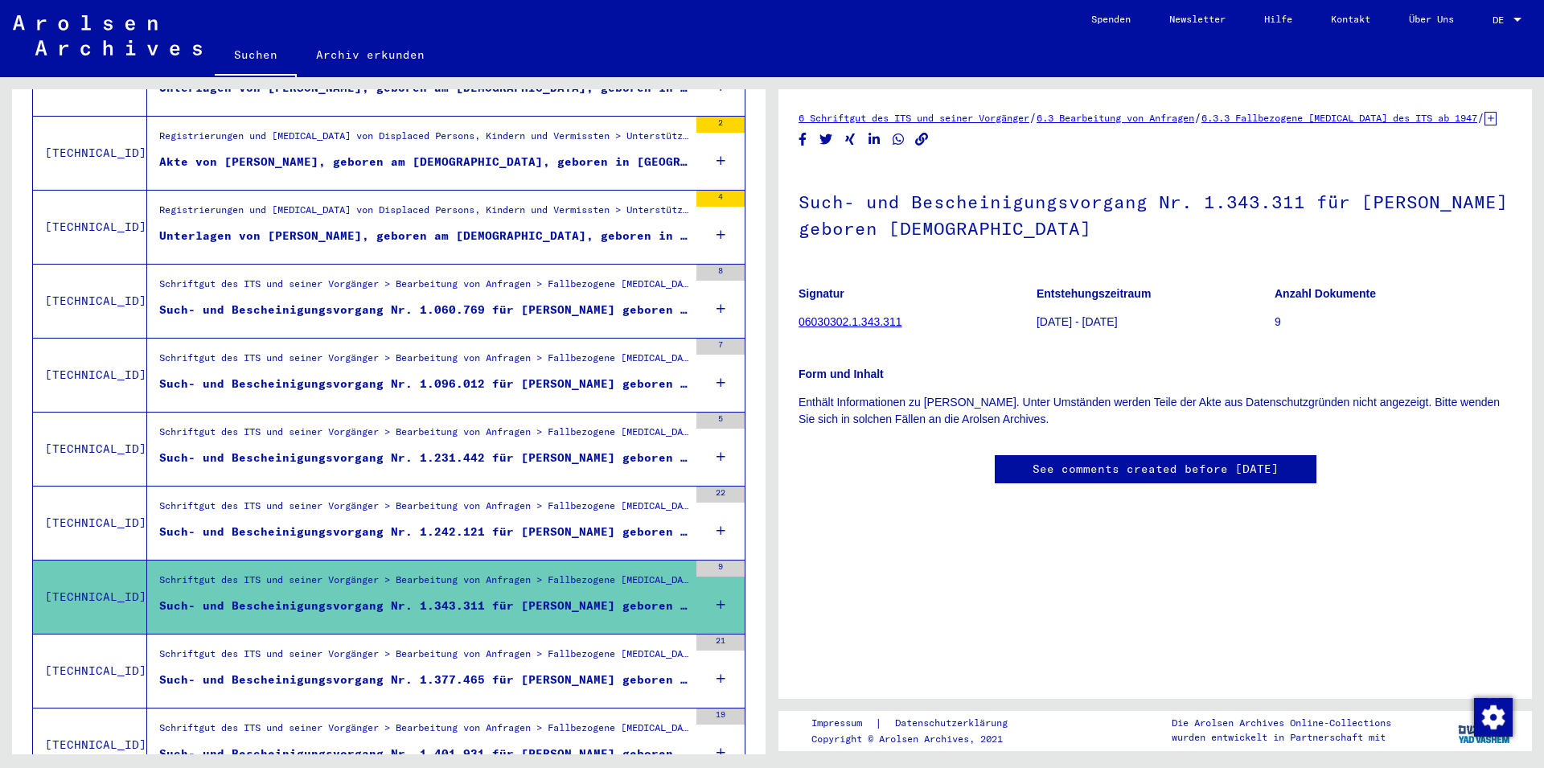
scroll to position [1226, 0]
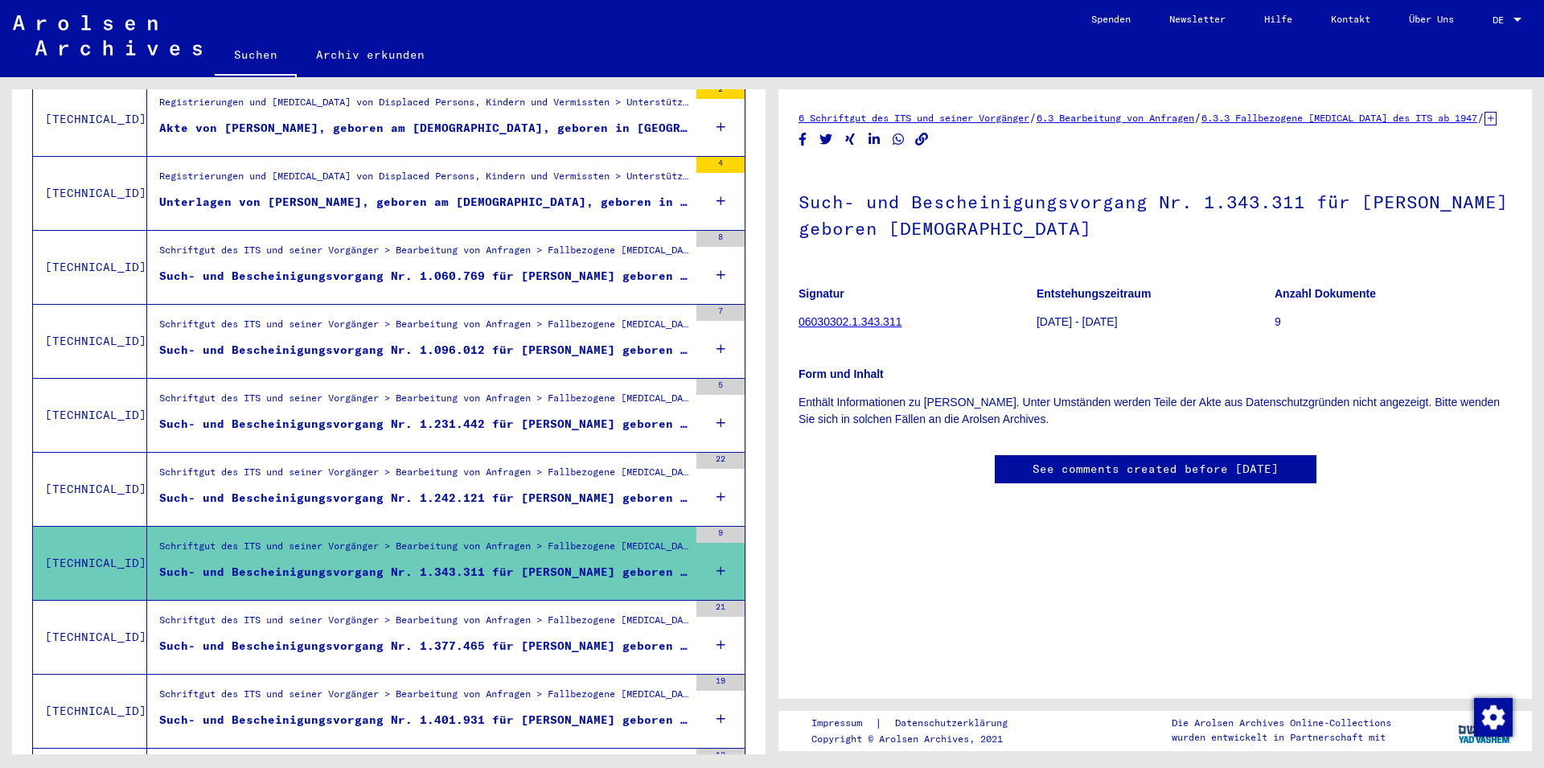
click at [461, 638] on div "Such- und Bescheinigungsvorgang Nr. 1.377.465 für [PERSON_NAME] geboren [DEMOGR…" at bounding box center [423, 646] width 529 height 17
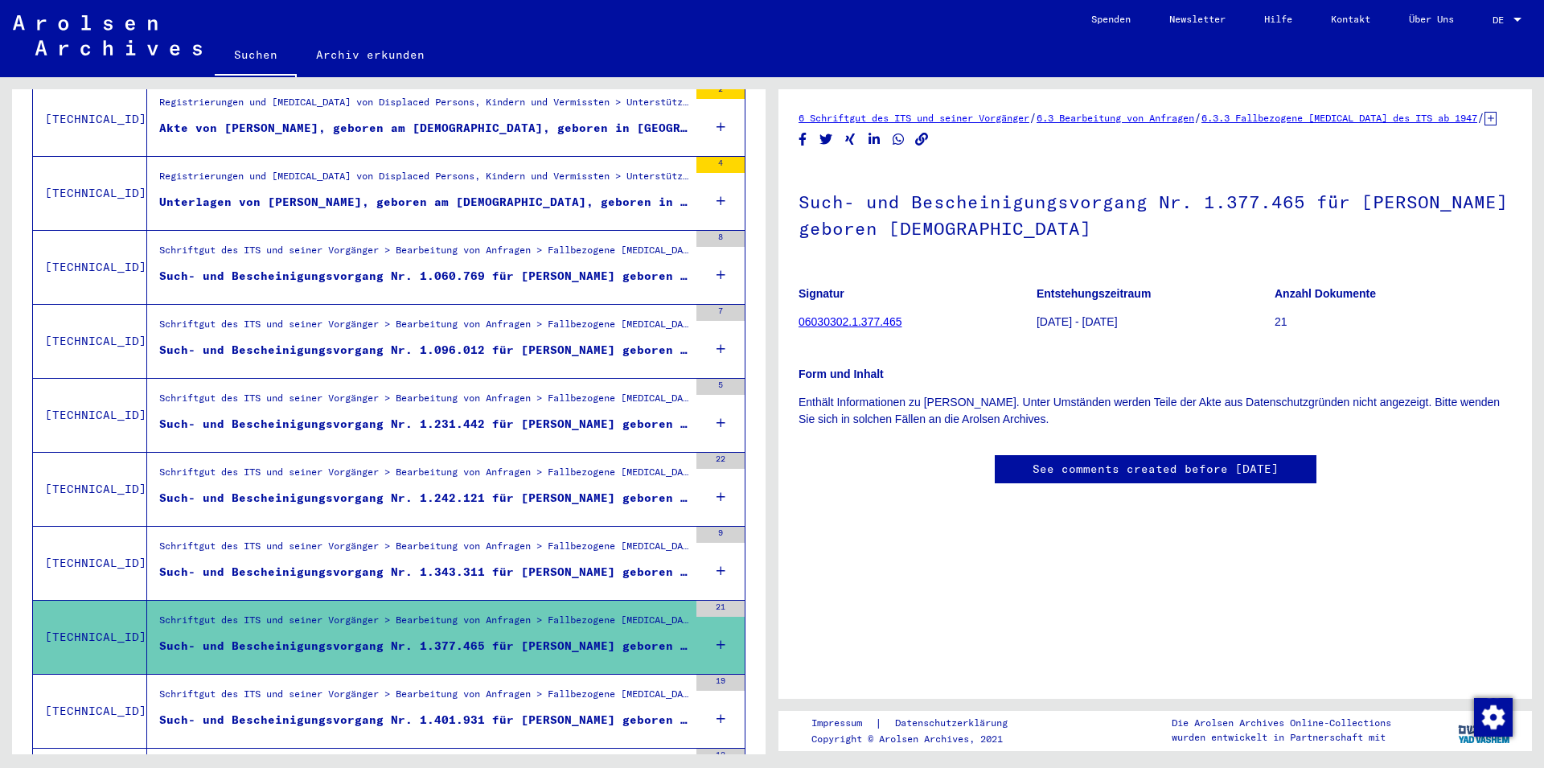
scroll to position [1313, 0]
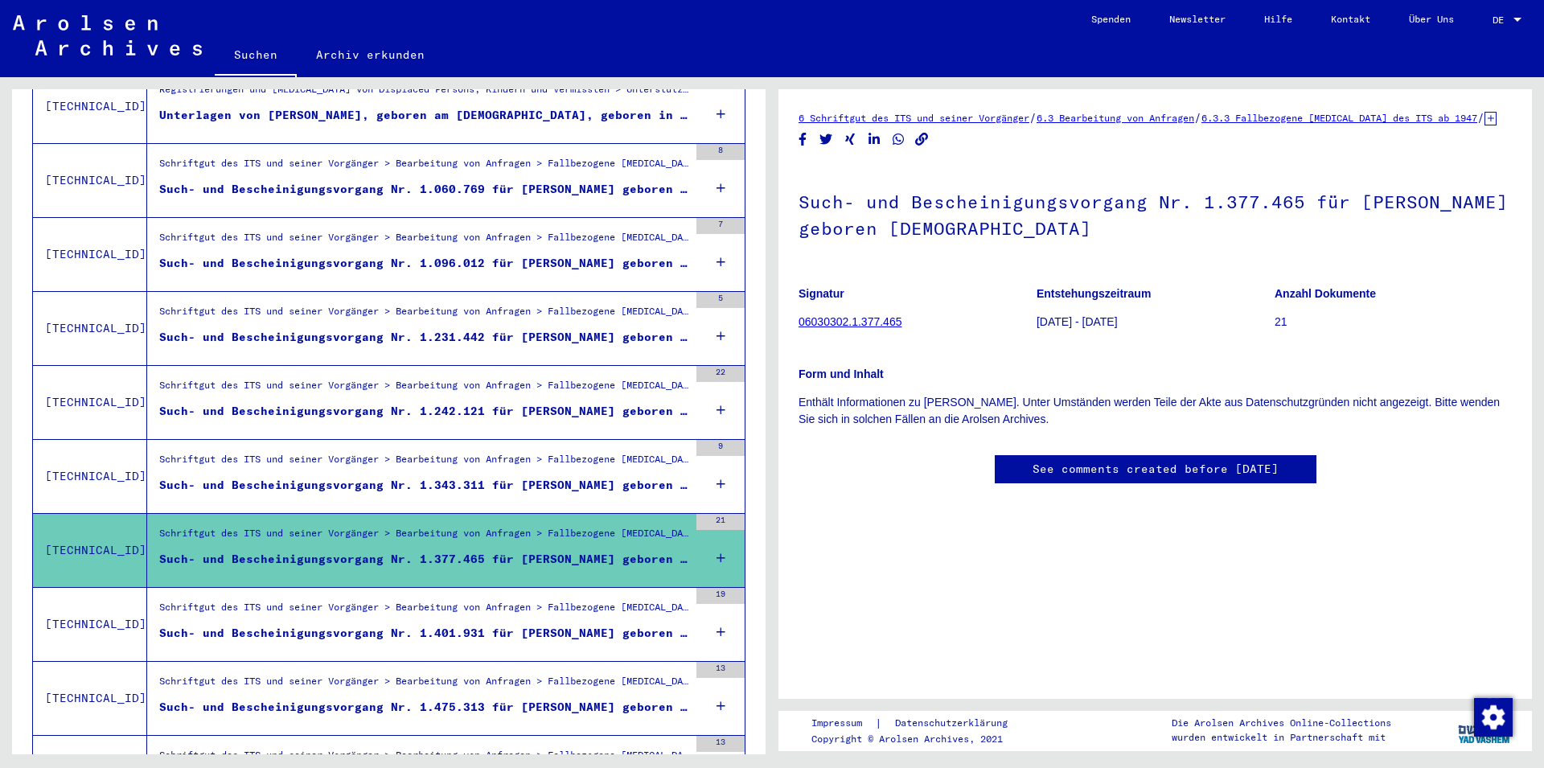
click at [457, 625] on div "Such- und Bescheinigungsvorgang Nr. 1.401.931 für [PERSON_NAME] geboren [DEMOGR…" at bounding box center [423, 633] width 529 height 17
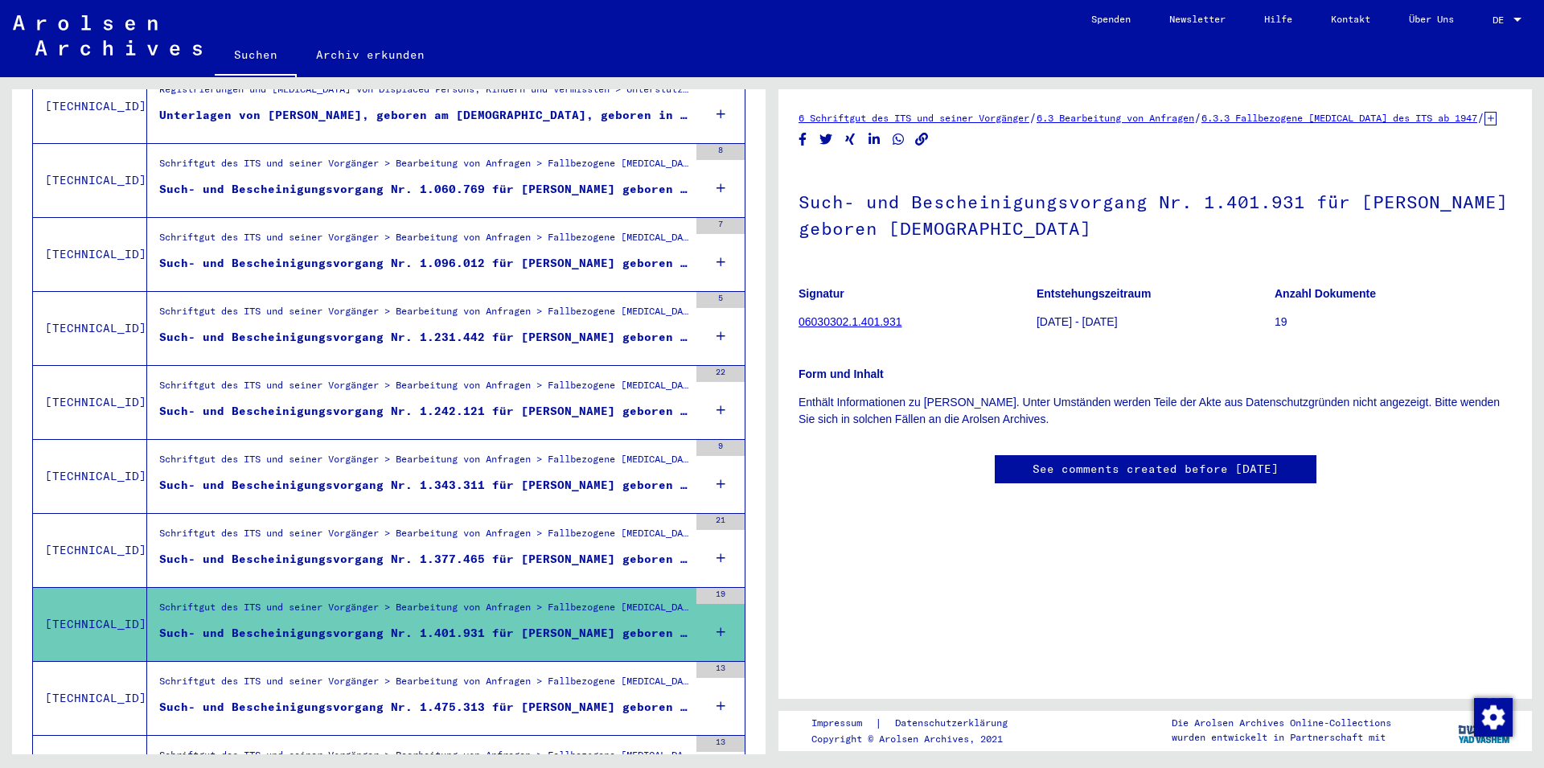
scroll to position [1400, 0]
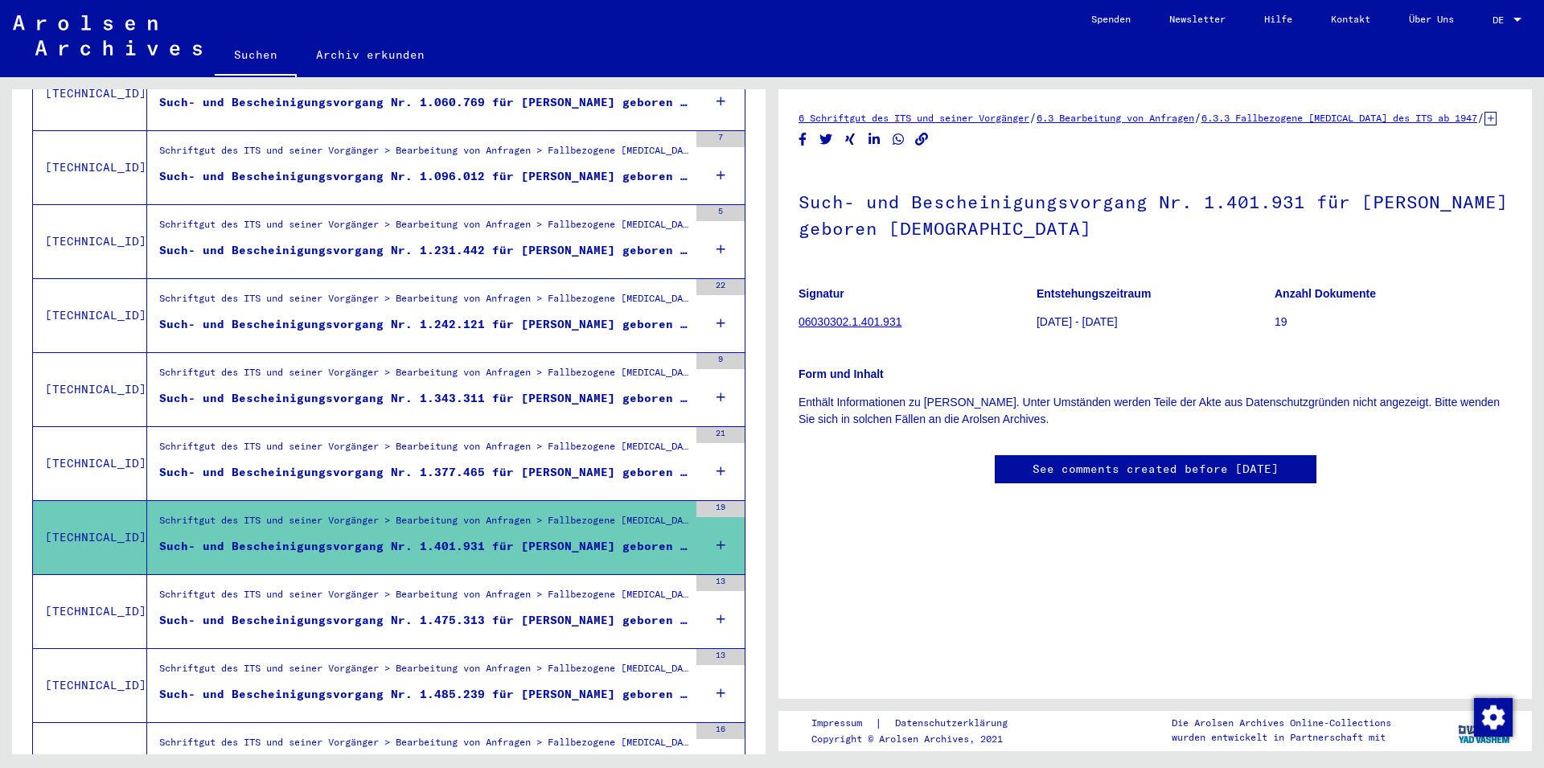
click at [456, 612] on div "Such- und Bescheinigungsvorgang Nr. 1.475.313 für [PERSON_NAME] geboren [DEMOGR…" at bounding box center [423, 620] width 529 height 17
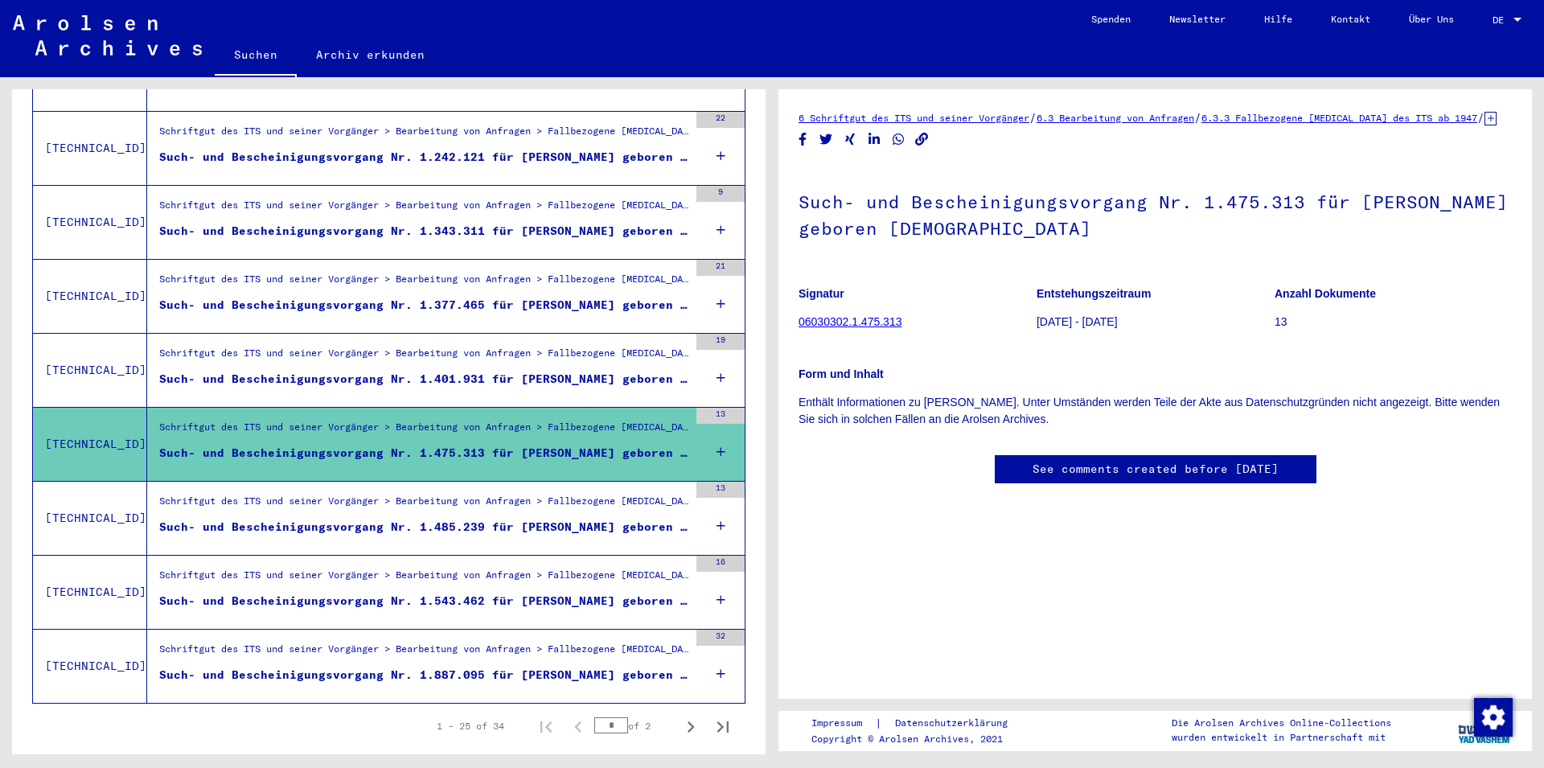
scroll to position [1573, 0]
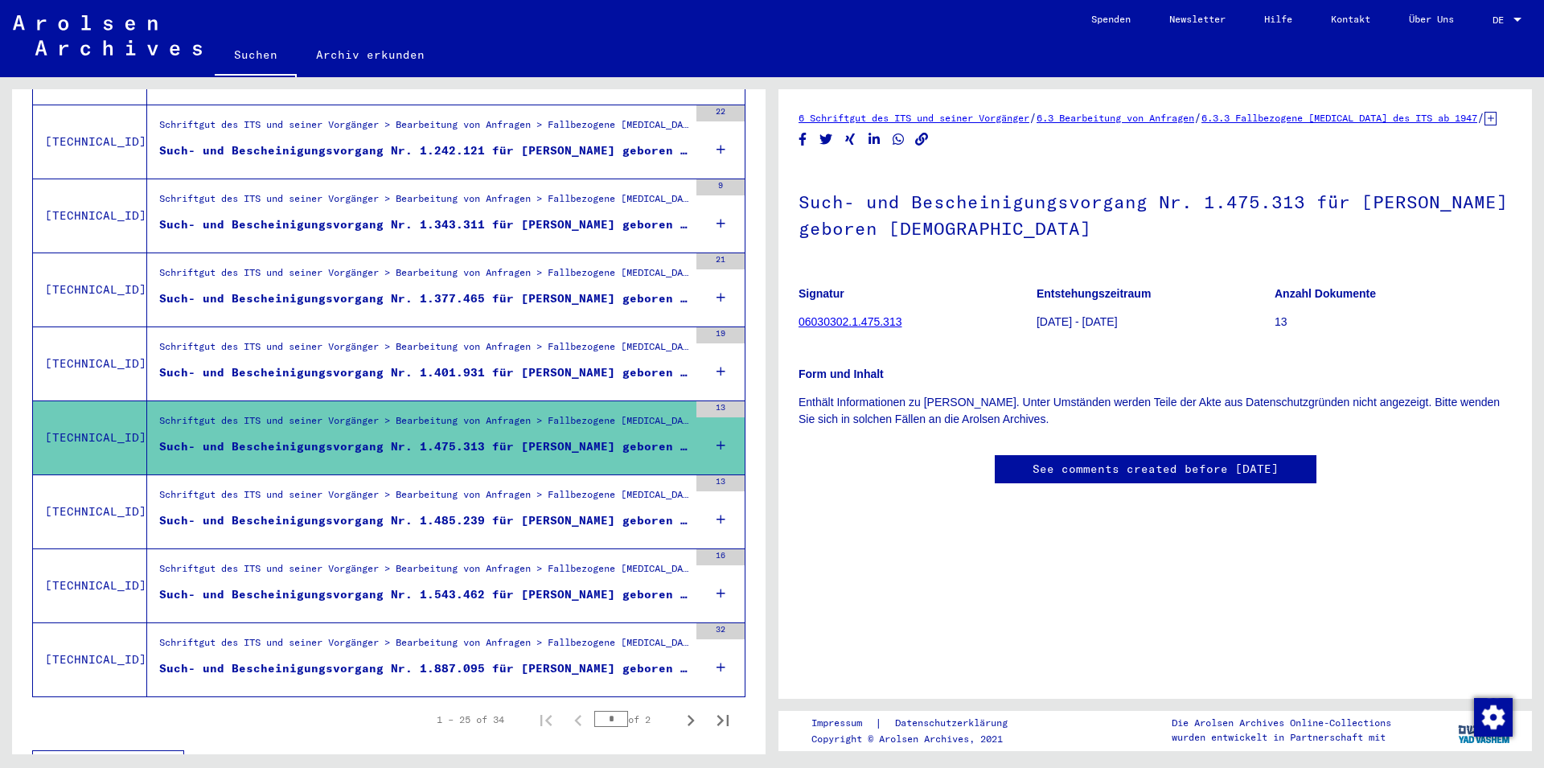
click at [459, 512] on div "Such- und Bescheinigungsvorgang Nr. 1.485.239 für [PERSON_NAME] geboren [DEMOGR…" at bounding box center [423, 520] width 529 height 17
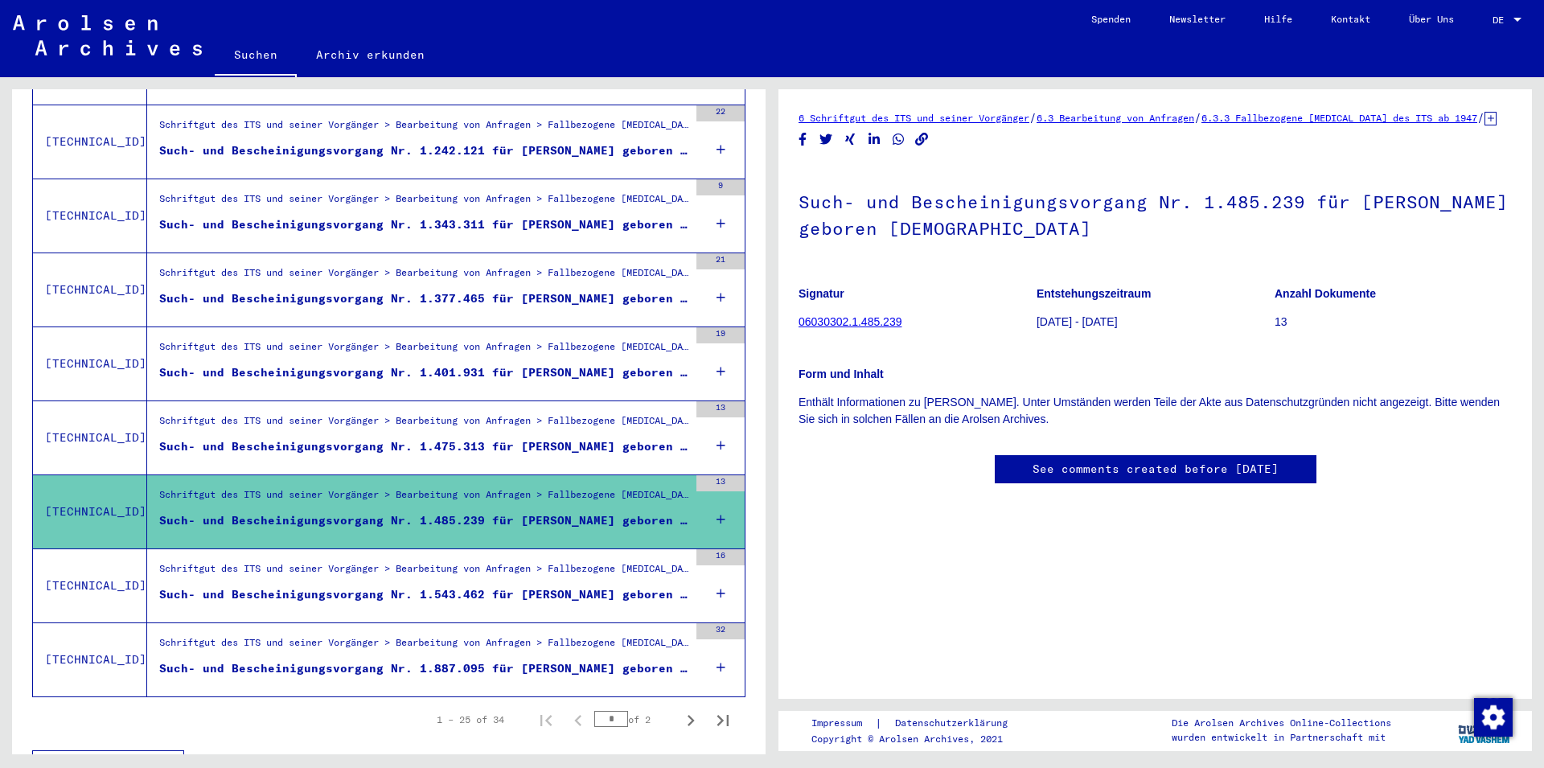
click at [465, 561] on div "Schriftgut des ITS und seiner Vorgänger > Bearbeitung von Anfragen > Fallbezoge…" at bounding box center [423, 572] width 529 height 23
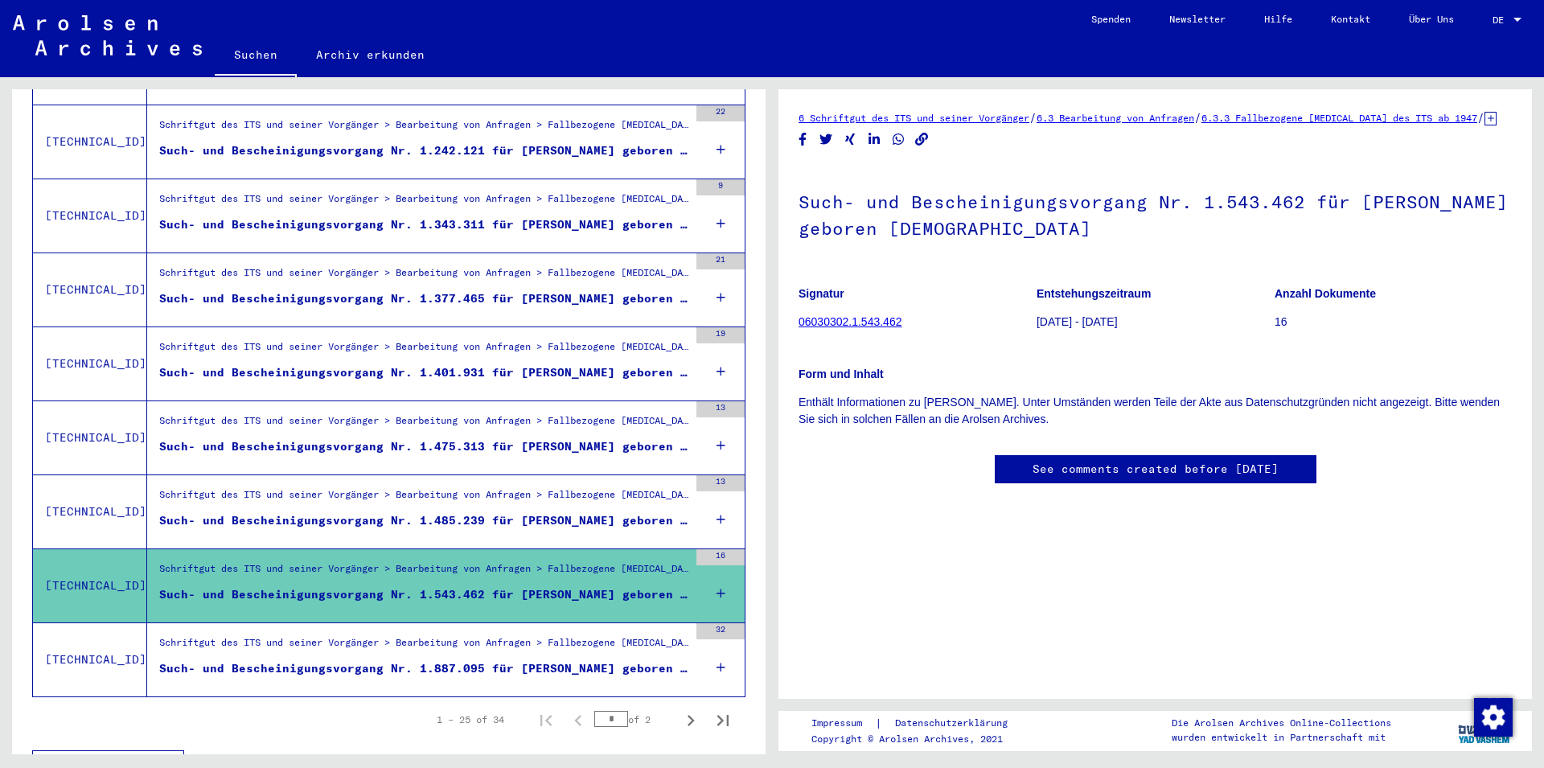
click at [467, 597] on div "Schriftgut des ITS und seiner Vorgänger > Bearbeitung von Anfragen > Fallbezoge…" at bounding box center [417, 585] width 541 height 73
click at [467, 635] on div "Schriftgut des ITS und seiner Vorgänger > Bearbeitung von Anfragen > Fallbezoge…" at bounding box center [423, 646] width 529 height 23
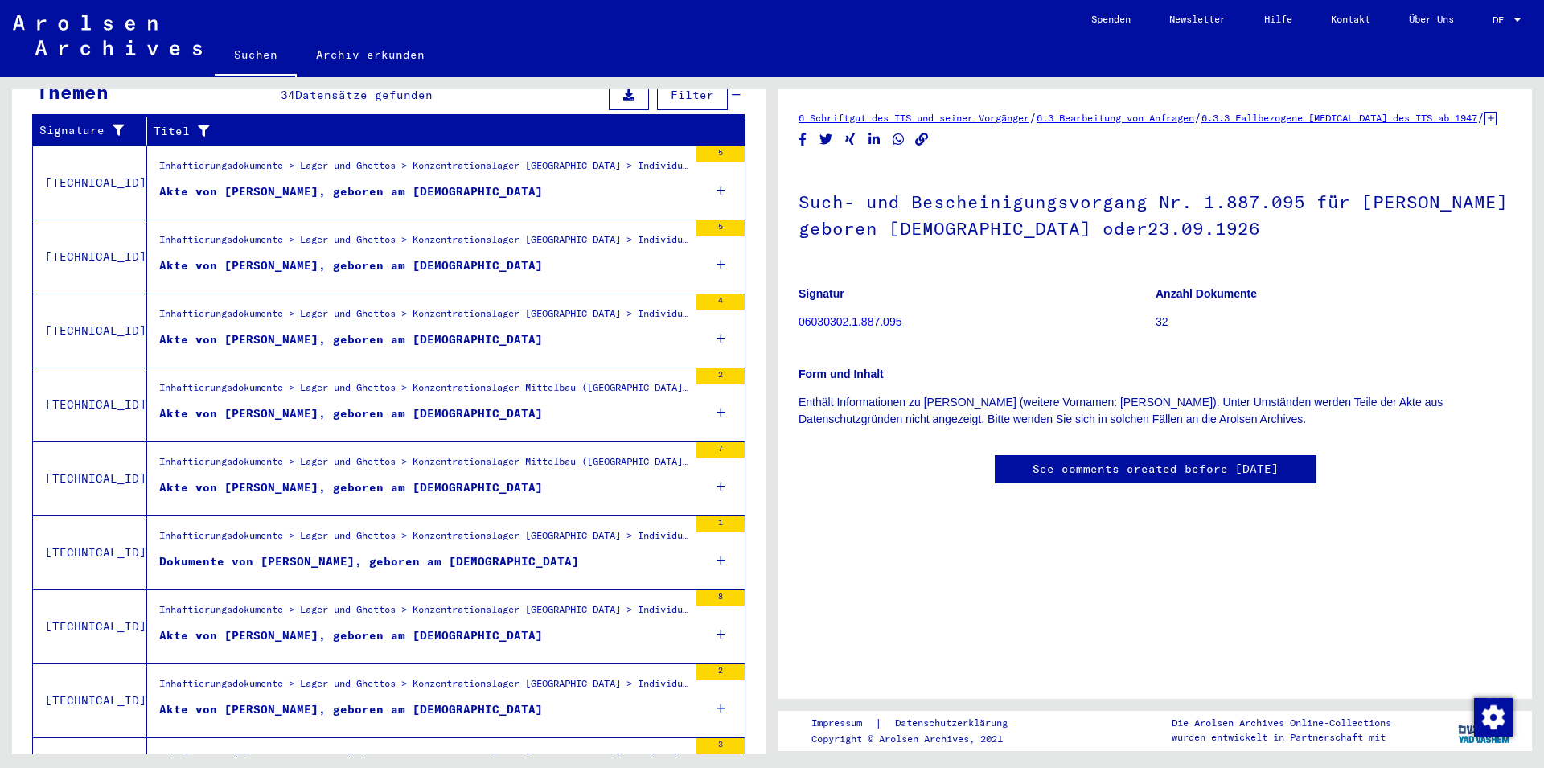
scroll to position [97, 0]
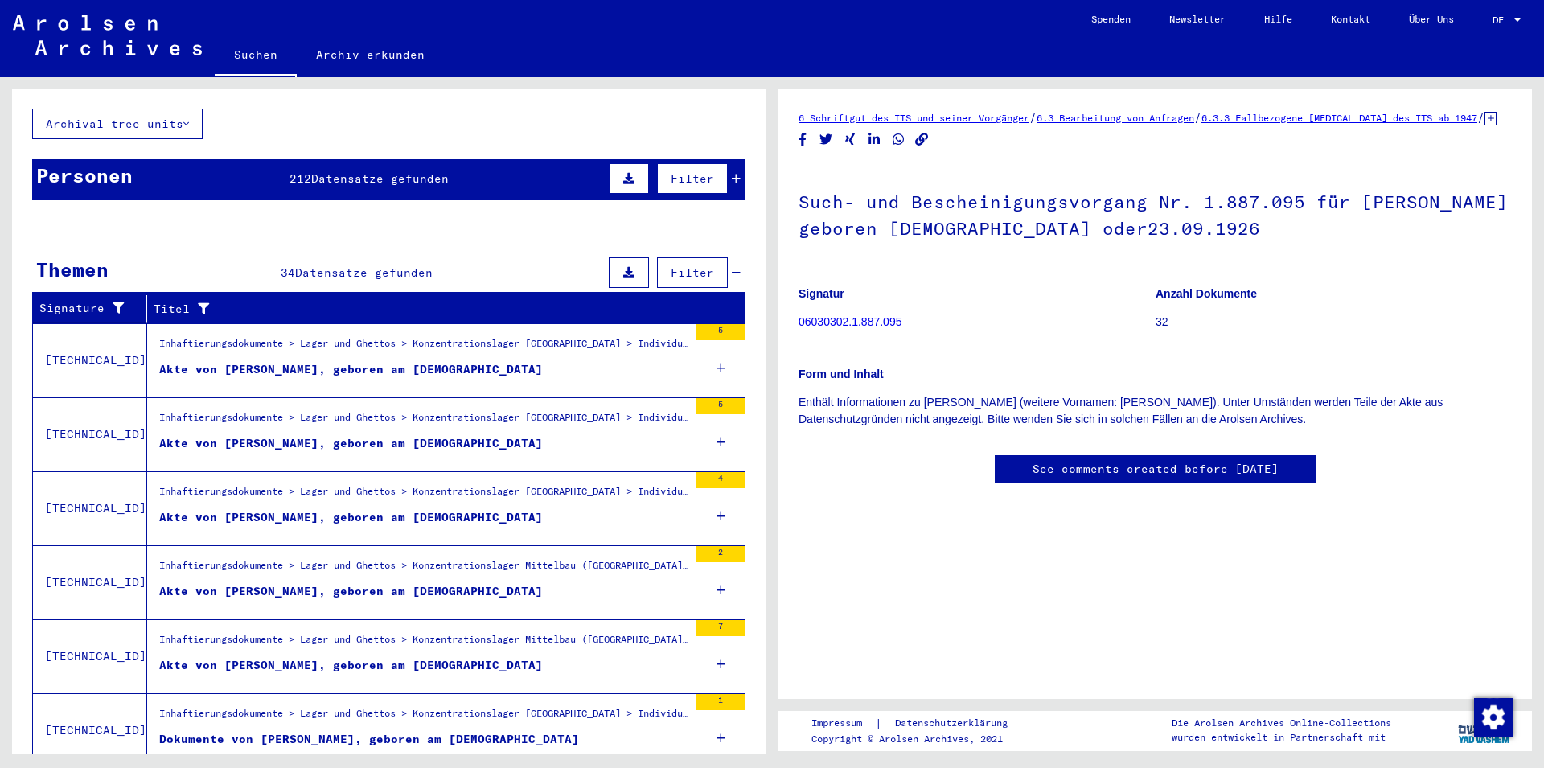
click at [383, 509] on div "Akte von [PERSON_NAME], geboren am [DEMOGRAPHIC_DATA]" at bounding box center [351, 517] width 384 height 17
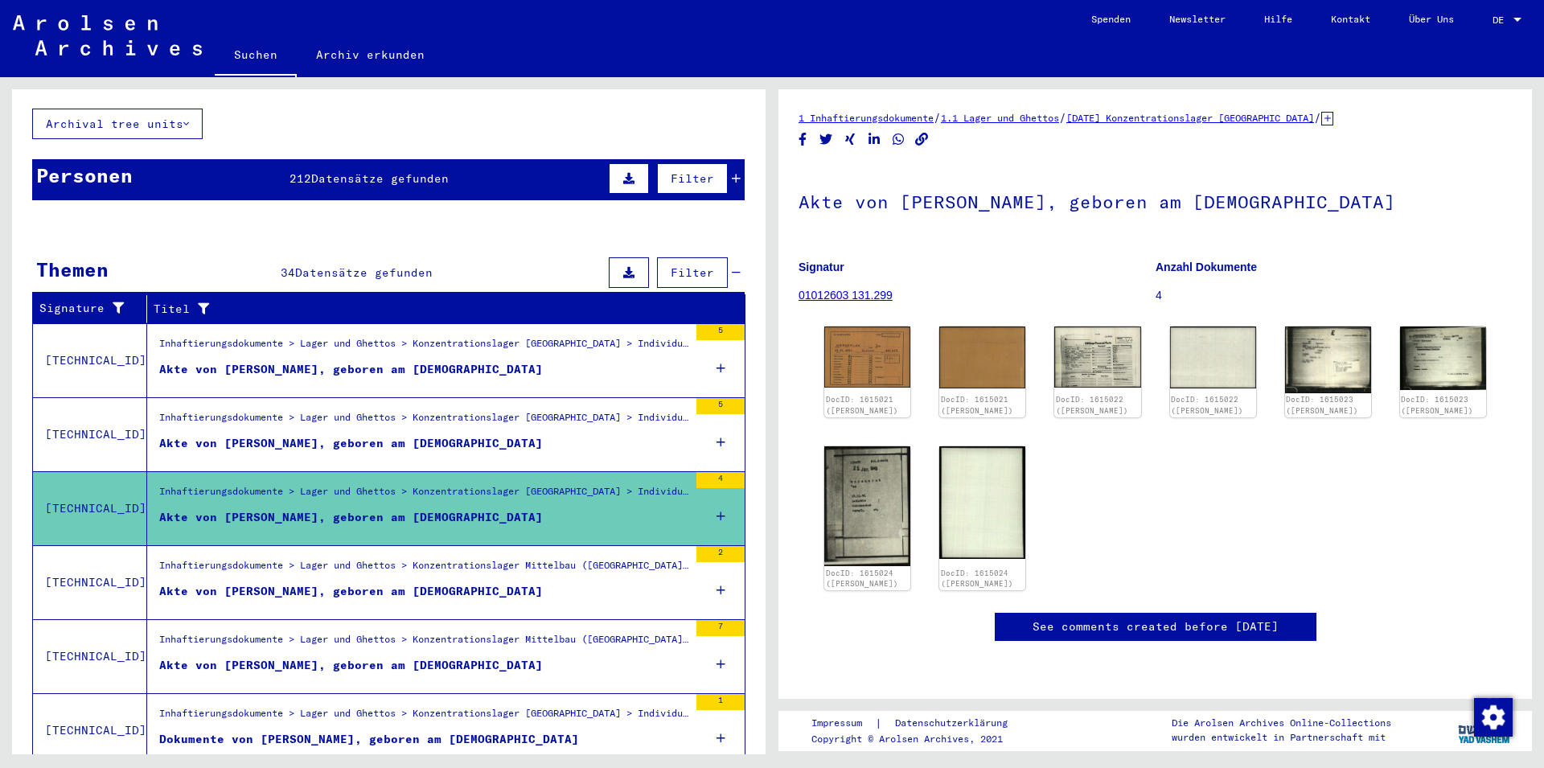
drag, startPoint x: 1307, startPoint y: 209, endPoint x: 783, endPoint y: 209, distance: 524.5
click at [783, 209] on yv-its-full-details "1 Inhaftierungsdokumente / 1.1 Lager und Ghettos / [DATE] Konzentrationslager […" at bounding box center [1156, 391] width 754 height 565
click at [858, 372] on img at bounding box center [867, 356] width 91 height 64
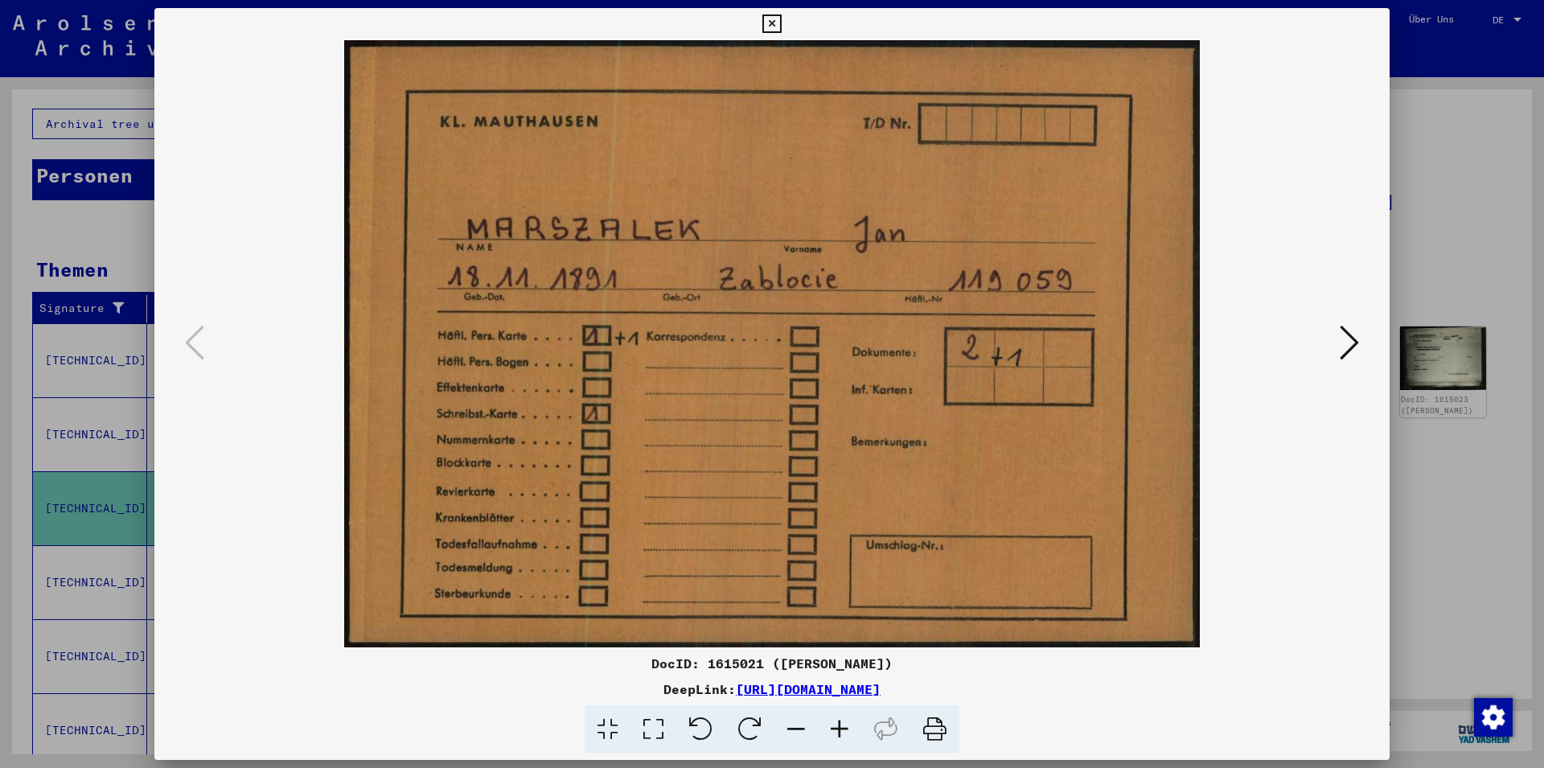
click at [781, 15] on icon at bounding box center [772, 23] width 19 height 19
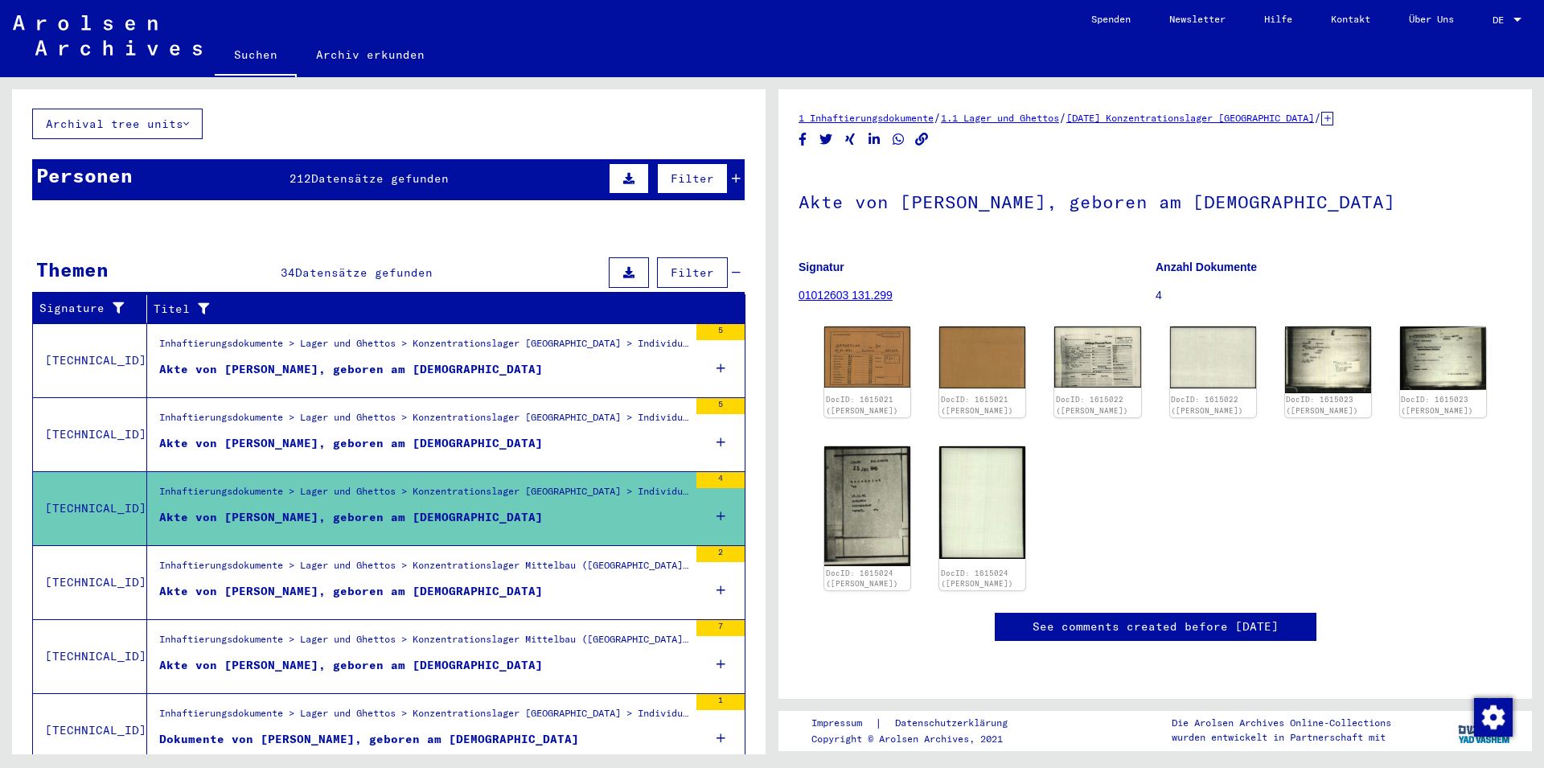
drag, startPoint x: 885, startPoint y: 298, endPoint x: 801, endPoint y: 298, distance: 83.7
click at [801, 298] on figure "Signatur 01012603 131.299" at bounding box center [977, 284] width 356 height 72
click at [862, 385] on img at bounding box center [867, 356] width 91 height 64
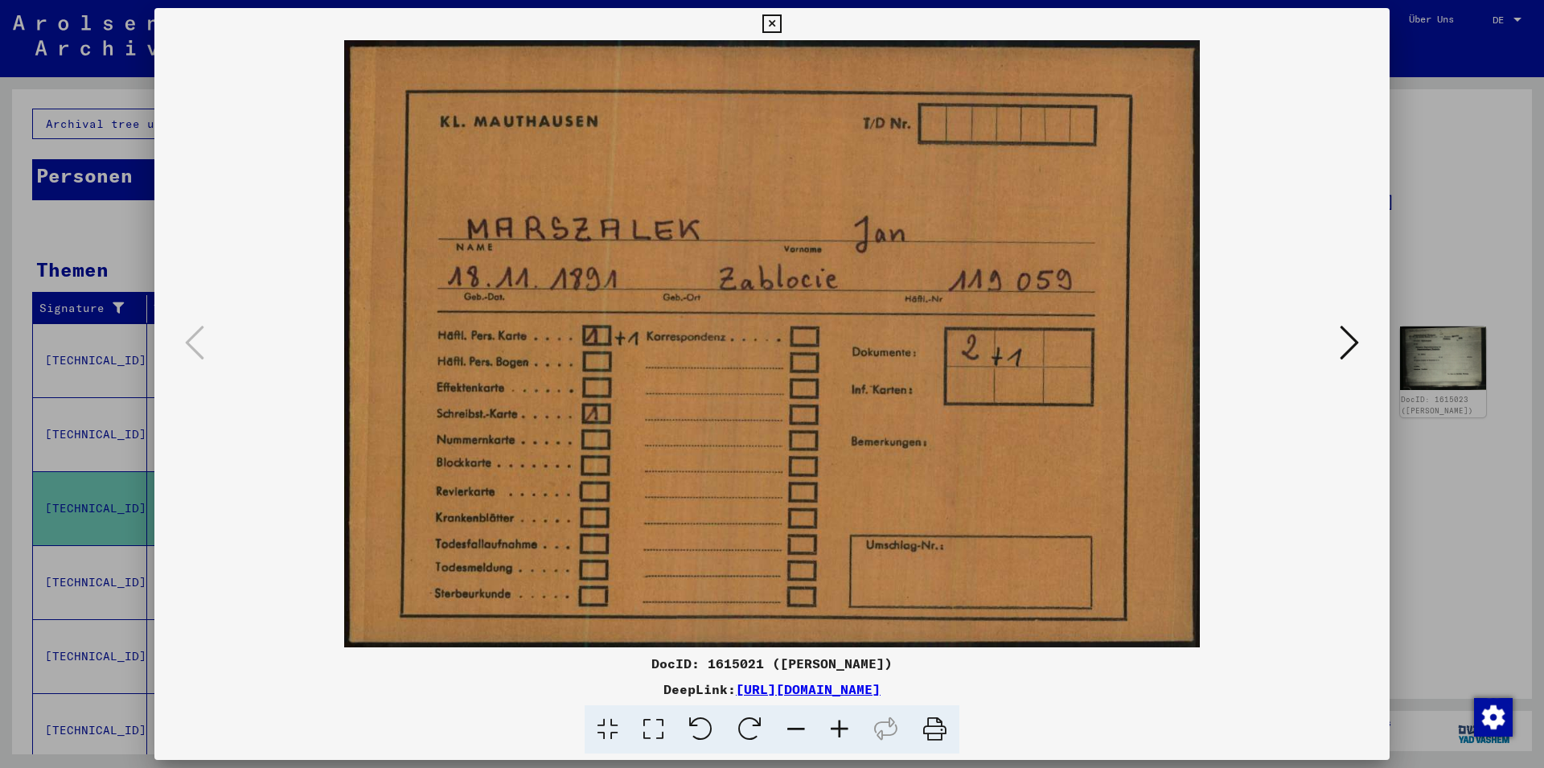
drag, startPoint x: 764, startPoint y: 663, endPoint x: 710, endPoint y: 660, distance: 54.0
click at [710, 660] on div "DocID: 1615021 ([PERSON_NAME])" at bounding box center [772, 663] width 1236 height 19
click at [781, 31] on icon at bounding box center [772, 23] width 19 height 19
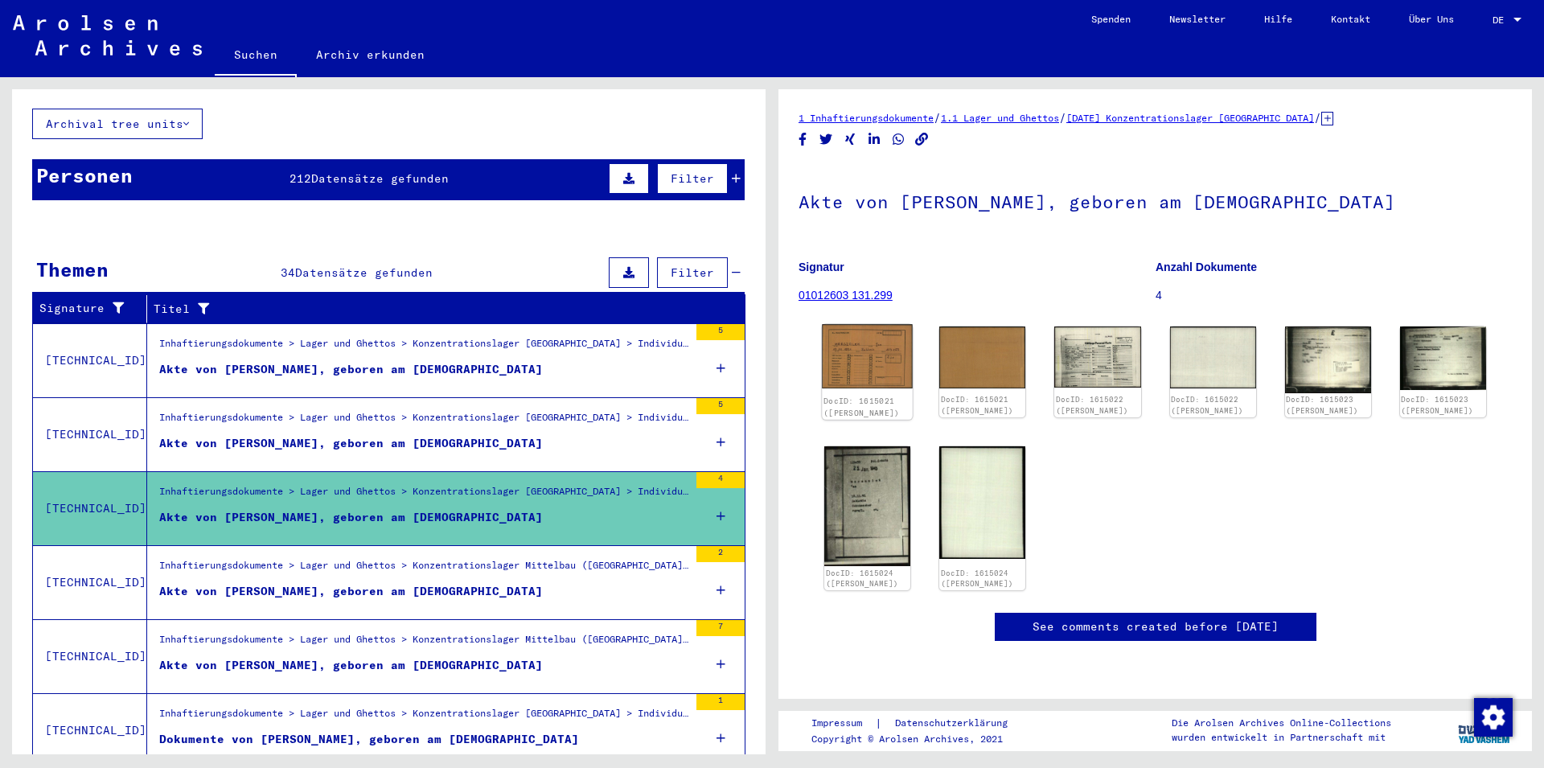
click at [842, 368] on img at bounding box center [867, 356] width 91 height 64
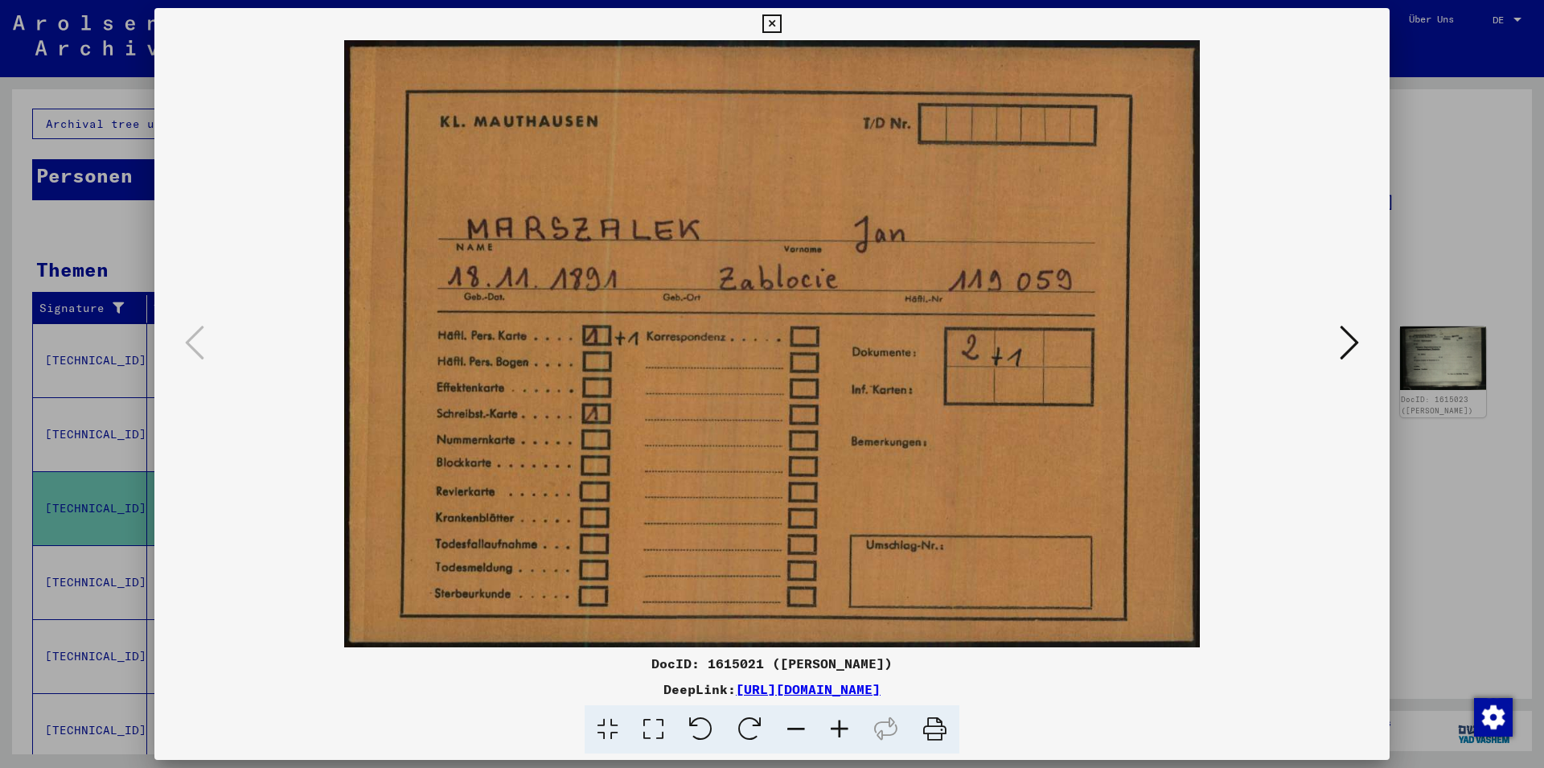
click at [1343, 337] on icon at bounding box center [1349, 342] width 19 height 39
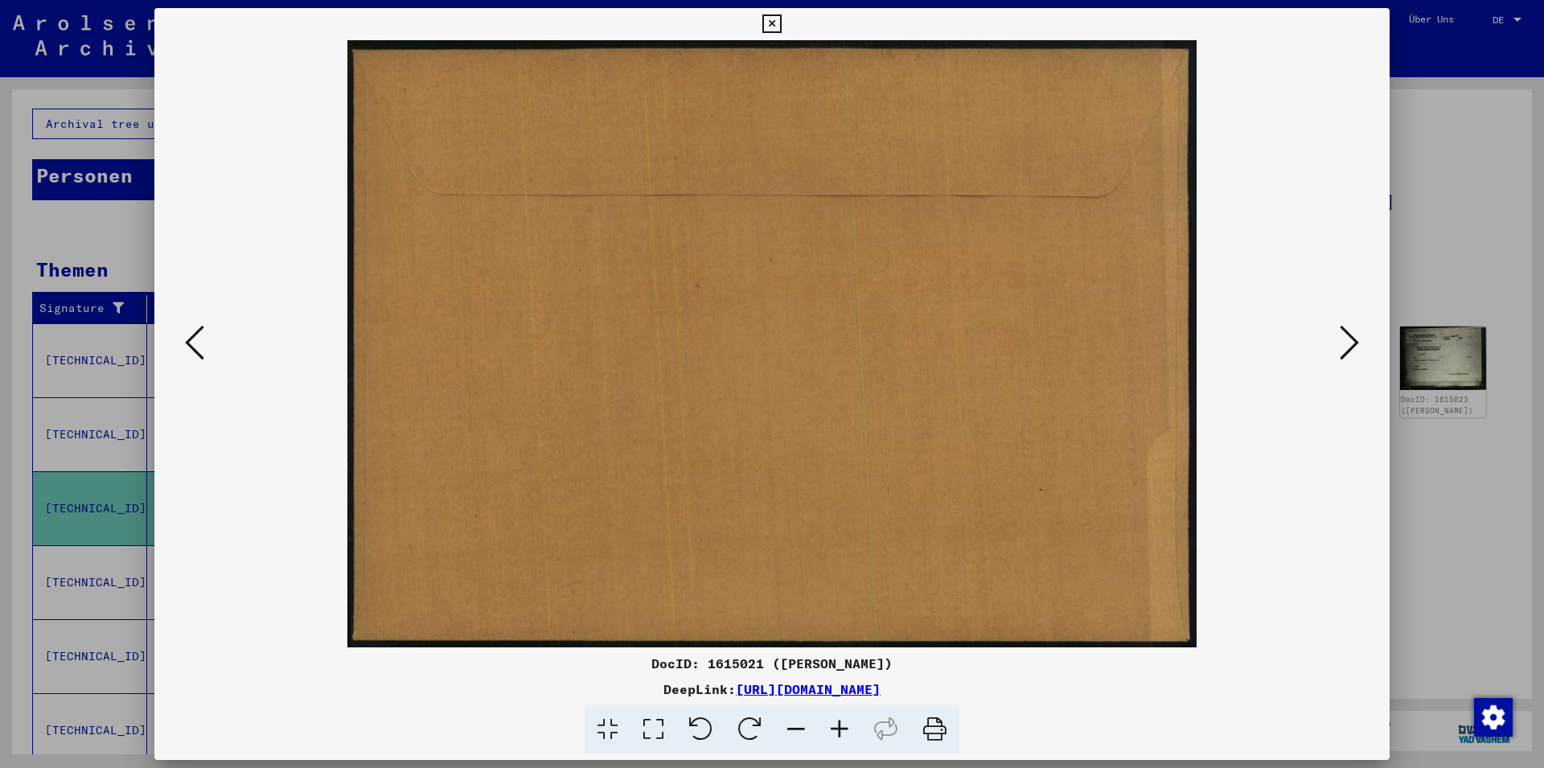
click at [1354, 356] on icon at bounding box center [1349, 342] width 19 height 39
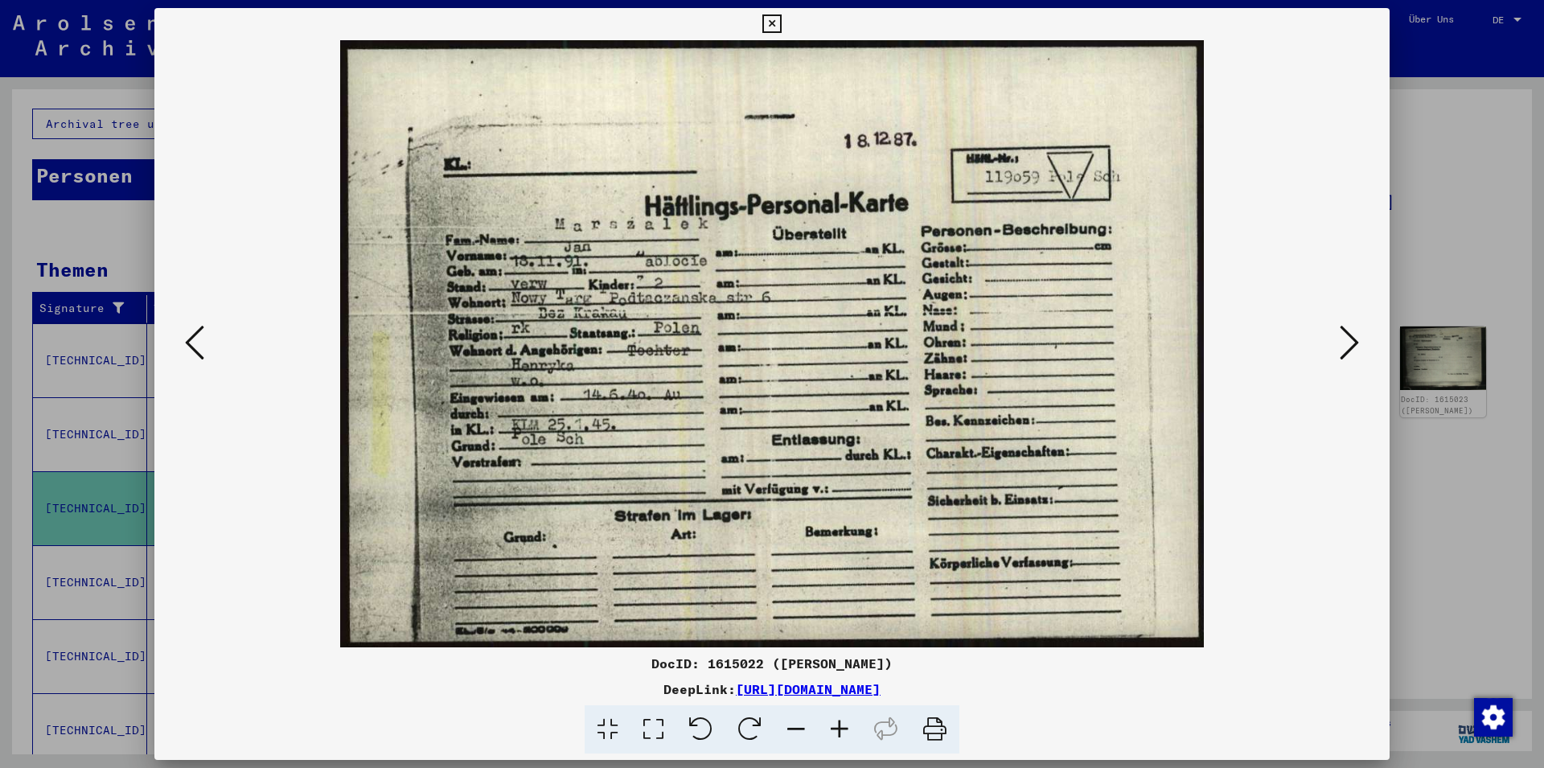
click at [1348, 348] on icon at bounding box center [1349, 342] width 19 height 39
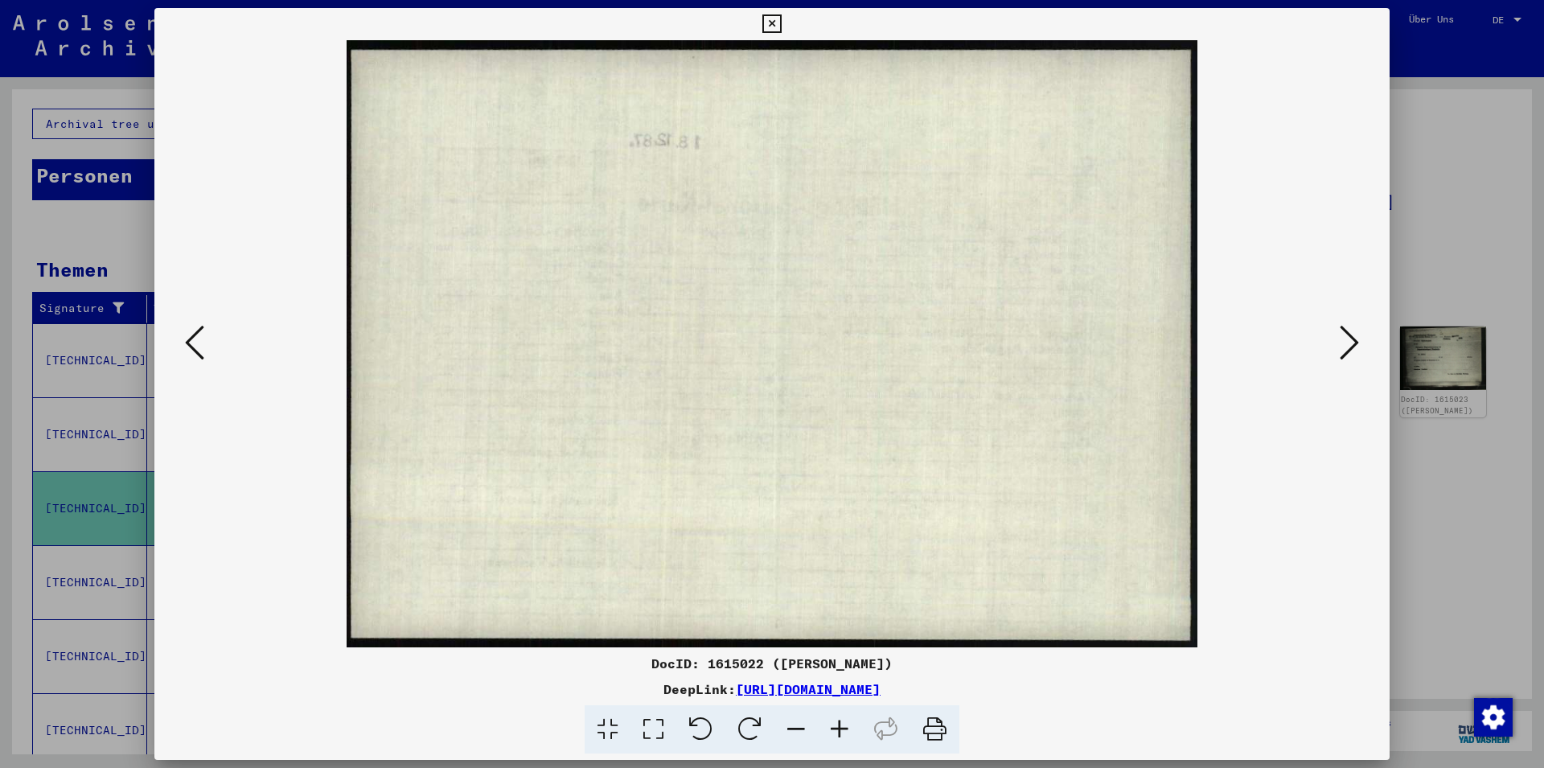
click at [1350, 349] on icon at bounding box center [1349, 342] width 19 height 39
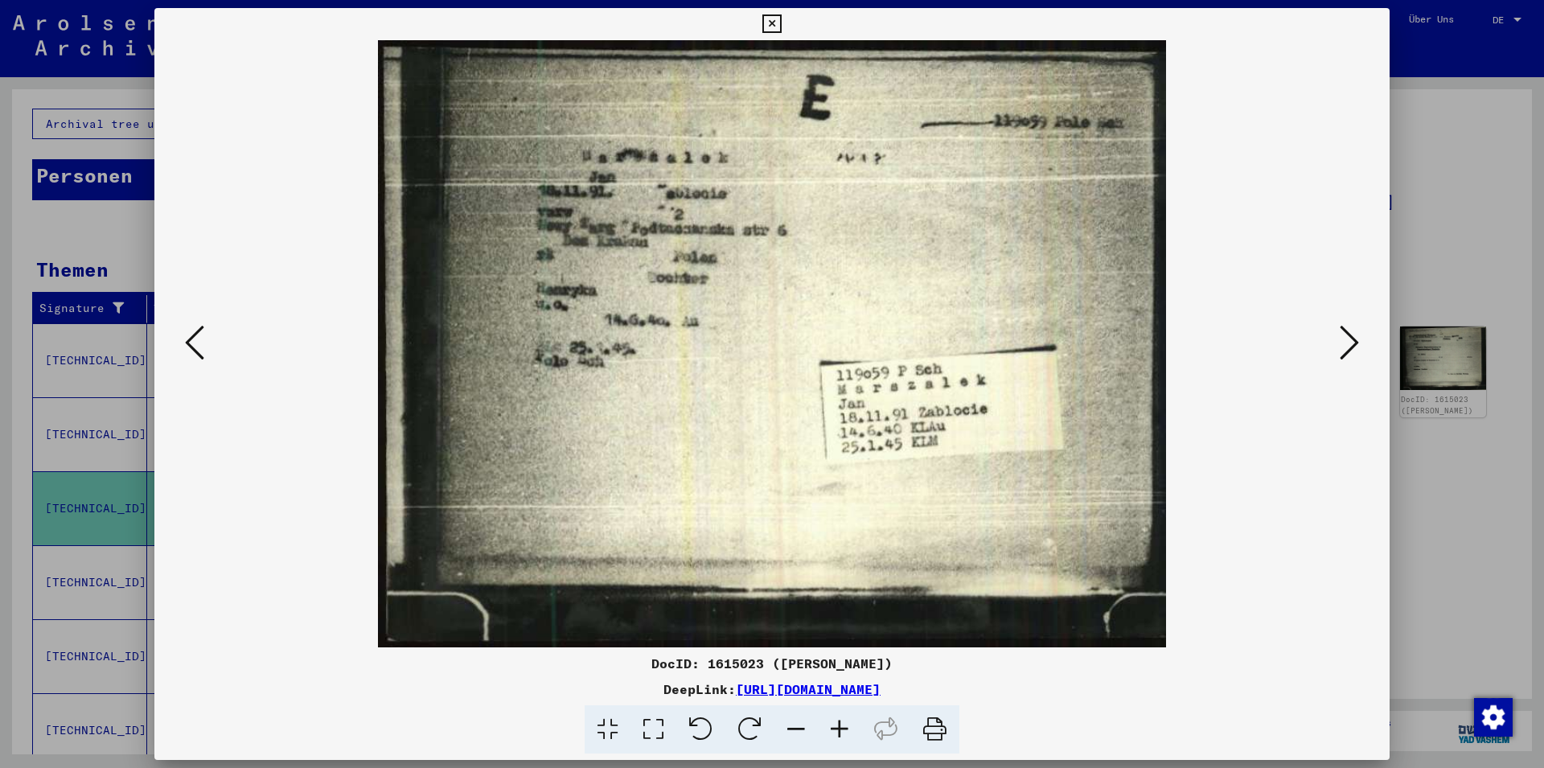
click at [1359, 352] on icon at bounding box center [1349, 342] width 19 height 39
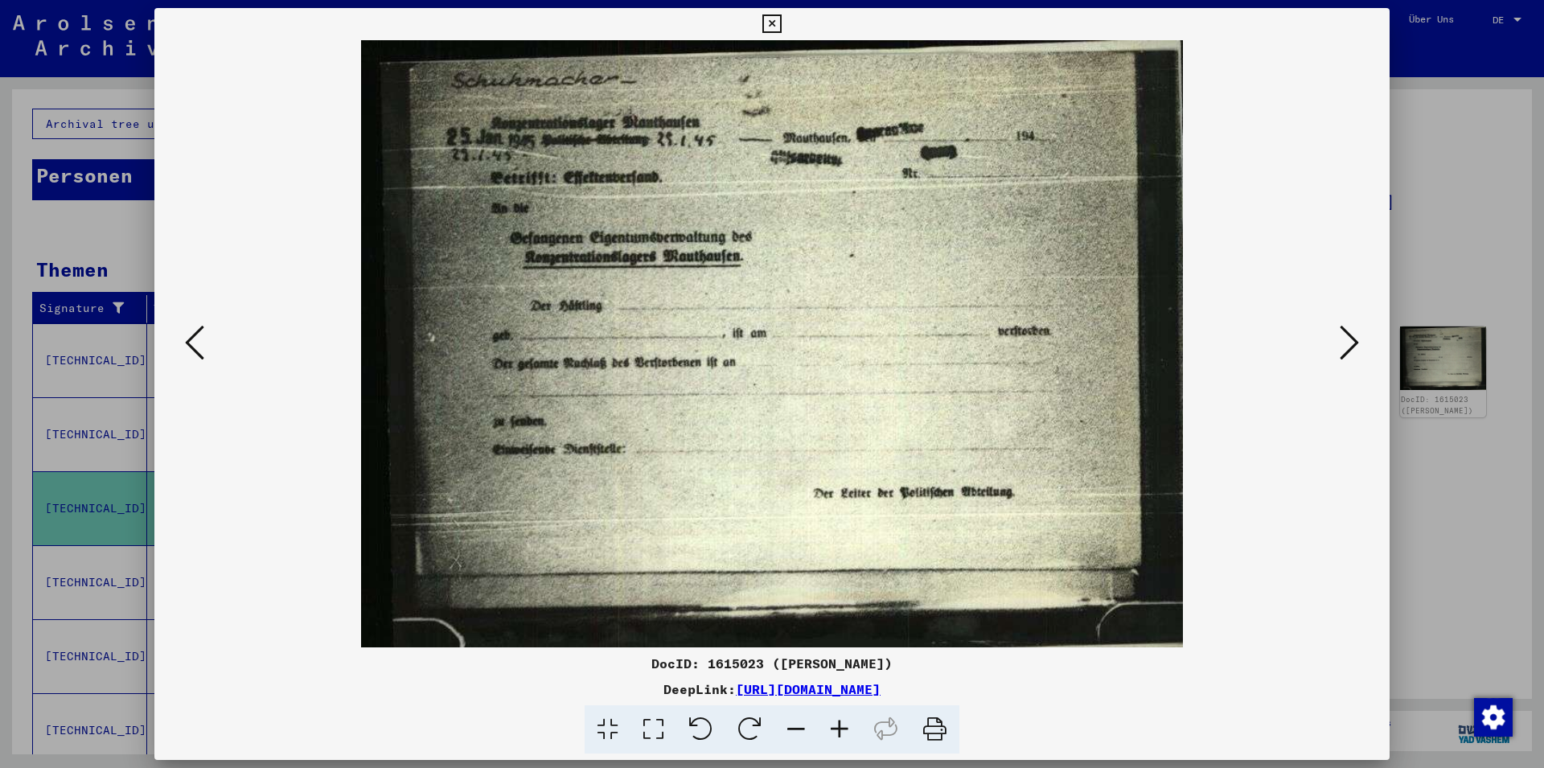
click at [1350, 336] on icon at bounding box center [1349, 342] width 19 height 39
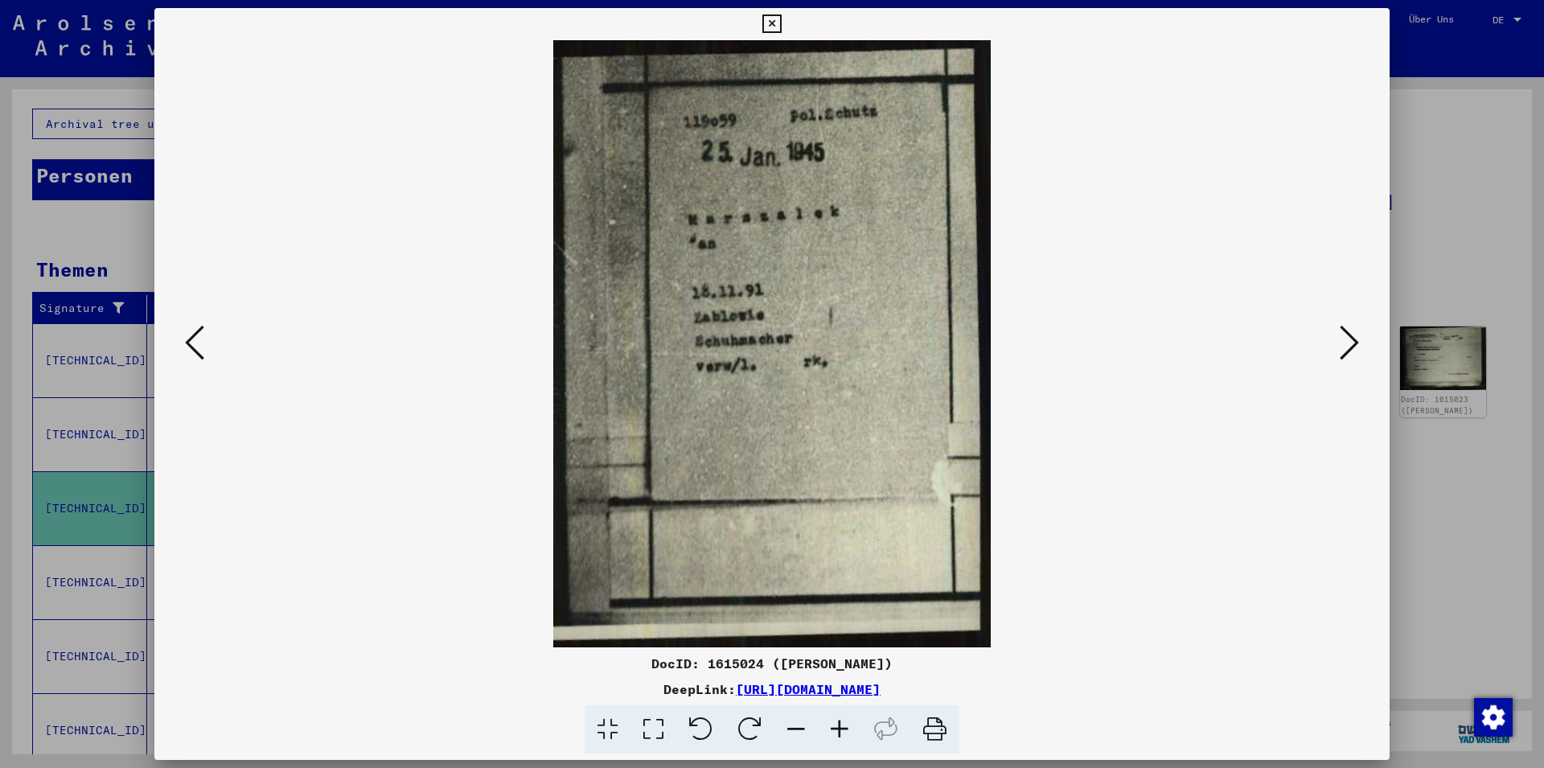
click at [1363, 355] on button at bounding box center [1349, 344] width 29 height 46
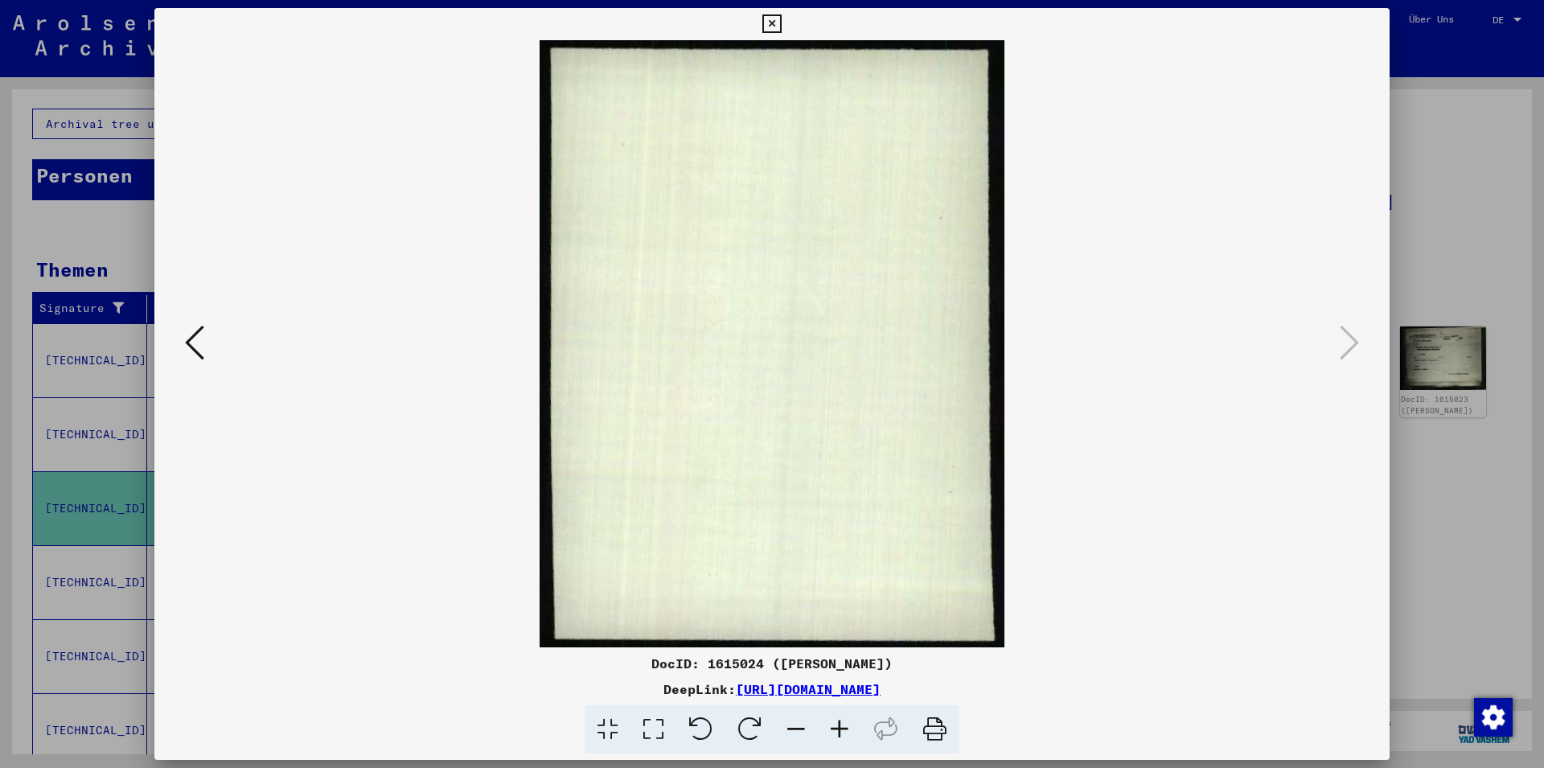
click at [781, 28] on icon at bounding box center [772, 23] width 19 height 19
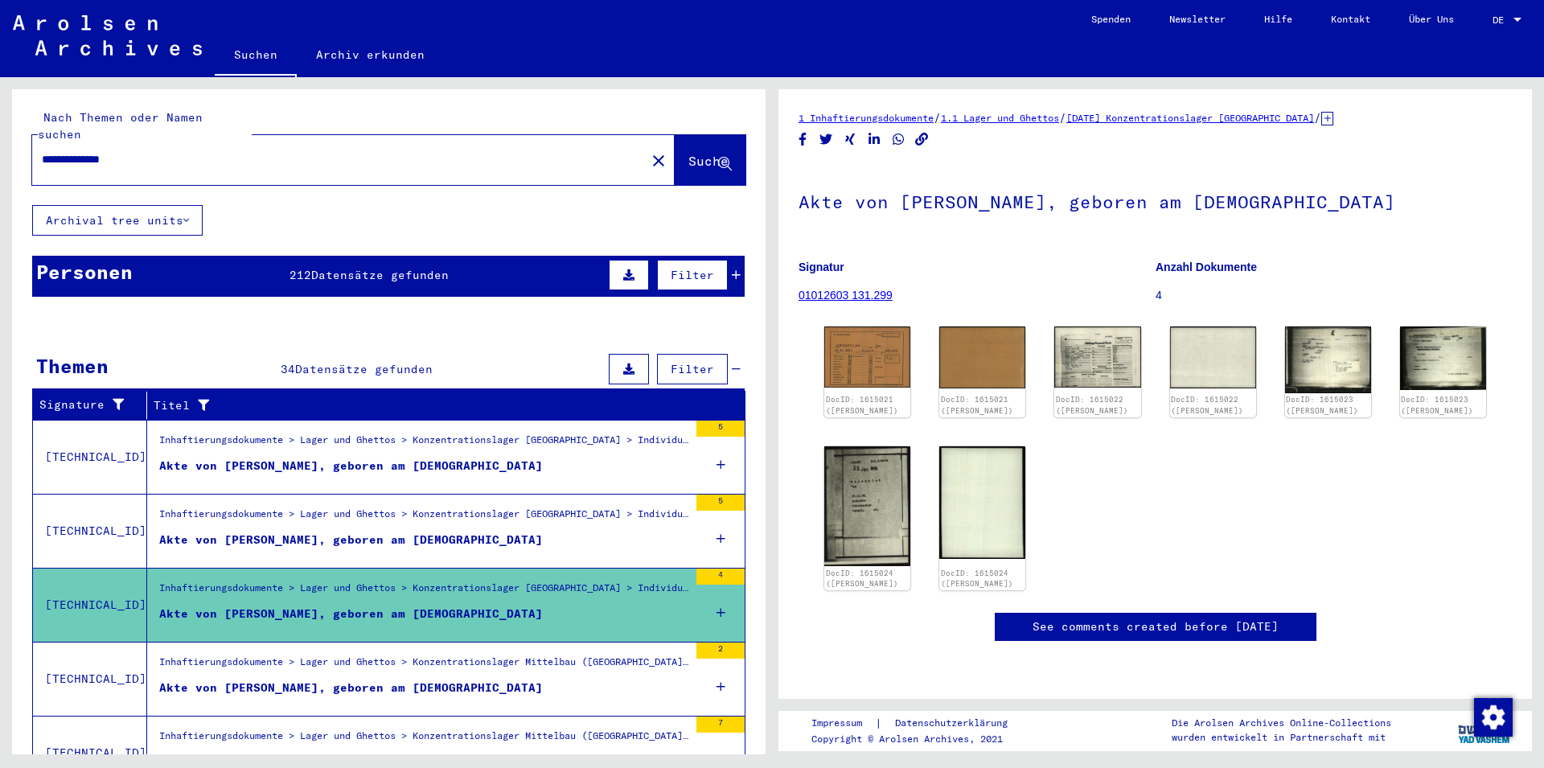
click at [352, 268] on span "Datensätze gefunden" at bounding box center [380, 275] width 138 height 14
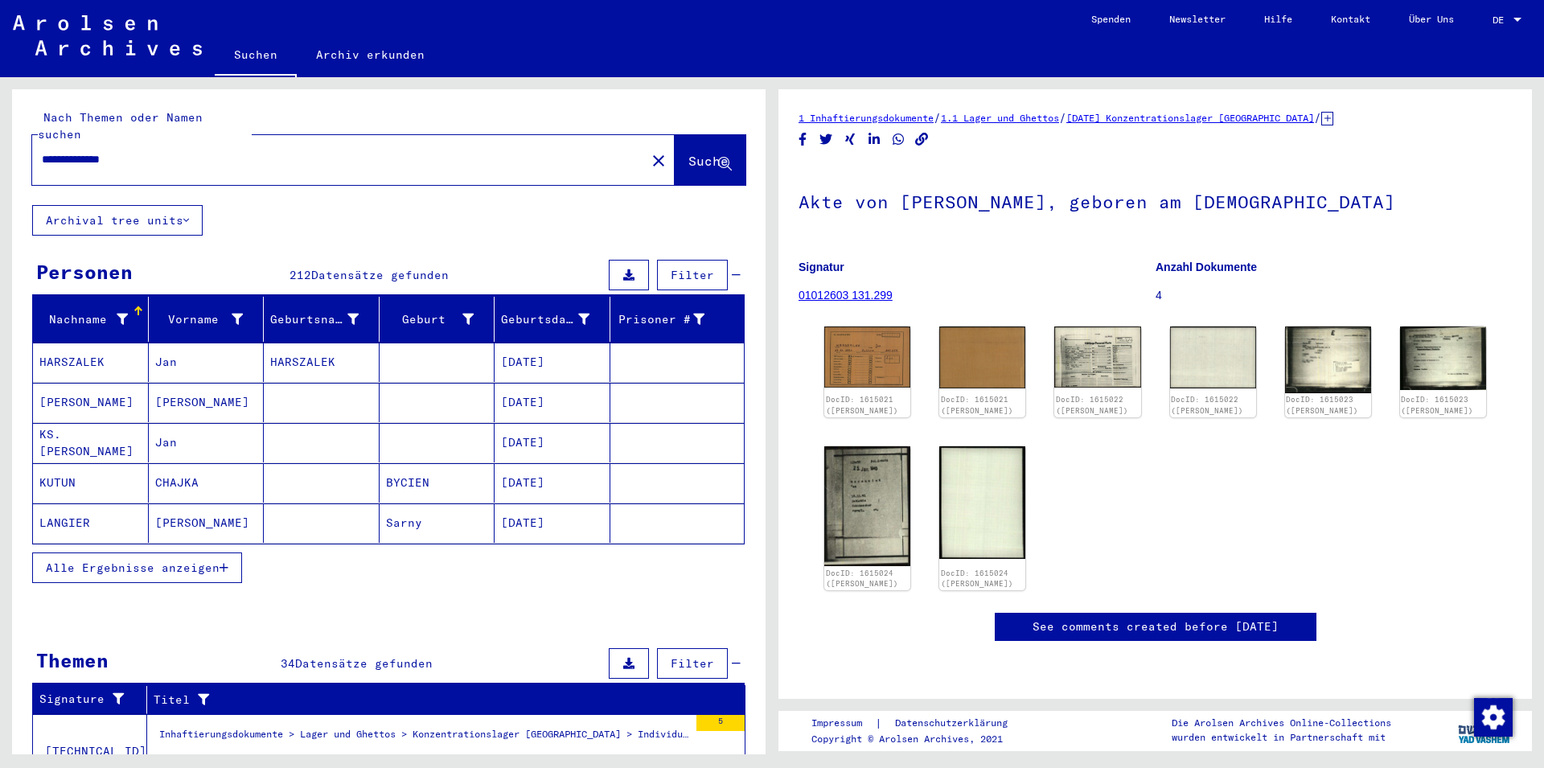
click at [195, 561] on span "Alle Ergebnisse anzeigen" at bounding box center [133, 568] width 174 height 14
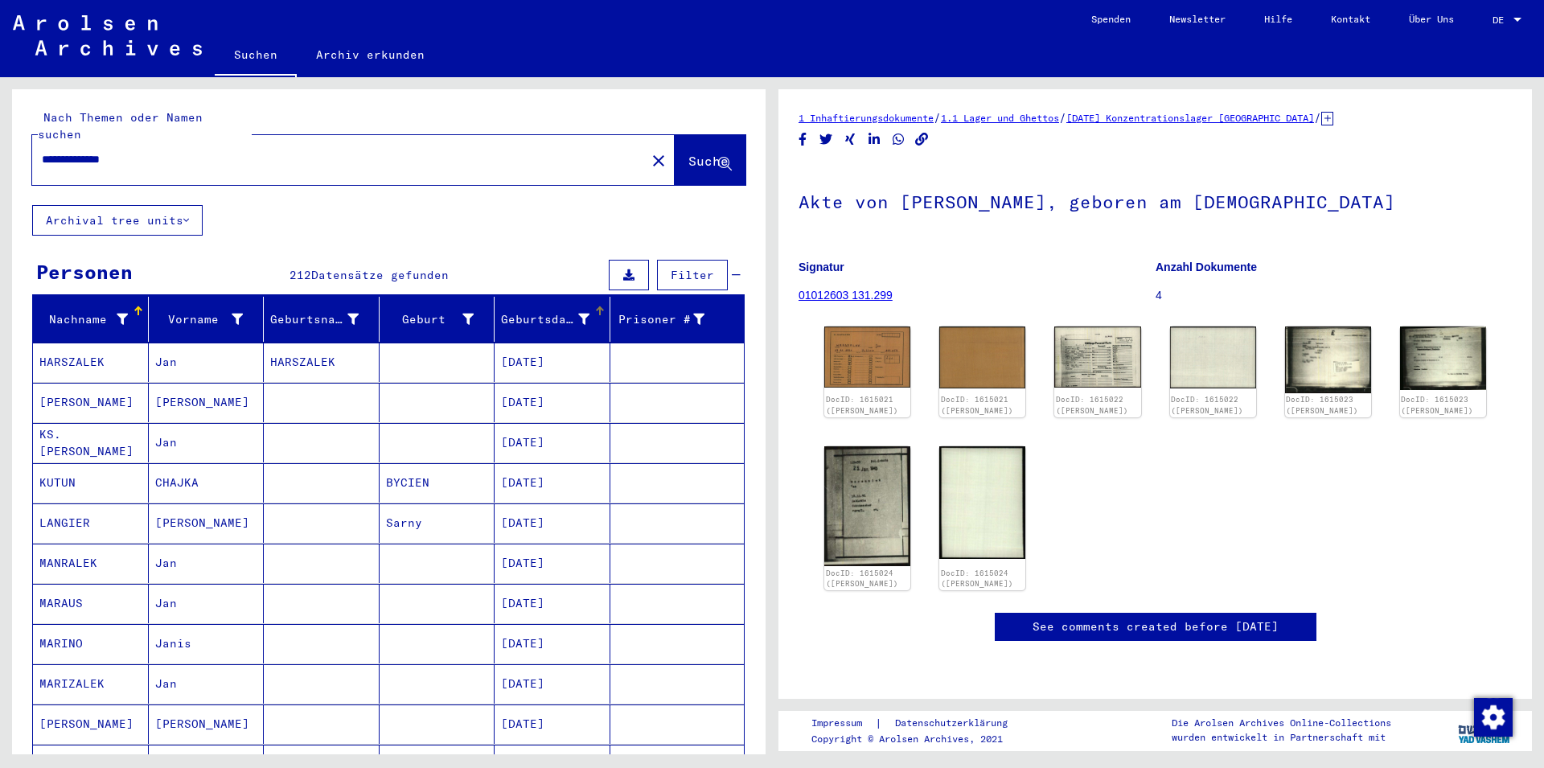
click at [533, 311] on div "Geburtsdatum" at bounding box center [545, 319] width 88 height 17
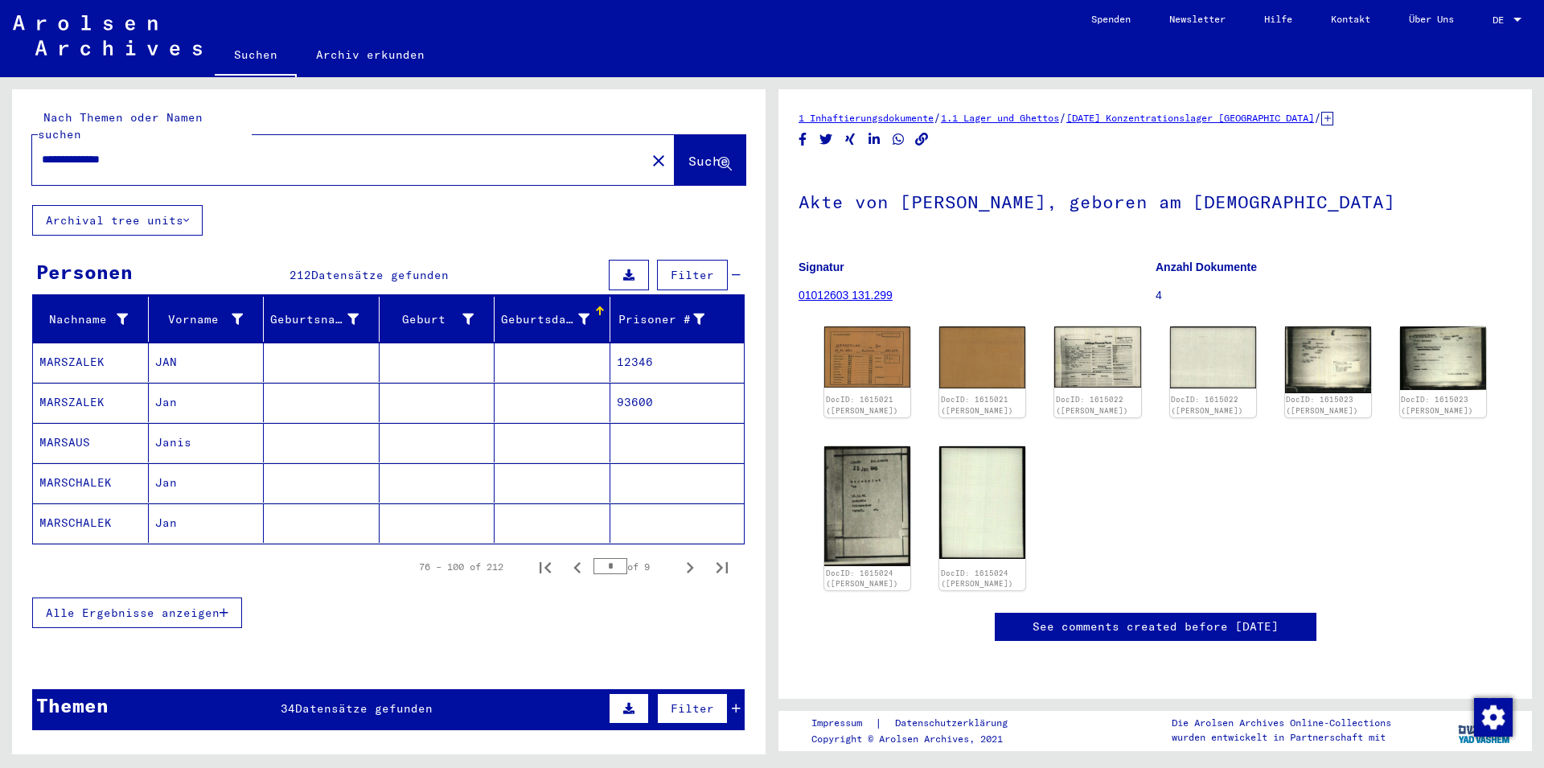
click at [533, 311] on div "Geburtsdatum" at bounding box center [545, 319] width 88 height 17
click at [537, 557] on icon "First page" at bounding box center [545, 568] width 23 height 23
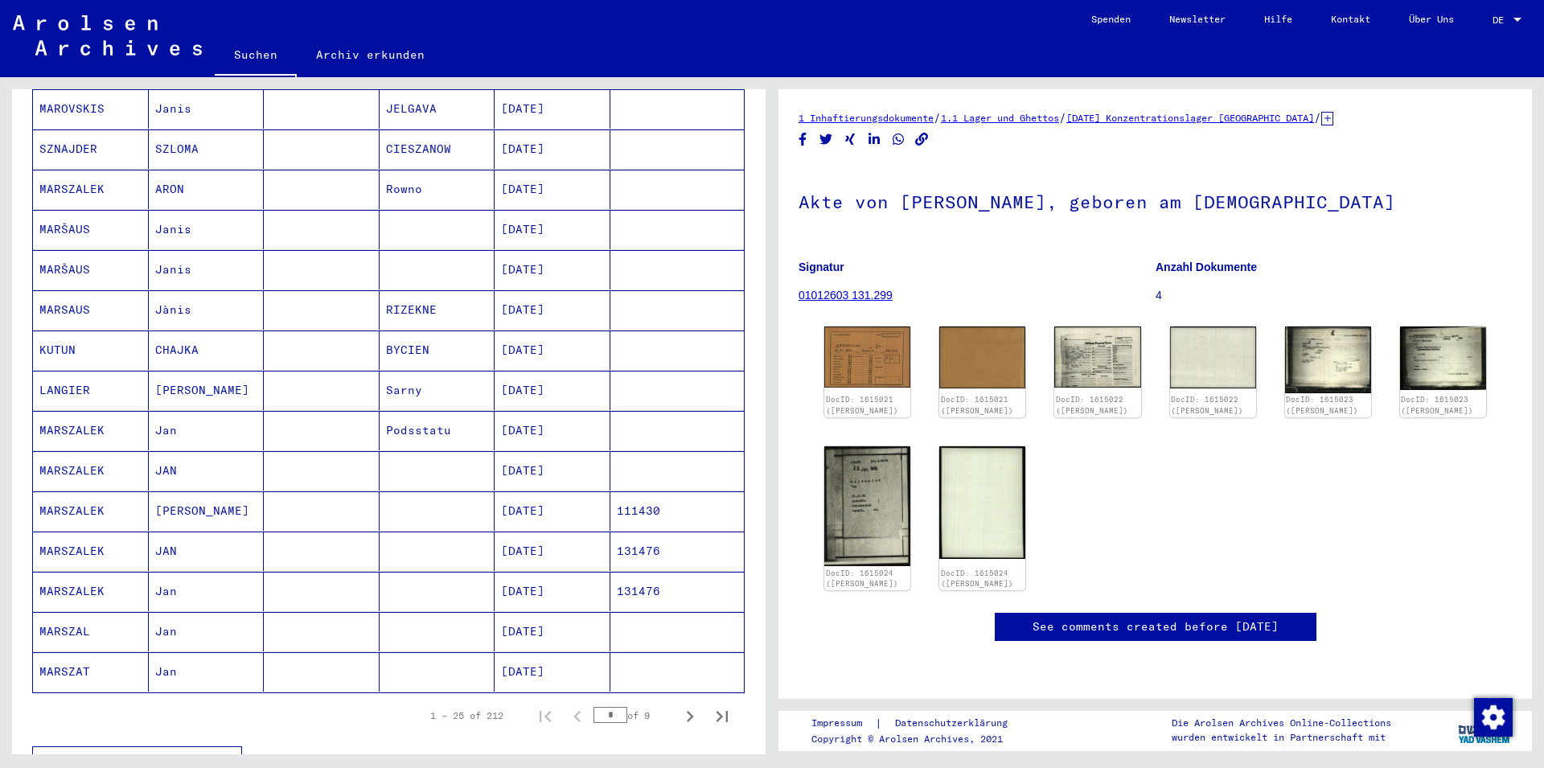
scroll to position [695, 0]
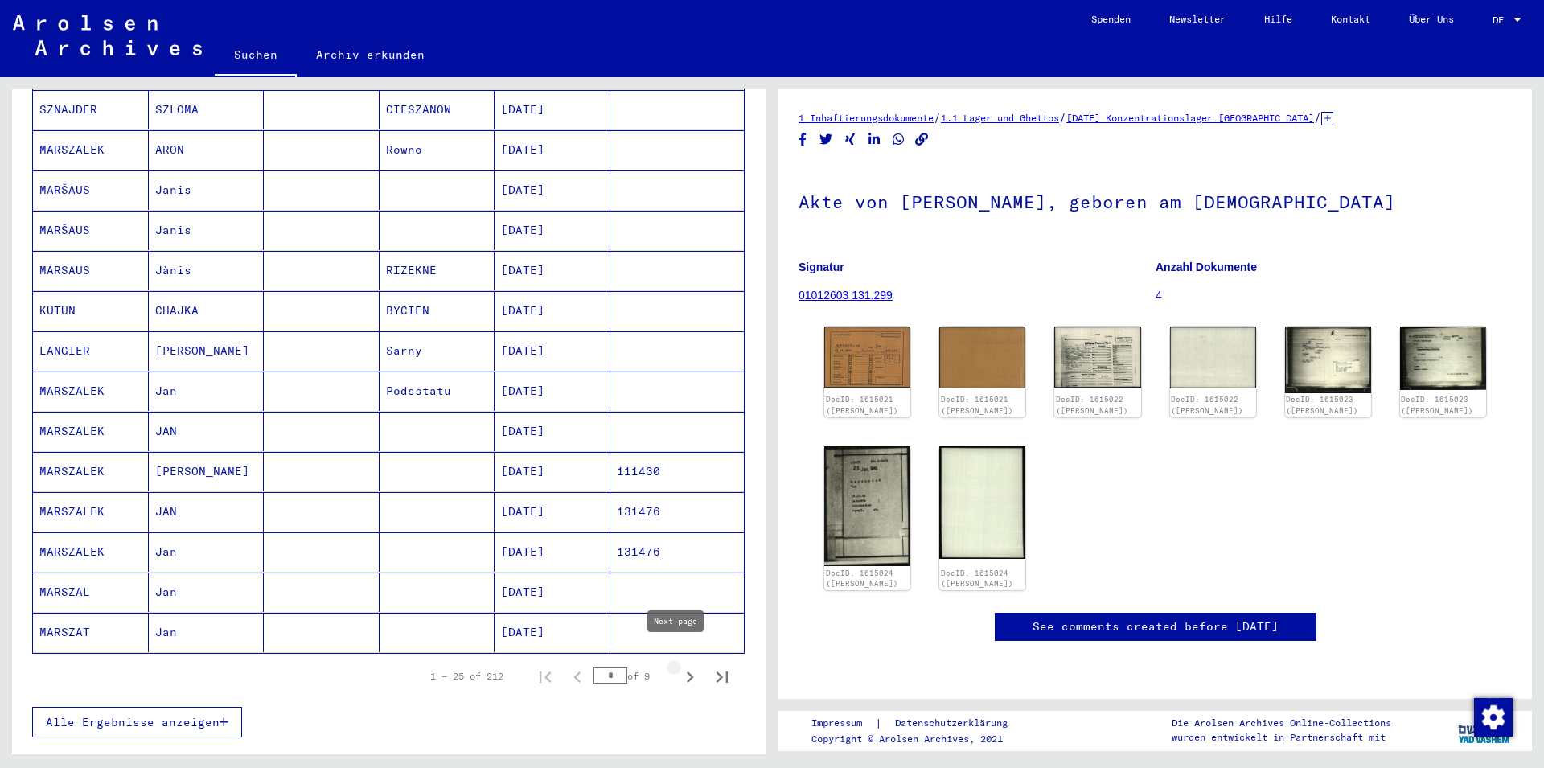
click at [679, 666] on icon "Next page" at bounding box center [690, 677] width 23 height 23
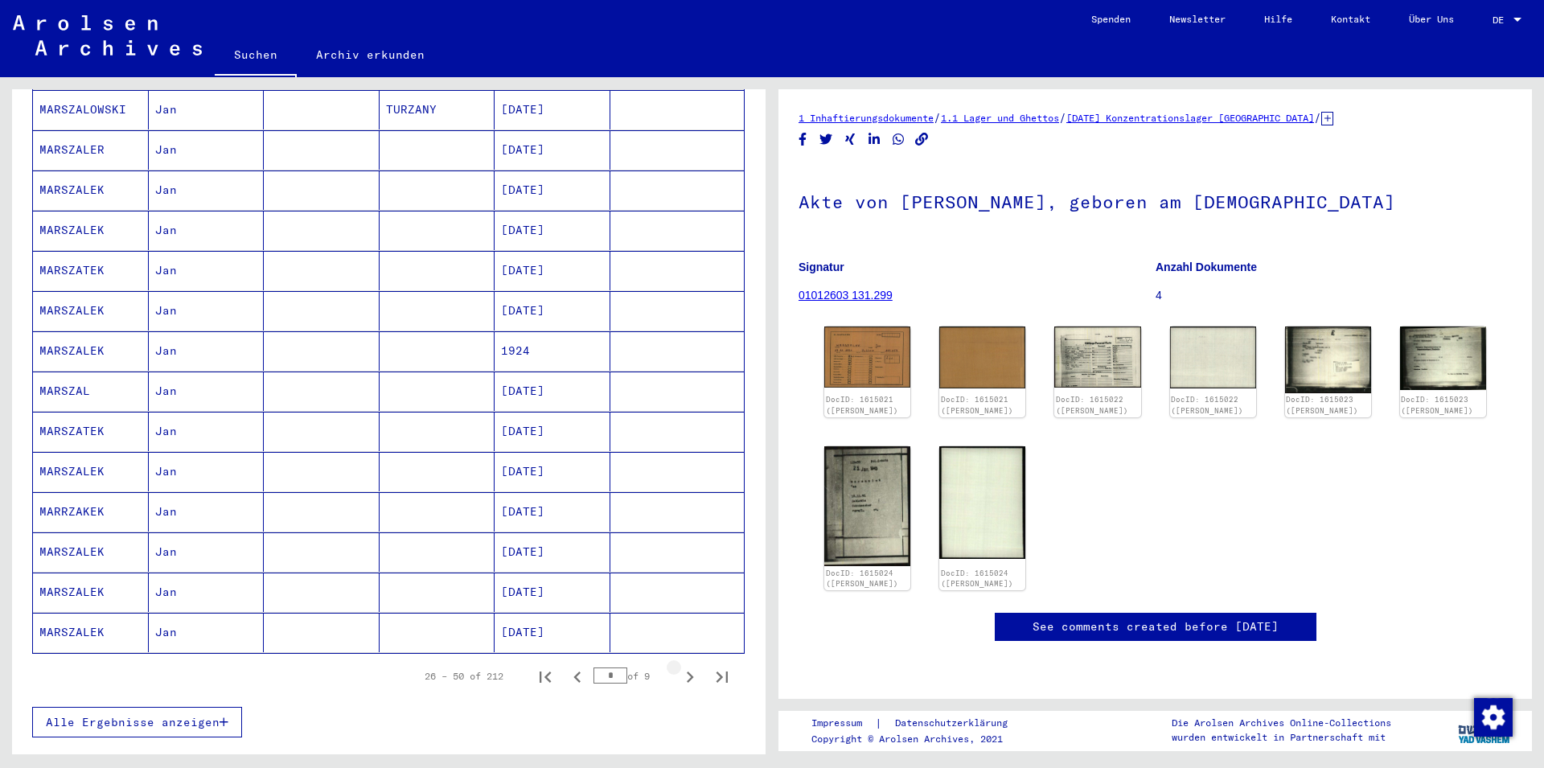
click at [679, 666] on icon "Next page" at bounding box center [690, 677] width 23 height 23
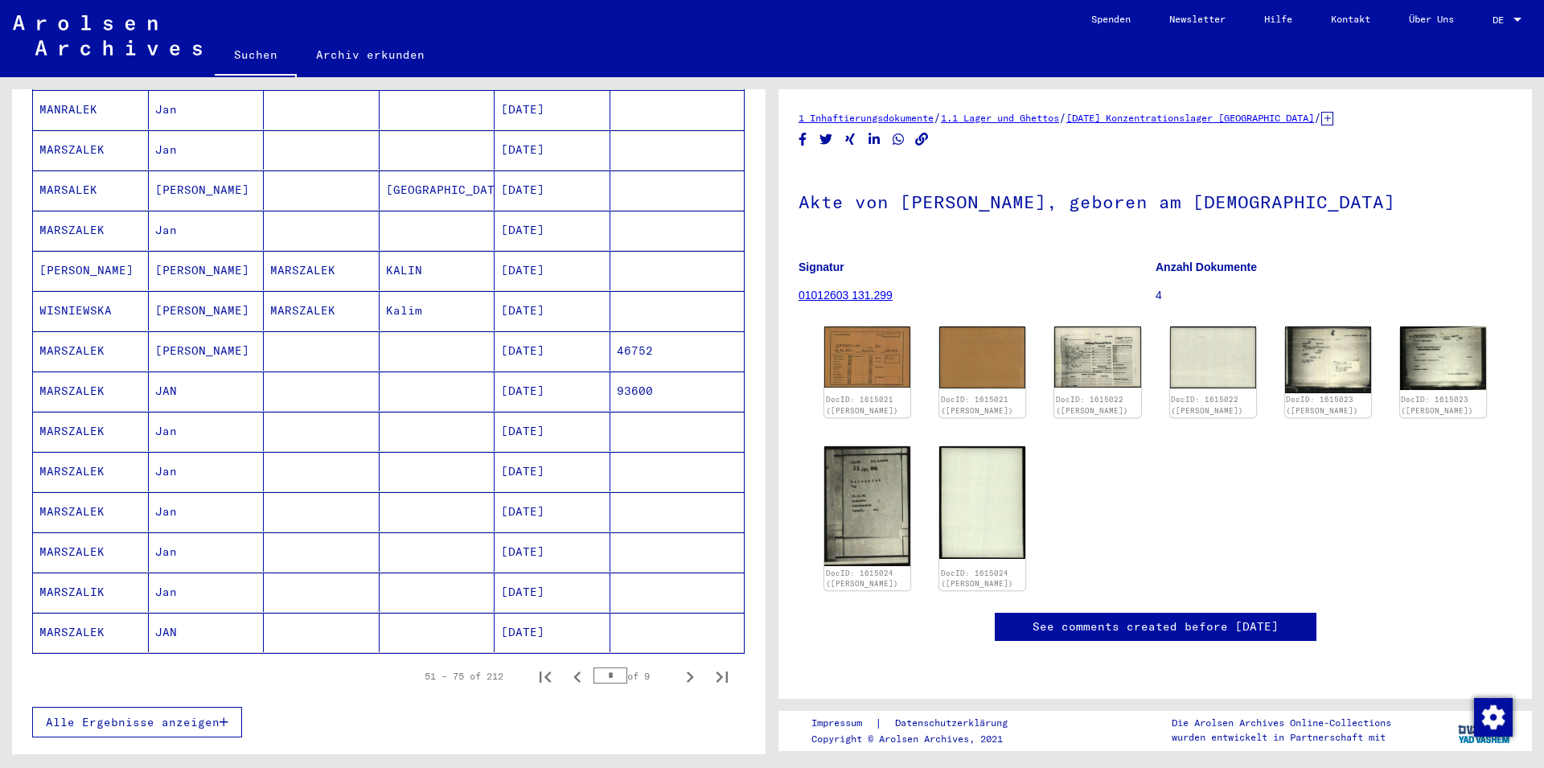
click at [679, 666] on icon "Next page" at bounding box center [690, 677] width 23 height 23
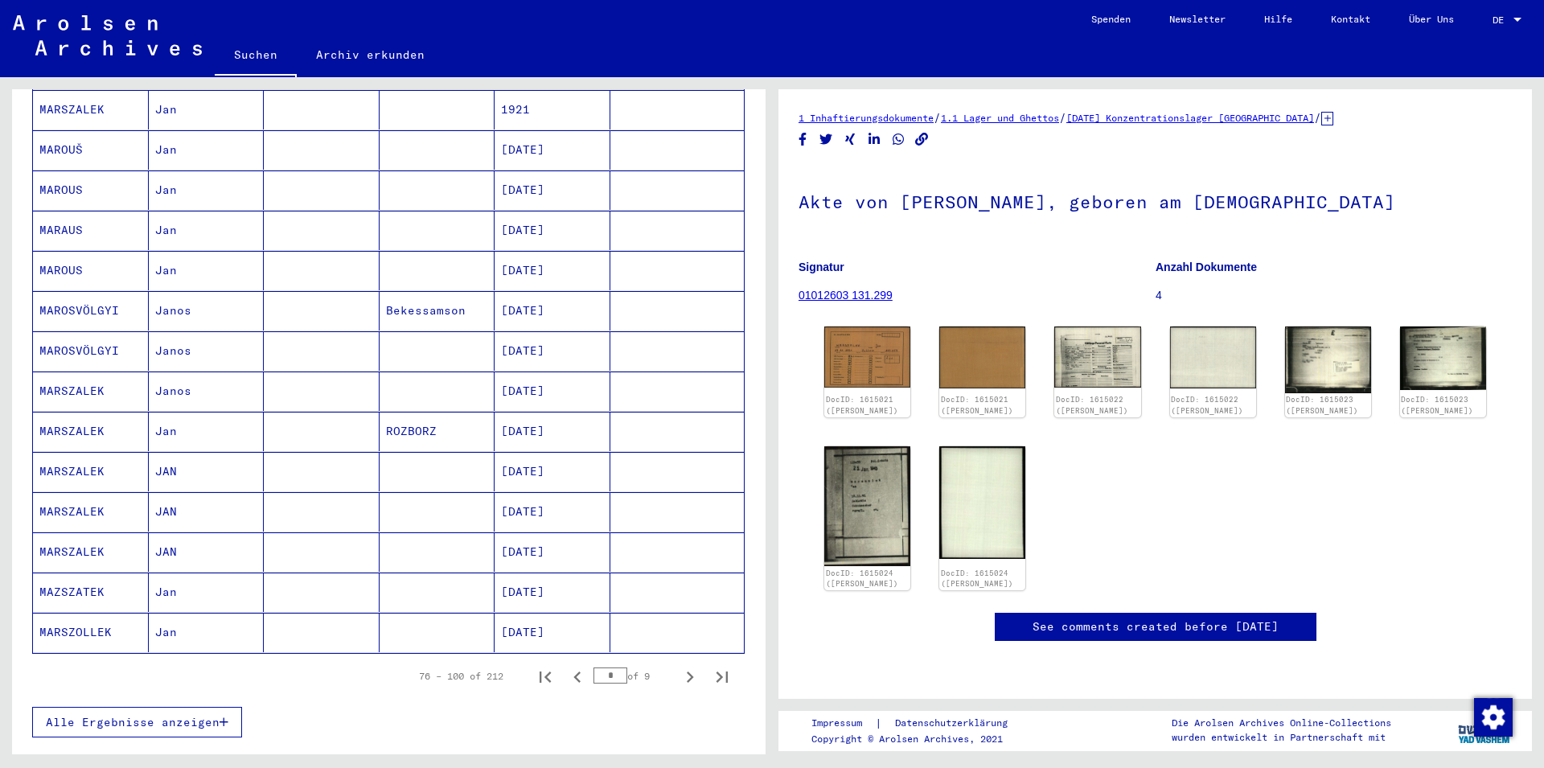
click at [679, 666] on icon "Next page" at bounding box center [690, 677] width 23 height 23
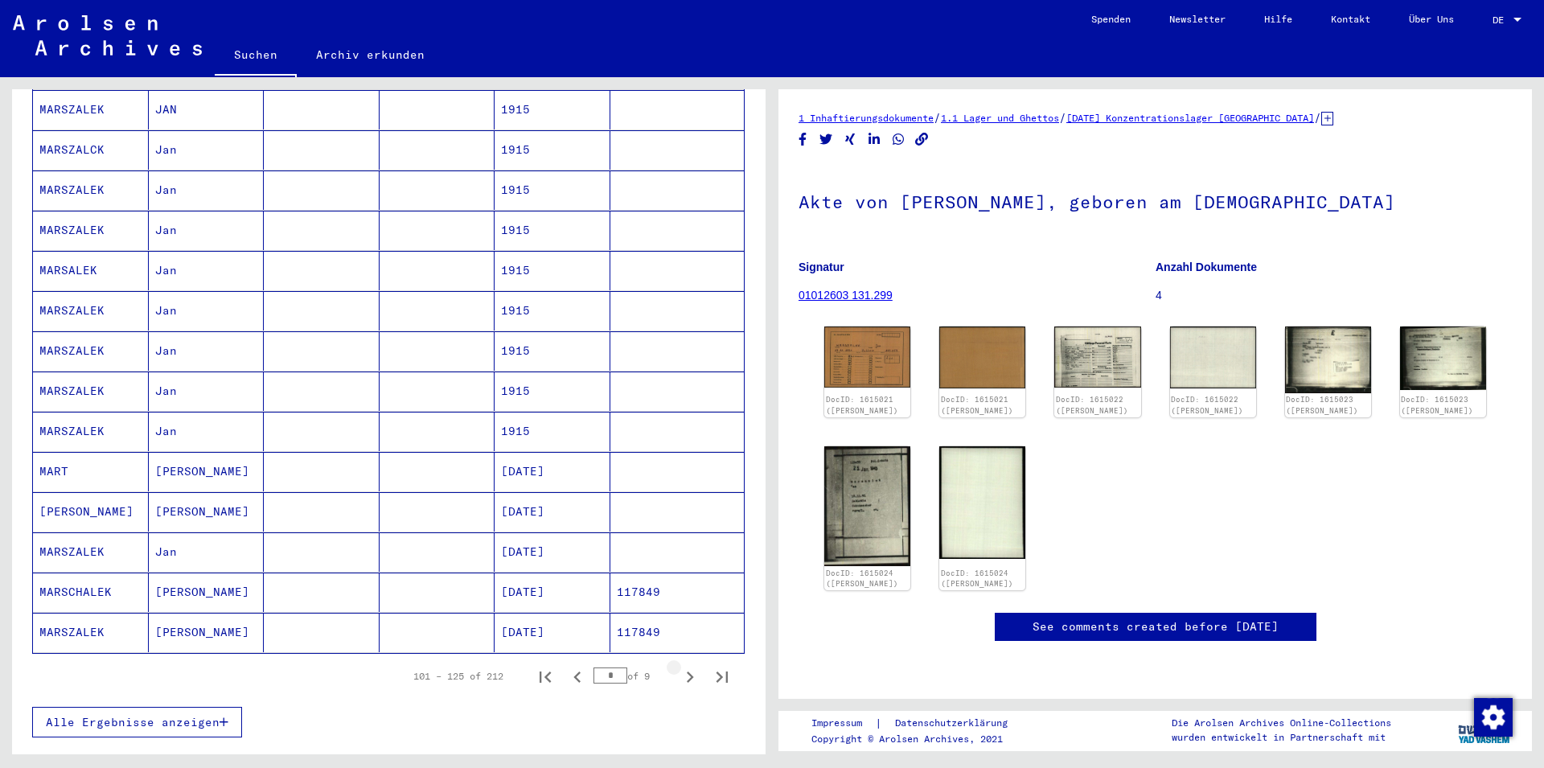
click at [679, 666] on icon "Next page" at bounding box center [690, 677] width 23 height 23
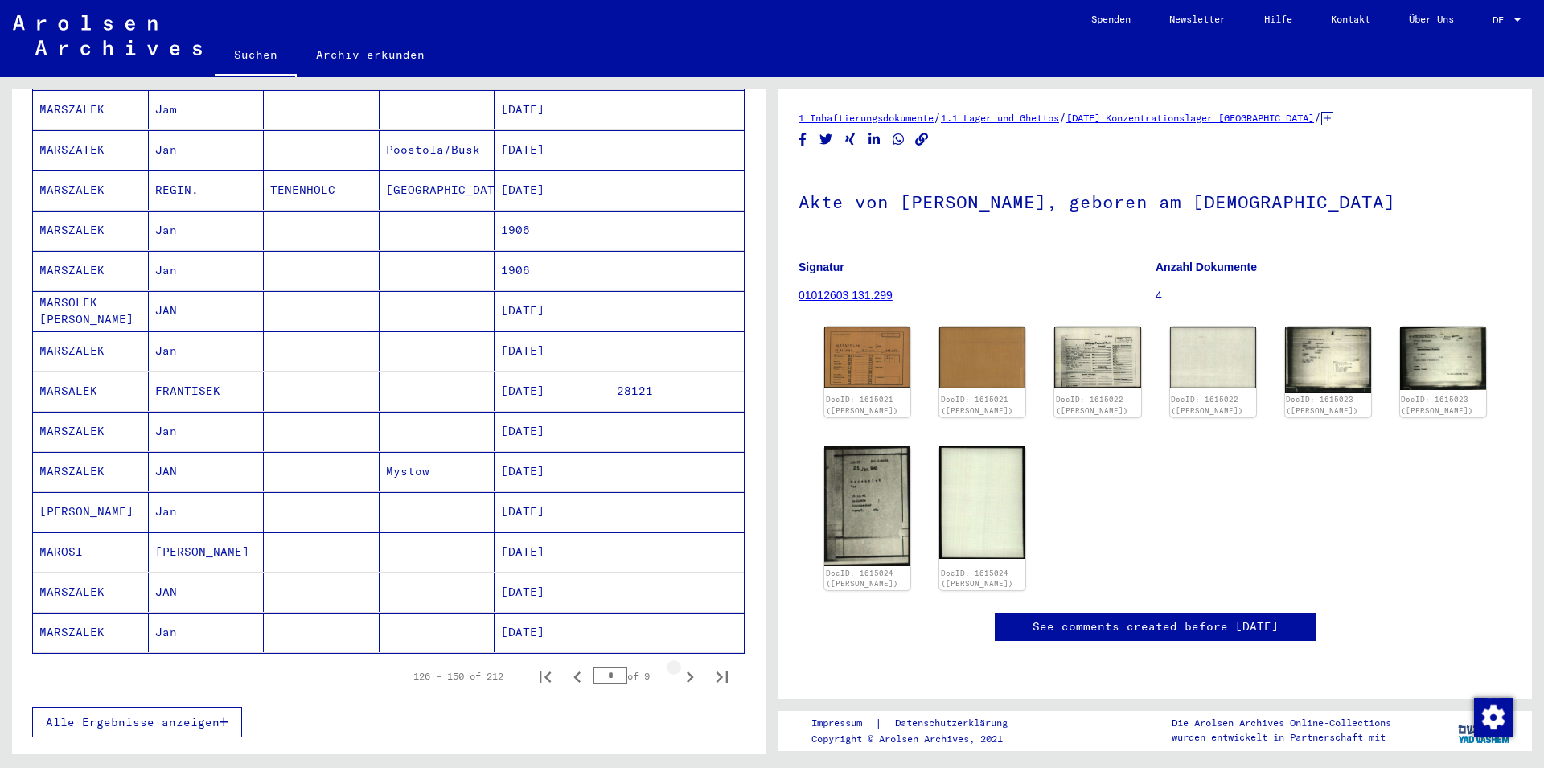
click at [679, 666] on icon "Next page" at bounding box center [690, 677] width 23 height 23
type input "*"
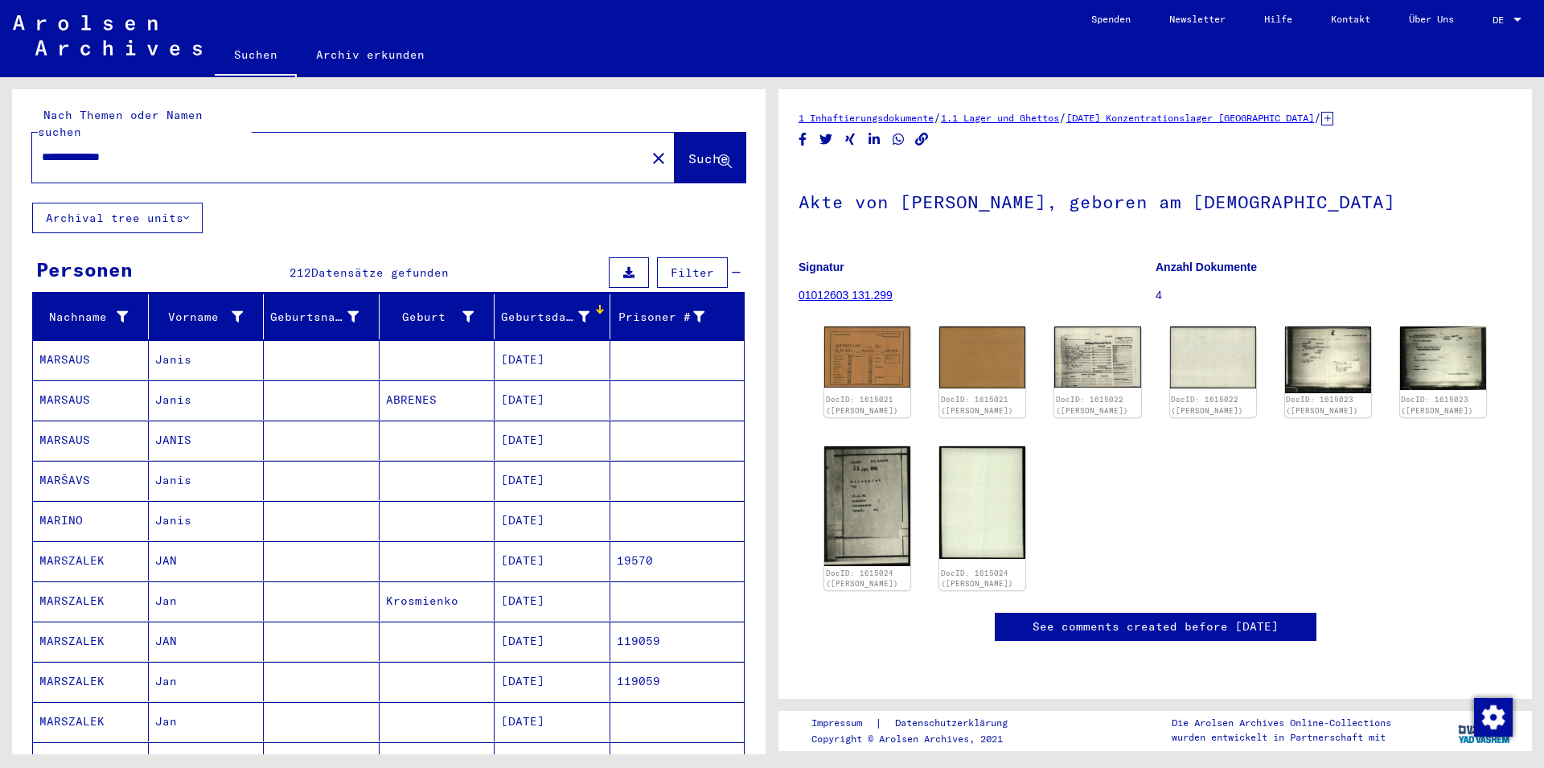
scroll to position [0, 0]
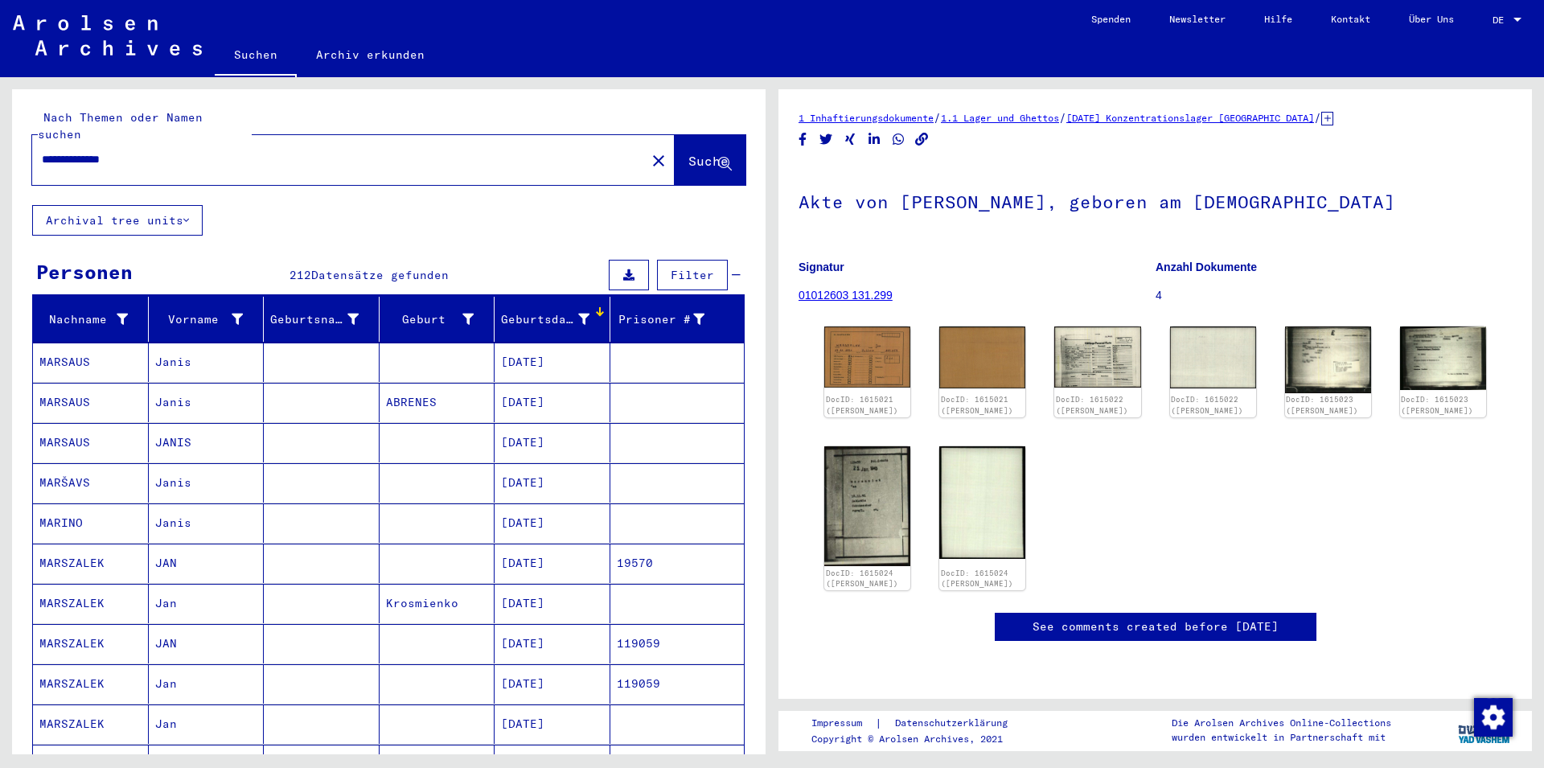
click at [204, 624] on mat-cell "JAN" at bounding box center [207, 643] width 116 height 39
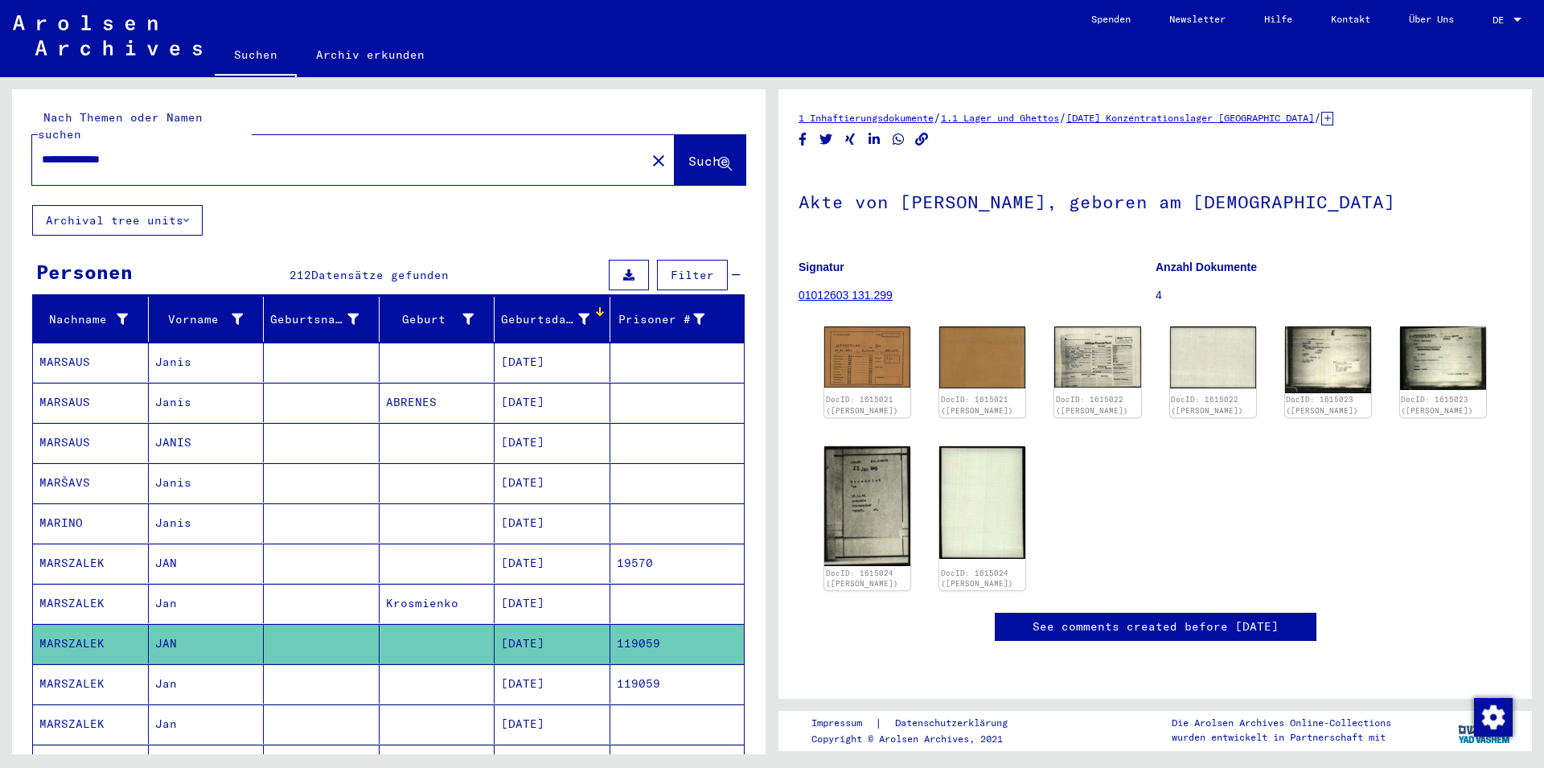
scroll to position [174, 0]
click at [393, 670] on mat-cell at bounding box center [438, 683] width 116 height 39
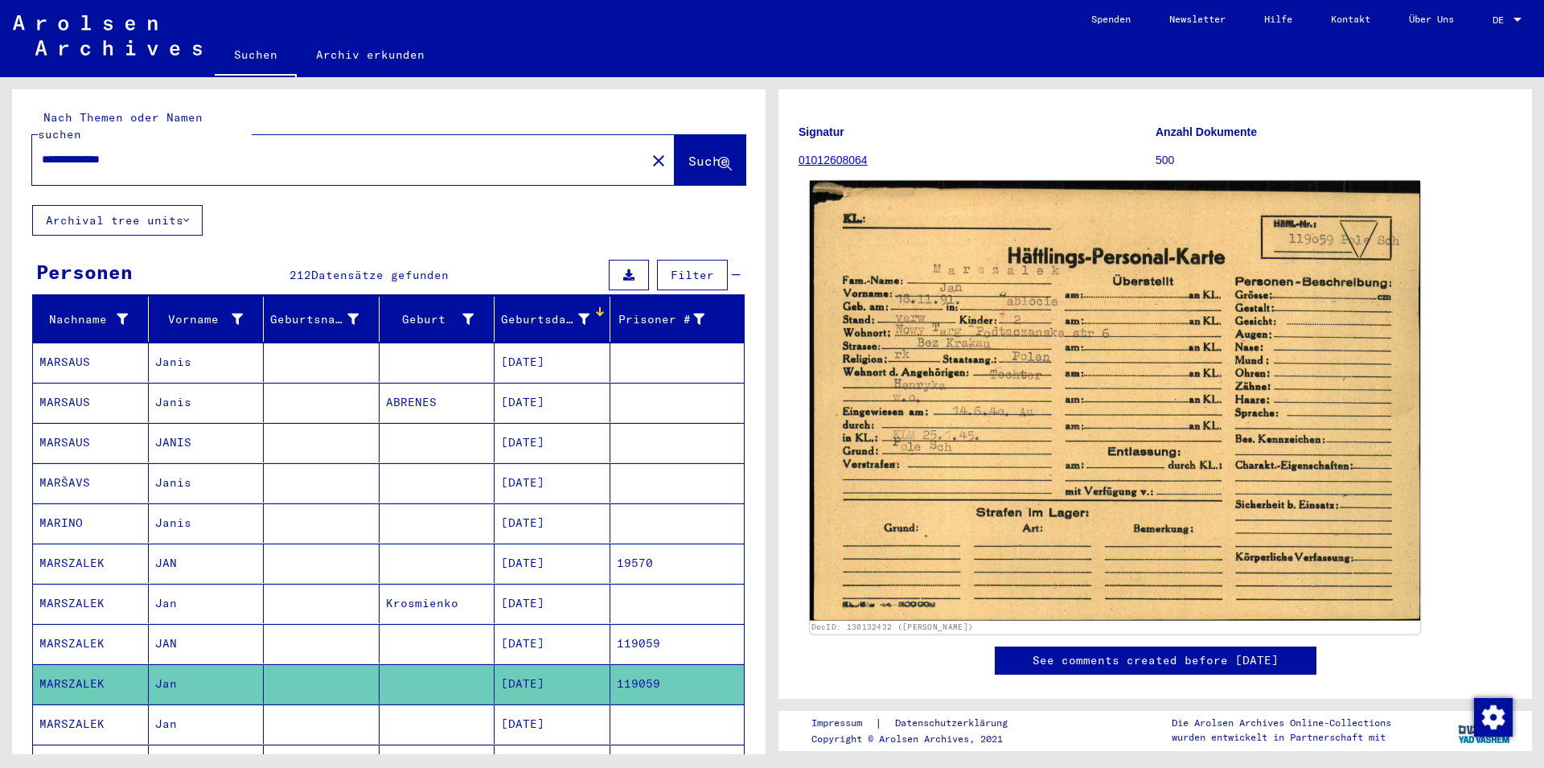
scroll to position [174, 0]
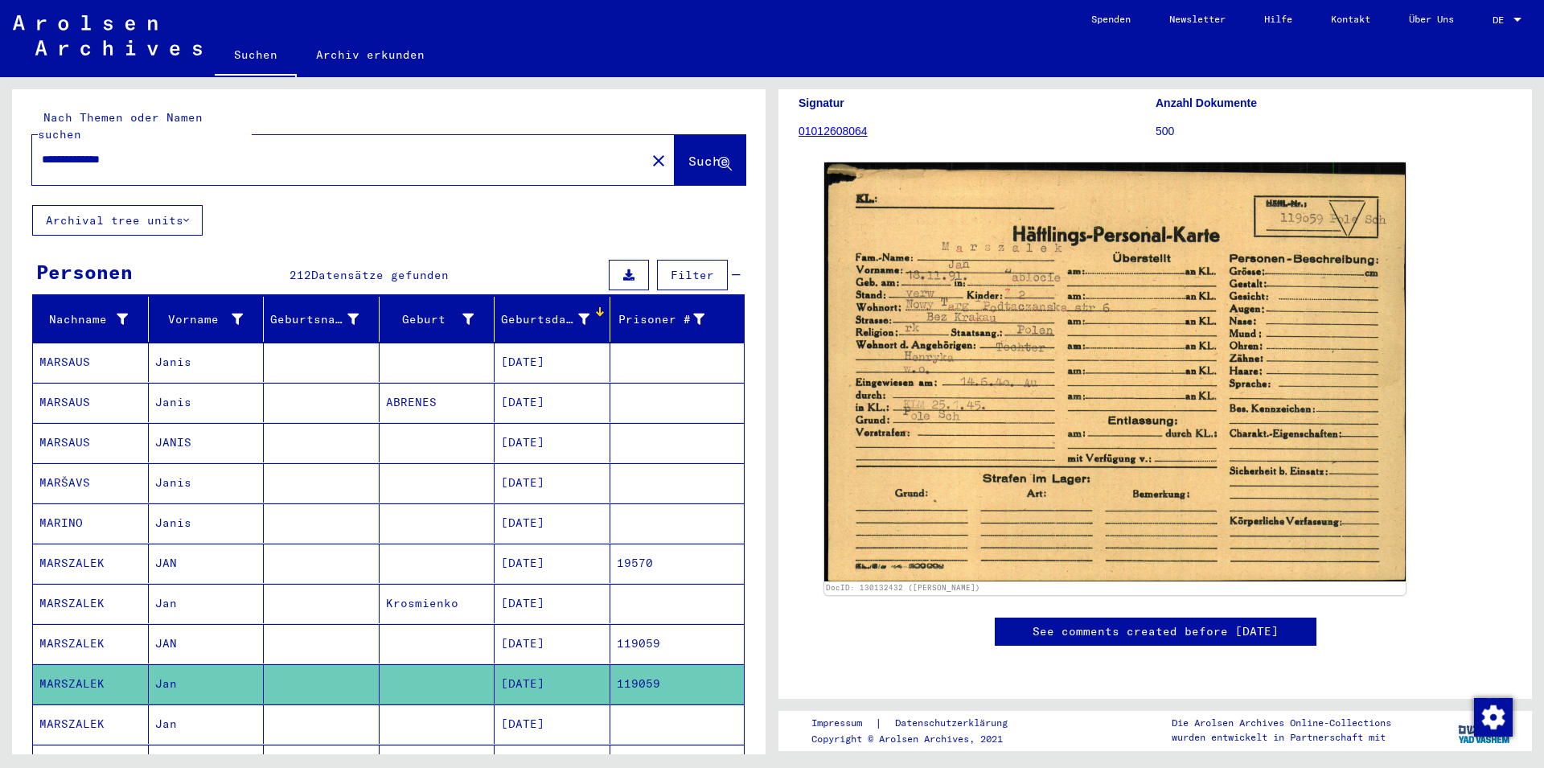
drag, startPoint x: 881, startPoint y: 121, endPoint x: 799, endPoint y: 124, distance: 82.1
click at [799, 124] on figure "Signatur 01012608064" at bounding box center [977, 120] width 356 height 72
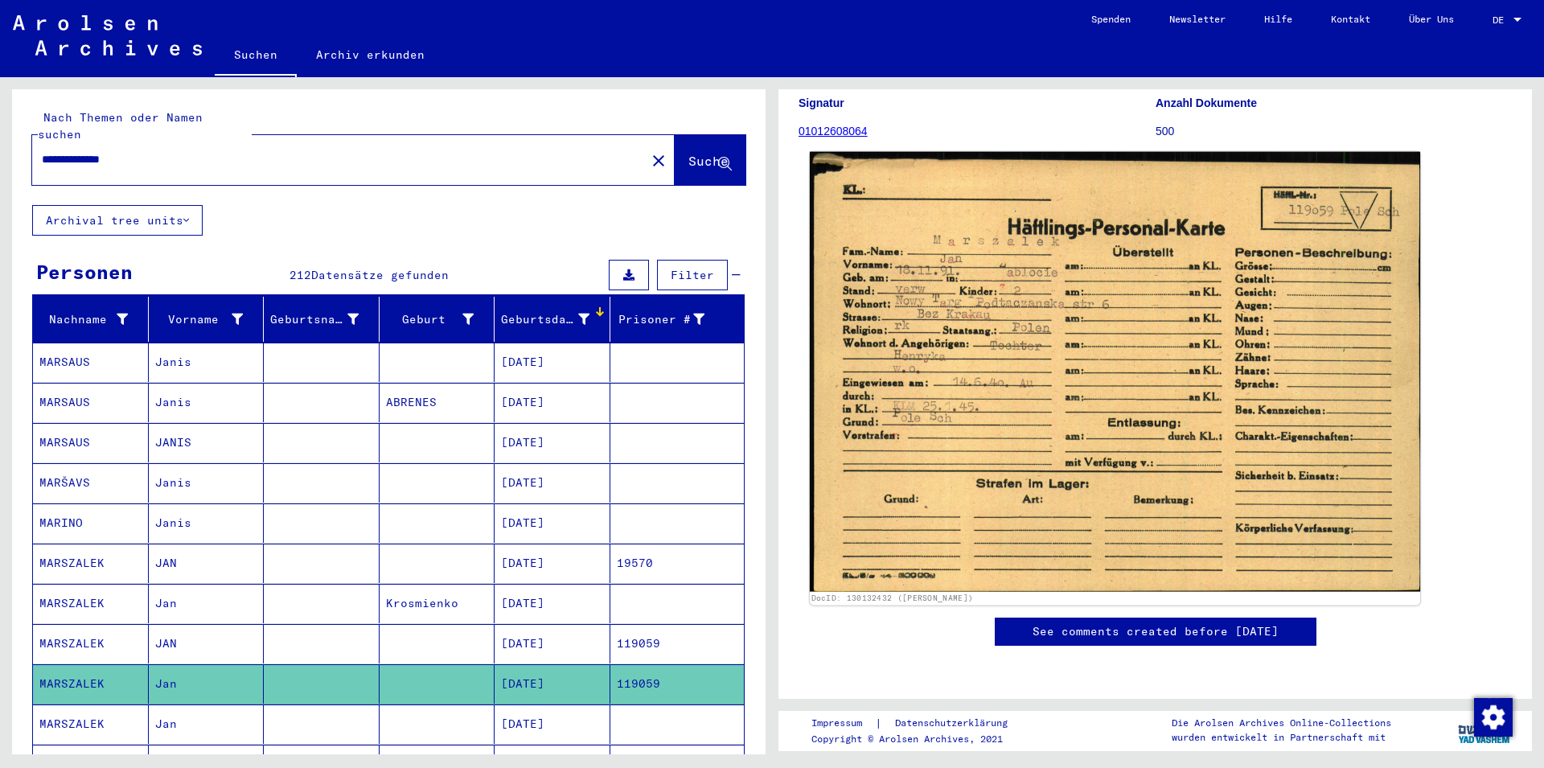
click at [1038, 494] on img at bounding box center [1115, 372] width 611 height 440
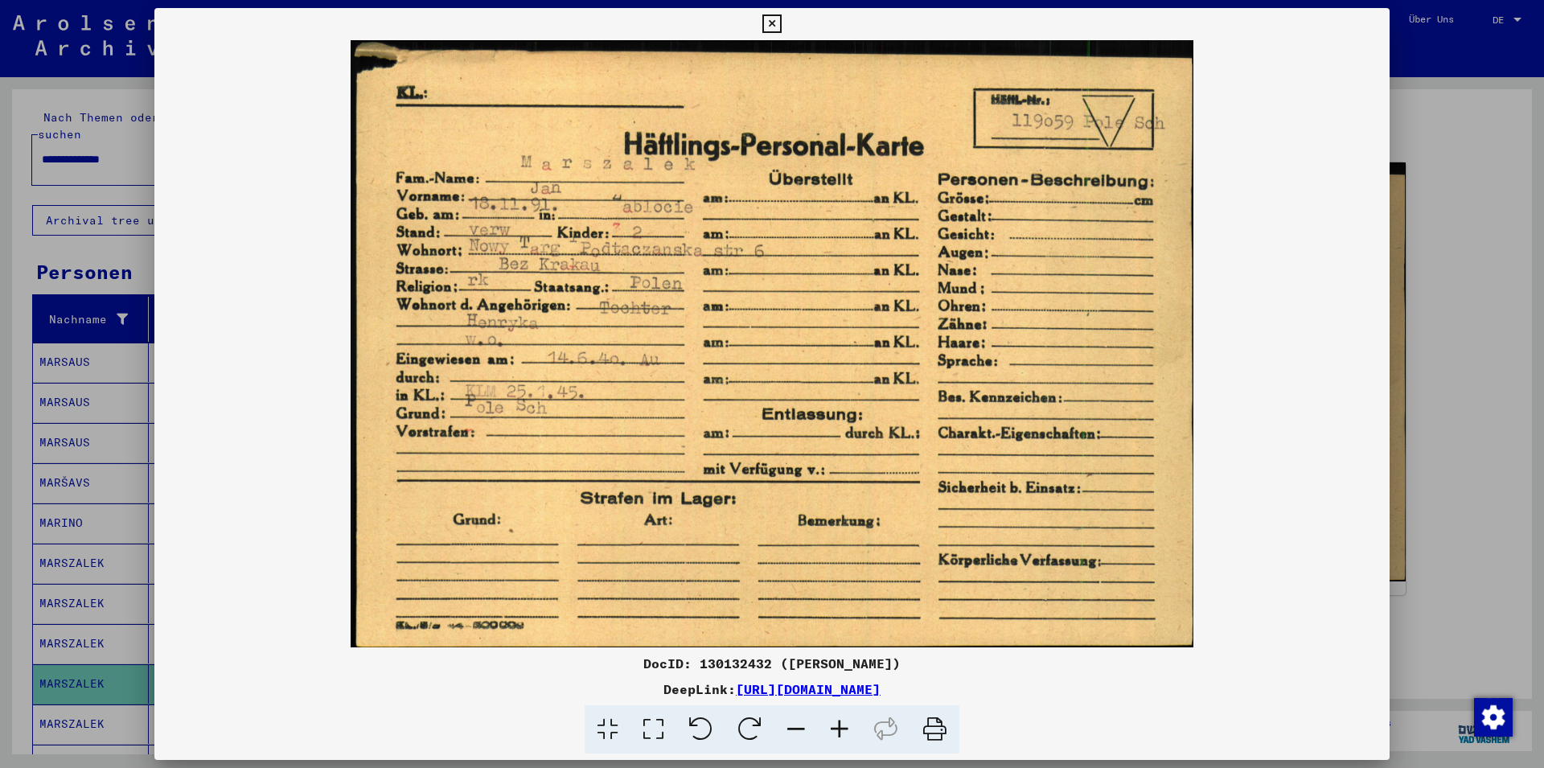
drag, startPoint x: 771, startPoint y: 664, endPoint x: 701, endPoint y: 663, distance: 70.8
click at [701, 663] on div "DocID: 130132432 ([PERSON_NAME])" at bounding box center [772, 663] width 1236 height 19
click at [781, 29] on icon at bounding box center [772, 23] width 19 height 19
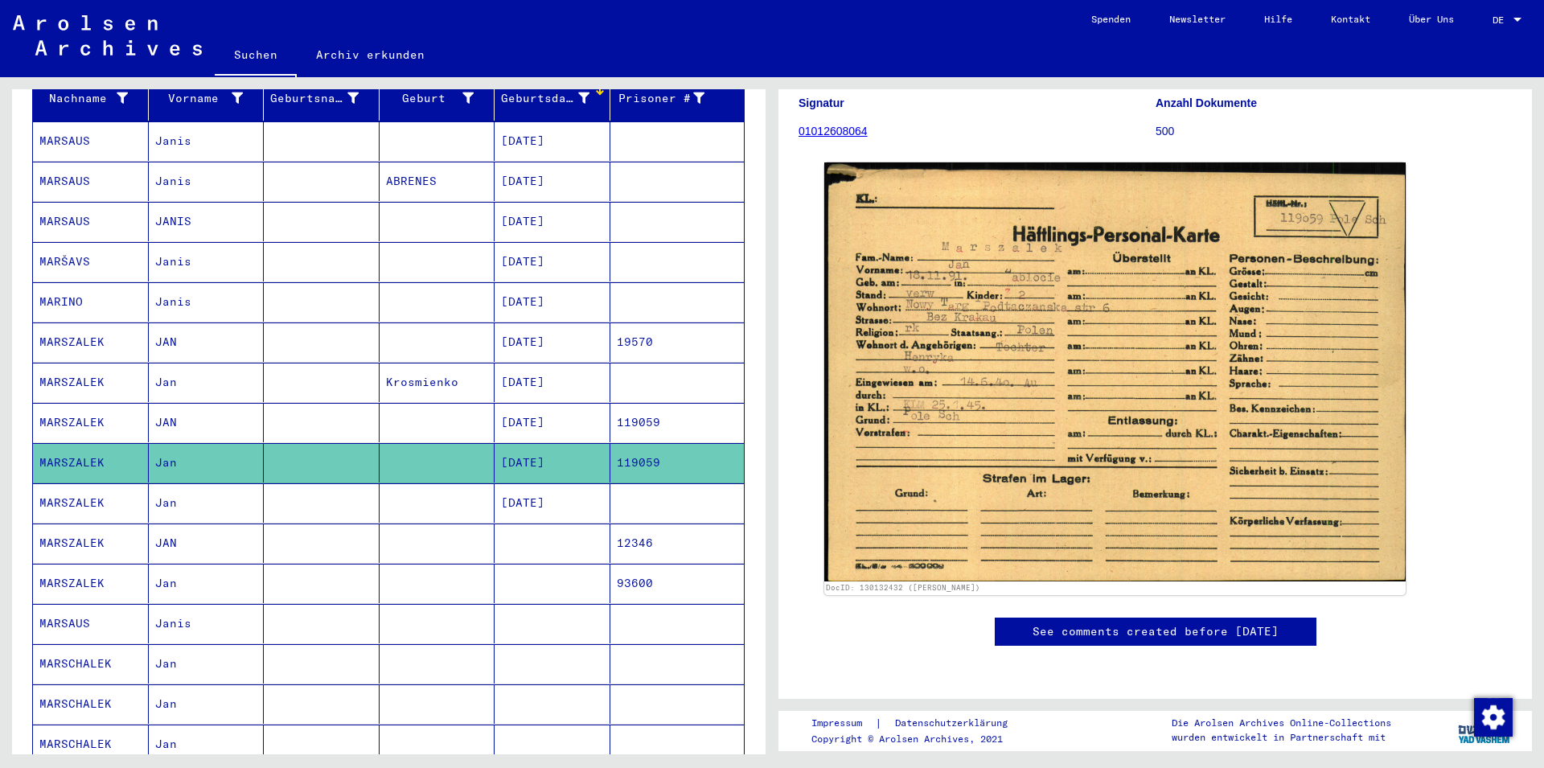
scroll to position [261, 0]
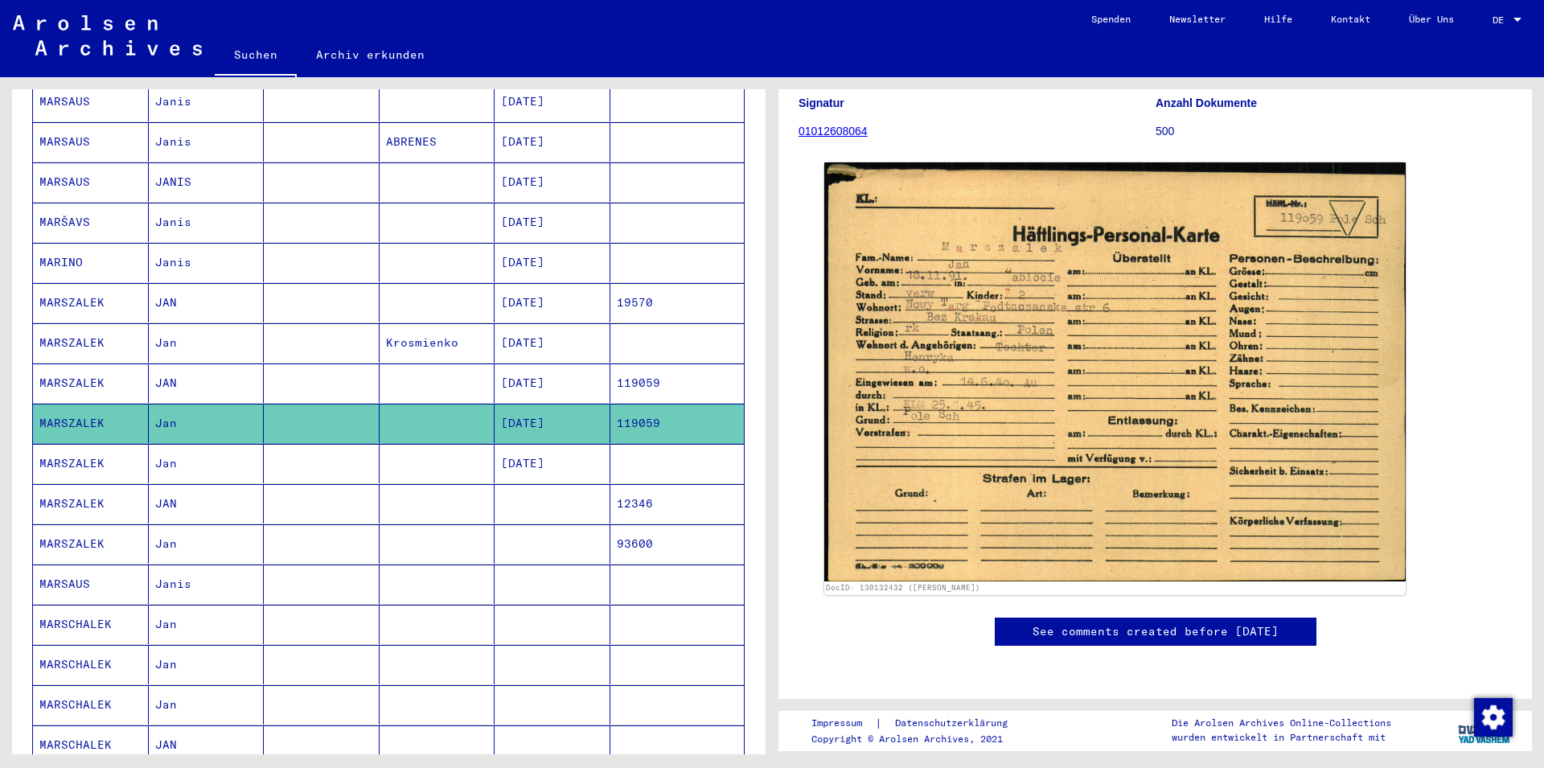
click at [380, 485] on mat-cell at bounding box center [438, 503] width 116 height 39
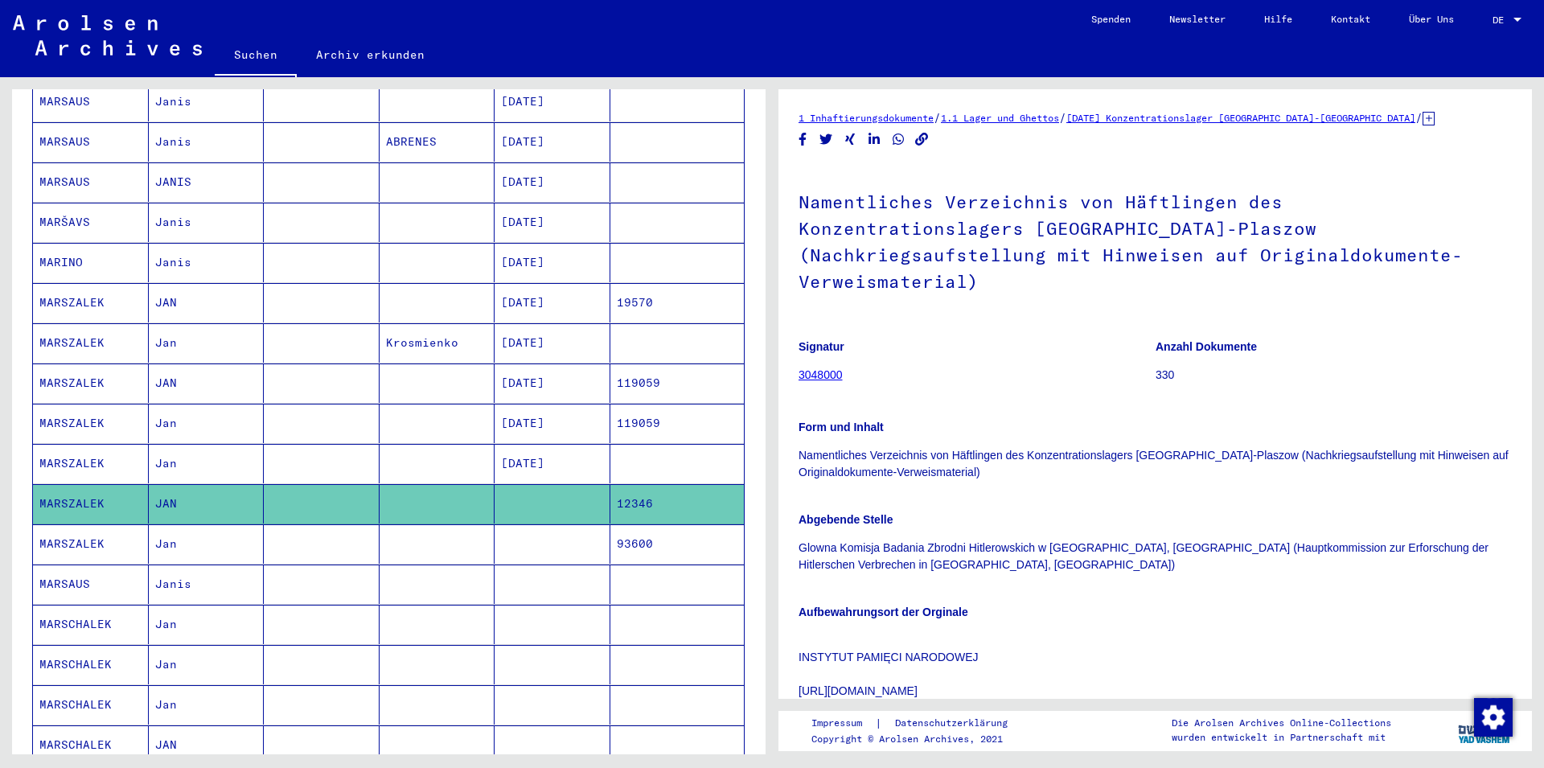
click at [372, 524] on mat-cell at bounding box center [322, 543] width 116 height 39
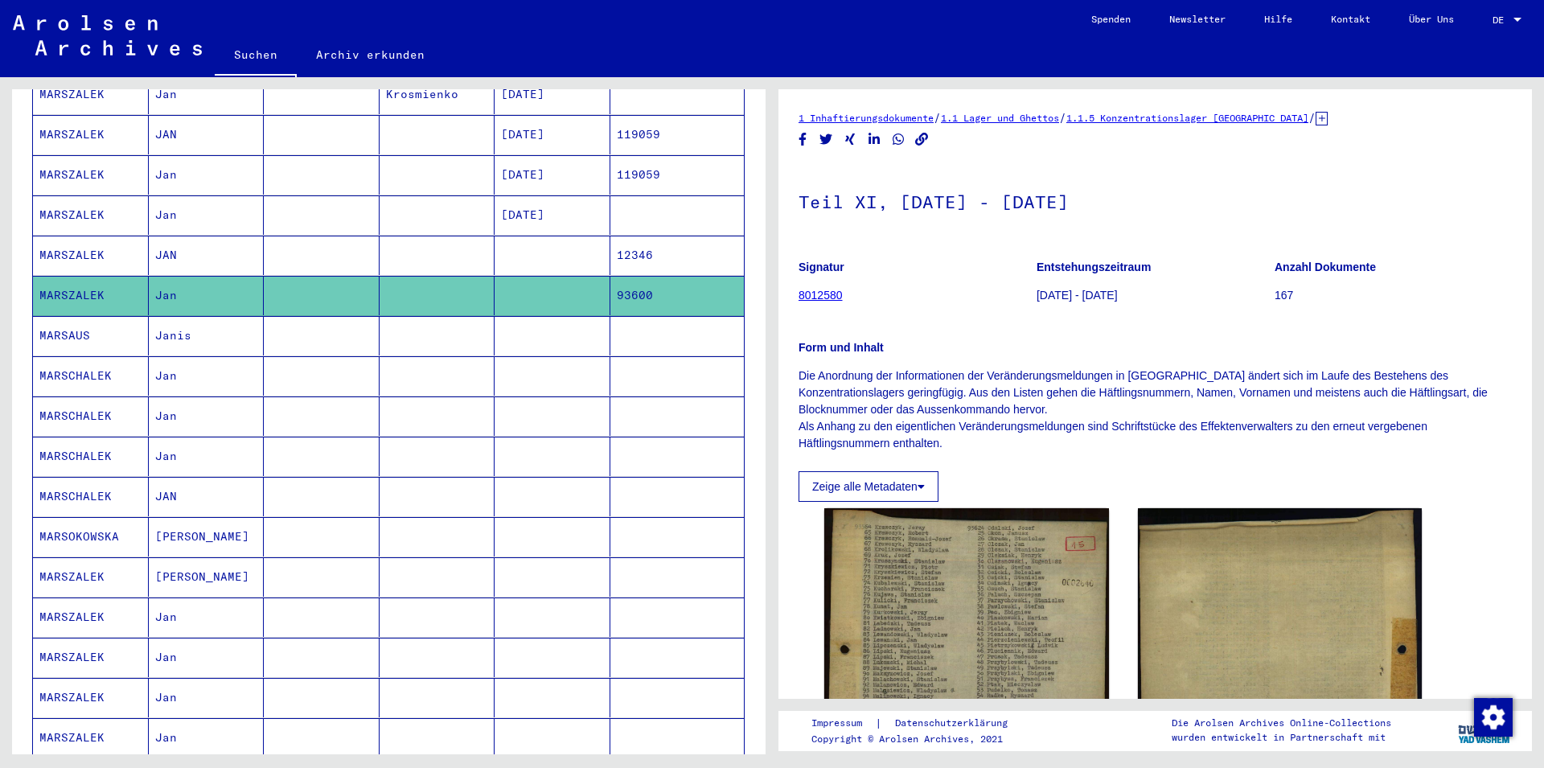
scroll to position [521, 0]
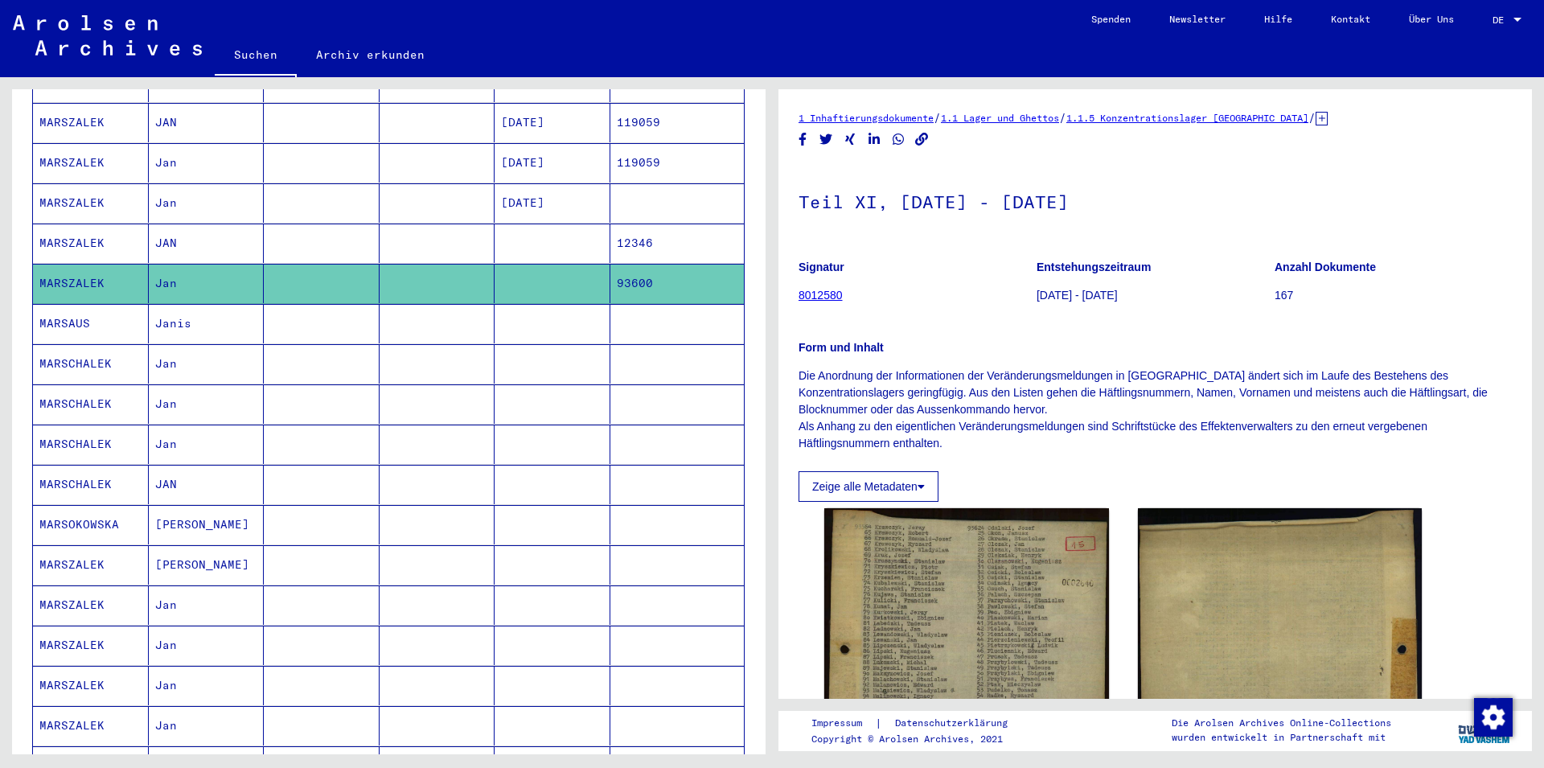
click at [277, 344] on mat-cell at bounding box center [322, 363] width 116 height 39
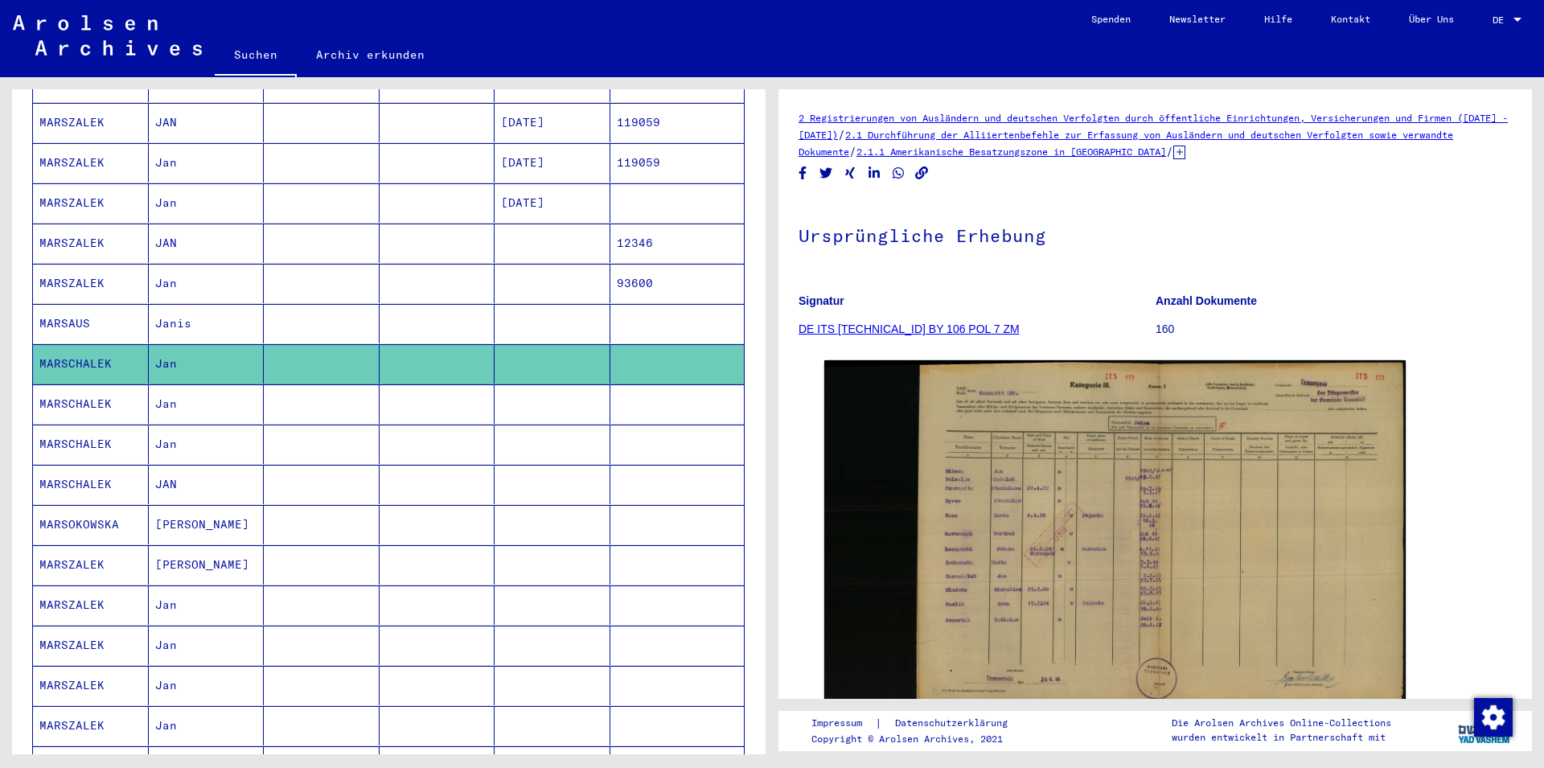
click at [289, 393] on mat-cell at bounding box center [322, 404] width 116 height 39
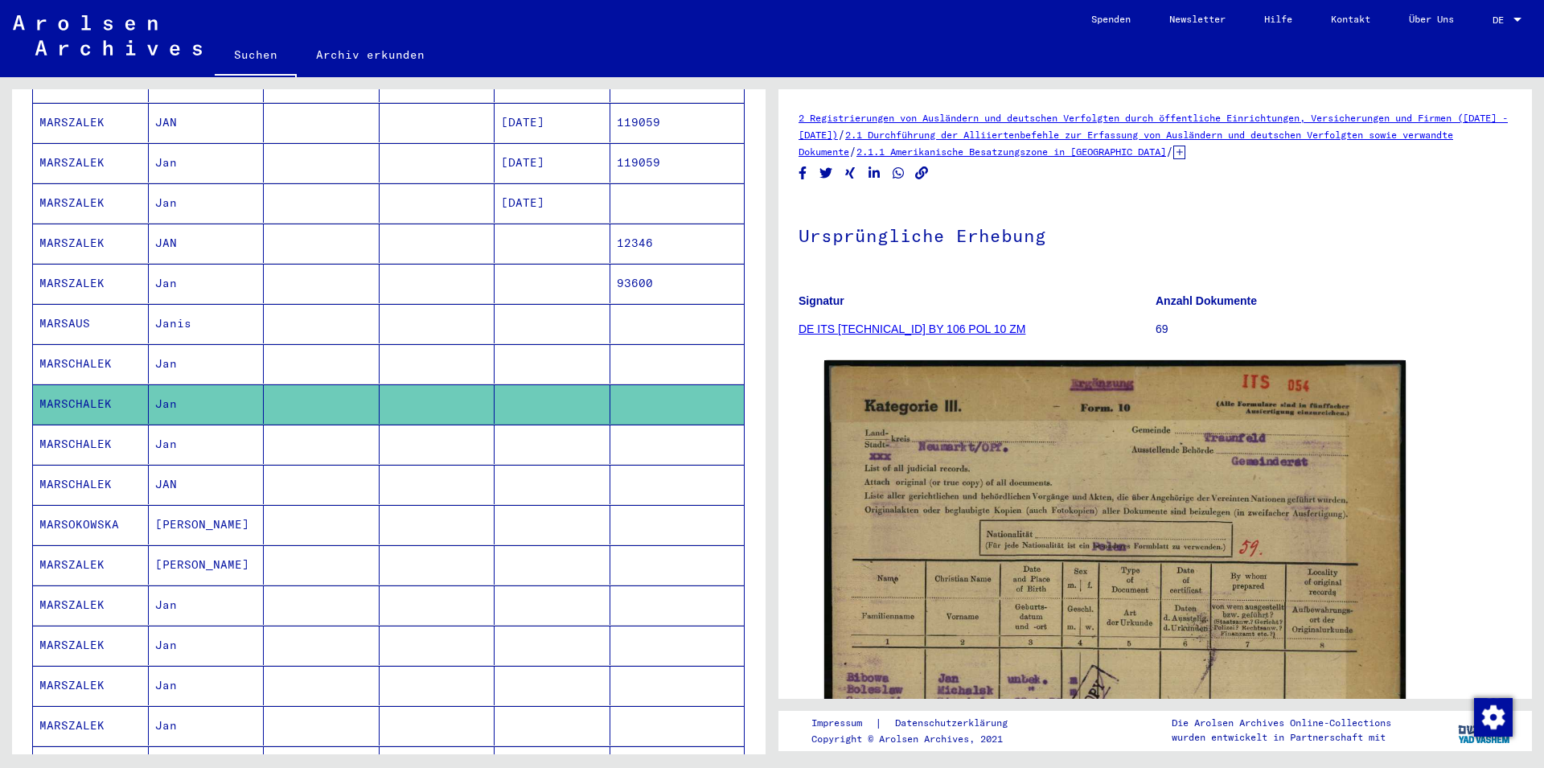
scroll to position [608, 0]
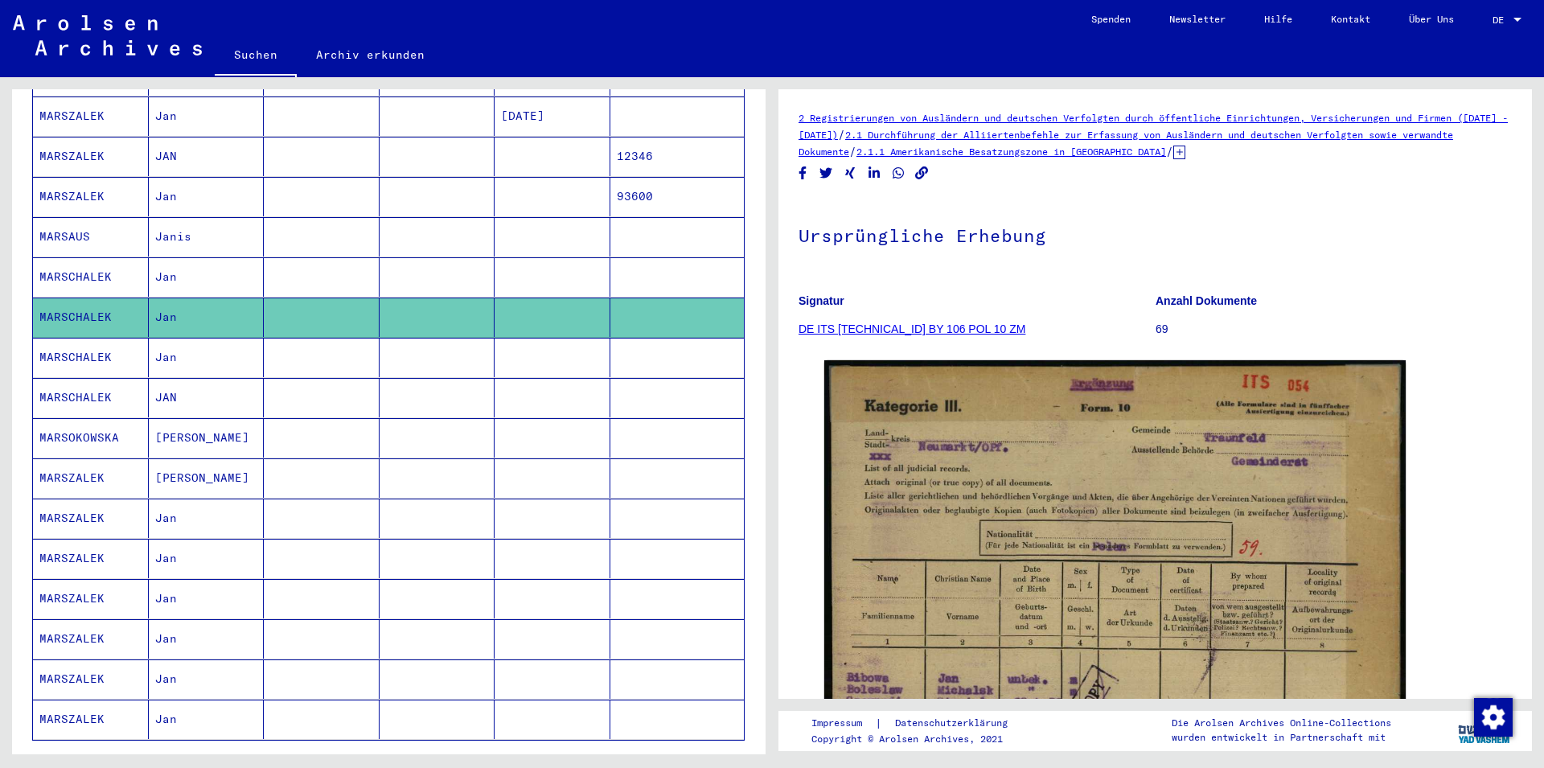
click at [227, 341] on mat-cell "Jan" at bounding box center [207, 357] width 116 height 39
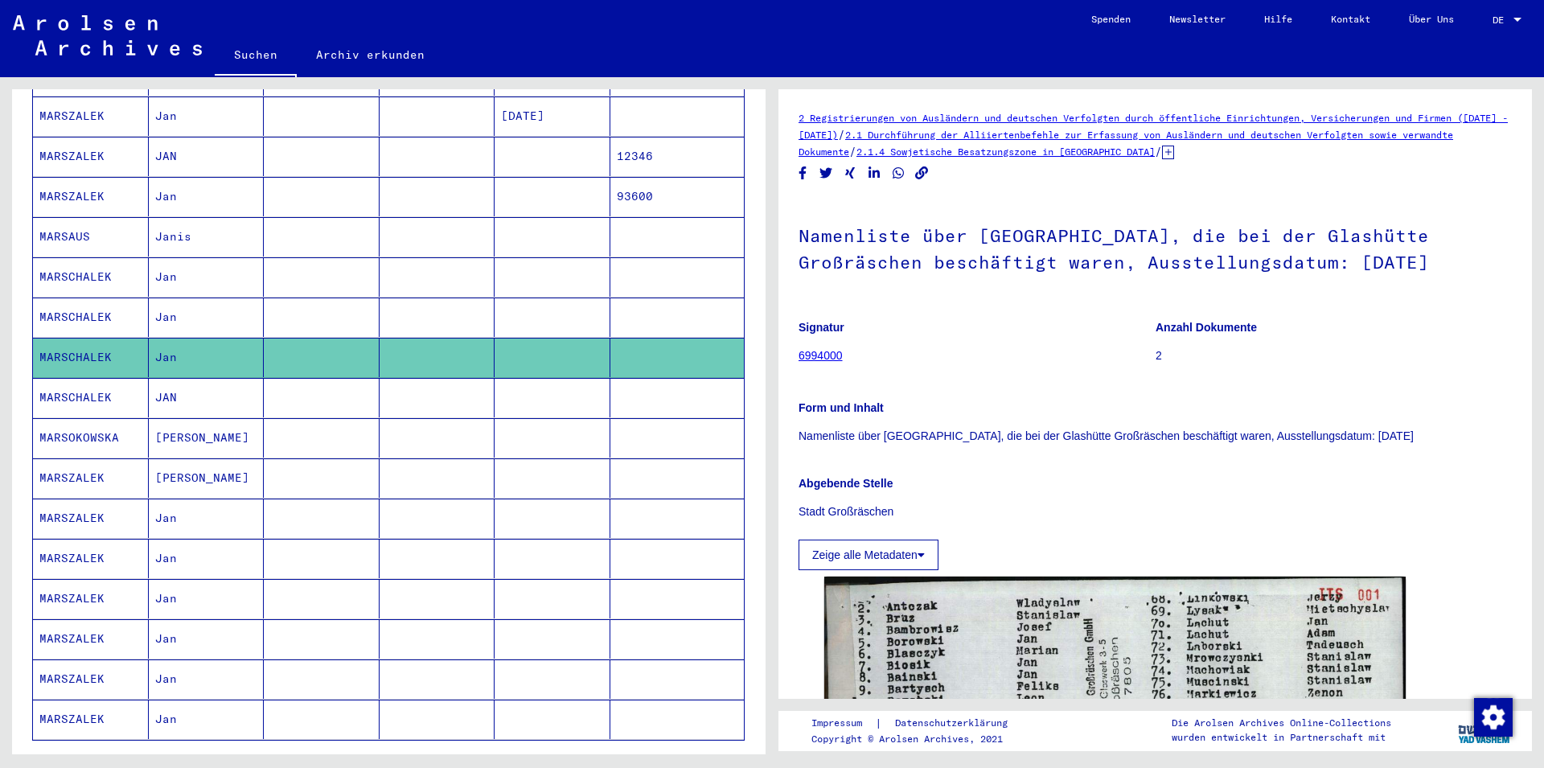
click at [178, 541] on mat-cell "Jan" at bounding box center [207, 558] width 116 height 39
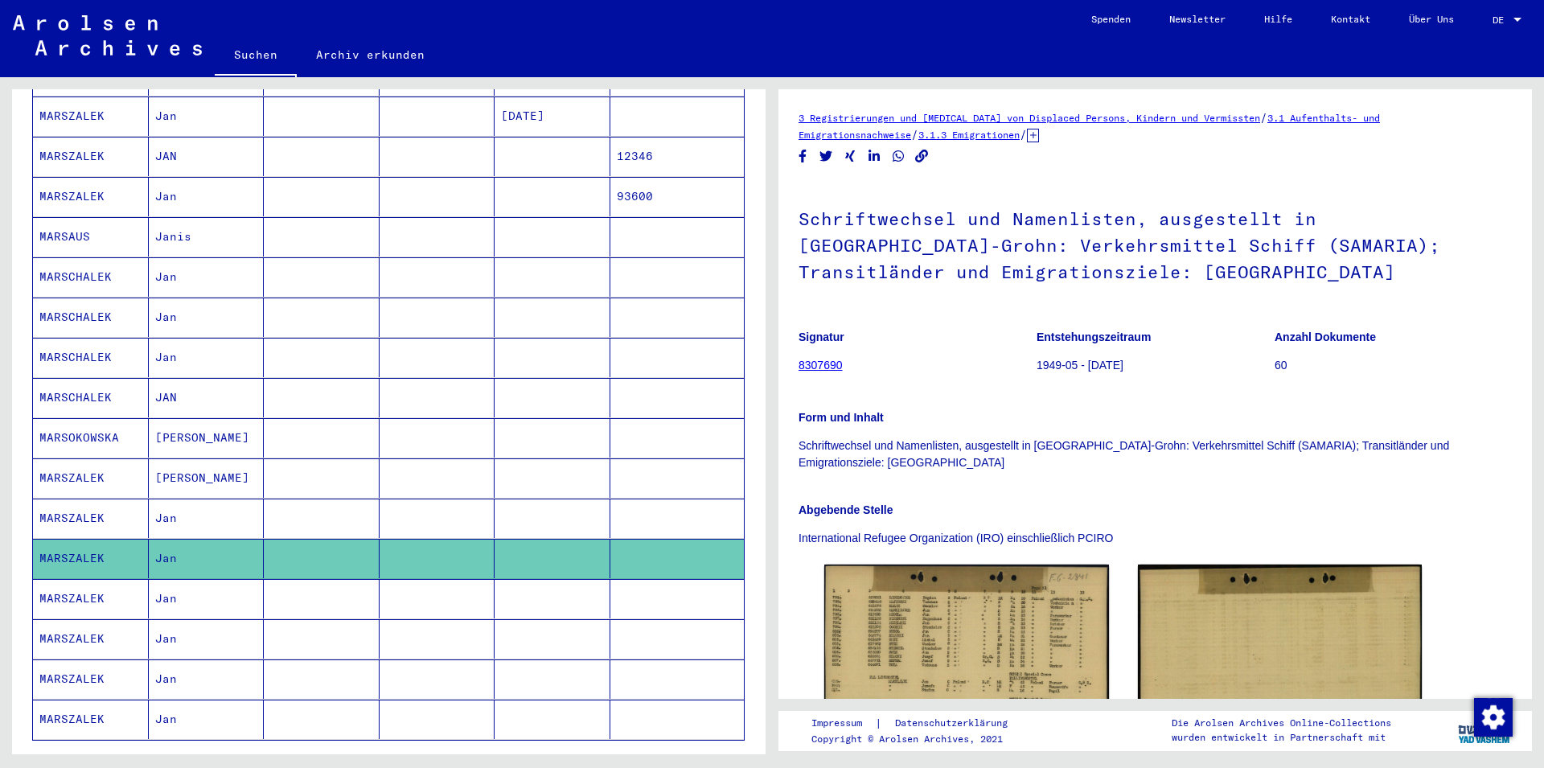
click at [170, 500] on mat-cell "Jan" at bounding box center [207, 518] width 116 height 39
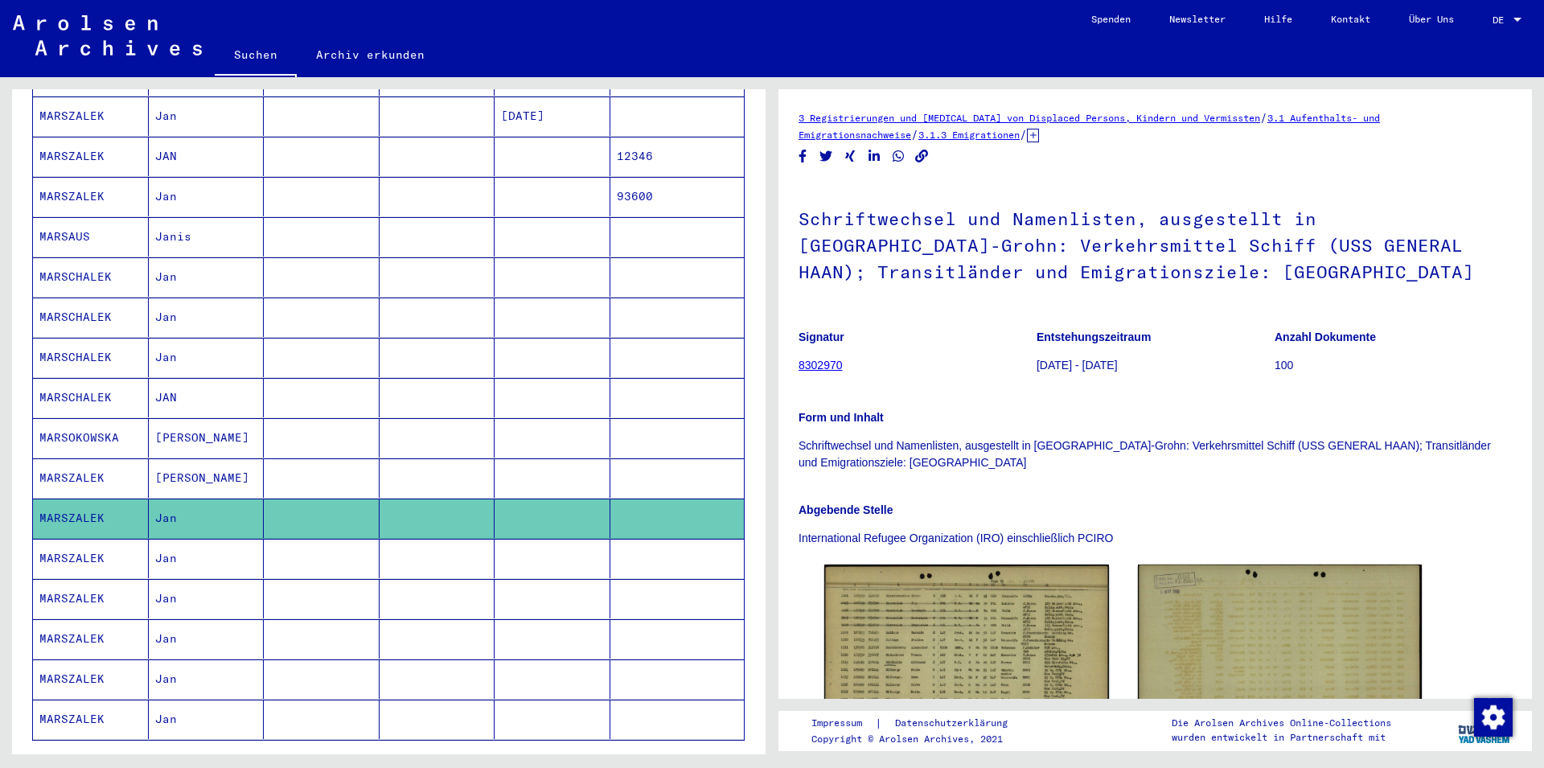
click at [204, 542] on mat-cell "Jan" at bounding box center [207, 558] width 116 height 39
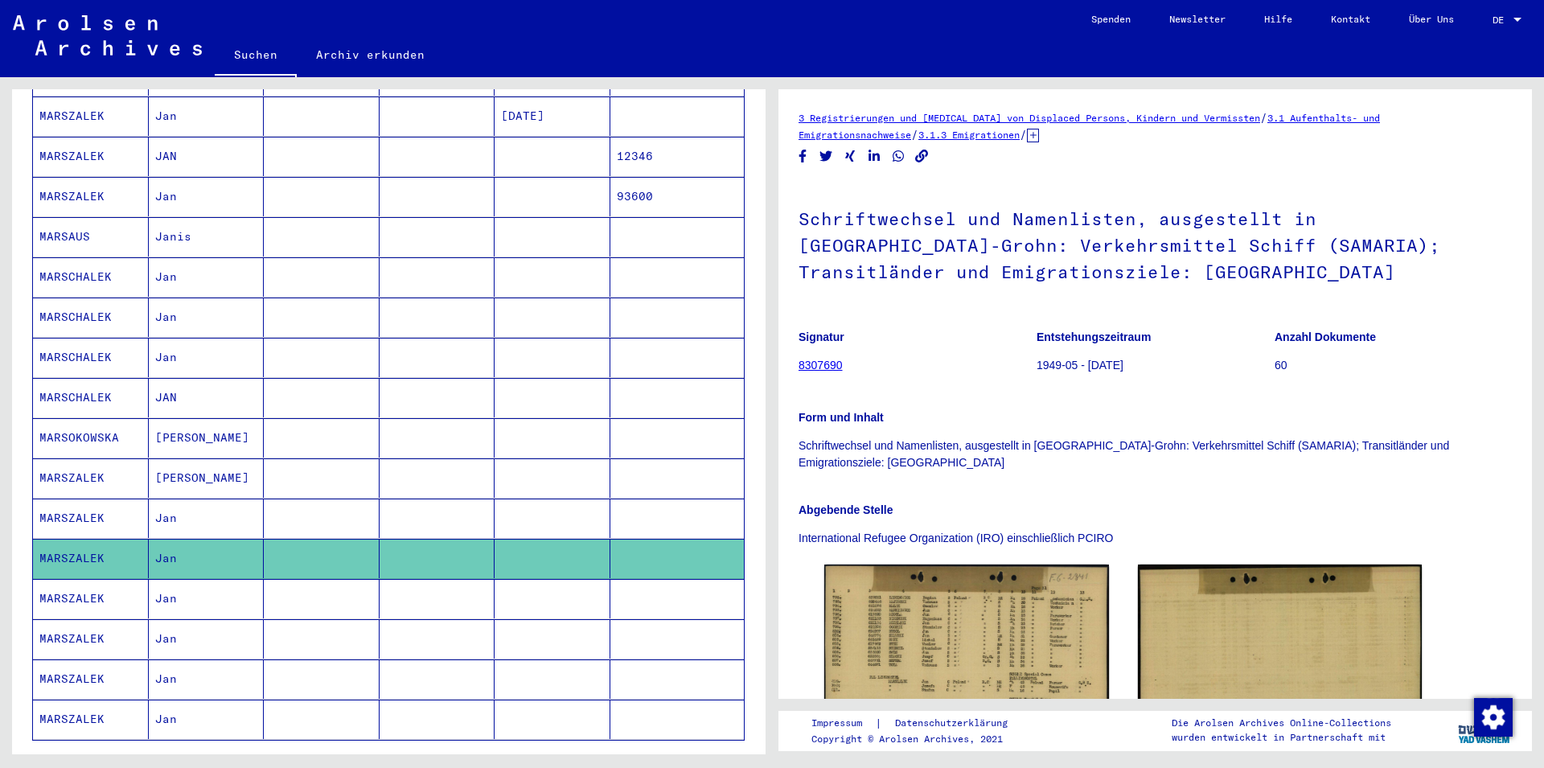
click at [235, 595] on mat-cell "Jan" at bounding box center [207, 598] width 116 height 39
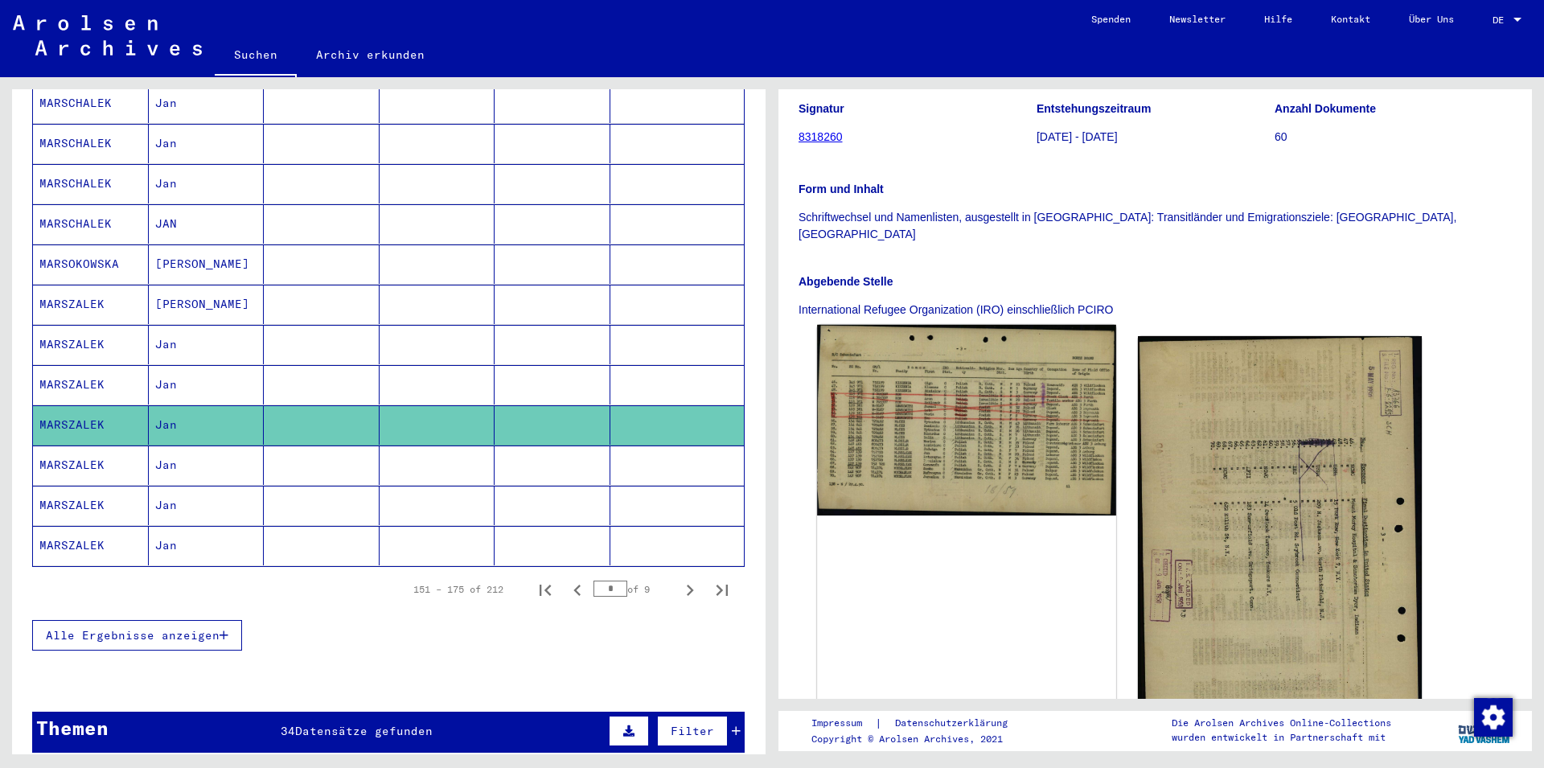
scroll to position [261, 0]
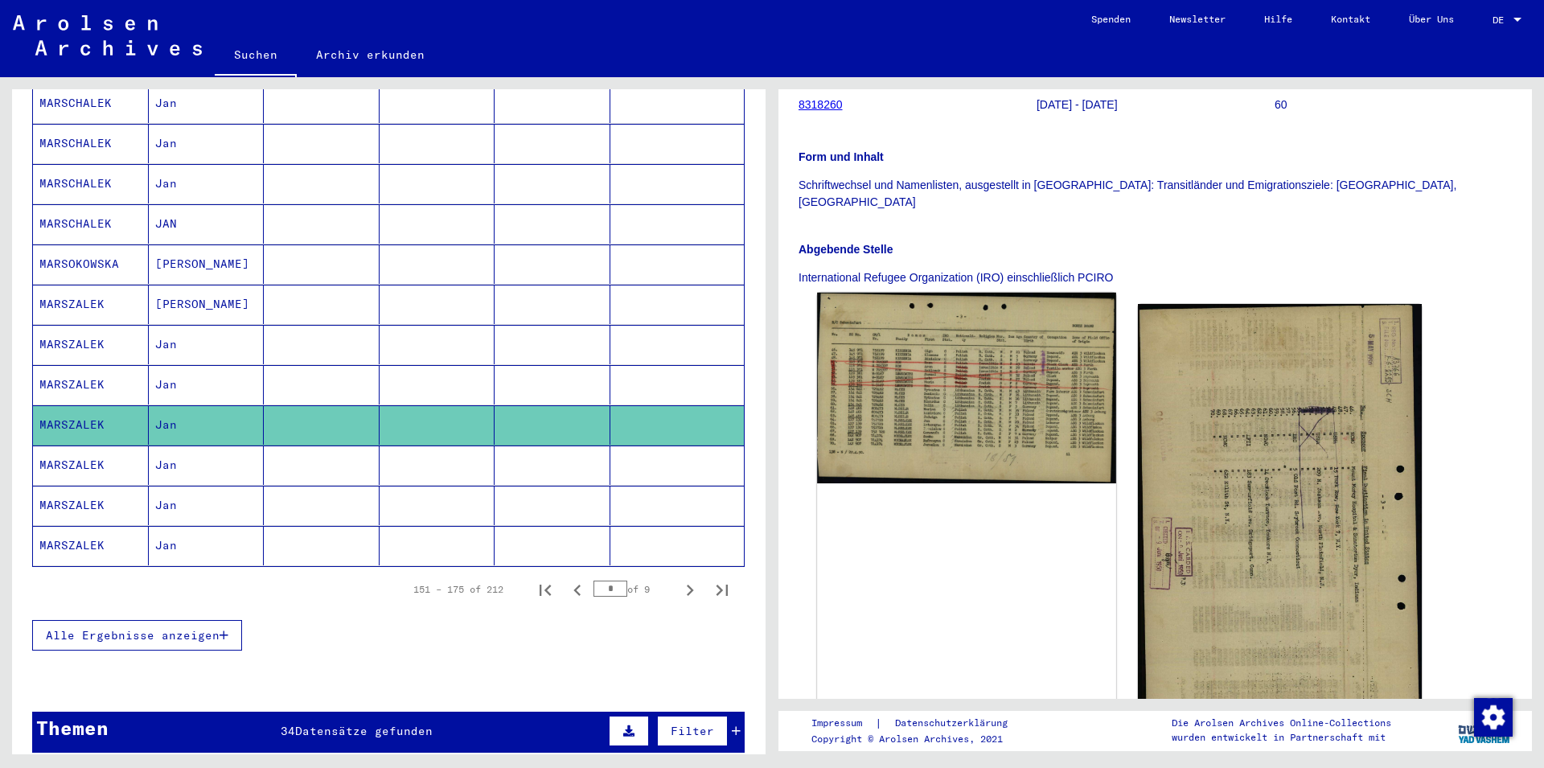
click at [1003, 335] on img at bounding box center [966, 388] width 298 height 191
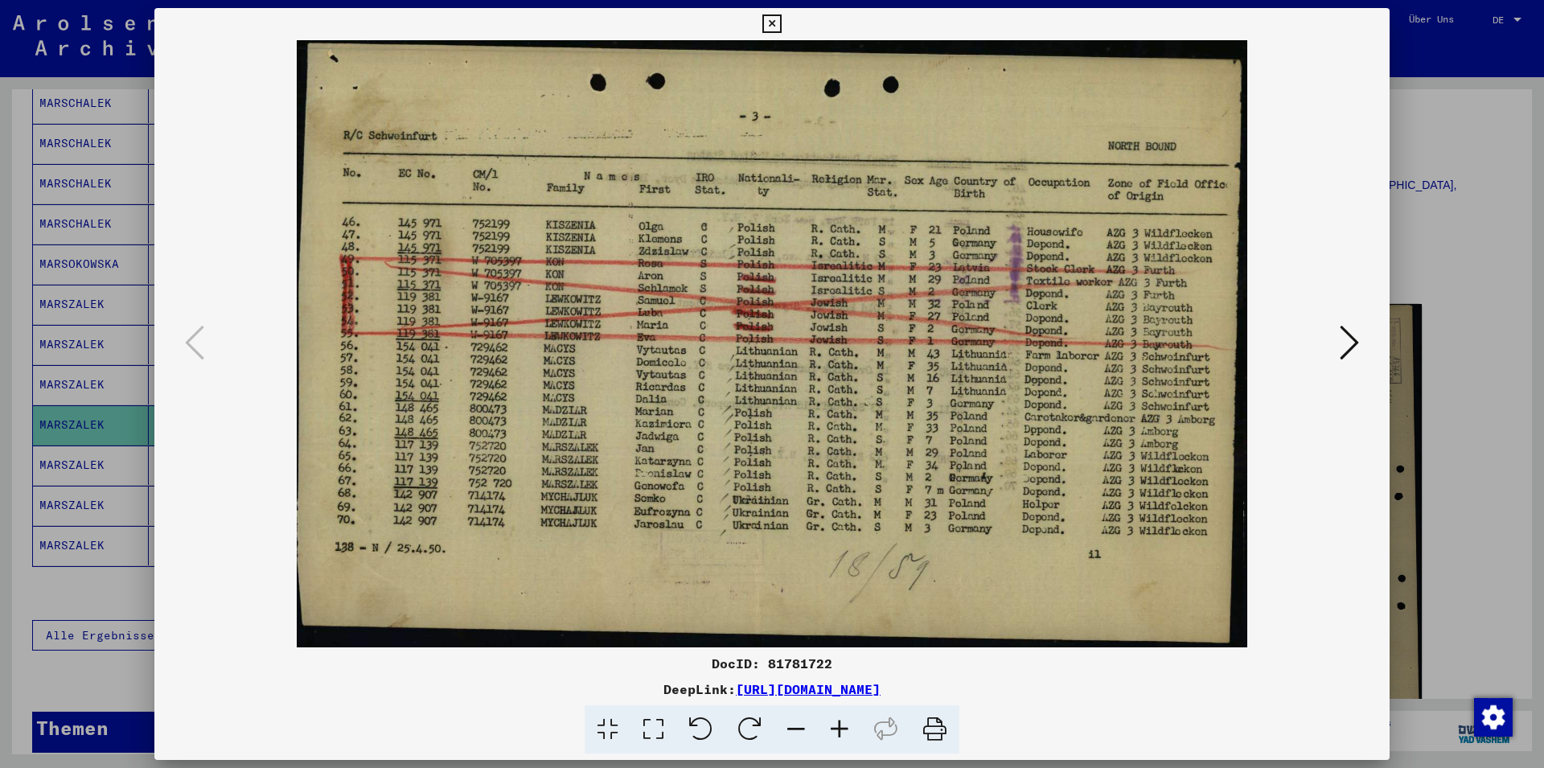
click at [781, 22] on icon at bounding box center [772, 23] width 19 height 19
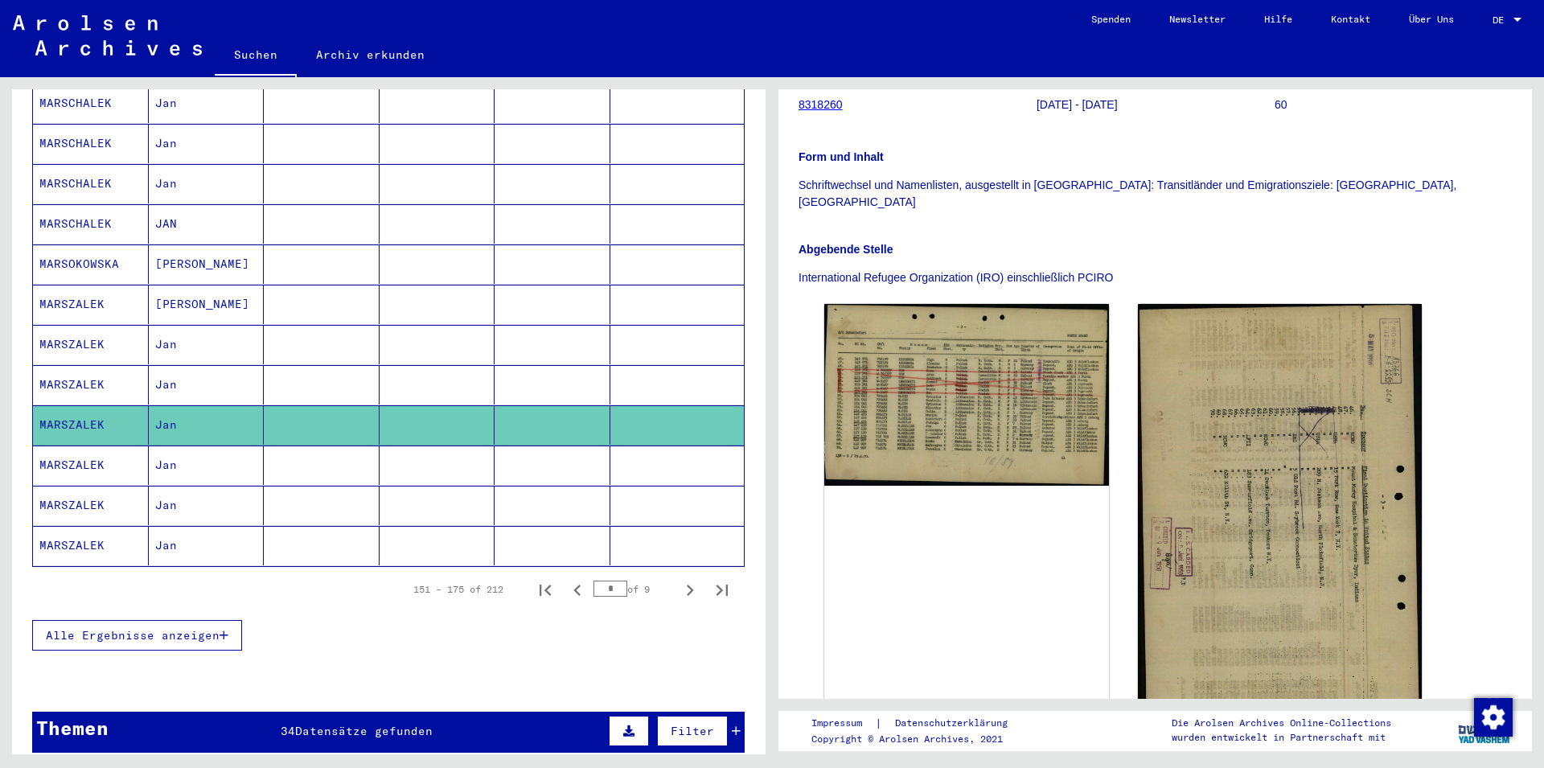
drag, startPoint x: 257, startPoint y: 447, endPoint x: 371, endPoint y: 446, distance: 113.4
click at [258, 447] on mat-cell "Jan" at bounding box center [207, 465] width 116 height 39
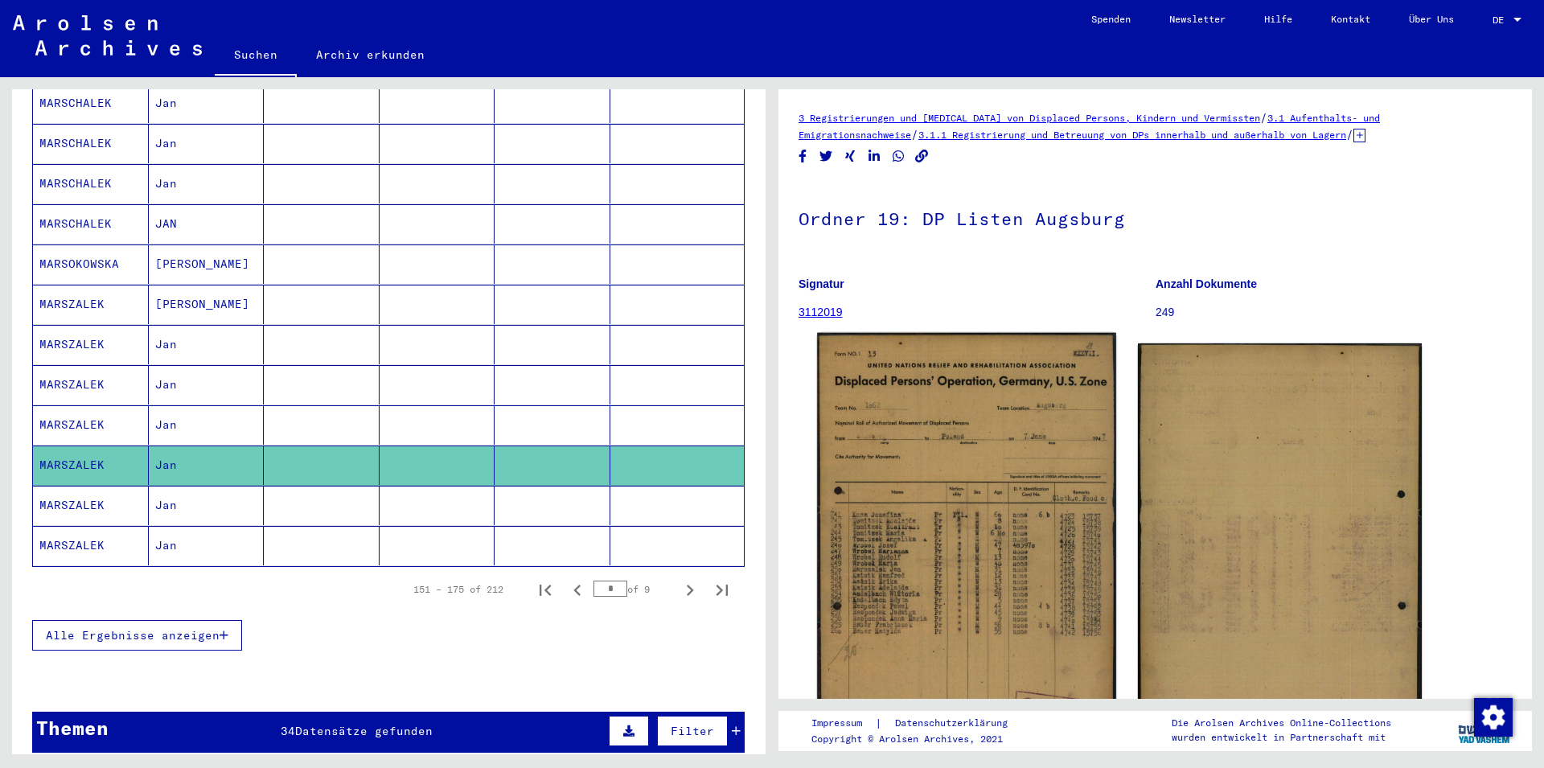
click at [968, 435] on img at bounding box center [966, 550] width 298 height 434
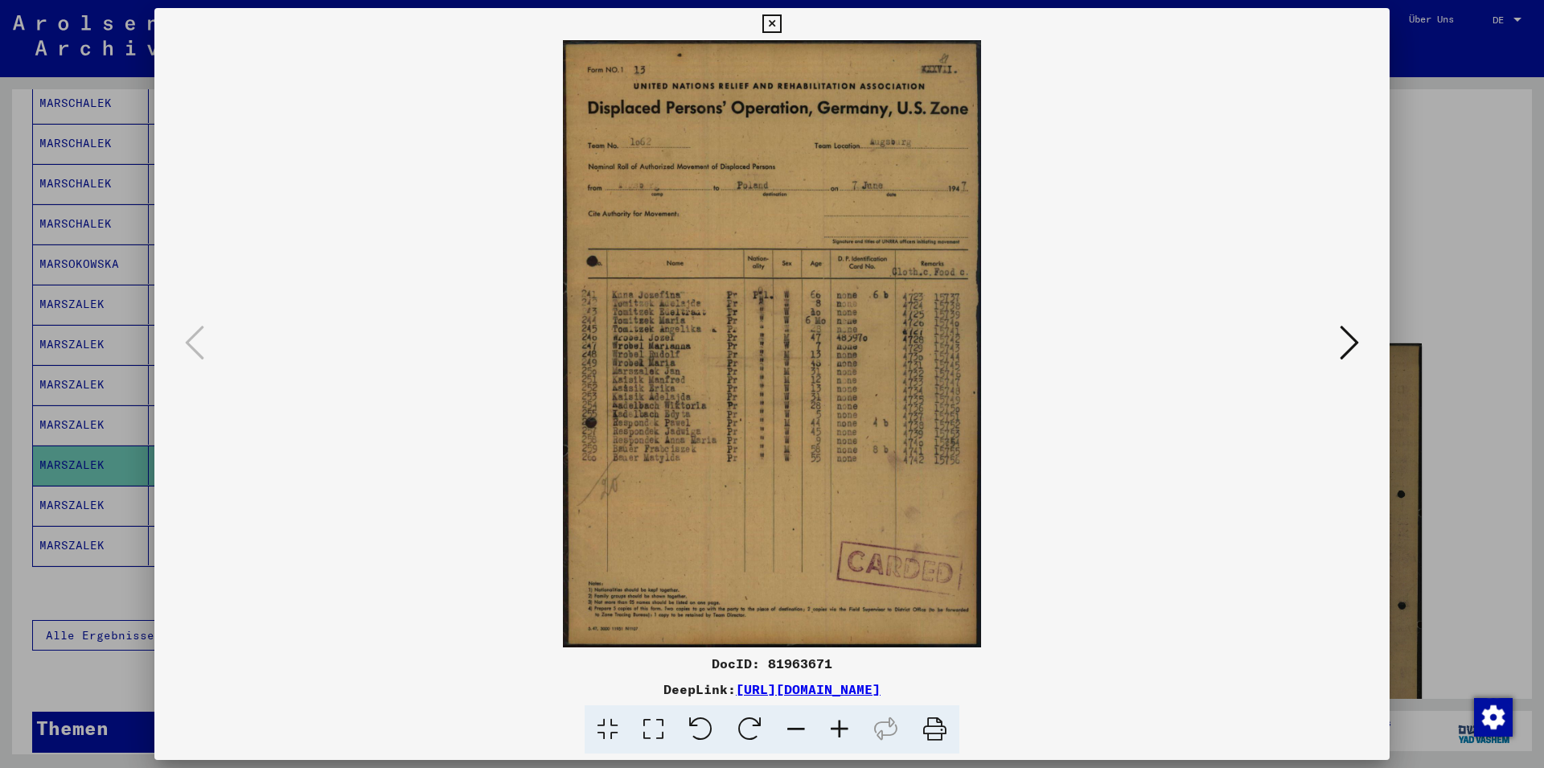
click at [781, 23] on icon at bounding box center [772, 23] width 19 height 19
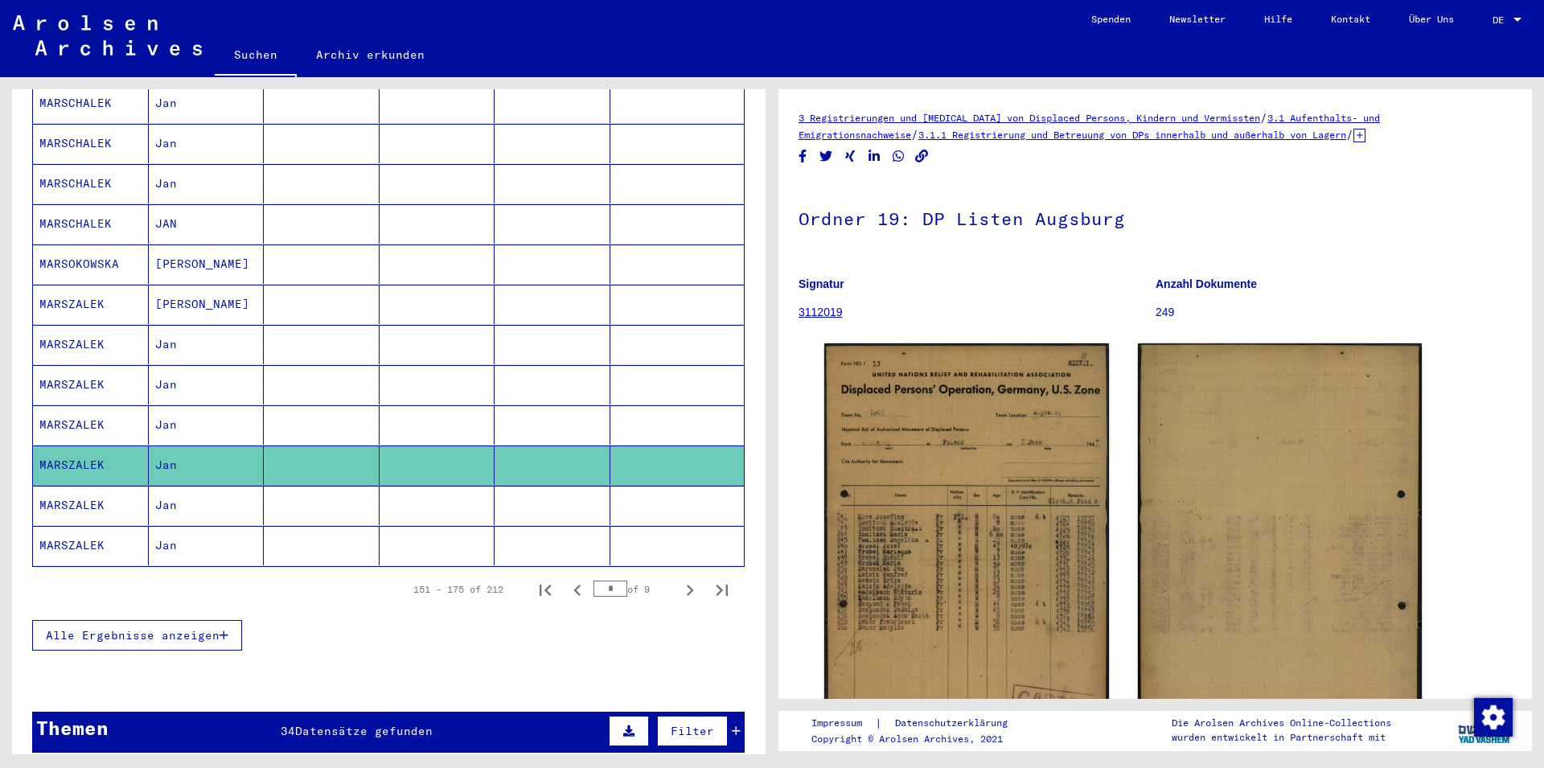
click at [247, 503] on mat-cell "Jan" at bounding box center [207, 505] width 116 height 39
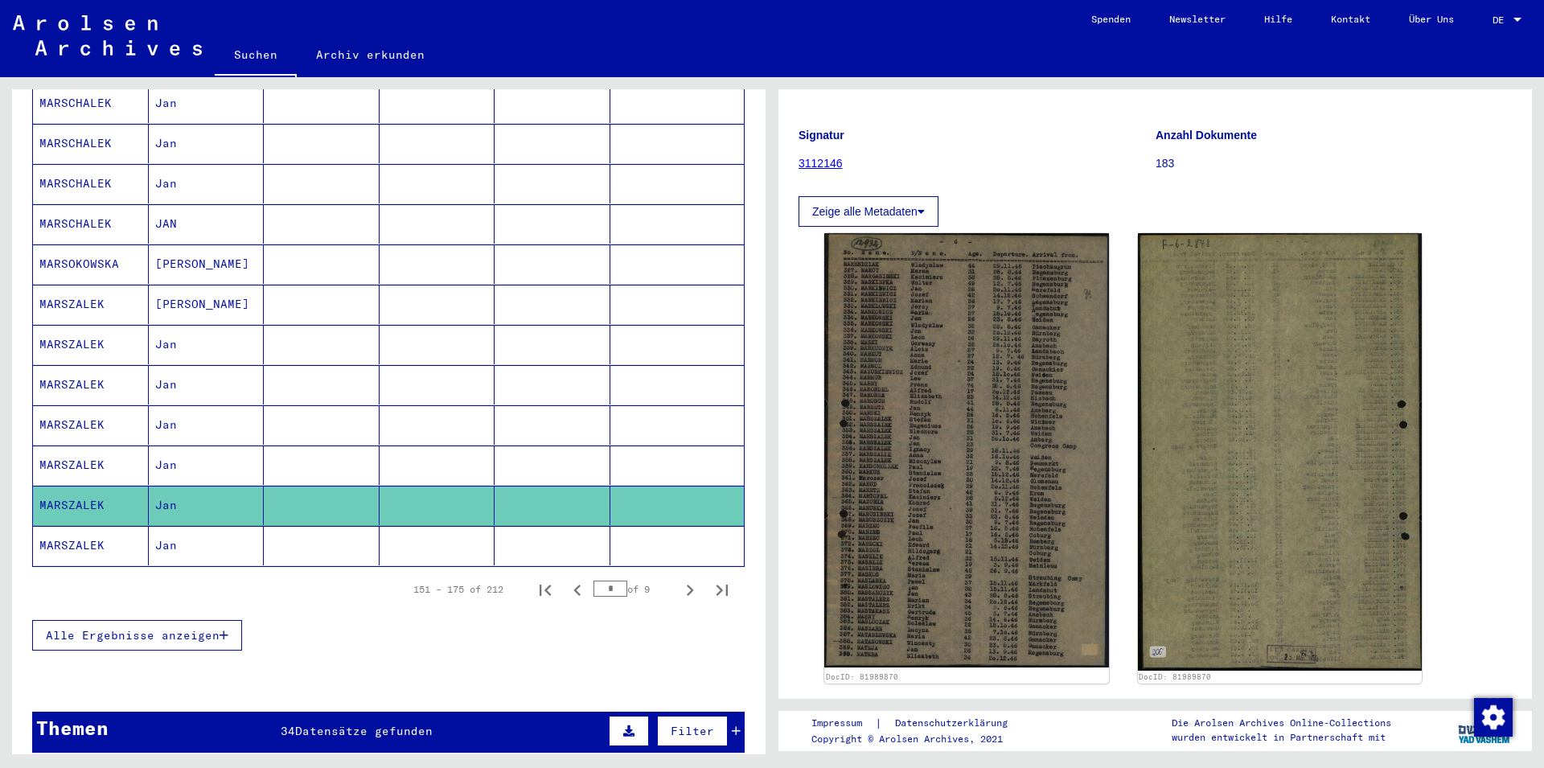
scroll to position [174, 0]
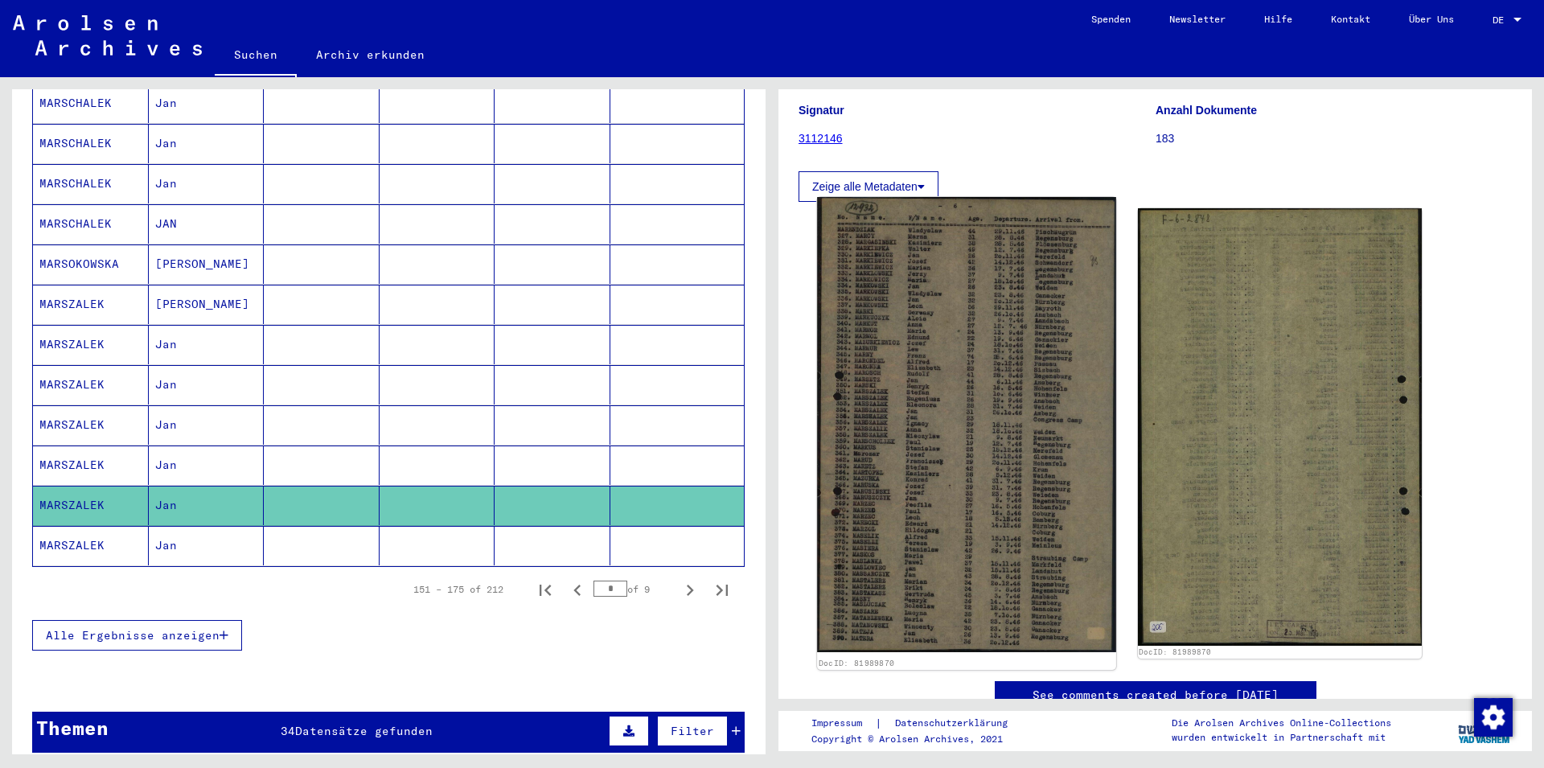
click at [973, 459] on img at bounding box center [966, 424] width 298 height 455
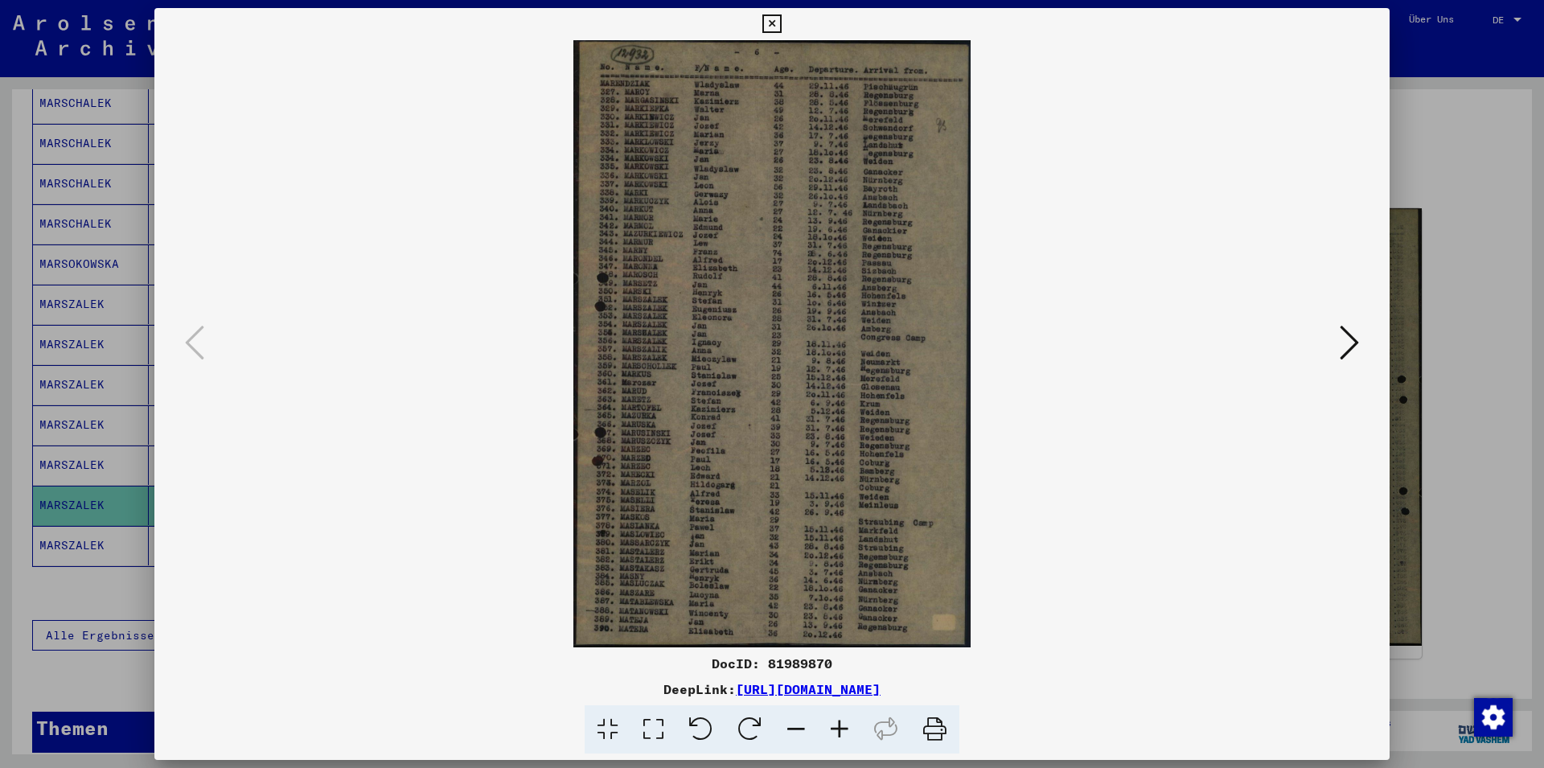
click at [781, 26] on icon at bounding box center [772, 23] width 19 height 19
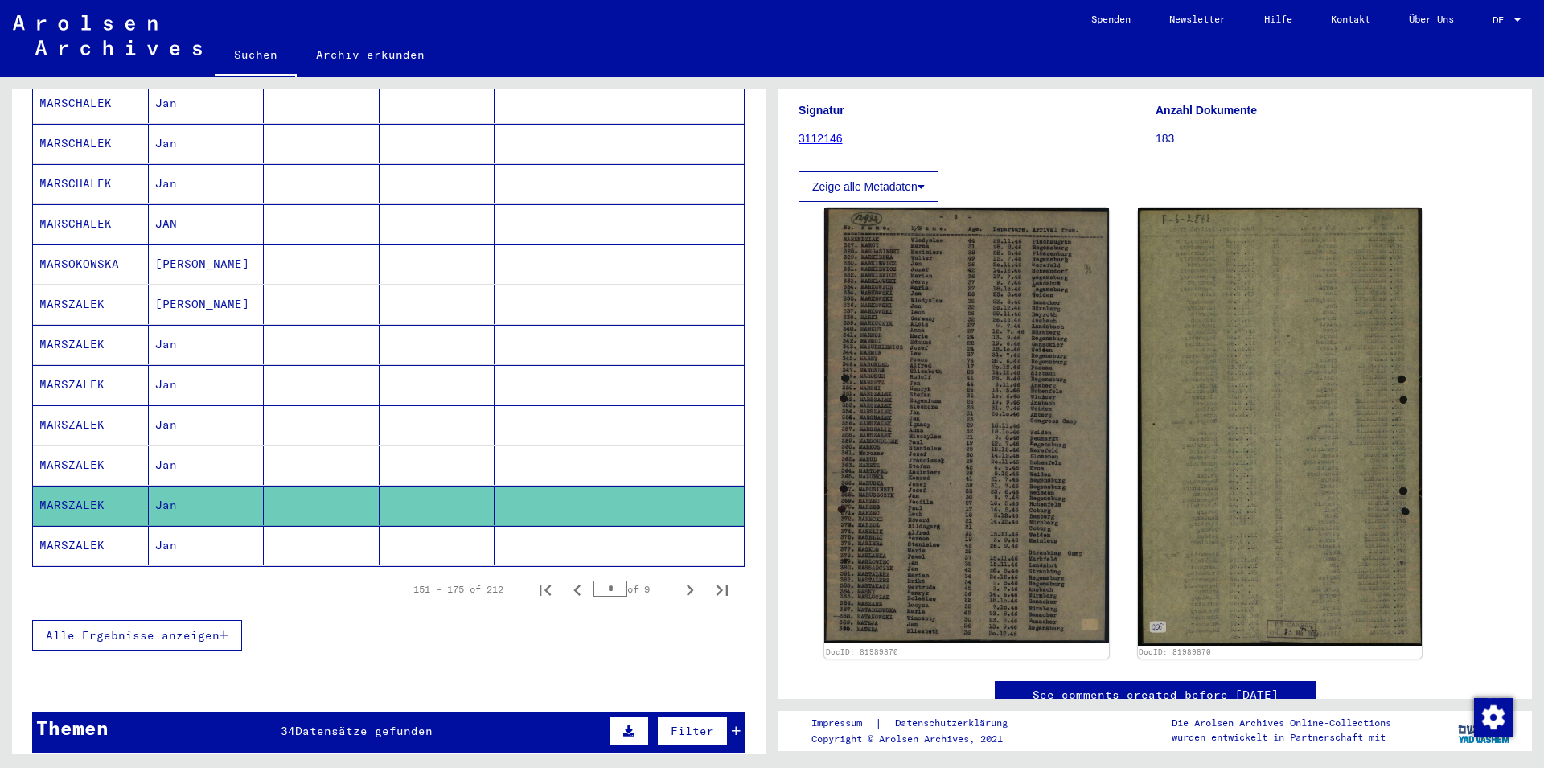
click at [229, 528] on mat-cell "Jan" at bounding box center [207, 545] width 116 height 39
